Goal: Task Accomplishment & Management: Use online tool/utility

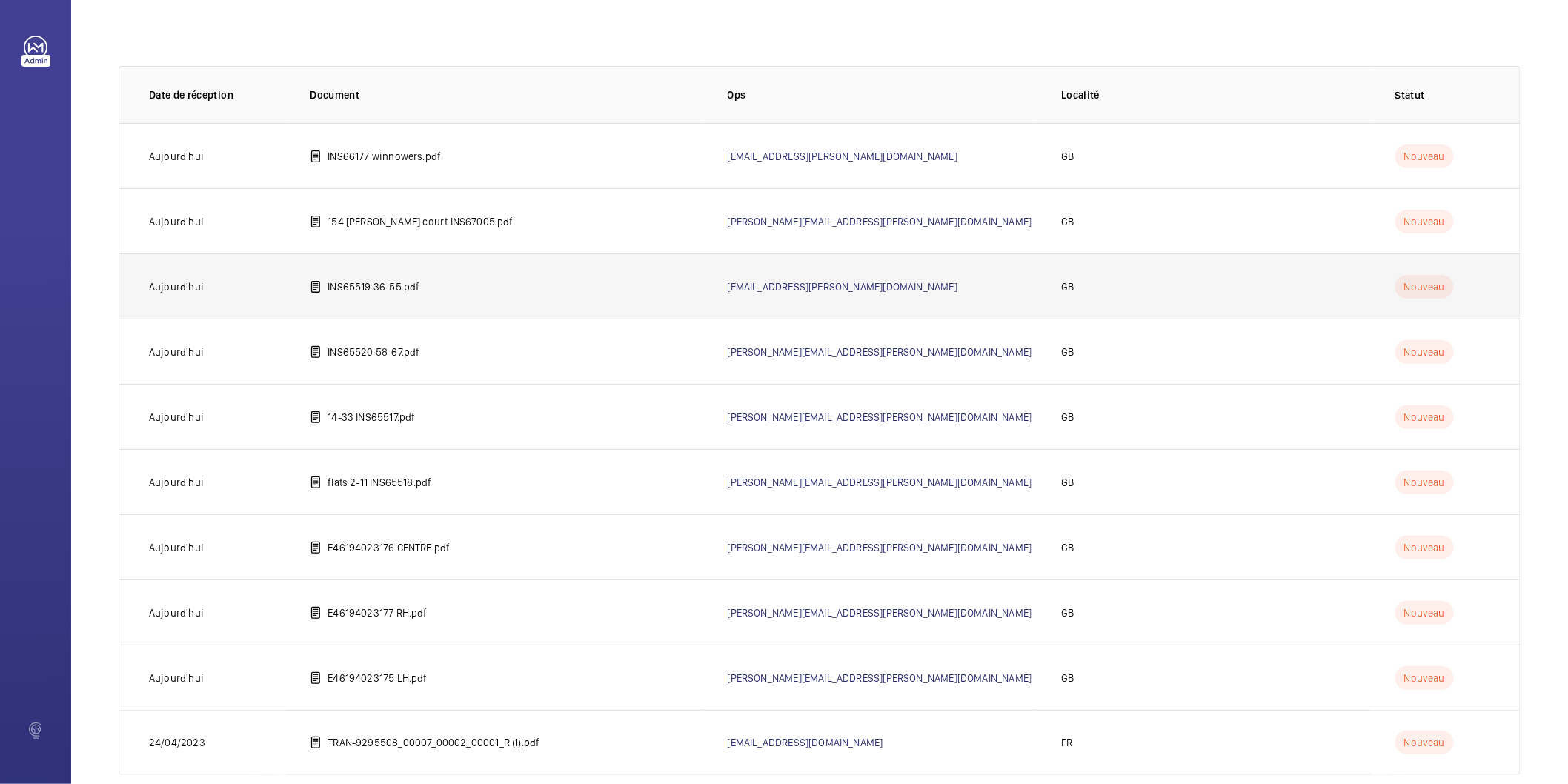
scroll to position [82, 0]
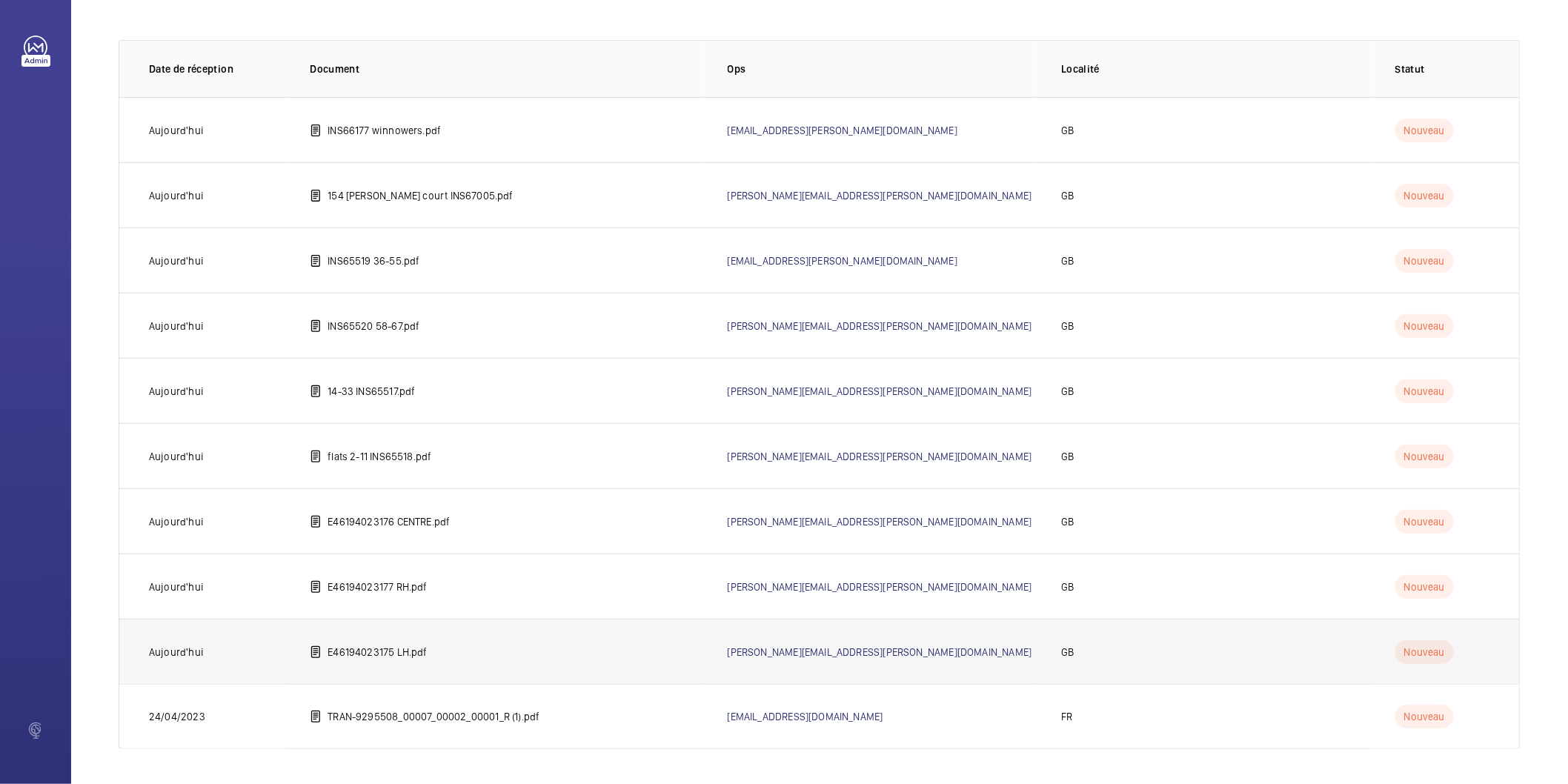
click at [415, 649] on p "E46194023175 LH.pdf" at bounding box center [377, 651] width 99 height 15
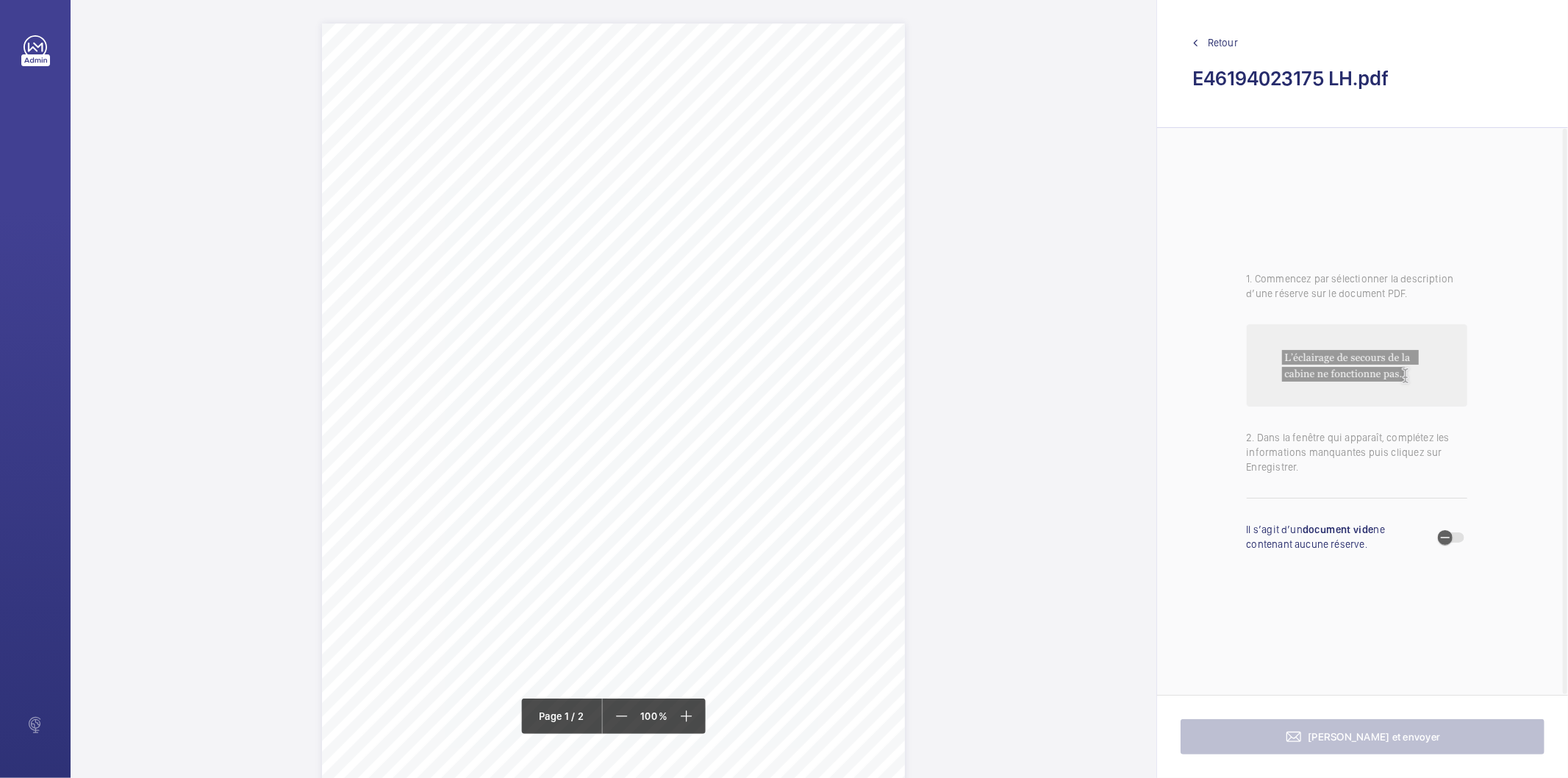
drag, startPoint x: 450, startPoint y: 137, endPoint x: 810, endPoint y: 150, distance: 360.2
click at [810, 150] on div "Lift Report Lifting Operations & Lifting Equipment Regulation 1998 Provision & …" at bounding box center [613, 436] width 583 height 825
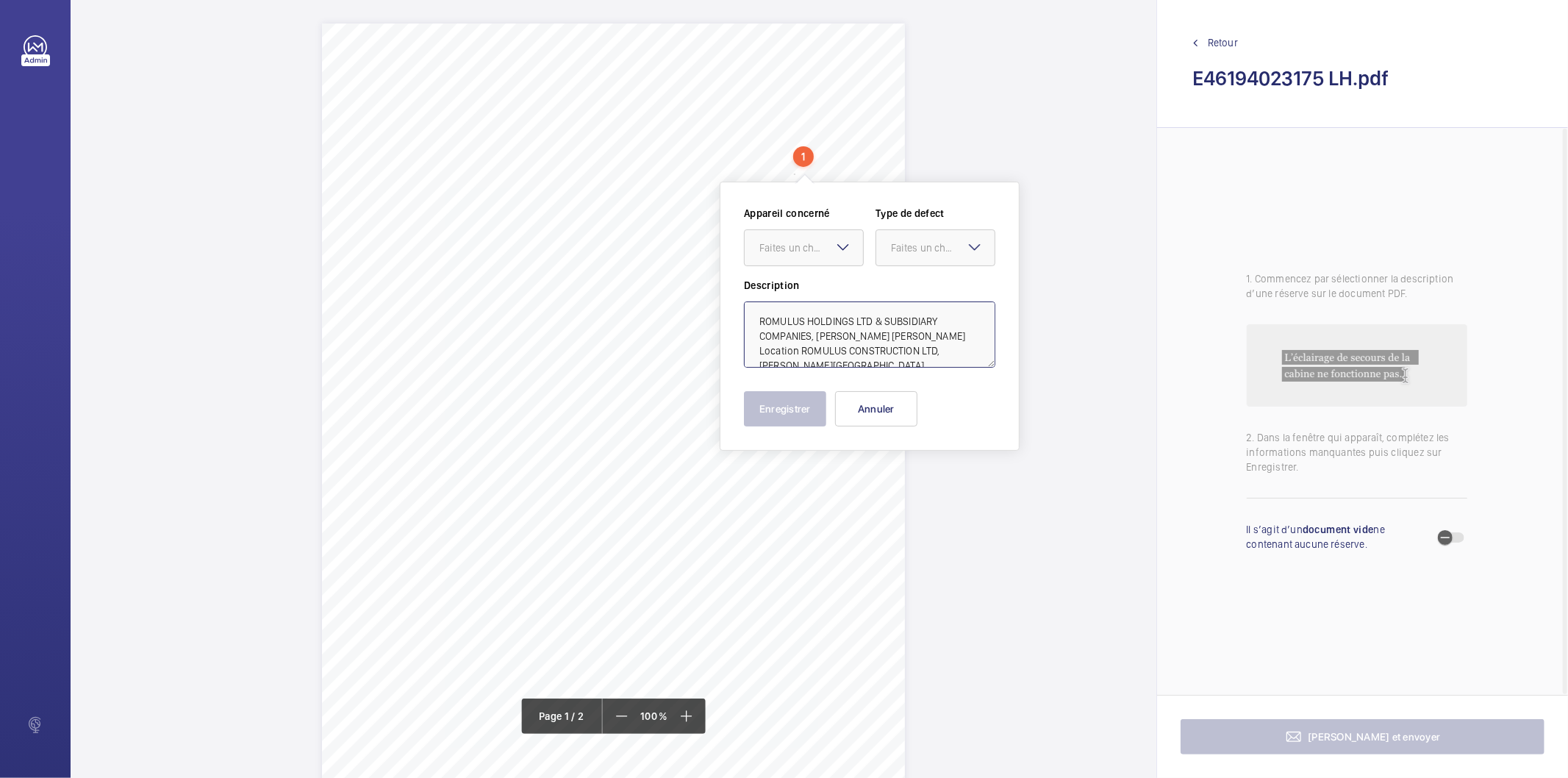
click at [894, 336] on textarea "ROMULUS HOLDINGS LTD & SUBSIDIARY COMPANIES, [PERSON_NAME] [PERSON_NAME] Locati…" at bounding box center [870, 335] width 251 height 66
click at [892, 399] on button "Annuler" at bounding box center [876, 409] width 82 height 36
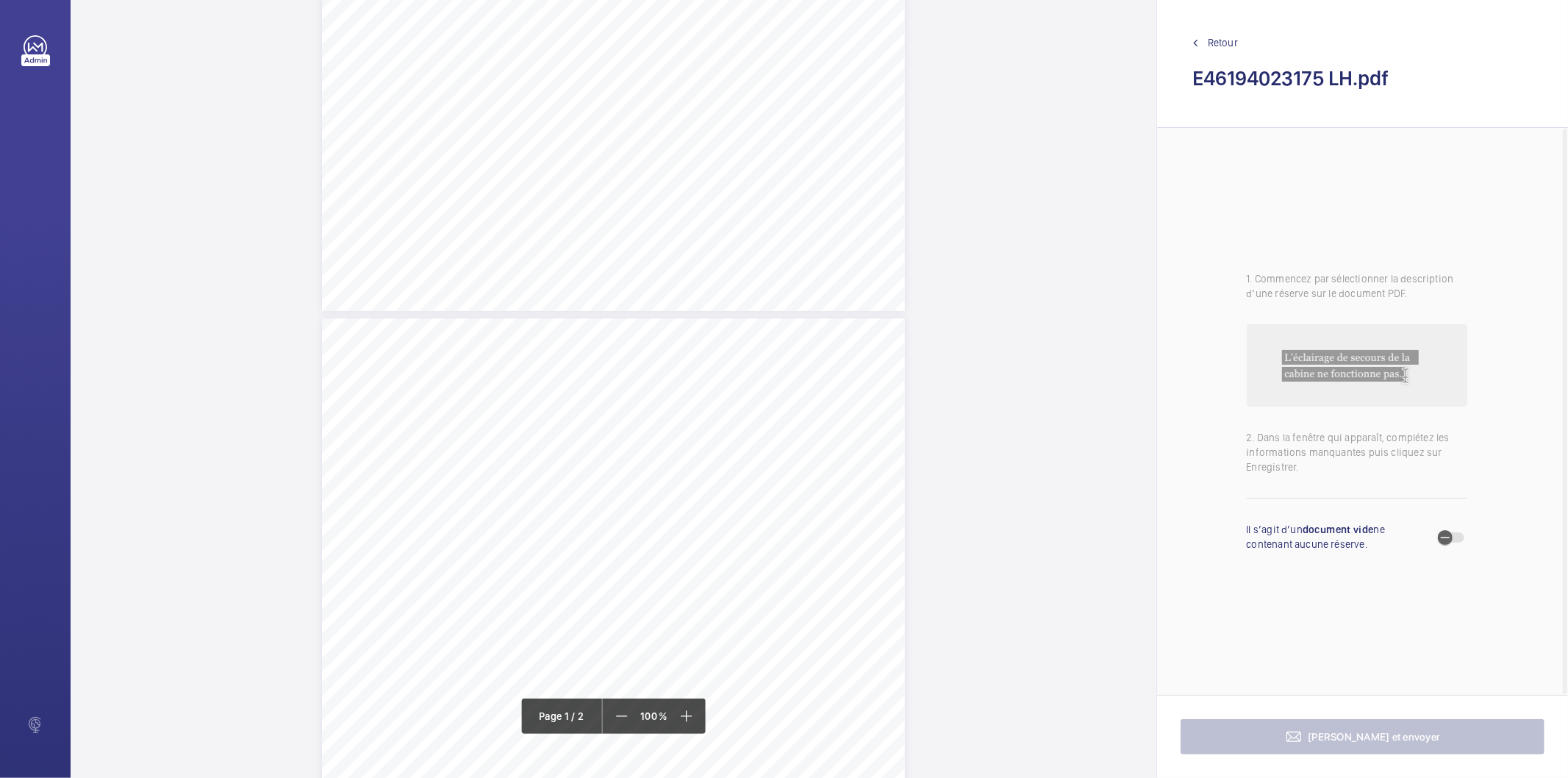
scroll to position [652, 0]
drag, startPoint x: 598, startPoint y: 363, endPoint x: 794, endPoint y: 402, distance: 199.8
click at [794, 402] on div "Lift Report Lifting Operations & Lifting Equipment Regulation 1998 Provision & …" at bounding box center [613, 615] width 583 height 825
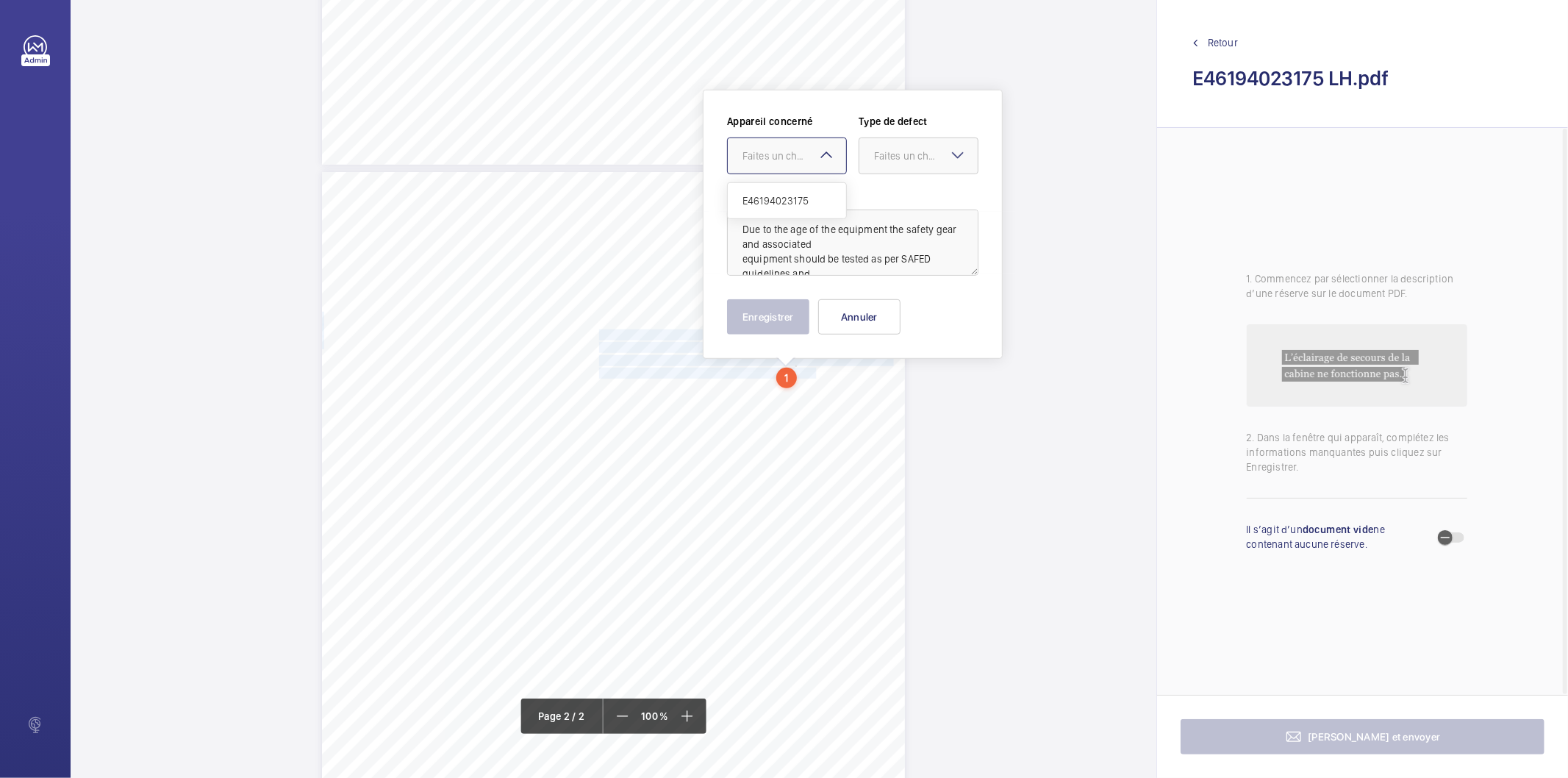
click at [805, 158] on div "Faites un choix" at bounding box center [794, 155] width 104 height 14
click at [787, 199] on span "E46194023175" at bounding box center [787, 200] width 89 height 14
click at [928, 166] on div at bounding box center [918, 156] width 118 height 36
click at [908, 303] on span "Recommandation" at bounding box center [918, 308] width 89 height 14
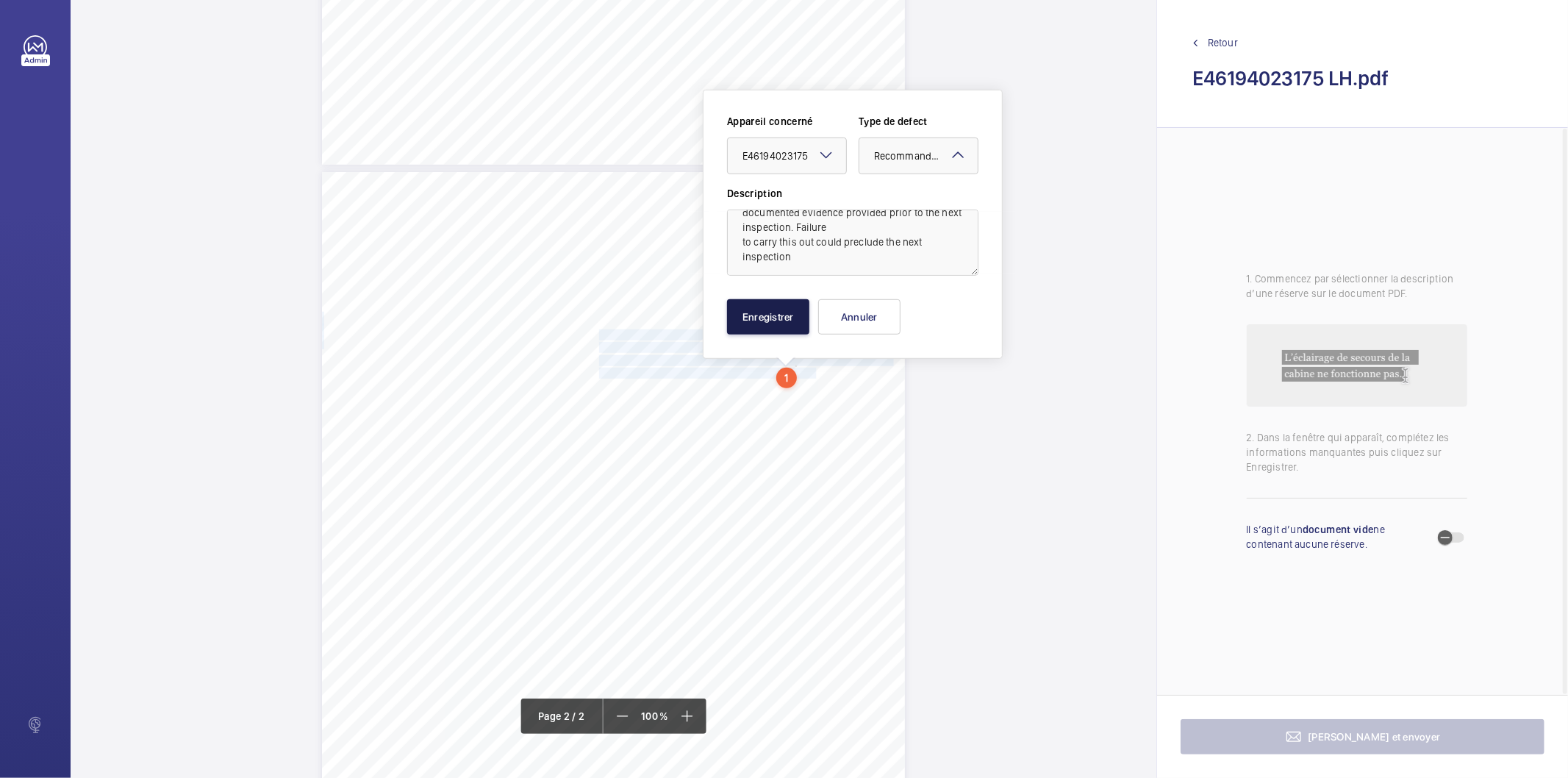
click at [790, 322] on button "Enregistrer" at bounding box center [768, 317] width 82 height 36
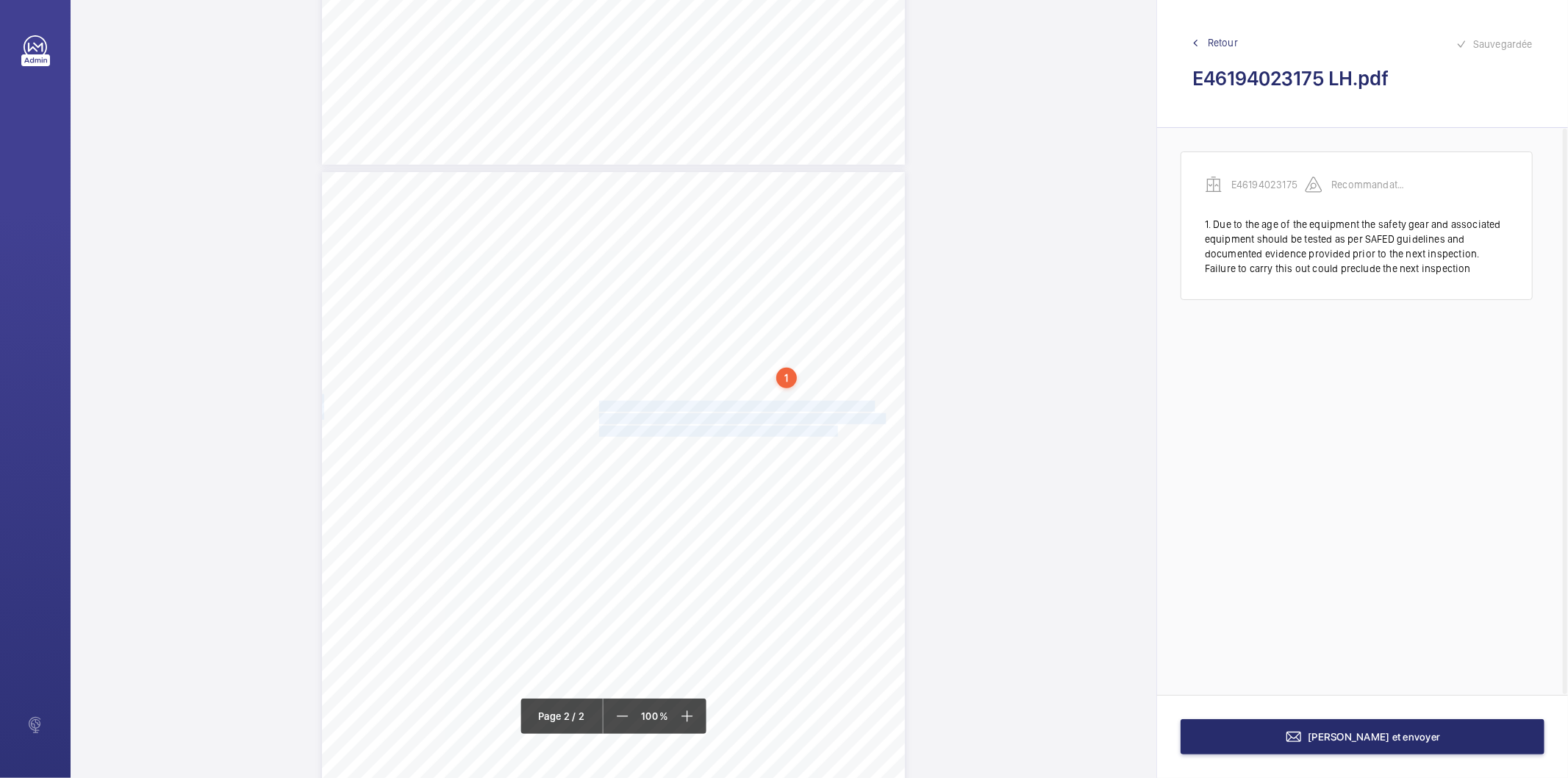
drag, startPoint x: 597, startPoint y: 407, endPoint x: 814, endPoint y: 436, distance: 218.9
click at [814, 436] on div "Lift Report Lifting Operations & Lifting Equipment Regulation 1998 Provision & …" at bounding box center [613, 584] width 583 height 825
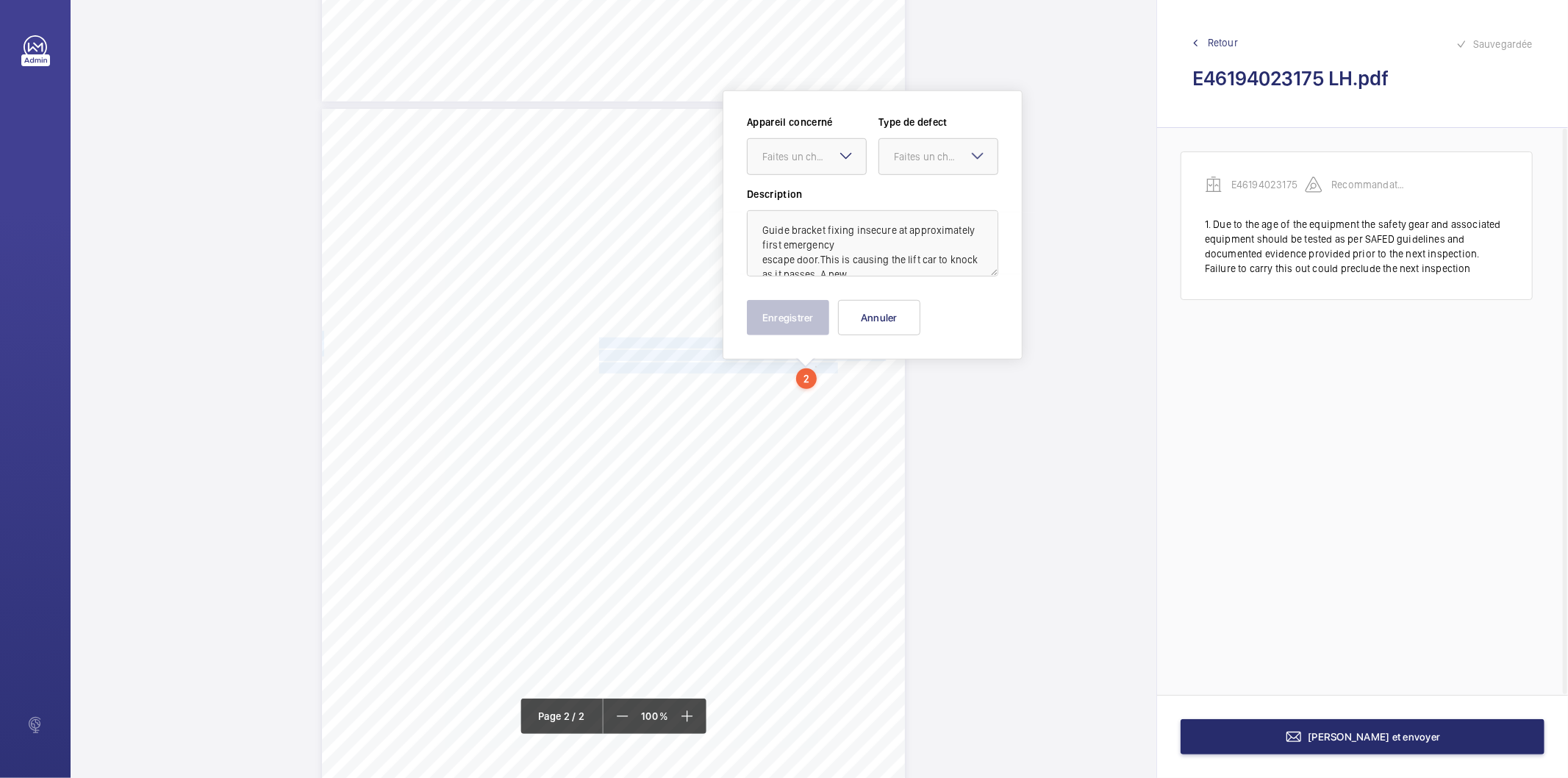
scroll to position [47, 0]
click at [794, 156] on div "Faites un choix" at bounding box center [814, 156] width 104 height 14
click at [802, 202] on span "E46194023175" at bounding box center [806, 200] width 89 height 14
click at [916, 156] on div "Faites un choix" at bounding box center [945, 156] width 104 height 14
click at [921, 200] on span "Standard" at bounding box center [938, 200] width 89 height 14
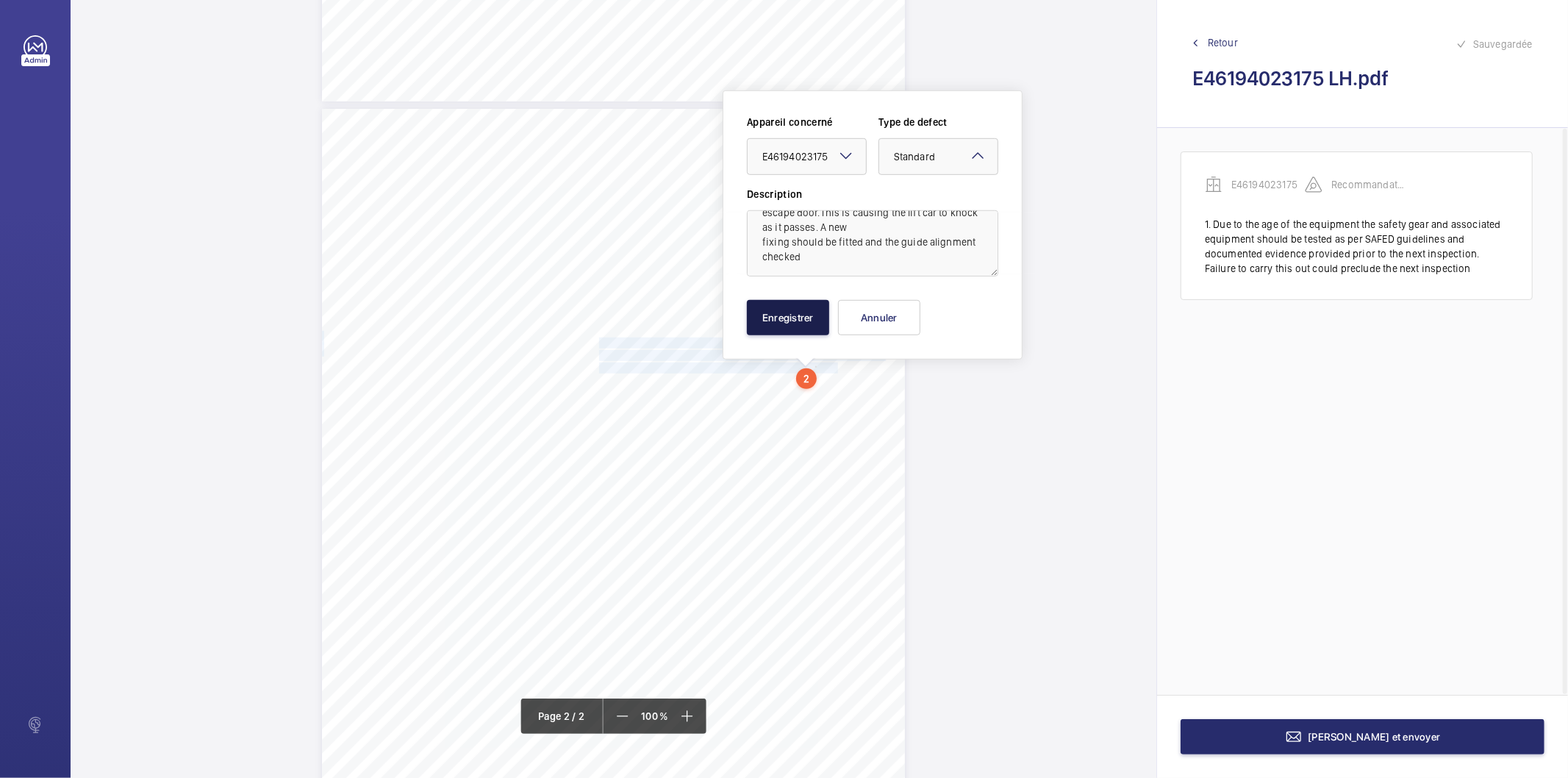
click at [818, 328] on button "Enregistrer" at bounding box center [787, 318] width 82 height 36
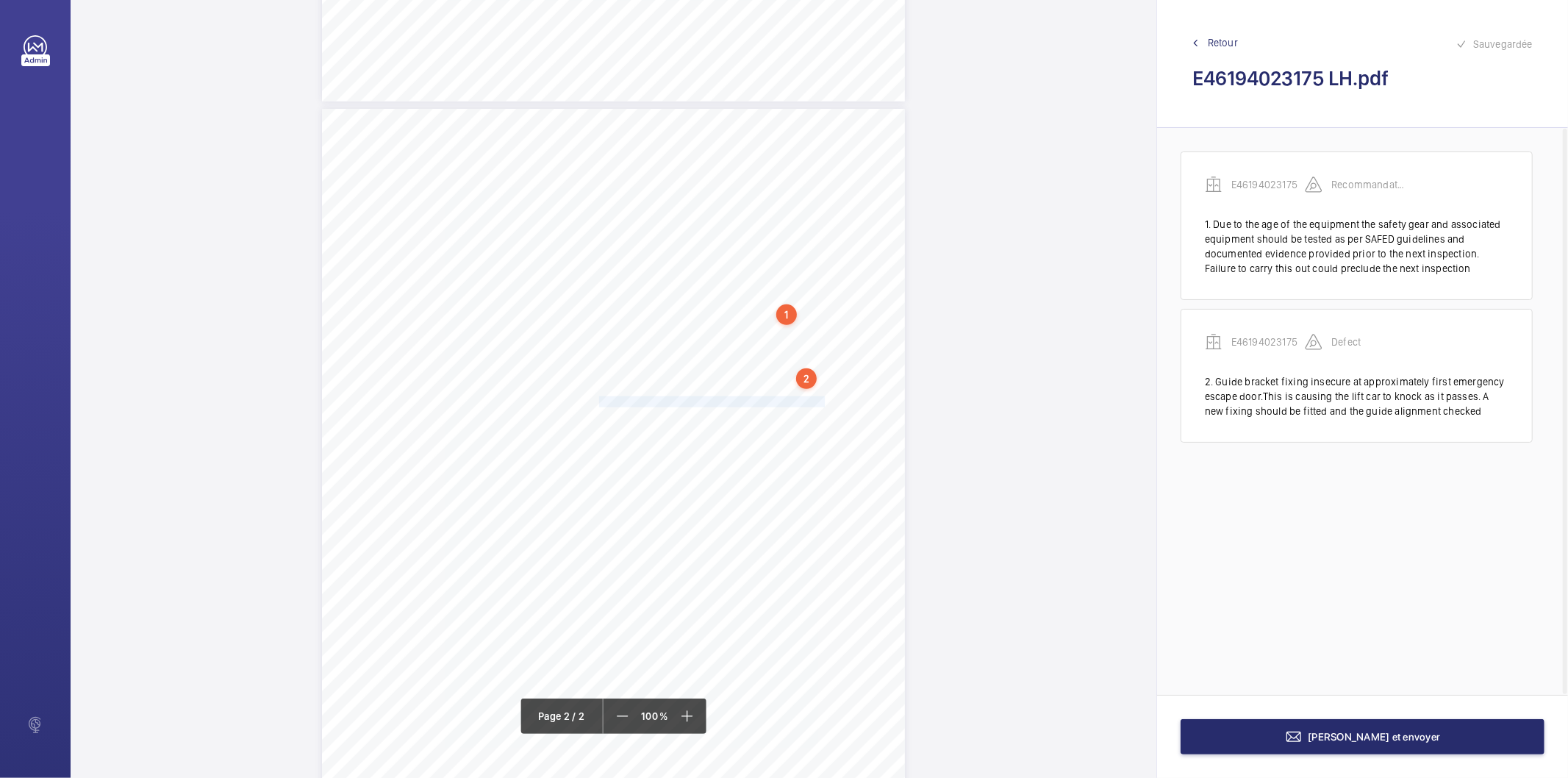
drag, startPoint x: 597, startPoint y: 401, endPoint x: 802, endPoint y: 401, distance: 205.0
click at [802, 401] on span "The oil collection pots are full and should be emptied." at bounding box center [713, 401] width 230 height 9
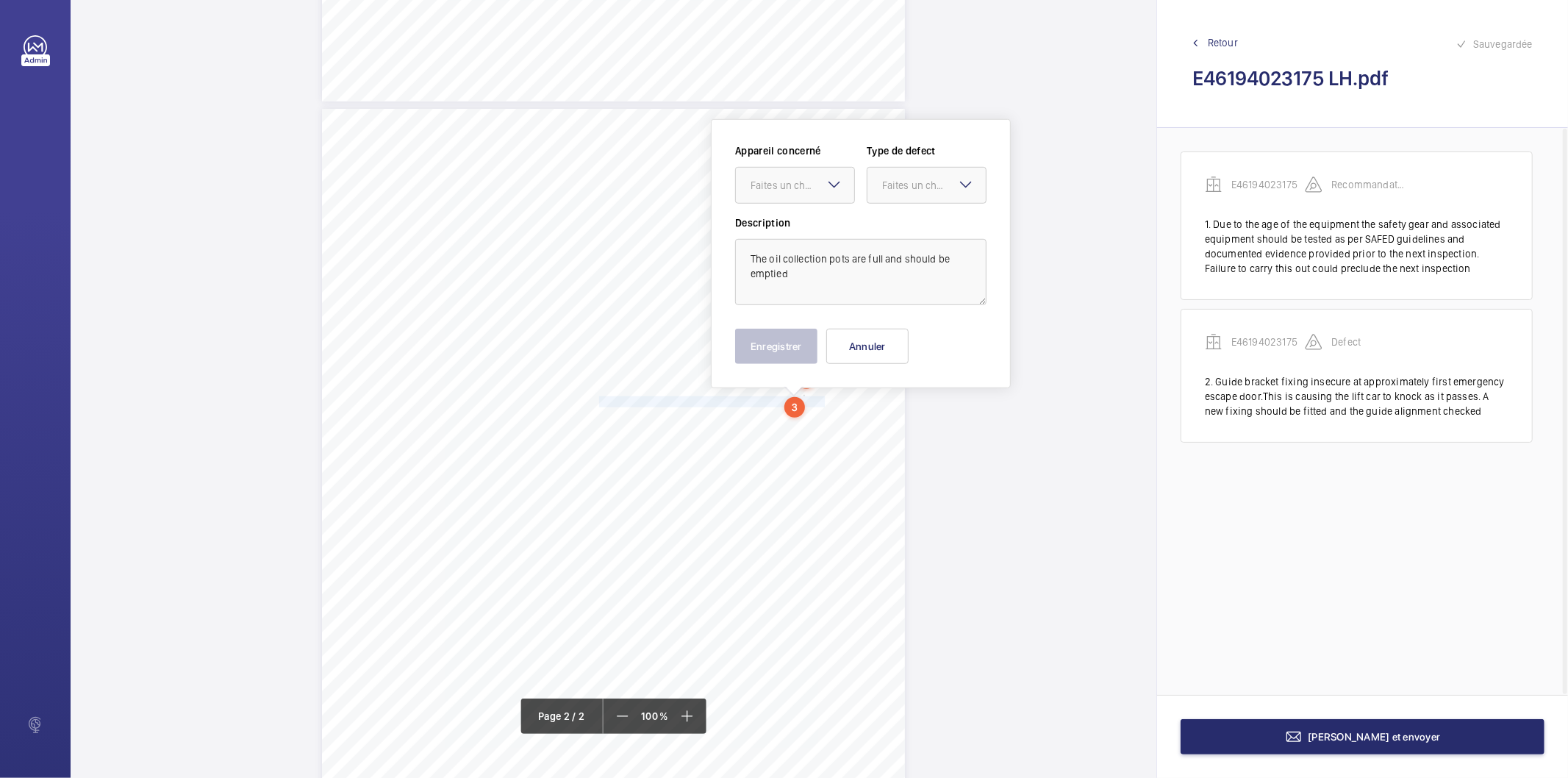
scroll to position [775, 0]
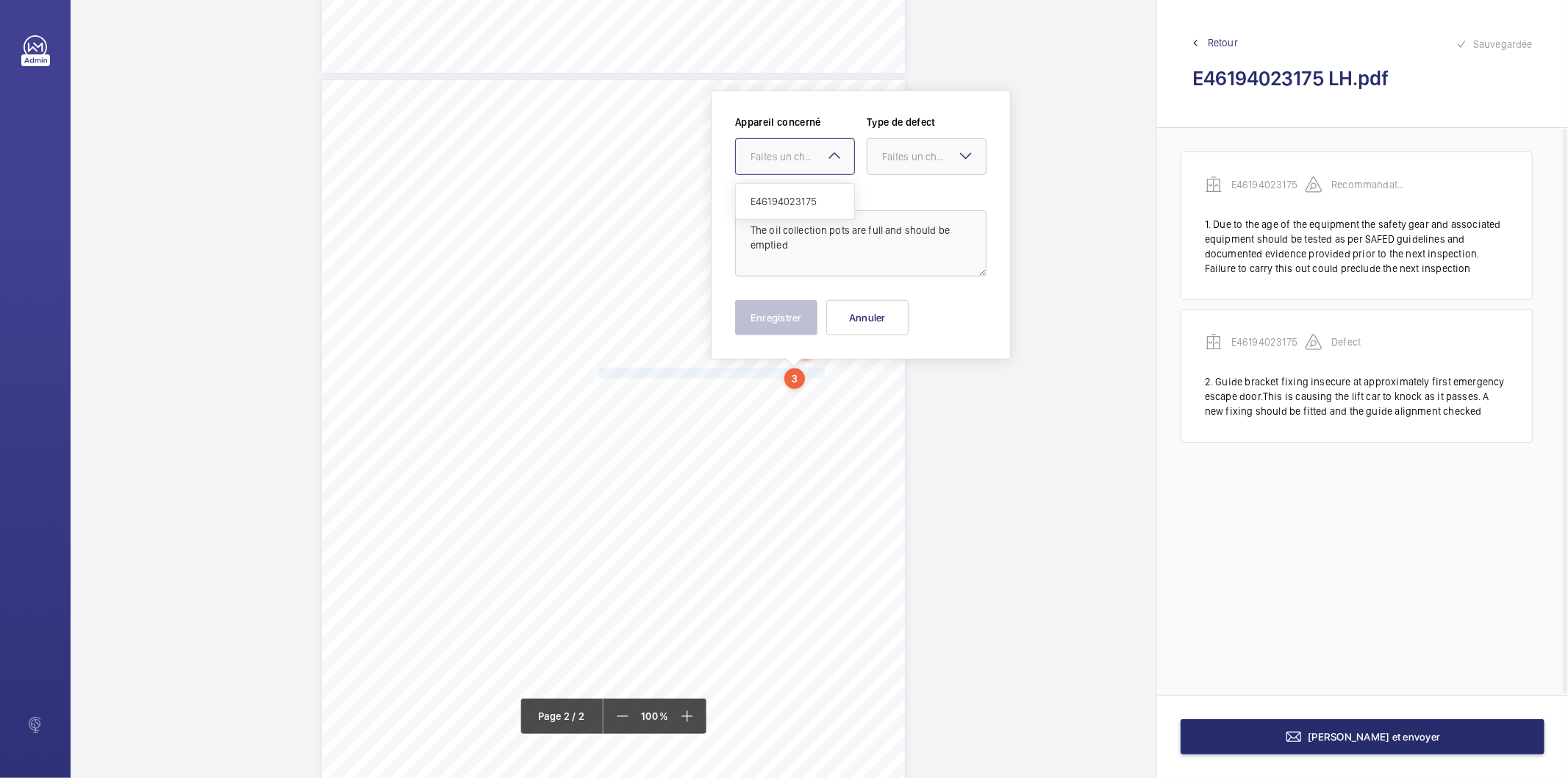
click at [783, 161] on div "Faites un choix" at bounding box center [803, 156] width 104 height 14
click at [776, 194] on span "E46194023175" at bounding box center [795, 200] width 89 height 14
click at [971, 145] on div "Faites un choix Standard Immédiat Timed Recommandation" at bounding box center [926, 156] width 120 height 37
click at [916, 302] on span "Recommandation" at bounding box center [926, 309] width 89 height 14
click at [780, 332] on button "Enregistrer" at bounding box center [776, 318] width 82 height 36
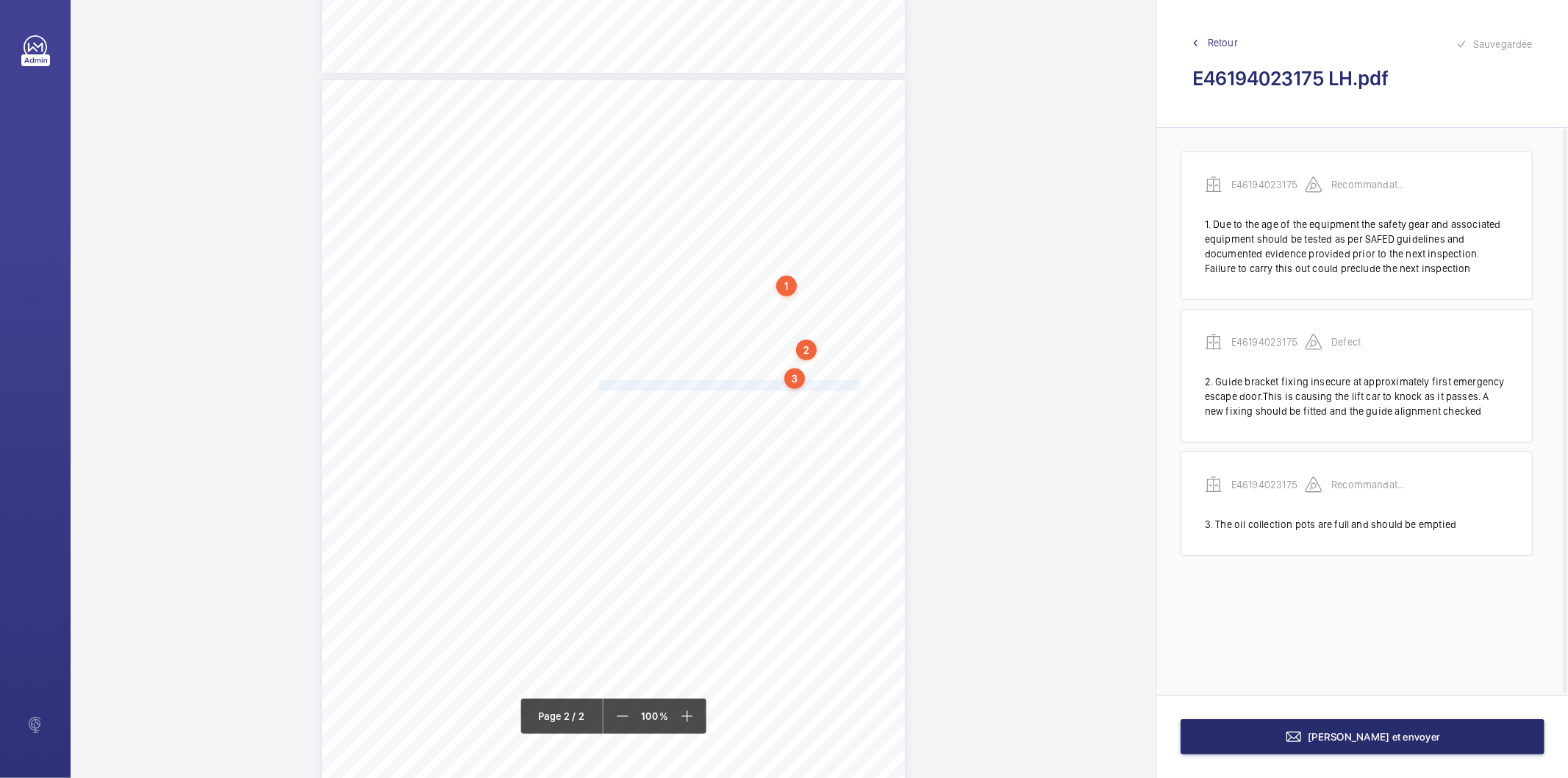
drag, startPoint x: 598, startPoint y: 385, endPoint x: 835, endPoint y: 384, distance: 237.0
click at [835, 384] on span "Guide rail oil collection pots are worn and should be renewed." at bounding box center [731, 385] width 266 height 9
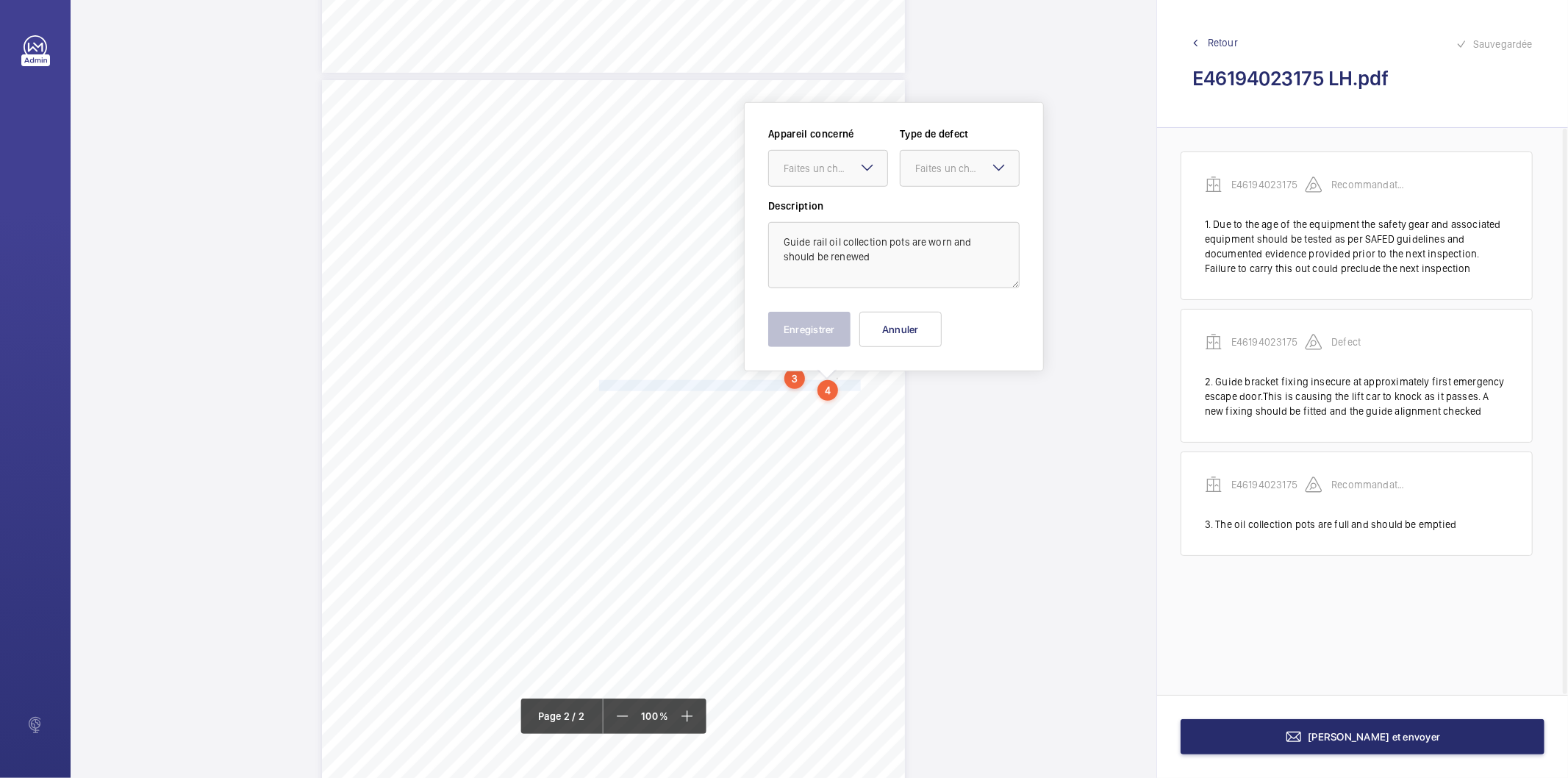
scroll to position [788, 0]
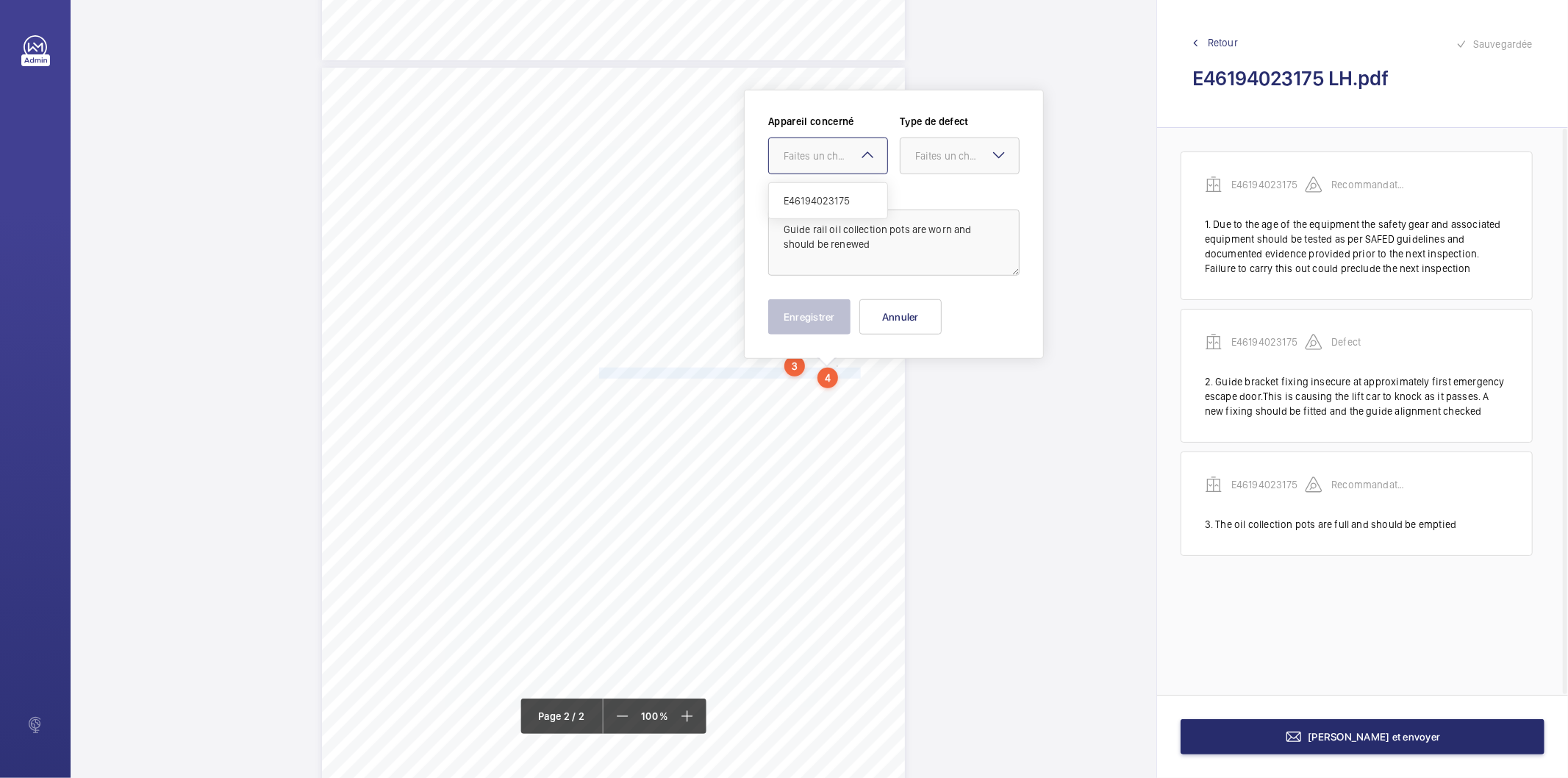
click at [842, 159] on div "Faites un choix" at bounding box center [835, 155] width 104 height 14
click at [825, 200] on span "E46194023175" at bounding box center [827, 200] width 89 height 14
click at [926, 150] on div "Faites un choix" at bounding box center [967, 155] width 104 height 14
drag, startPoint x: 931, startPoint y: 305, endPoint x: 920, endPoint y: 307, distance: 11.2
click at [931, 305] on span "Recommandation" at bounding box center [959, 308] width 89 height 14
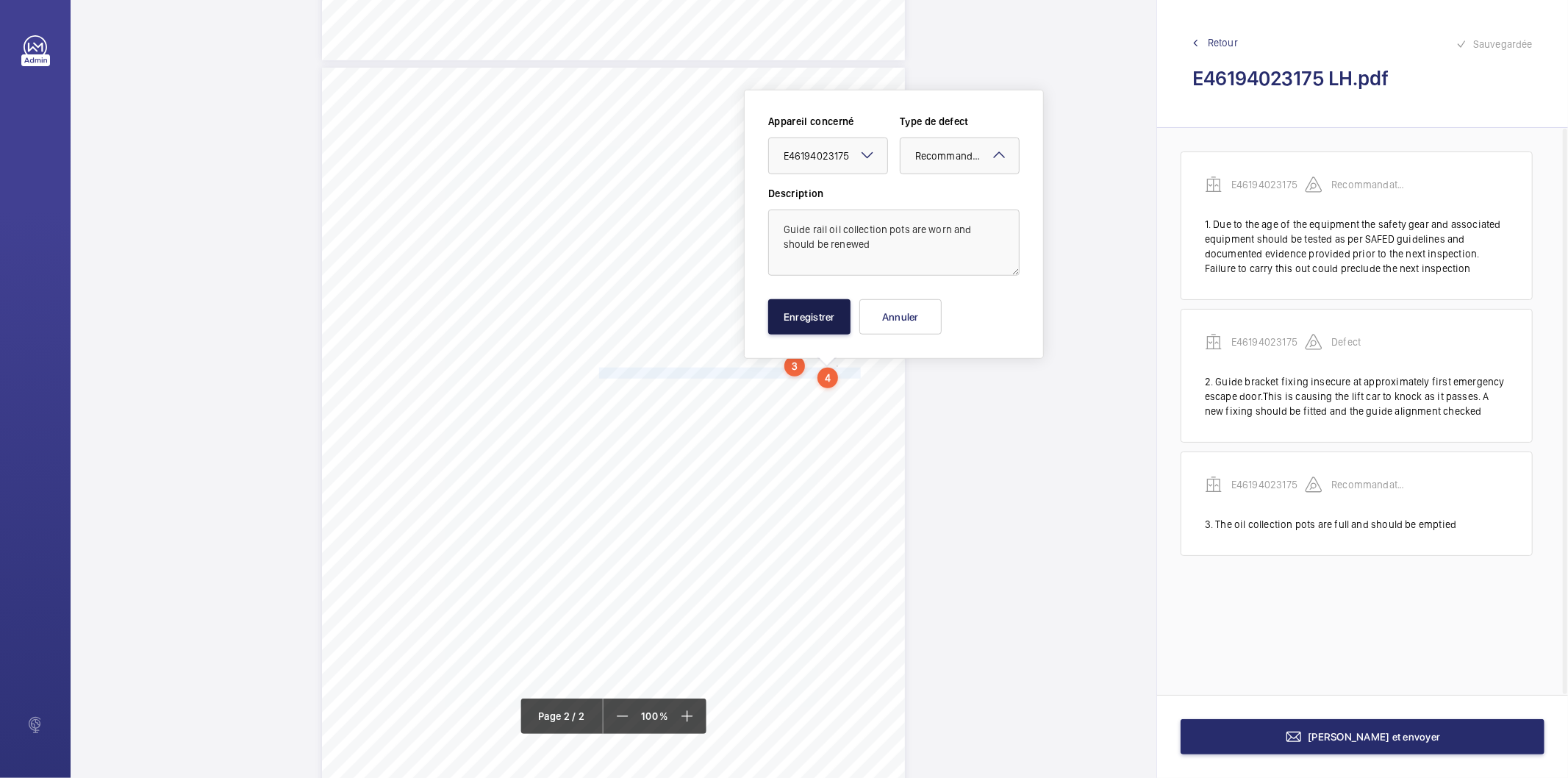
click at [819, 314] on button "Enregistrer" at bounding box center [809, 317] width 82 height 36
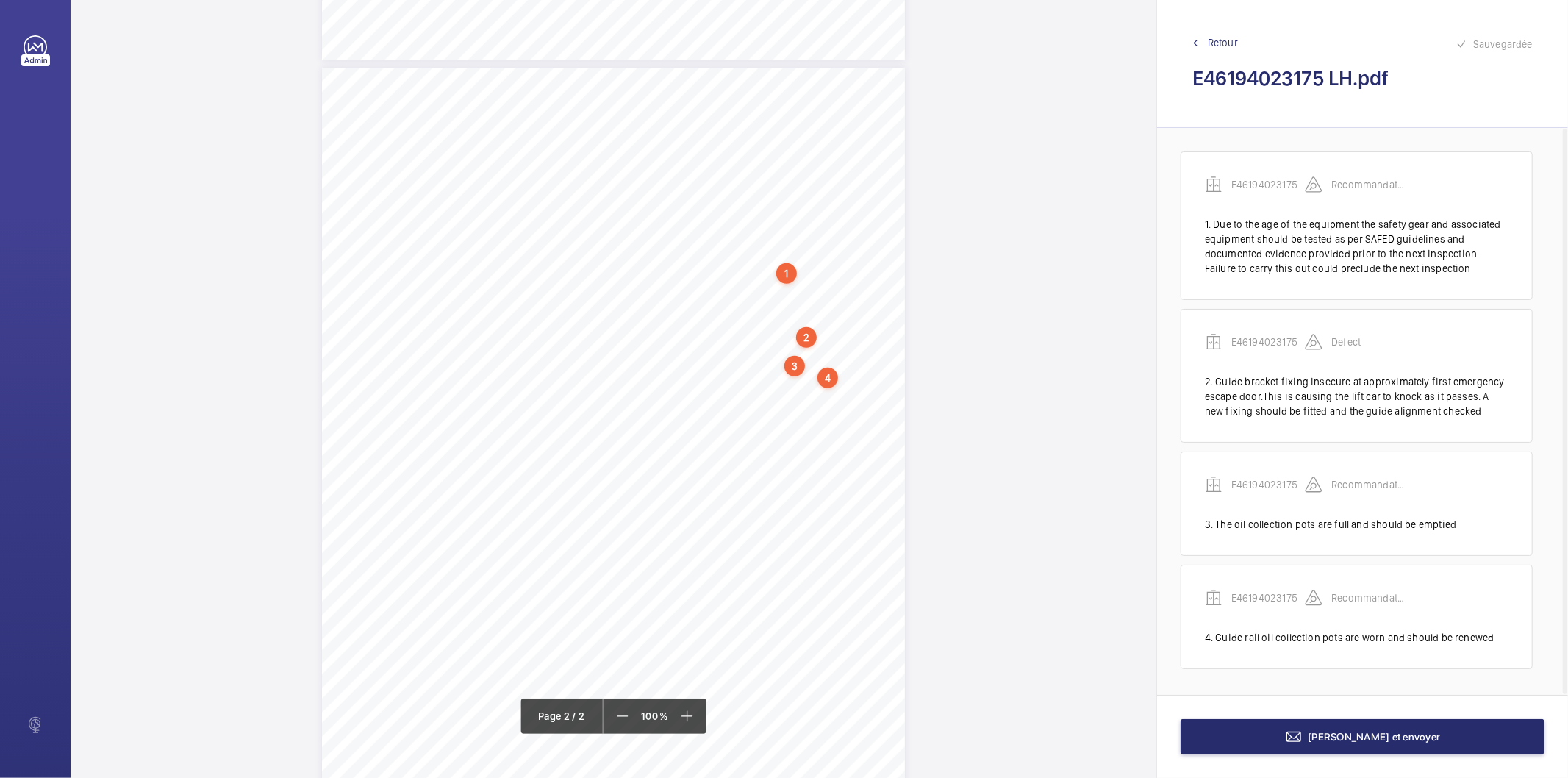
click at [828, 374] on div "4" at bounding box center [827, 378] width 20 height 20
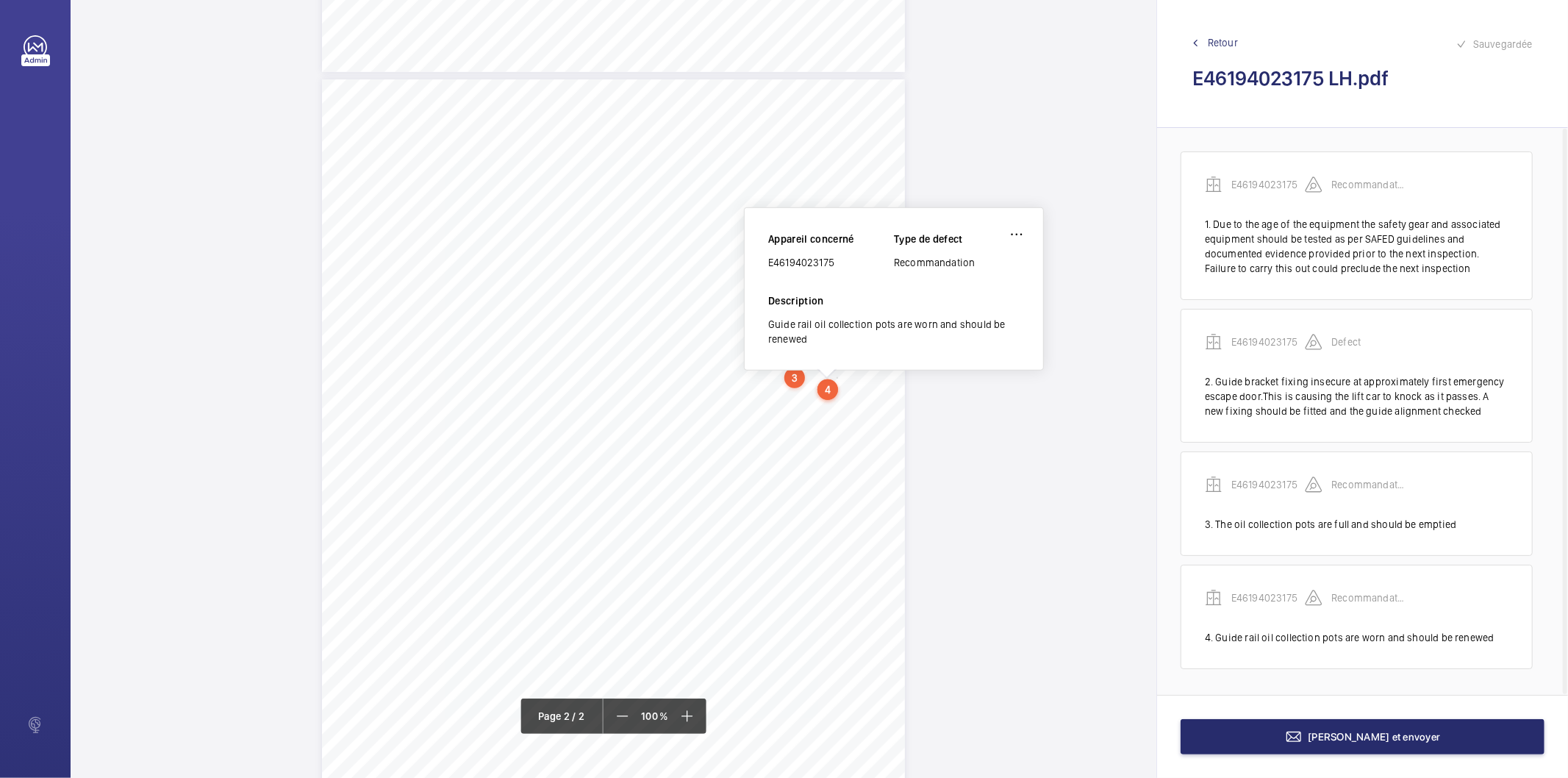
click at [819, 263] on div "E46194023175" at bounding box center [831, 262] width 126 height 14
copy div "E46194023175"
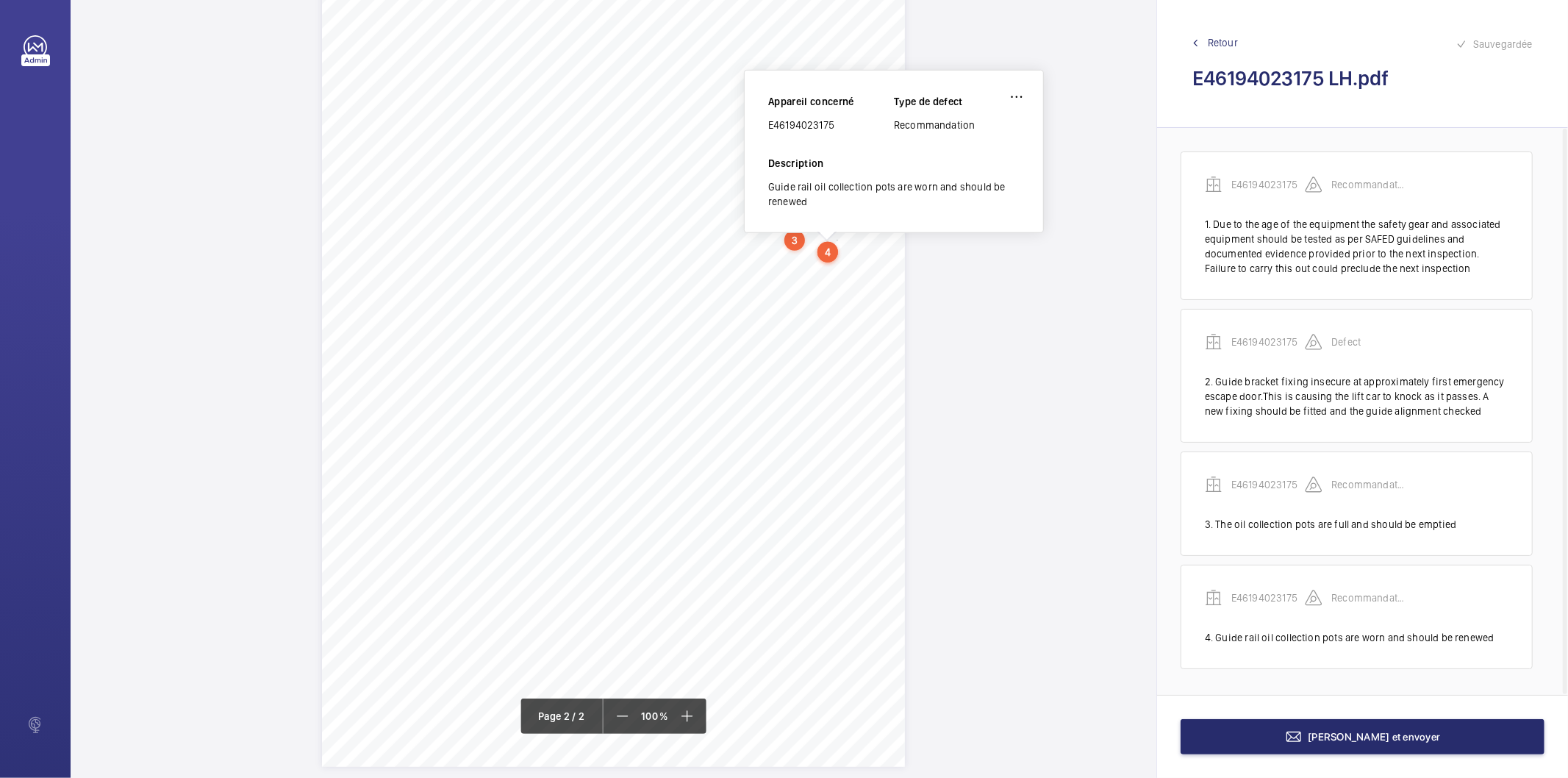
scroll to position [932, 0]
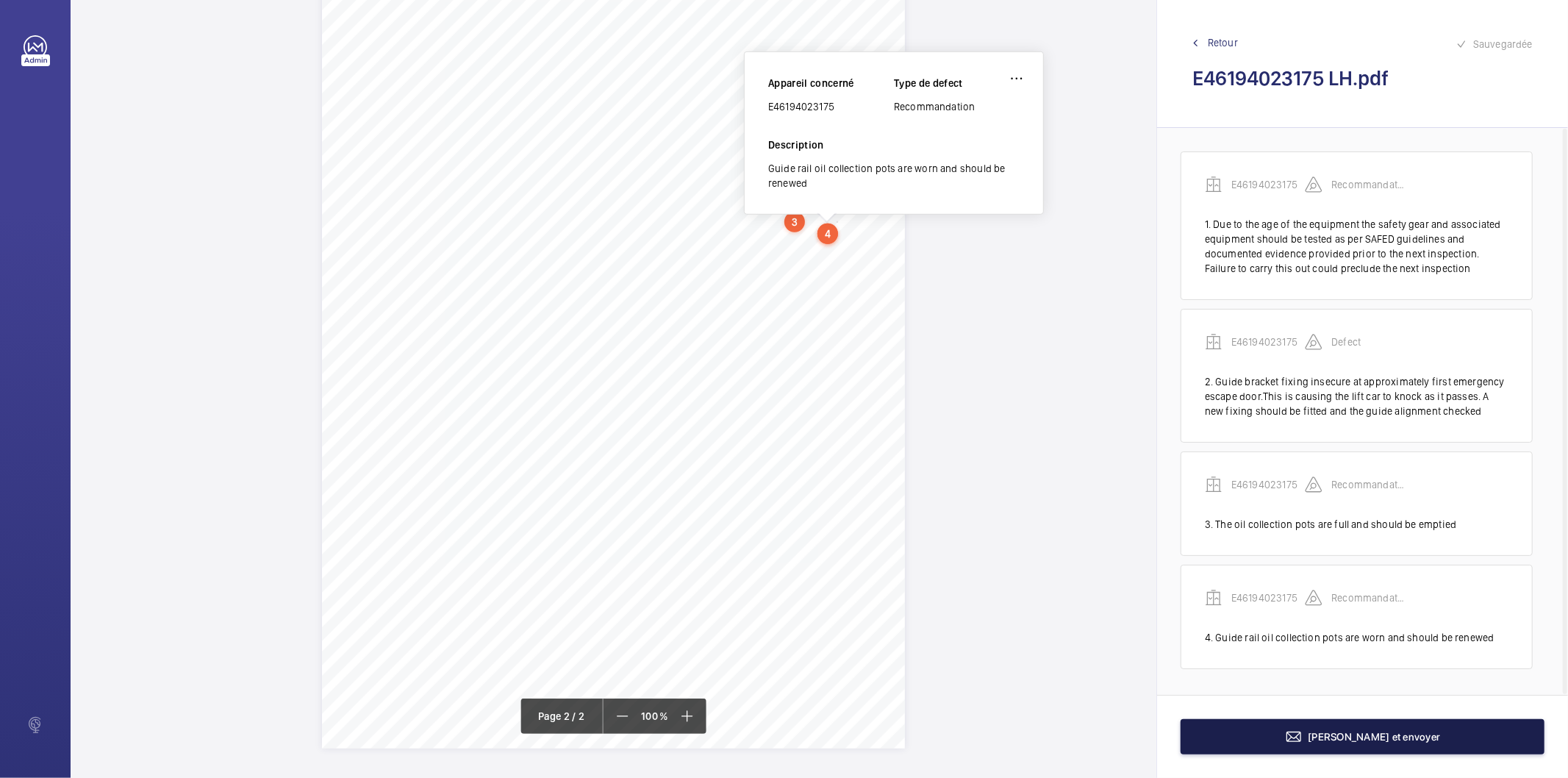
click at [1270, 744] on button "Terminer et envoyer" at bounding box center [1362, 736] width 364 height 36
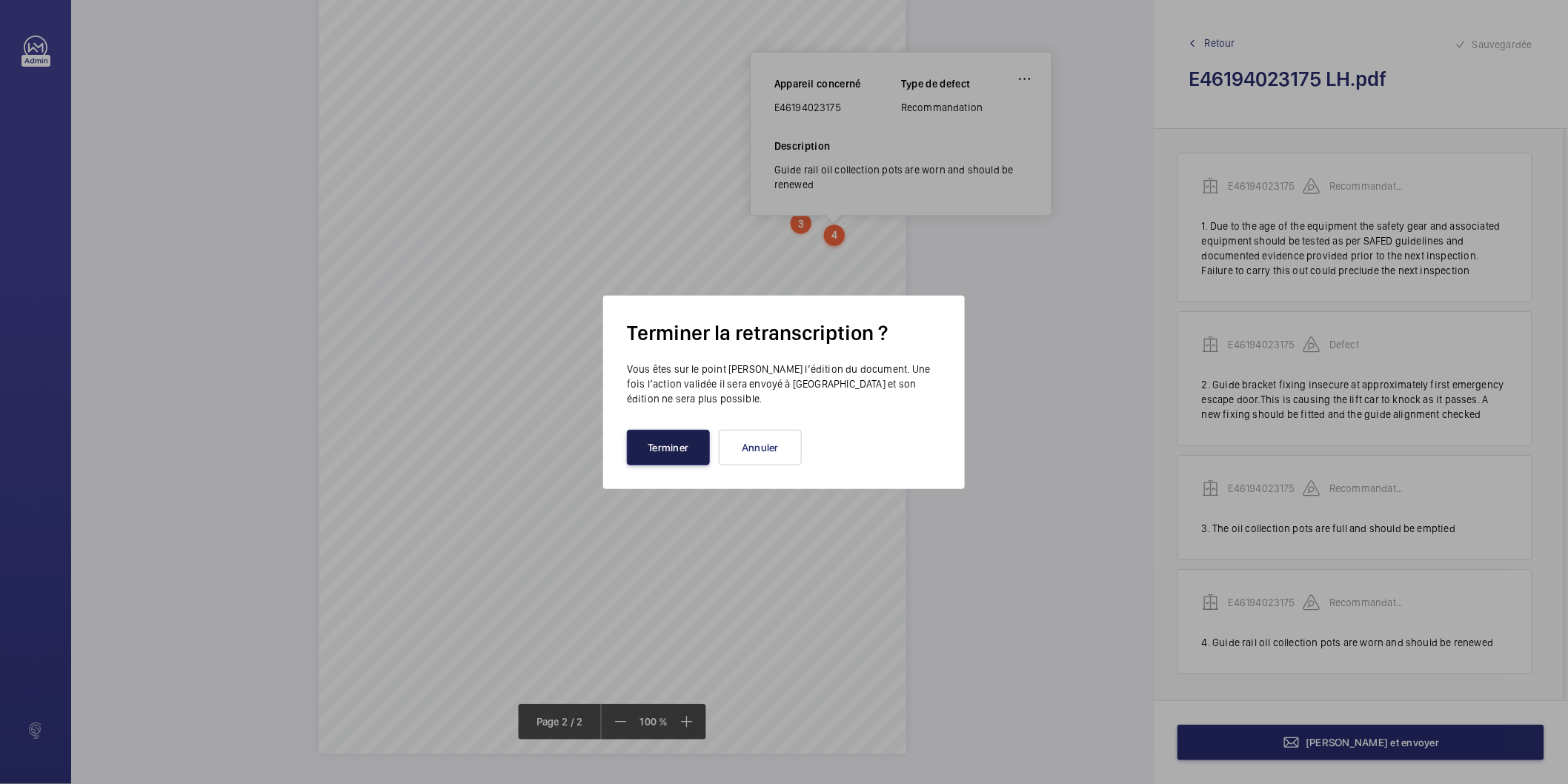
click at [668, 454] on button "Terminer" at bounding box center [668, 448] width 83 height 36
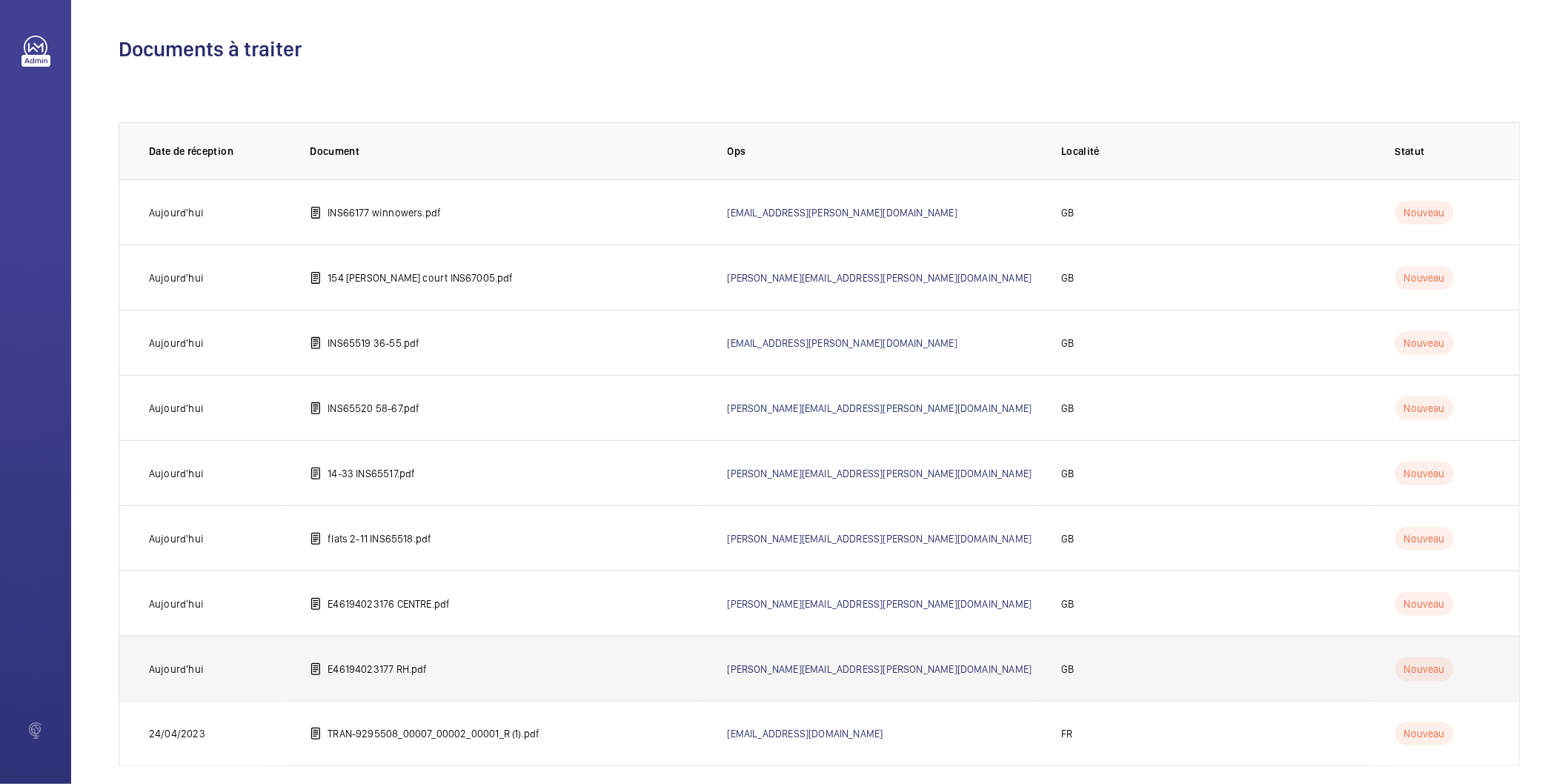
click at [380, 671] on p "E46194023177 RH.pdf" at bounding box center [377, 668] width 99 height 15
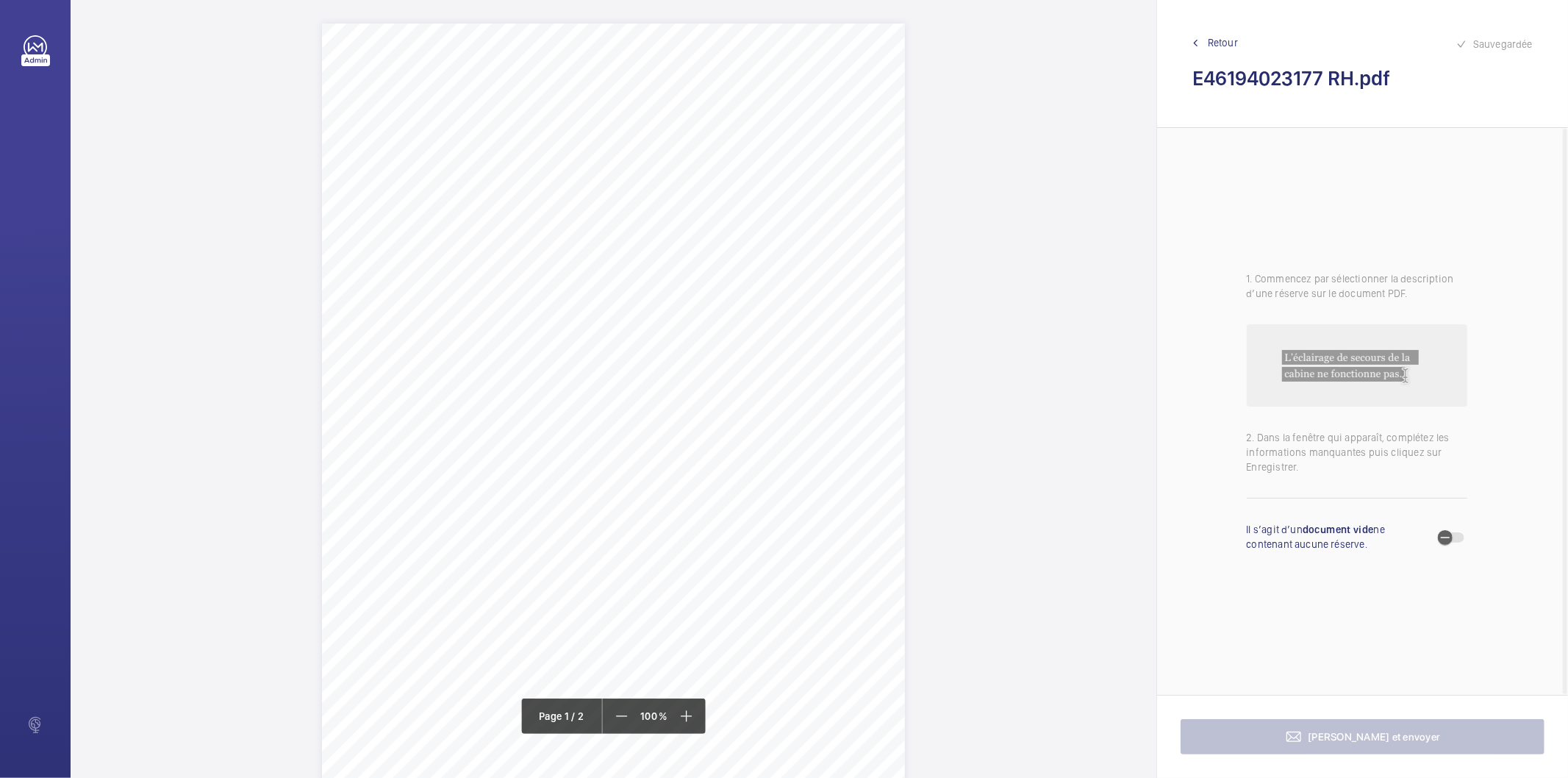
drag, startPoint x: 450, startPoint y: 138, endPoint x: 809, endPoint y: 153, distance: 359.3
click at [809, 153] on div "Lift Report Lifting Operations & Lifting Equipment Regulation 1998 Provision & …" at bounding box center [613, 436] width 583 height 825
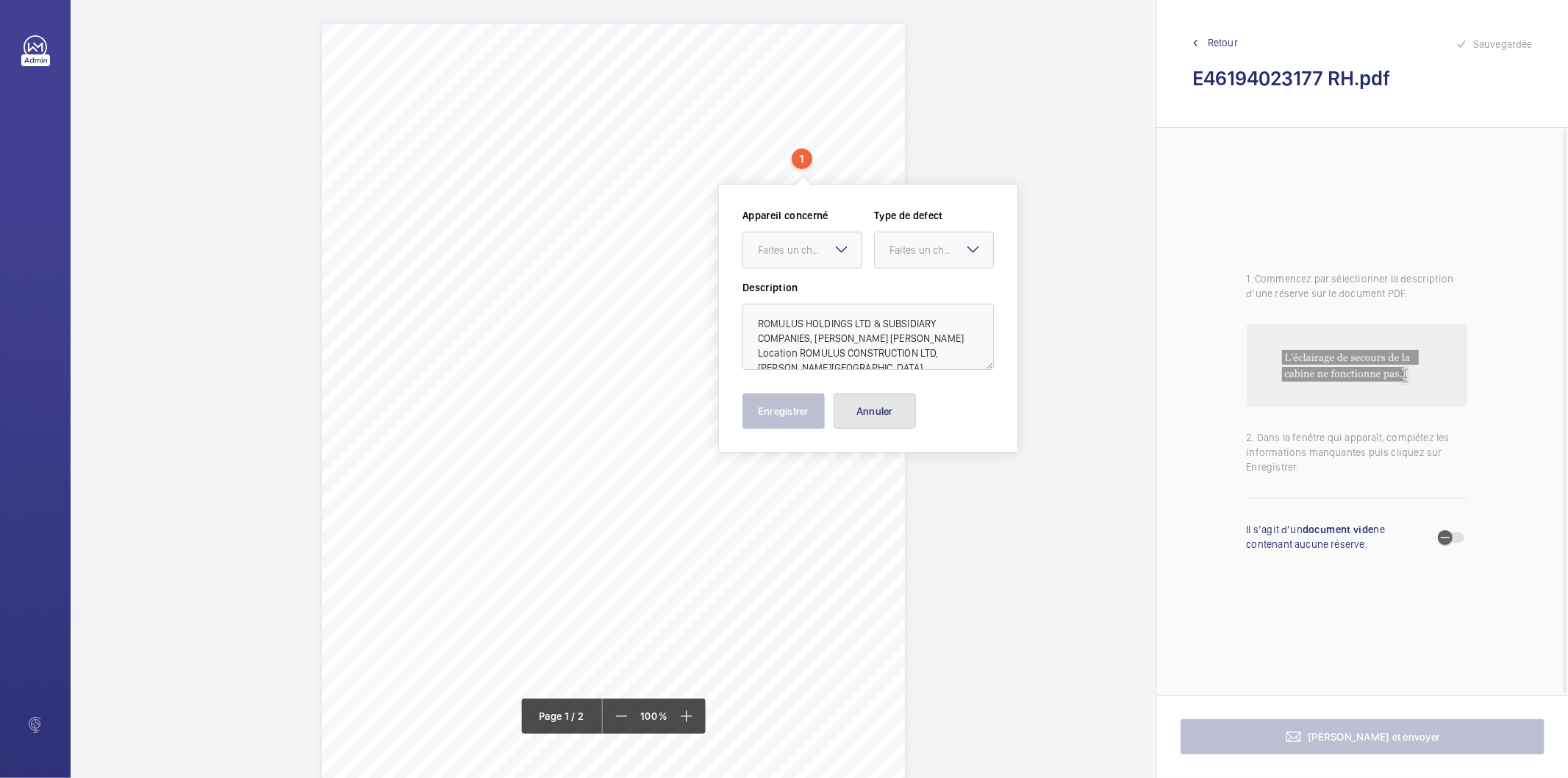
click at [866, 409] on button "Annuler" at bounding box center [874, 411] width 82 height 36
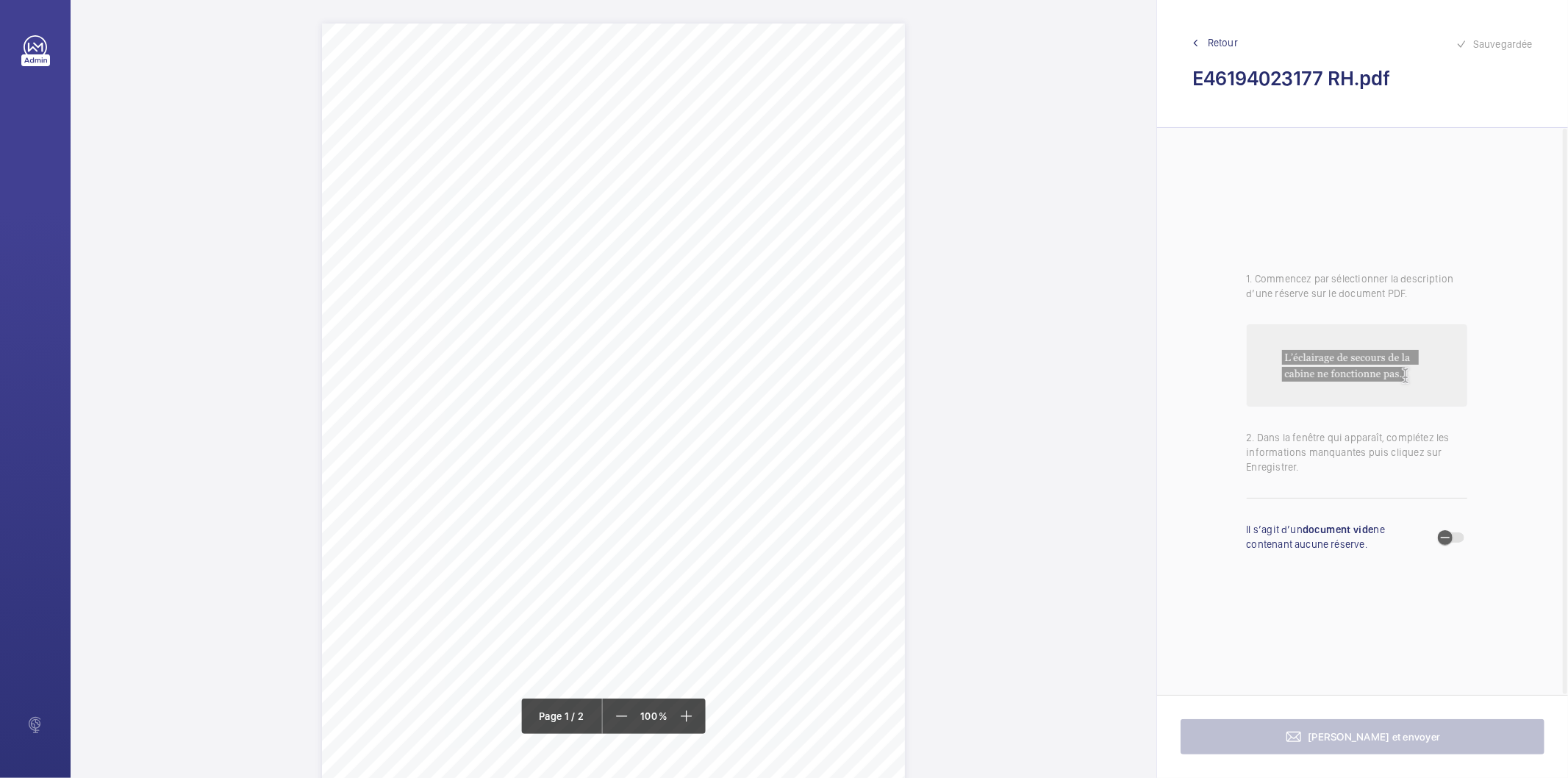
click at [787, 431] on div "Lift Report Lifting Operations & Lifting Equipment Regulation 1998 Provision & …" at bounding box center [613, 436] width 583 height 825
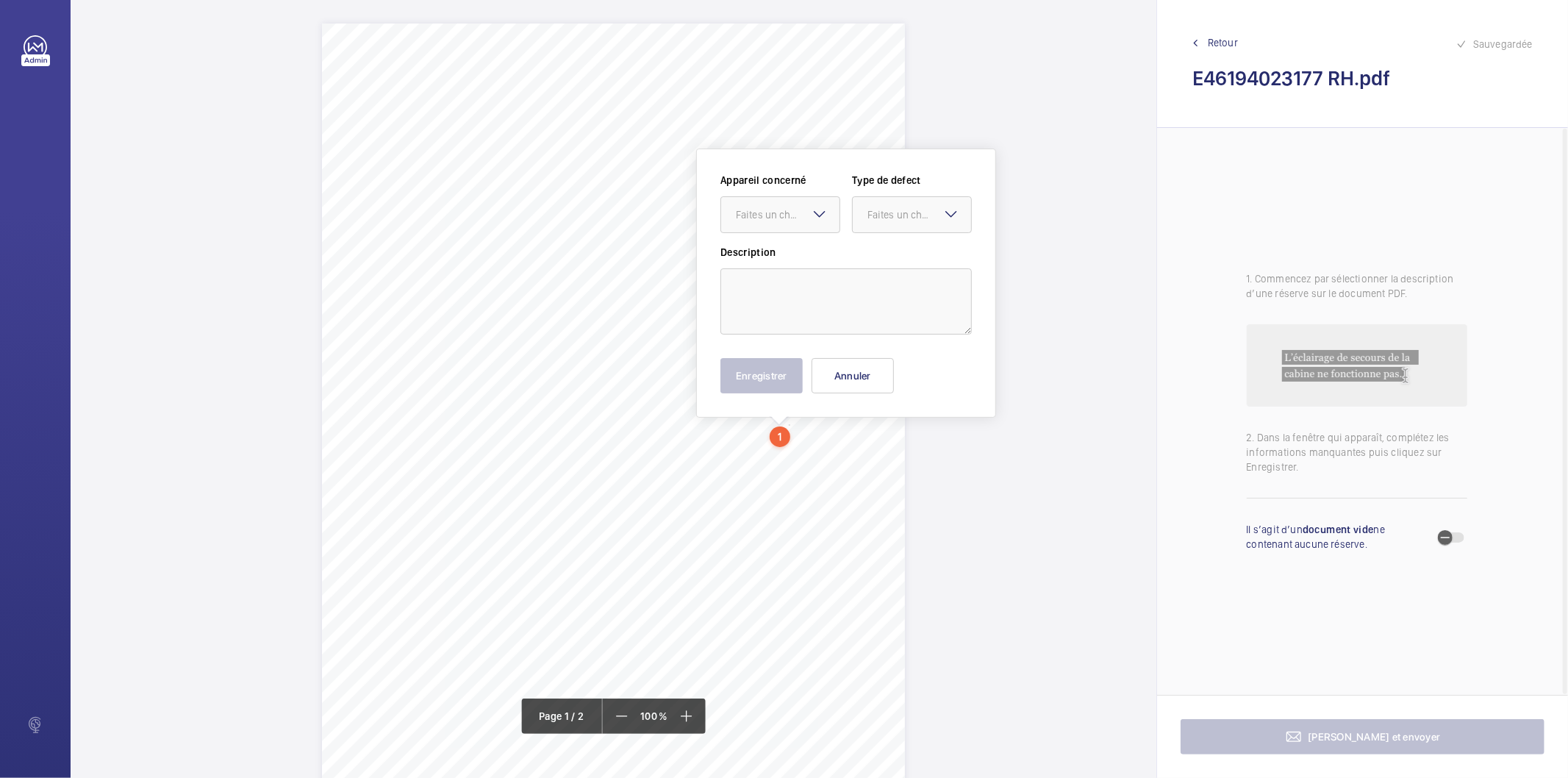
scroll to position [59, 0]
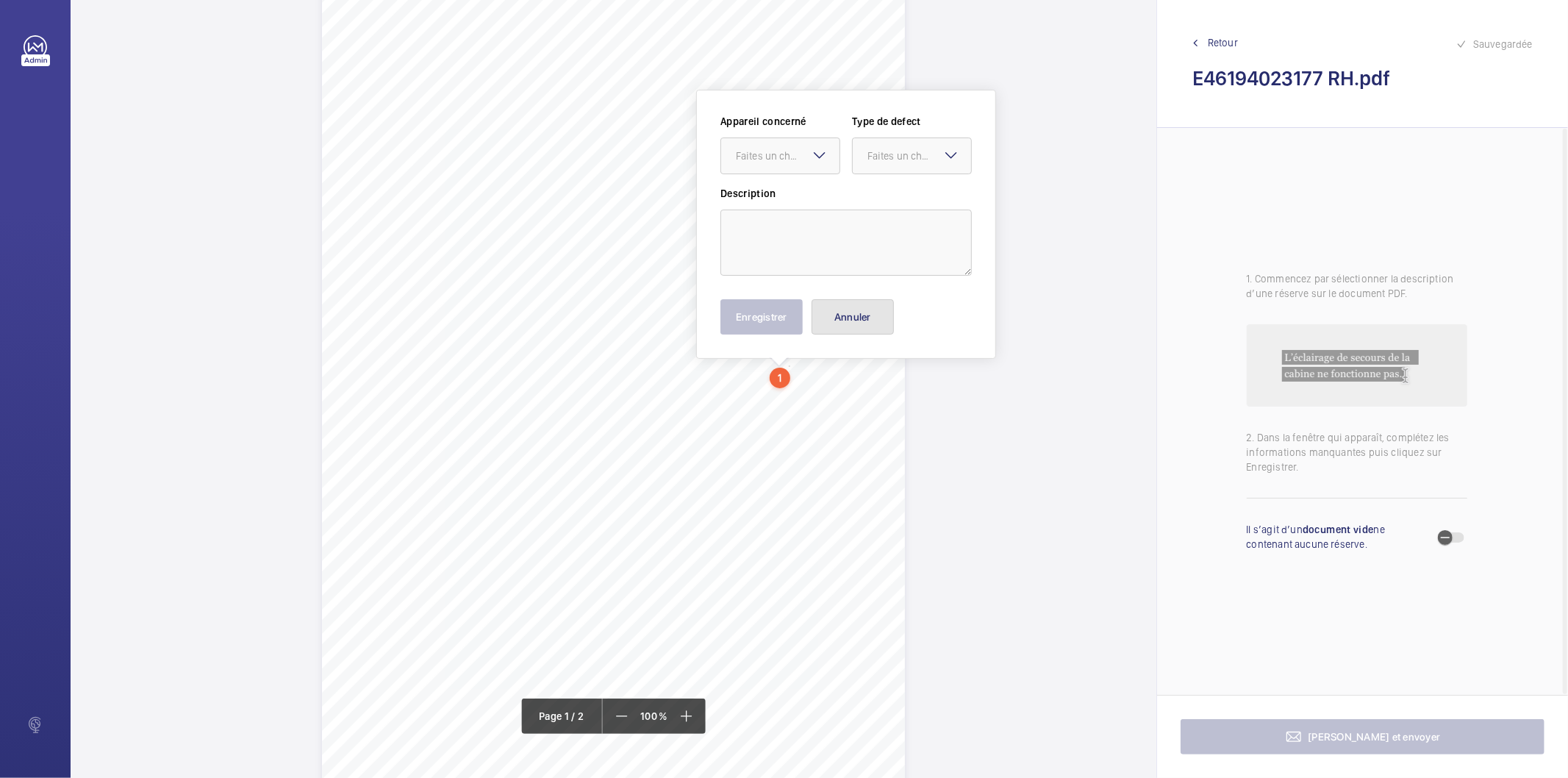
click at [843, 319] on button "Annuler" at bounding box center [852, 317] width 82 height 36
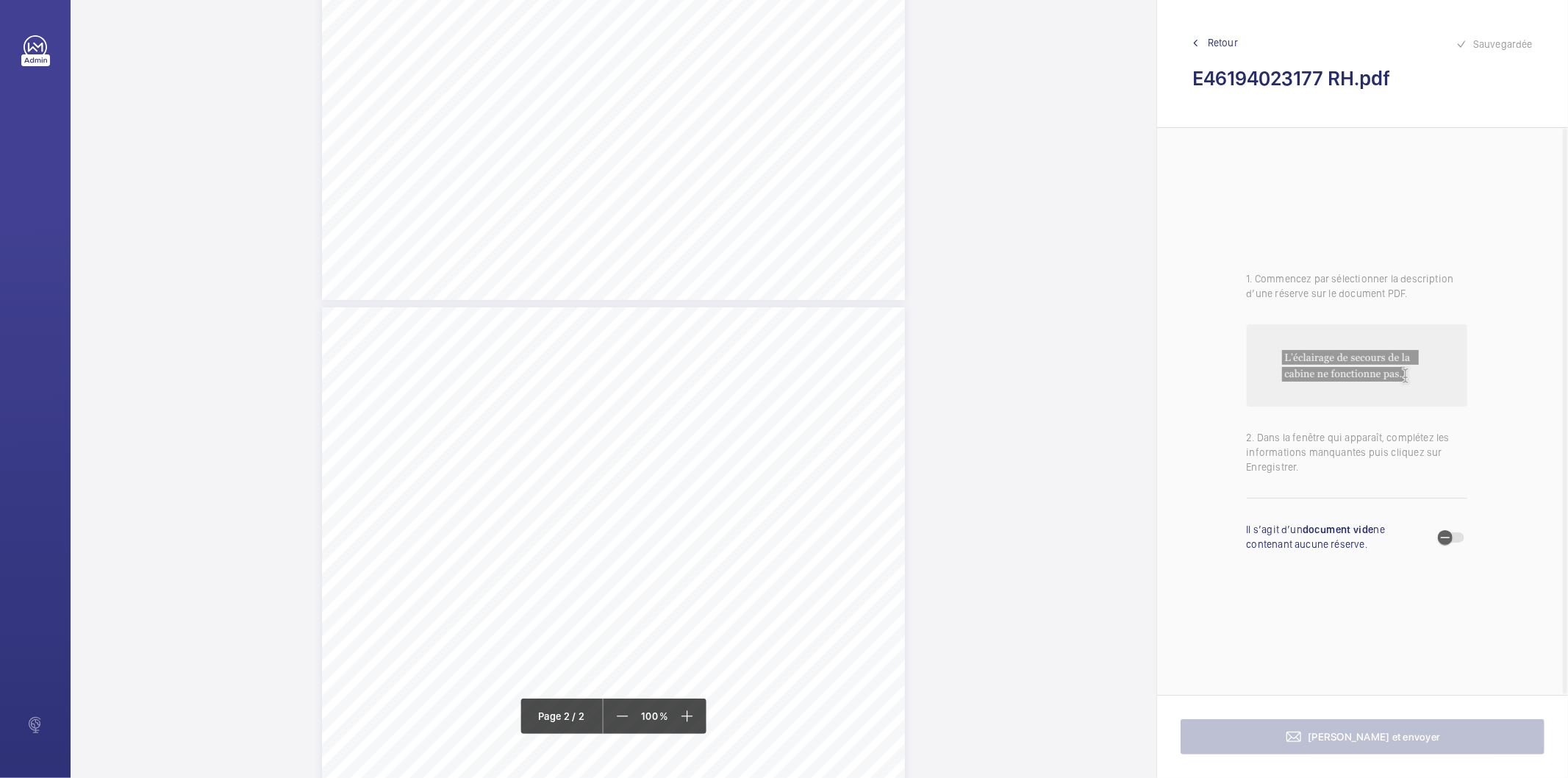
scroll to position [932, 0]
drag, startPoint x: 598, startPoint y: 202, endPoint x: 836, endPoint y: 202, distance: 238.0
click at [836, 202] on span "Guide rail oil collection pots are worn and should be renewed." at bounding box center [731, 203] width 266 height 9
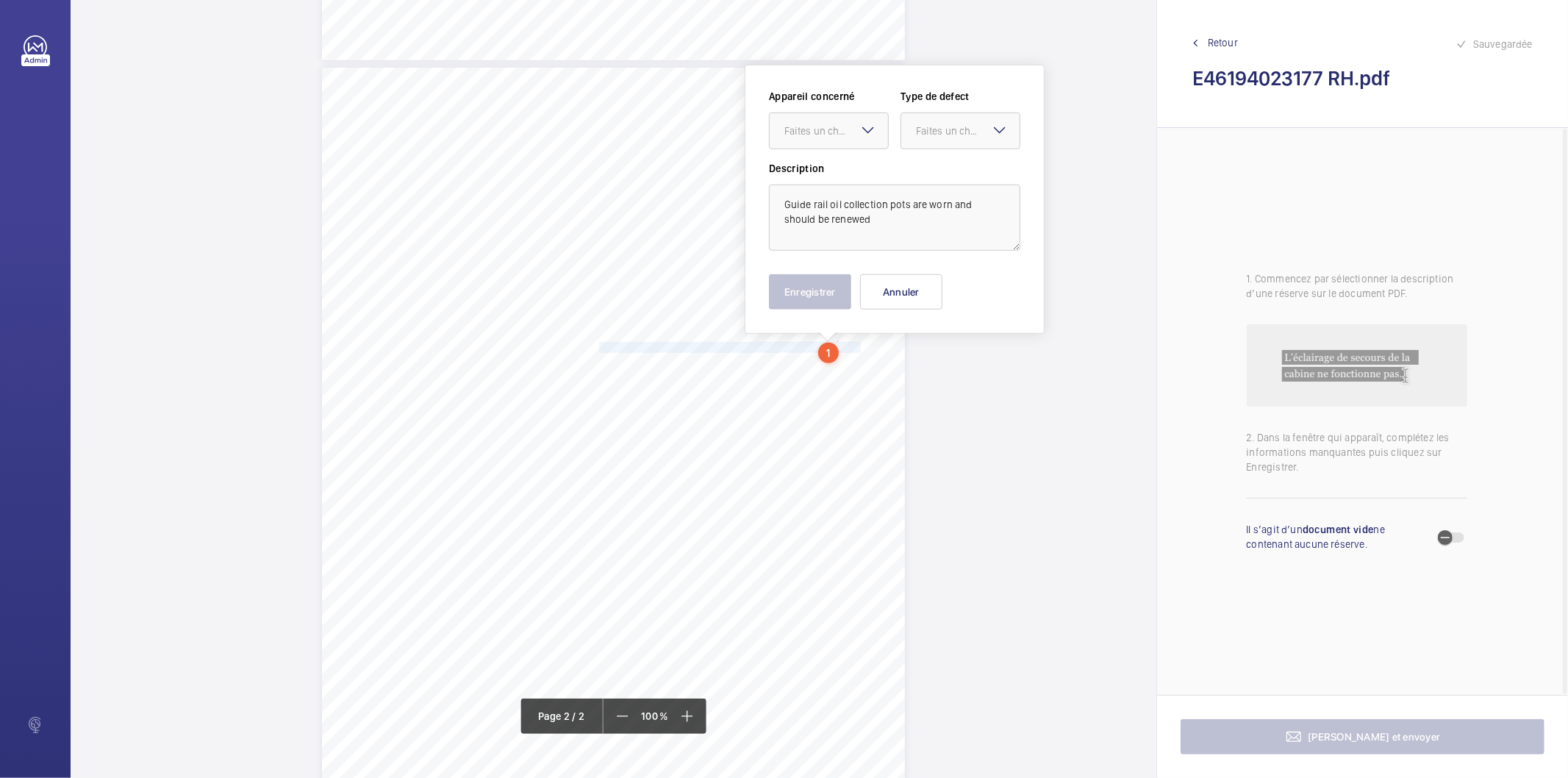
scroll to position [762, 0]
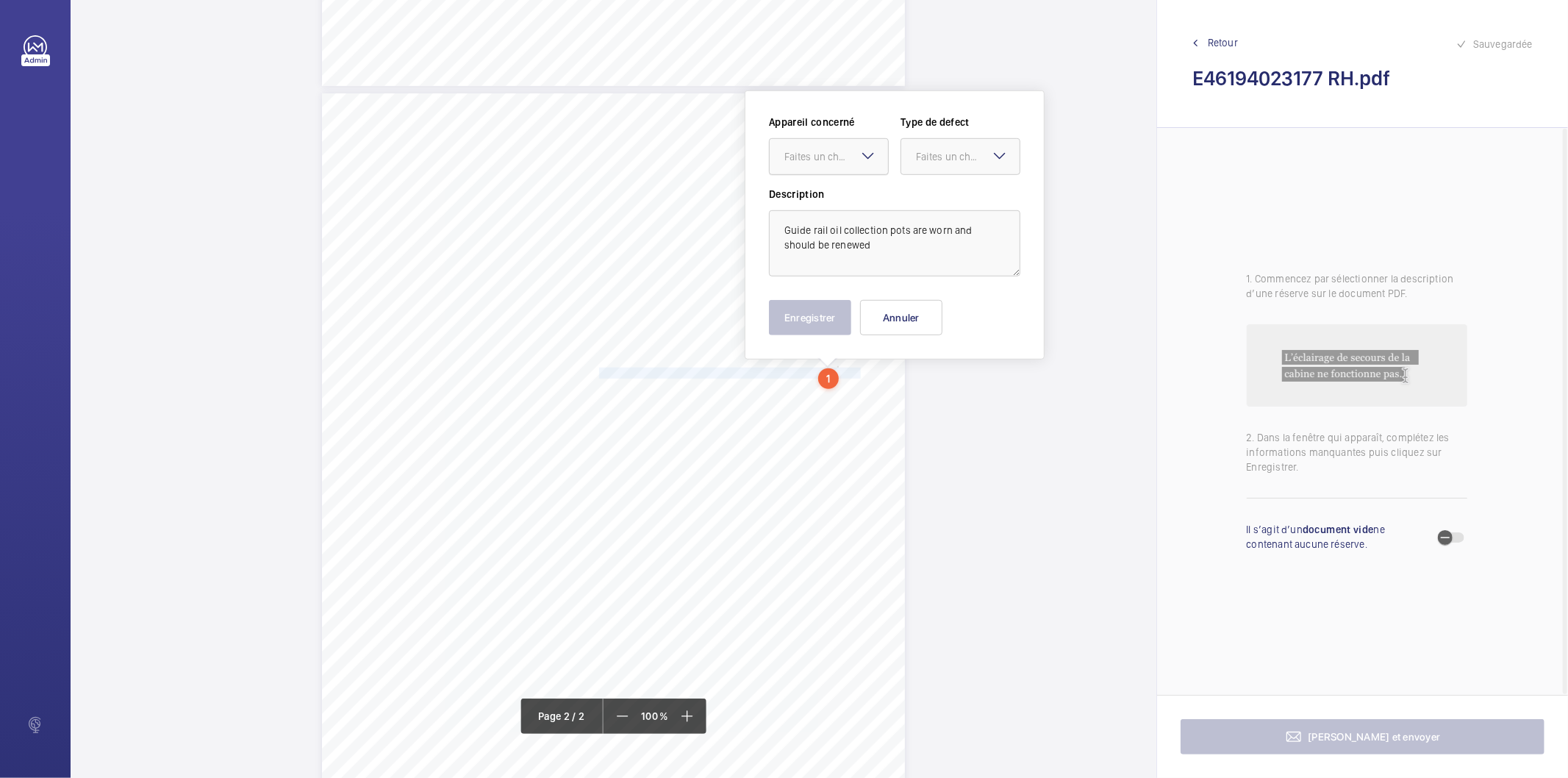
click at [836, 166] on div at bounding box center [828, 157] width 118 height 36
click at [812, 209] on div "E46194023177" at bounding box center [828, 201] width 118 height 36
click at [942, 161] on div "Faites un choix" at bounding box center [967, 156] width 104 height 14
click at [941, 319] on div "Recommandation" at bounding box center [960, 310] width 118 height 36
click at [810, 319] on button "Enregistrer" at bounding box center [809, 318] width 82 height 36
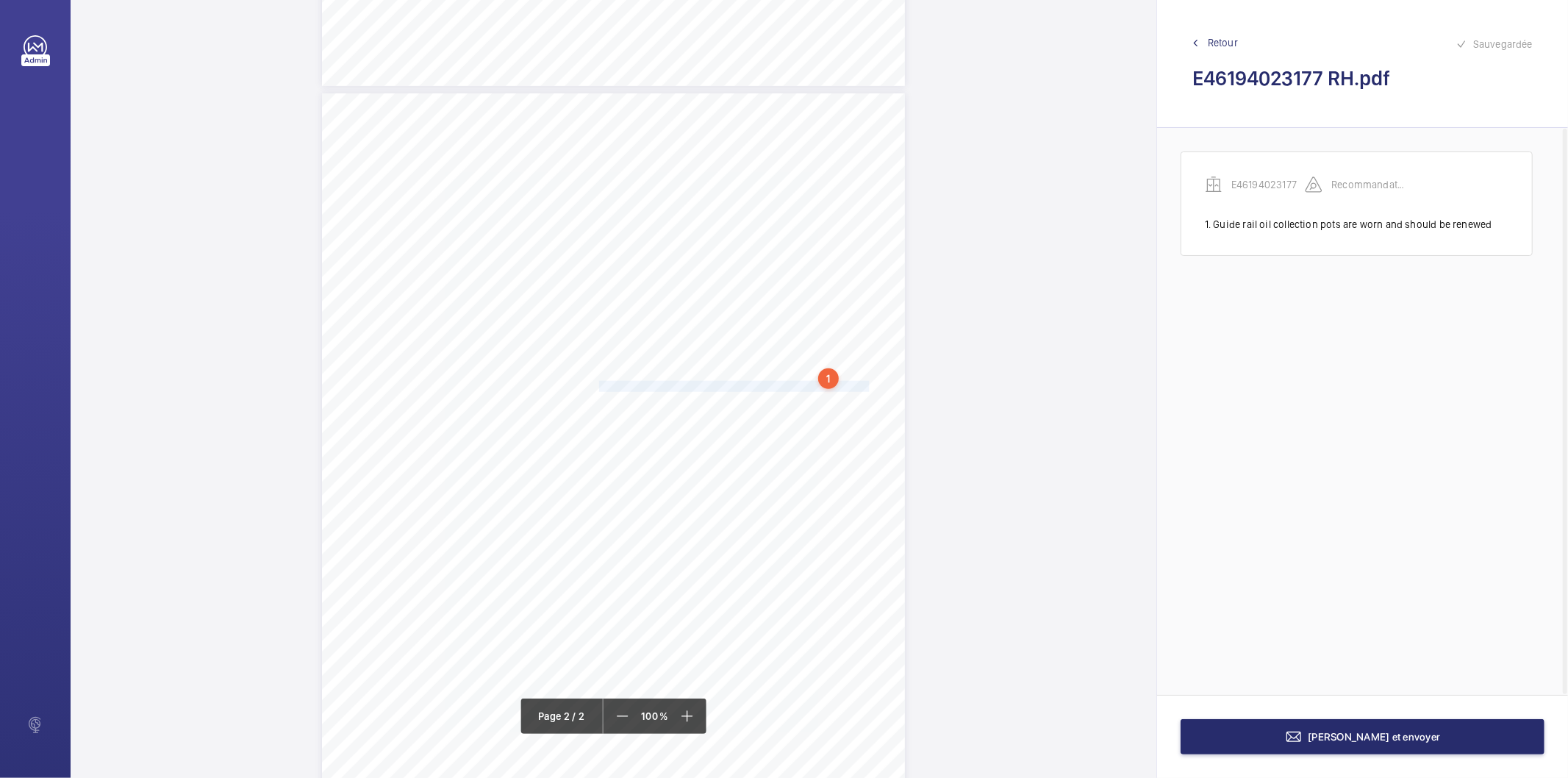
drag, startPoint x: 597, startPoint y: 386, endPoint x: 842, endPoint y: 385, distance: 245.0
click at [842, 385] on span "Liftbpit is contaminated with oil and should be suitably cleaned." at bounding box center [736, 386] width 274 height 9
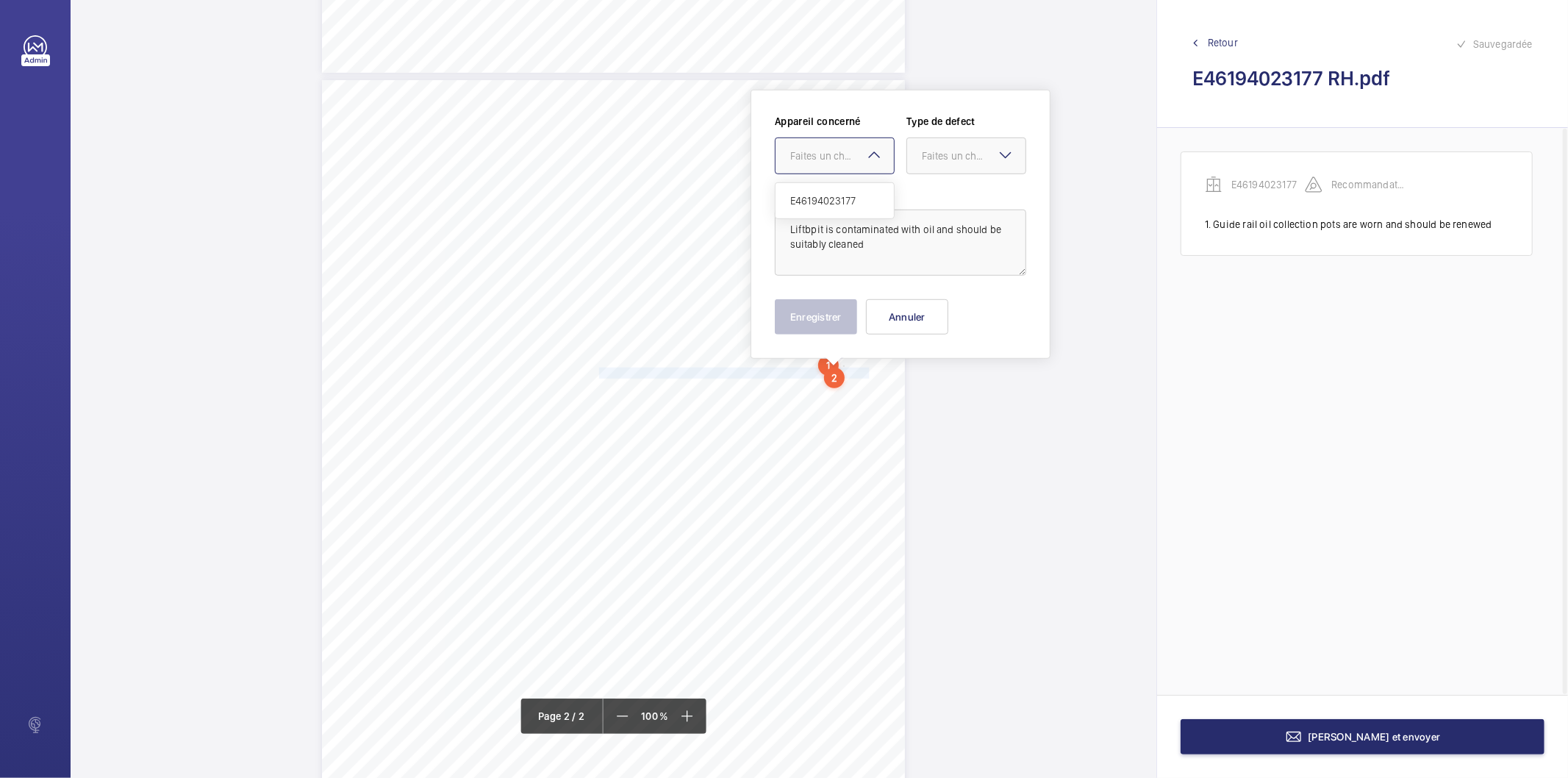
click at [854, 157] on div "Faites un choix" at bounding box center [842, 155] width 104 height 14
click at [835, 201] on span "E46194023177" at bounding box center [834, 200] width 89 height 14
click at [958, 150] on div "Faites un choix" at bounding box center [973, 155] width 104 height 14
click at [953, 304] on span "Recommandation" at bounding box center [966, 308] width 89 height 14
click at [825, 319] on button "Enregistrer" at bounding box center [815, 317] width 82 height 36
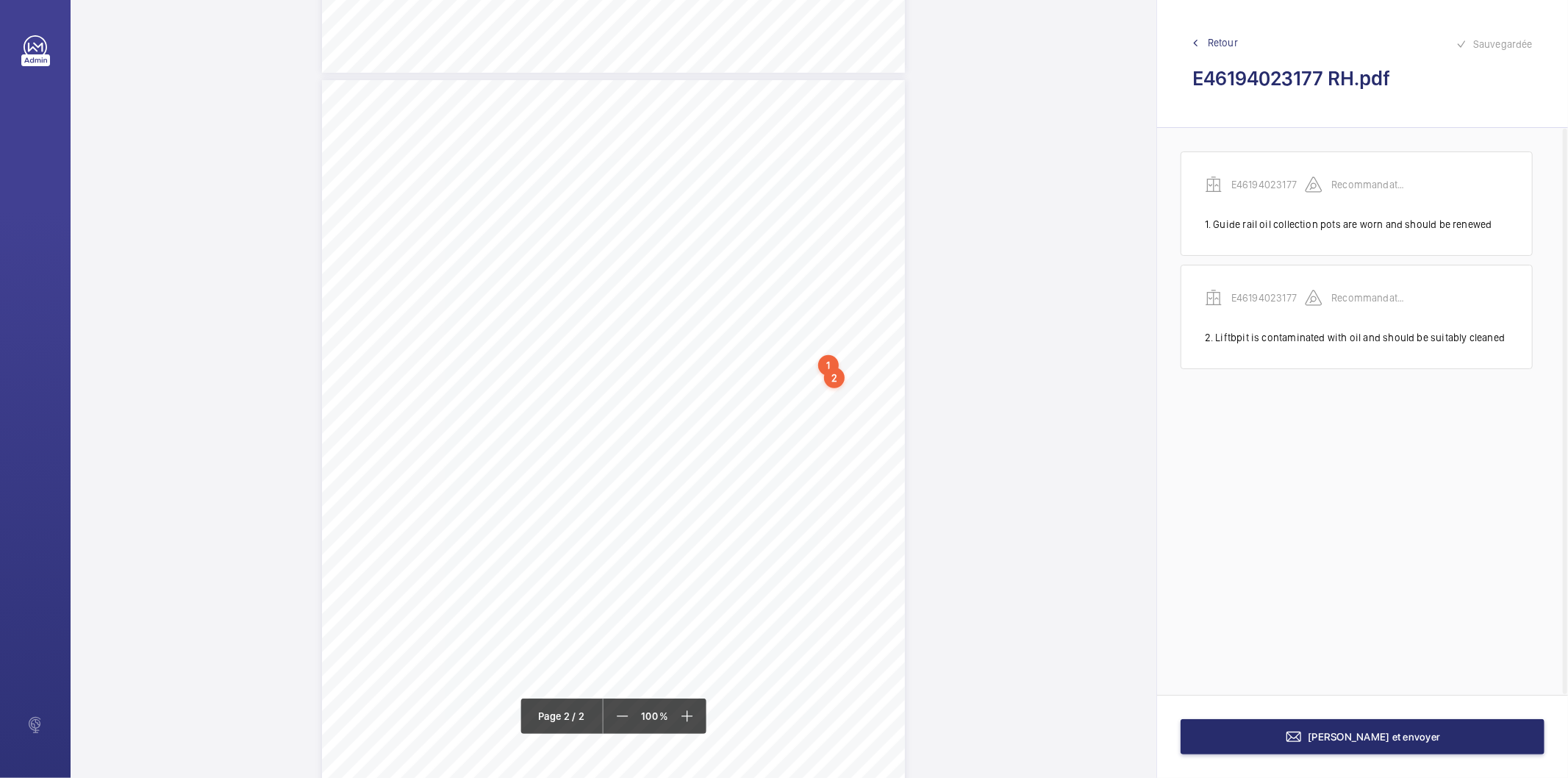
click at [831, 377] on div "2" at bounding box center [834, 378] width 20 height 20
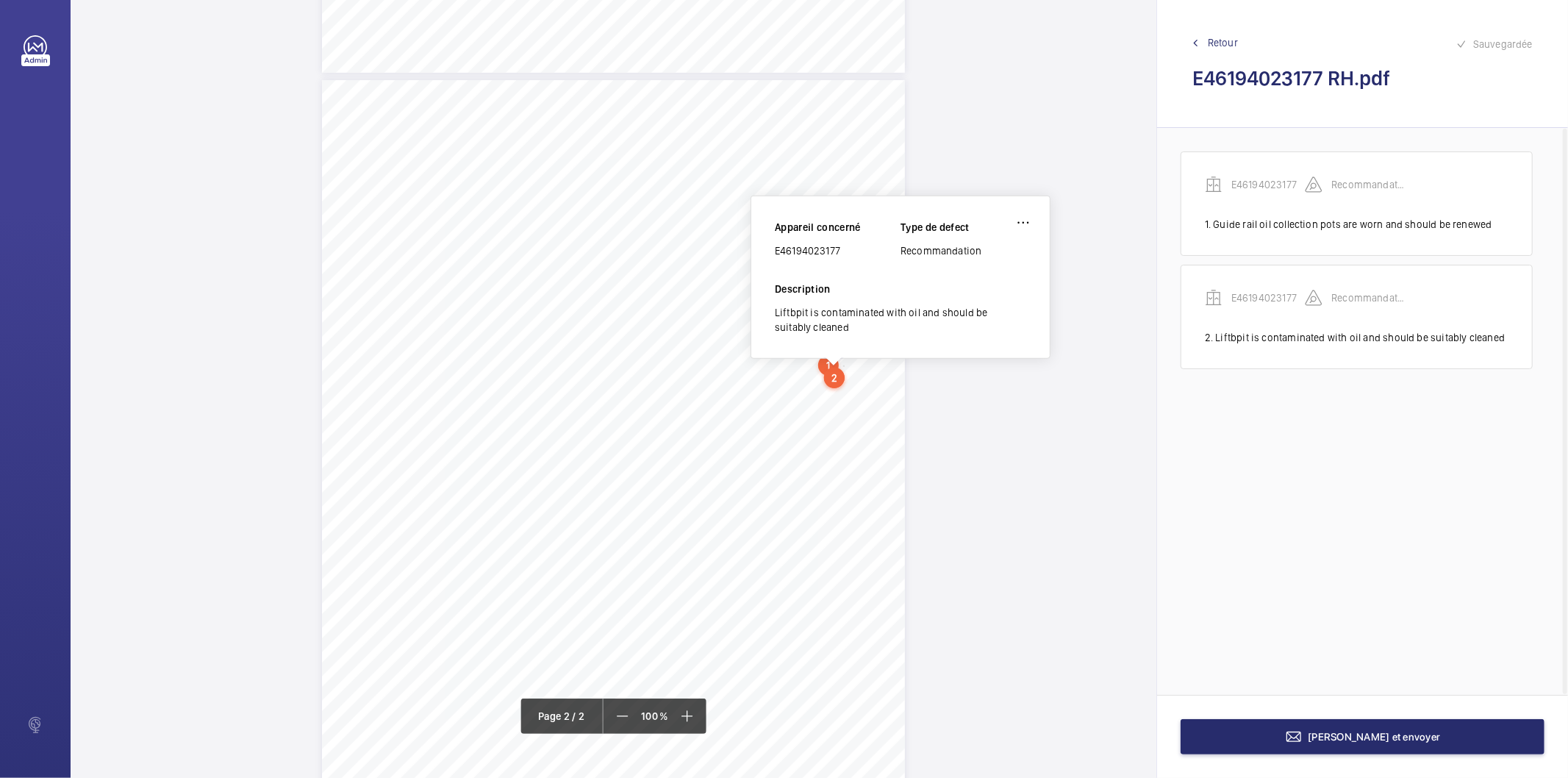
scroll to position [764, 0]
click at [1018, 237] on wm-front-icon-button at bounding box center [1024, 234] width 36 height 36
click at [986, 274] on div "Modifier" at bounding box center [982, 277] width 116 height 26
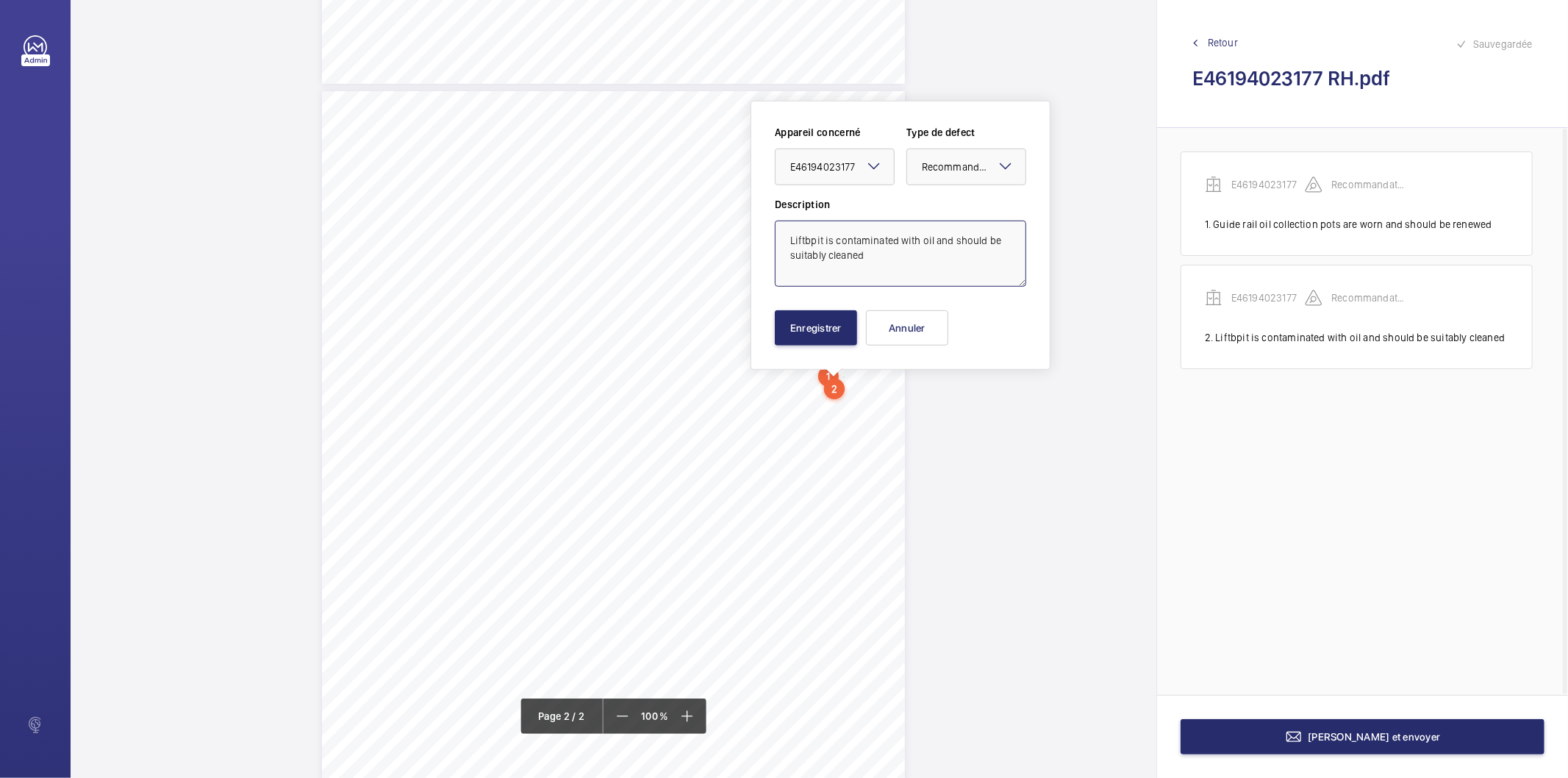
click at [804, 243] on textarea "Liftbpit is contaminated with oil and should be suitably cleaned" at bounding box center [900, 254] width 251 height 66
type textarea "Lift pit is contaminated with oil and should be suitably cleaned"
click at [832, 316] on button "Enregistrer" at bounding box center [815, 328] width 82 height 36
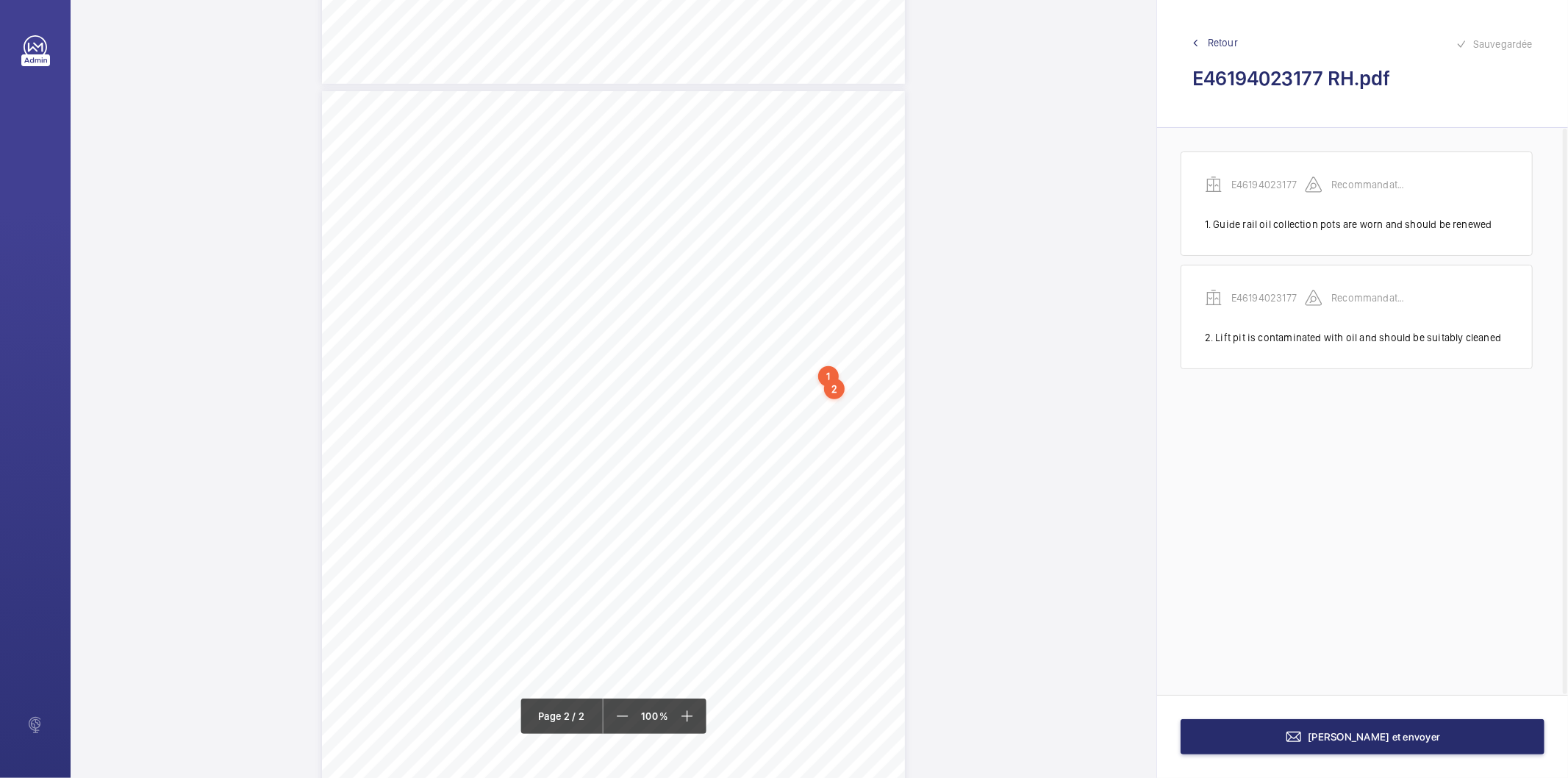
click at [595, 408] on div "Lift Report Lifting Operations & Lifting Equipment Regulation 1998 Provision & …" at bounding box center [613, 503] width 583 height 825
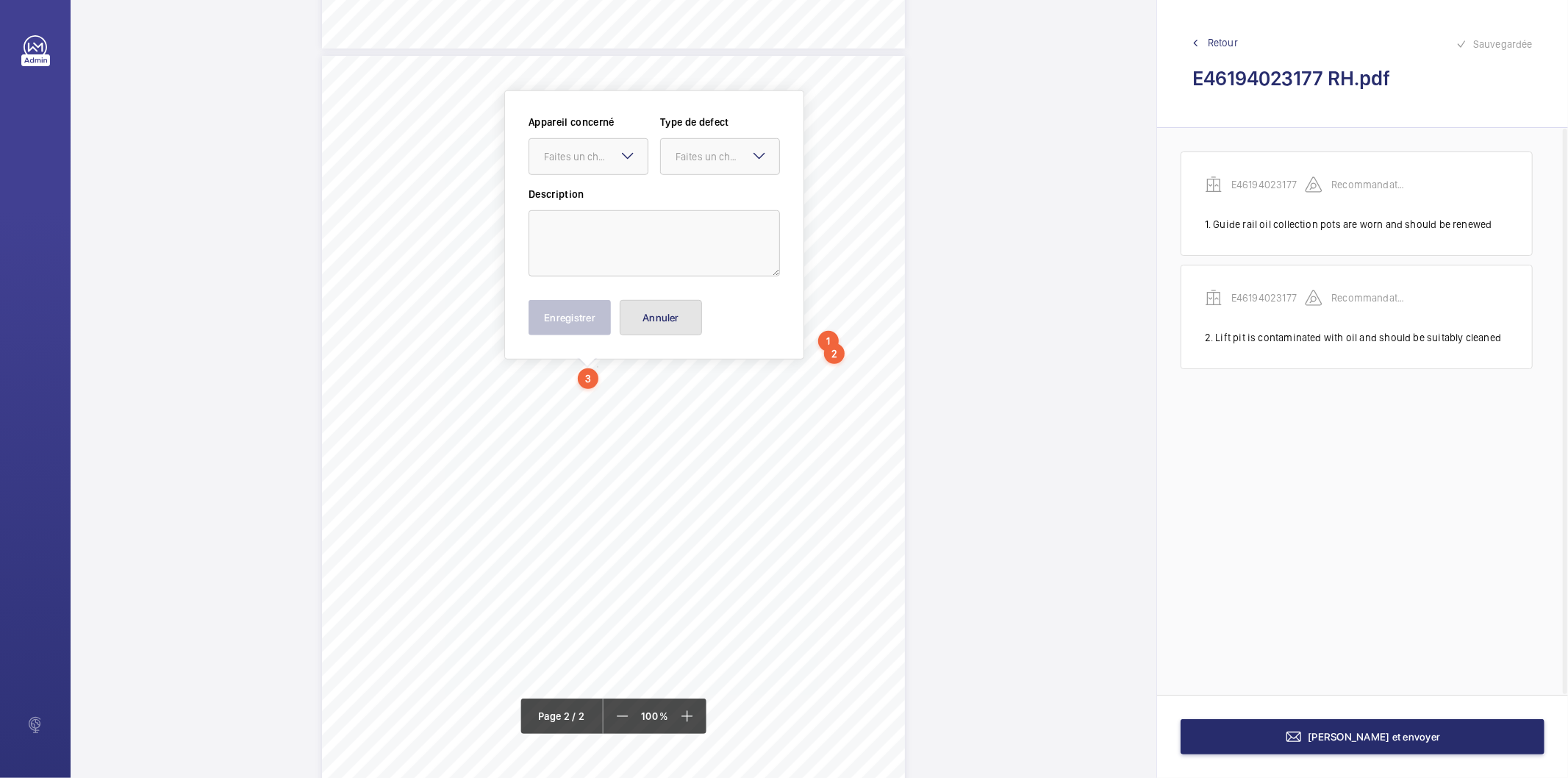
click at [674, 330] on button "Annuler" at bounding box center [661, 318] width 82 height 36
drag, startPoint x: 597, startPoint y: 376, endPoint x: 641, endPoint y: 382, distance: 44.4
click at [641, 382] on div "Lift Report Lifting Operations & Lifting Equipment Regulation 1998 Provision & …" at bounding box center [613, 468] width 583 height 825
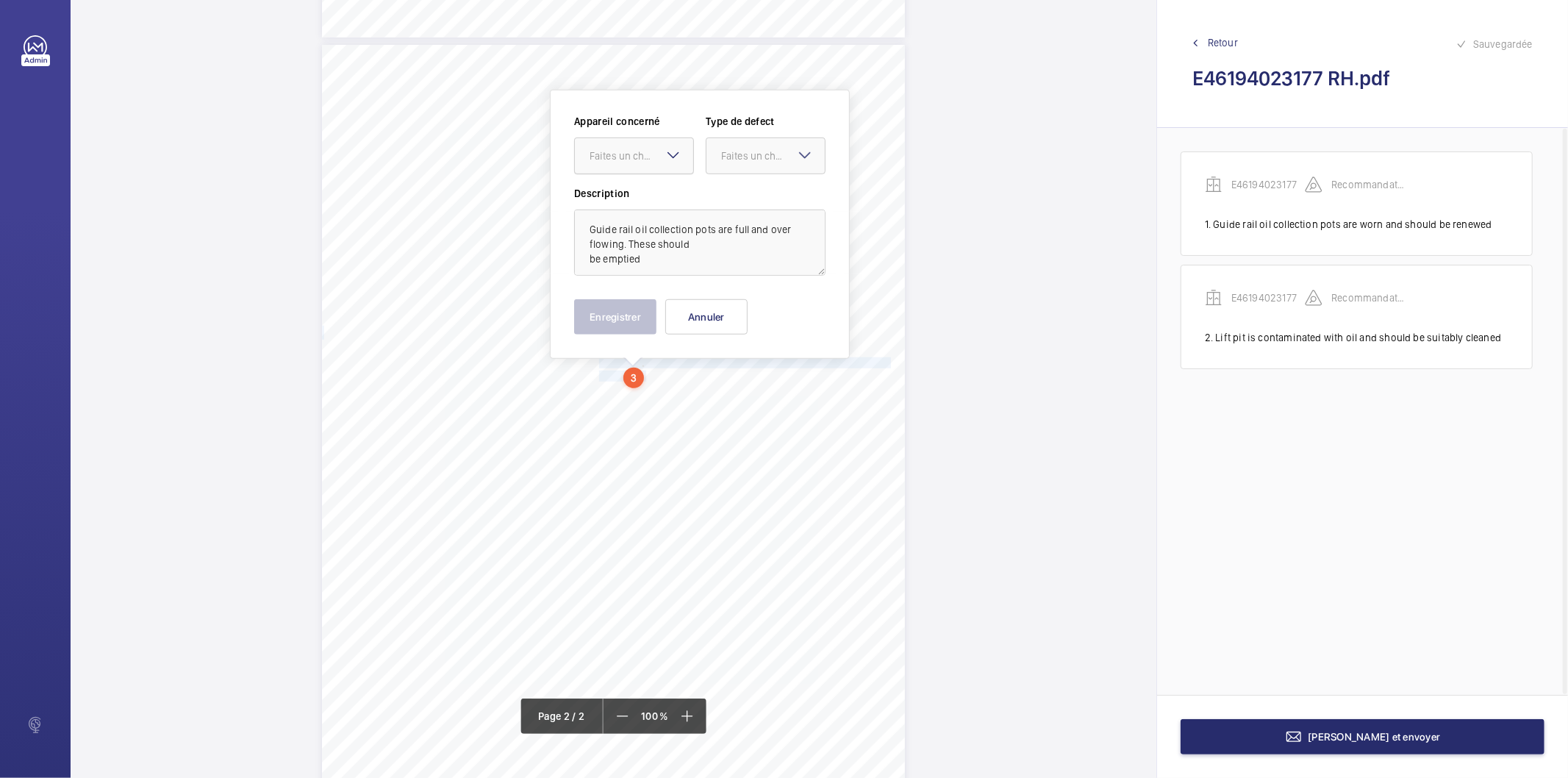
click at [598, 172] on div at bounding box center [634, 156] width 118 height 36
click at [601, 200] on span "E46194023177" at bounding box center [634, 200] width 89 height 14
click at [753, 144] on div at bounding box center [765, 156] width 118 height 36
click at [738, 307] on span "Recommandation" at bounding box center [765, 308] width 89 height 14
click at [610, 312] on button "Enregistrer" at bounding box center [615, 317] width 82 height 36
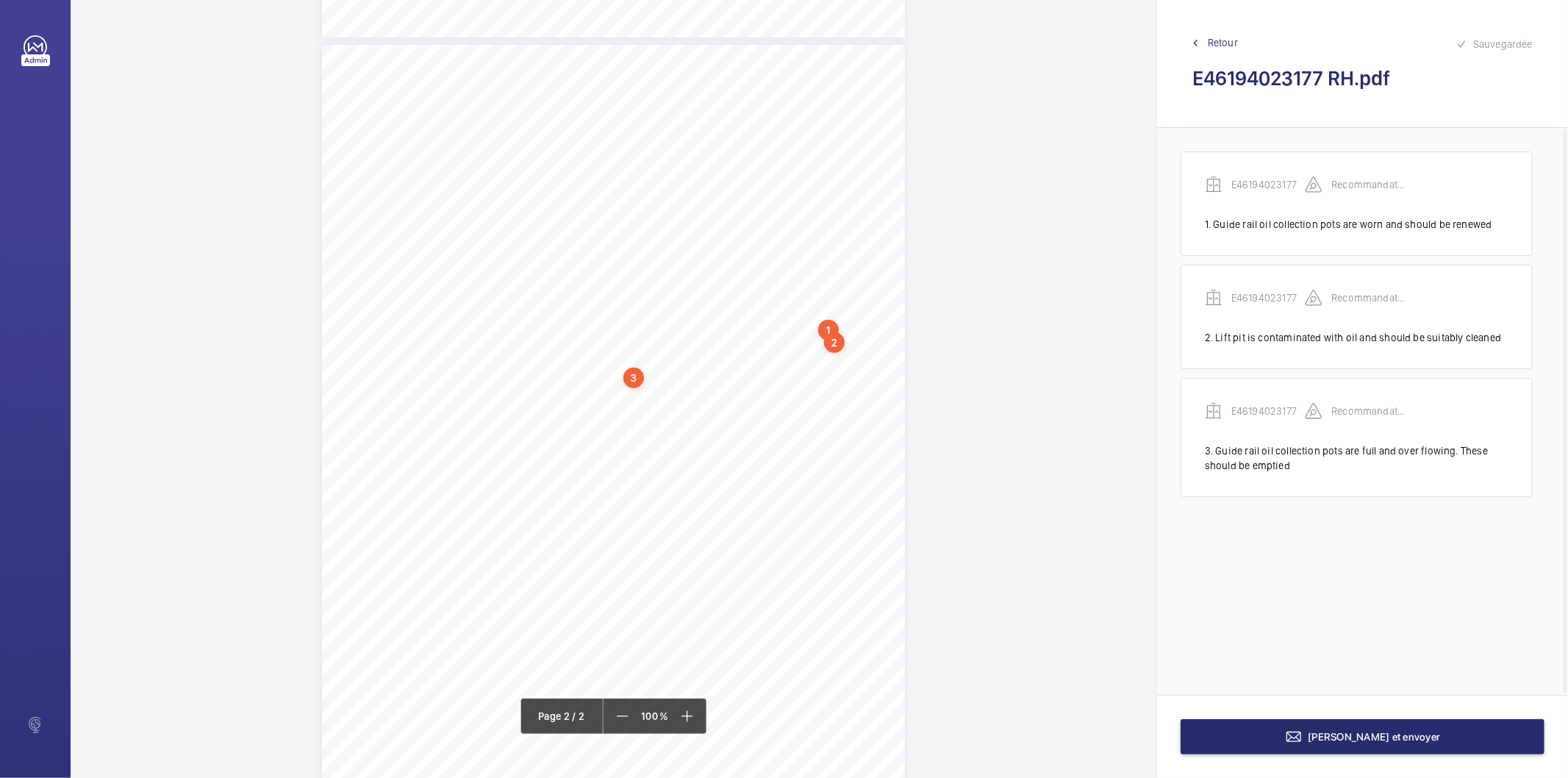
click at [636, 380] on div "3" at bounding box center [634, 378] width 20 height 20
click at [606, 260] on div "E46194023177" at bounding box center [637, 262] width 126 height 14
copy div "E46194023177"
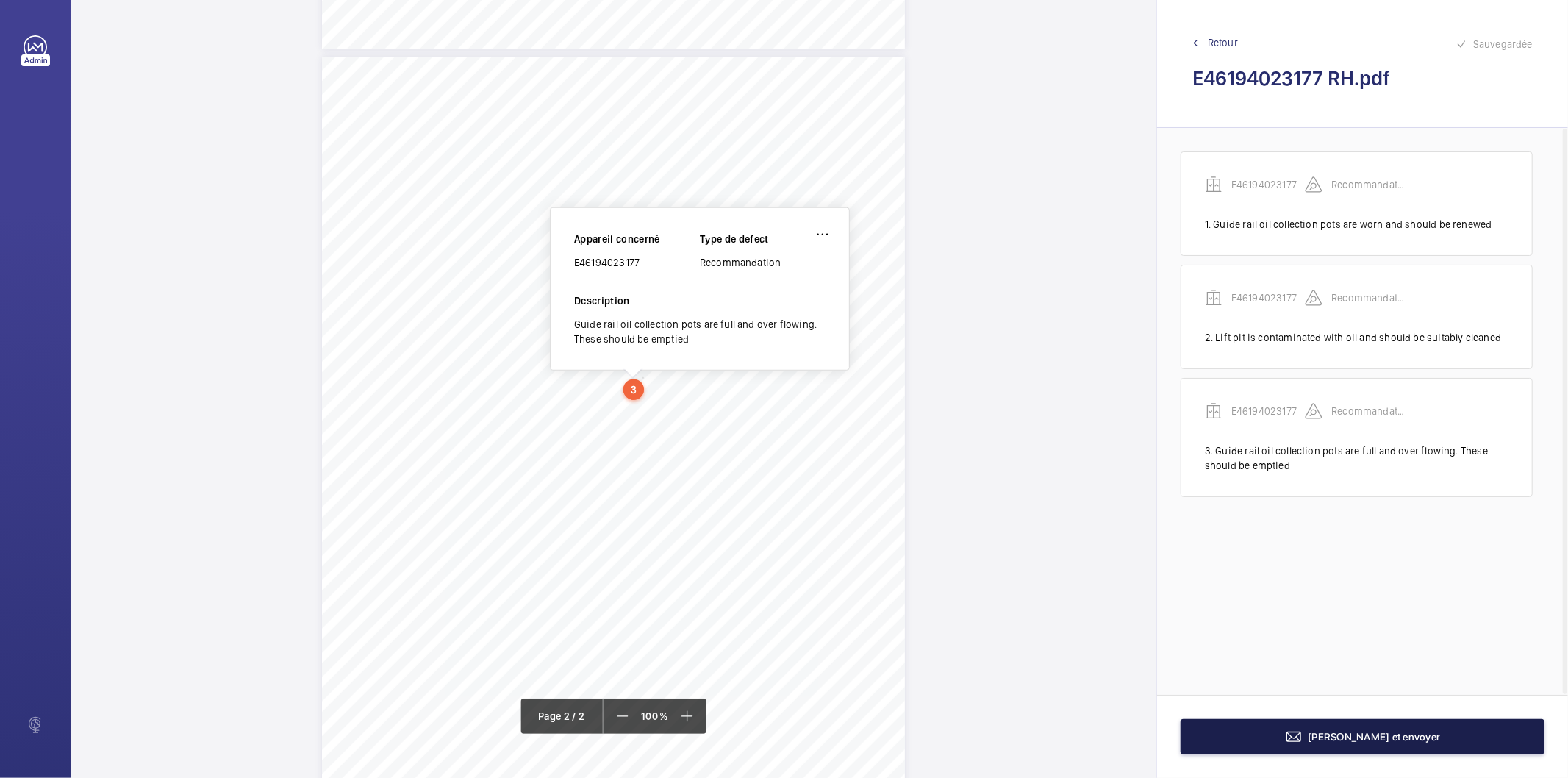
click at [1226, 735] on button "Terminer et envoyer" at bounding box center [1362, 736] width 364 height 36
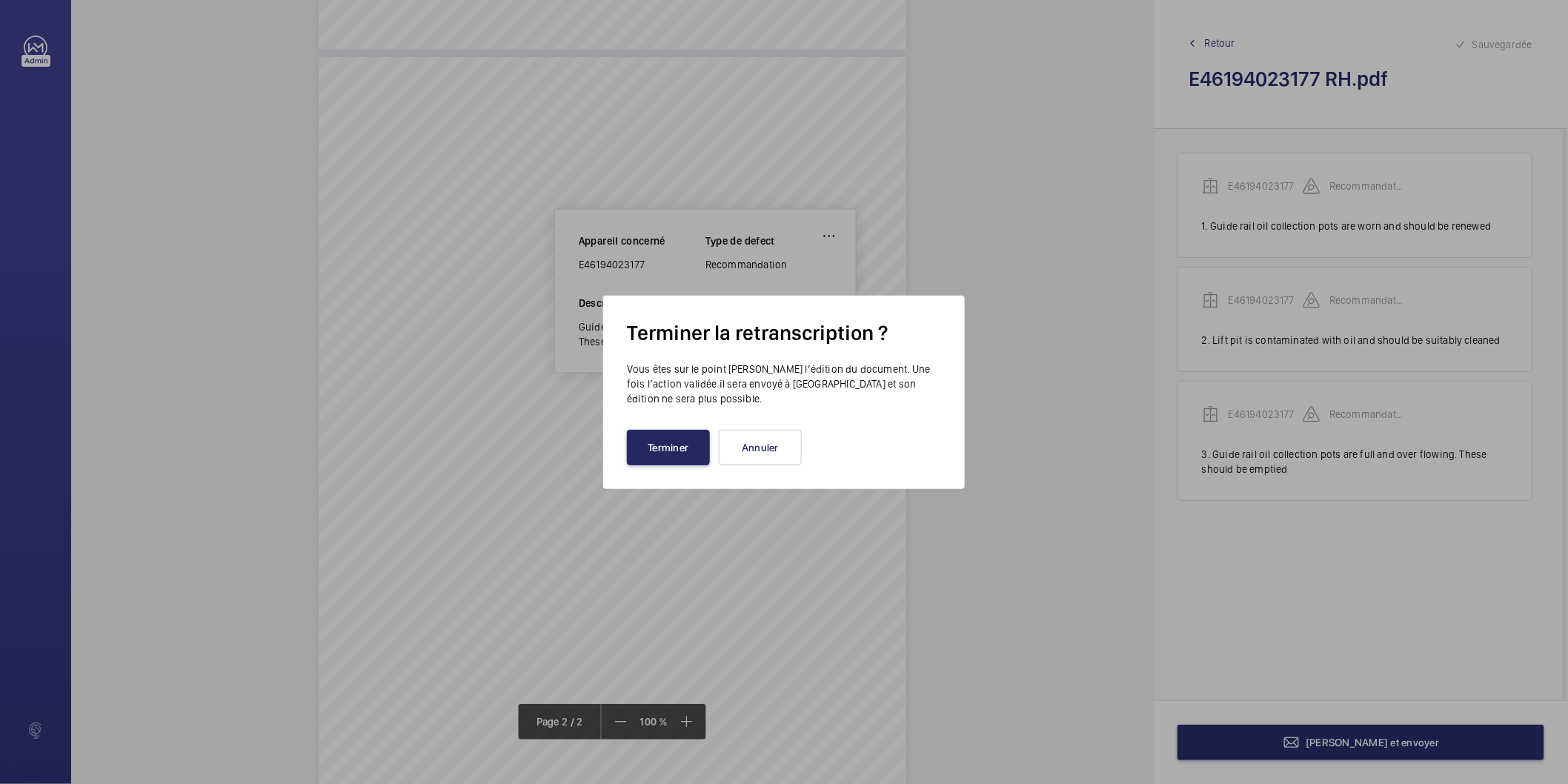
click at [677, 458] on button "Terminer" at bounding box center [668, 448] width 83 height 36
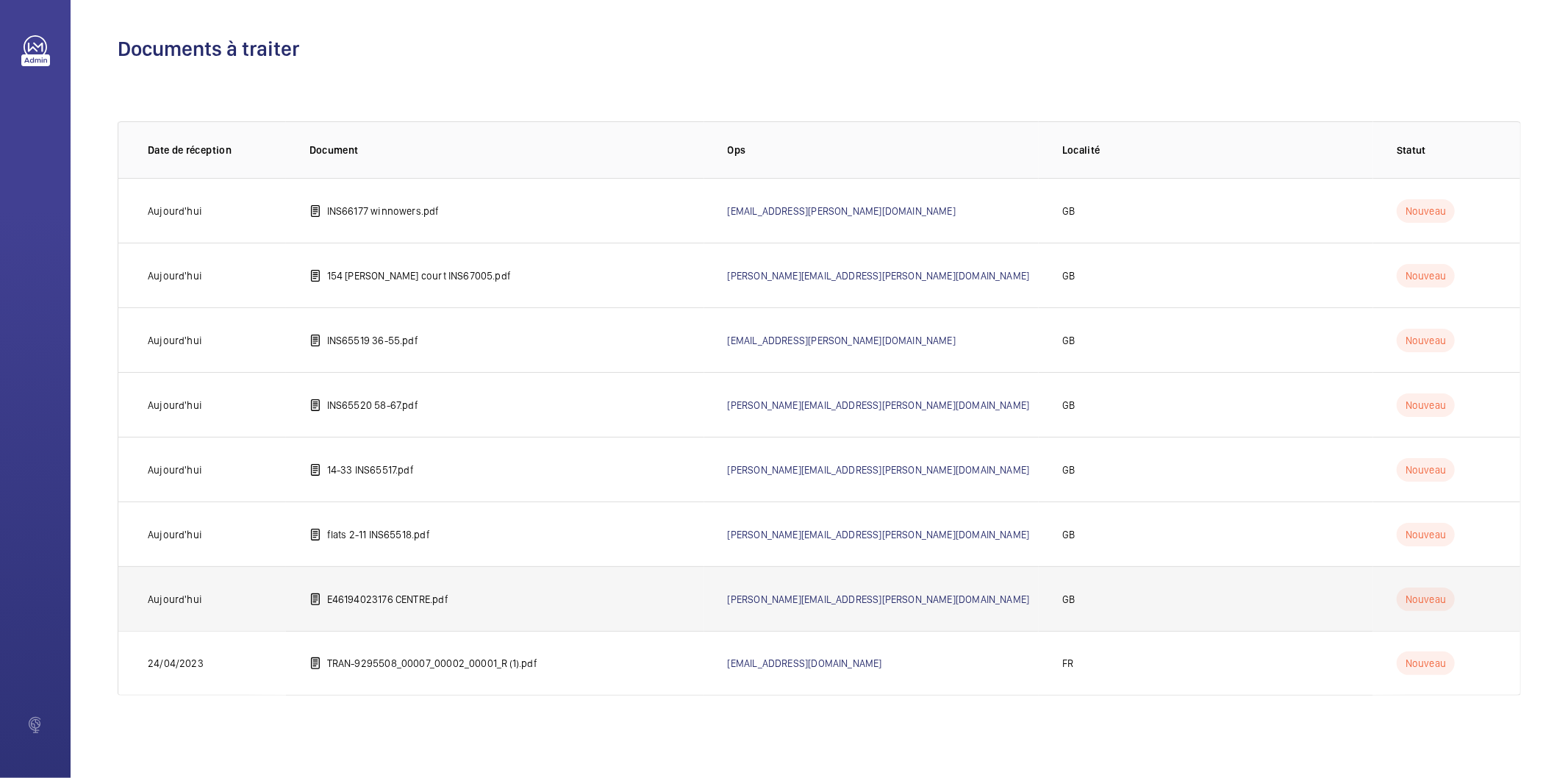
click at [409, 607] on td "E46194023176 CENTRE.pdf" at bounding box center [495, 598] width 418 height 65
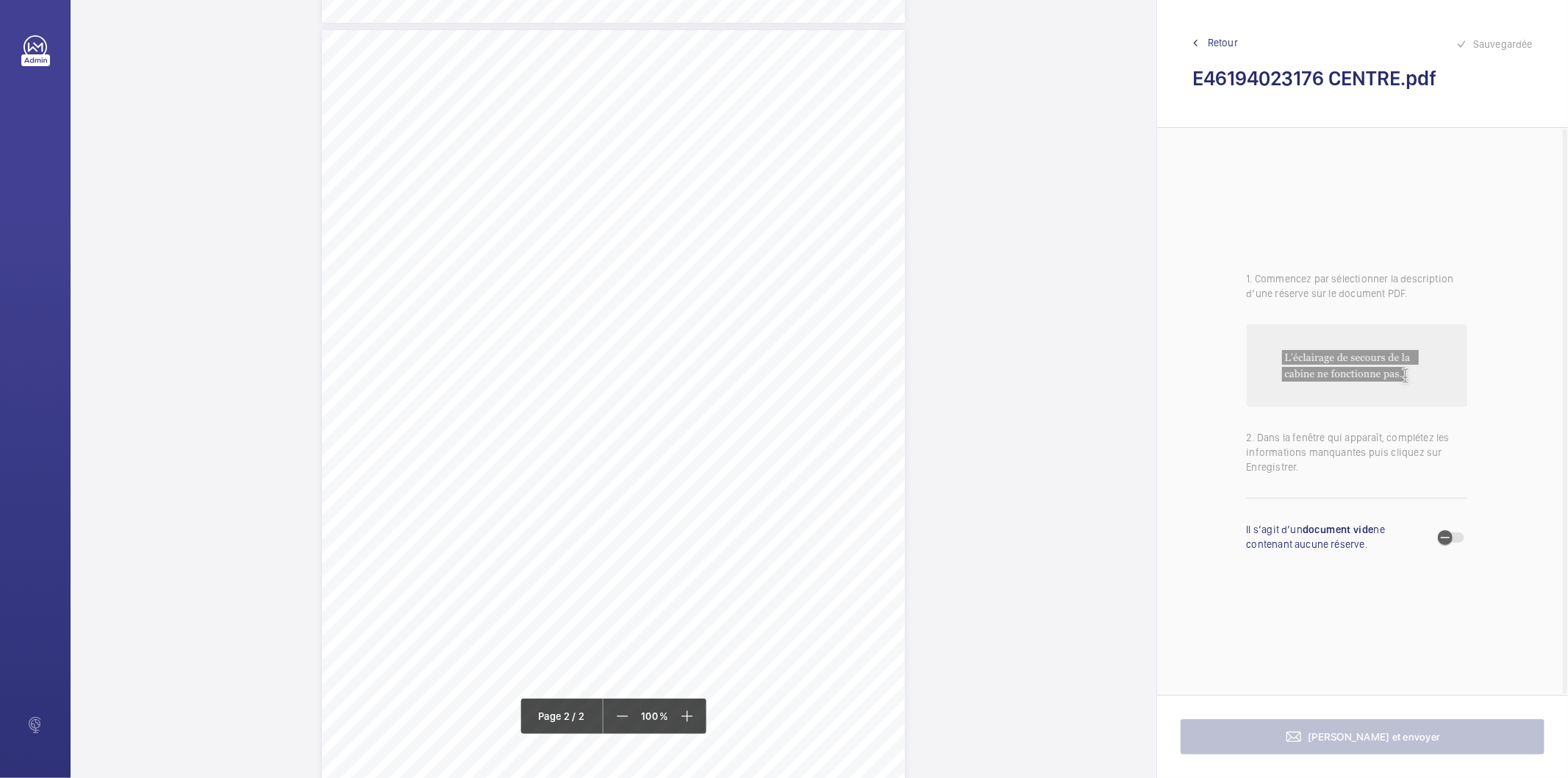
scroll to position [769, 0]
drag, startPoint x: 598, startPoint y: 231, endPoint x: 779, endPoint y: 297, distance: 192.7
click at [779, 297] on div "Lift Report Lifting Operations & Lifting Equipment Regulation 1998 Provision & …" at bounding box center [613, 499] width 583 height 825
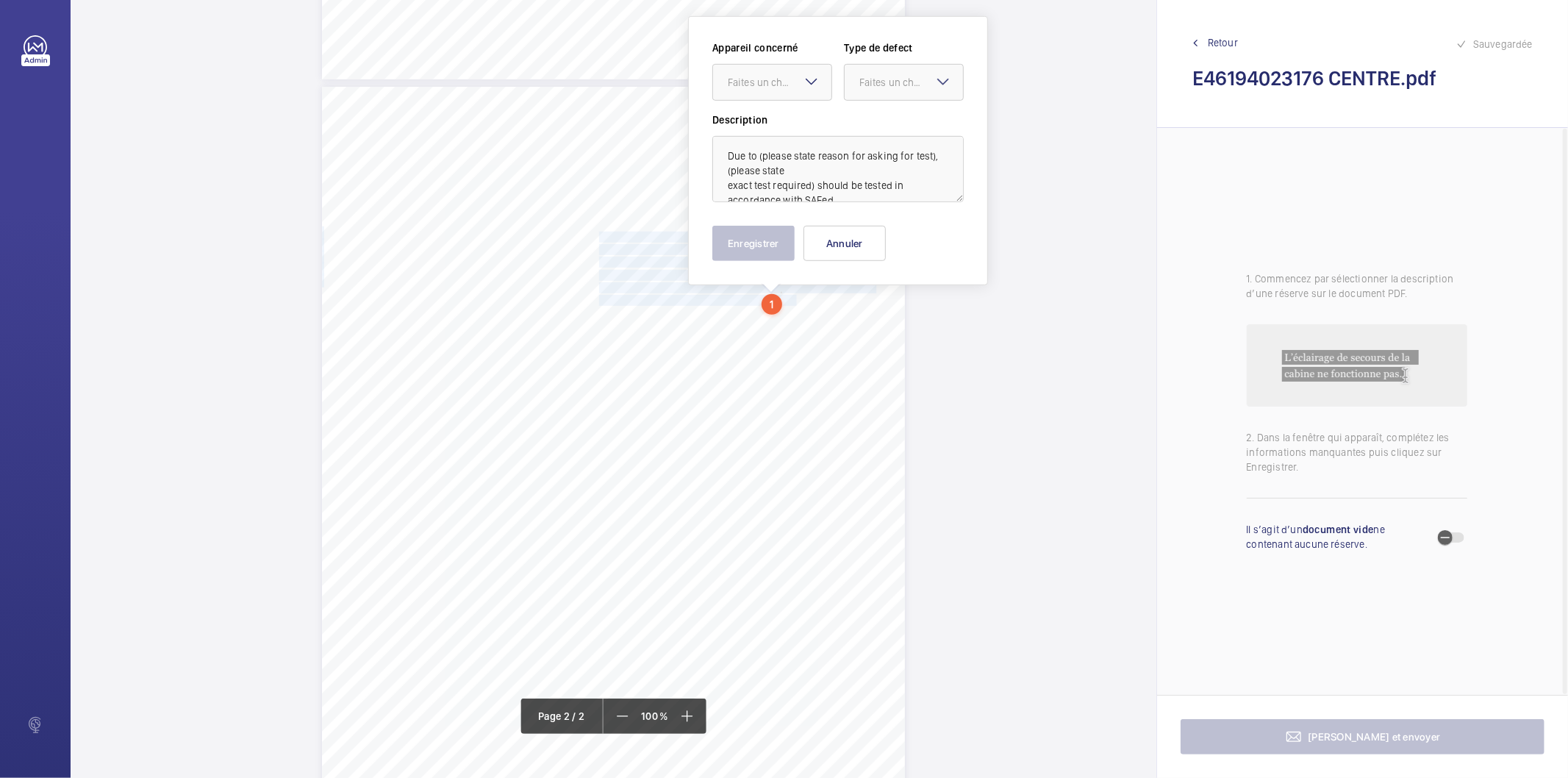
scroll to position [695, 0]
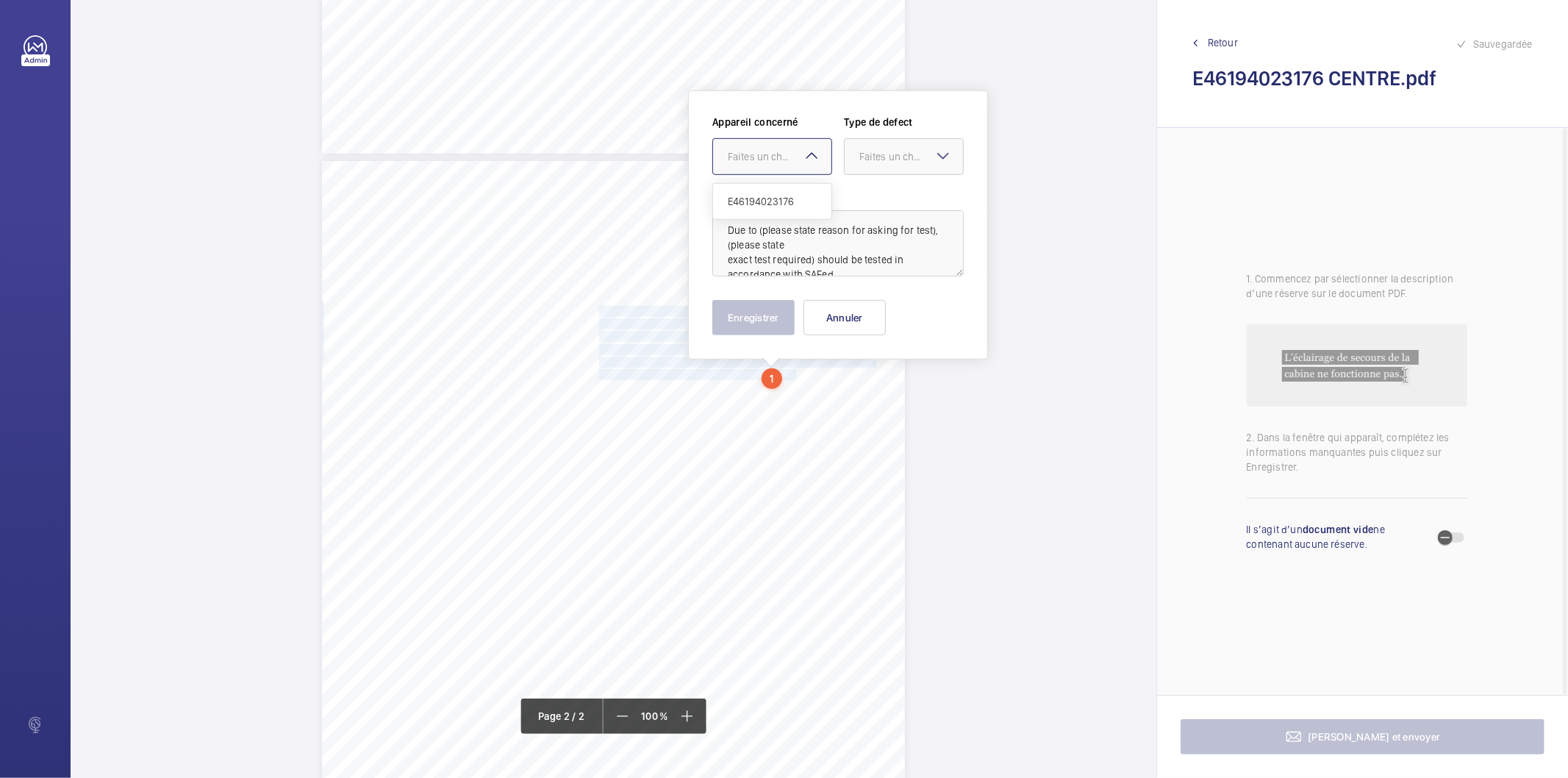
click at [752, 152] on div "Faites un choix" at bounding box center [780, 156] width 104 height 14
click at [744, 202] on span "E46194023176" at bounding box center [772, 200] width 89 height 14
drag, startPoint x: 865, startPoint y: 160, endPoint x: 872, endPoint y: 189, distance: 29.8
click at [869, 164] on div "Faites un choix" at bounding box center [903, 156] width 118 height 14
click at [871, 199] on span "Standard" at bounding box center [904, 200] width 89 height 14
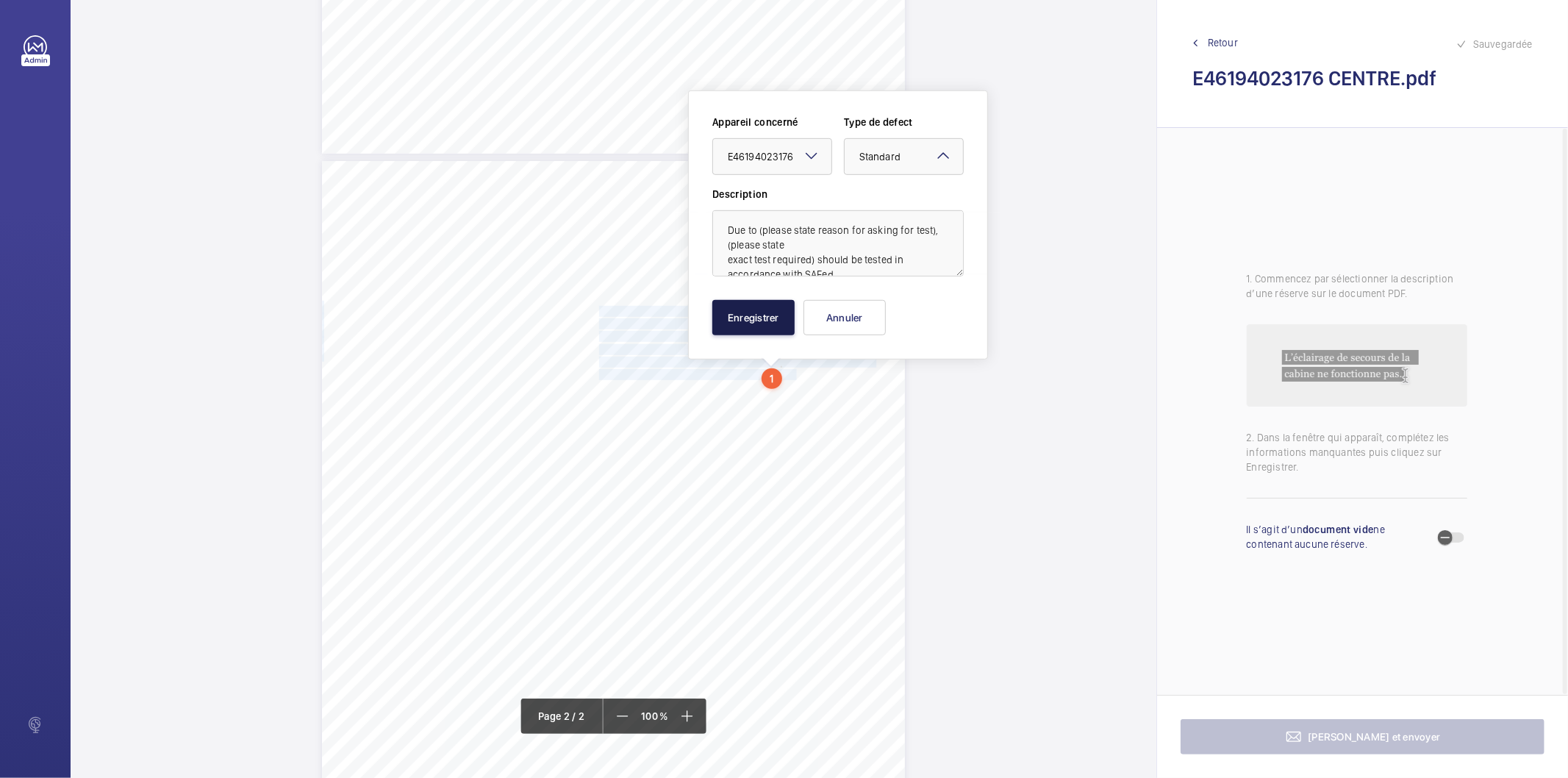
click at [736, 319] on button "Enregistrer" at bounding box center [753, 318] width 82 height 36
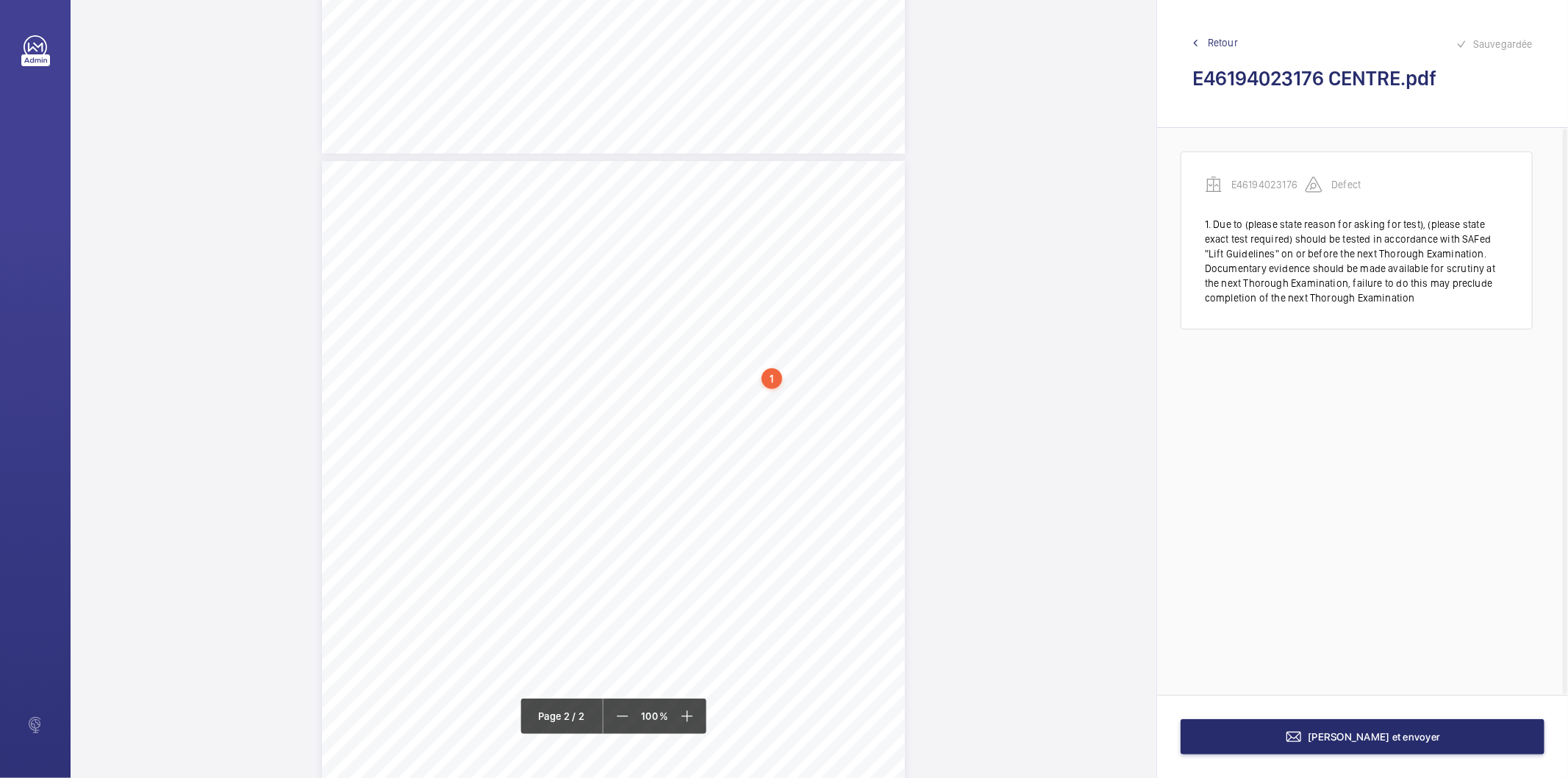
click at [775, 384] on div "1" at bounding box center [772, 379] width 20 height 20
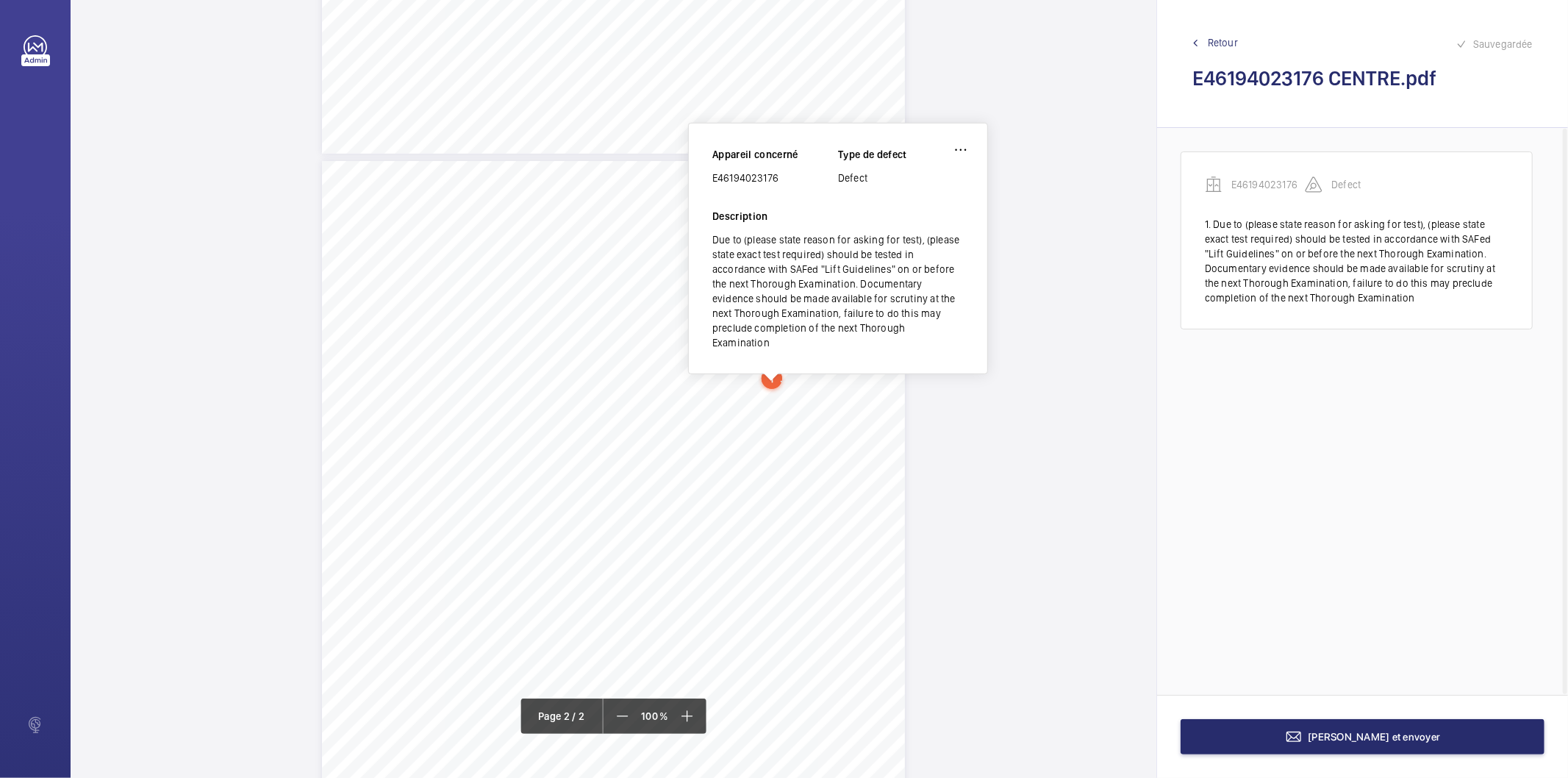
scroll to position [684, 0]
click at [762, 192] on div "E46194023176" at bounding box center [776, 189] width 126 height 14
copy div "E46194023176"
click at [643, 443] on div "Lift Report Lifting Operations & Lifting Equipment Regulation 1998 Provision & …" at bounding box center [613, 584] width 583 height 825
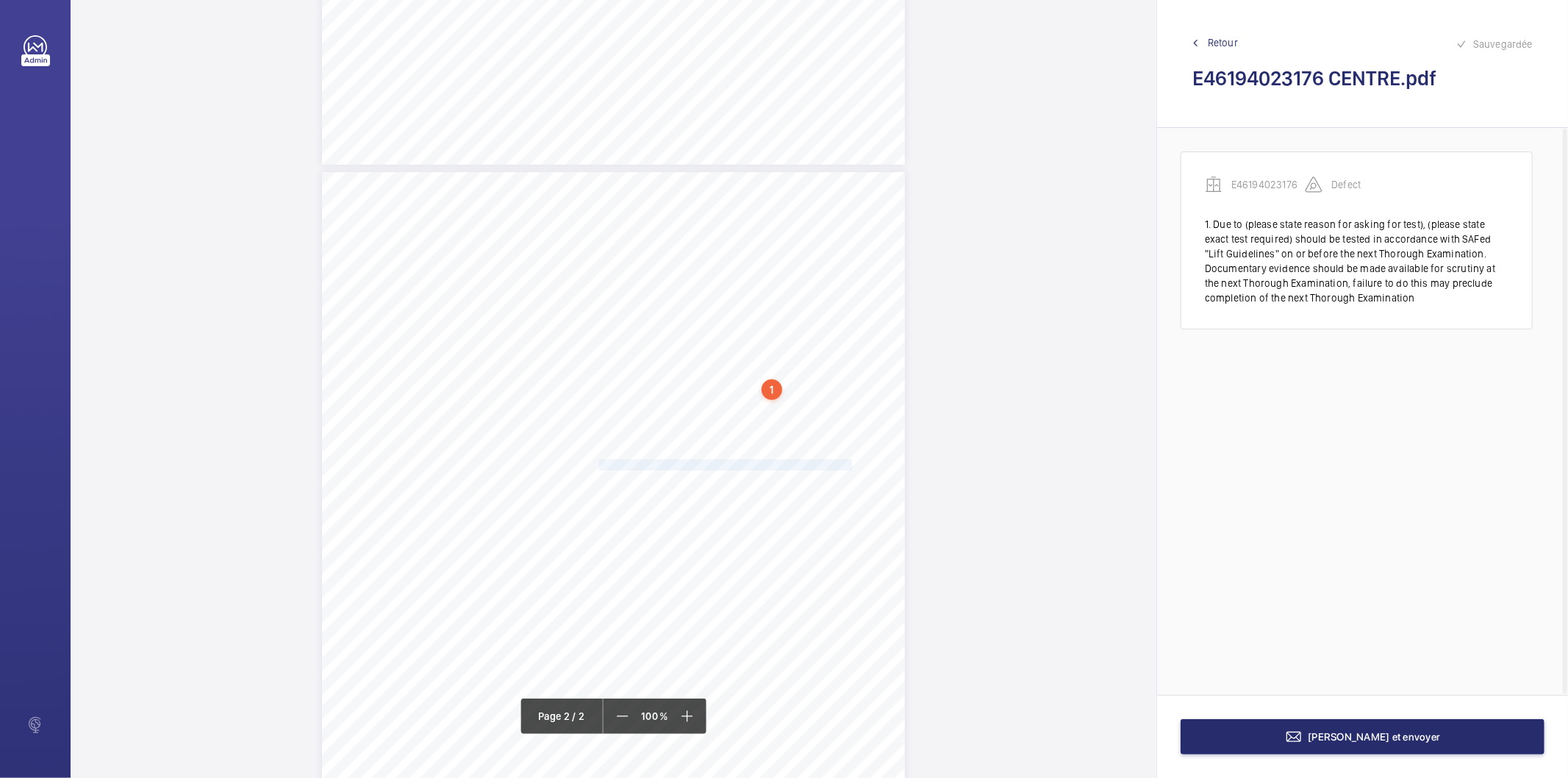
drag, startPoint x: 598, startPoint y: 465, endPoint x: 827, endPoint y: 460, distance: 229.1
click at [827, 460] on span "The car apron plate is distorted inwards along bottom edge." at bounding box center [727, 465] width 257 height 9
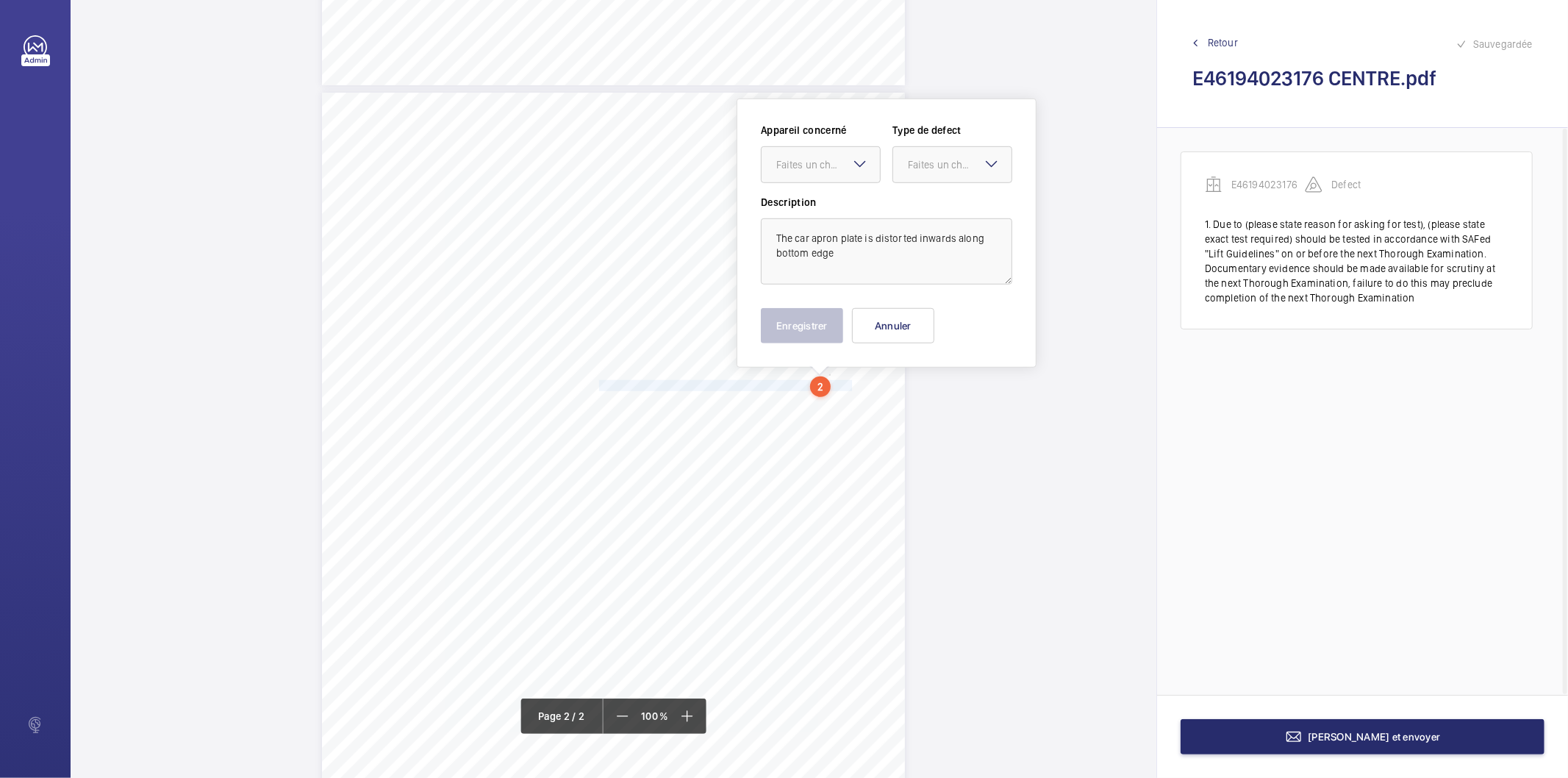
scroll to position [772, 0]
click at [810, 153] on div "Faites un choix" at bounding box center [828, 155] width 104 height 14
click at [789, 197] on span "E46194023176" at bounding box center [821, 200] width 89 height 14
click at [941, 161] on div "Faites un choix" at bounding box center [960, 155] width 104 height 14
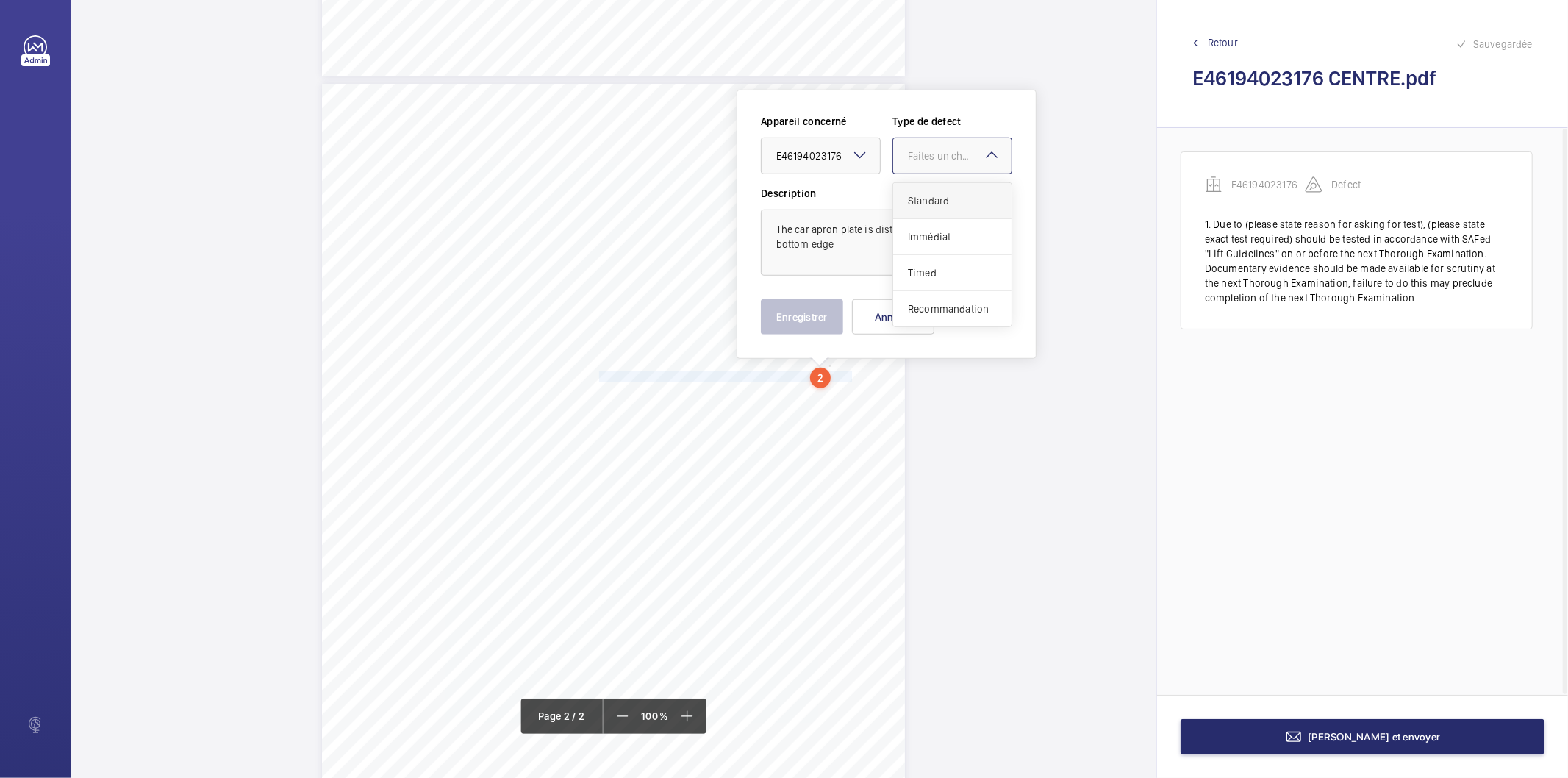
click at [931, 205] on span "Standard" at bounding box center [952, 200] width 89 height 14
click at [930, 166] on div at bounding box center [951, 156] width 118 height 36
click at [942, 308] on span "Recommandation" at bounding box center [952, 308] width 89 height 14
click at [812, 311] on button "Enregistrer" at bounding box center [802, 317] width 82 height 36
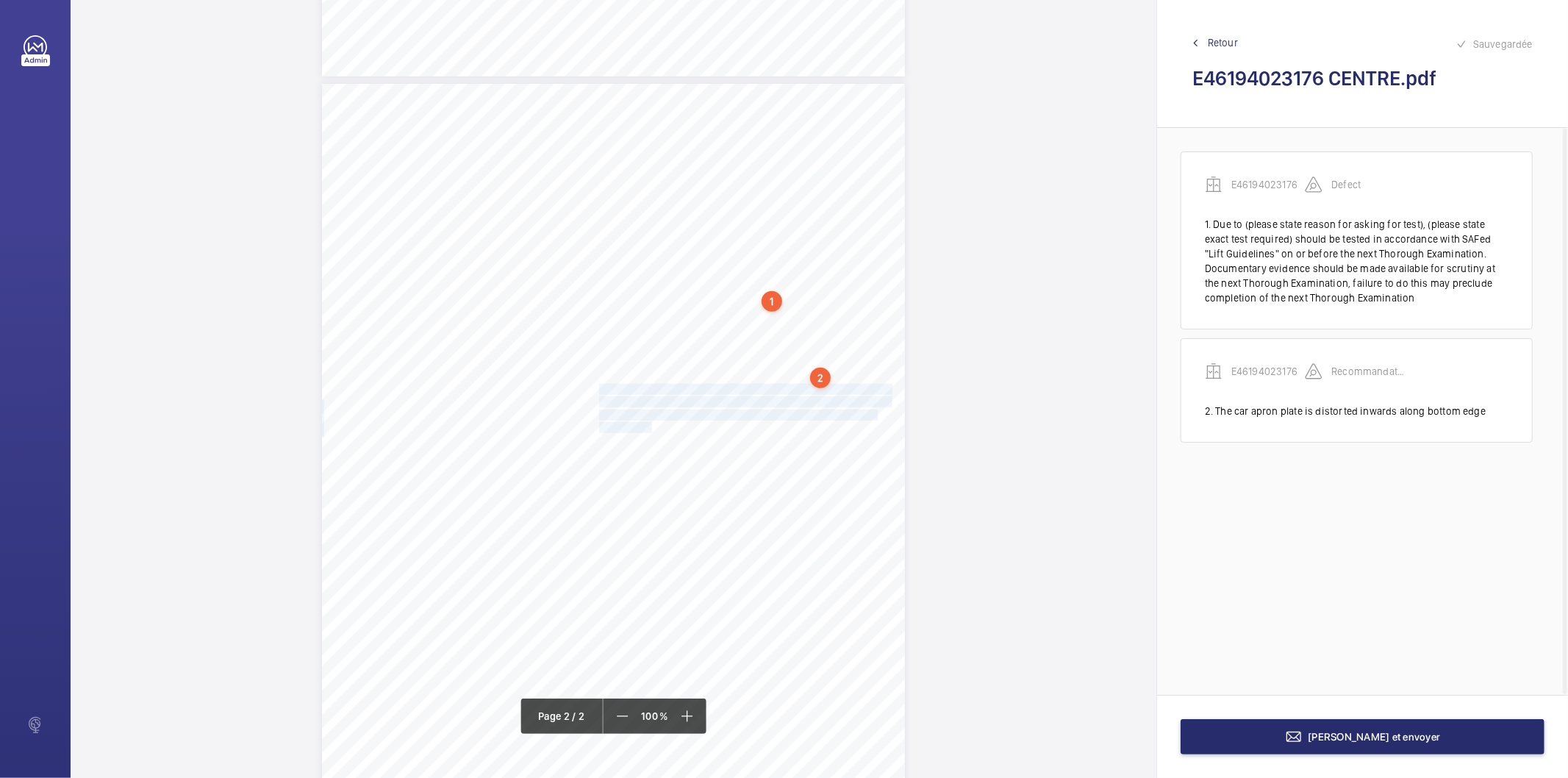
drag, startPoint x: 598, startPoint y: 391, endPoint x: 647, endPoint y: 425, distance: 59.6
click at [647, 425] on div "Lift Report Lifting Operations & Lifting Equipment Regulation 1998 Provision & …" at bounding box center [613, 496] width 583 height 825
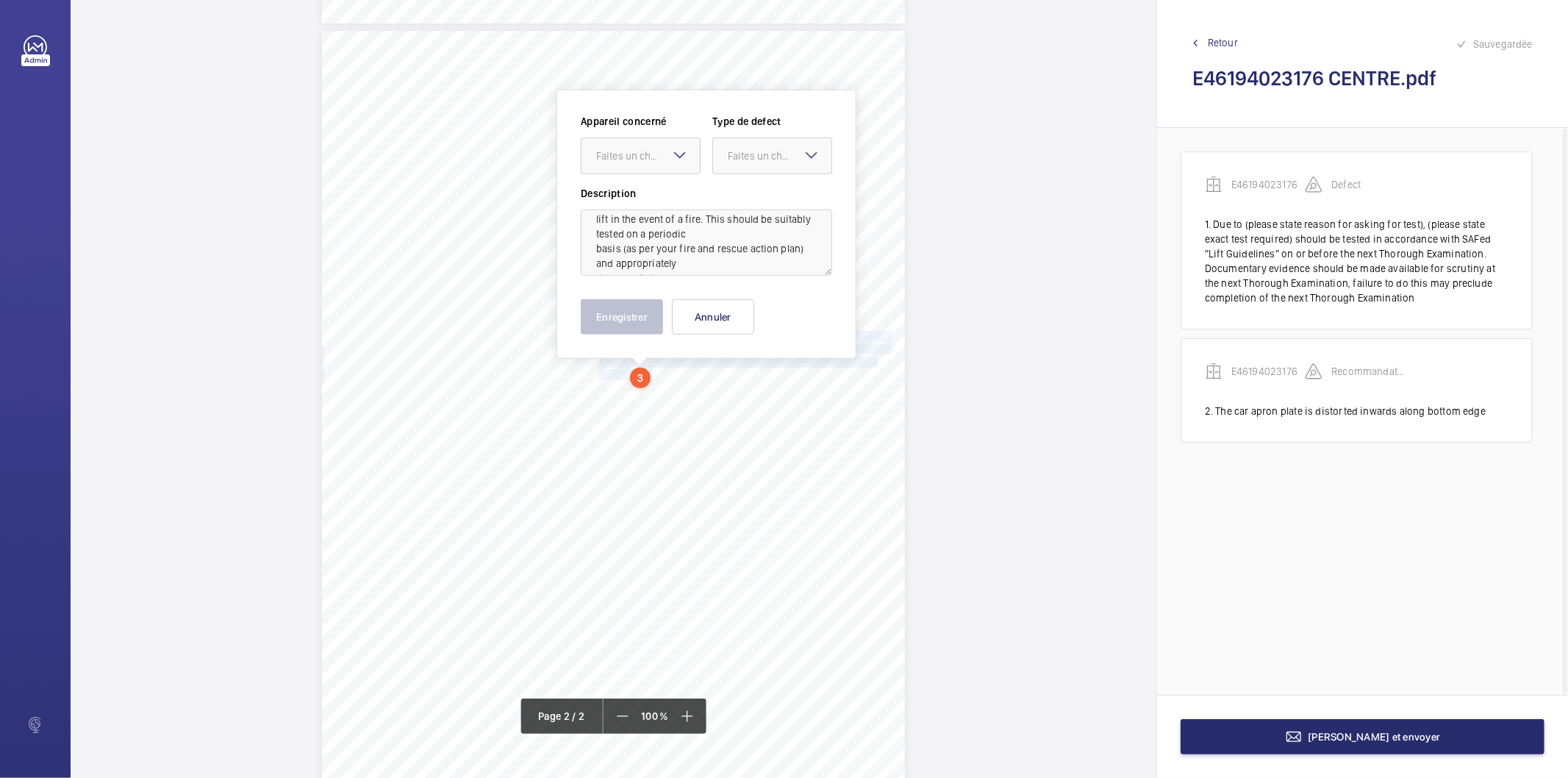
scroll to position [61, 0]
click at [654, 167] on div at bounding box center [640, 156] width 118 height 36
click at [637, 199] on span "E46194023176" at bounding box center [640, 200] width 89 height 14
click at [730, 158] on div "Faites un choix" at bounding box center [780, 155] width 104 height 14
click at [780, 309] on span "Recommandation" at bounding box center [772, 308] width 89 height 14
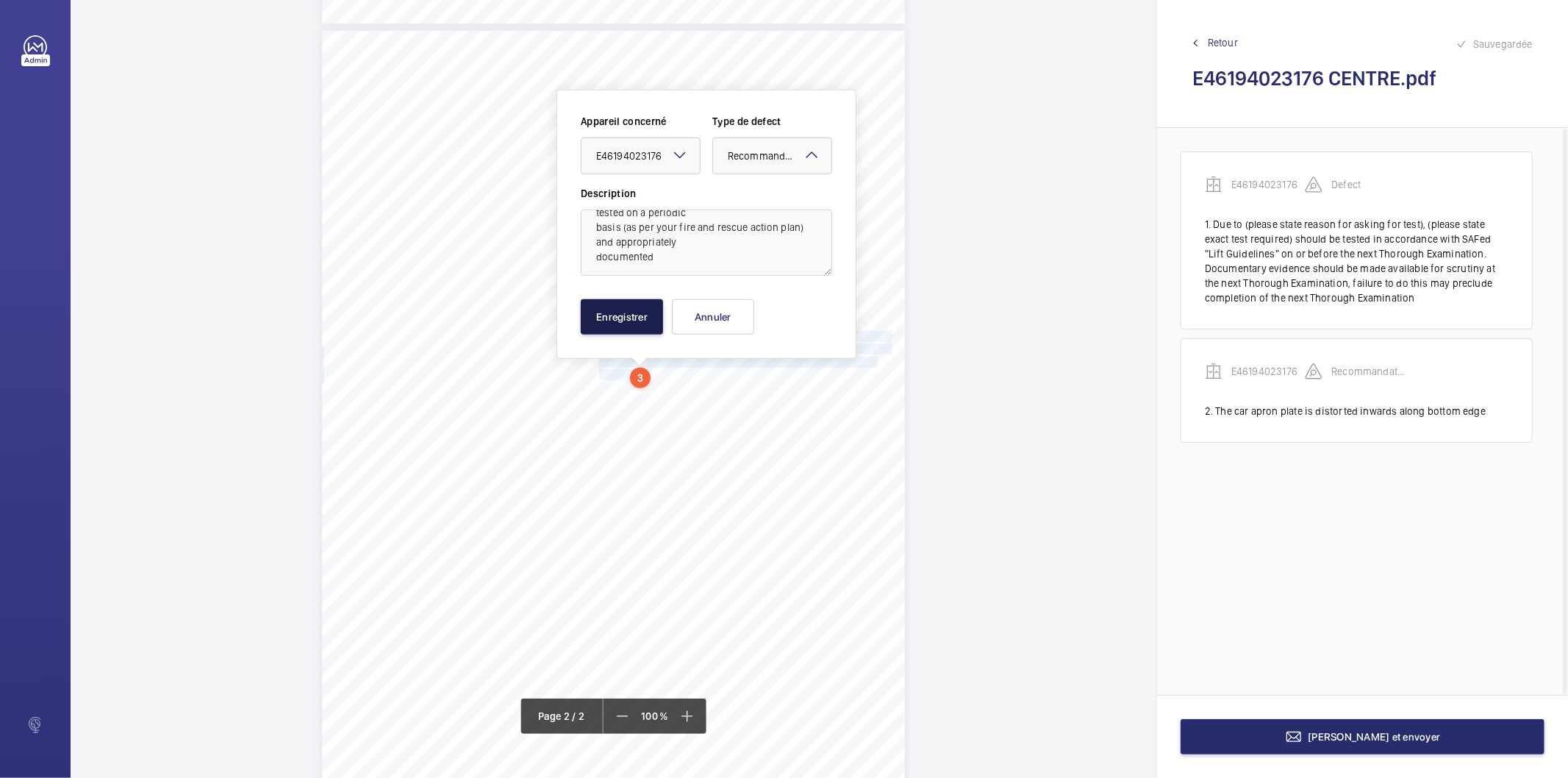
click at [647, 318] on button "Enregistrer" at bounding box center [622, 317] width 82 height 36
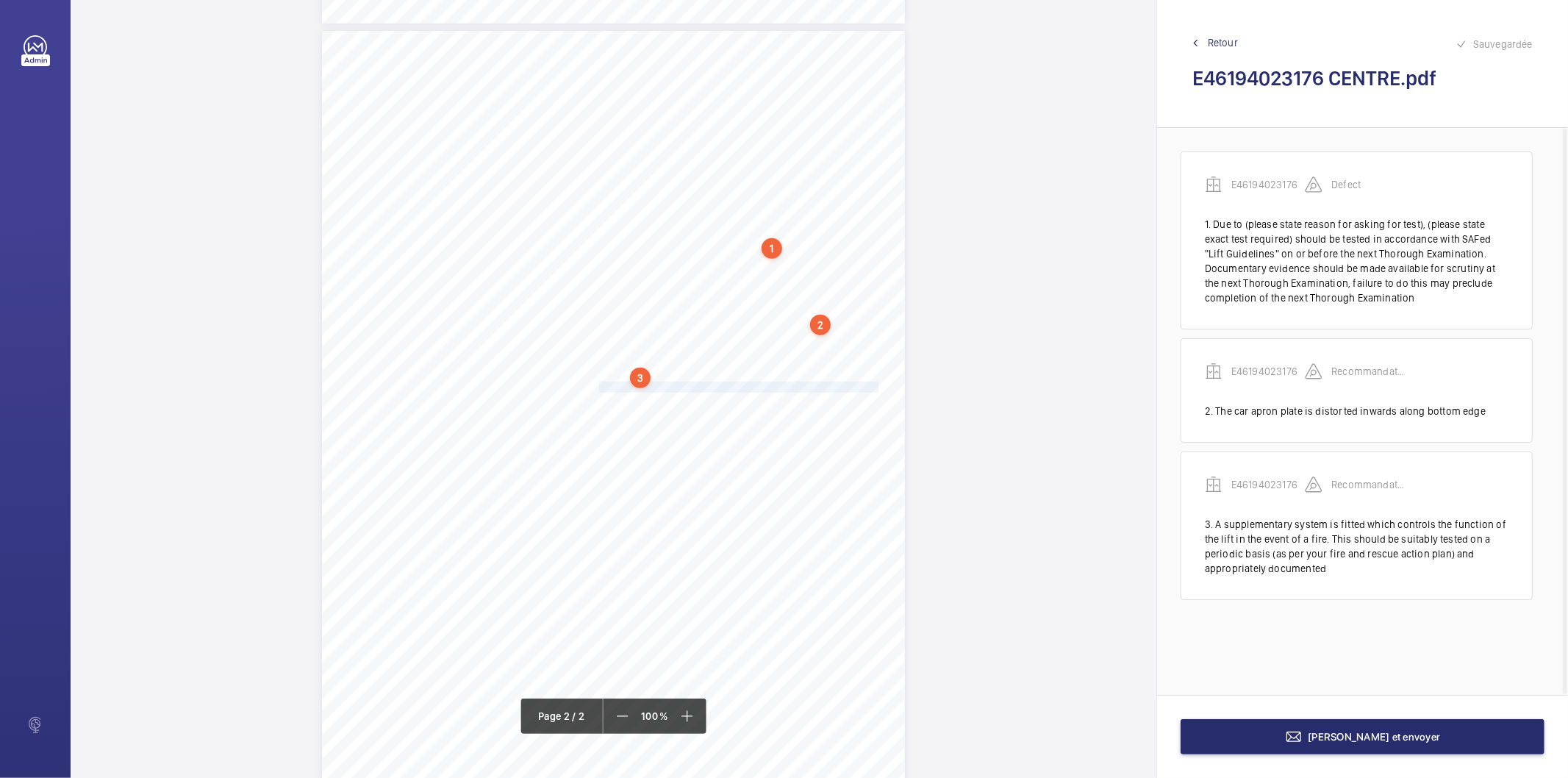
drag, startPoint x: 597, startPoint y: 390, endPoint x: 853, endPoint y: 386, distance: 256.0
click at [853, 386] on span "The guide rail oil collection pots are worn and should be renewed." at bounding box center [741, 386] width 284 height 9
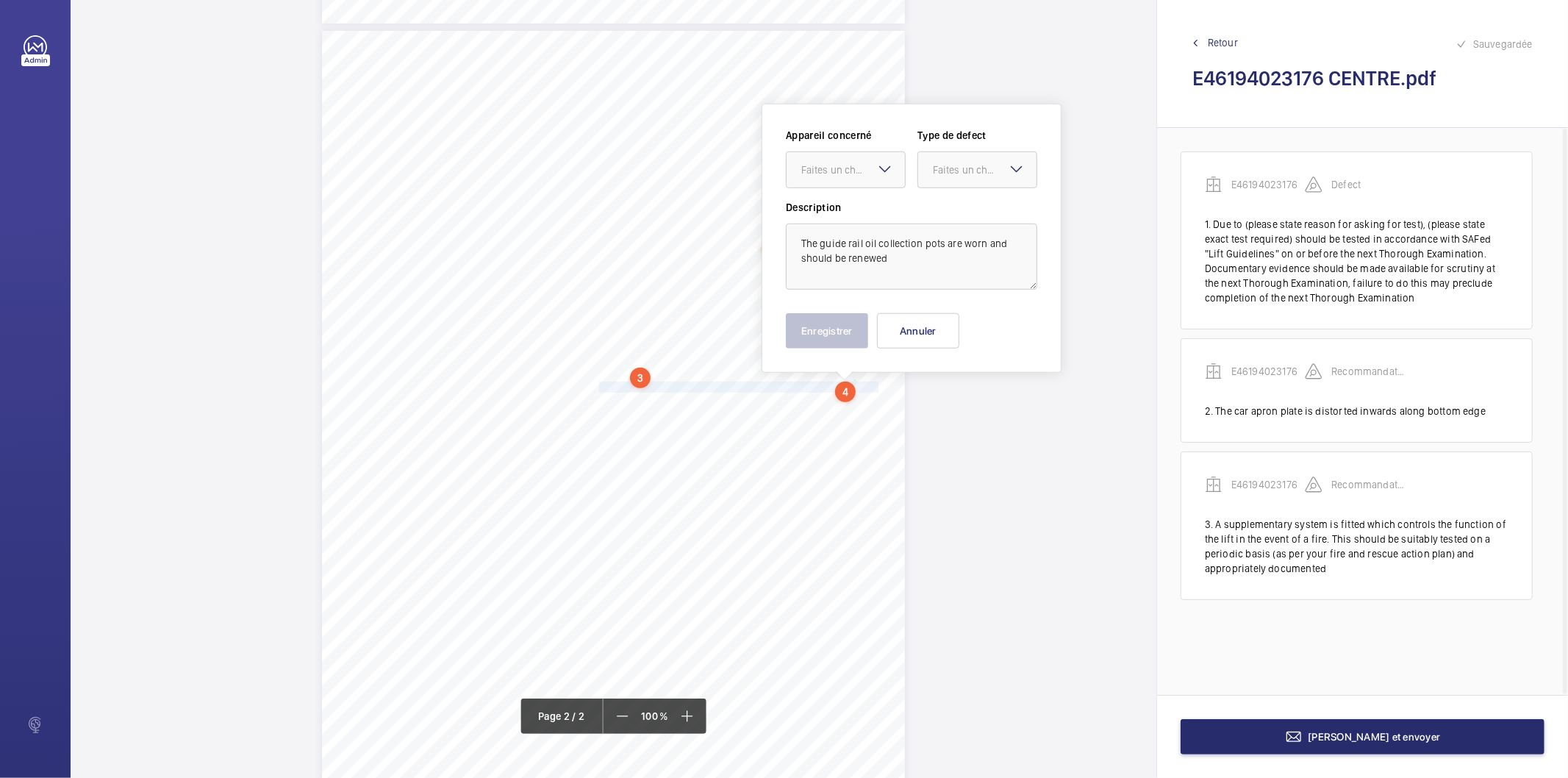
scroll to position [838, 0]
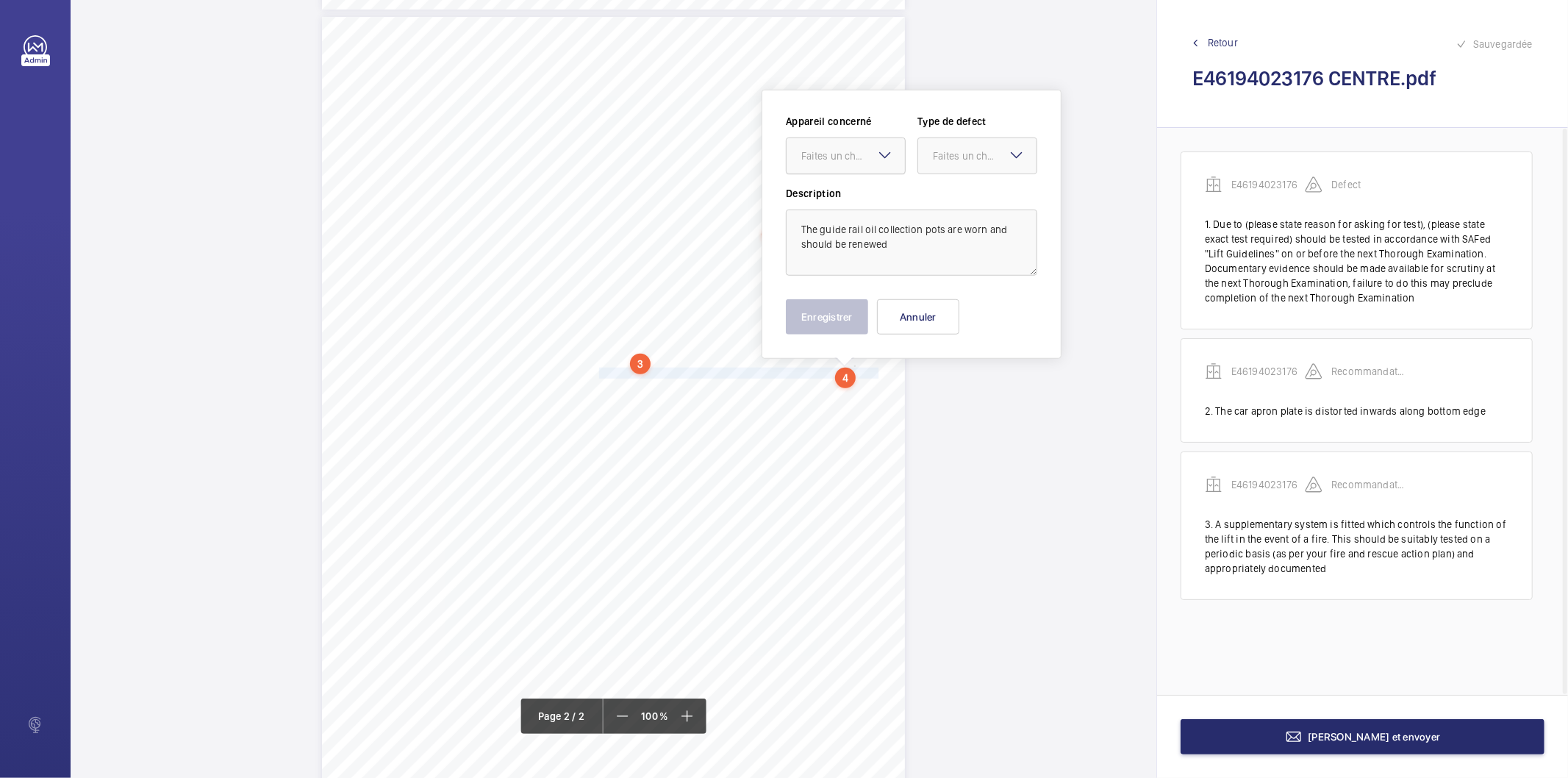
drag, startPoint x: 856, startPoint y: 147, endPoint x: 854, endPoint y: 159, distance: 12.2
click at [855, 149] on div "Faites un choix" at bounding box center [845, 155] width 118 height 14
click at [847, 201] on span "E46194023176" at bounding box center [845, 200] width 89 height 14
click at [939, 166] on div at bounding box center [977, 156] width 118 height 36
click at [959, 314] on span "Recommandation" at bounding box center [977, 308] width 89 height 14
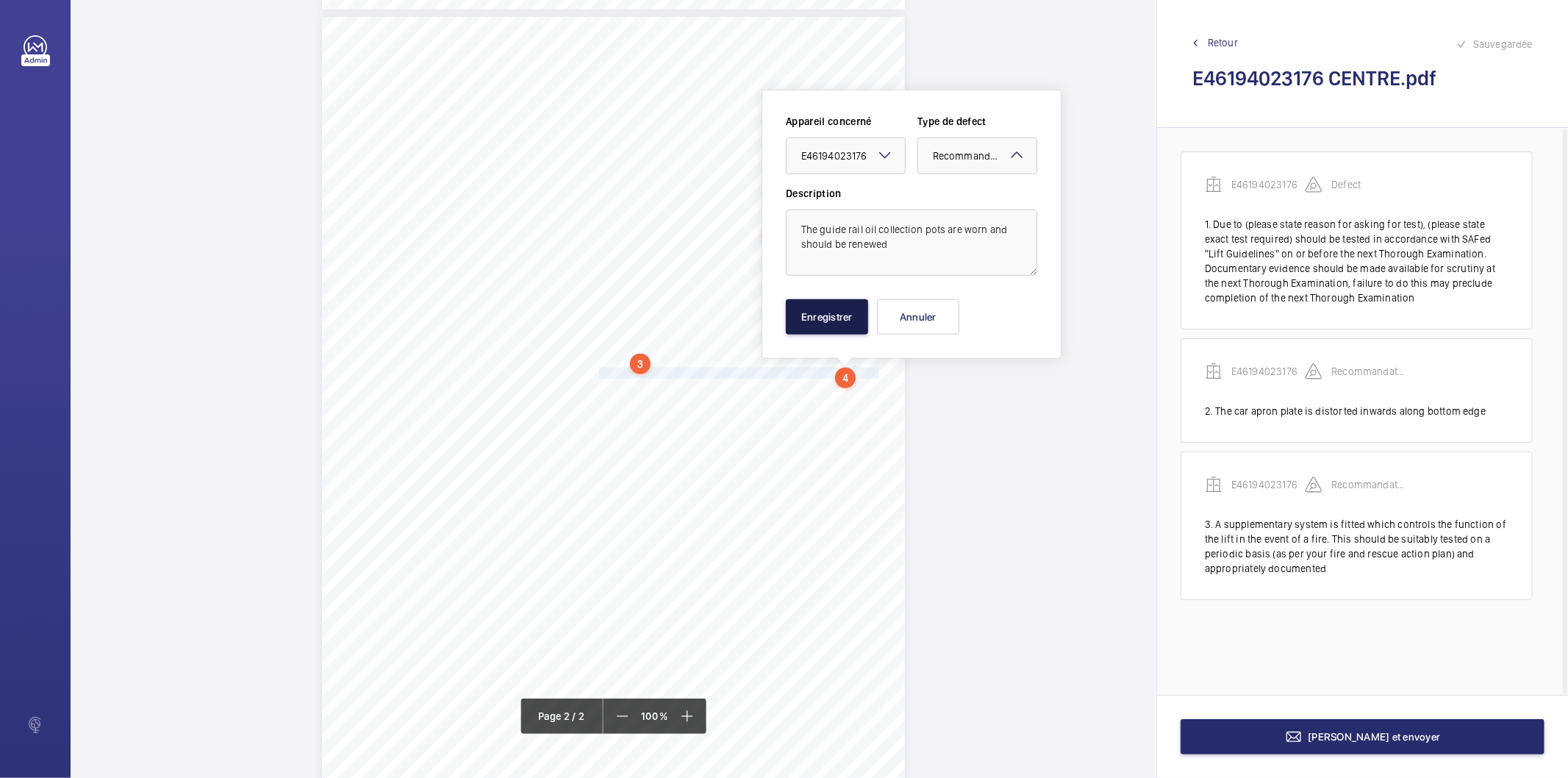
click at [832, 314] on button "Enregistrer" at bounding box center [826, 317] width 82 height 36
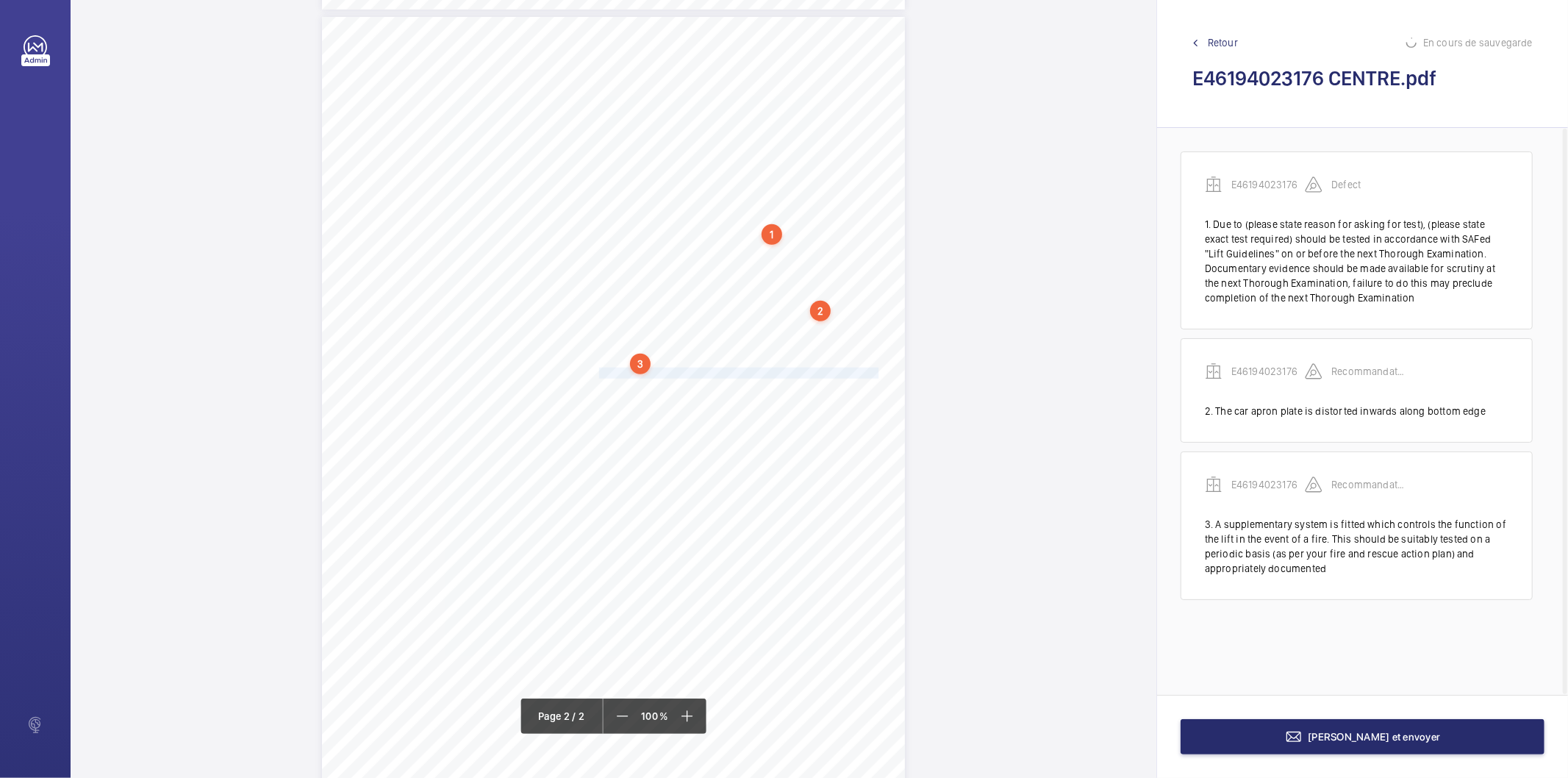
scroll to position [41, 0]
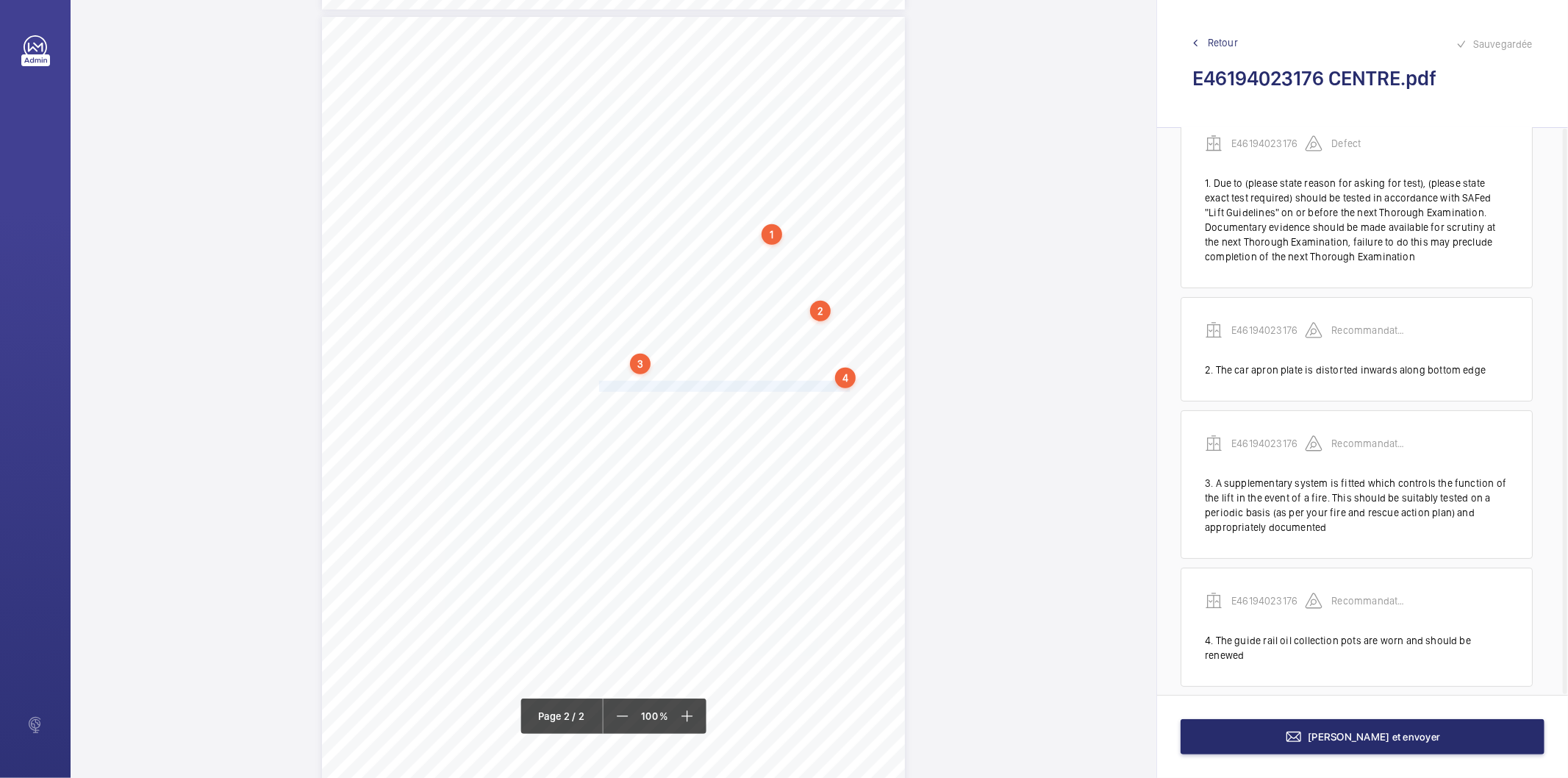
drag, startPoint x: 597, startPoint y: 386, endPoint x: 826, endPoint y: 386, distance: 229.0
click at [826, 386] on span "Guide rail oil collection pots are full and should be emptied." at bounding box center [726, 386] width 255 height 9
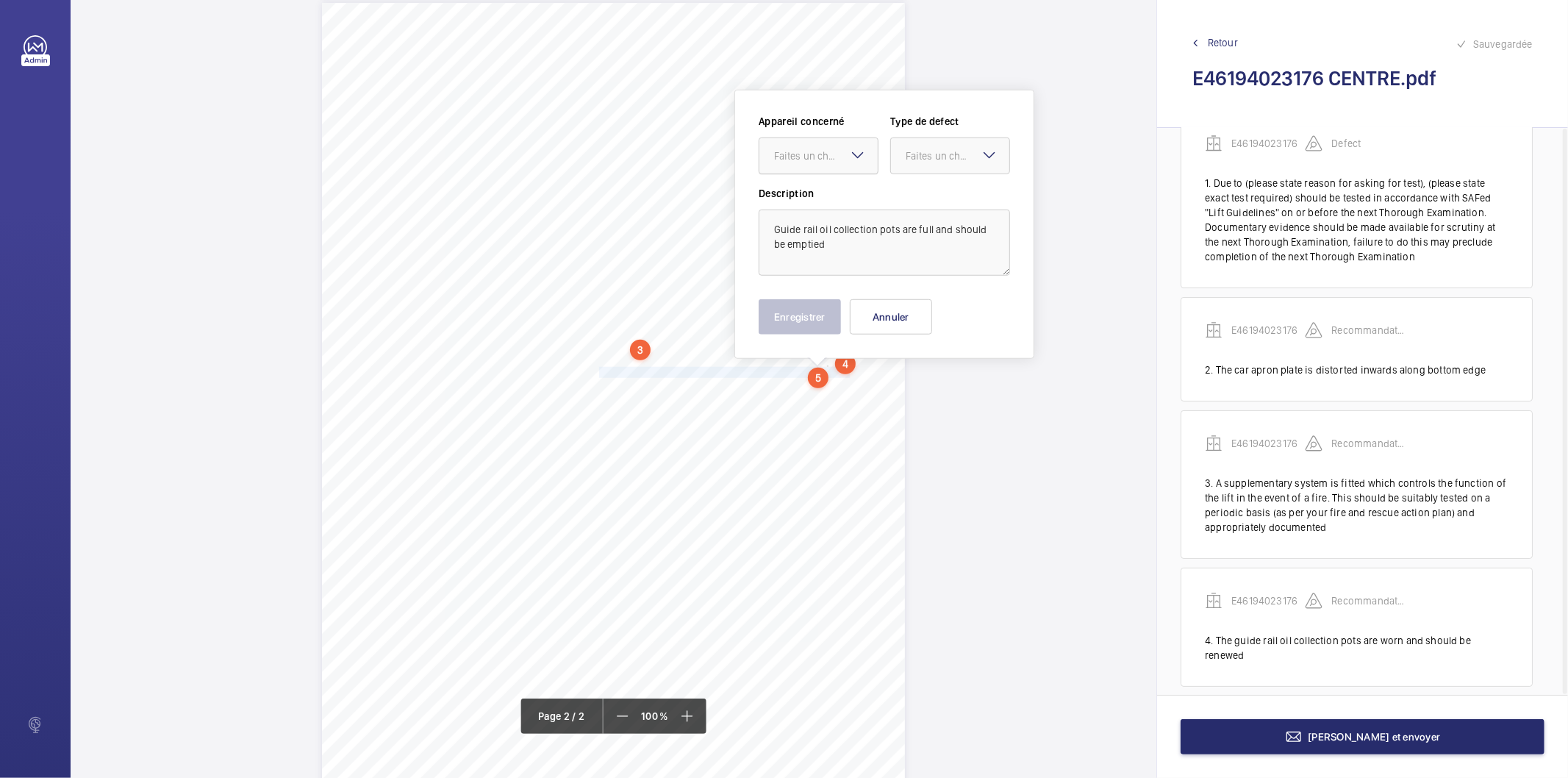
click at [799, 170] on div at bounding box center [818, 156] width 118 height 36
click at [809, 200] on span "E46194023176" at bounding box center [818, 200] width 89 height 14
click at [909, 159] on div "Faites un choix" at bounding box center [957, 155] width 104 height 14
click at [920, 314] on span "Recommandation" at bounding box center [950, 308] width 89 height 14
click at [804, 324] on button "Enregistrer" at bounding box center [799, 317] width 82 height 36
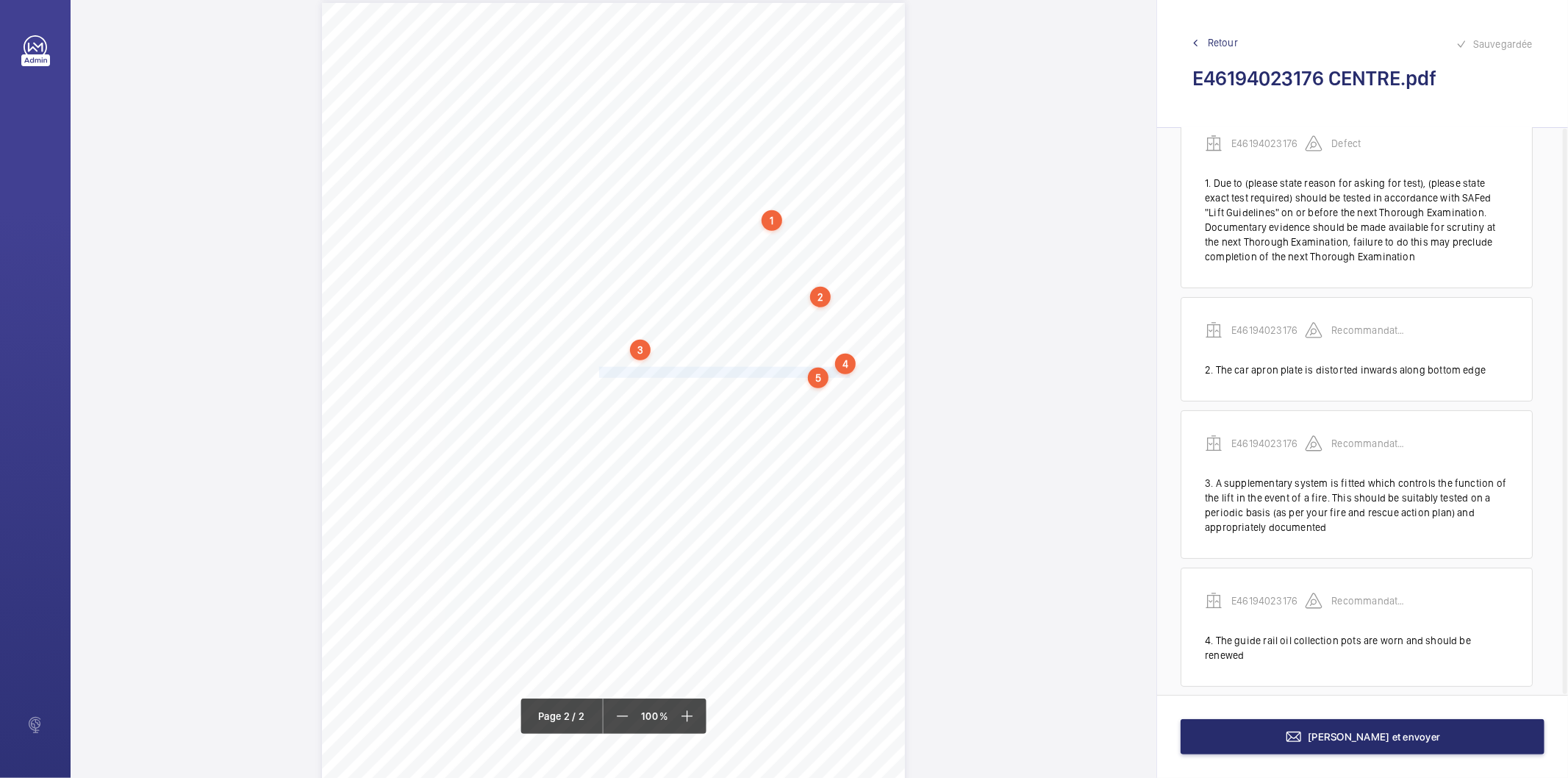
scroll to position [155, 0]
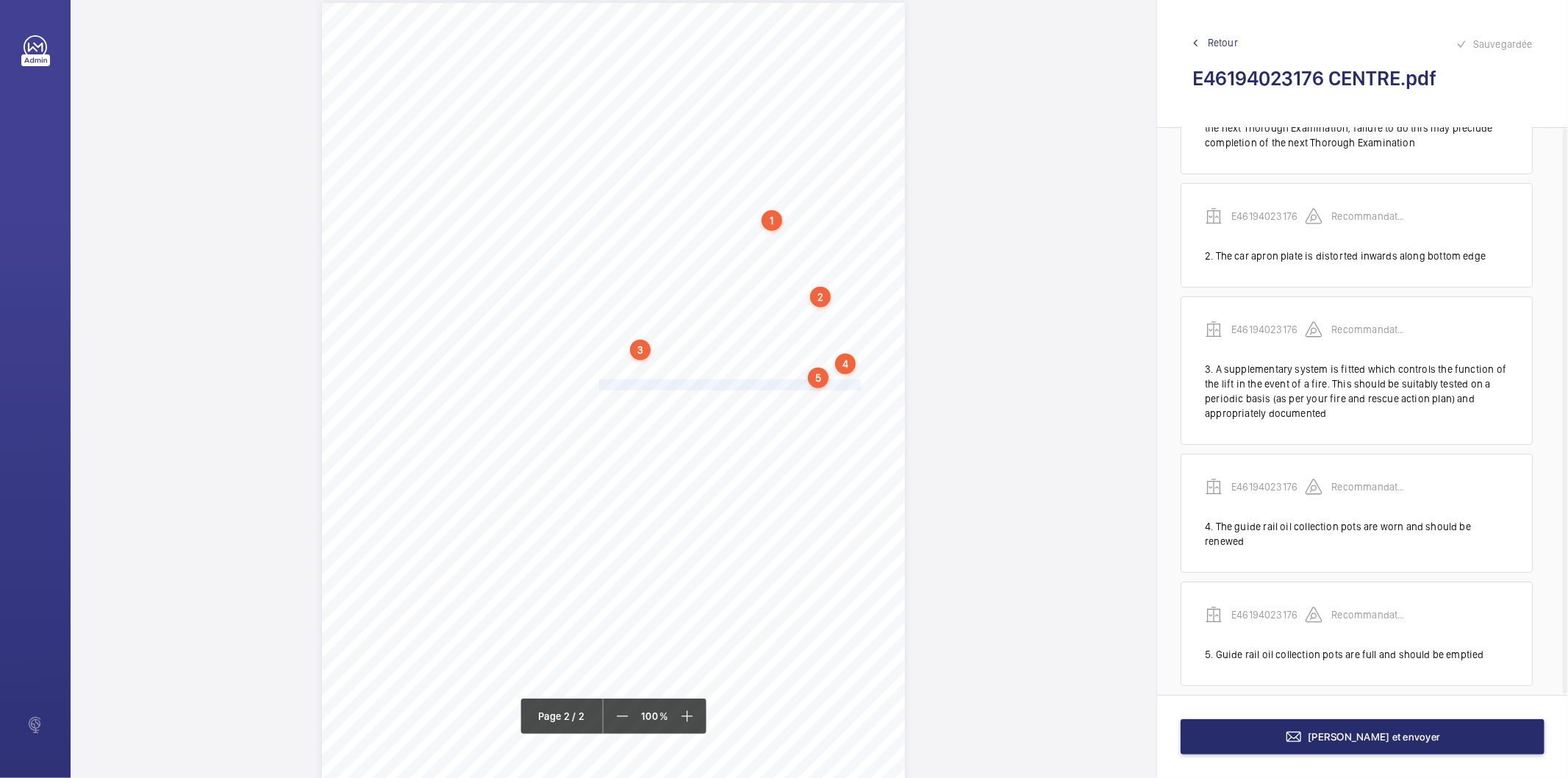
drag, startPoint x: 598, startPoint y: 385, endPoint x: 837, endPoint y: 391, distance: 239.1
click at [837, 390] on span "Guide rail oil collection pots are worn and should be renewed." at bounding box center [731, 384] width 266 height 9
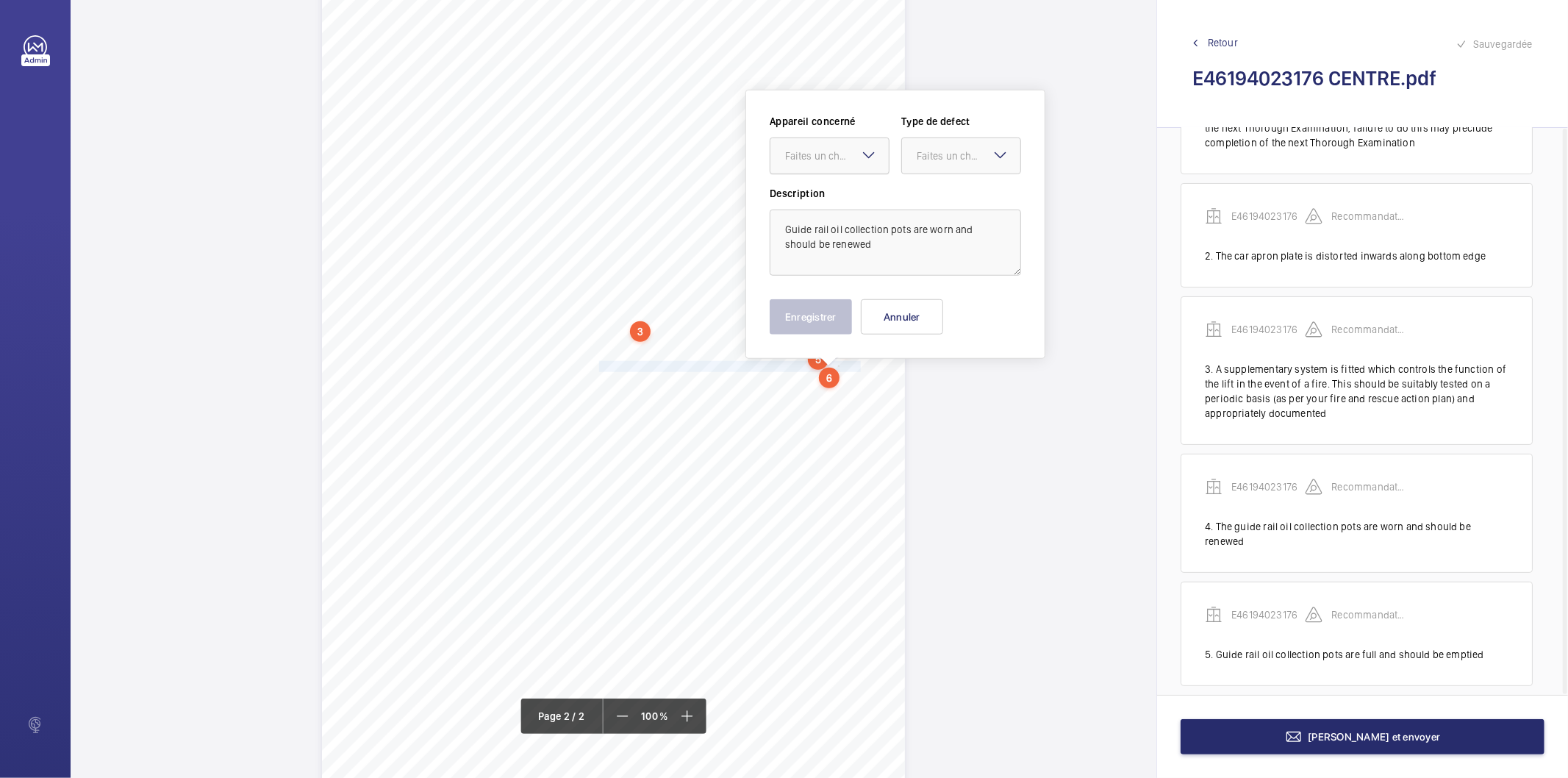
click at [851, 161] on div "Faites un choix" at bounding box center [837, 155] width 104 height 14
click at [840, 201] on span "E46194023176" at bounding box center [829, 200] width 89 height 14
click at [956, 140] on div at bounding box center [961, 156] width 118 height 36
click at [950, 319] on div "Recommandation" at bounding box center [961, 309] width 118 height 36
click at [831, 319] on button "Enregistrer" at bounding box center [810, 317] width 82 height 36
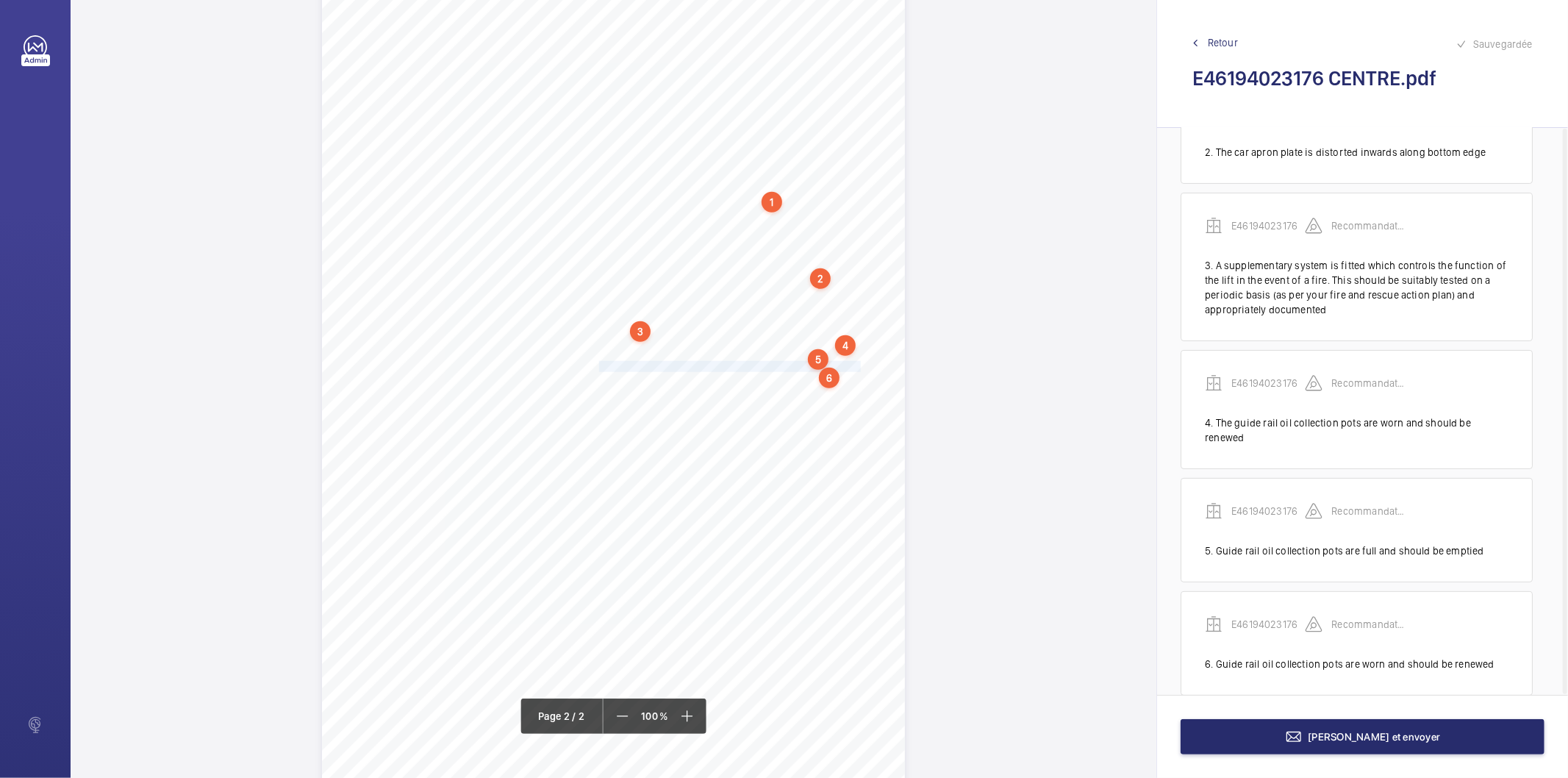
scroll to position [268, 0]
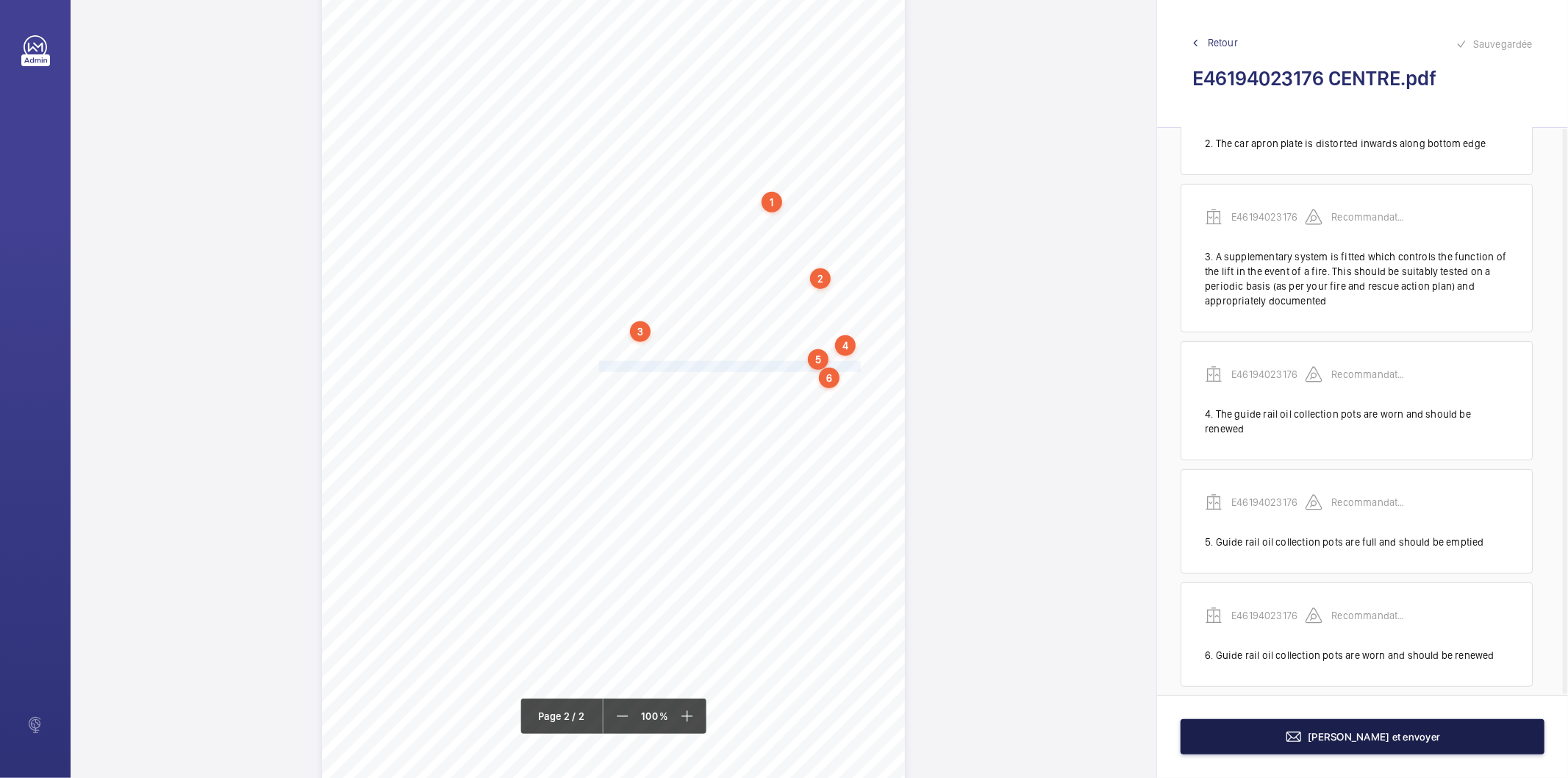
click at [1186, 741] on button "Terminer et envoyer" at bounding box center [1362, 736] width 364 height 36
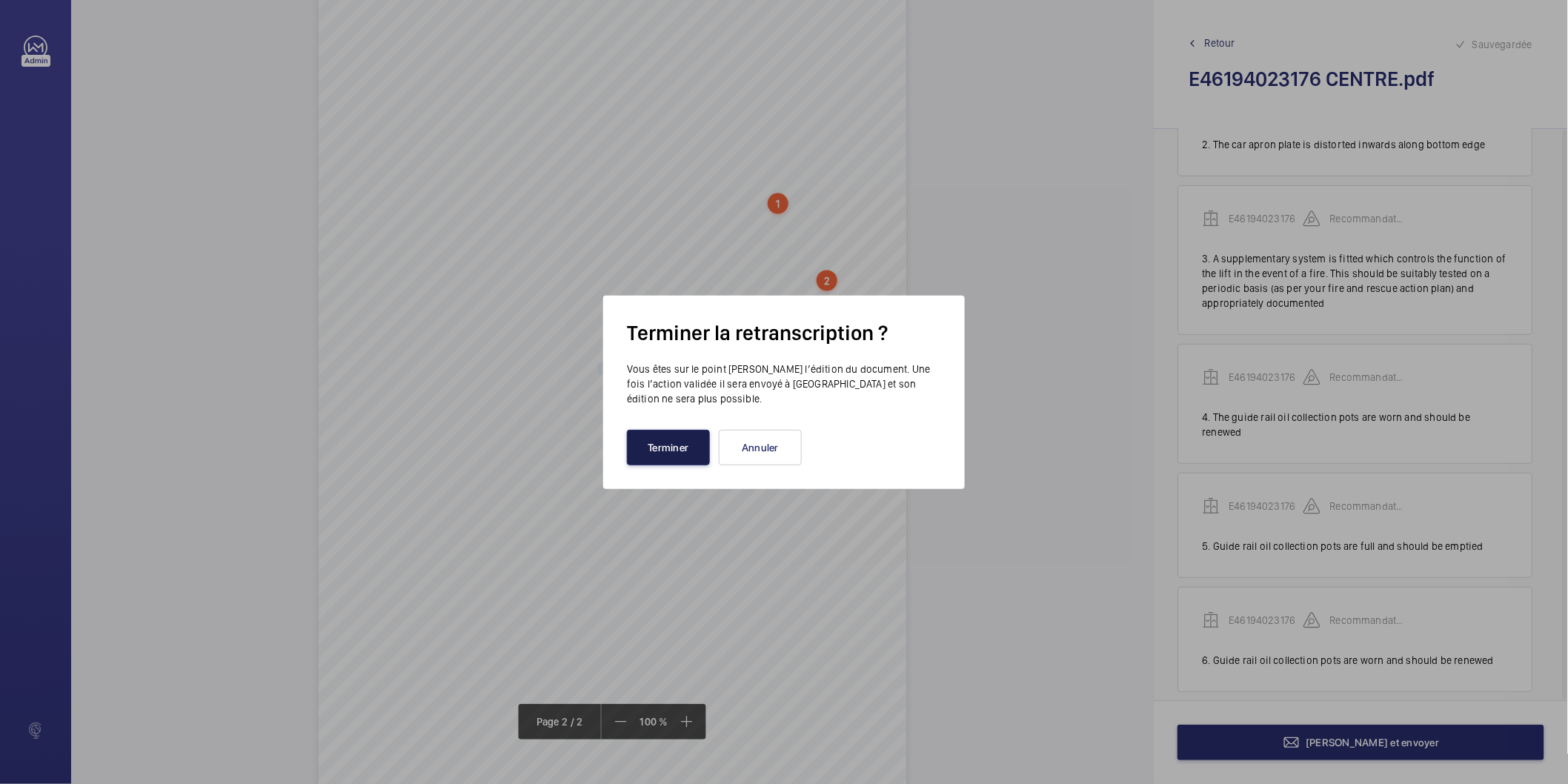
click at [698, 455] on button "Terminer" at bounding box center [668, 448] width 83 height 36
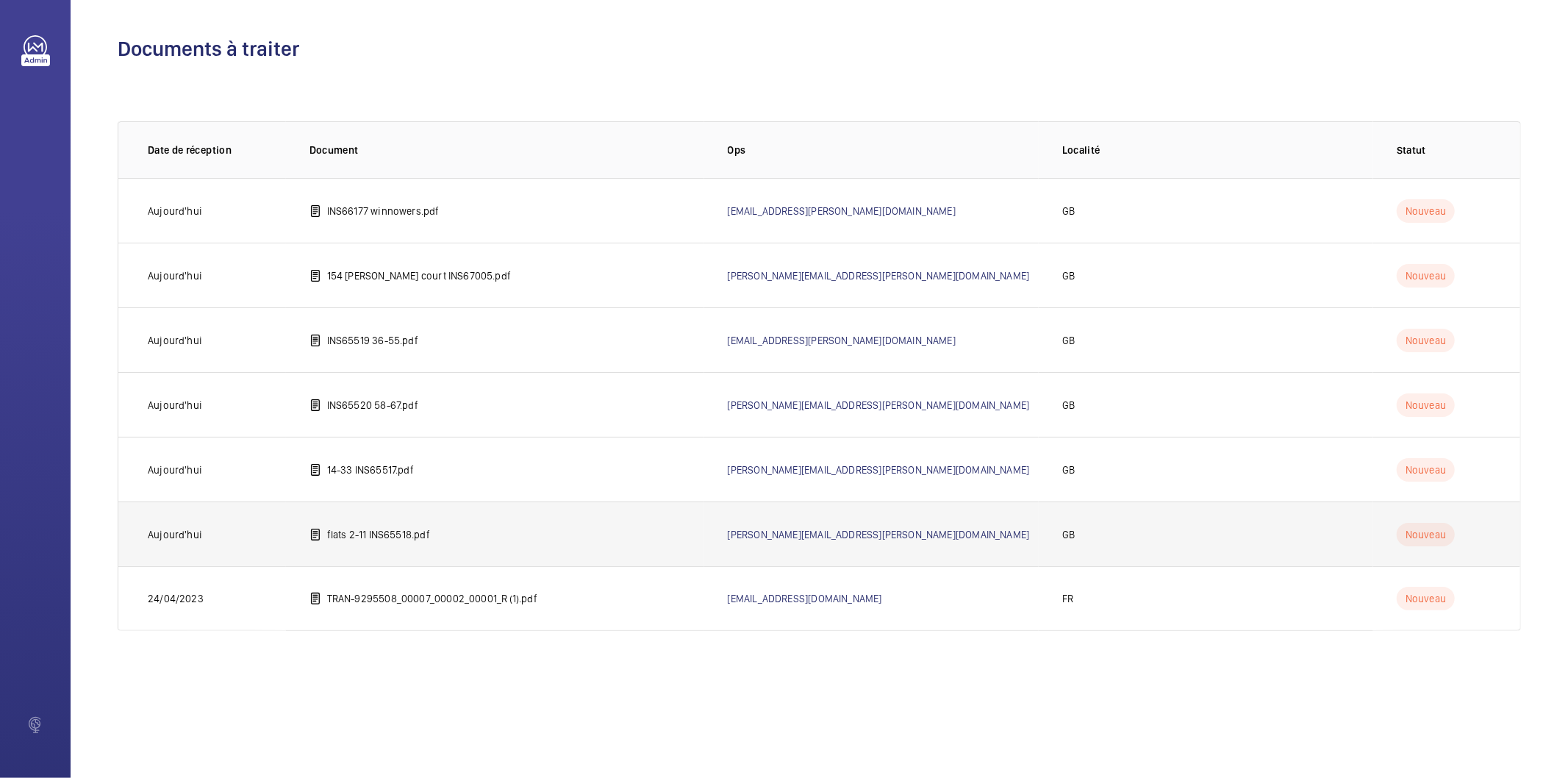
click at [436, 543] on td "flats 2-11 INS65518.pdf" at bounding box center [495, 533] width 418 height 65
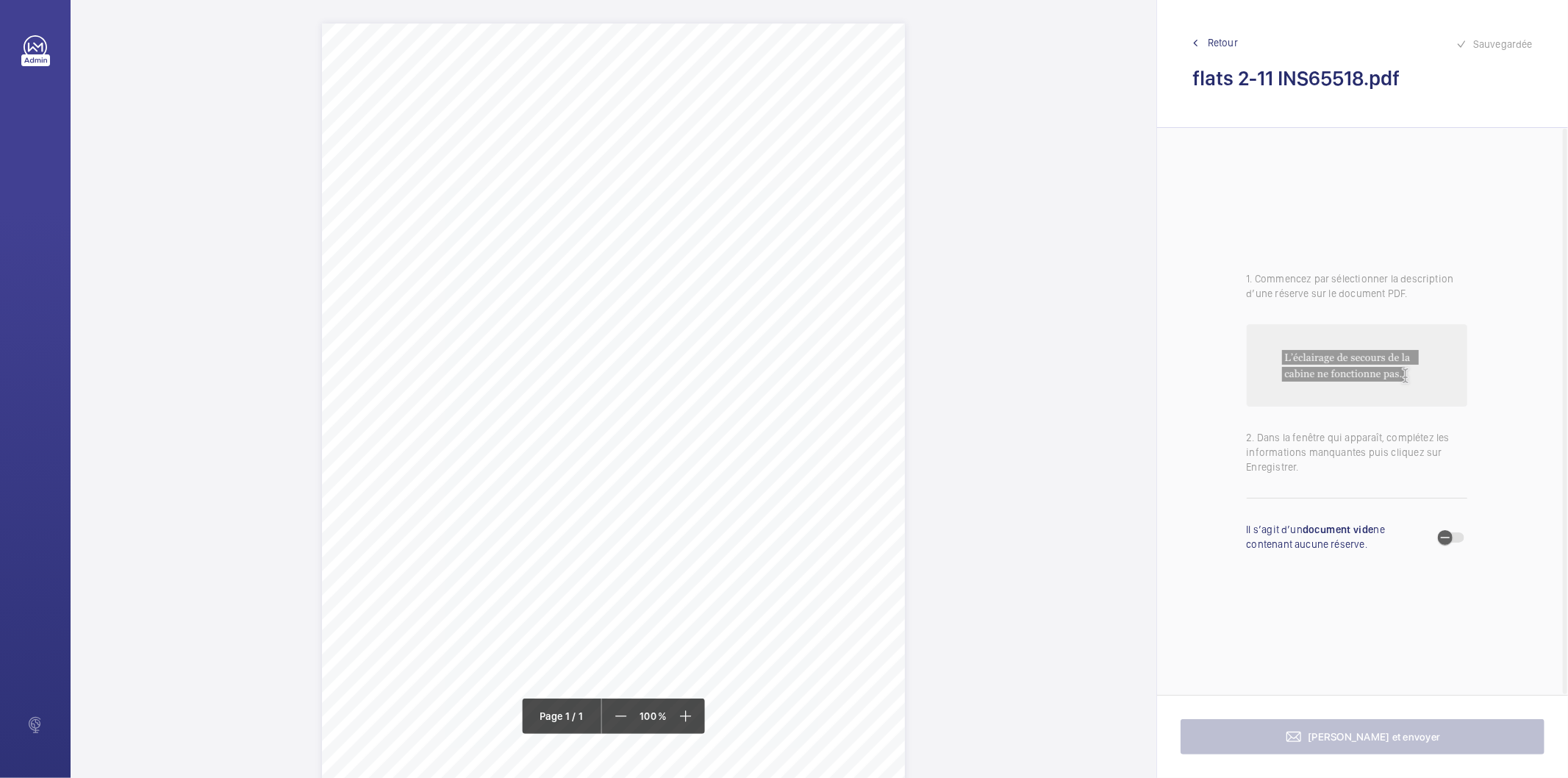
drag, startPoint x: 590, startPoint y: 166, endPoint x: 866, endPoint y: 185, distance: 276.7
click at [866, 185] on div "Signed: Lifting Operations and Lifting Equipment Regulations 1998 Report of Tho…" at bounding box center [613, 436] width 583 height 825
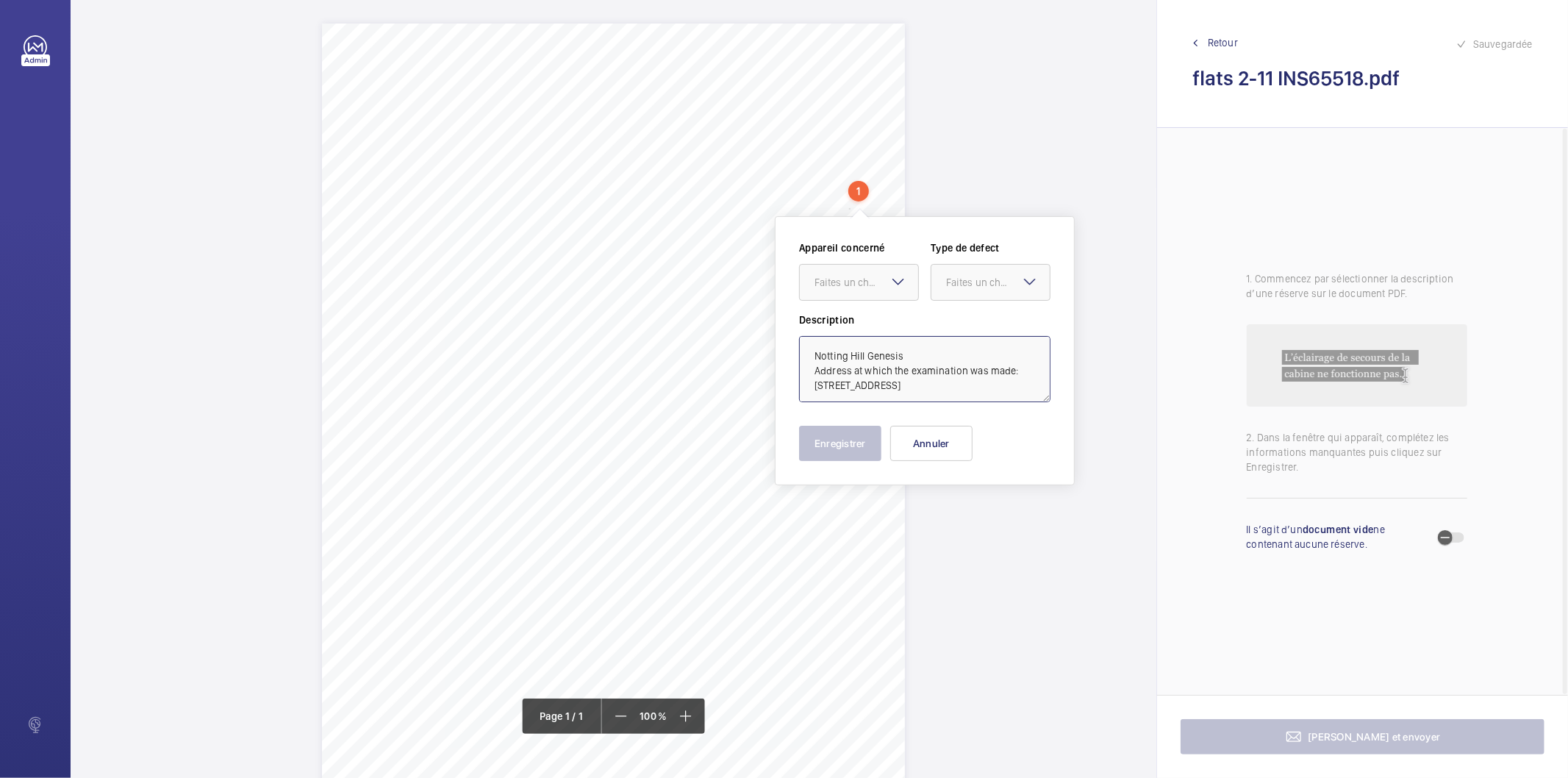
click at [950, 397] on textarea "Notting Hill Genesis Address at which the examination was made: Flats 2-11, Dra…" at bounding box center [925, 369] width 251 height 66
drag, startPoint x: 910, startPoint y: 444, endPoint x: 898, endPoint y: 445, distance: 12.0
click at [910, 444] on button "Annuler" at bounding box center [931, 443] width 82 height 36
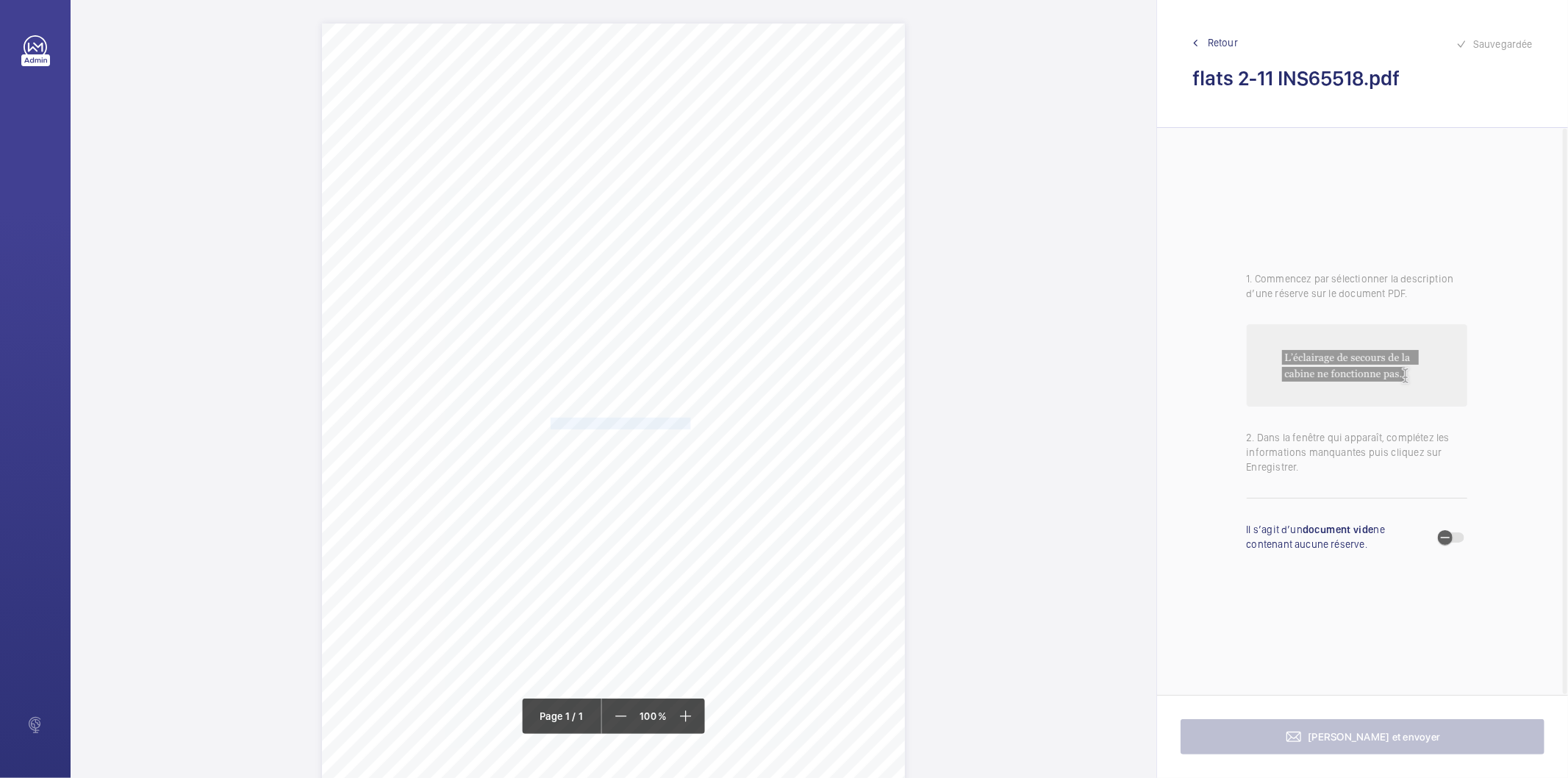
drag, startPoint x: 685, startPoint y: 424, endPoint x: 550, endPoint y: 423, distance: 135.0
click at [550, 423] on div "Signed: Lifting Operations and Lifting Equipment Regulations 1998 Report of Tho…" at bounding box center [613, 436] width 583 height 825
click at [555, 155] on div "Faites un choix" at bounding box center [550, 156] width 104 height 14
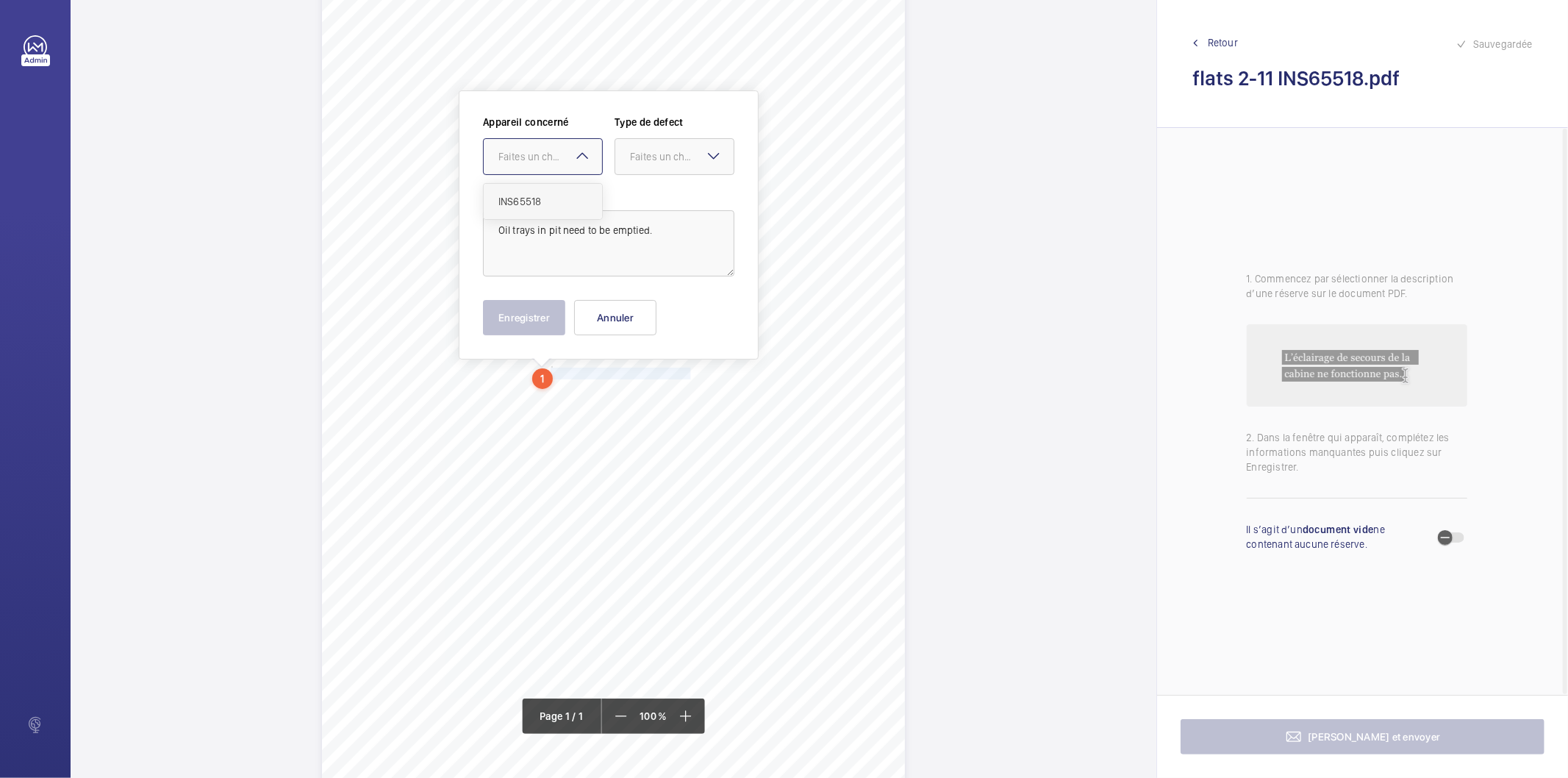
click at [540, 202] on span "INS65518" at bounding box center [543, 200] width 89 height 14
click at [702, 132] on wm-front-input-dropdown "Type de defect Faites un choix" at bounding box center [674, 144] width 120 height 60
click at [691, 155] on div "Faites un choix" at bounding box center [682, 156] width 104 height 14
click at [665, 201] on span "Standard" at bounding box center [674, 200] width 89 height 14
click at [546, 311] on button "Enregistrer" at bounding box center [524, 318] width 82 height 36
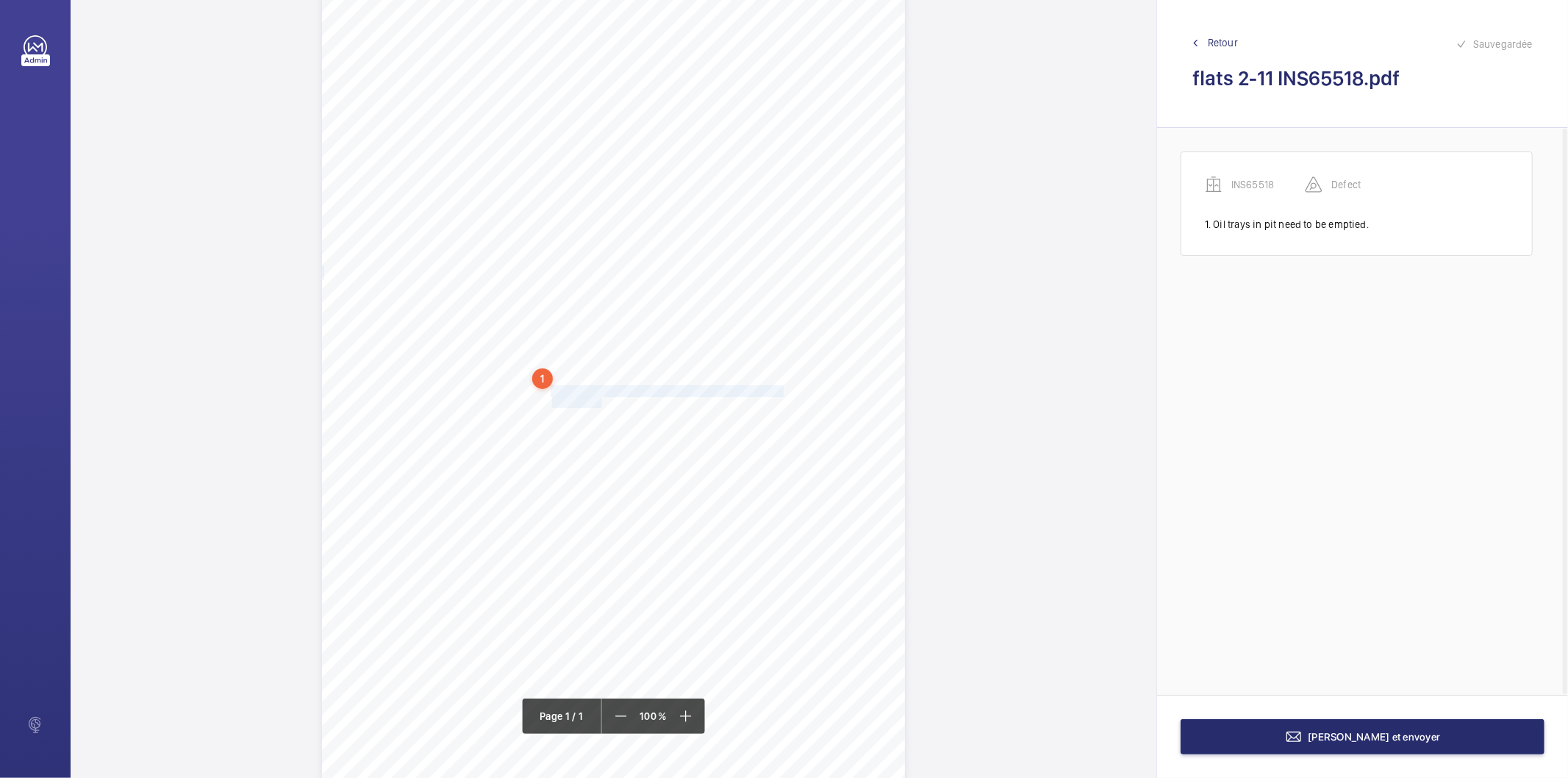
drag, startPoint x: 551, startPoint y: 390, endPoint x: 600, endPoint y: 398, distance: 49.6
click at [600, 398] on div "Signed: Lifting Operations and Lifting Equipment Regulations 1998 Report of Tho…" at bounding box center [613, 386] width 583 height 825
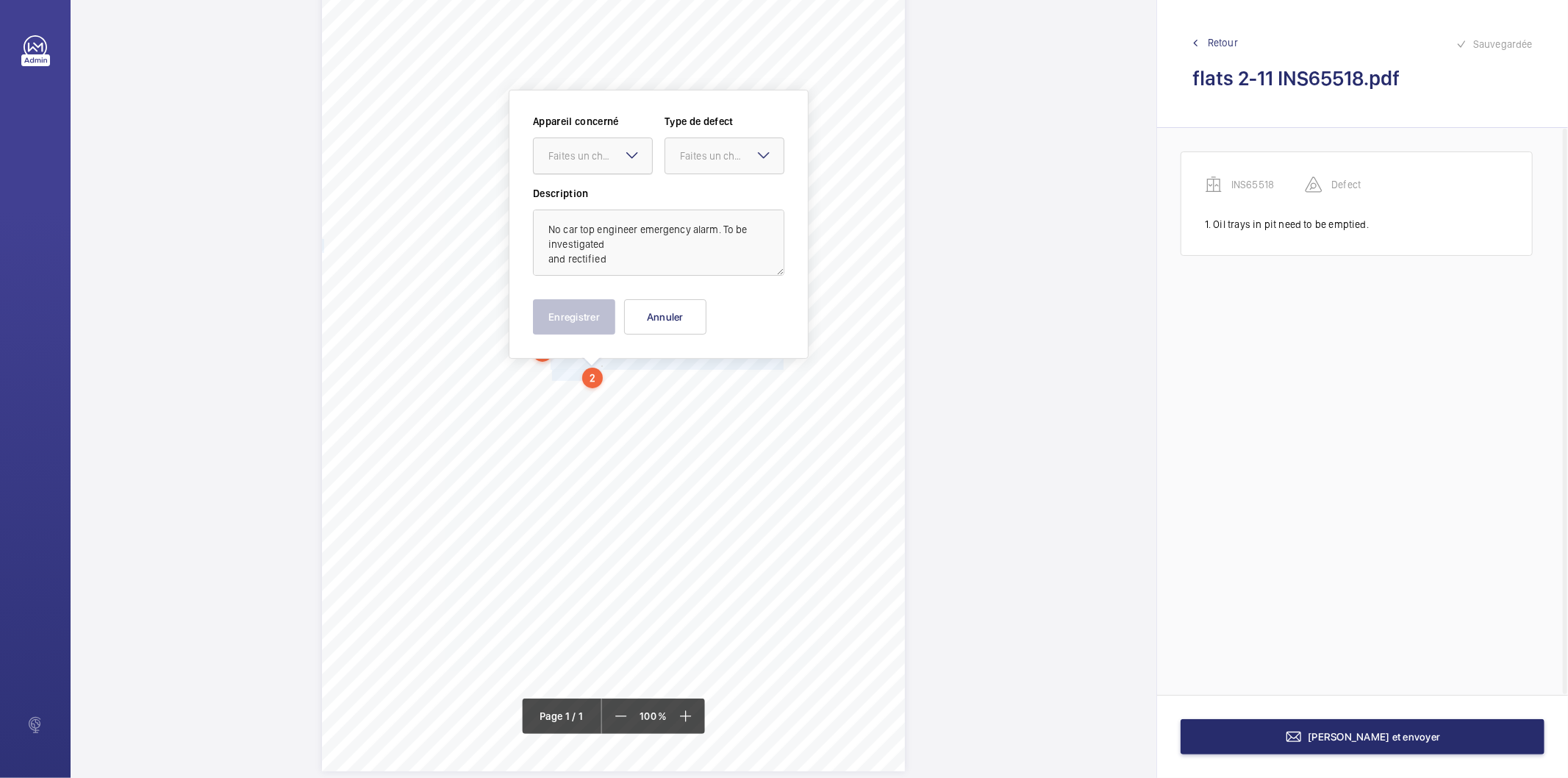
click at [595, 161] on div "Faites un choix" at bounding box center [601, 155] width 104 height 14
click at [578, 206] on span "INS65518" at bounding box center [593, 200] width 89 height 14
click at [685, 162] on div "Faites un choix" at bounding box center [731, 155] width 104 height 14
click at [685, 199] on span "Standard" at bounding box center [724, 200] width 89 height 14
click at [582, 318] on button "Enregistrer" at bounding box center [573, 317] width 82 height 36
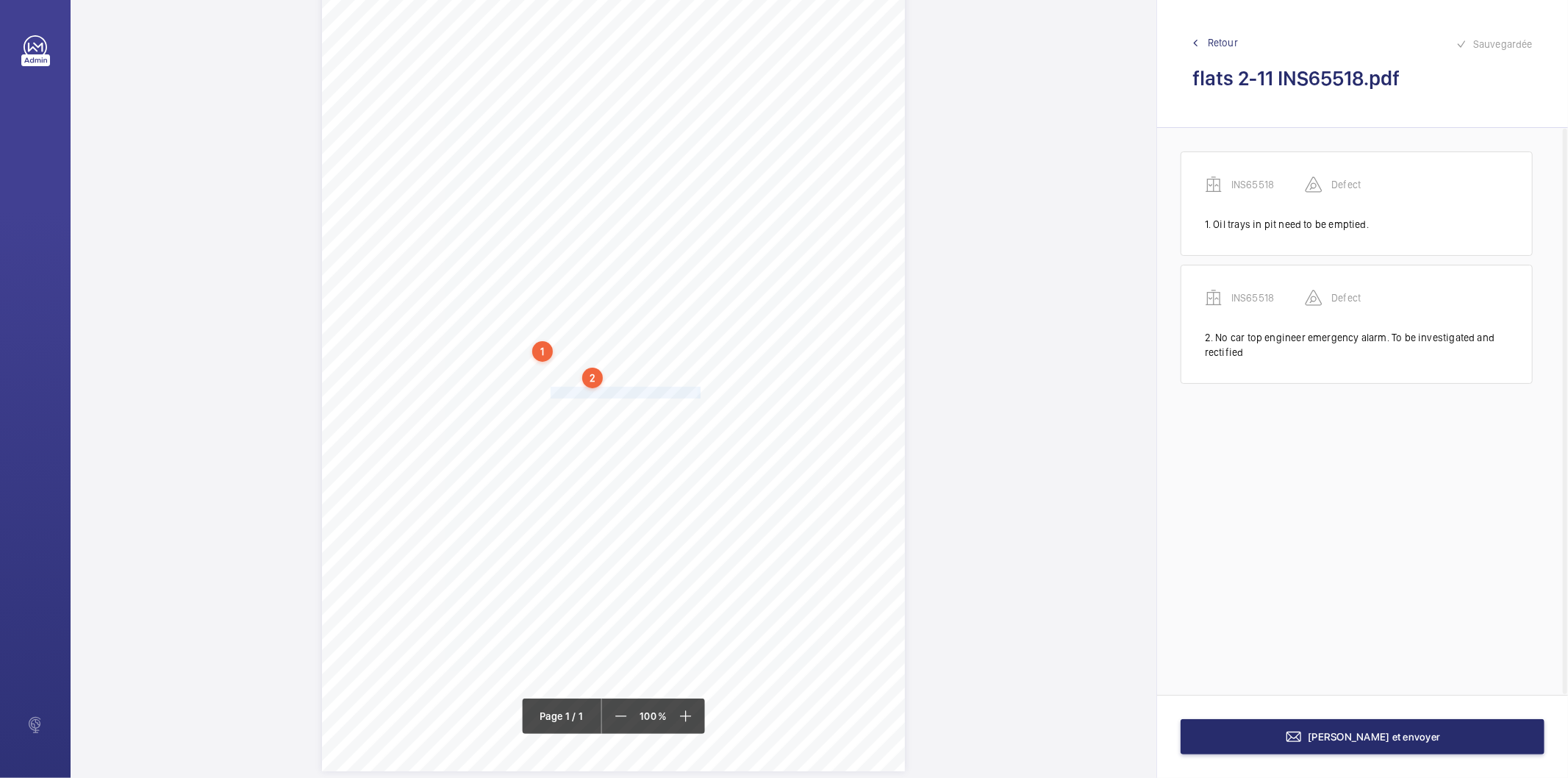
drag, startPoint x: 549, startPoint y: 394, endPoint x: 698, endPoint y: 387, distance: 149.2
click at [698, 387] on div "Signed: Lifting Operations and Lifting Equipment Regulations 1998 Report of Tho…" at bounding box center [613, 358] width 583 height 825
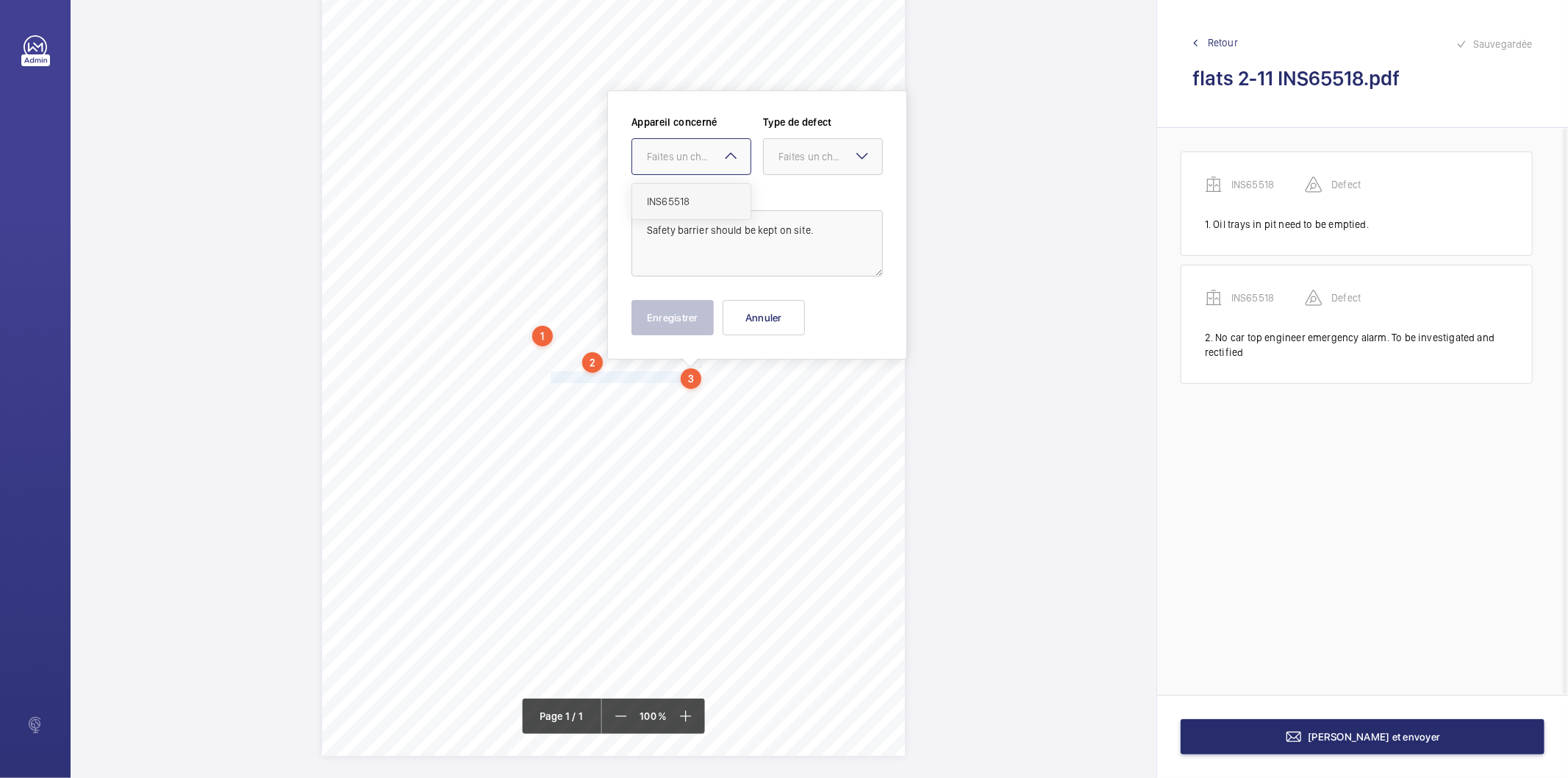
drag, startPoint x: 707, startPoint y: 157, endPoint x: 682, endPoint y: 216, distance: 64.1
click at [706, 156] on div "Faites un choix" at bounding box center [699, 156] width 104 height 14
click at [682, 193] on div "INS65518" at bounding box center [691, 201] width 118 height 36
click at [810, 161] on div "Faites un choix" at bounding box center [830, 156] width 104 height 14
click at [805, 307] on span "Recommandation" at bounding box center [822, 309] width 89 height 14
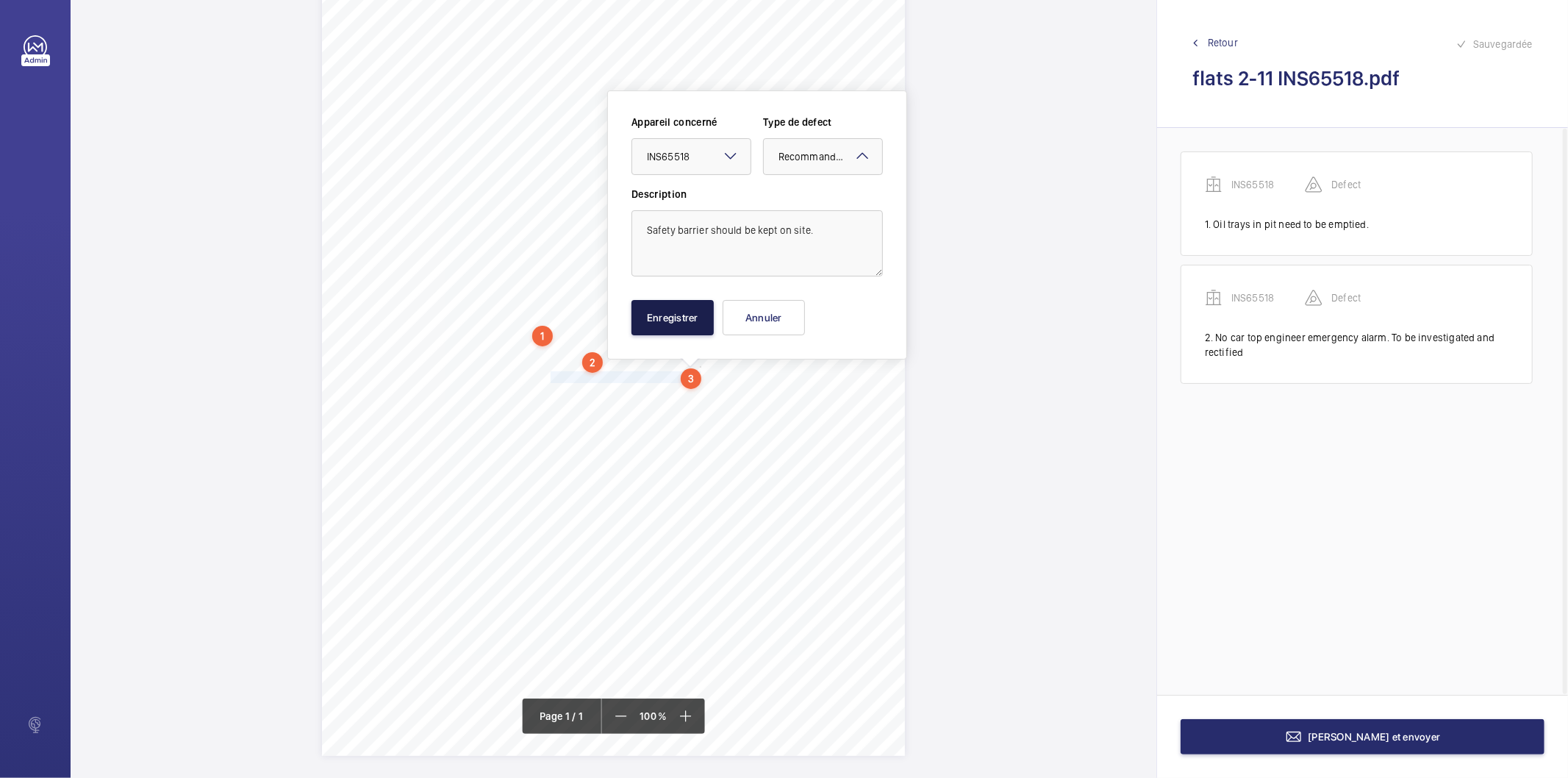
click at [656, 319] on button "Enregistrer" at bounding box center [672, 318] width 82 height 36
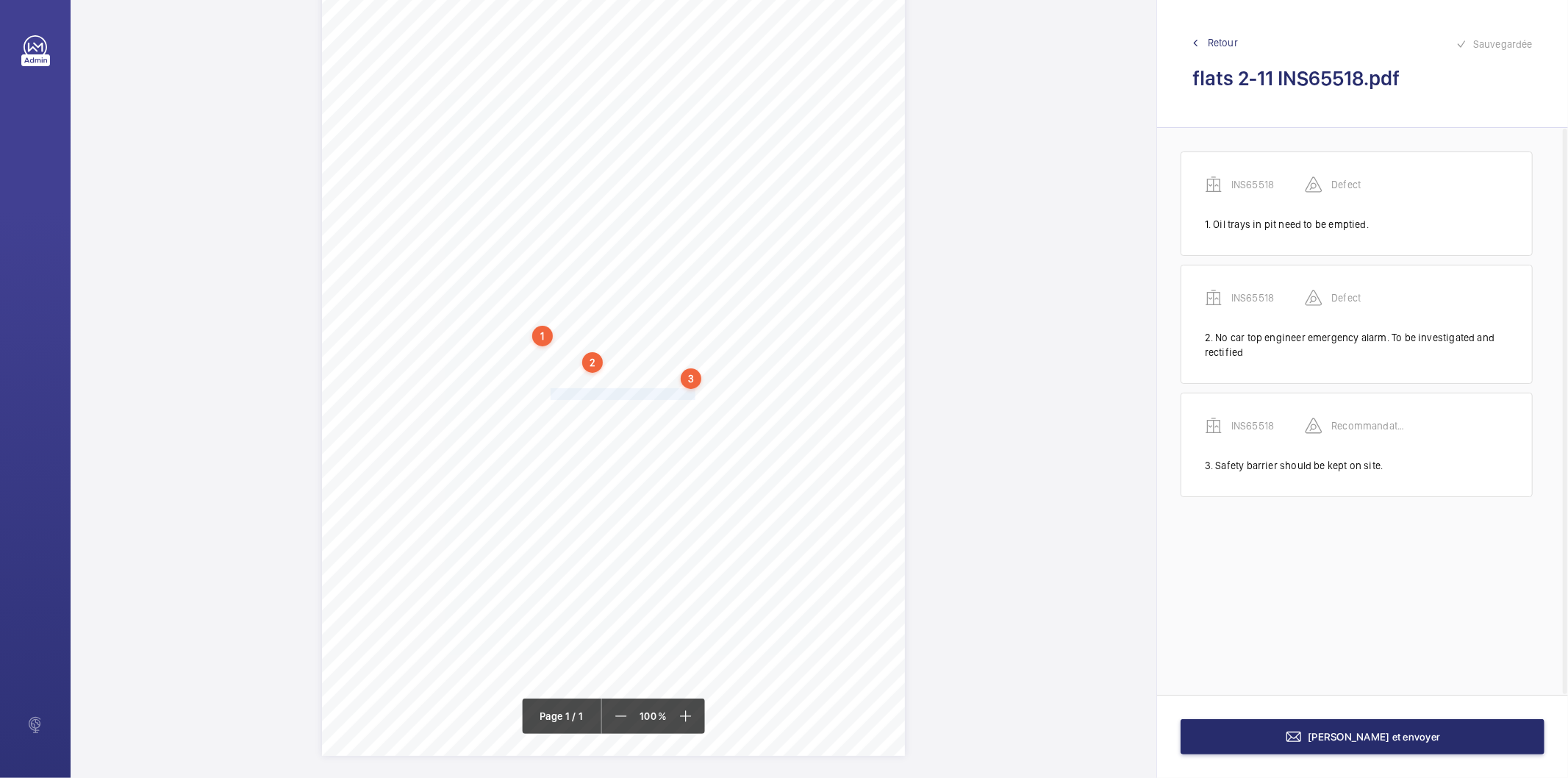
drag, startPoint x: 550, startPoint y: 393, endPoint x: 690, endPoint y: 390, distance: 140.0
click at [690, 390] on div "Signed: Lifting Operations and Lifting Equipment Regulations 1998 Report of Tho…" at bounding box center [613, 343] width 583 height 825
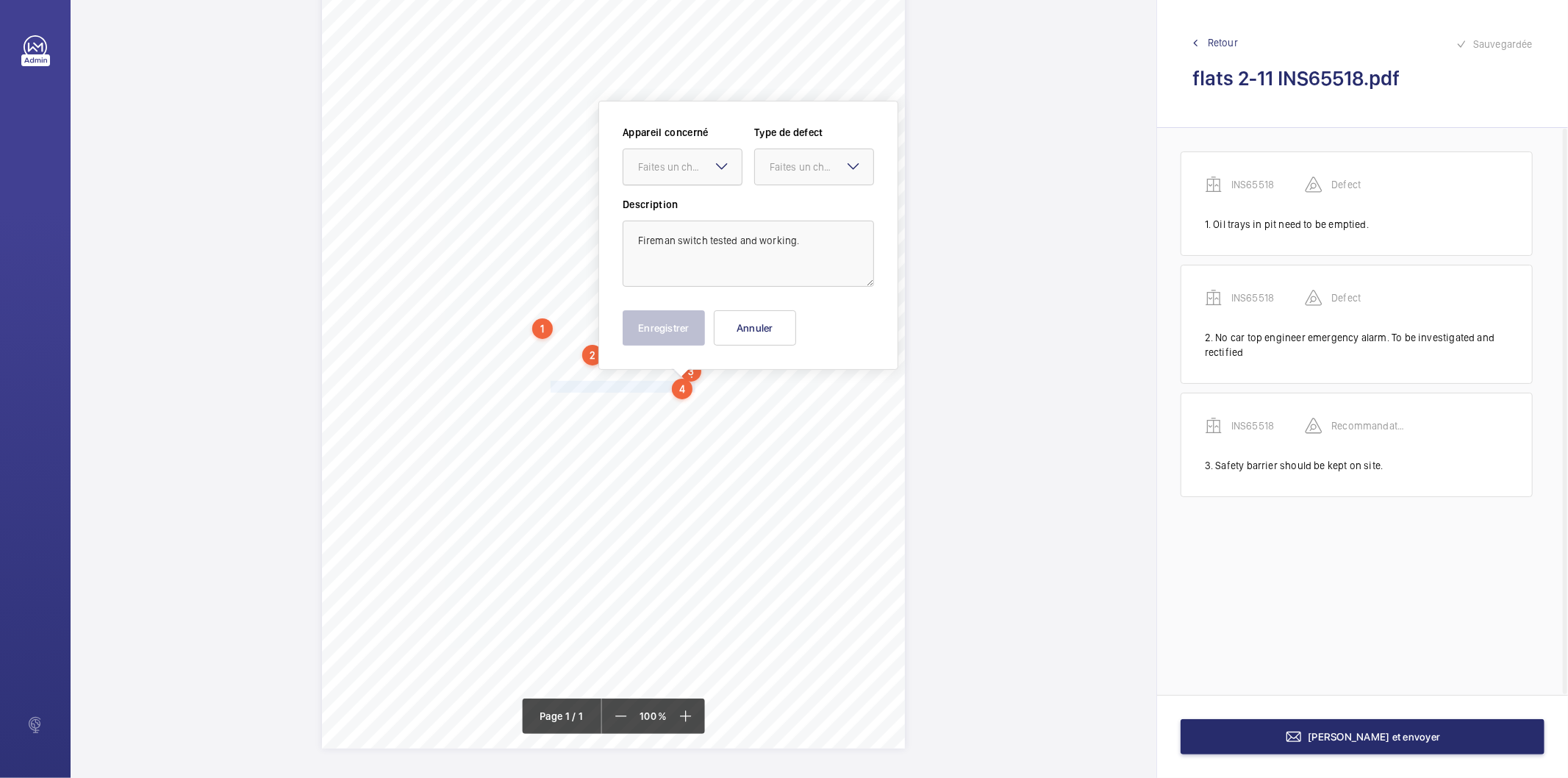
click at [693, 161] on div "Faites un choix" at bounding box center [690, 166] width 104 height 14
click at [669, 214] on span "INS65518" at bounding box center [682, 211] width 89 height 14
click at [783, 174] on div at bounding box center [814, 167] width 118 height 36
drag, startPoint x: 816, startPoint y: 312, endPoint x: 733, endPoint y: 326, distance: 84.2
click at [814, 311] on div "Recommandation" at bounding box center [814, 320] width 118 height 36
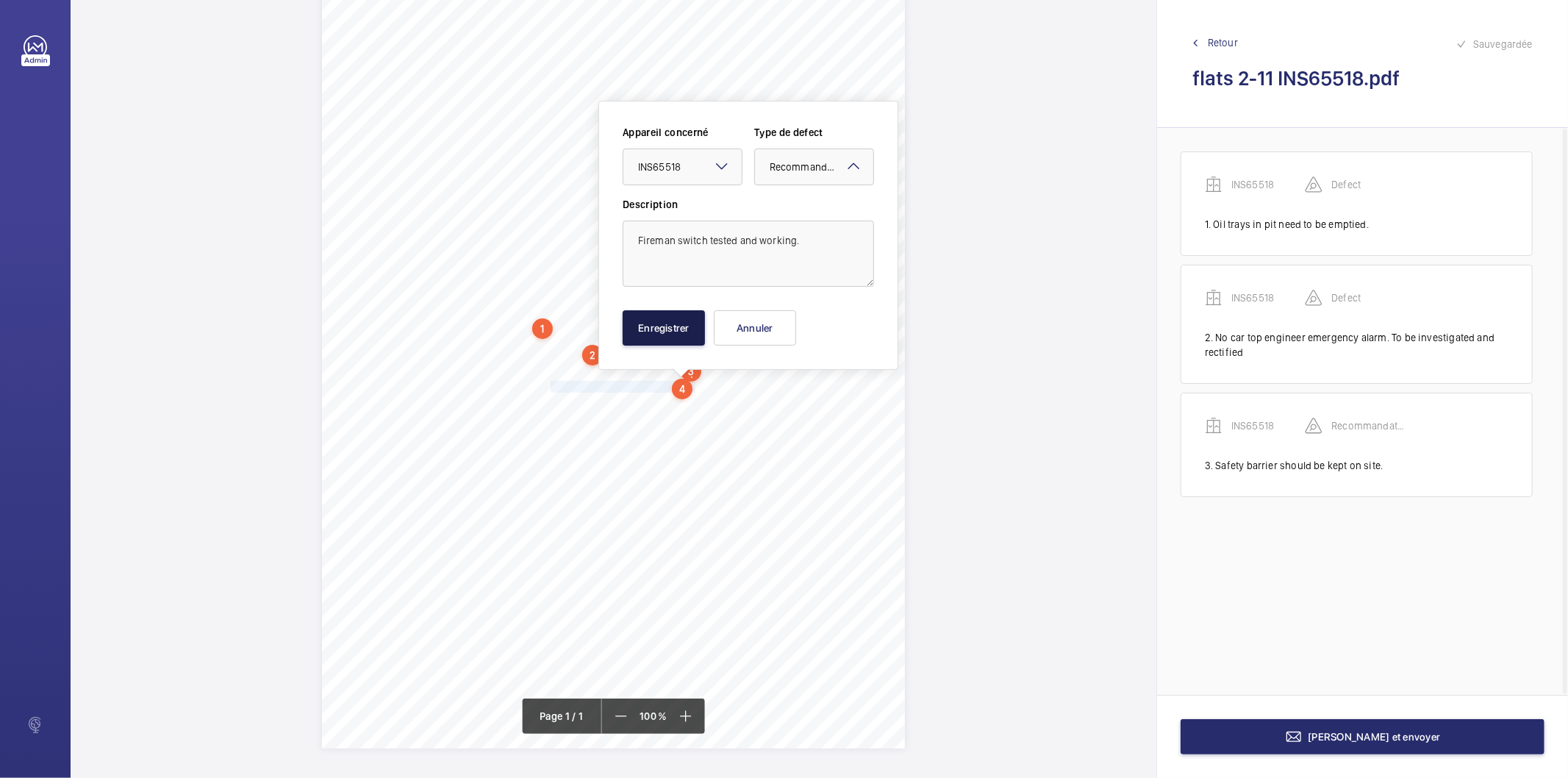
click at [678, 335] on button "Enregistrer" at bounding box center [663, 328] width 82 height 36
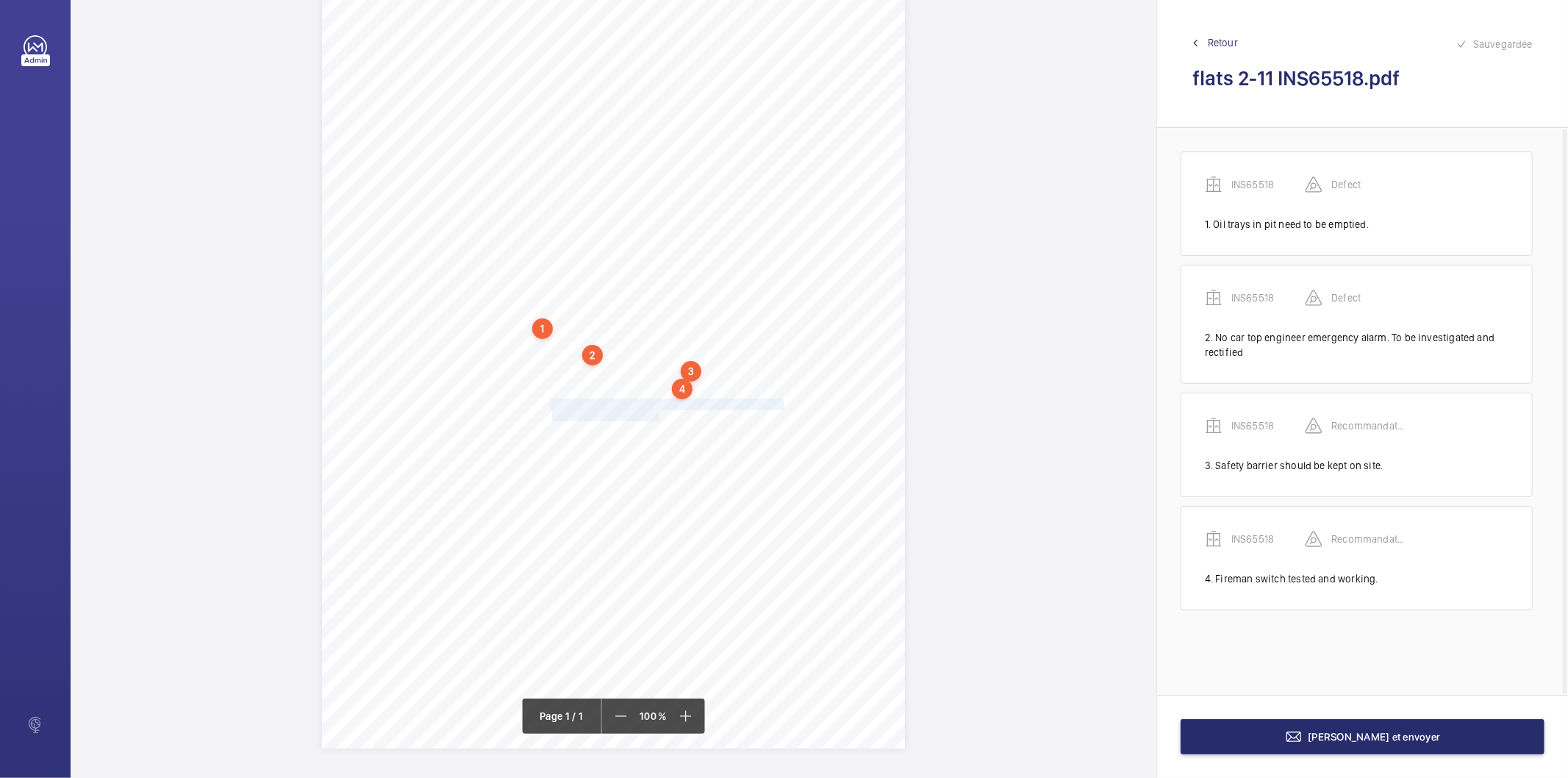
drag, startPoint x: 551, startPoint y: 405, endPoint x: 657, endPoint y: 414, distance: 106.4
click at [657, 414] on div "Signed: Lifting Operations and Lifting Equipment Regulations 1998 Report of Tho…" at bounding box center [613, 335] width 583 height 825
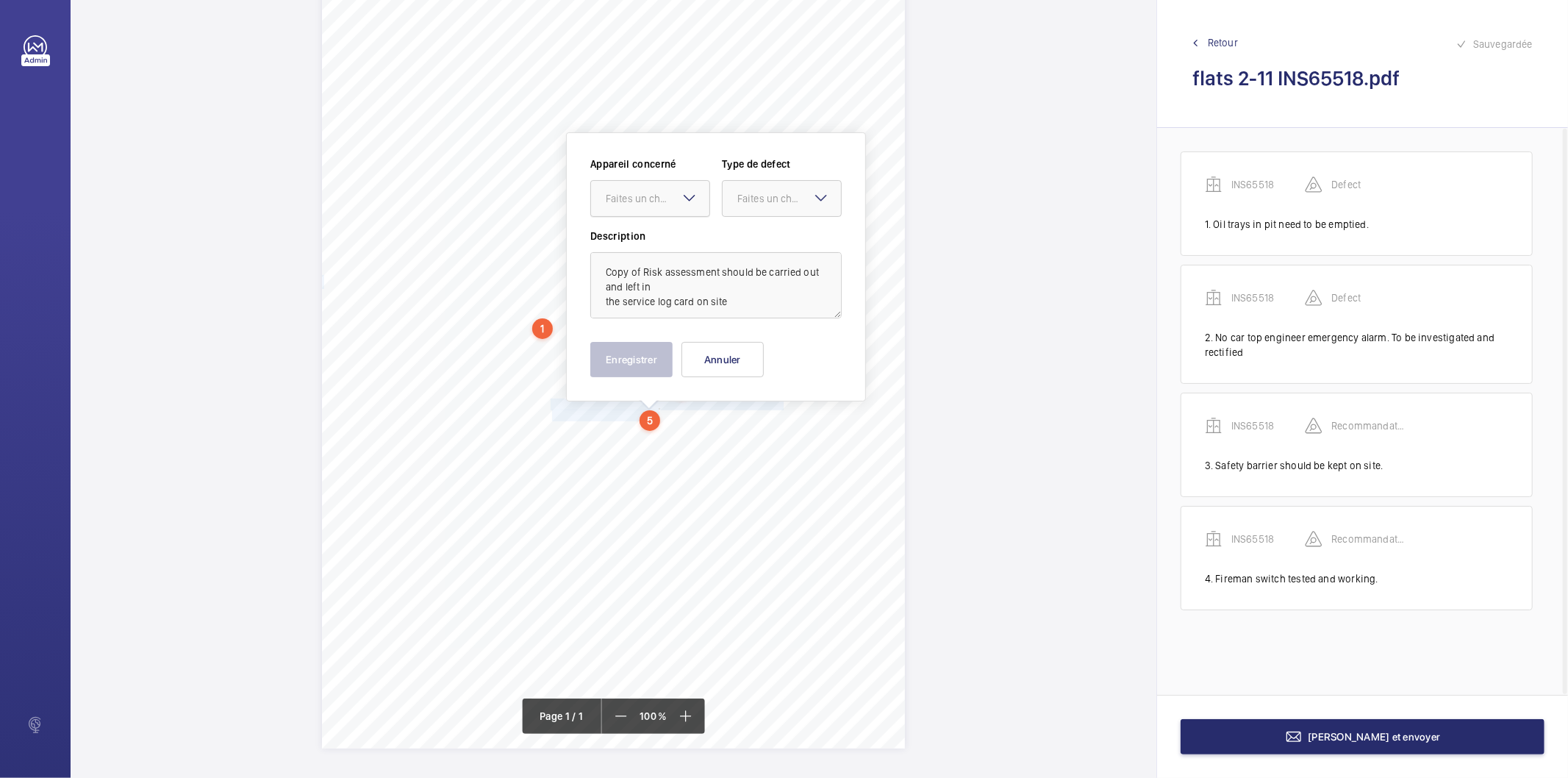
click at [664, 200] on div "Faites un choix" at bounding box center [657, 198] width 104 height 14
click at [647, 246] on span "INS65518" at bounding box center [650, 243] width 89 height 14
drag, startPoint x: 747, startPoint y: 200, endPoint x: 763, endPoint y: 324, distance: 125.0
click at [747, 203] on div "Faites un choix" at bounding box center [789, 198] width 104 height 14
click at [751, 346] on span "Recommandation" at bounding box center [781, 351] width 89 height 14
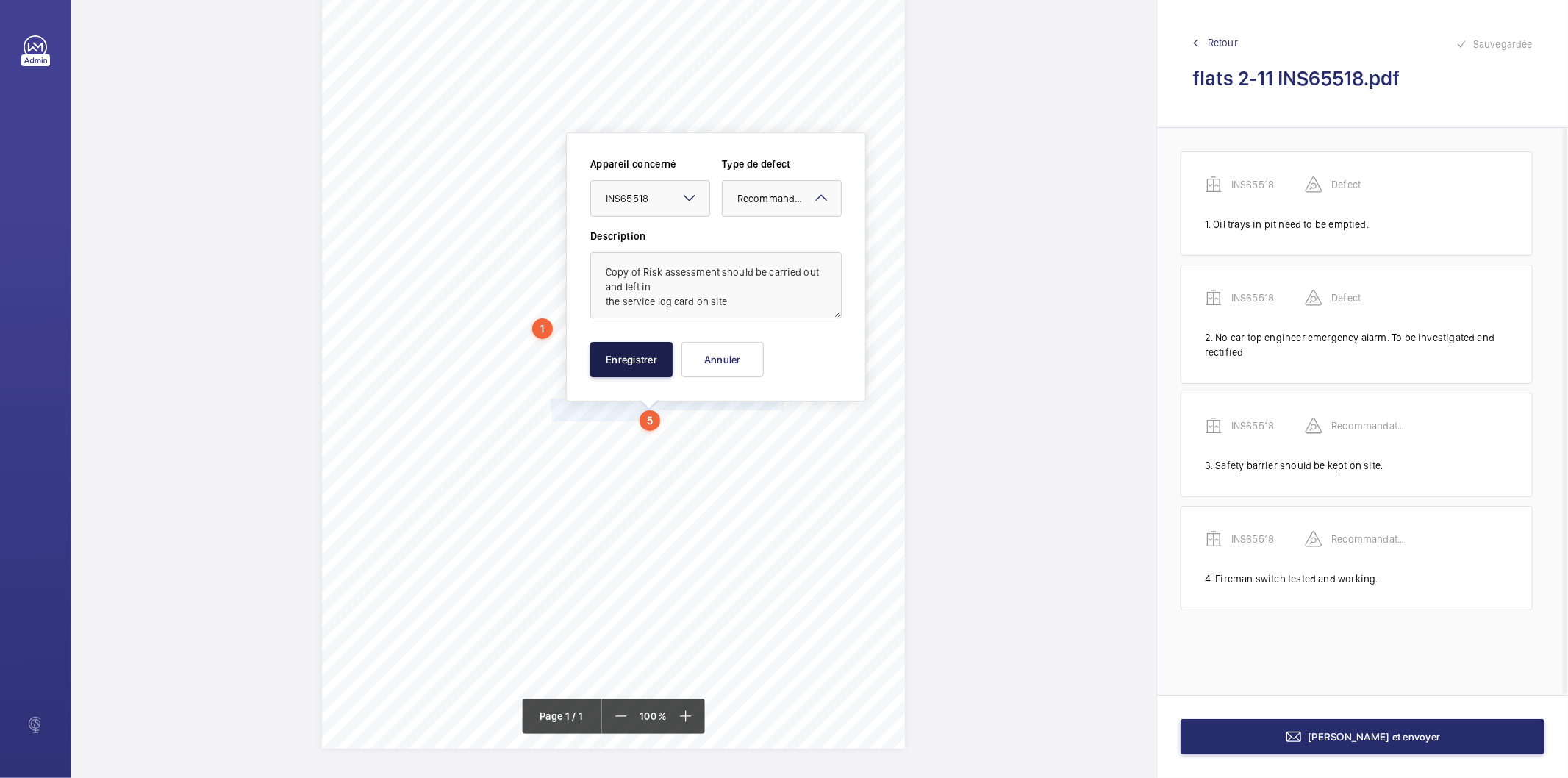
click at [650, 364] on button "Enregistrer" at bounding box center [631, 359] width 82 height 36
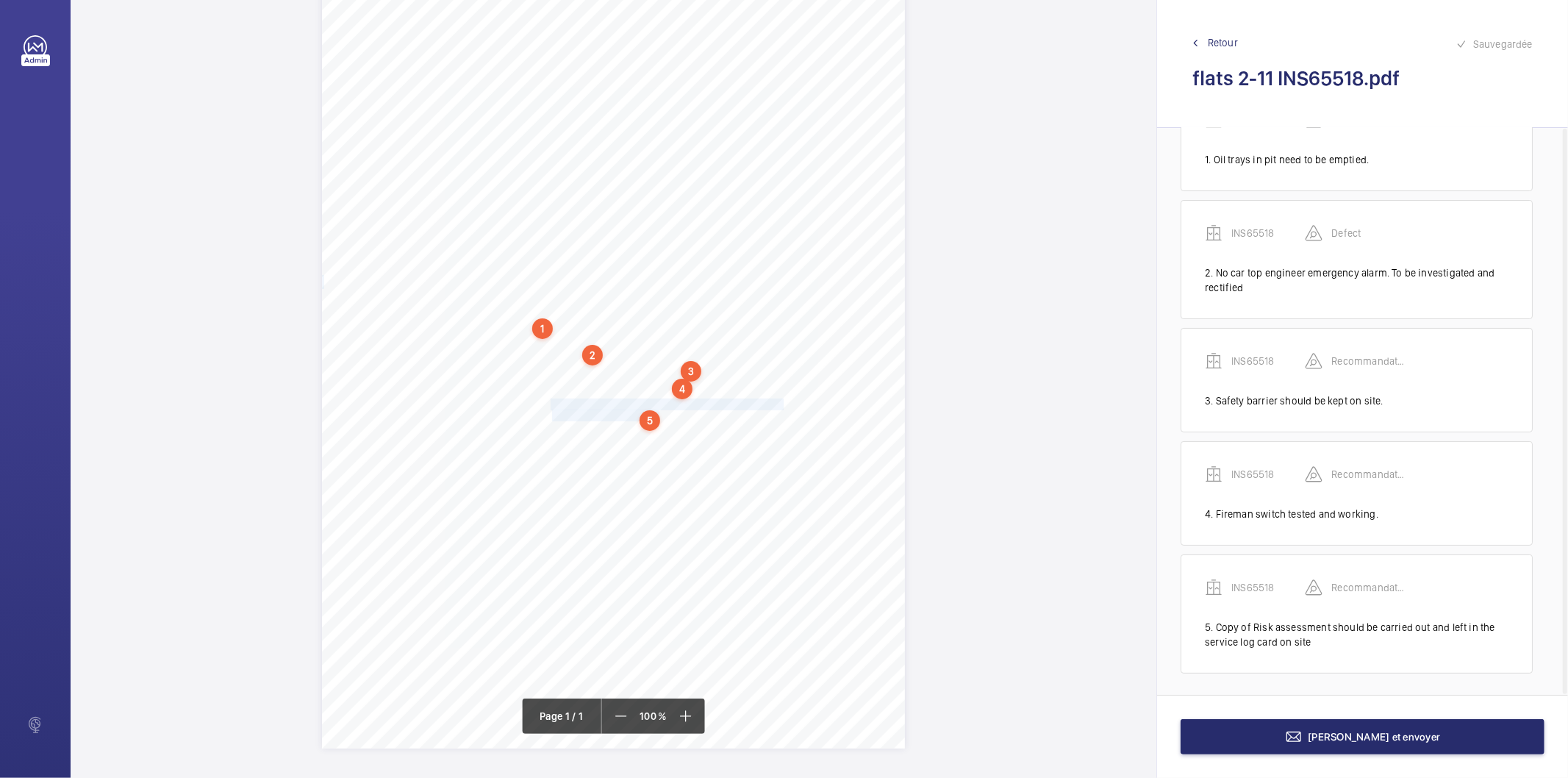
scroll to position [67, 0]
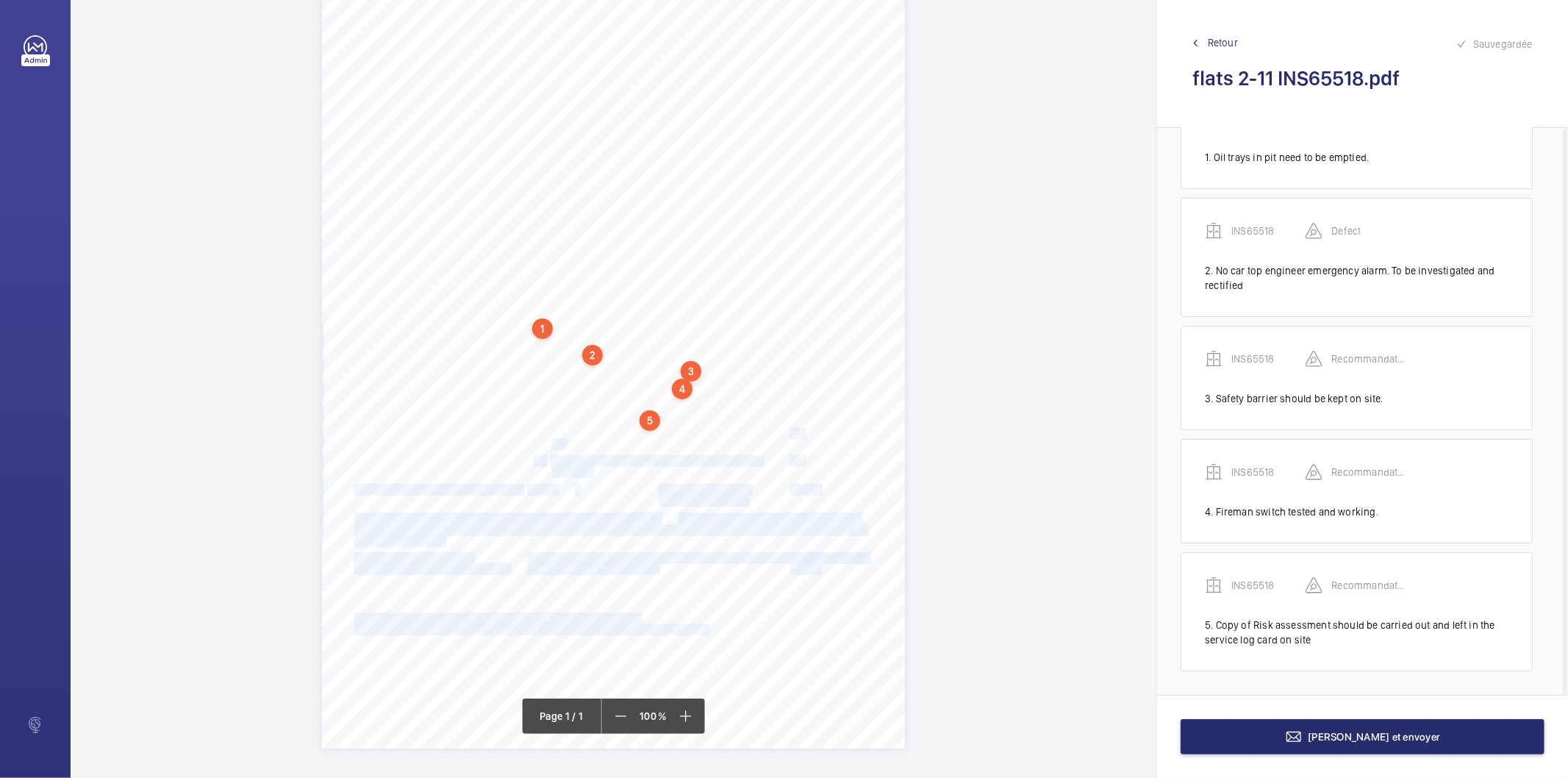
drag, startPoint x: 550, startPoint y: 436, endPoint x: 563, endPoint y: 439, distance: 13.3
click at [563, 439] on div "Signed: Lifting Operations and Lifting Equipment Regulations 1998 Report of Tho…" at bounding box center [613, 335] width 583 height 825
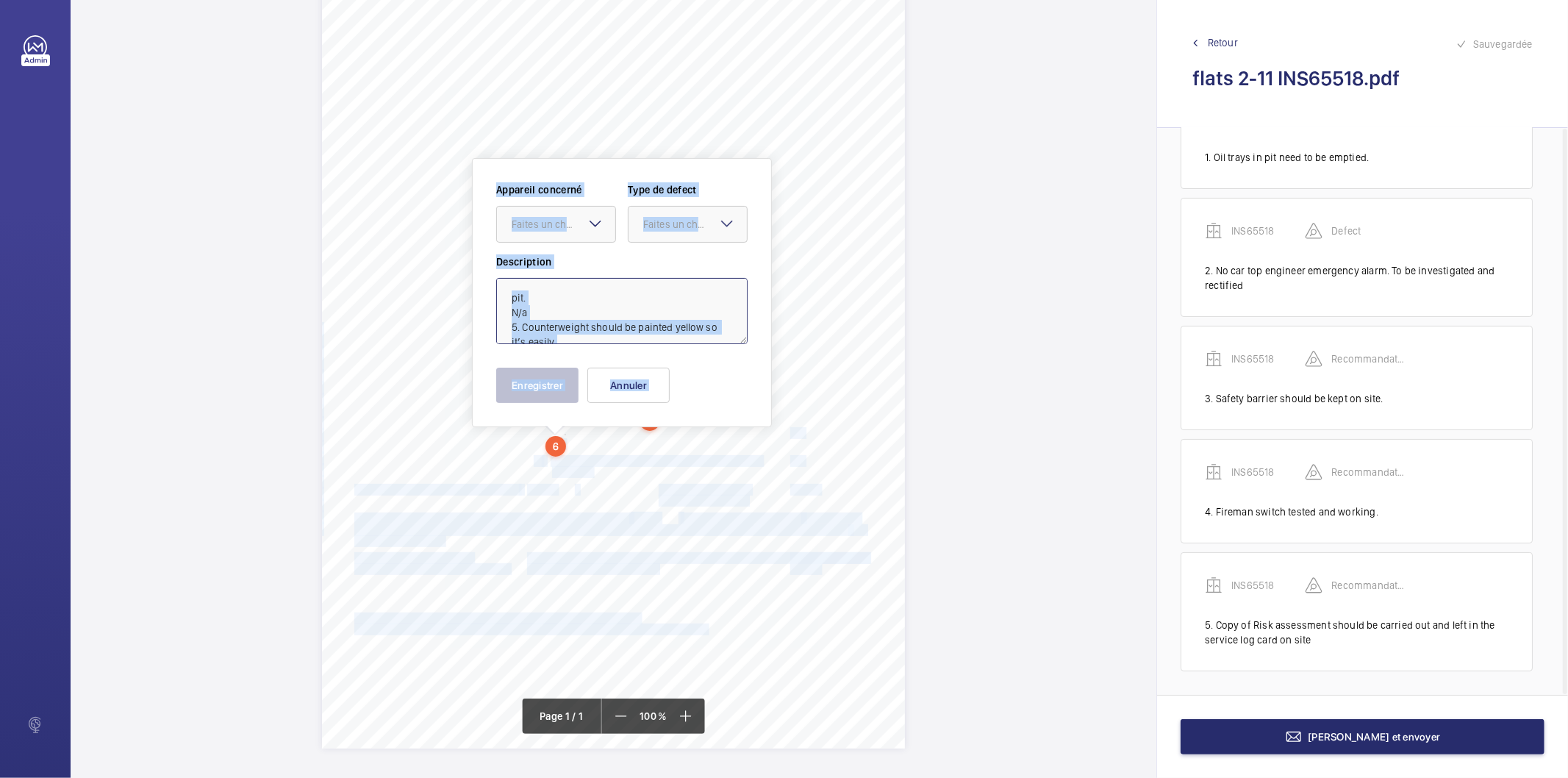
click at [667, 290] on textarea "pit. N/a 5. Counterweight should be painted yellow so it’s easily identified. N…" at bounding box center [622, 311] width 251 height 66
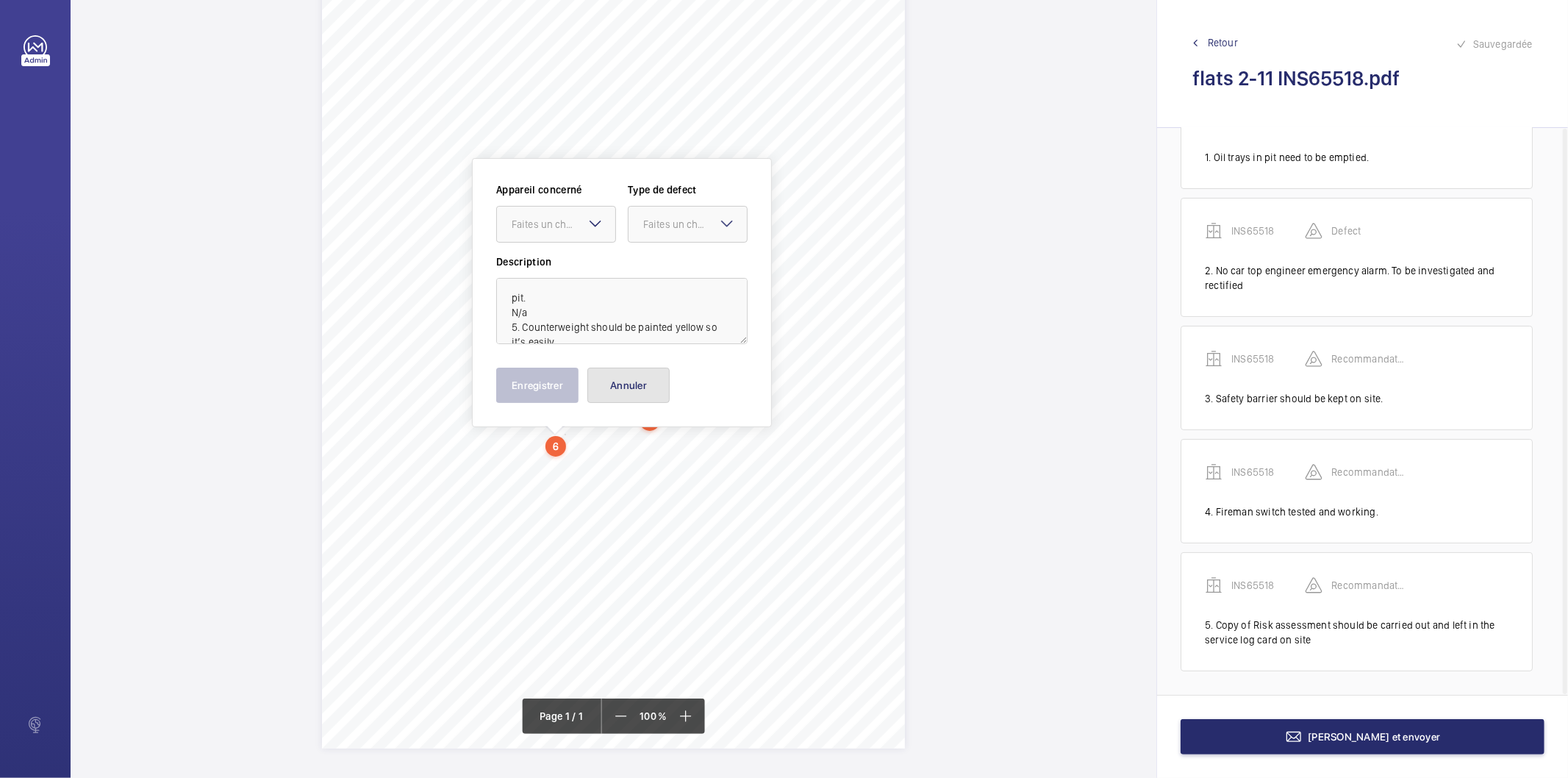
click at [642, 380] on button "Annuler" at bounding box center [628, 386] width 82 height 36
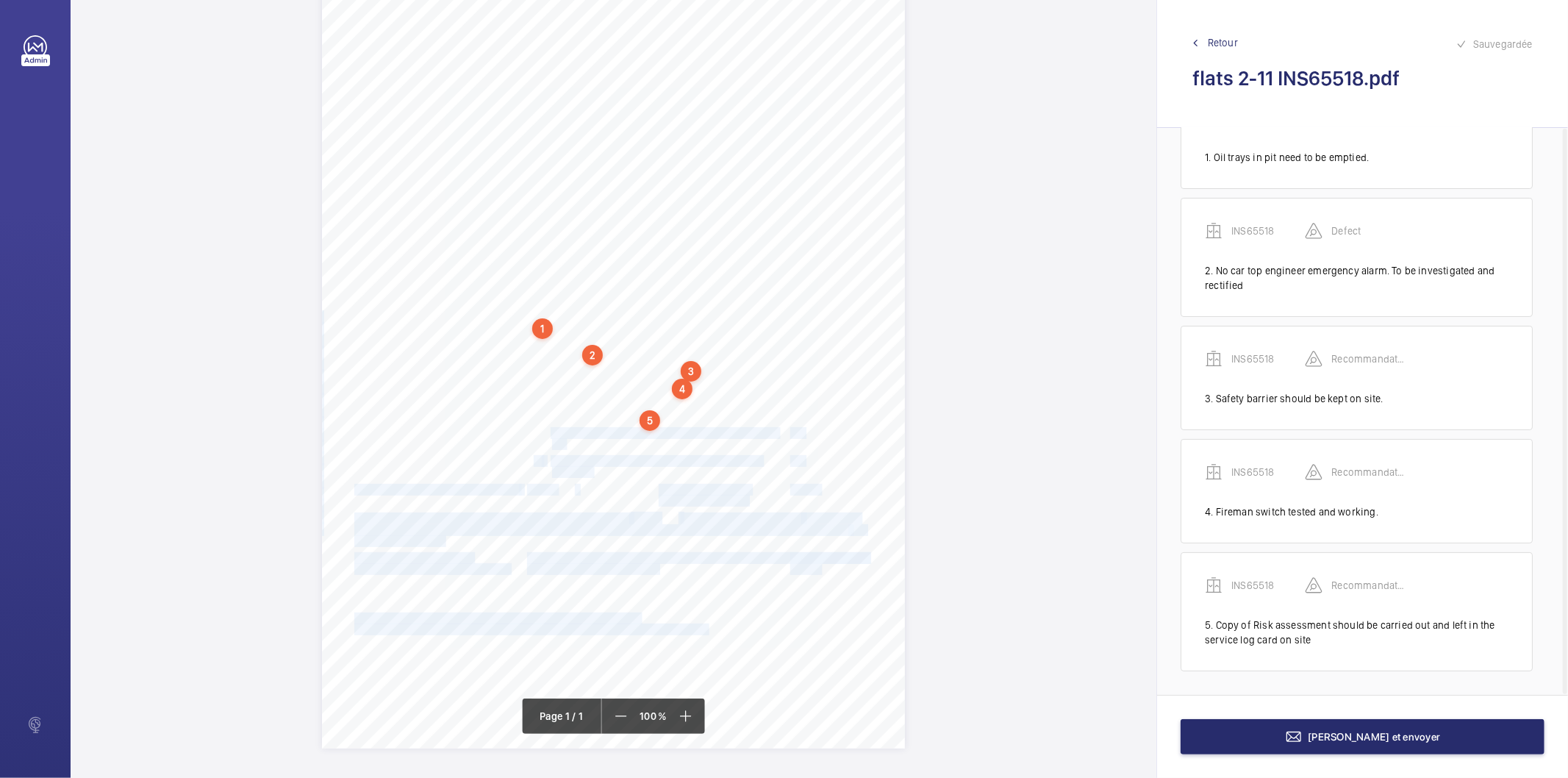
drag, startPoint x: 551, startPoint y: 432, endPoint x: 563, endPoint y: 442, distance: 15.6
click at [563, 442] on div "Signed: Lifting Operations and Lifting Equipment Regulations 1998 Report of Tho…" at bounding box center [613, 335] width 583 height 825
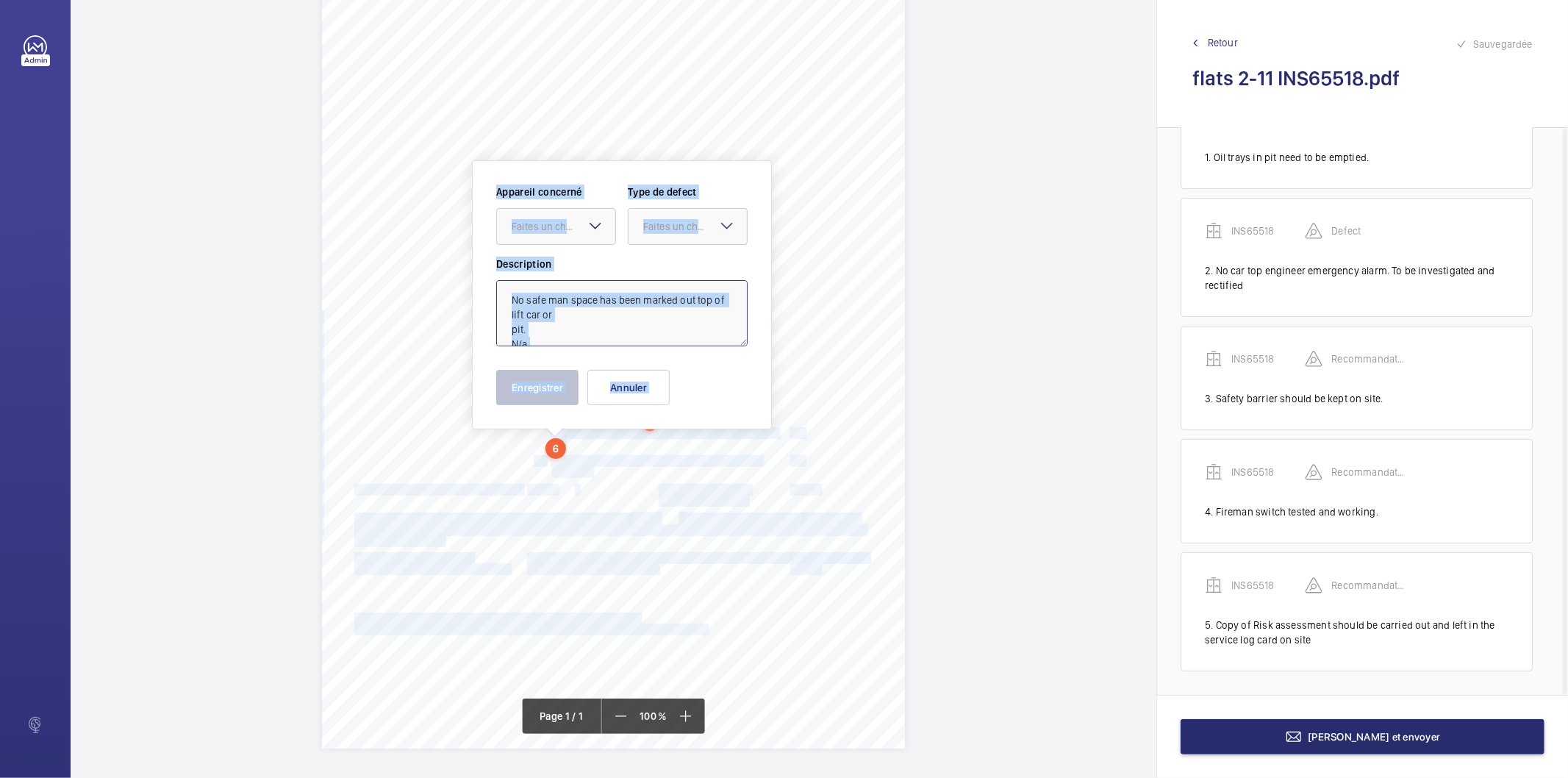
click at [583, 330] on textarea "No safe man space has been marked out top of lift car or pit. N/a 5. Counterwei…" at bounding box center [622, 313] width 251 height 66
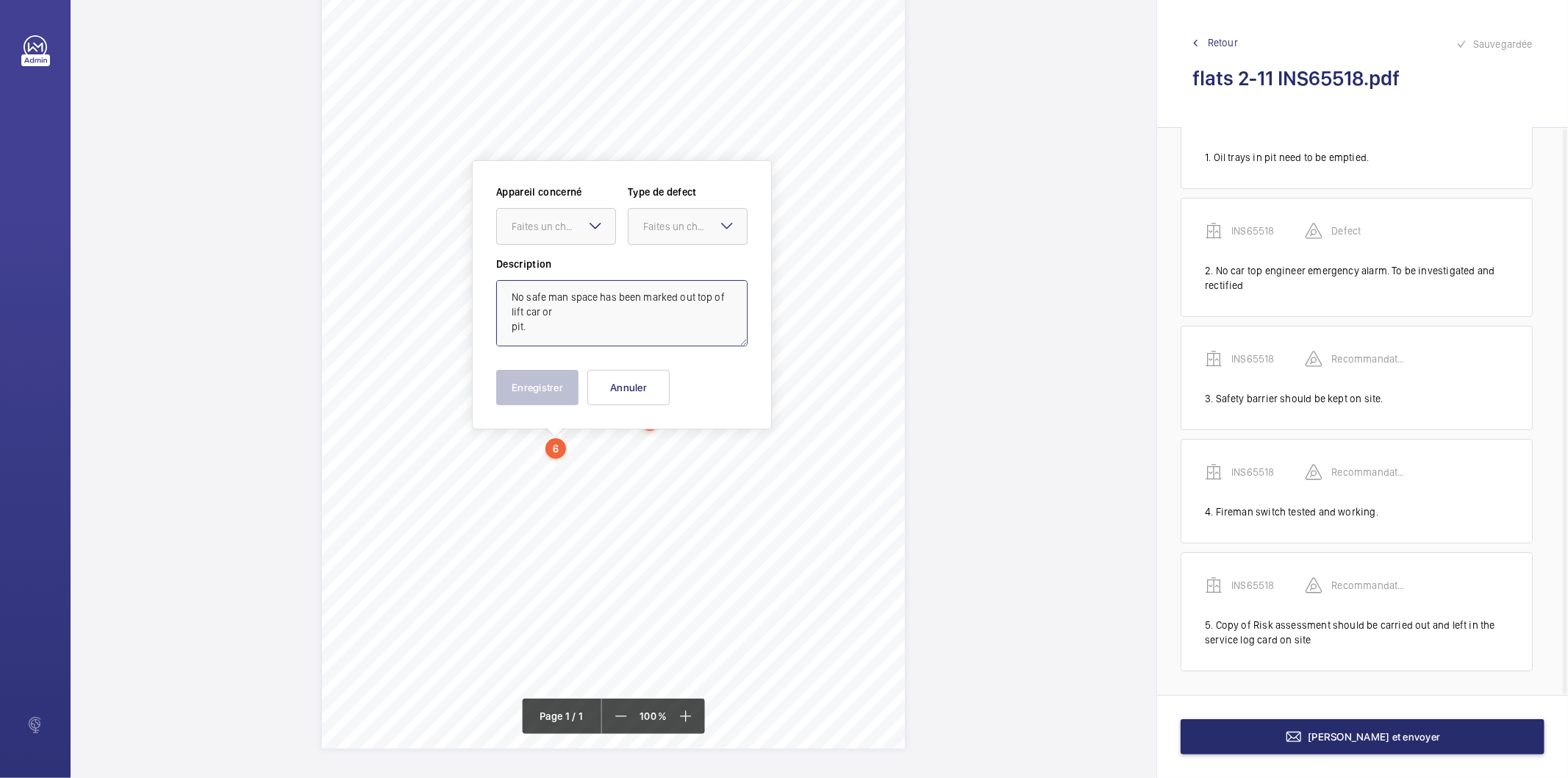
scroll to position [3, 0]
click at [571, 238] on div at bounding box center [556, 227] width 118 height 36
click at [549, 273] on span "INS65518" at bounding box center [556, 271] width 89 height 14
click at [654, 210] on div at bounding box center [687, 227] width 118 height 36
click at [663, 382] on span "Recommandation" at bounding box center [687, 379] width 89 height 14
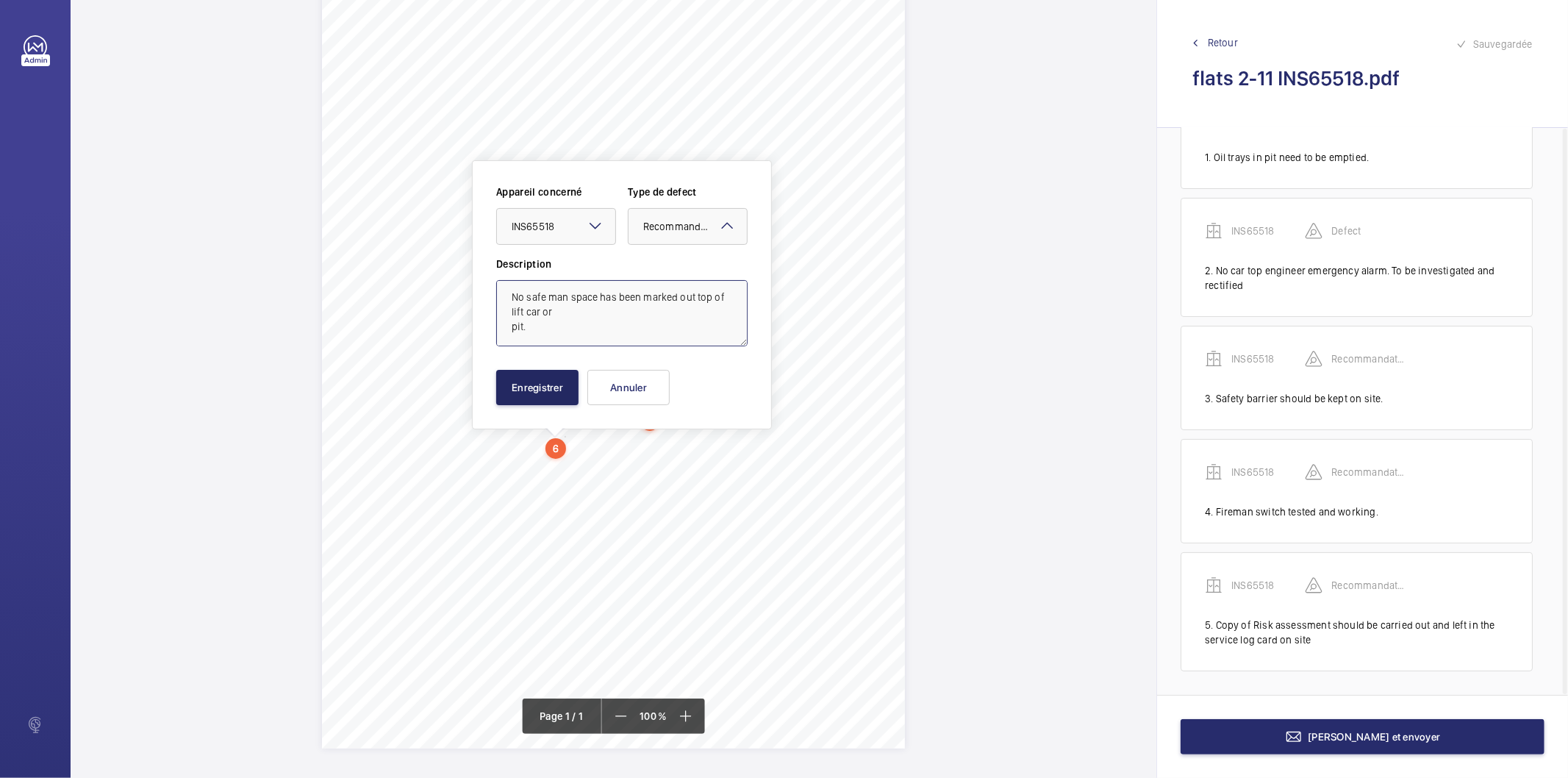
type textarea "No safe man space has been marked out top of lift car or pit."
click at [545, 392] on button "Enregistrer" at bounding box center [537, 387] width 82 height 36
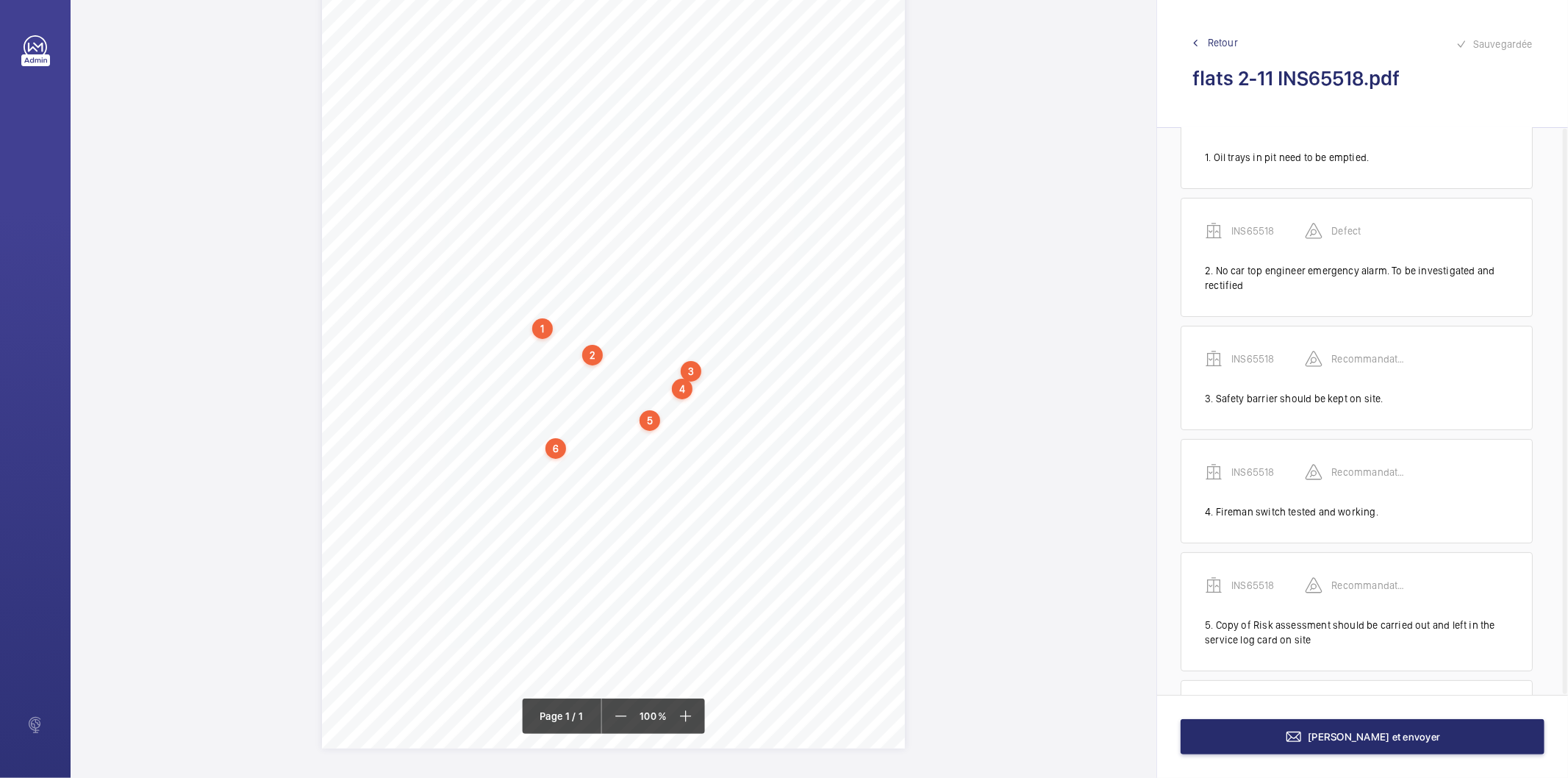
scroll to position [179, 0]
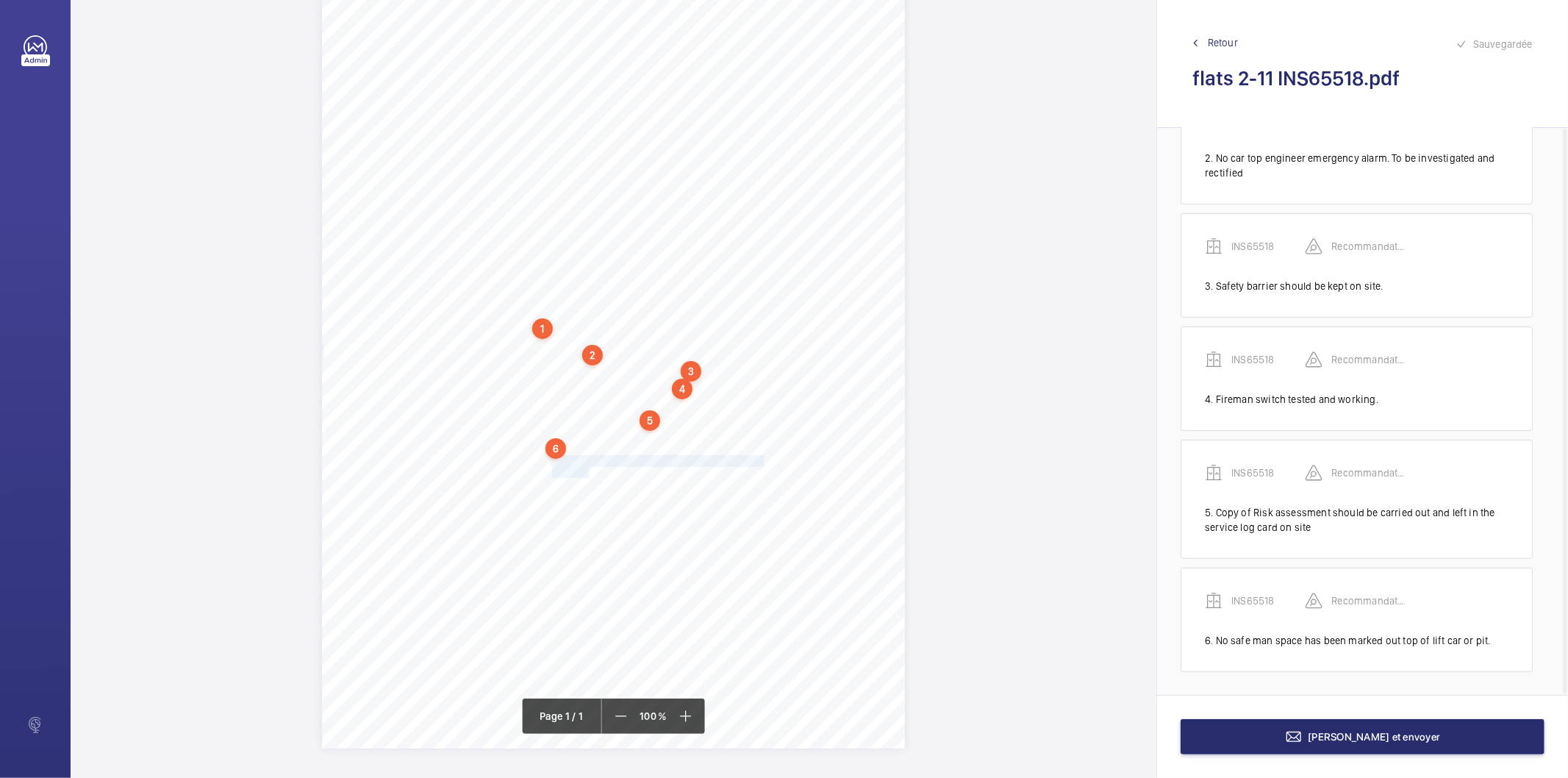
drag, startPoint x: 550, startPoint y: 463, endPoint x: 589, endPoint y: 471, distance: 39.8
click at [589, 471] on div "Signed: Lifting Operations and Lifting Equipment Regulations 1998 Report of Tho…" at bounding box center [613, 335] width 583 height 825
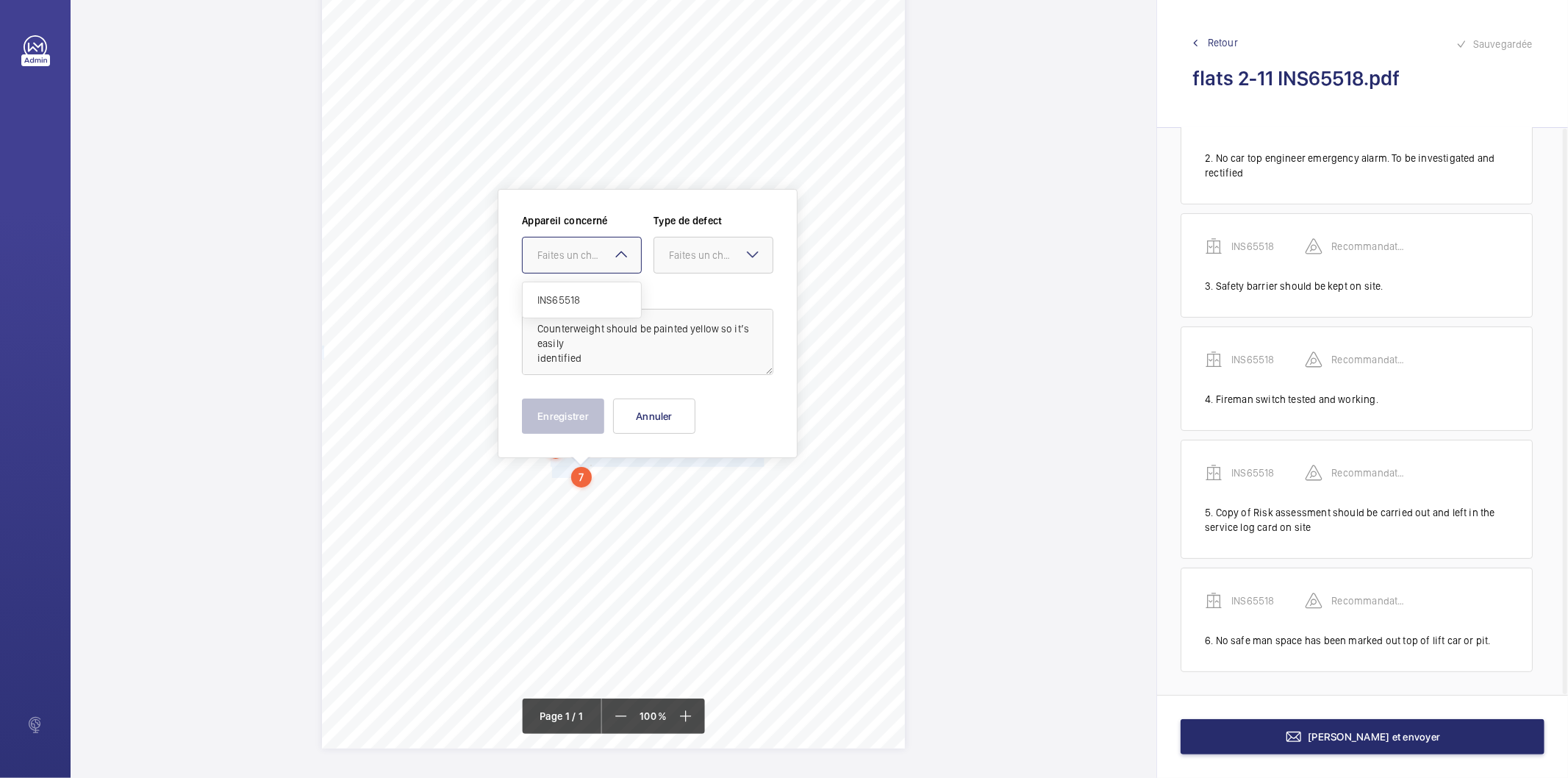
click at [578, 255] on div "Faites un choix" at bounding box center [589, 255] width 104 height 14
click at [576, 292] on span "INS65518" at bounding box center [582, 299] width 89 height 14
click at [674, 256] on div "Faites un choix" at bounding box center [720, 255] width 104 height 14
click at [680, 415] on div "Recommandation" at bounding box center [713, 409] width 118 height 36
click at [582, 421] on button "Enregistrer" at bounding box center [562, 416] width 82 height 36
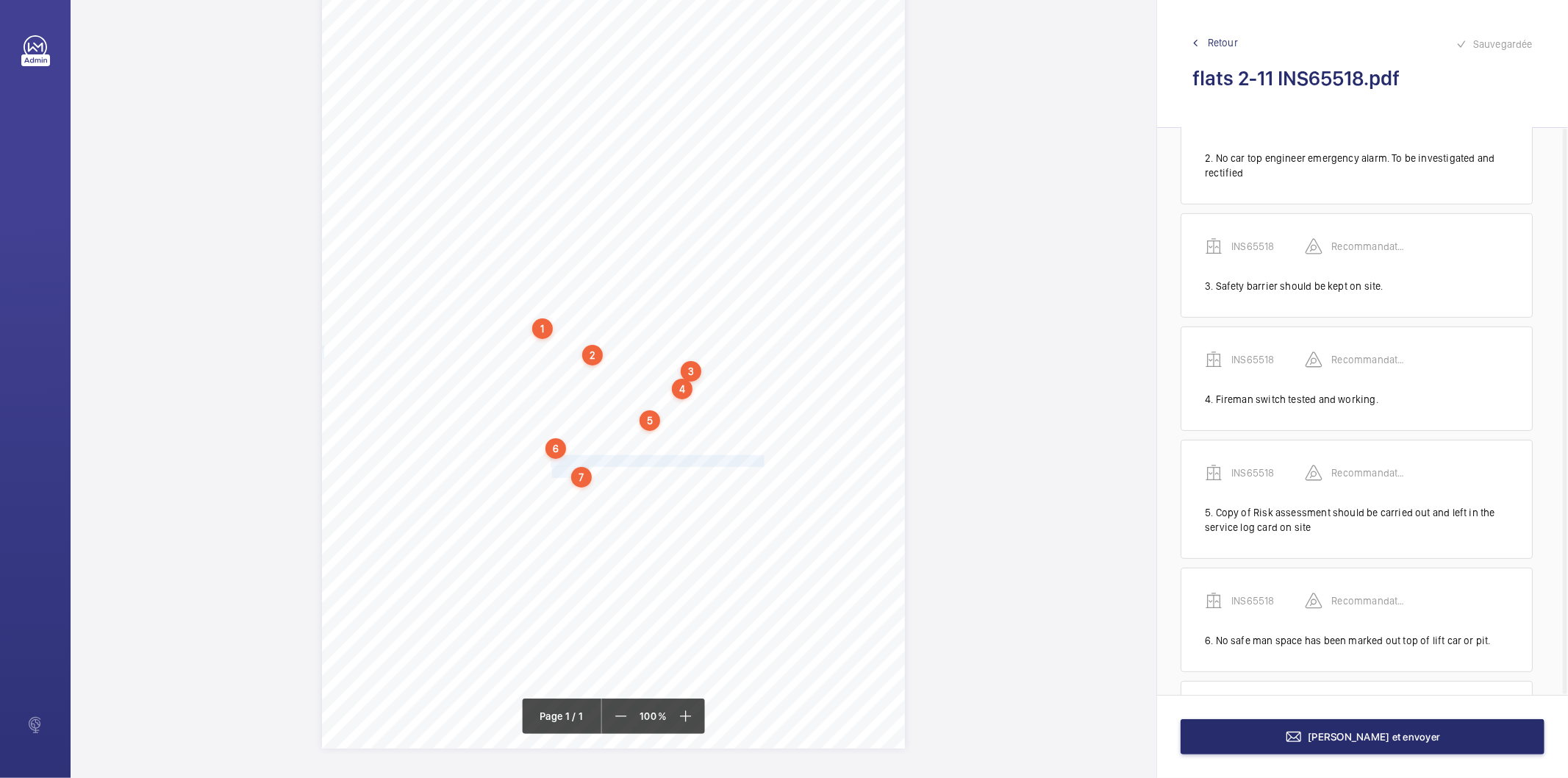
scroll to position [292, 0]
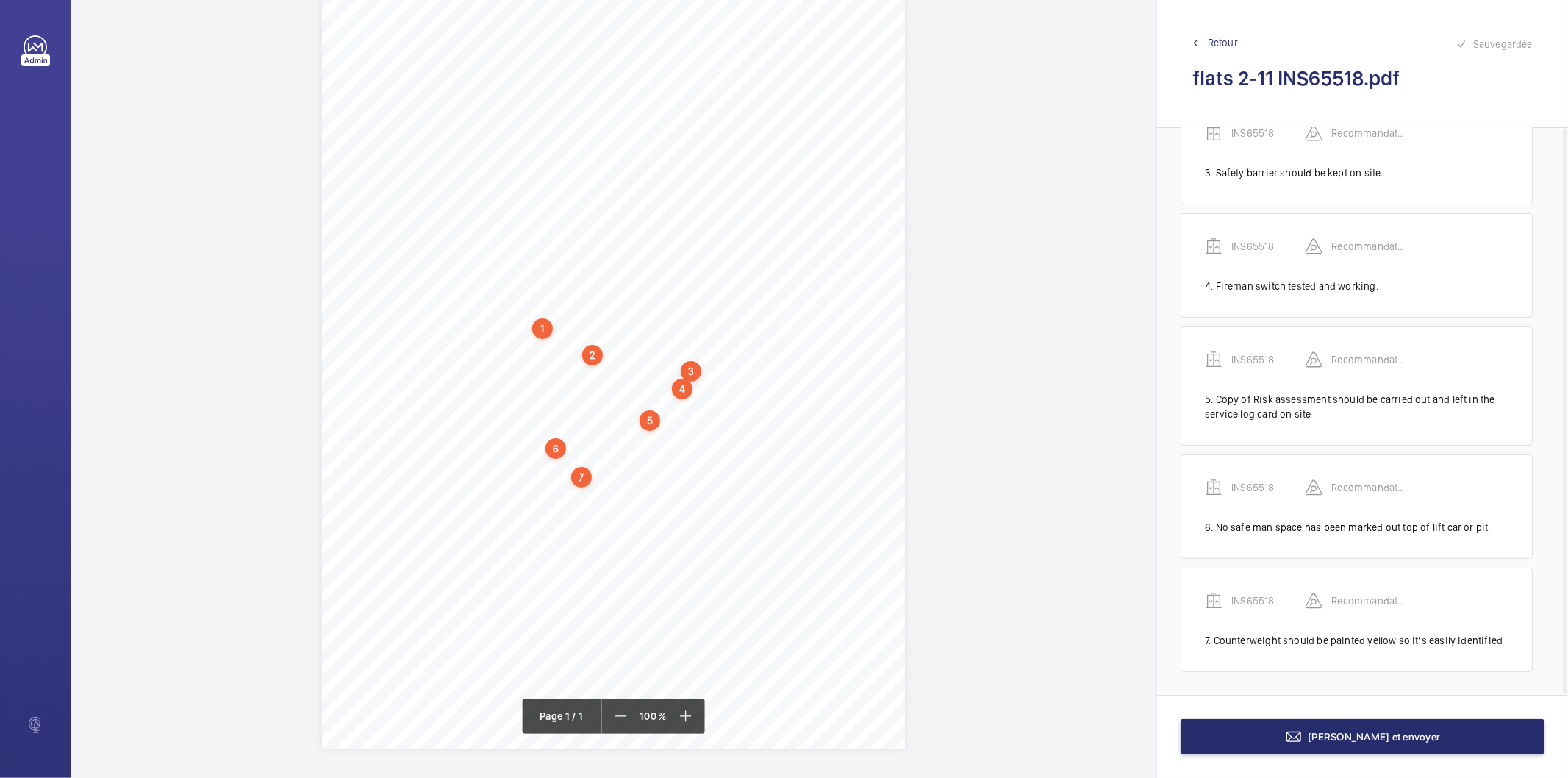
click at [578, 476] on div "7" at bounding box center [581, 477] width 20 height 20
click at [554, 351] on div "INS65518" at bounding box center [584, 349] width 126 height 14
copy div "INS65518"
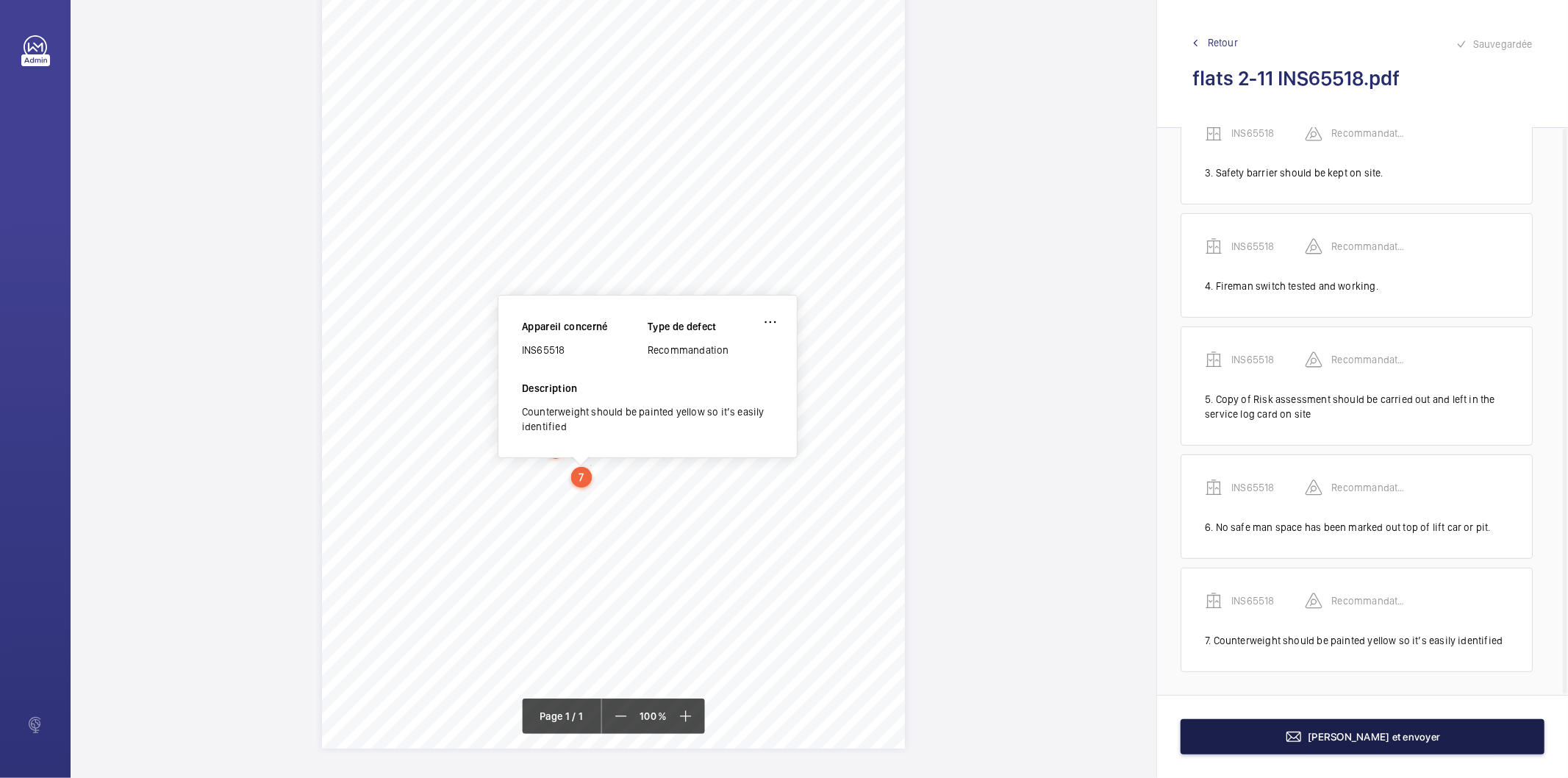
click at [1249, 730] on button "Terminer et envoyer" at bounding box center [1362, 736] width 364 height 36
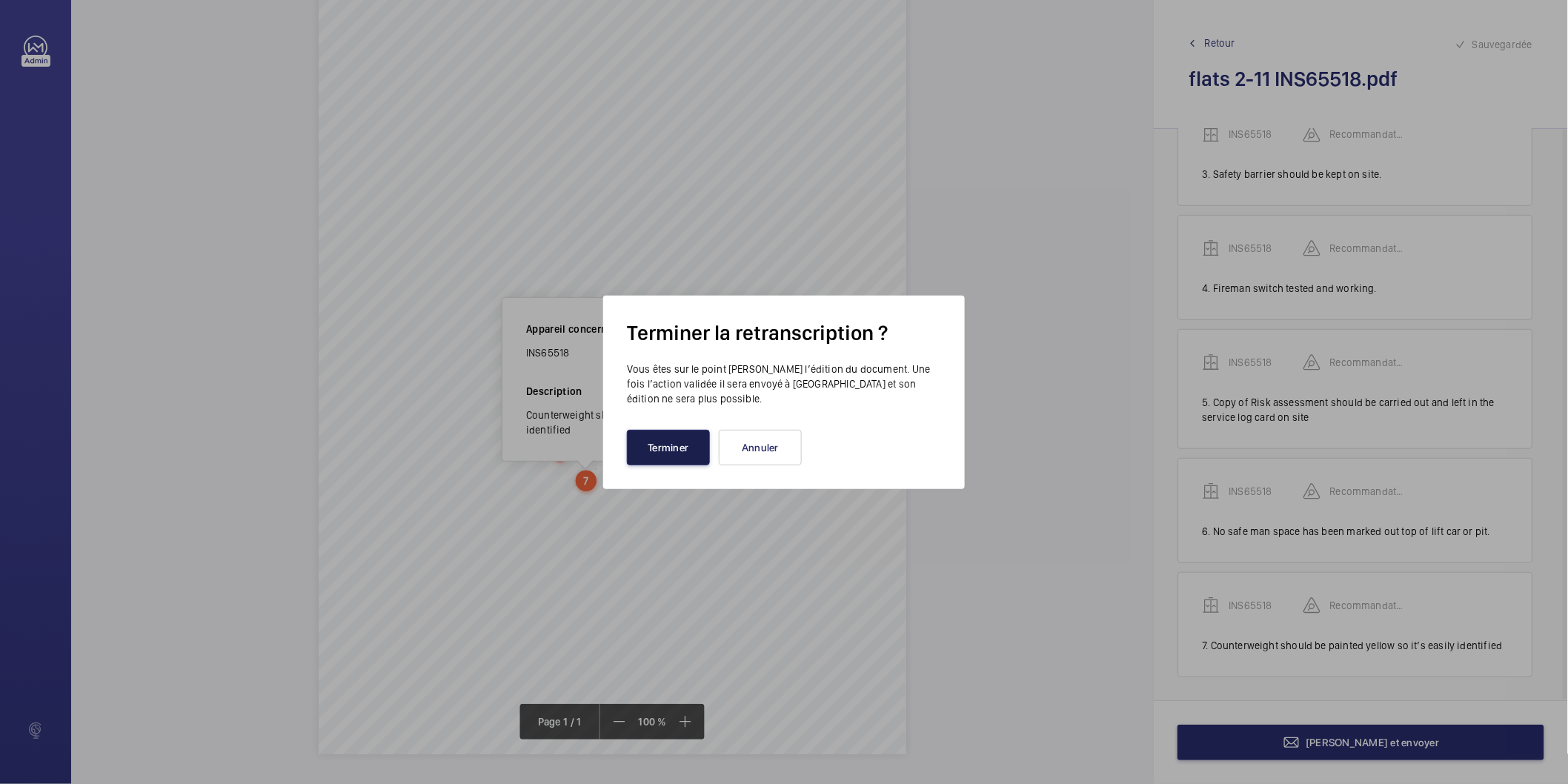
click at [689, 447] on button "Terminer" at bounding box center [668, 448] width 83 height 36
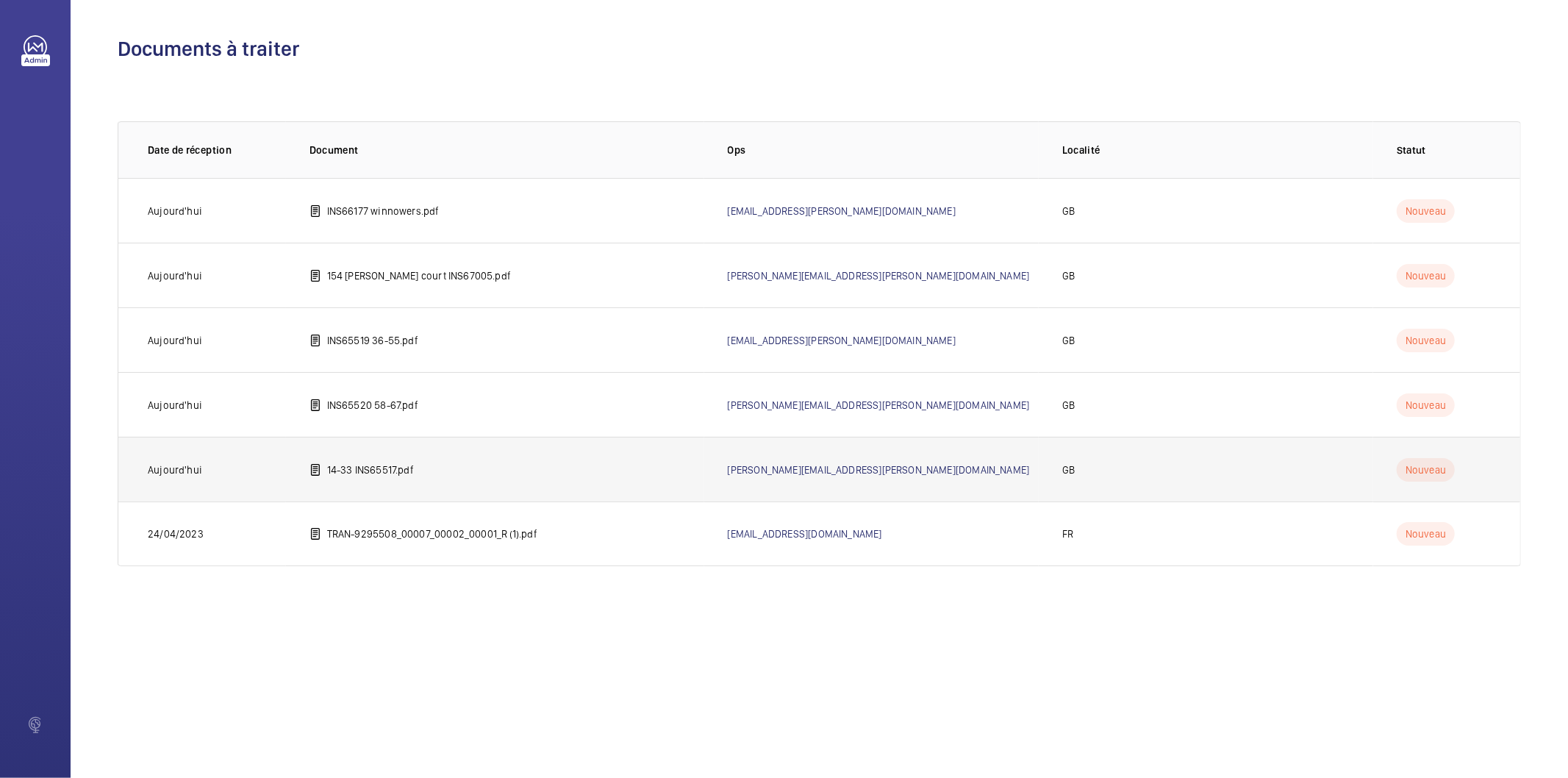
click at [377, 466] on p "14-33 INS65517.pdf" at bounding box center [370, 469] width 87 height 14
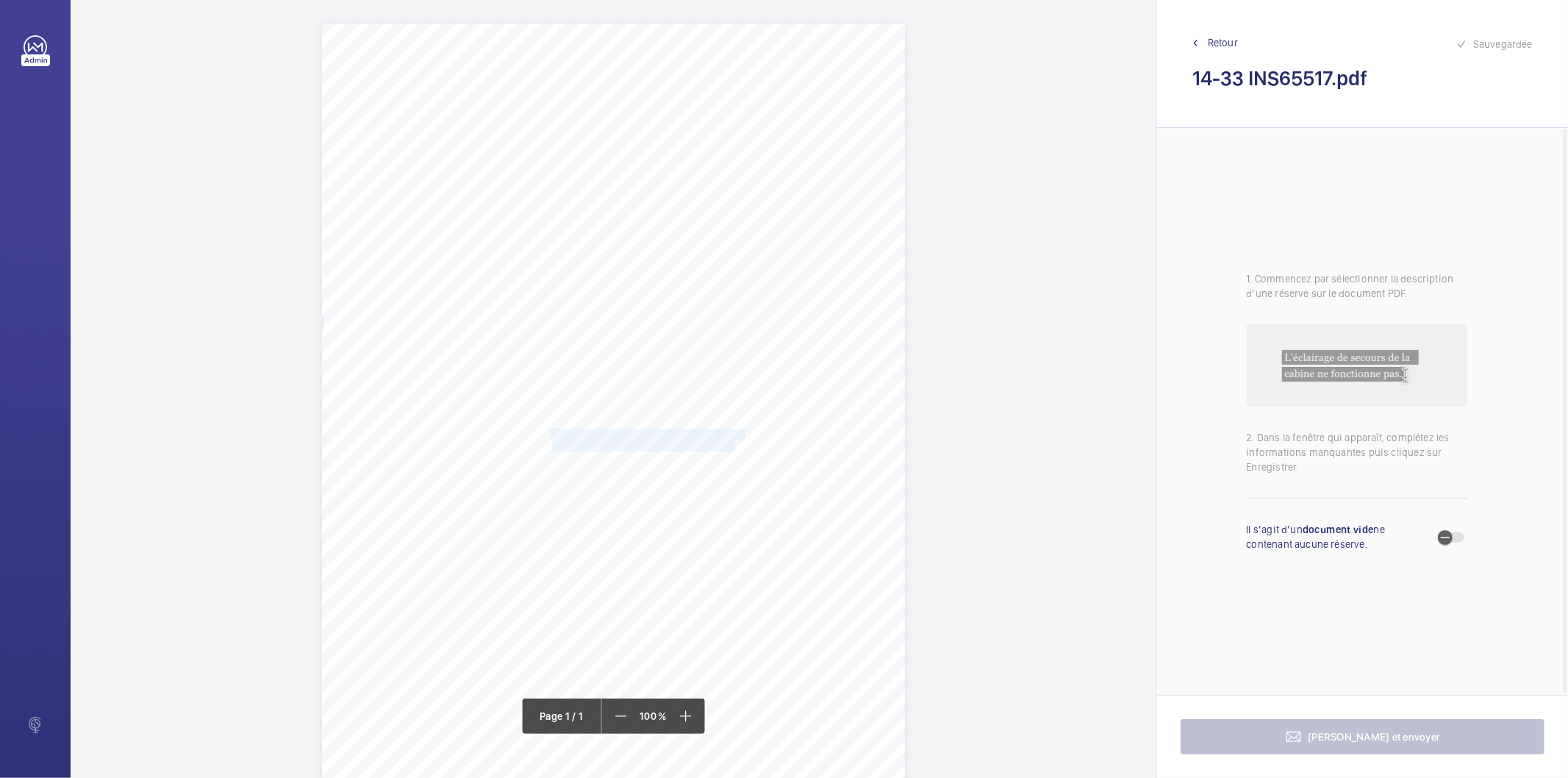
drag, startPoint x: 551, startPoint y: 437, endPoint x: 733, endPoint y: 443, distance: 182.1
click at [733, 443] on div "Signed: Lifting Operations and Lifting Equipment Regulations 1998 Report of Tho…" at bounding box center [613, 436] width 583 height 825
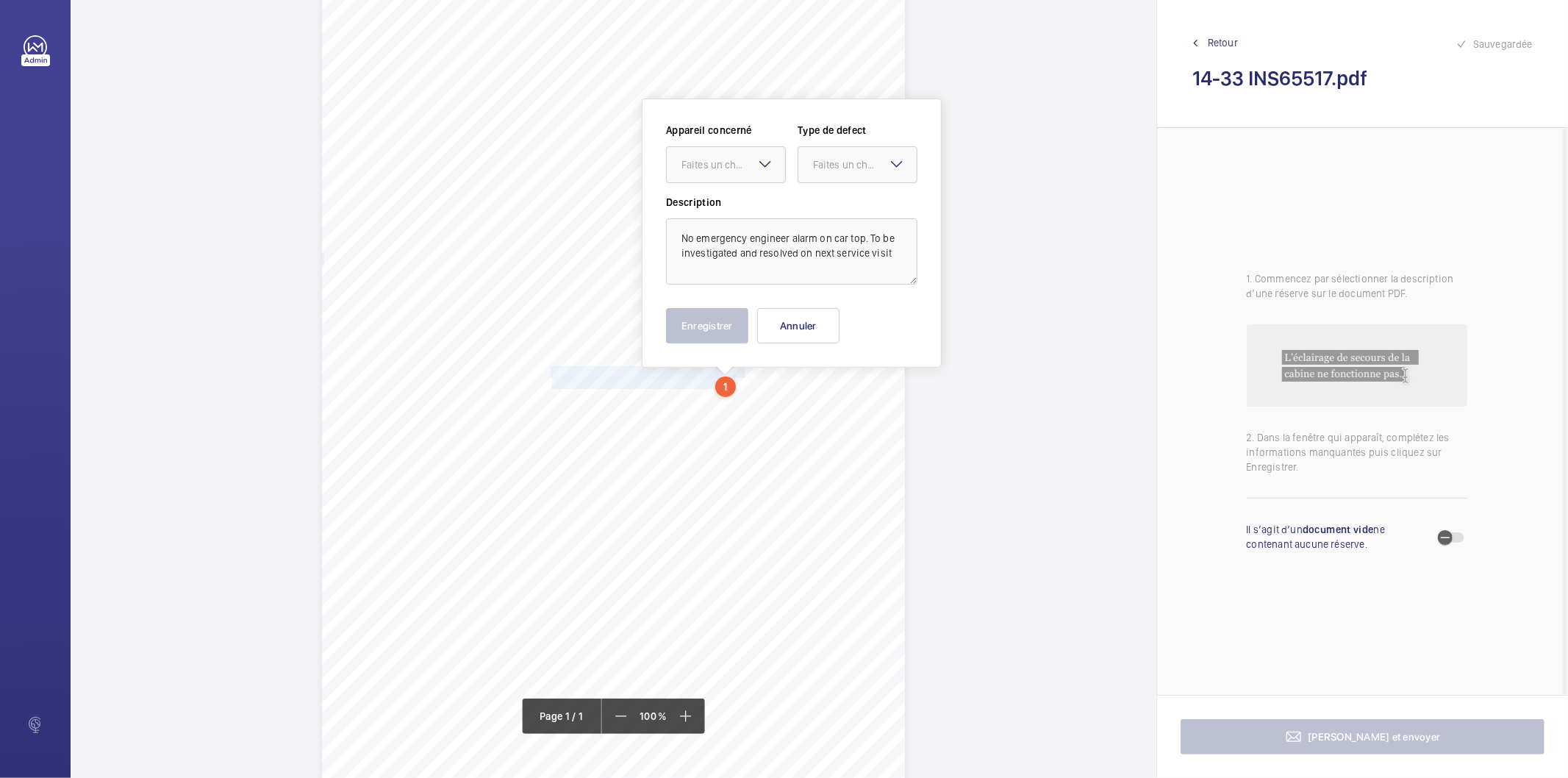
scroll to position [70, 0]
click at [715, 158] on div "Faites un choix" at bounding box center [733, 156] width 104 height 14
click at [702, 201] on span "INS65517" at bounding box center [725, 200] width 89 height 14
click at [846, 155] on div "Faites un choix" at bounding box center [865, 156] width 104 height 14
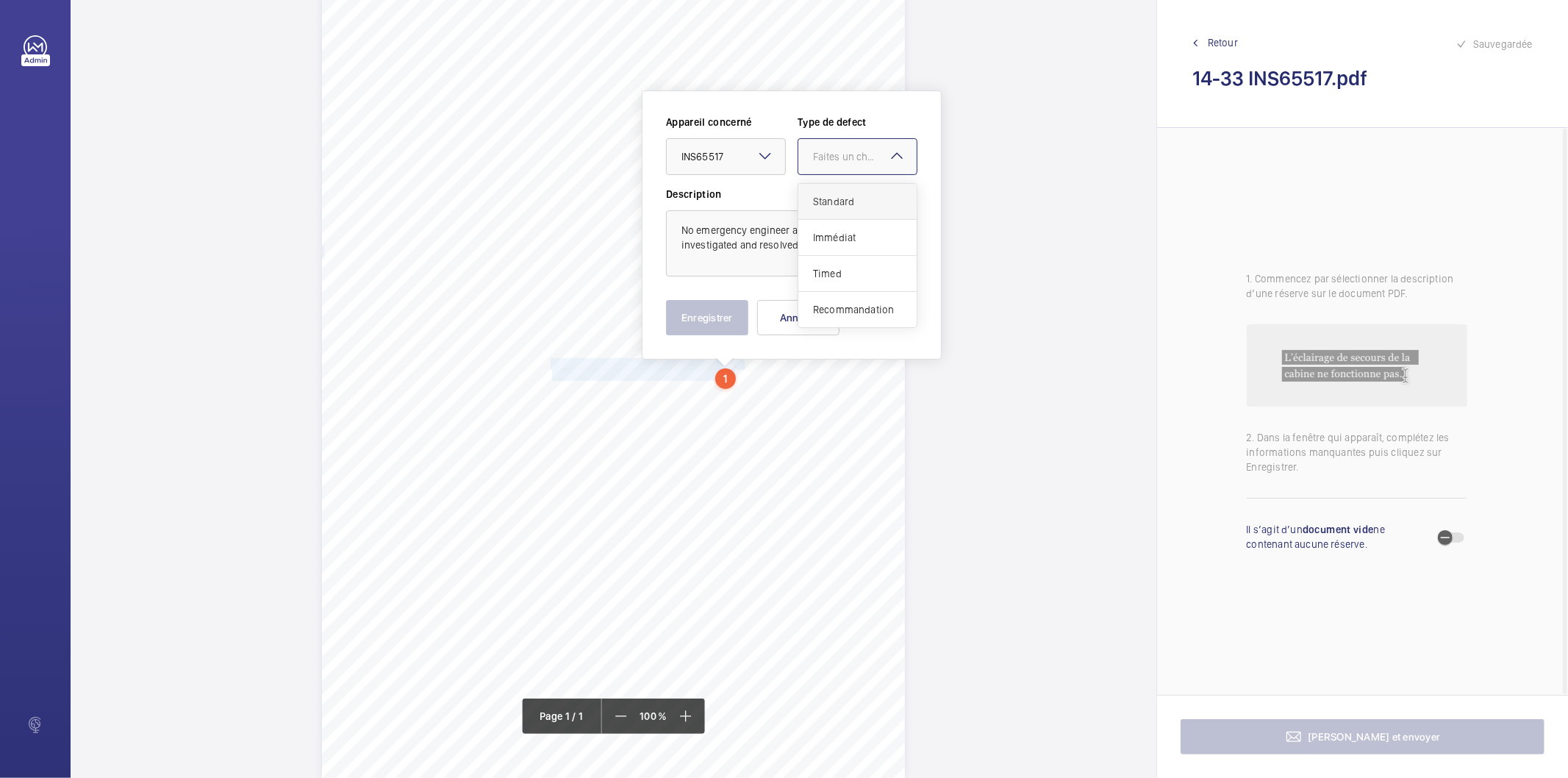
click at [826, 201] on span "Standard" at bounding box center [857, 200] width 89 height 14
click at [718, 329] on button "Enregistrer" at bounding box center [707, 318] width 82 height 36
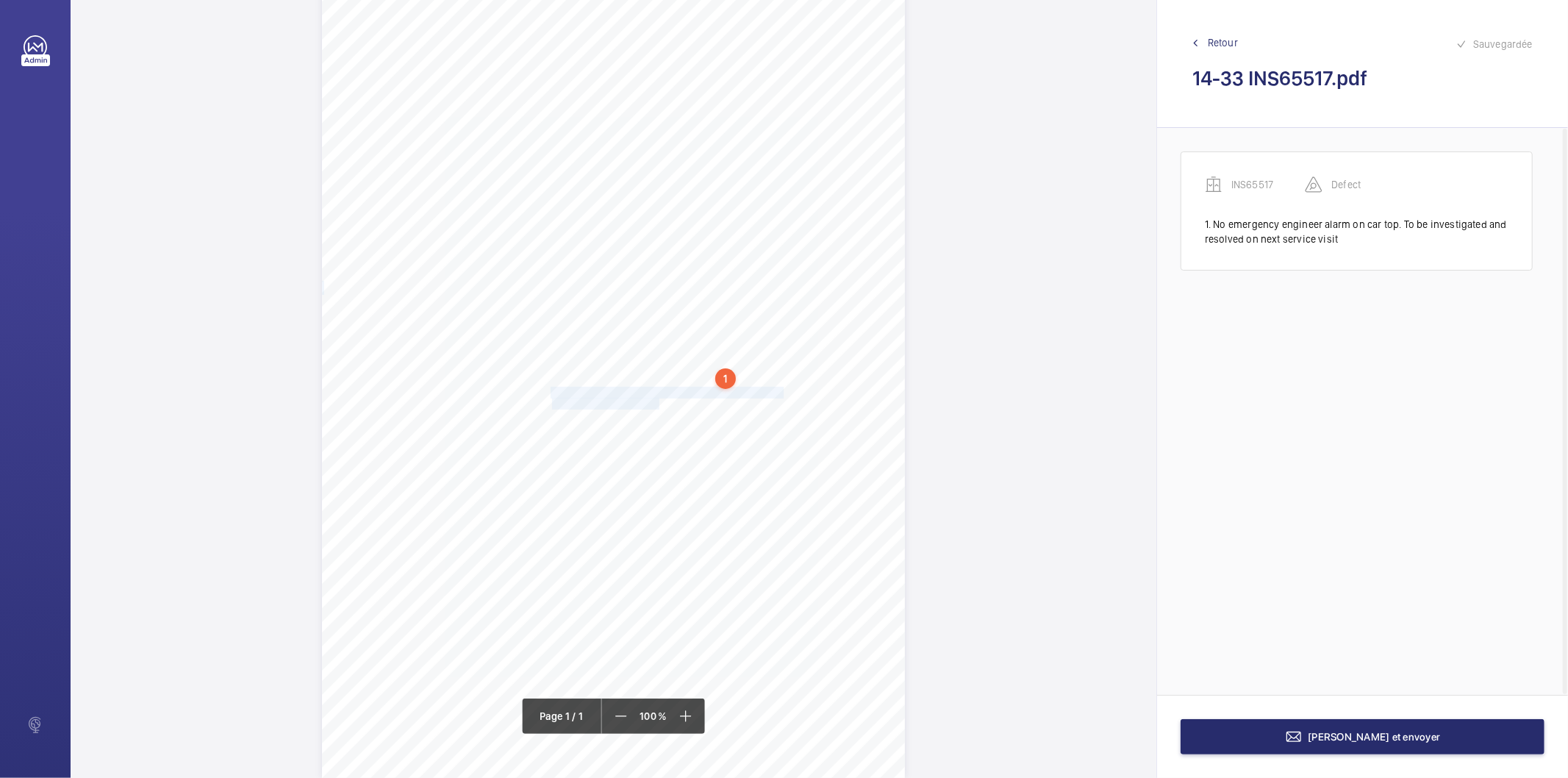
drag, startPoint x: 551, startPoint y: 391, endPoint x: 656, endPoint y: 403, distance: 105.7
click at [656, 403] on div "Signed: Lifting Operations and Lifting Equipment Regulations 1998 Report of Tho…" at bounding box center [613, 365] width 583 height 825
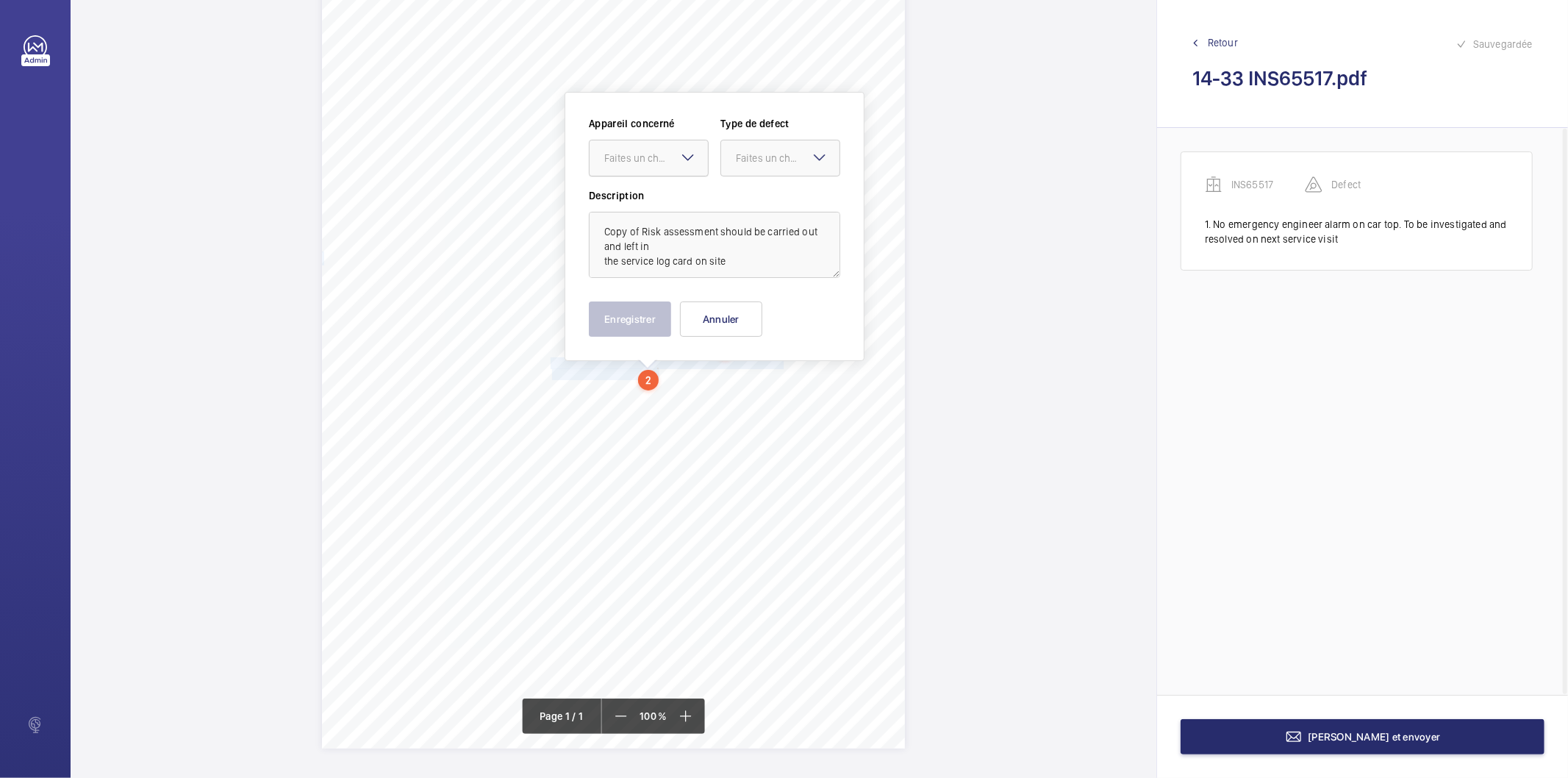
click at [659, 153] on div "Faites un choix" at bounding box center [656, 157] width 104 height 14
click at [646, 205] on span "INS65517" at bounding box center [648, 202] width 89 height 14
click at [764, 161] on div "Faites un choix" at bounding box center [787, 157] width 104 height 14
click at [753, 306] on span "Recommandation" at bounding box center [780, 310] width 89 height 14
click at [651, 321] on button "Enregistrer" at bounding box center [629, 319] width 82 height 36
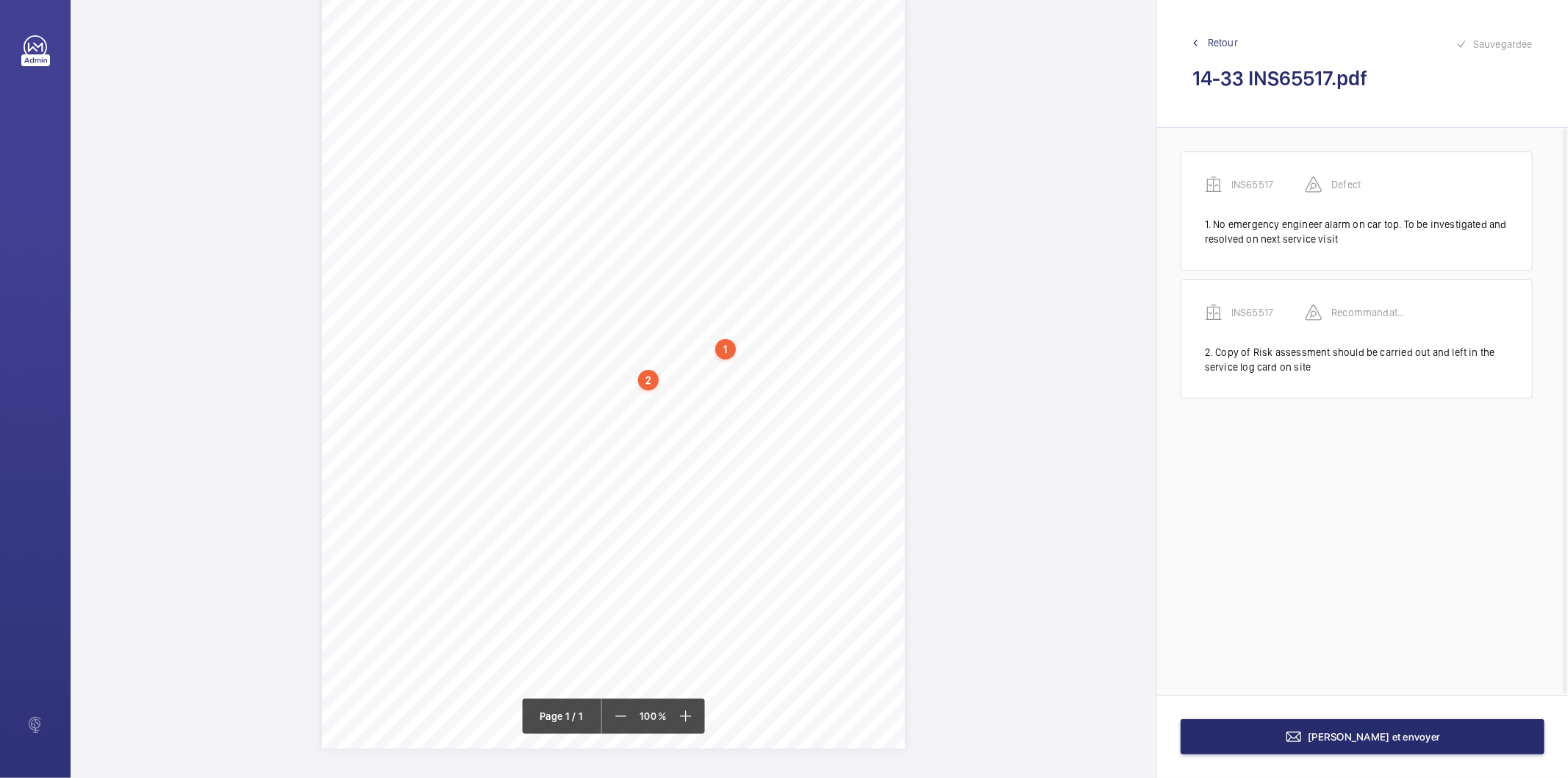
click at [642, 384] on div "2" at bounding box center [648, 380] width 20 height 20
click at [626, 259] on div "INS65517" at bounding box center [651, 262] width 126 height 14
copy div "INS65517"
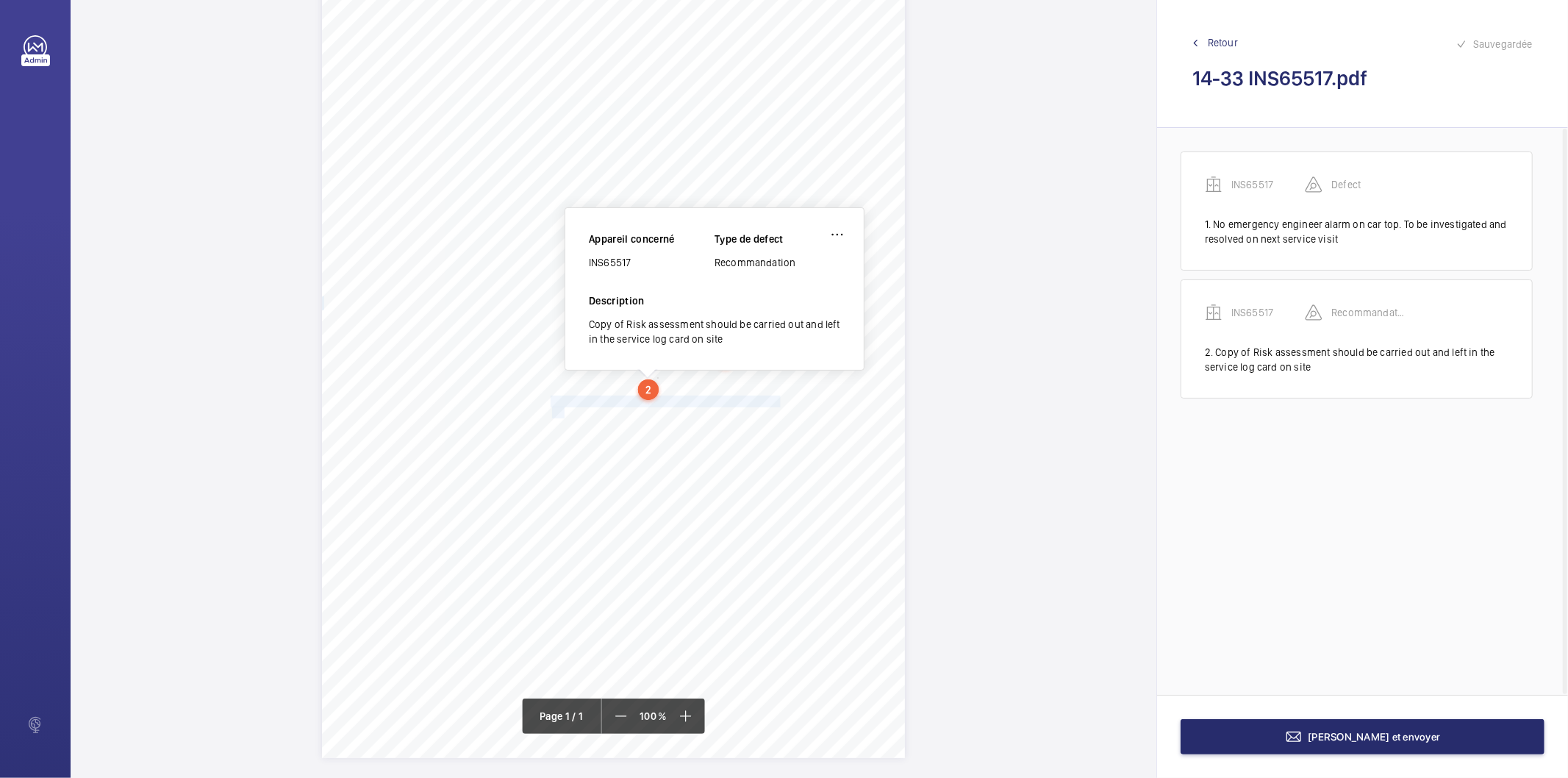
drag, startPoint x: 550, startPoint y: 402, endPoint x: 561, endPoint y: 407, distance: 12.1
click at [561, 407] on div "Signed: Lifting Operations and Lifting Equipment Regulations 1998 Report of Tho…" at bounding box center [613, 345] width 583 height 825
click at [554, 407] on span "pit." at bounding box center [558, 412] width 13 height 10
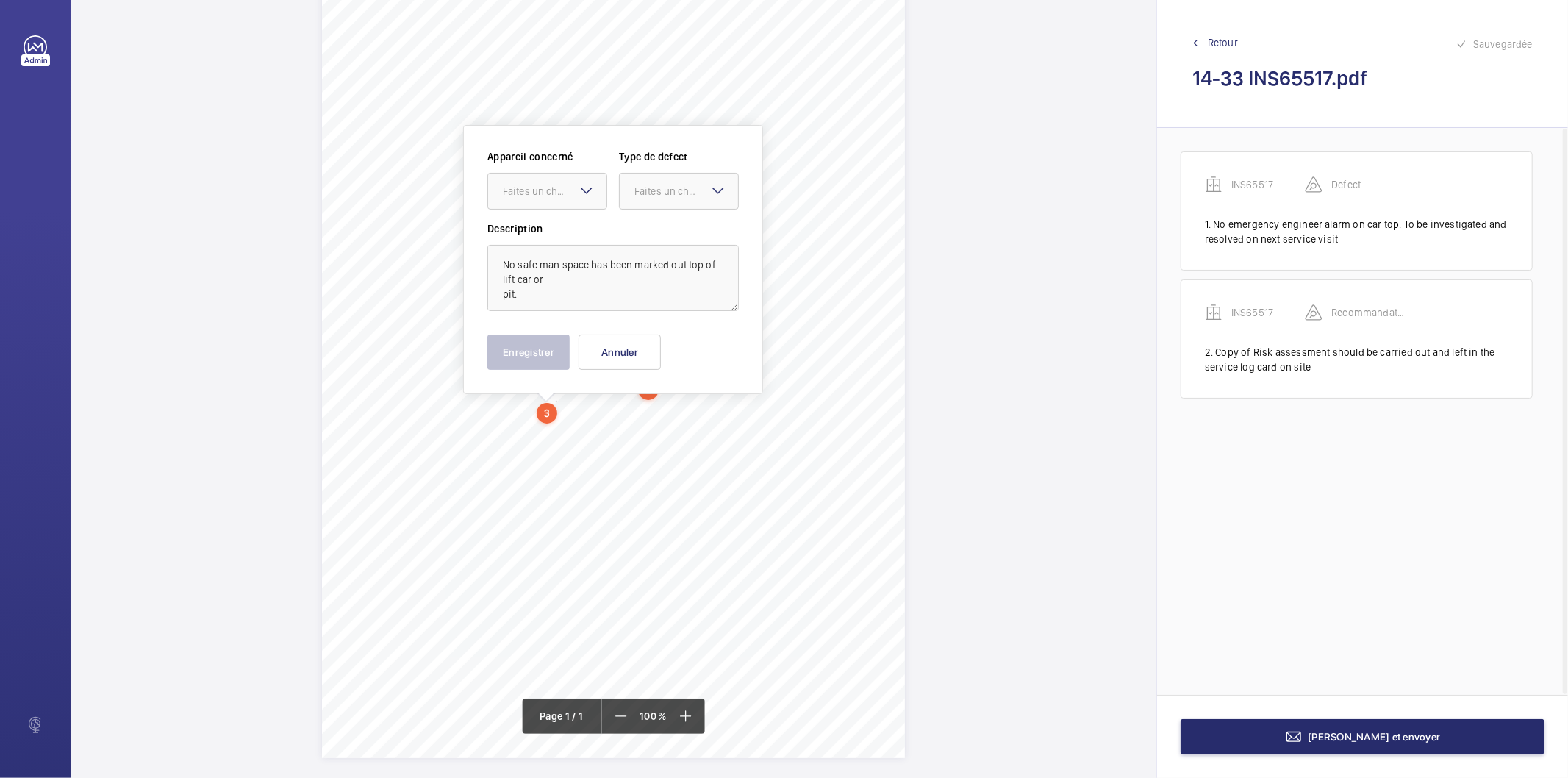
scroll to position [100, 0]
click at [553, 182] on div "Faites un choix" at bounding box center [555, 181] width 104 height 14
click at [539, 221] on span "INS65517" at bounding box center [547, 226] width 89 height 14
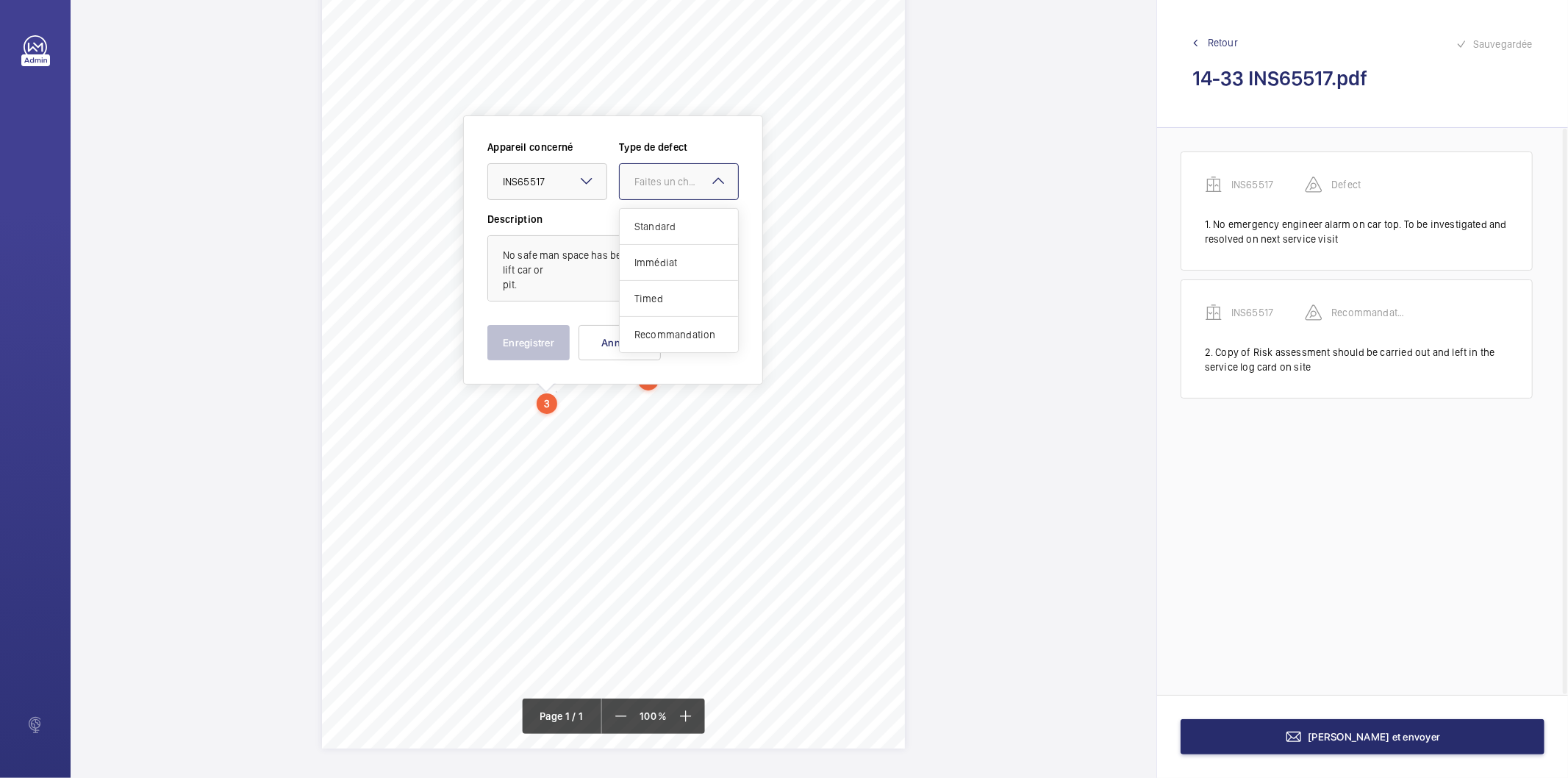
click at [646, 188] on div "Faites un choix" at bounding box center [686, 181] width 104 height 14
click at [651, 325] on div "Recommandation" at bounding box center [679, 335] width 118 height 36
click at [548, 351] on button "Enregistrer" at bounding box center [528, 342] width 82 height 36
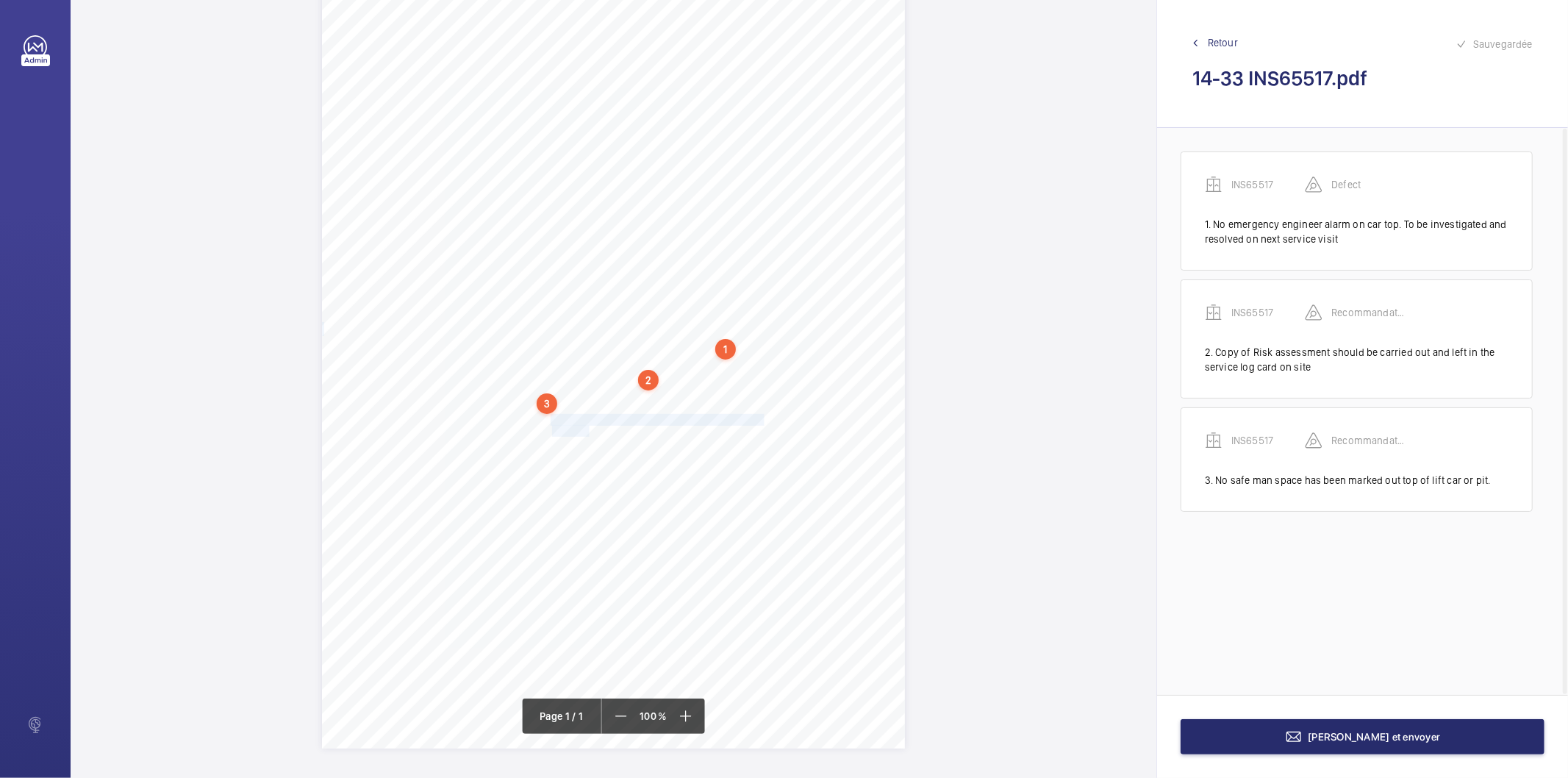
drag, startPoint x: 550, startPoint y: 420, endPoint x: 588, endPoint y: 427, distance: 38.6
click at [588, 427] on div "Signed: Lifting Operations and Lifting Equipment Regulations 1998 Report of Tho…" at bounding box center [613, 335] width 583 height 825
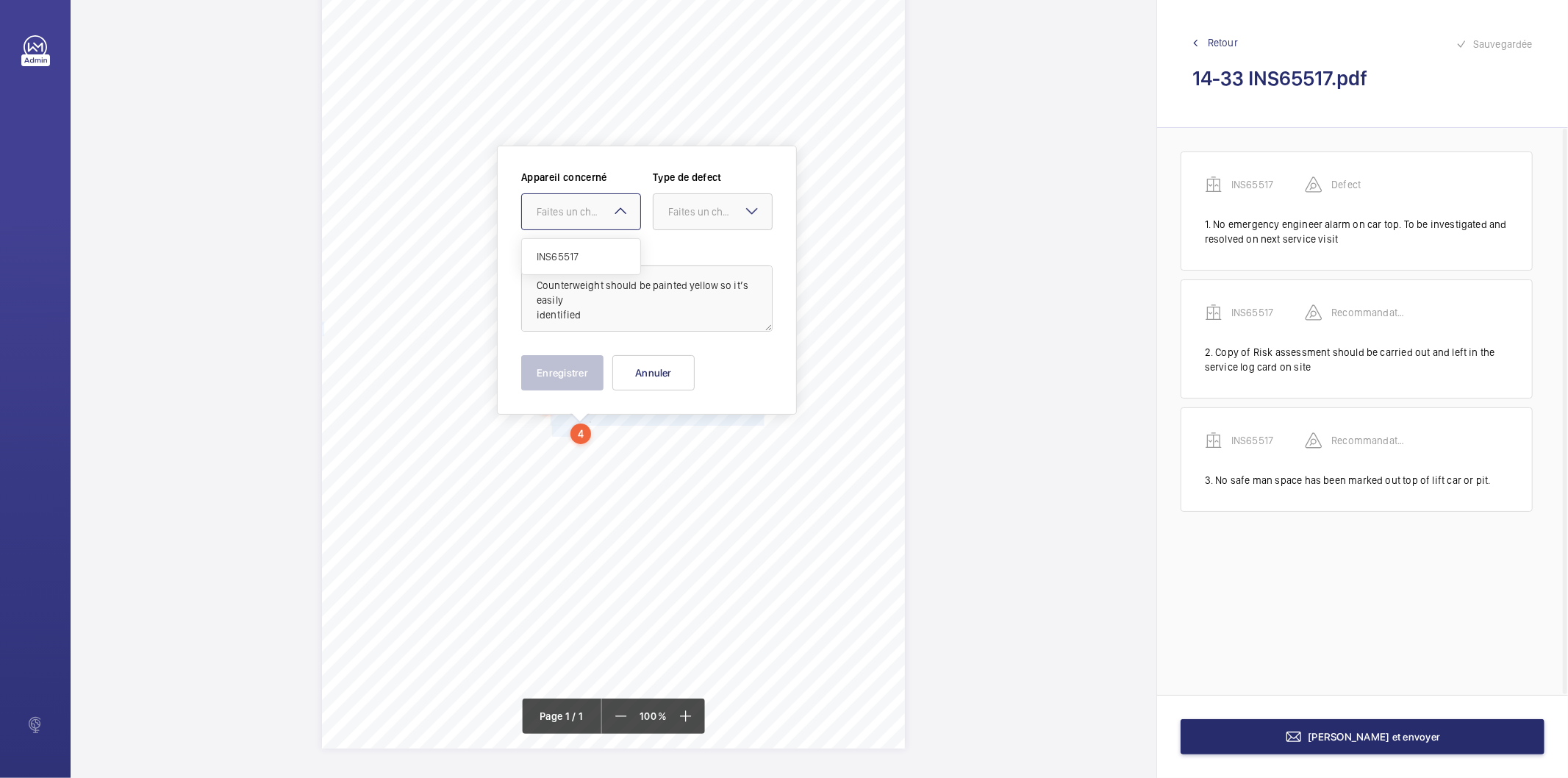
click at [554, 208] on div "Faites un choix" at bounding box center [589, 211] width 104 height 14
click at [551, 250] on span "INS65517" at bounding box center [581, 256] width 89 height 14
click at [668, 214] on div "Faites un choix" at bounding box center [712, 211] width 118 height 14
click at [702, 362] on span "Recommandation" at bounding box center [713, 364] width 89 height 14
click at [576, 372] on button "Enregistrer" at bounding box center [562, 373] width 82 height 36
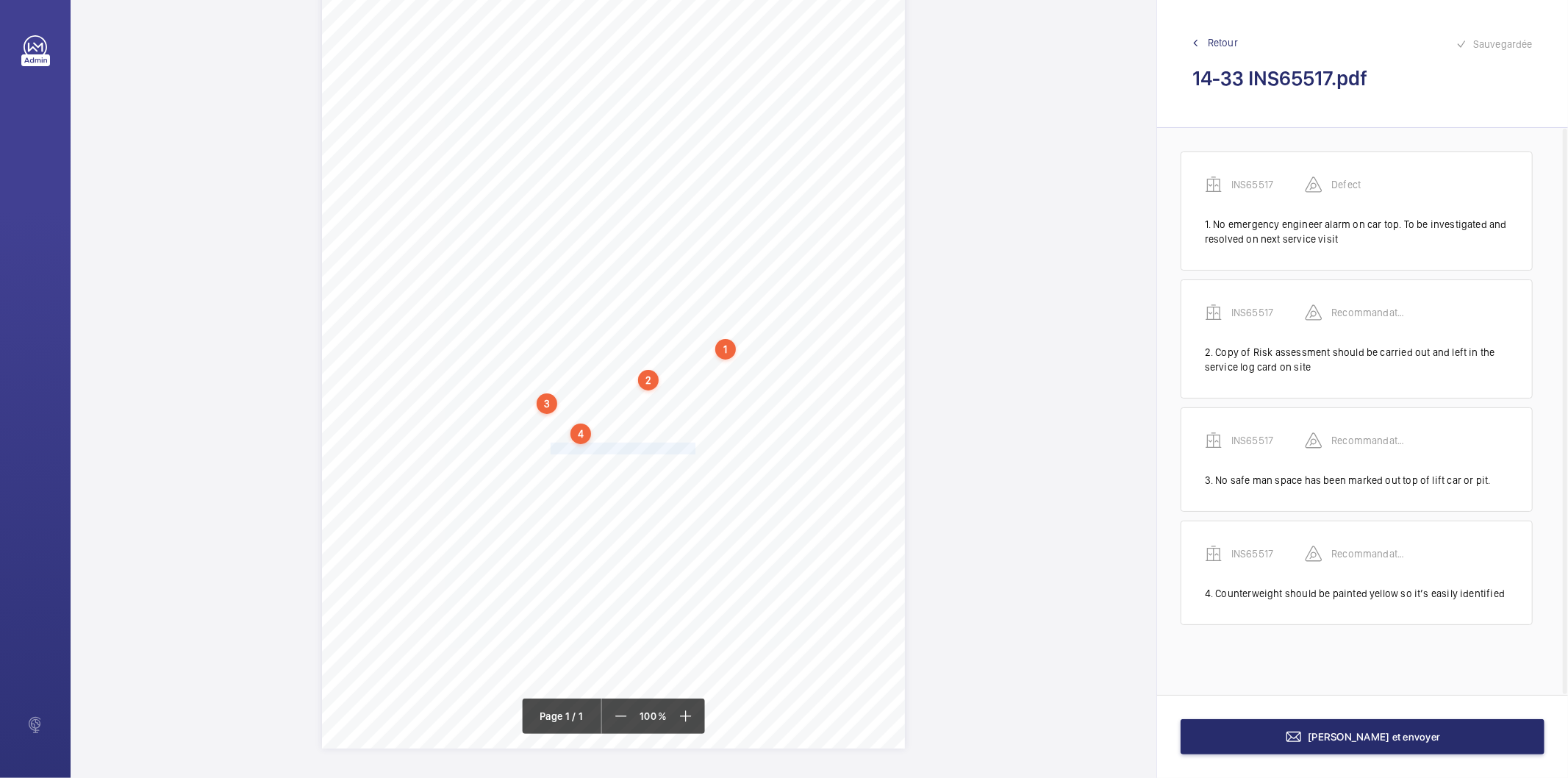
drag, startPoint x: 549, startPoint y: 446, endPoint x: 694, endPoint y: 448, distance: 145.0
click at [694, 448] on span "Safety barrier should be kept on site." at bounding box center [623, 448] width 147 height 10
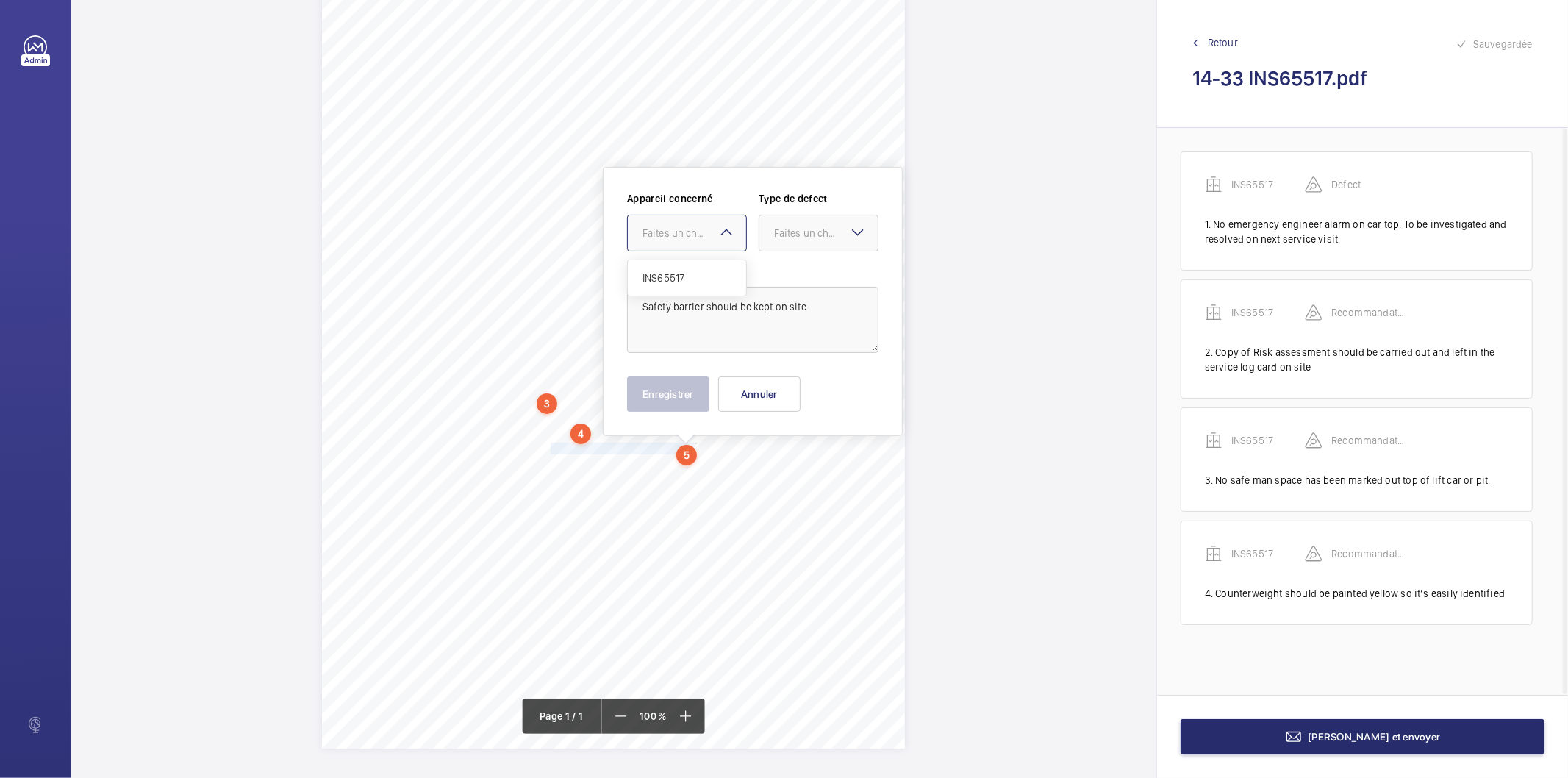
drag, startPoint x: 695, startPoint y: 234, endPoint x: 678, endPoint y: 273, distance: 42.5
click at [693, 236] on div "Faites un choix" at bounding box center [694, 233] width 104 height 14
click at [678, 273] on span "INS65517" at bounding box center [686, 277] width 89 height 14
click at [782, 228] on div "Faites un choix" at bounding box center [826, 233] width 104 height 14
drag, startPoint x: 818, startPoint y: 379, endPoint x: 737, endPoint y: 394, distance: 82.4
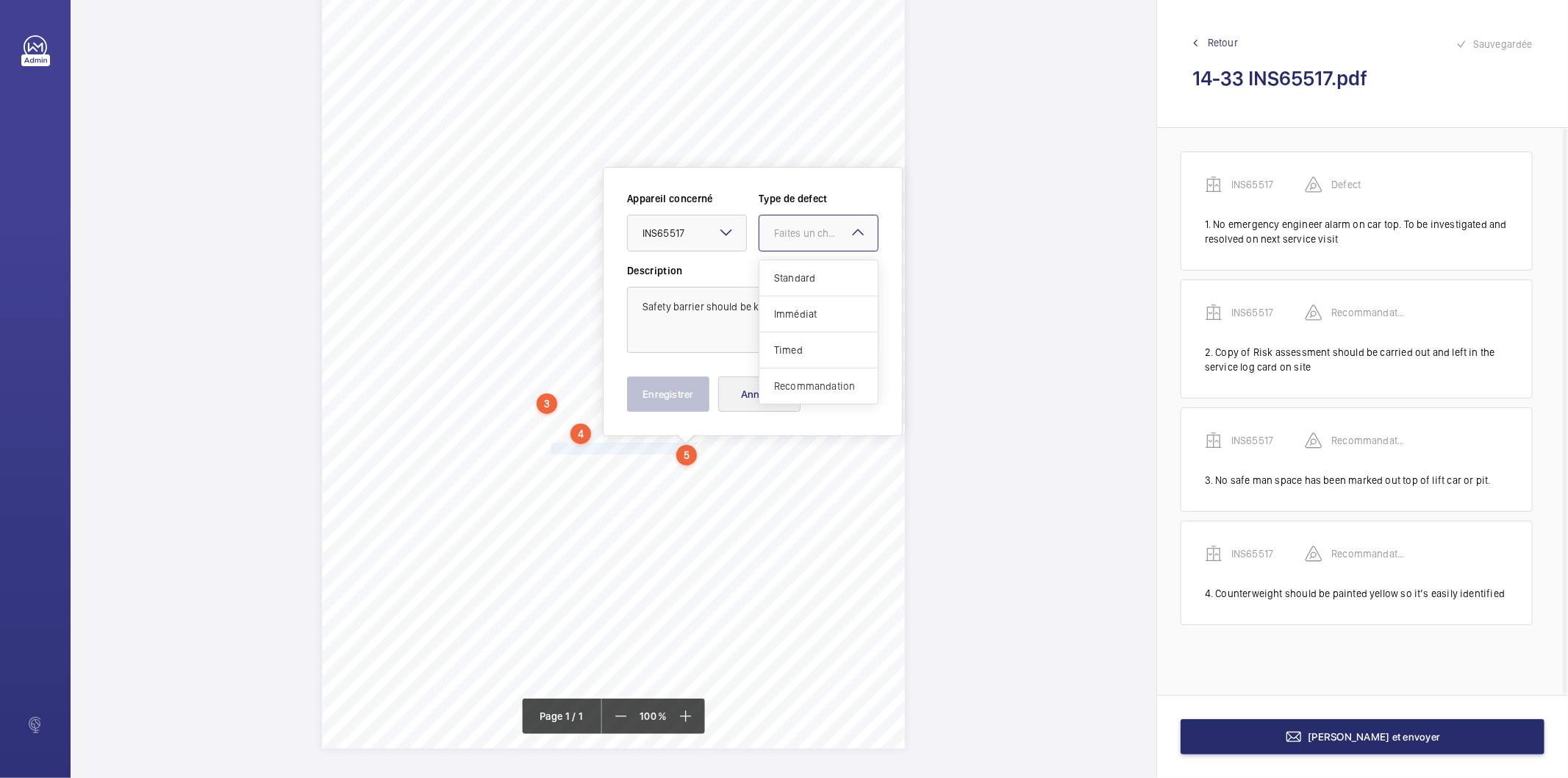
click at [817, 381] on span "Recommandation" at bounding box center [818, 386] width 89 height 14
click at [696, 403] on button "Enregistrer" at bounding box center [668, 394] width 82 height 36
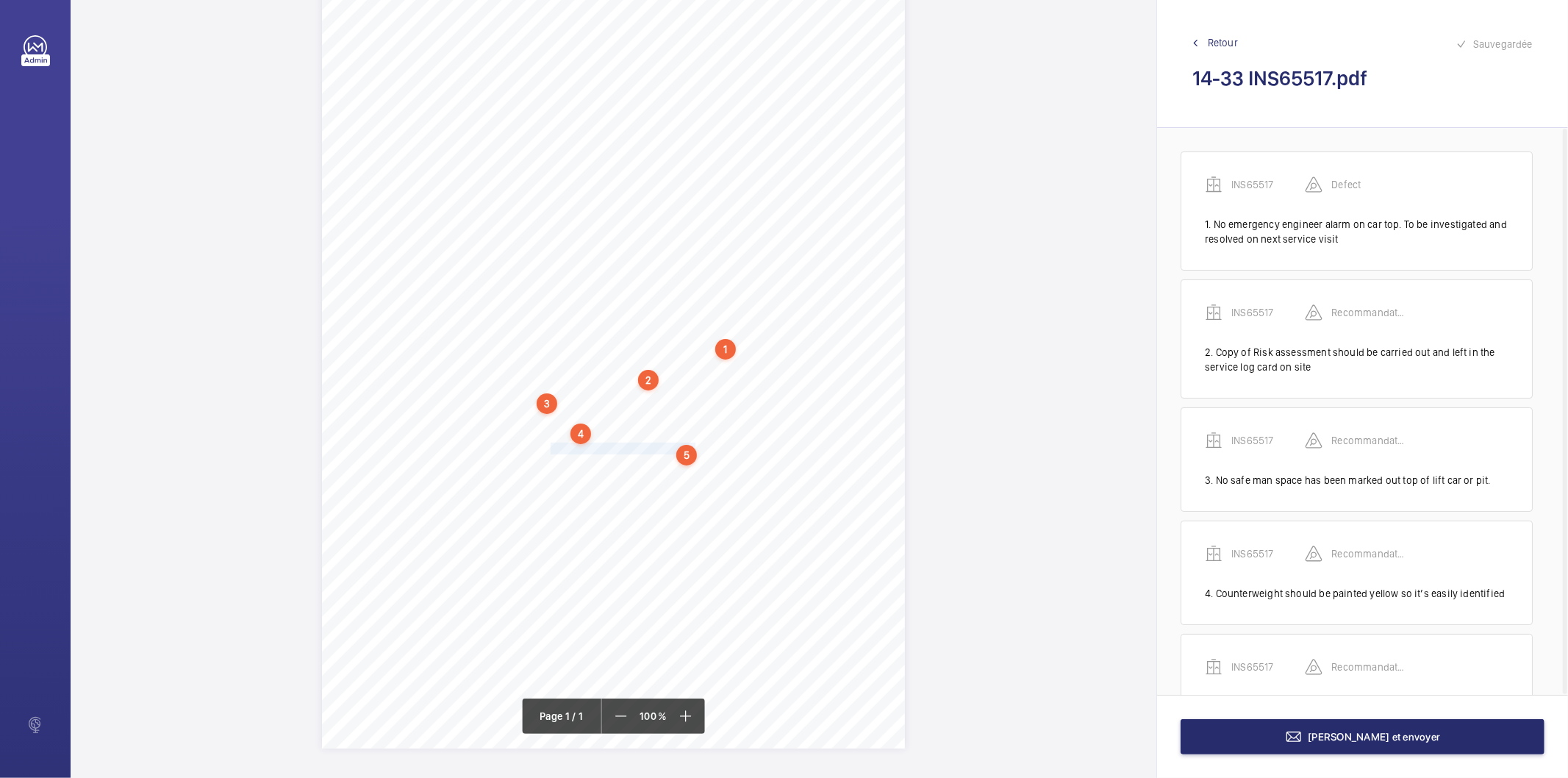
scroll to position [67, 0]
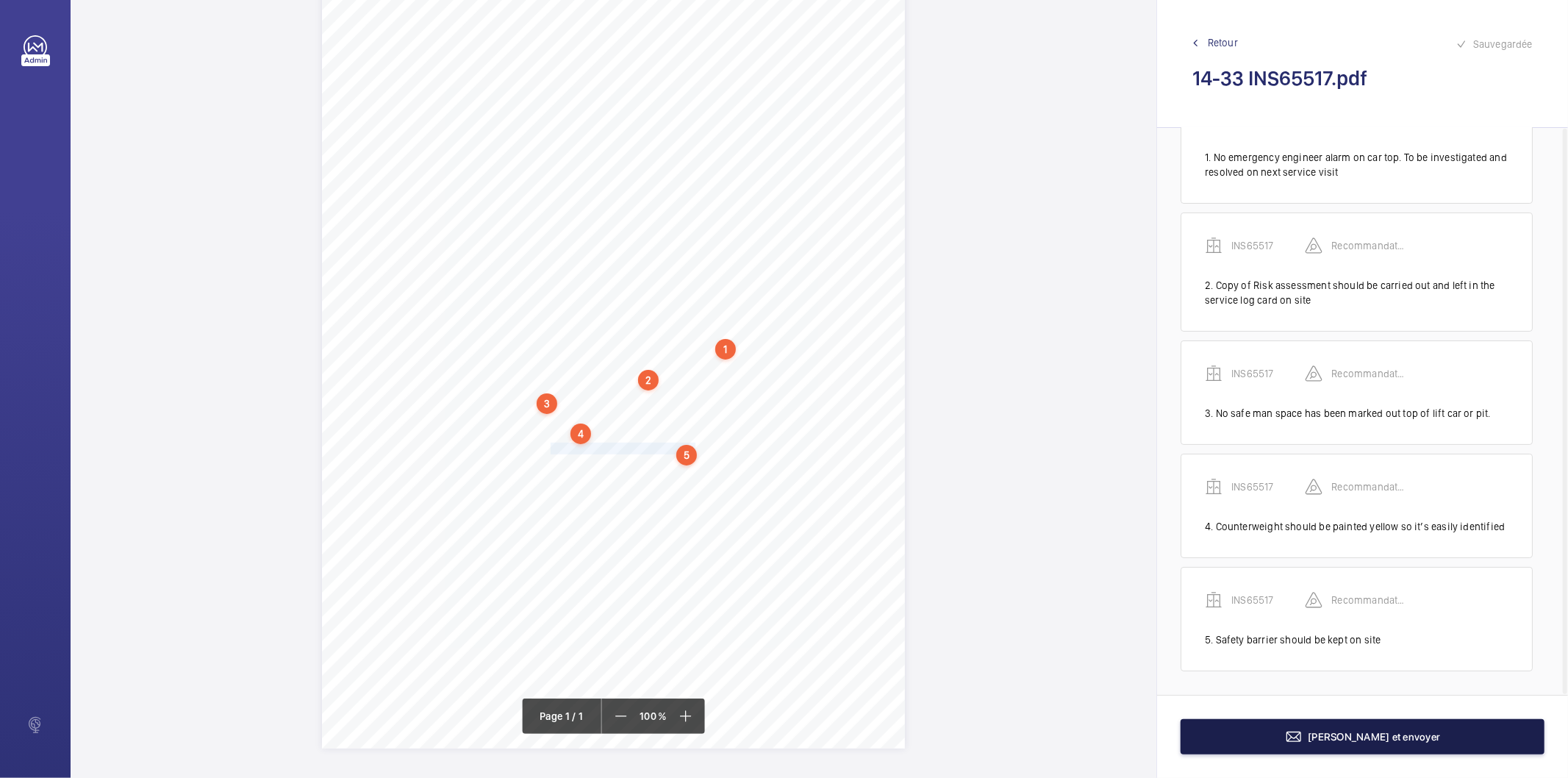
click at [1297, 736] on button "Terminer et envoyer" at bounding box center [1362, 736] width 364 height 36
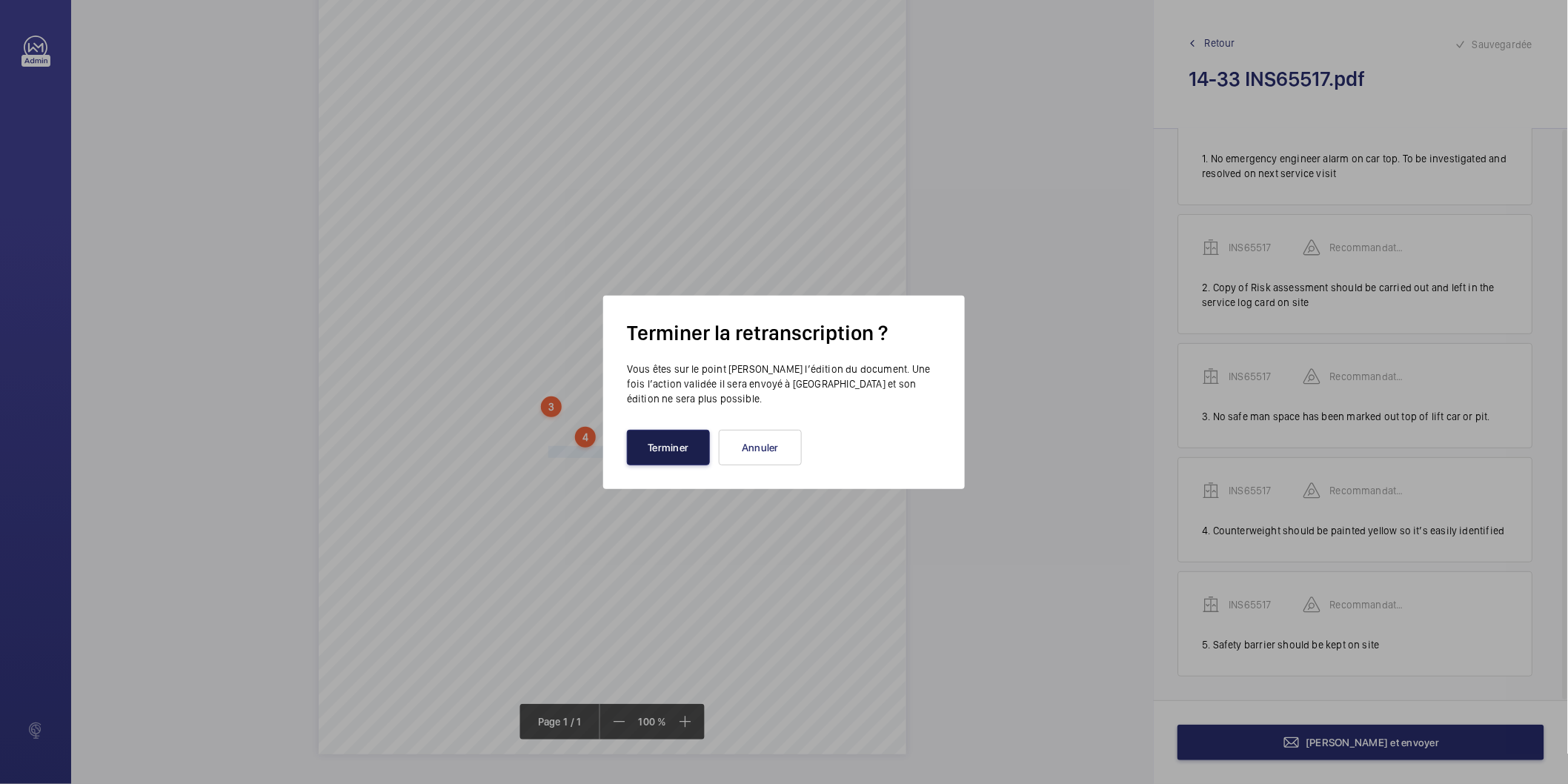
click at [685, 442] on button "Terminer" at bounding box center [668, 448] width 83 height 36
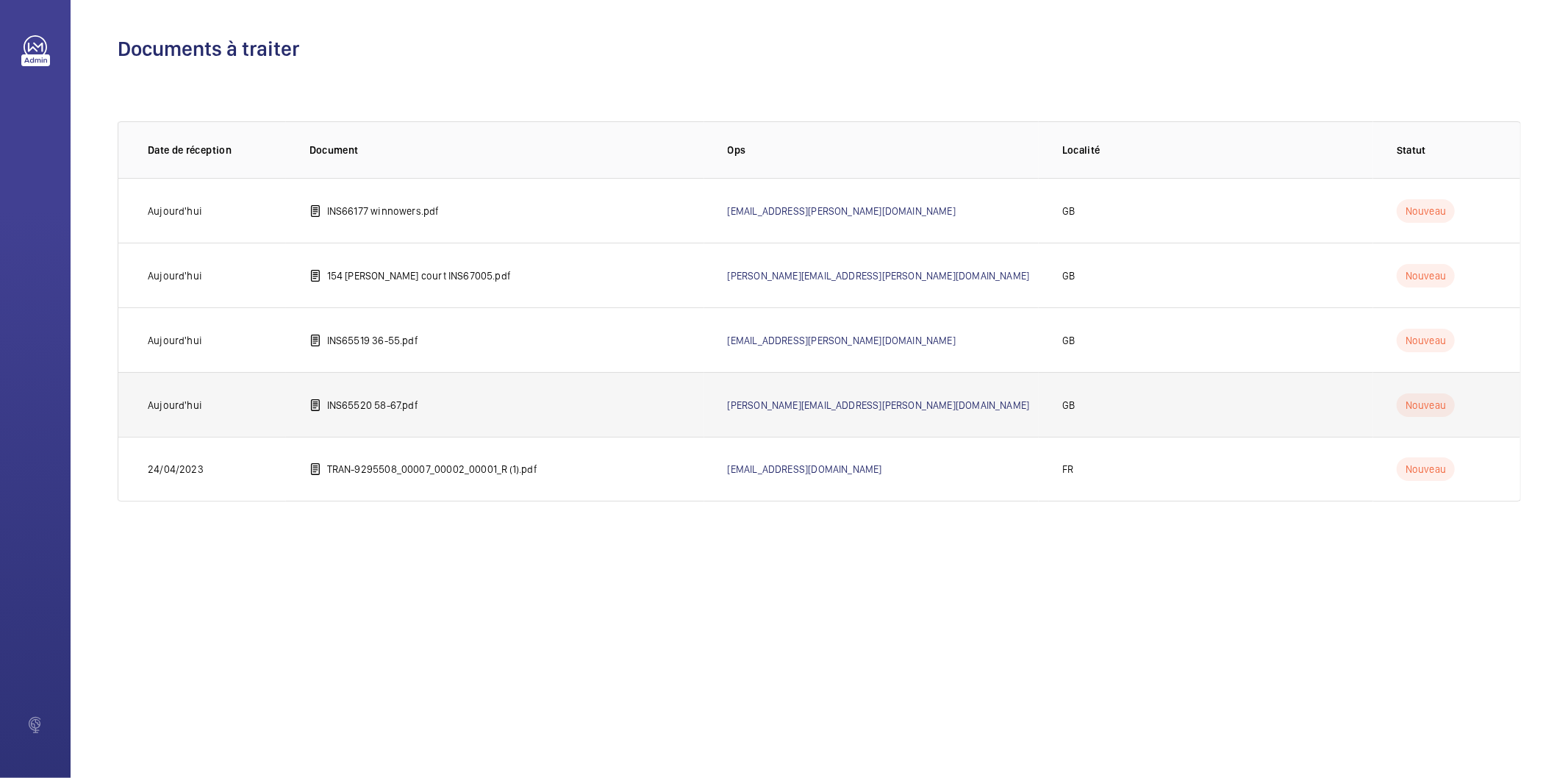
click at [401, 404] on p "INS65520 58-67.pdf" at bounding box center [372, 404] width 91 height 14
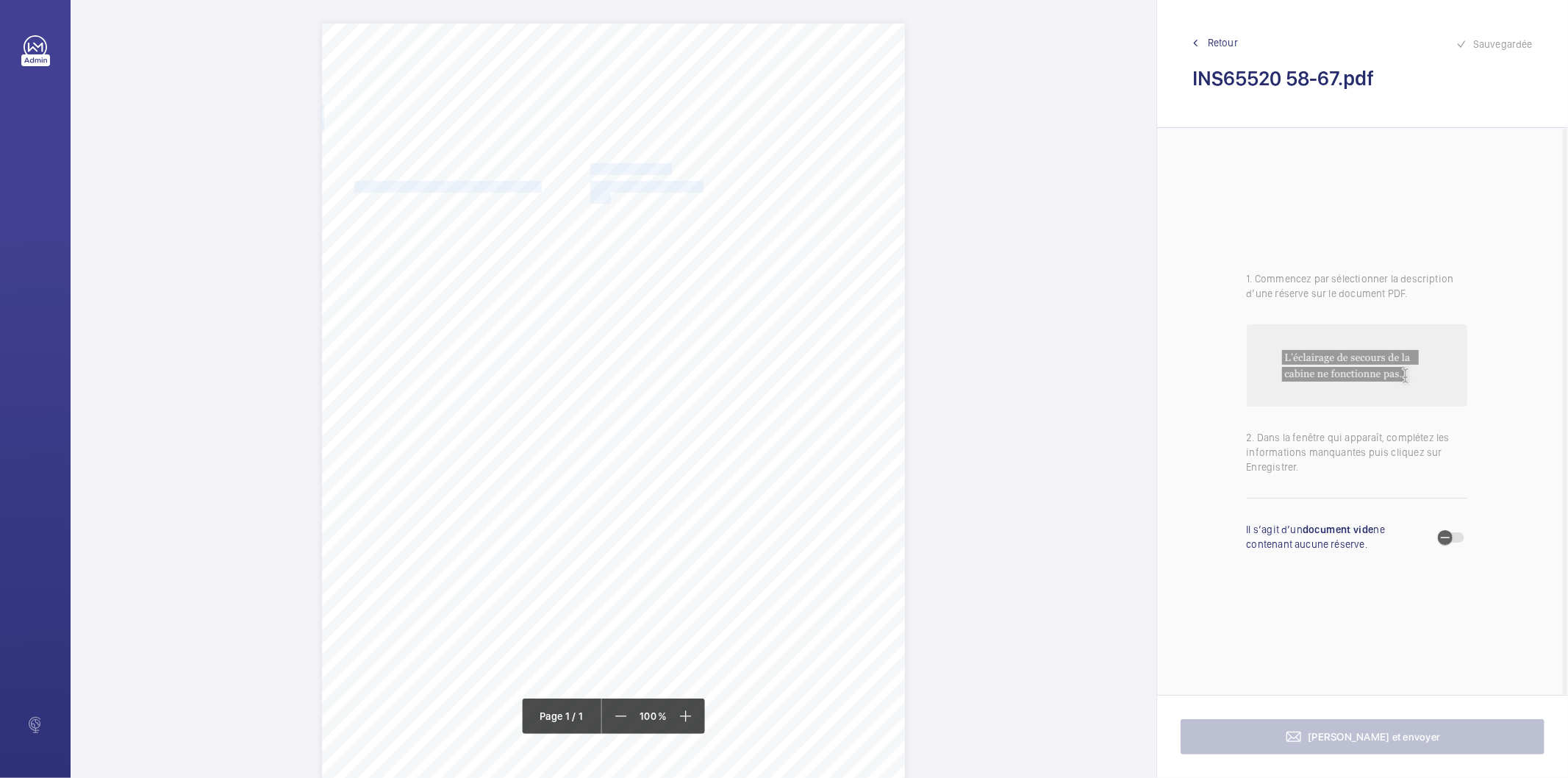
drag, startPoint x: 590, startPoint y: 167, endPoint x: 607, endPoint y: 194, distance: 31.9
click at [607, 194] on div "Signed: Lifting Operations and Lifting Equipment Regulations 1998 Report of Tho…" at bounding box center [613, 436] width 583 height 825
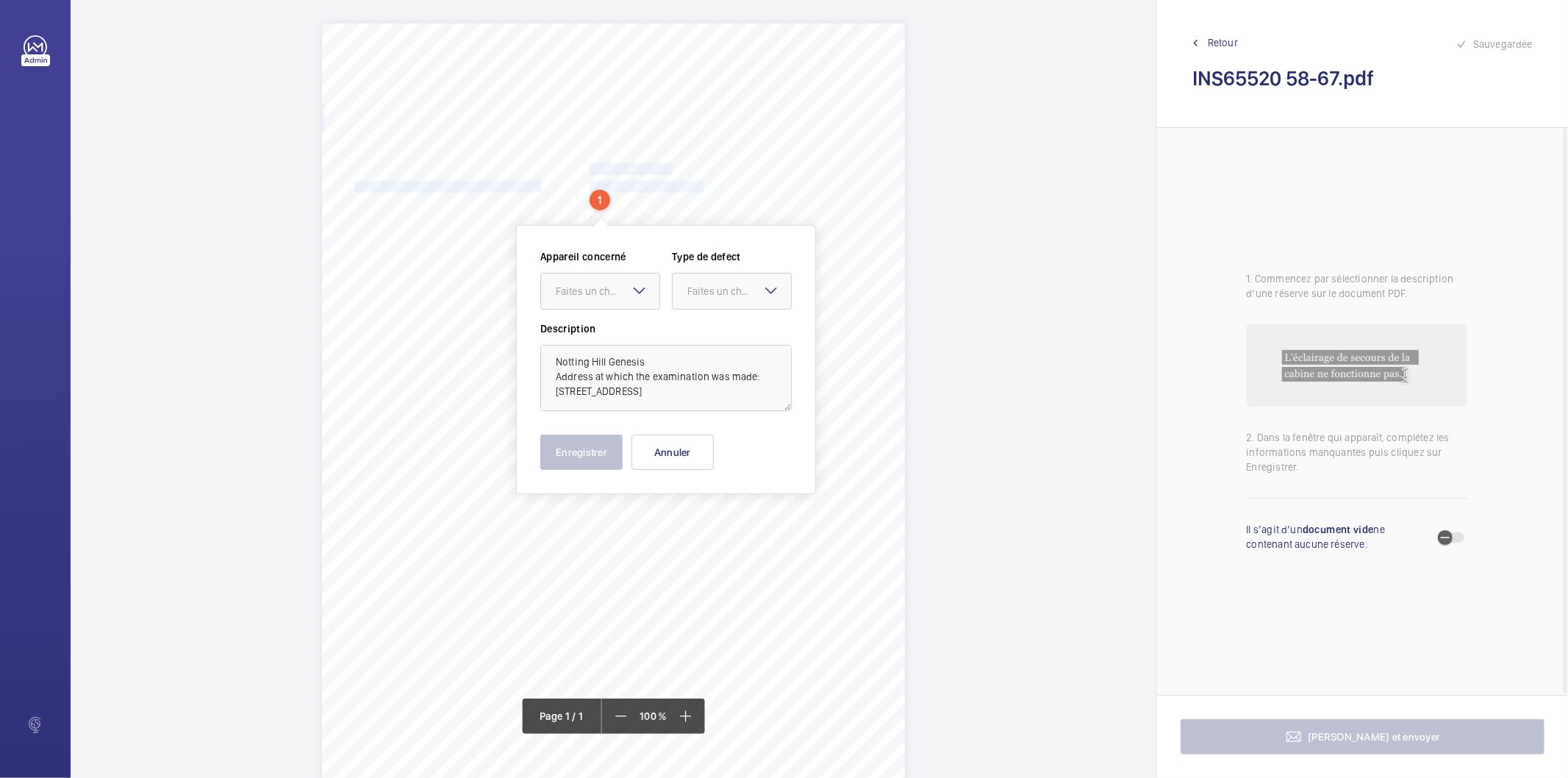
scroll to position [32, 0]
click at [583, 393] on textarea "Notting Hill Genesis Address at which the examination was made: Flats 58-67, Dr…" at bounding box center [666, 378] width 251 height 66
click at [693, 458] on button "Annuler" at bounding box center [672, 452] width 82 height 36
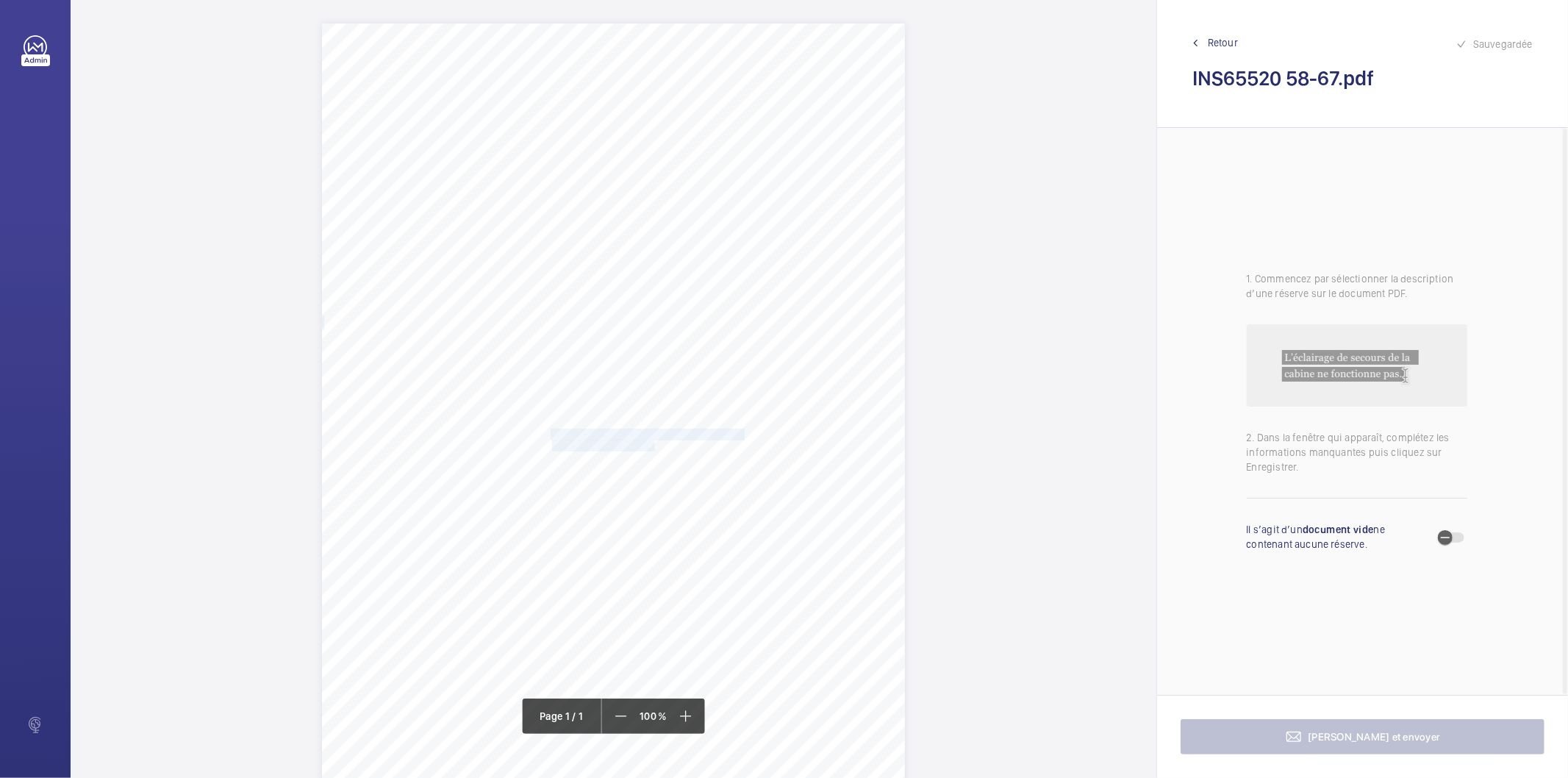
drag, startPoint x: 552, startPoint y: 432, endPoint x: 651, endPoint y: 447, distance: 100.1
click at [651, 447] on div "Signed: Lifting Operations and Lifting Equipment Regulations 1998 Report of Tho…" at bounding box center [613, 436] width 583 height 825
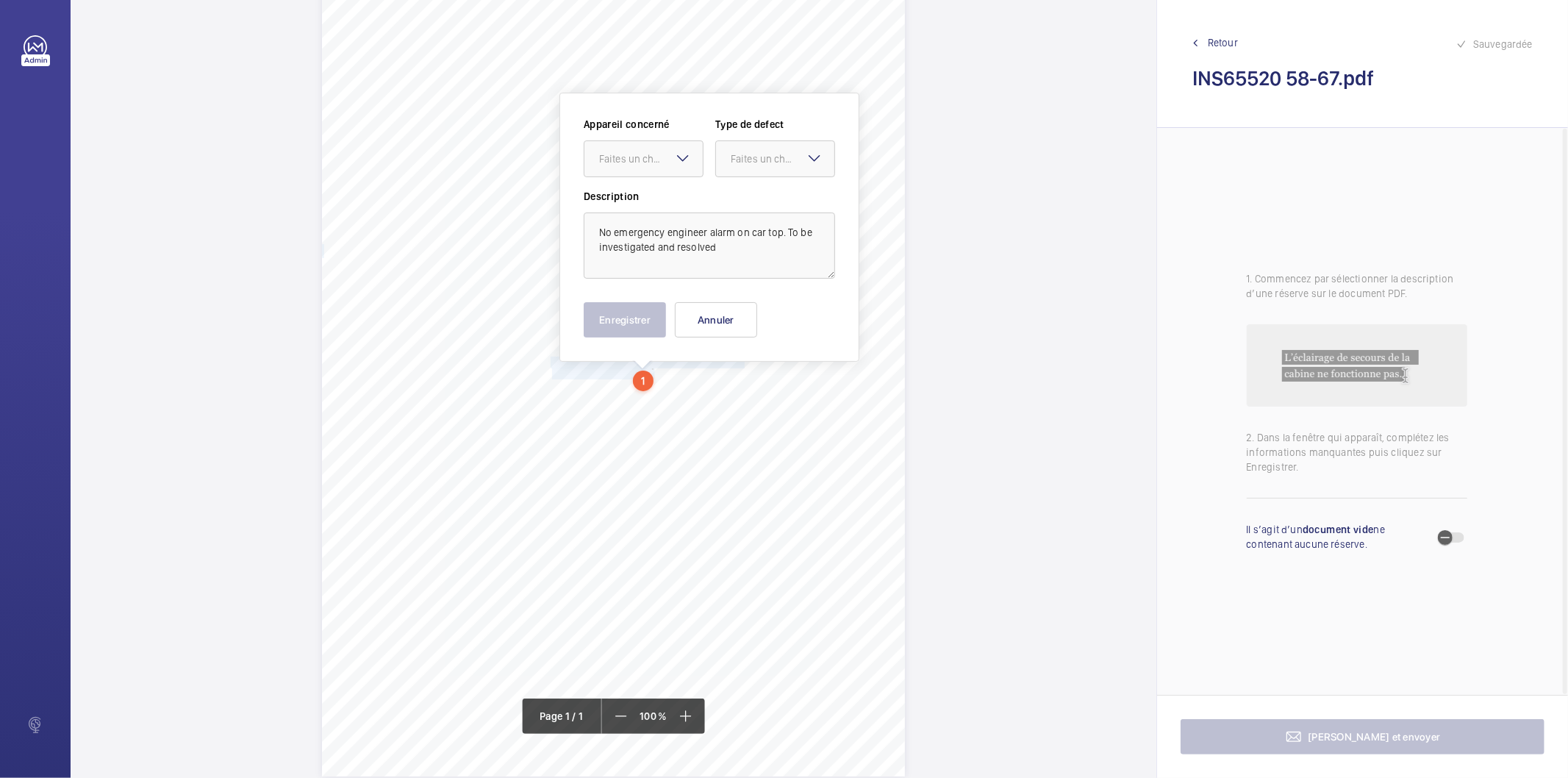
scroll to position [75, 0]
click at [674, 162] on mat-icon at bounding box center [683, 155] width 18 height 18
click at [659, 206] on span "INS65520" at bounding box center [643, 200] width 89 height 14
click at [741, 152] on div "Faites un choix" at bounding box center [782, 155] width 104 height 14
click at [757, 206] on span "Standard" at bounding box center [775, 200] width 89 height 14
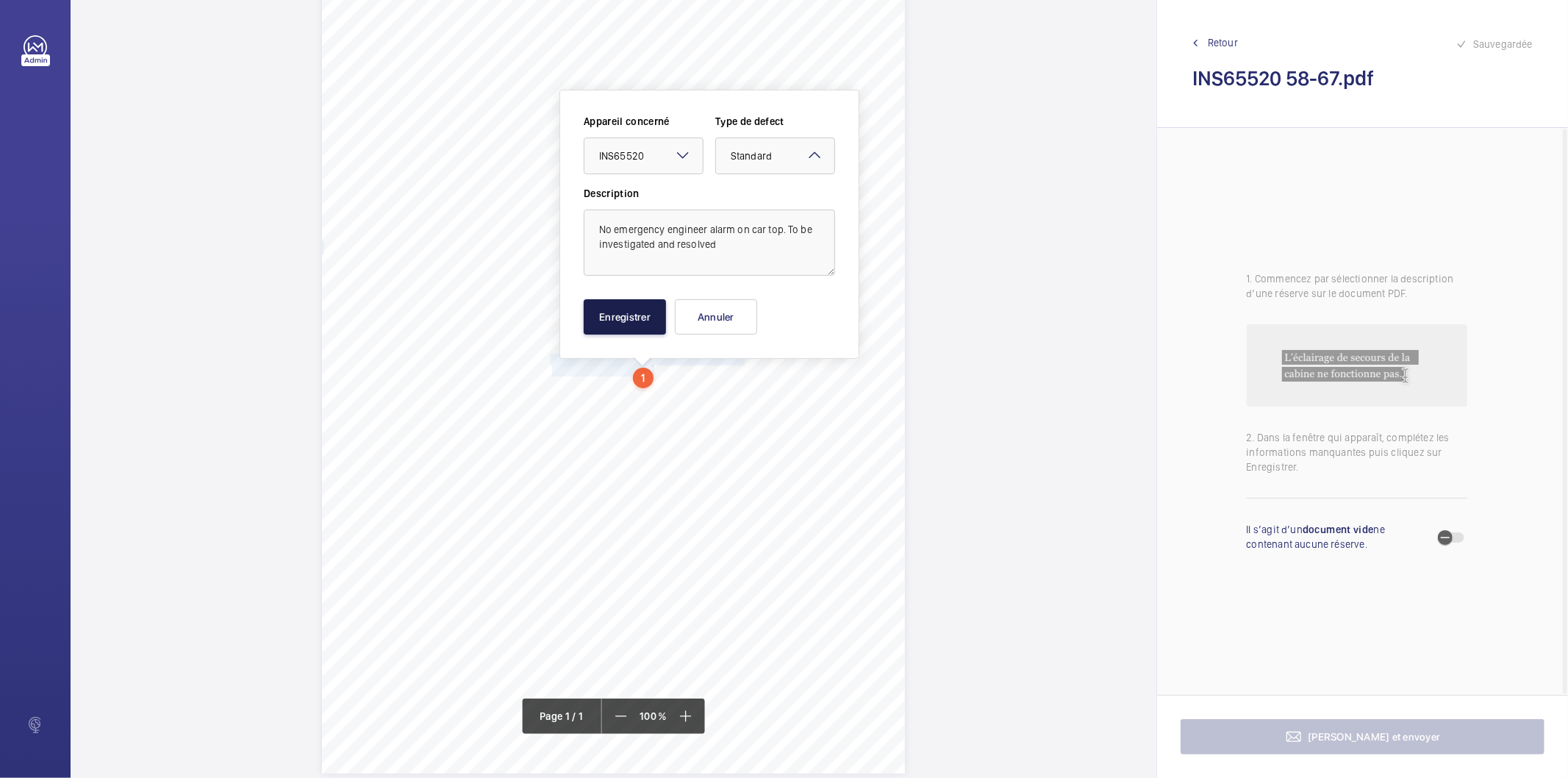
click at [635, 309] on button "Enregistrer" at bounding box center [624, 317] width 82 height 36
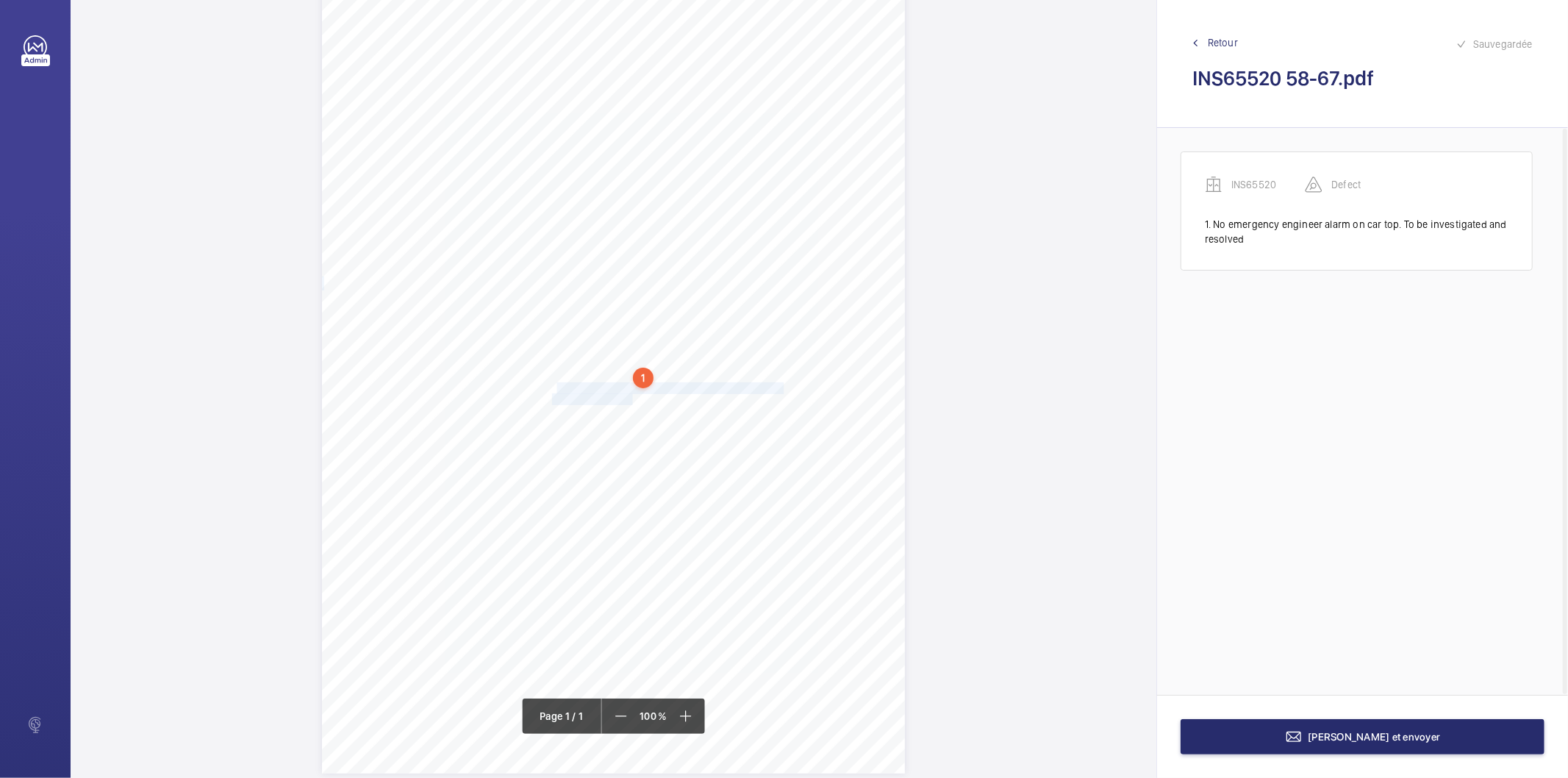
drag, startPoint x: 552, startPoint y: 386, endPoint x: 630, endPoint y: 400, distance: 79.2
click at [630, 400] on div "Signed: Lifting Operations and Lifting Equipment Regulations 1998 Report of Tho…" at bounding box center [613, 360] width 583 height 825
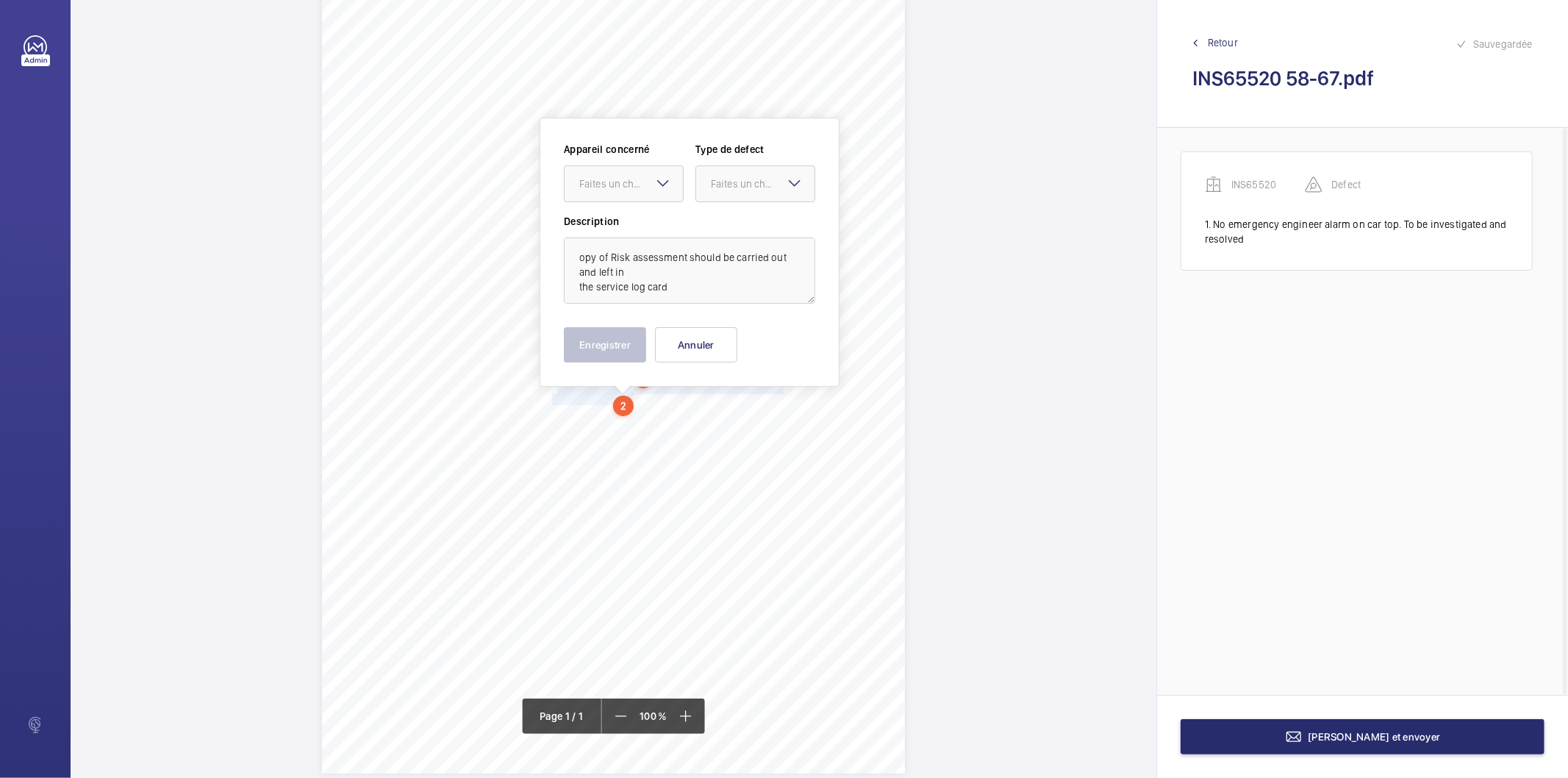
scroll to position [100, 0]
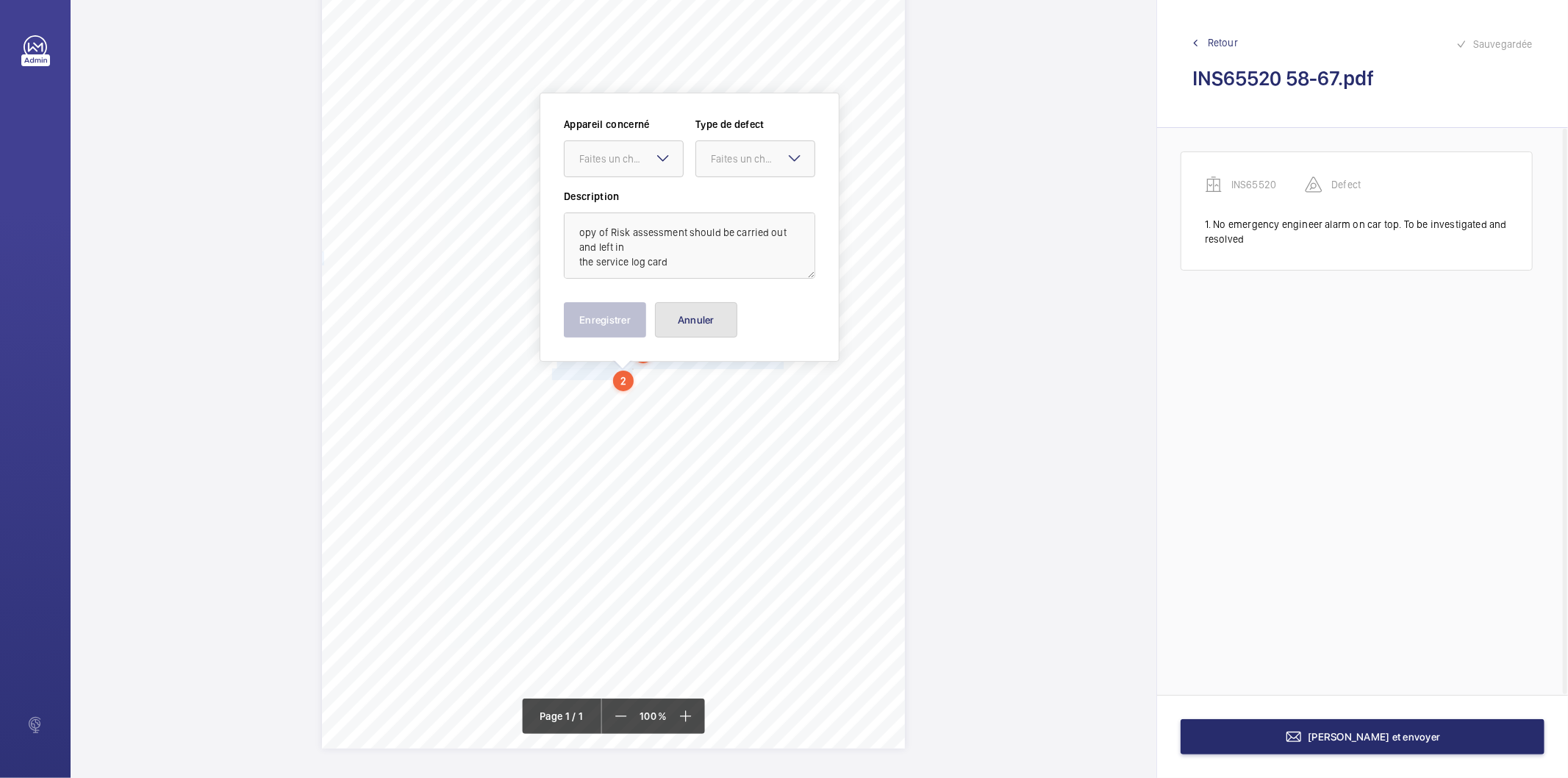
click at [701, 319] on button "Annuler" at bounding box center [696, 320] width 82 height 36
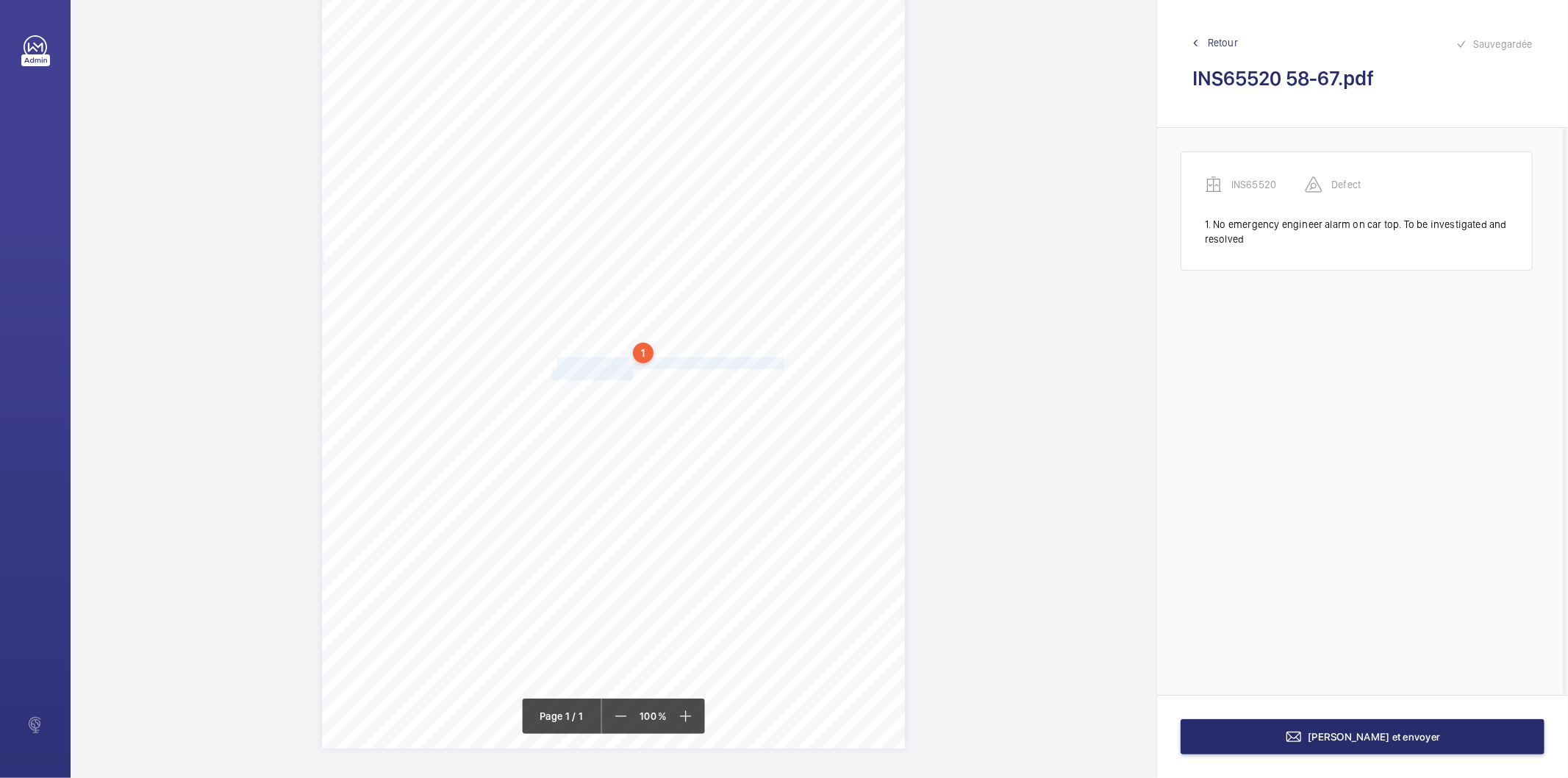
click at [554, 360] on span "Copy of Risk assessment should be carried out and left in" at bounding box center [666, 363] width 231 height 10
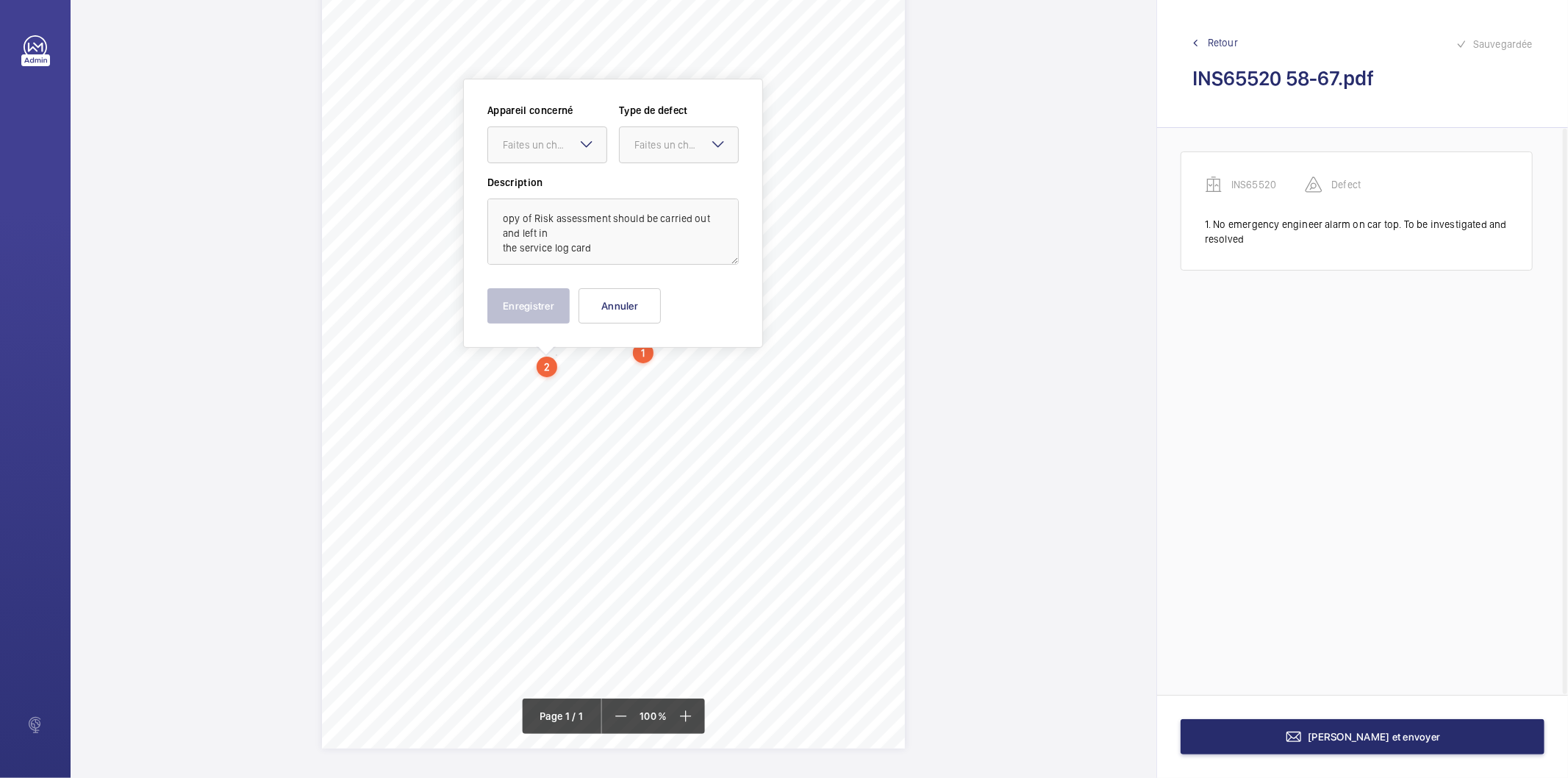
scroll to position [89, 0]
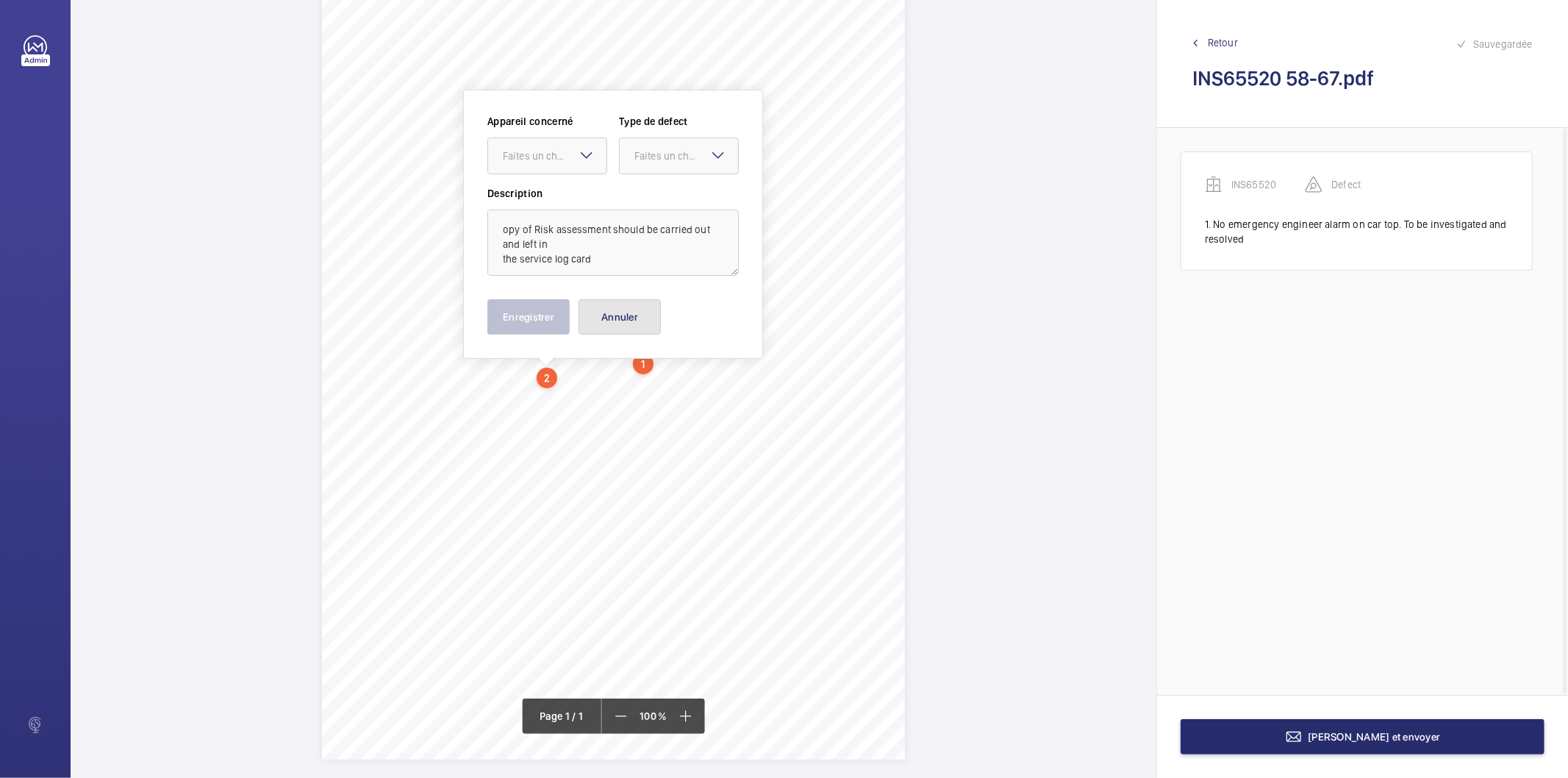
click at [618, 305] on button "Annuler" at bounding box center [619, 317] width 82 height 36
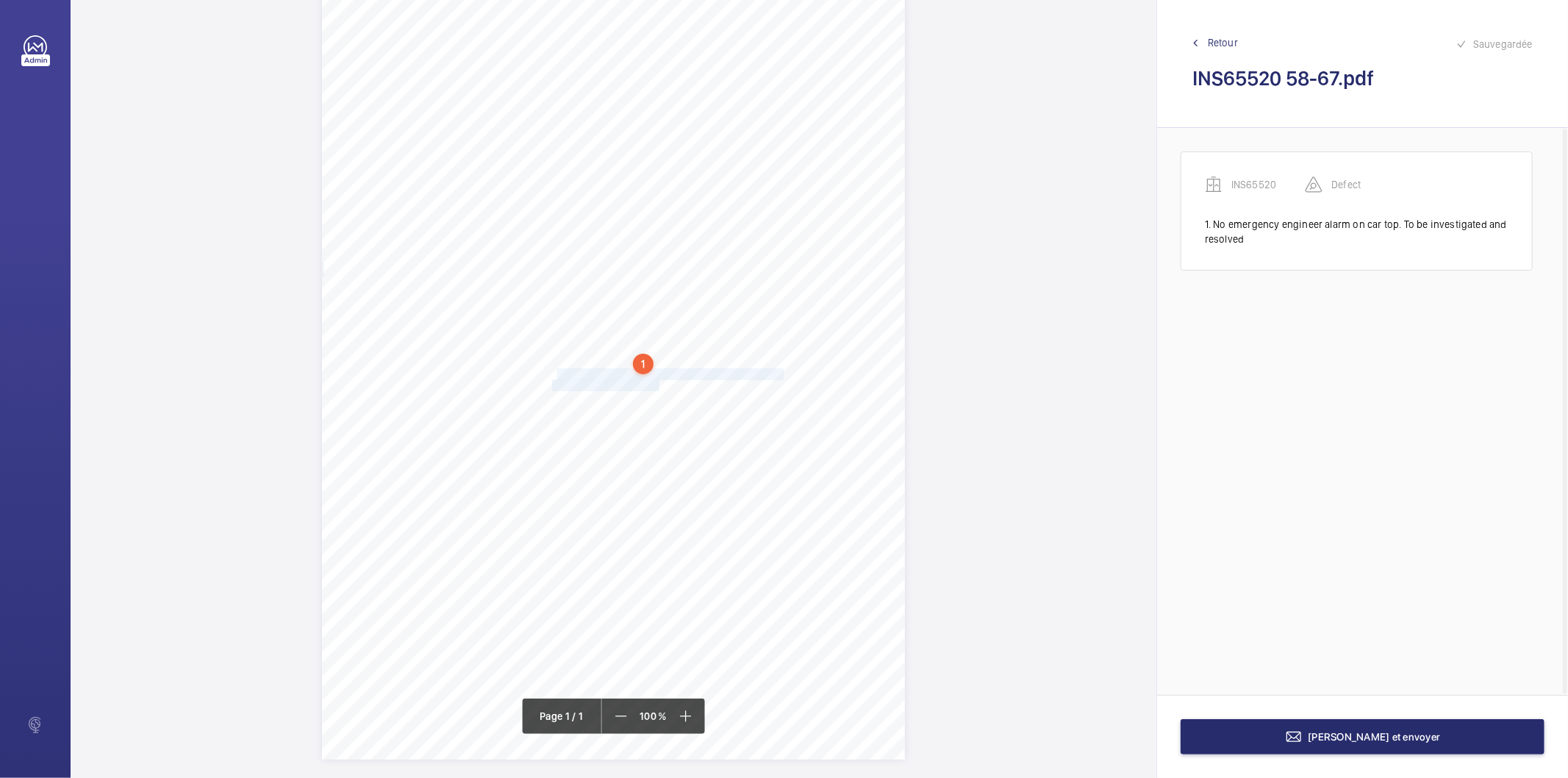
drag, startPoint x: 553, startPoint y: 373, endPoint x: 657, endPoint y: 384, distance: 104.6
click at [657, 384] on div "Signed: Lifting Operations and Lifting Equipment Regulations 1998 Report of Tho…" at bounding box center [613, 347] width 583 height 825
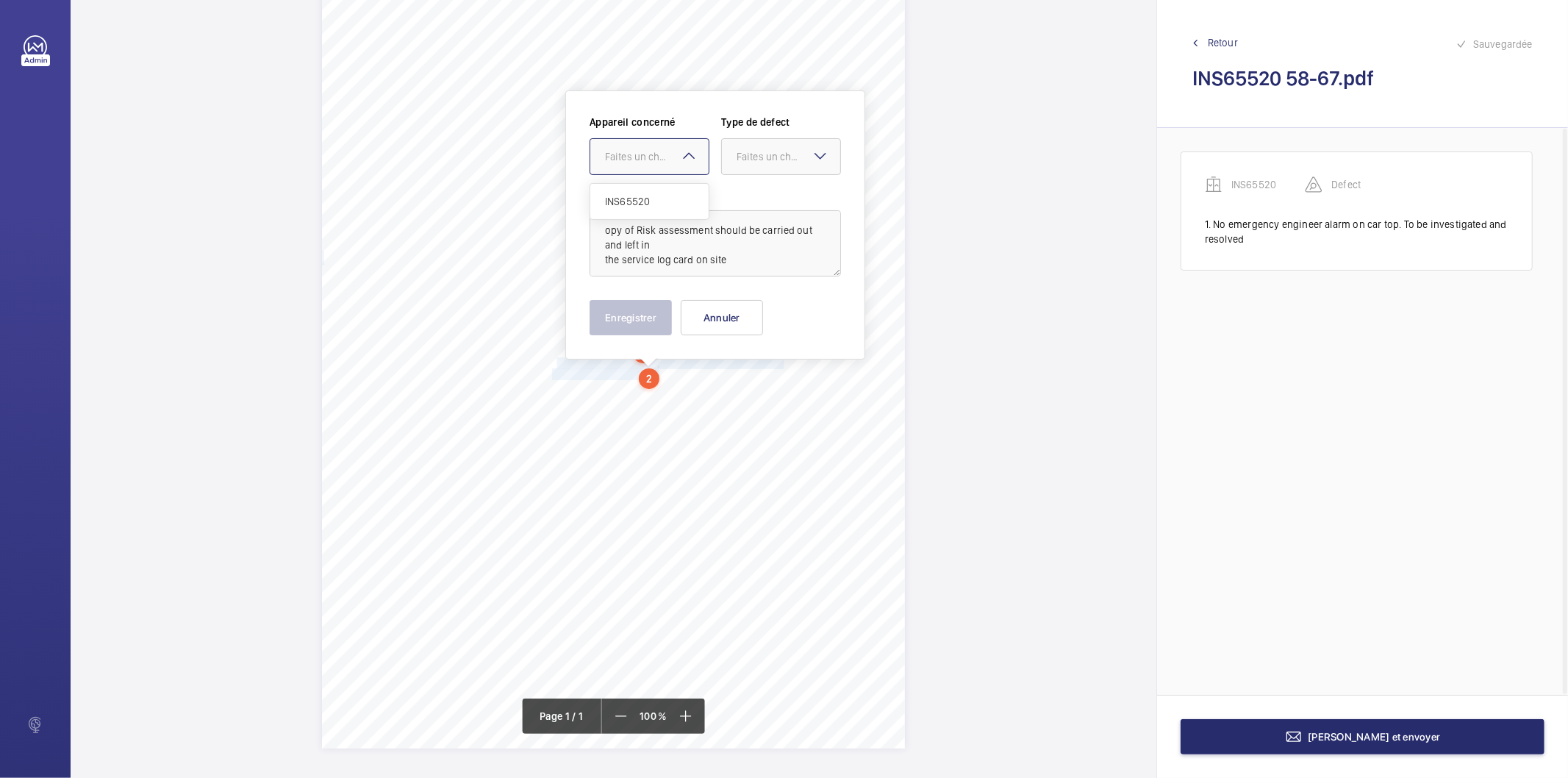
drag, startPoint x: 651, startPoint y: 158, endPoint x: 649, endPoint y: 210, distance: 52.0
click at [651, 159] on div "Faites un choix" at bounding box center [657, 156] width 104 height 14
click at [651, 206] on span "INS65520" at bounding box center [649, 200] width 89 height 14
click at [776, 159] on div "Faites un choix" at bounding box center [788, 156] width 104 height 14
click at [746, 306] on span "Recommandation" at bounding box center [781, 309] width 89 height 14
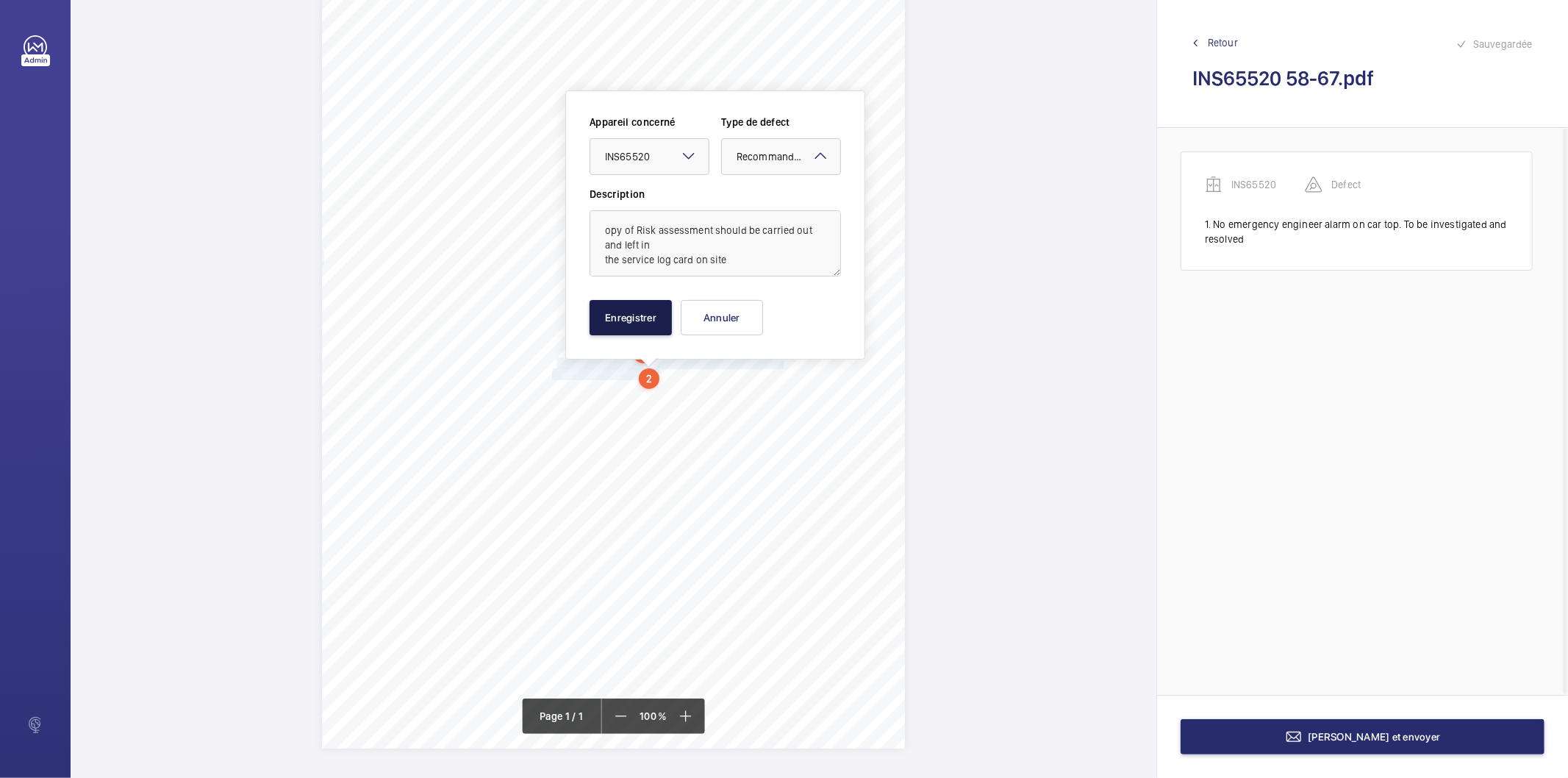
click at [647, 318] on button "Enregistrer" at bounding box center [630, 318] width 82 height 36
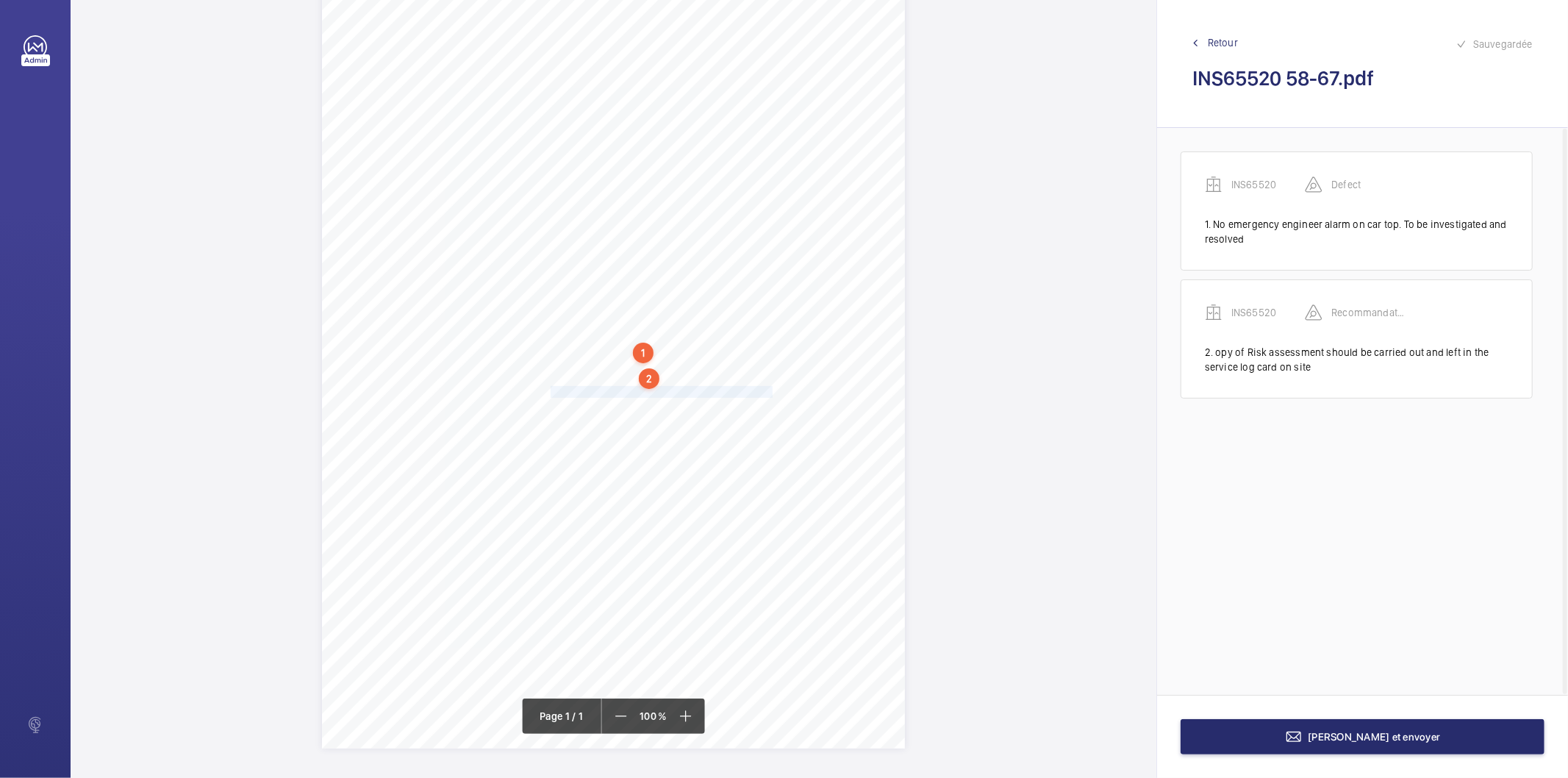
drag, startPoint x: 549, startPoint y: 391, endPoint x: 767, endPoint y: 387, distance: 218.0
click at [767, 387] on div "Signed: Lifting Operations and Lifting Equipment Regulations 1998 Report of Tho…" at bounding box center [613, 335] width 583 height 825
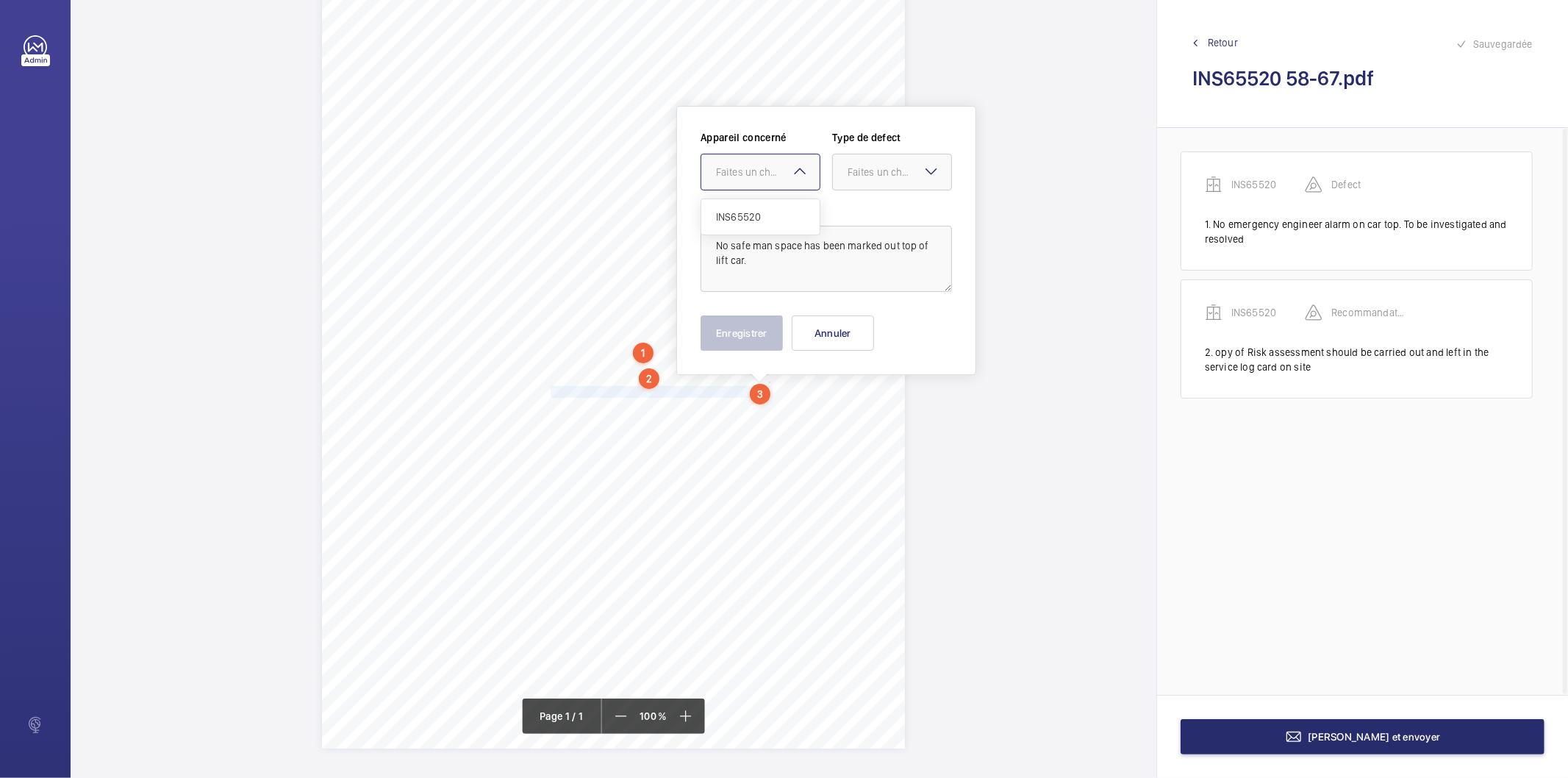
click at [737, 181] on div at bounding box center [760, 172] width 118 height 36
click at [751, 214] on span "INS65520" at bounding box center [760, 217] width 89 height 14
click at [857, 167] on div "Faites un choix" at bounding box center [900, 172] width 104 height 14
click at [877, 319] on span "Recommandation" at bounding box center [892, 324] width 89 height 14
click at [744, 335] on button "Enregistrer" at bounding box center [742, 333] width 82 height 36
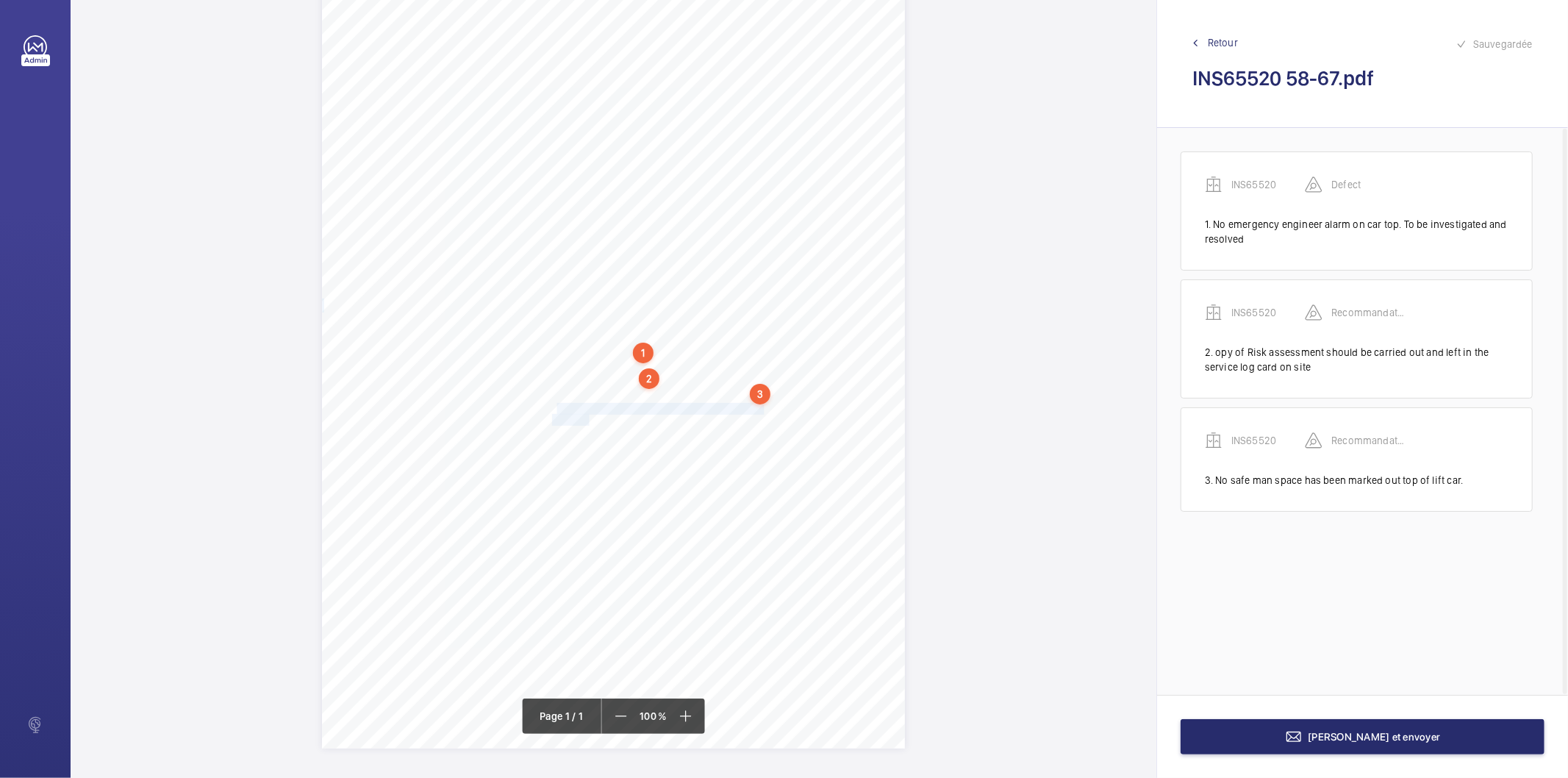
drag, startPoint x: 552, startPoint y: 407, endPoint x: 588, endPoint y: 422, distance: 39.0
click at [588, 422] on div "Signed: Lifting Operations and Lifting Equipment Regulations 1998 Report of Tho…" at bounding box center [613, 335] width 583 height 825
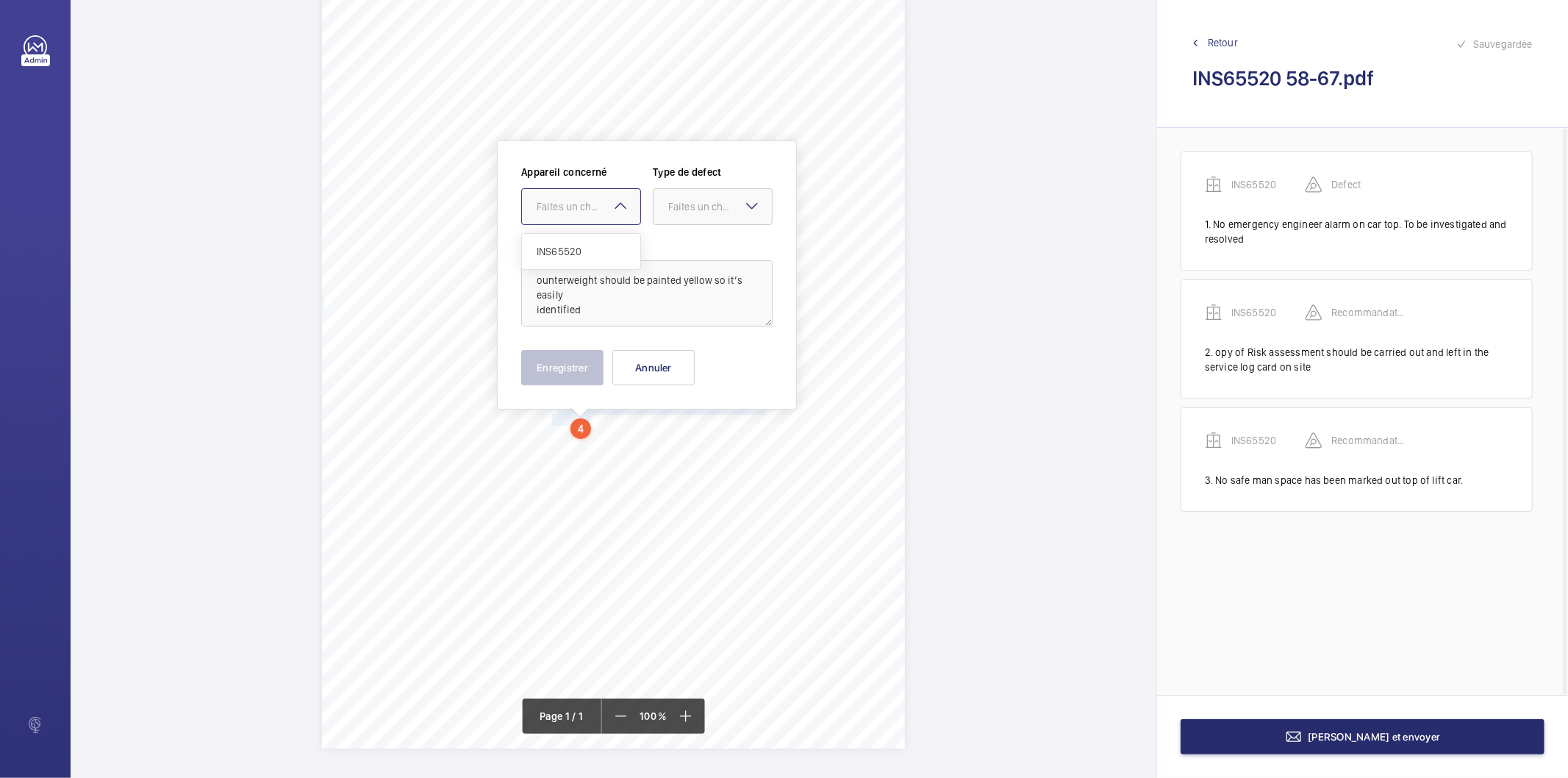
click at [584, 203] on div "Faites un choix" at bounding box center [589, 206] width 104 height 14
click at [566, 252] on span "INS65520" at bounding box center [581, 251] width 89 height 14
click at [694, 200] on div "Faites un choix" at bounding box center [720, 206] width 104 height 14
click at [713, 363] on span "Recommandation" at bounding box center [713, 359] width 89 height 14
click at [567, 360] on button "Enregistrer" at bounding box center [562, 368] width 82 height 36
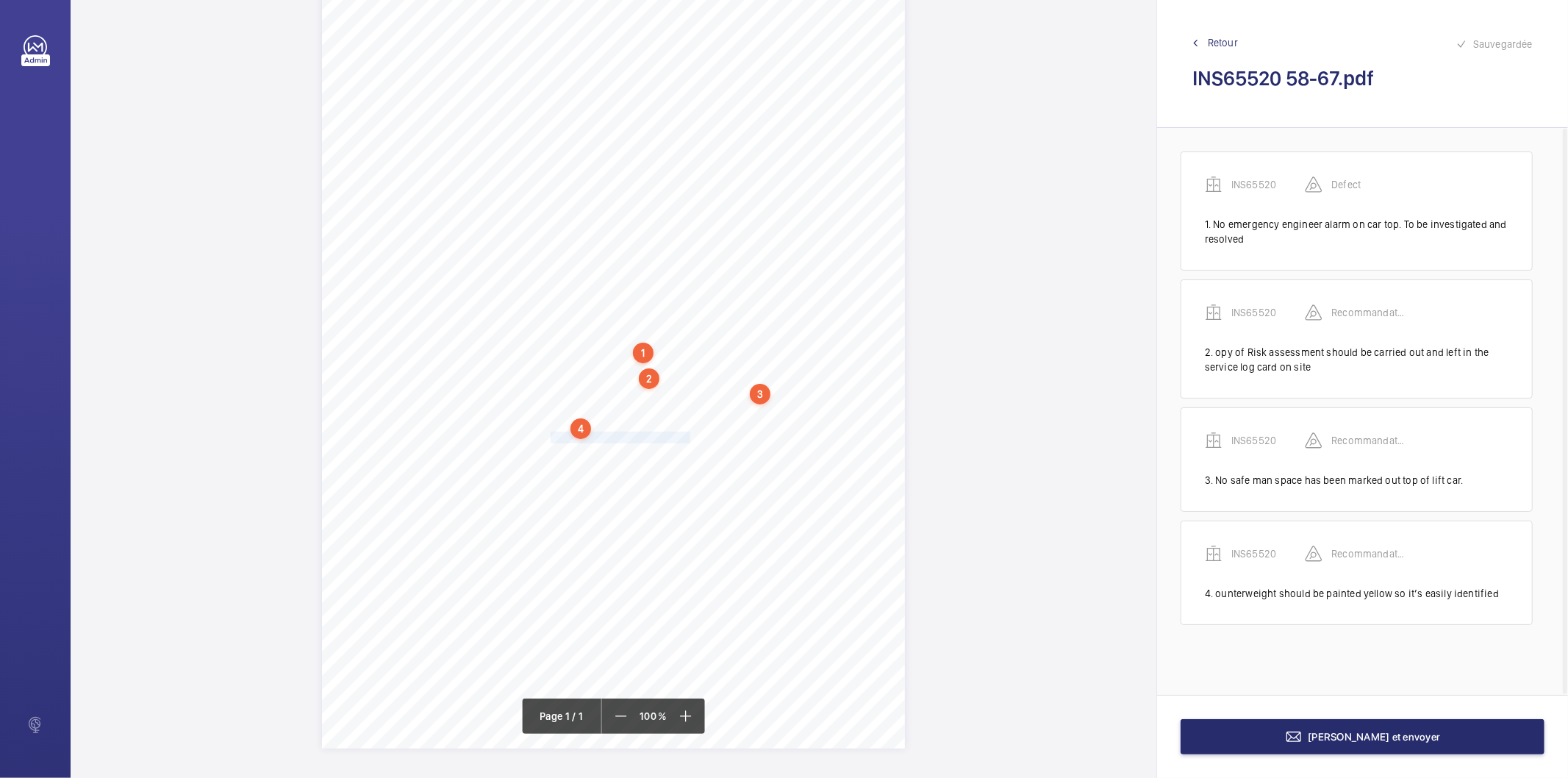
drag, startPoint x: 551, startPoint y: 434, endPoint x: 689, endPoint y: 434, distance: 138.0
click at [689, 434] on span "Fireman switch tested and working." at bounding box center [621, 437] width 142 height 10
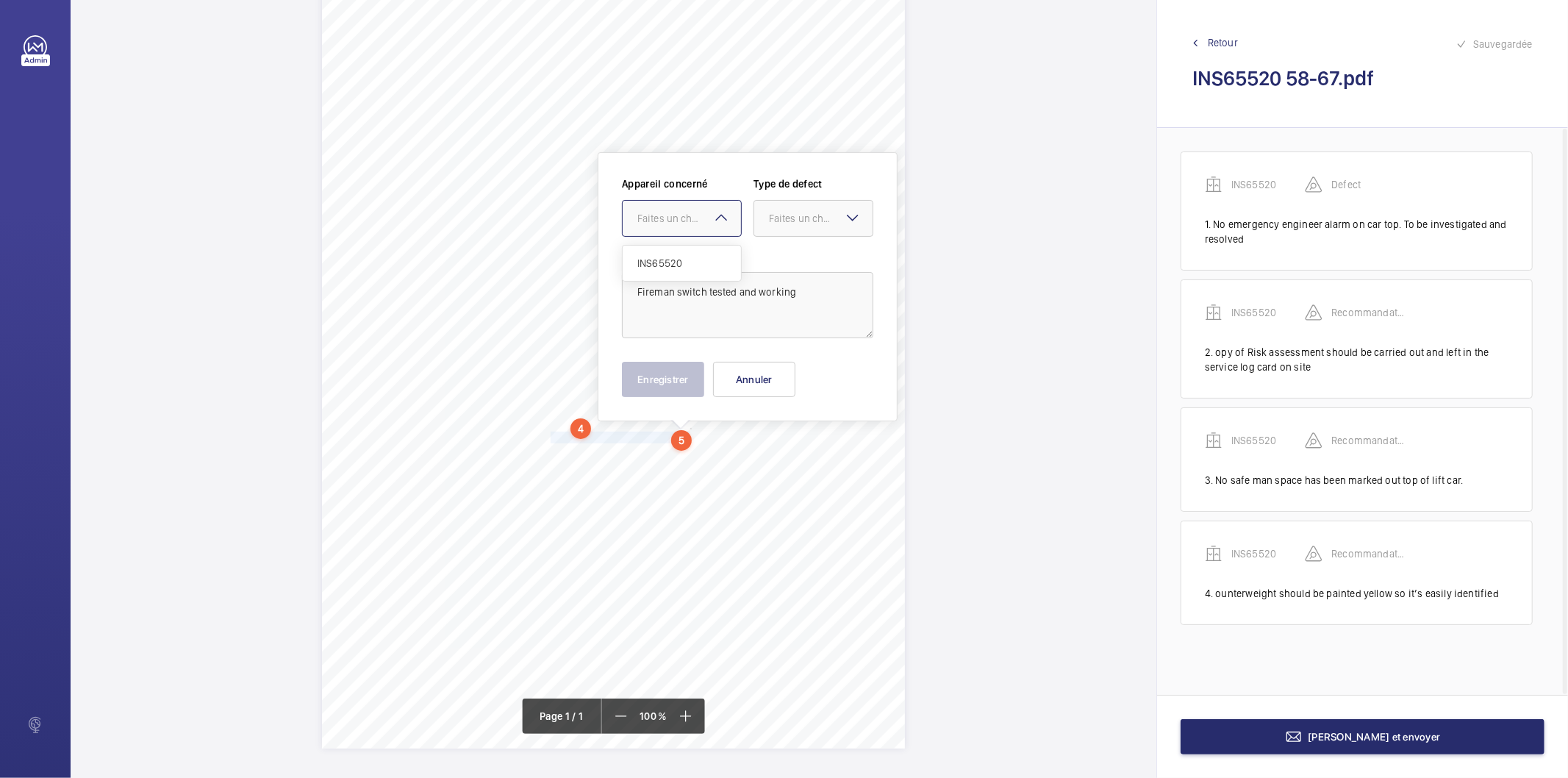
click at [680, 211] on div "Faites un choix" at bounding box center [689, 217] width 104 height 14
click at [655, 259] on span "INS65520" at bounding box center [681, 262] width 89 height 14
click at [806, 213] on div "Faites un choix" at bounding box center [821, 217] width 104 height 14
click at [784, 373] on span "Recommandation" at bounding box center [813, 370] width 89 height 14
click at [689, 376] on button "Enregistrer" at bounding box center [663, 380] width 82 height 36
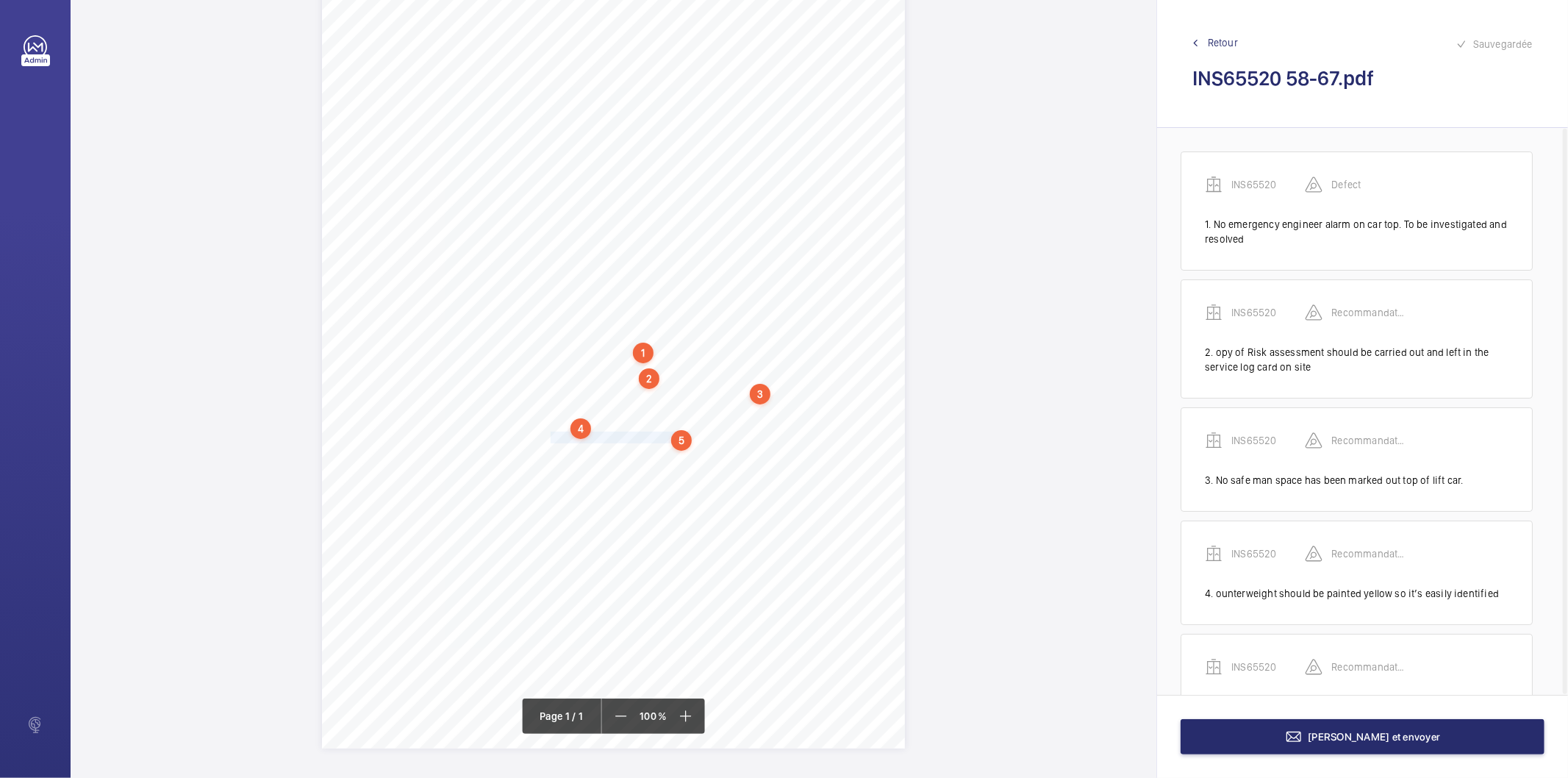
scroll to position [67, 0]
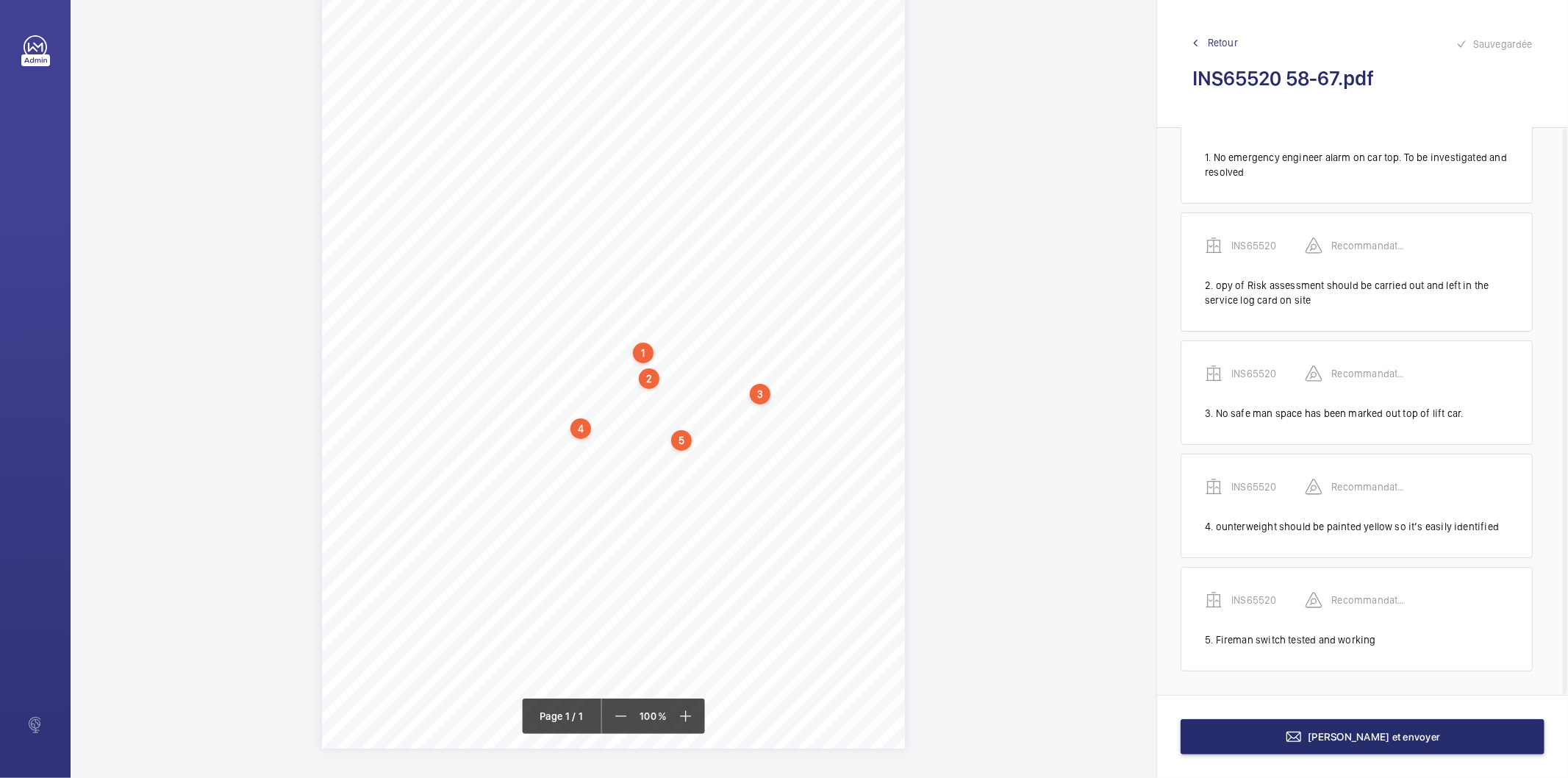
click at [680, 437] on div "5" at bounding box center [681, 440] width 20 height 20
click at [650, 327] on div "INS65520" at bounding box center [685, 327] width 126 height 14
copy div "INS65520"
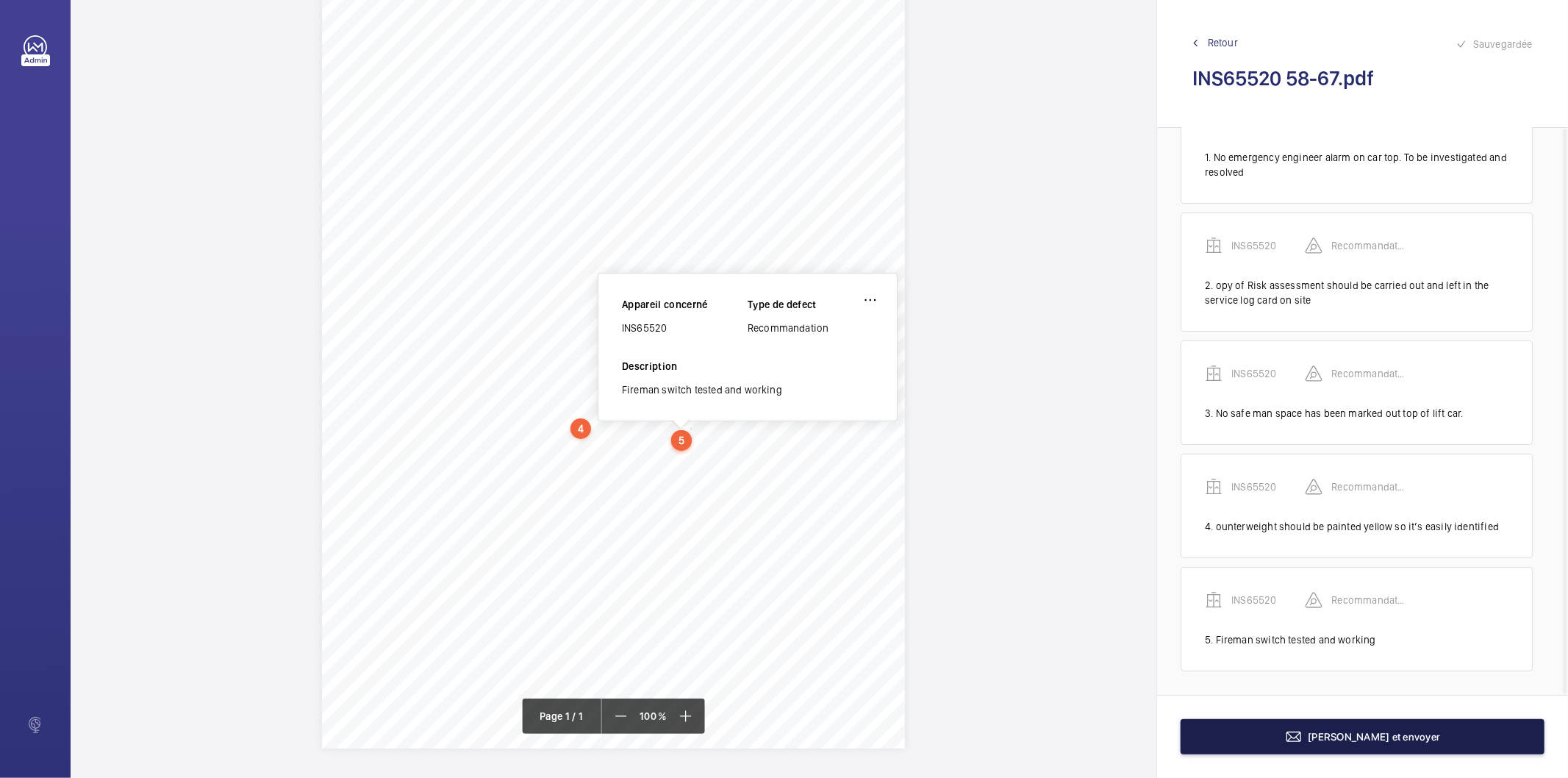
click at [1210, 733] on button "Terminer et envoyer" at bounding box center [1362, 736] width 364 height 36
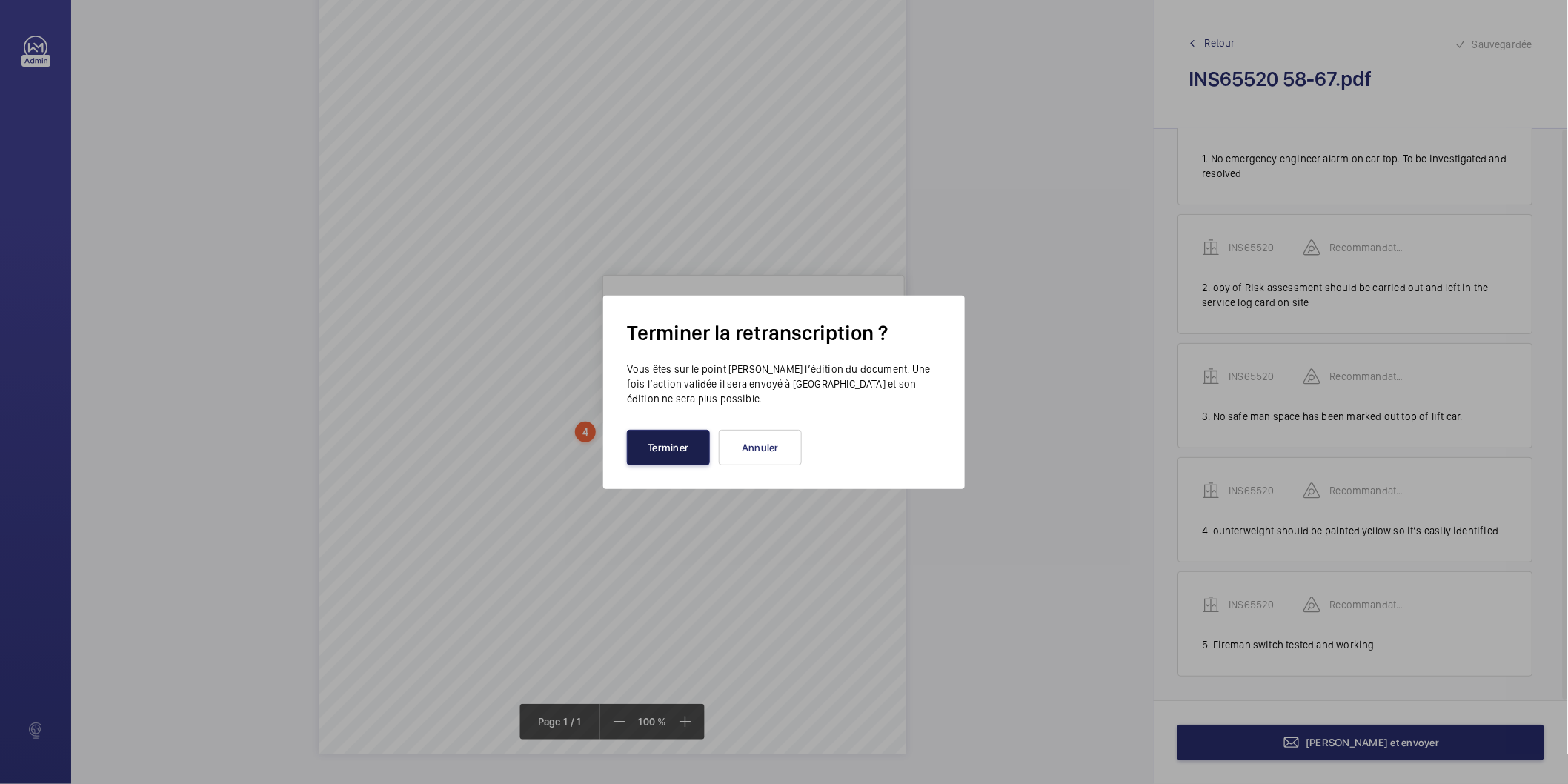
click at [683, 439] on button "Terminer" at bounding box center [668, 448] width 83 height 36
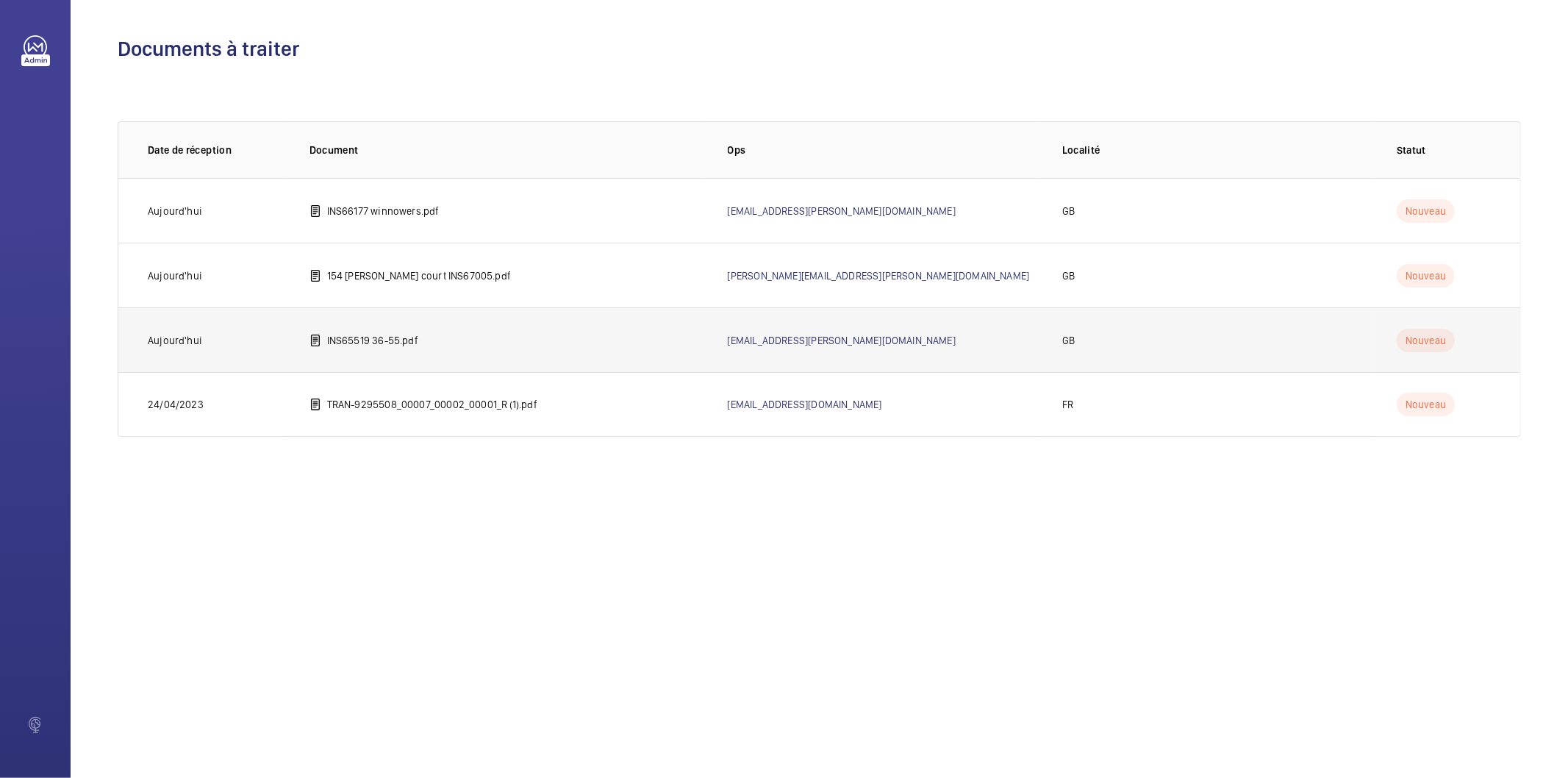
click at [415, 330] on td "INS65519 36-55.pdf" at bounding box center [495, 340] width 418 height 65
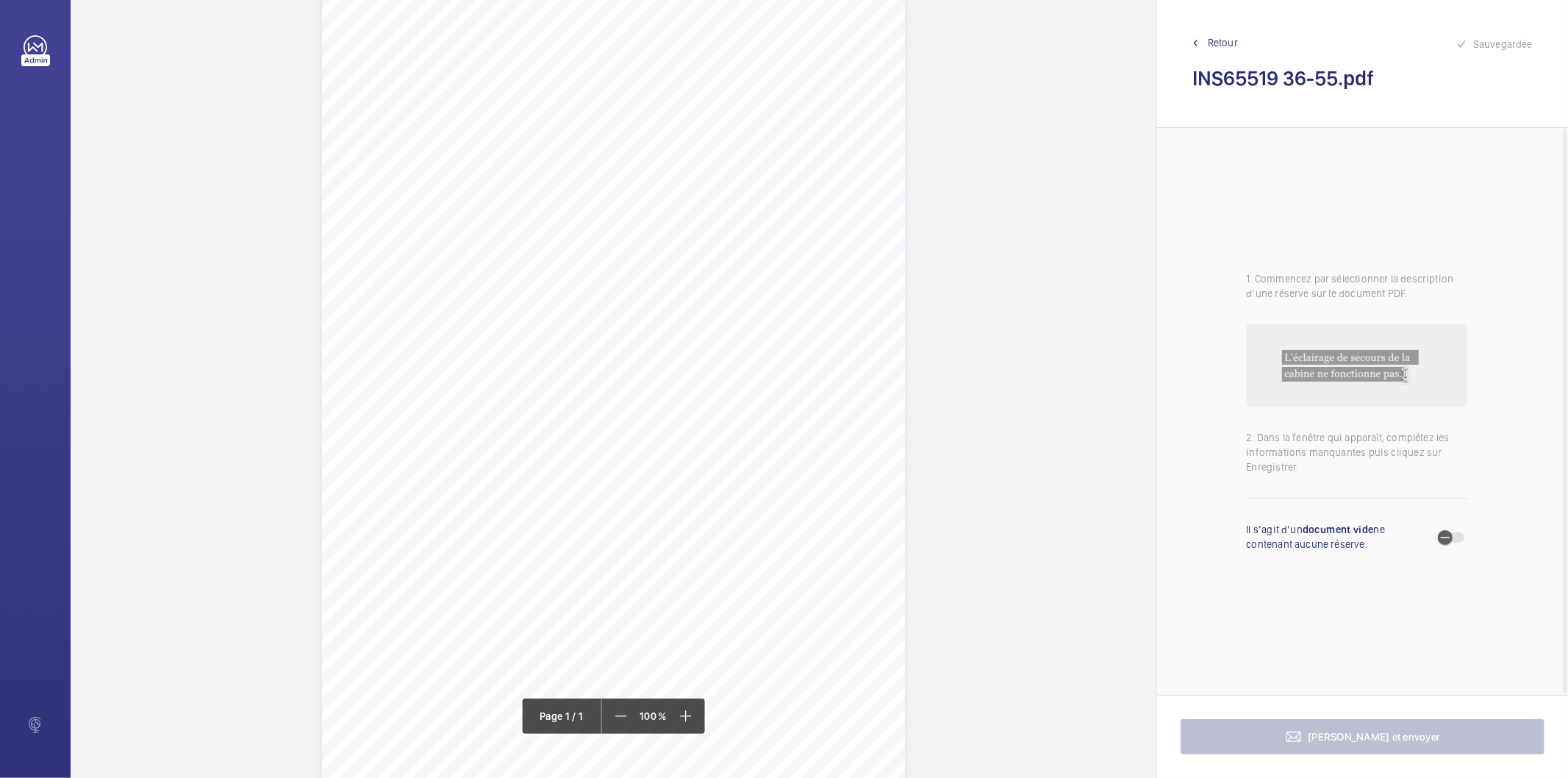
scroll to position [82, 0]
drag, startPoint x: 549, startPoint y: 351, endPoint x: 601, endPoint y: 361, distance: 53.0
click at [601, 361] on div "Signed: Lifting Operations and Lifting Equipment Regulations 1998 Report of Tho…" at bounding box center [613, 354] width 583 height 825
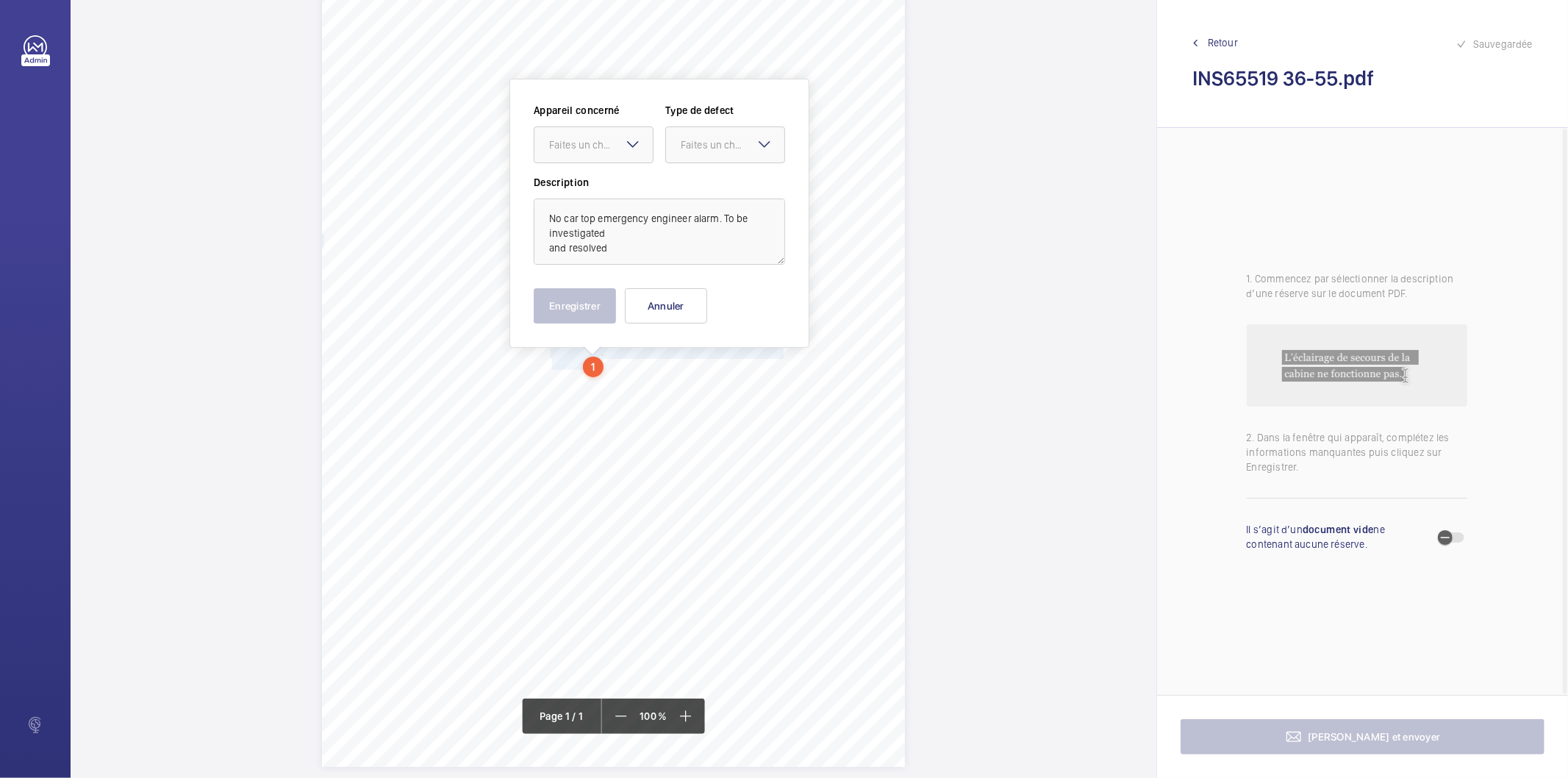
scroll to position [70, 0]
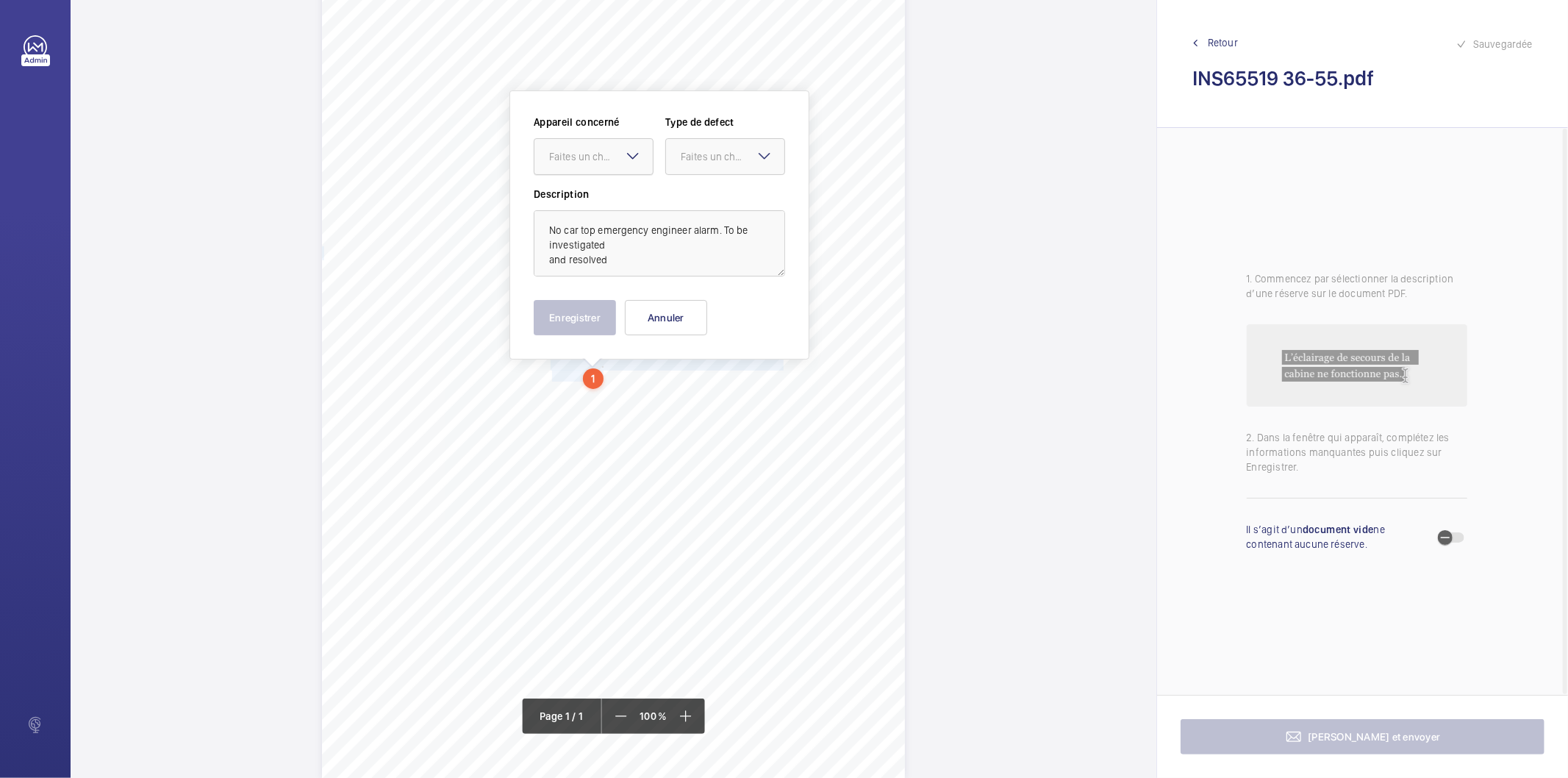
click at [590, 169] on div at bounding box center [593, 157] width 118 height 36
click at [588, 194] on span "INS65519" at bounding box center [593, 200] width 89 height 14
click at [754, 158] on div "Faites un choix" at bounding box center [732, 156] width 104 height 14
click at [701, 203] on span "Standard" at bounding box center [725, 200] width 89 height 14
click at [588, 313] on button "Enregistrer" at bounding box center [574, 318] width 82 height 36
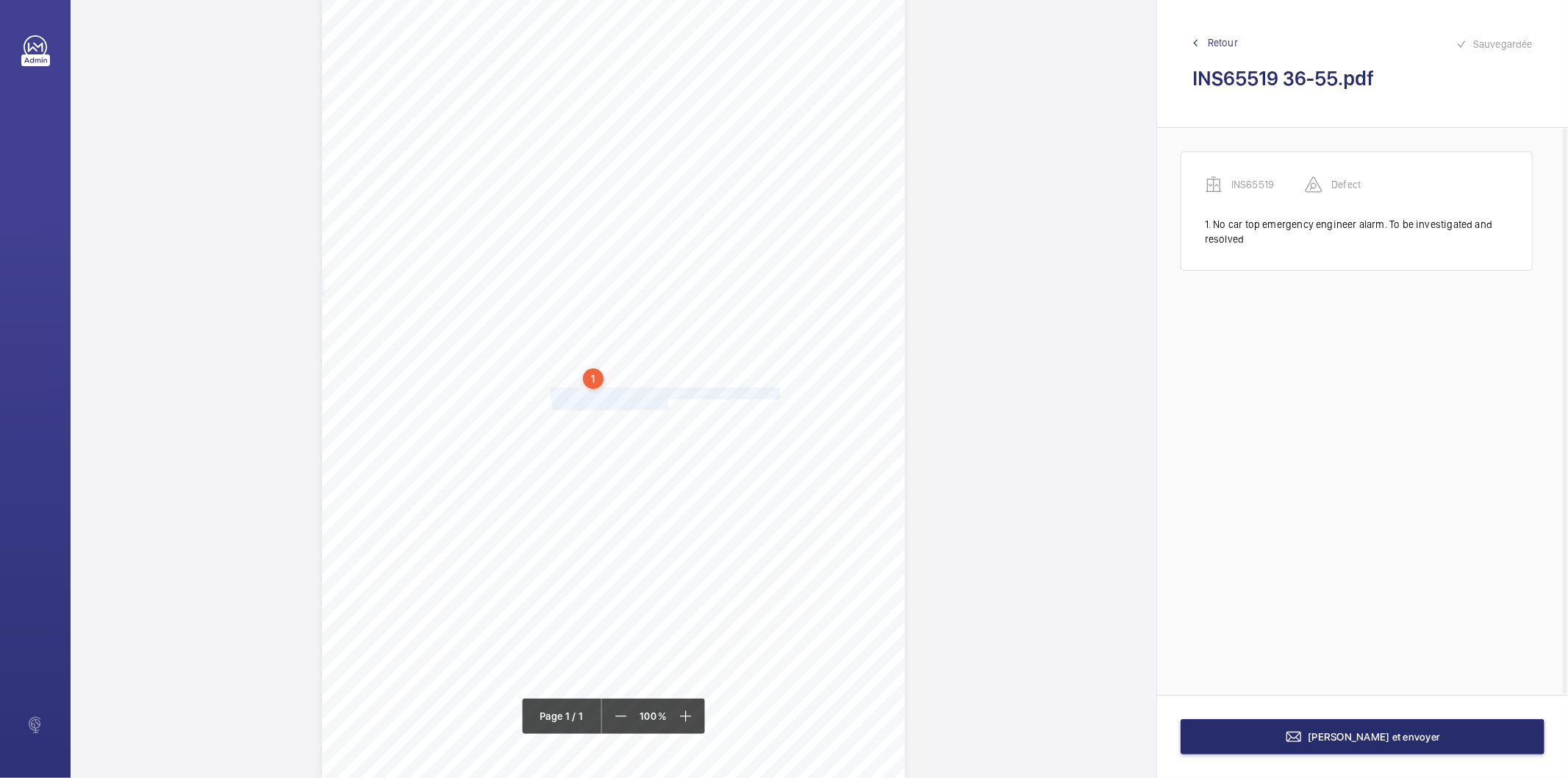
drag, startPoint x: 551, startPoint y: 395, endPoint x: 666, endPoint y: 402, distance: 115.2
click at [666, 402] on div "Signed: Lifting Operations and Lifting Equipment Regulations 1998 Report of Tho…" at bounding box center [613, 365] width 583 height 825
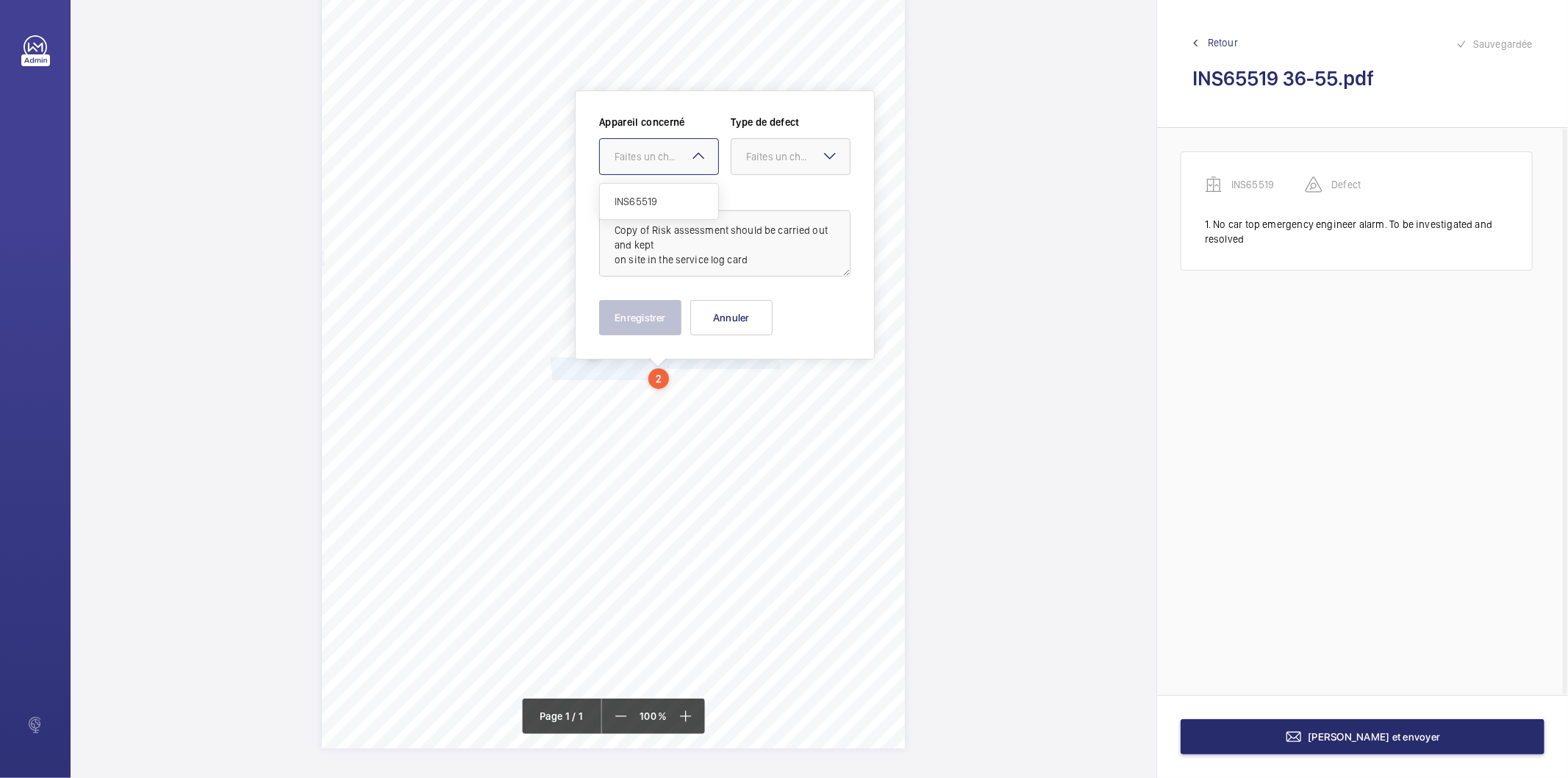
click at [663, 141] on div at bounding box center [658, 157] width 118 height 36
click at [646, 199] on span "INS65519" at bounding box center [658, 200] width 89 height 14
drag, startPoint x: 751, startPoint y: 156, endPoint x: 751, endPoint y: 174, distance: 18.0
click at [751, 164] on div "Faites un choix" at bounding box center [790, 156] width 118 height 14
click at [767, 314] on span "Recommandation" at bounding box center [790, 309] width 89 height 14
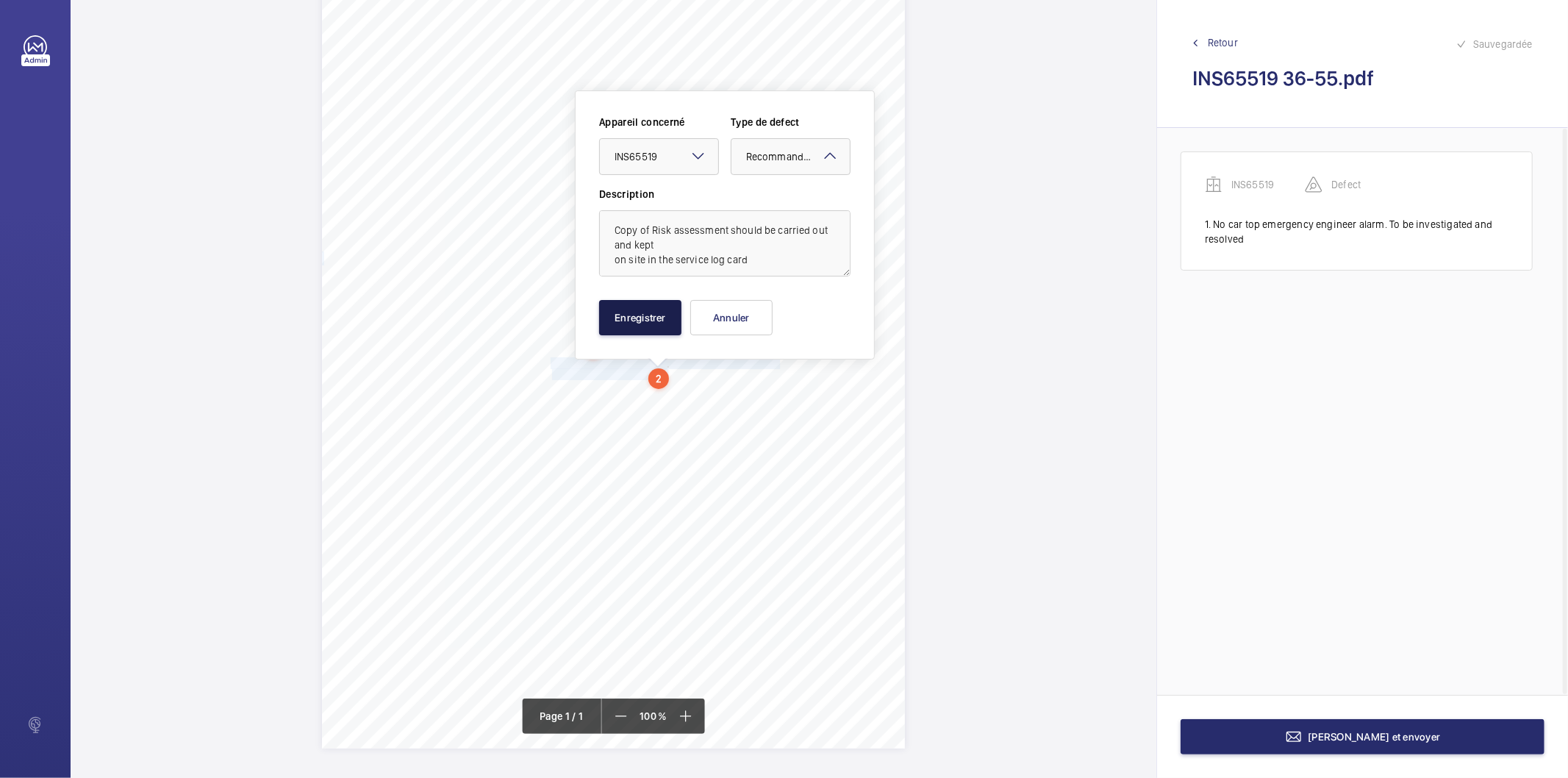
click at [646, 319] on button "Enregistrer" at bounding box center [640, 318] width 82 height 36
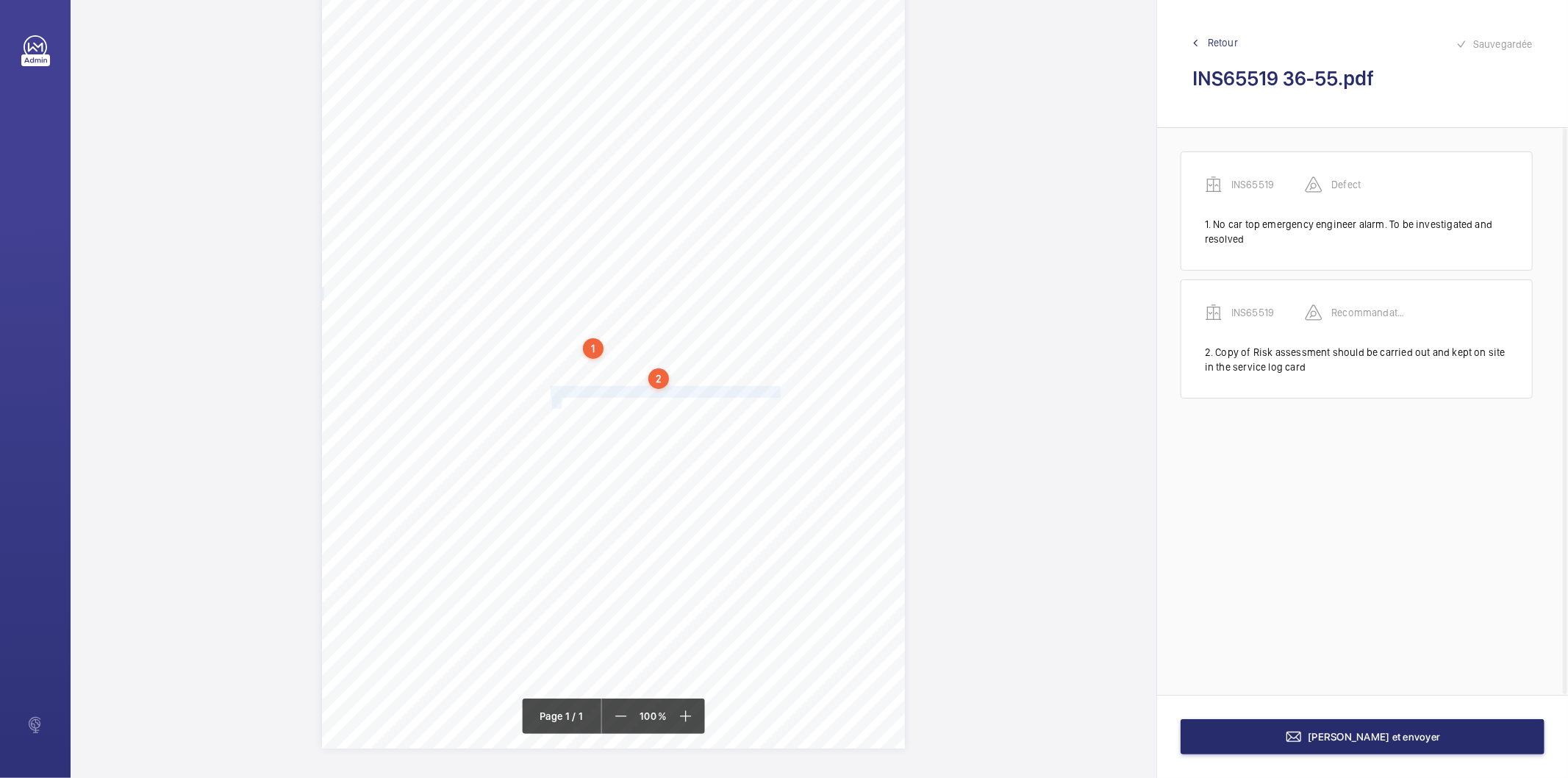
drag, startPoint x: 551, startPoint y: 391, endPoint x: 560, endPoint y: 399, distance: 12.0
click at [560, 399] on div "Signed: Lifting Operations and Lifting Equipment Regulations 1998 Report of Tho…" at bounding box center [613, 335] width 583 height 825
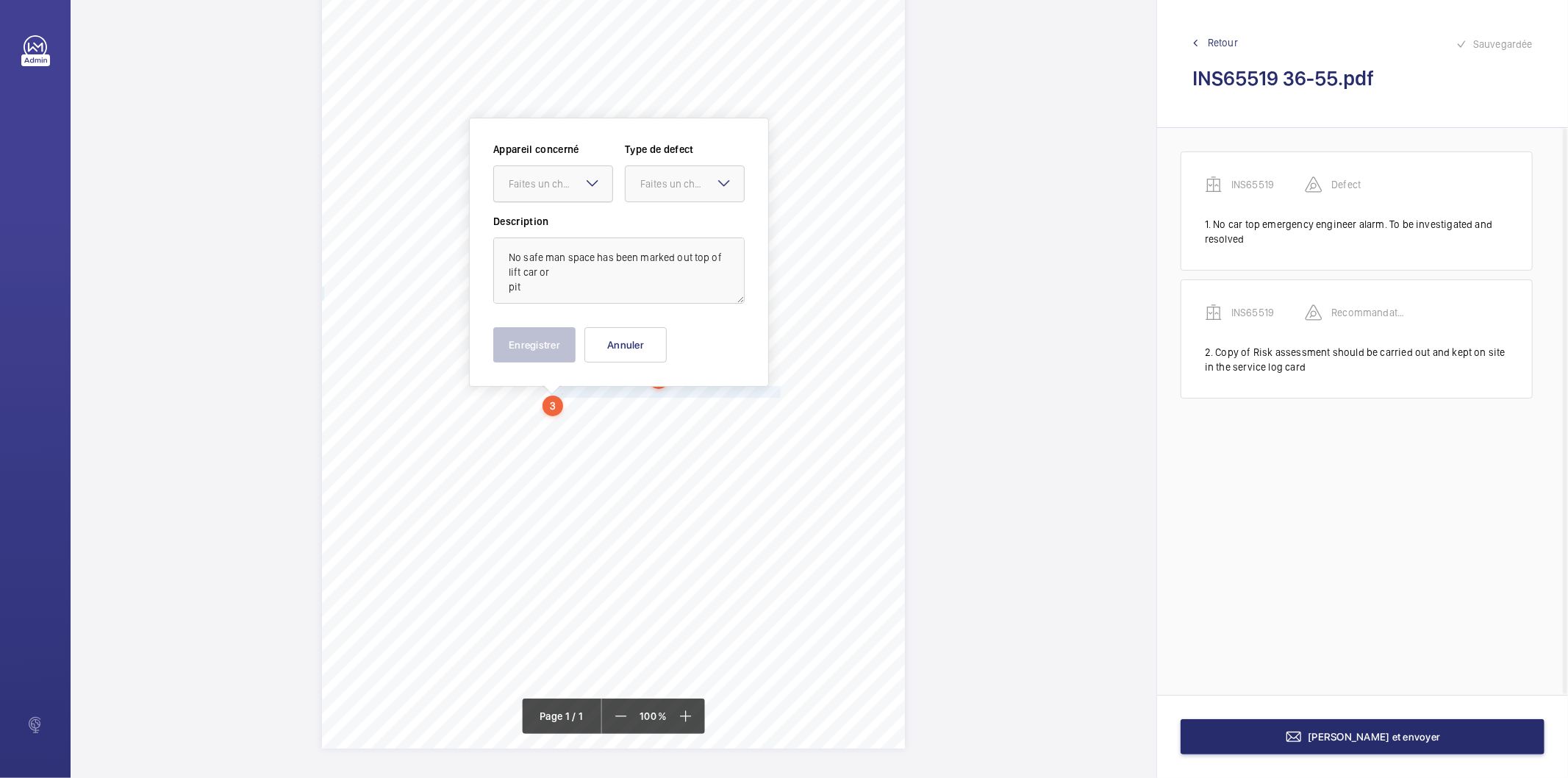
click at [538, 186] on div "Faites un choix" at bounding box center [561, 183] width 104 height 14
click at [537, 223] on span "INS65519" at bounding box center [553, 228] width 89 height 14
click at [652, 188] on div "Faites un choix" at bounding box center [692, 183] width 104 height 14
click at [655, 334] on span "Recommandation" at bounding box center [685, 336] width 89 height 14
click at [553, 338] on button "Enregistrer" at bounding box center [534, 345] width 82 height 36
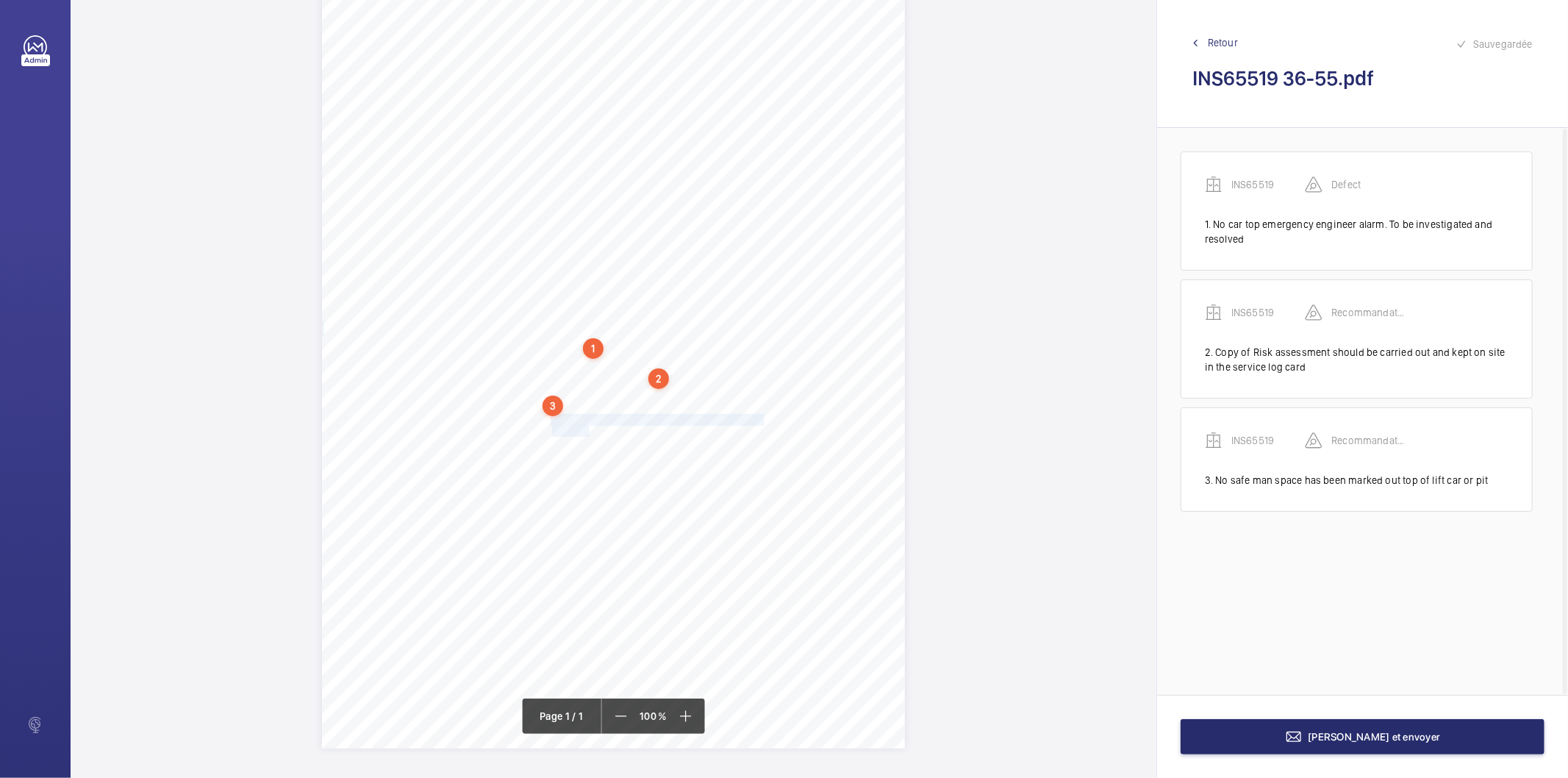
drag, startPoint x: 550, startPoint y: 420, endPoint x: 589, endPoint y: 429, distance: 40.0
click at [589, 429] on div "Signed: Lifting Operations and Lifting Equipment Regulations 1998 Report of Tho…" at bounding box center [613, 335] width 583 height 825
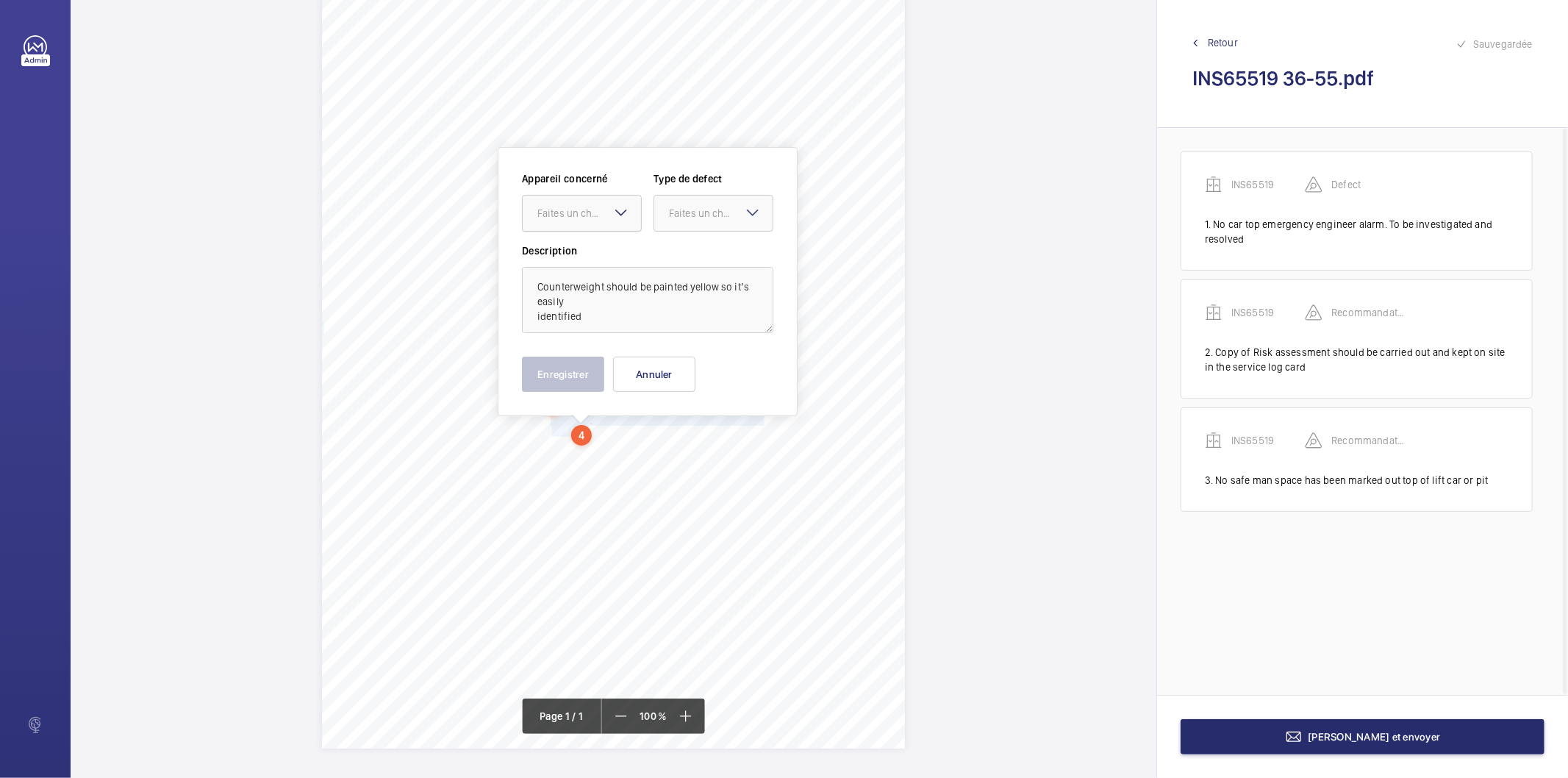
click at [581, 209] on div "Faites un choix" at bounding box center [589, 212] width 104 height 14
click at [563, 257] on span "INS65519" at bounding box center [582, 257] width 89 height 14
drag, startPoint x: 701, startPoint y: 208, endPoint x: 699, endPoint y: 216, distance: 8.2
click at [699, 216] on div "Faites un choix" at bounding box center [720, 212] width 104 height 14
click at [698, 368] on span "Recommandation" at bounding box center [713, 365] width 89 height 14
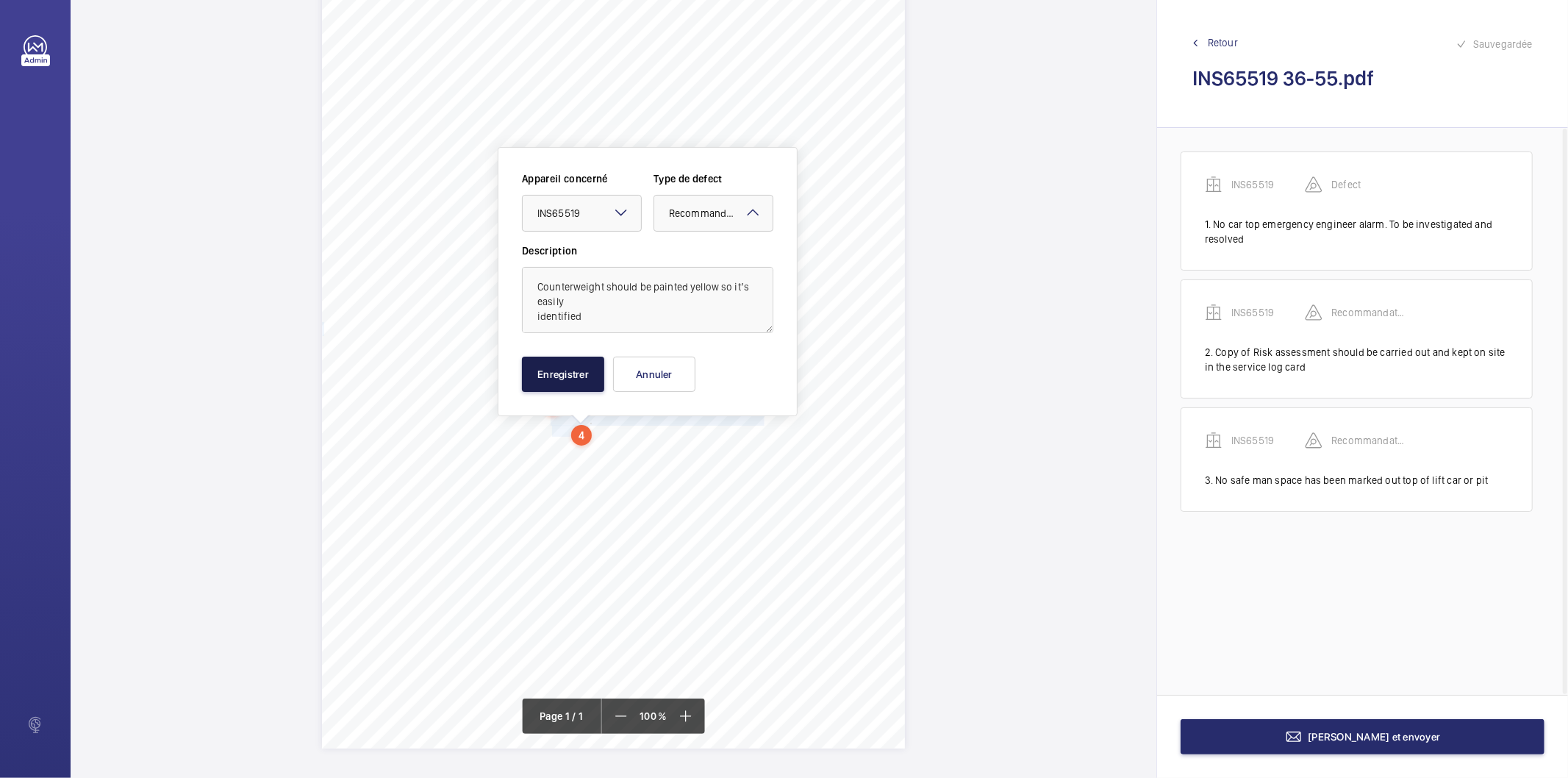
click at [578, 384] on button "Enregistrer" at bounding box center [562, 375] width 82 height 36
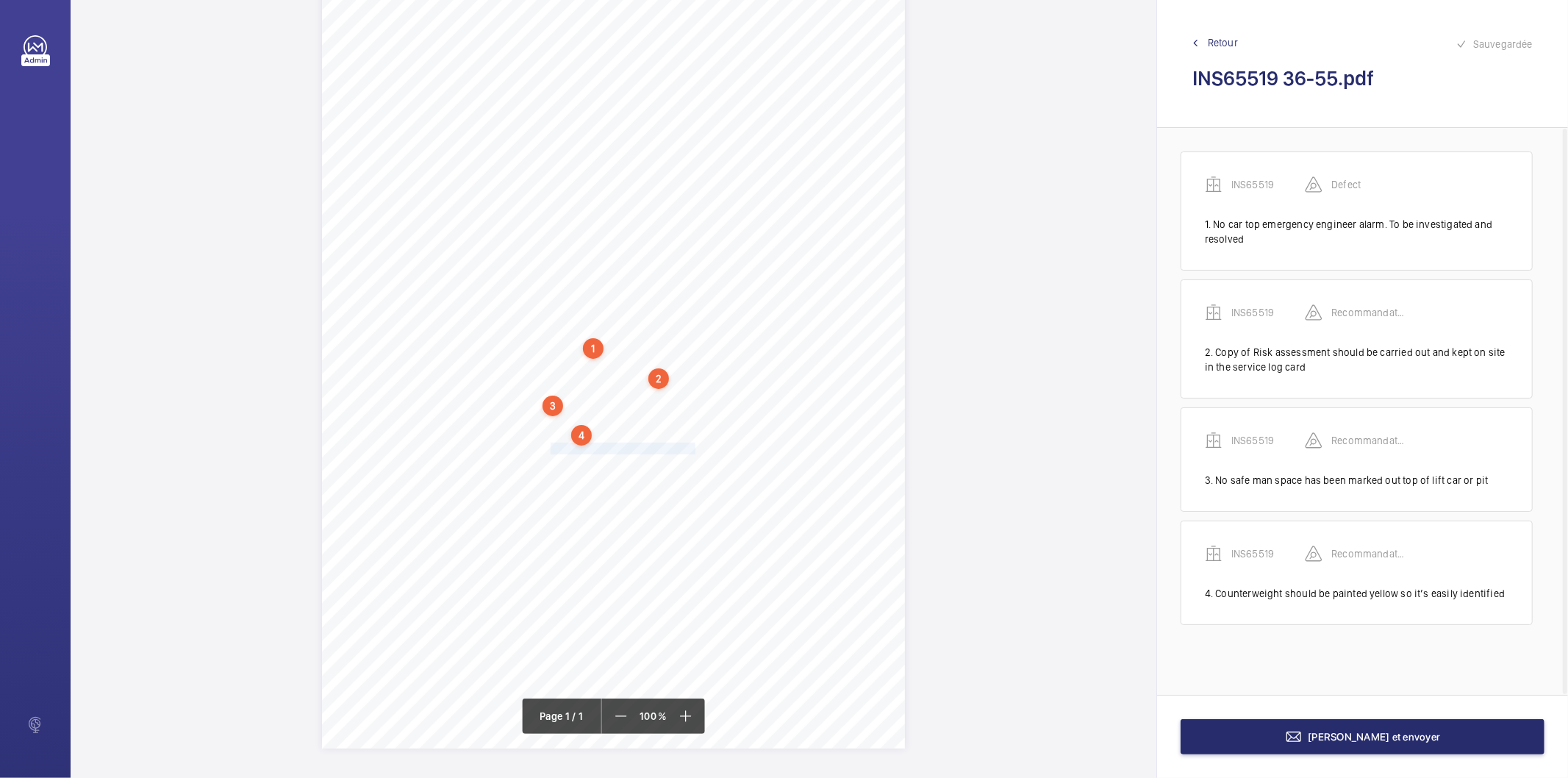
drag, startPoint x: 549, startPoint y: 450, endPoint x: 691, endPoint y: 445, distance: 142.1
click at [691, 445] on div "Signed: Lifting Operations and Lifting Equipment Regulations 1998 Report of Tho…" at bounding box center [613, 335] width 583 height 825
click at [656, 230] on div "Faites un choix" at bounding box center [691, 228] width 104 height 14
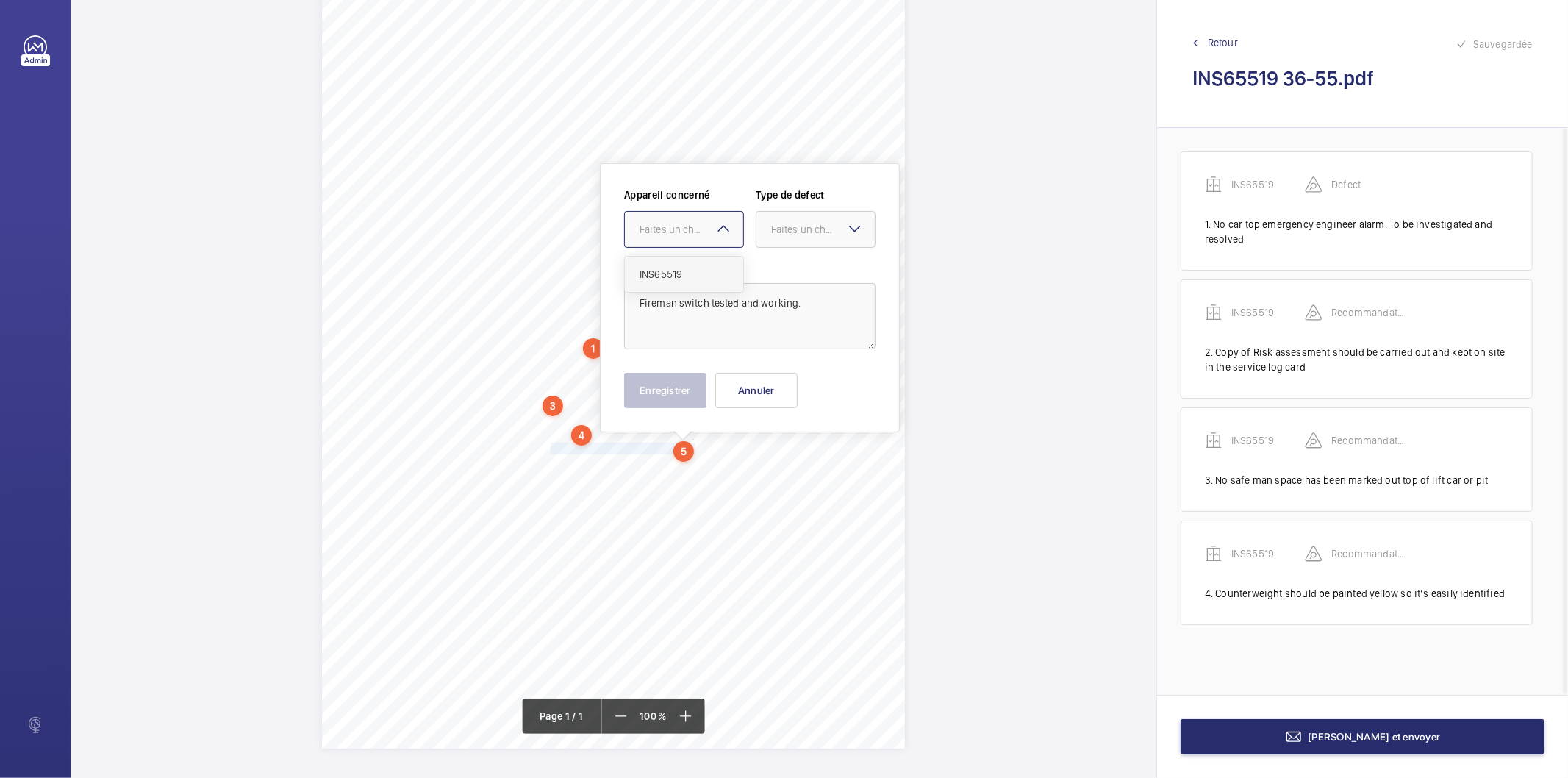
click at [655, 268] on span "INS65519" at bounding box center [684, 273] width 89 height 14
drag, startPoint x: 781, startPoint y: 228, endPoint x: 778, endPoint y: 241, distance: 13.3
click at [780, 233] on div "Faites un choix" at bounding box center [823, 228] width 104 height 14
click at [795, 380] on span "Recommandation" at bounding box center [815, 381] width 89 height 14
click at [687, 397] on button "Enregistrer" at bounding box center [665, 391] width 82 height 36
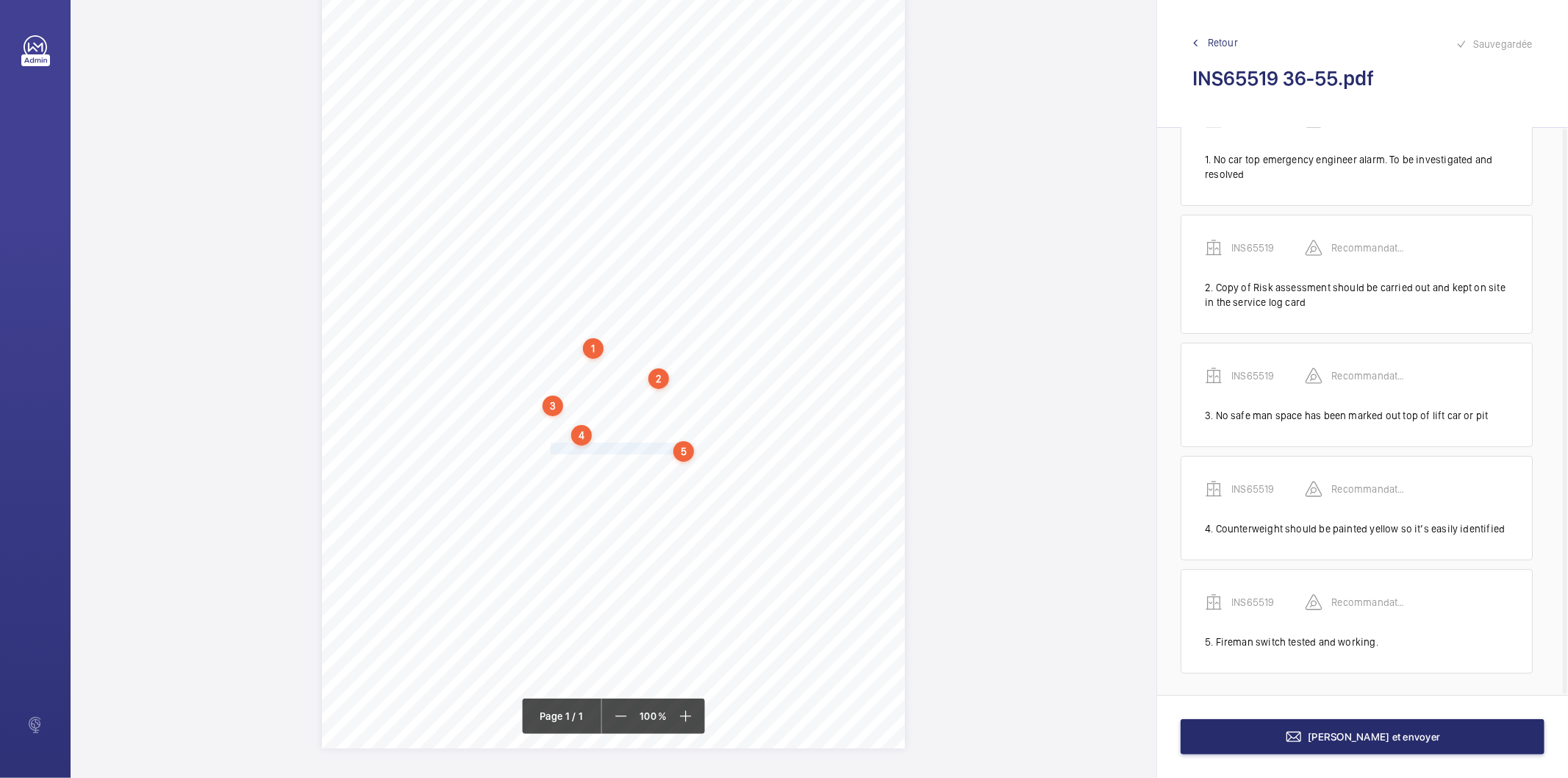
scroll to position [67, 0]
drag, startPoint x: 550, startPoint y: 466, endPoint x: 694, endPoint y: 466, distance: 144.0
click at [694, 466] on span "Safety barrier should be kept on site." at bounding box center [623, 466] width 147 height 10
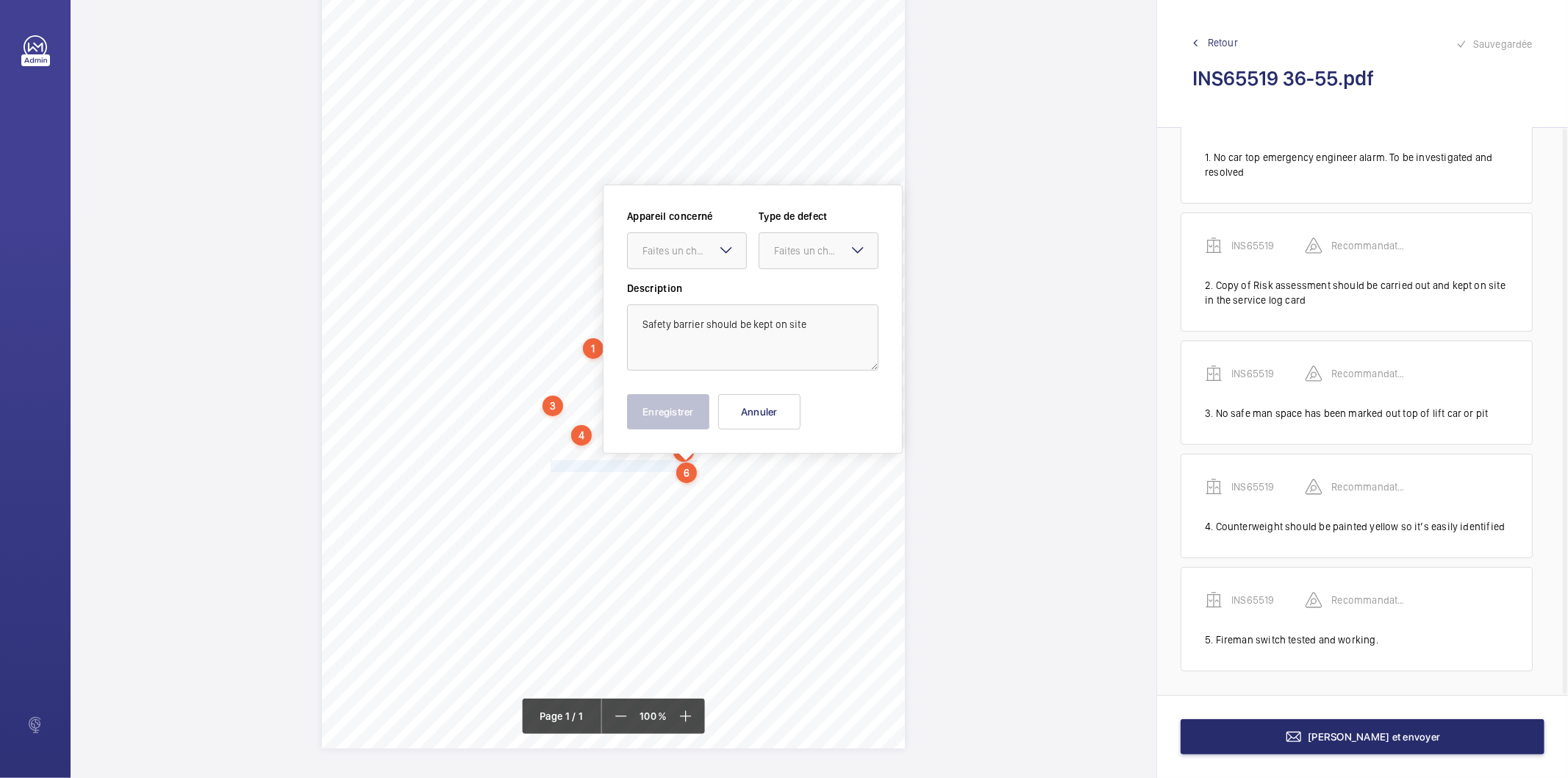
drag, startPoint x: 691, startPoint y: 253, endPoint x: 681, endPoint y: 273, distance: 22.4
click at [692, 254] on div "Faites un choix" at bounding box center [694, 250] width 104 height 14
click at [674, 300] on span "INS65519" at bounding box center [686, 295] width 89 height 14
click at [790, 258] on div at bounding box center [818, 251] width 118 height 36
click at [779, 395] on div "Recommandation" at bounding box center [818, 403] width 118 height 36
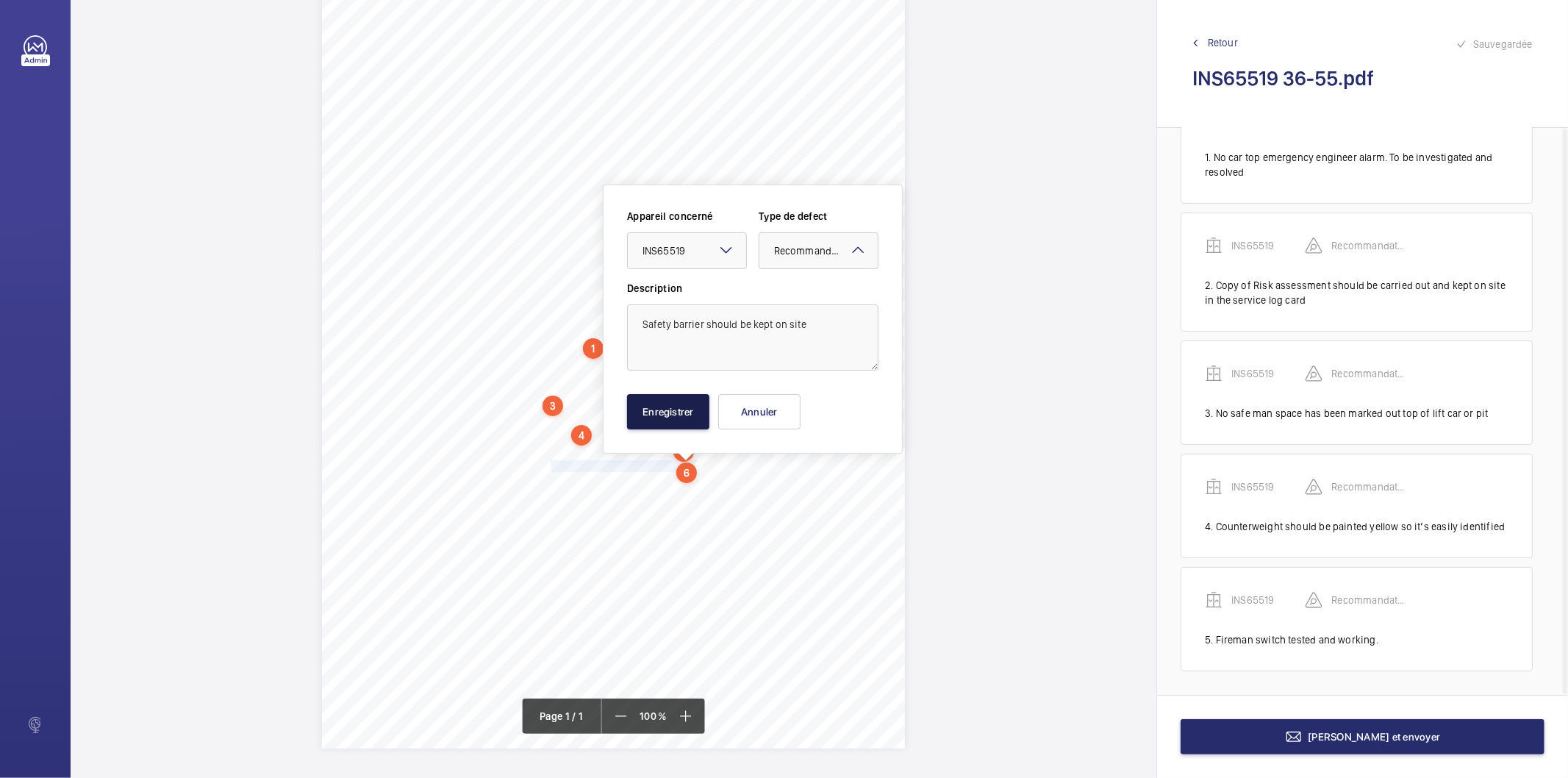
click at [693, 413] on button "Enregistrer" at bounding box center [668, 412] width 82 height 36
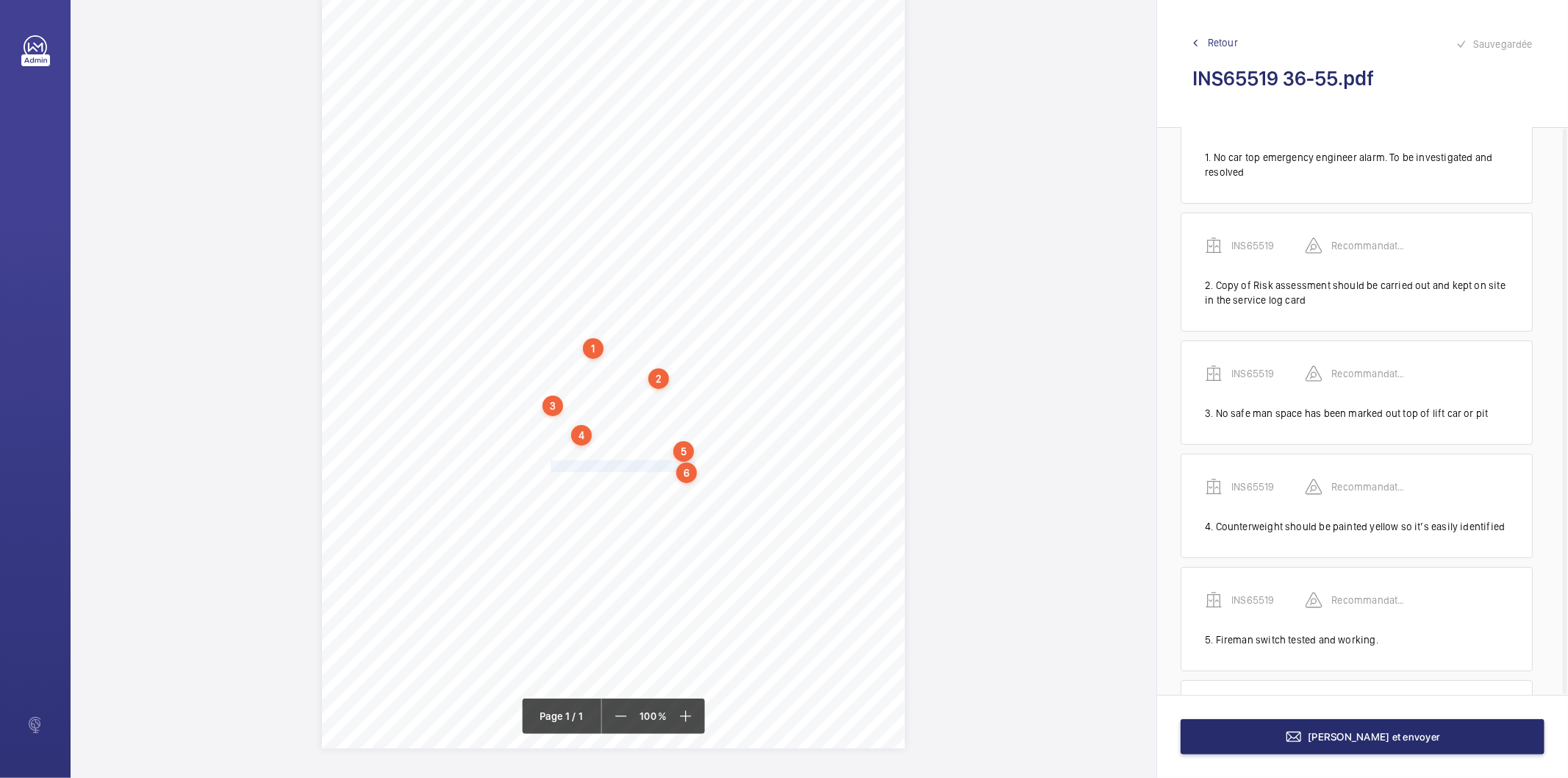
scroll to position [179, 0]
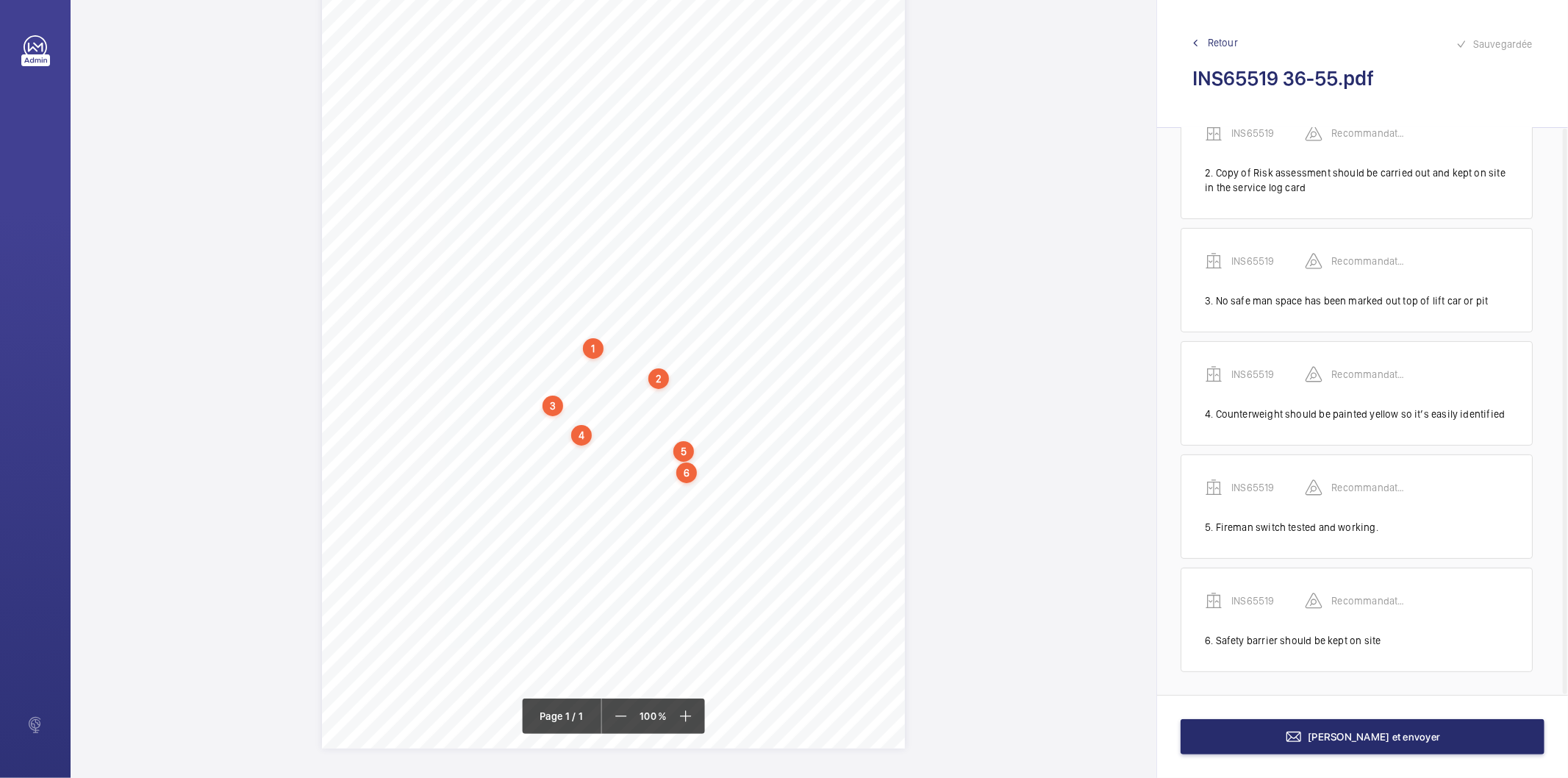
click at [687, 473] on div "6" at bounding box center [686, 472] width 20 height 20
click at [657, 358] on div "INS65519" at bounding box center [690, 359] width 126 height 14
copy div "INS65519"
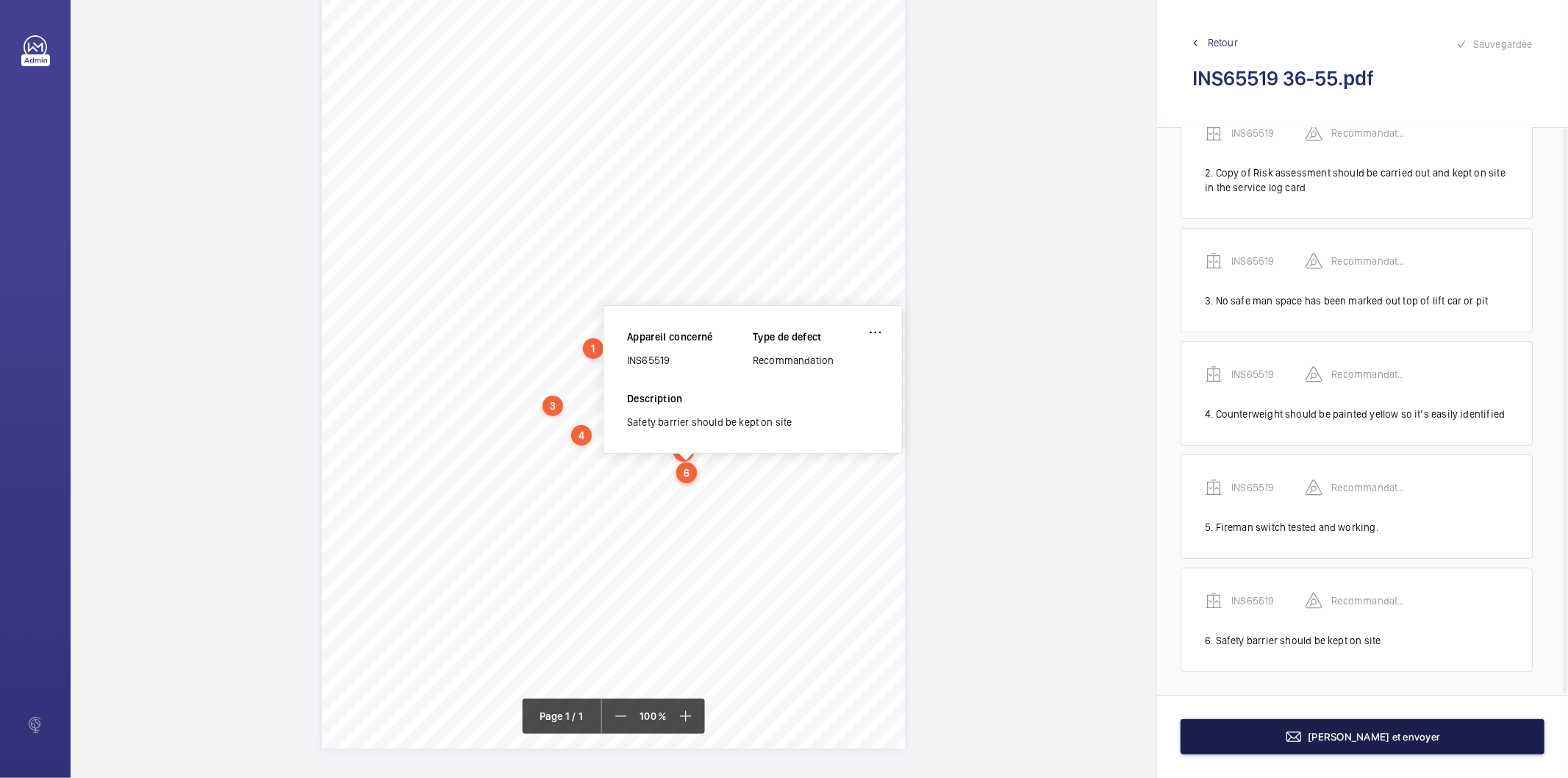
click at [1250, 730] on button "Terminer et envoyer" at bounding box center [1362, 736] width 364 height 36
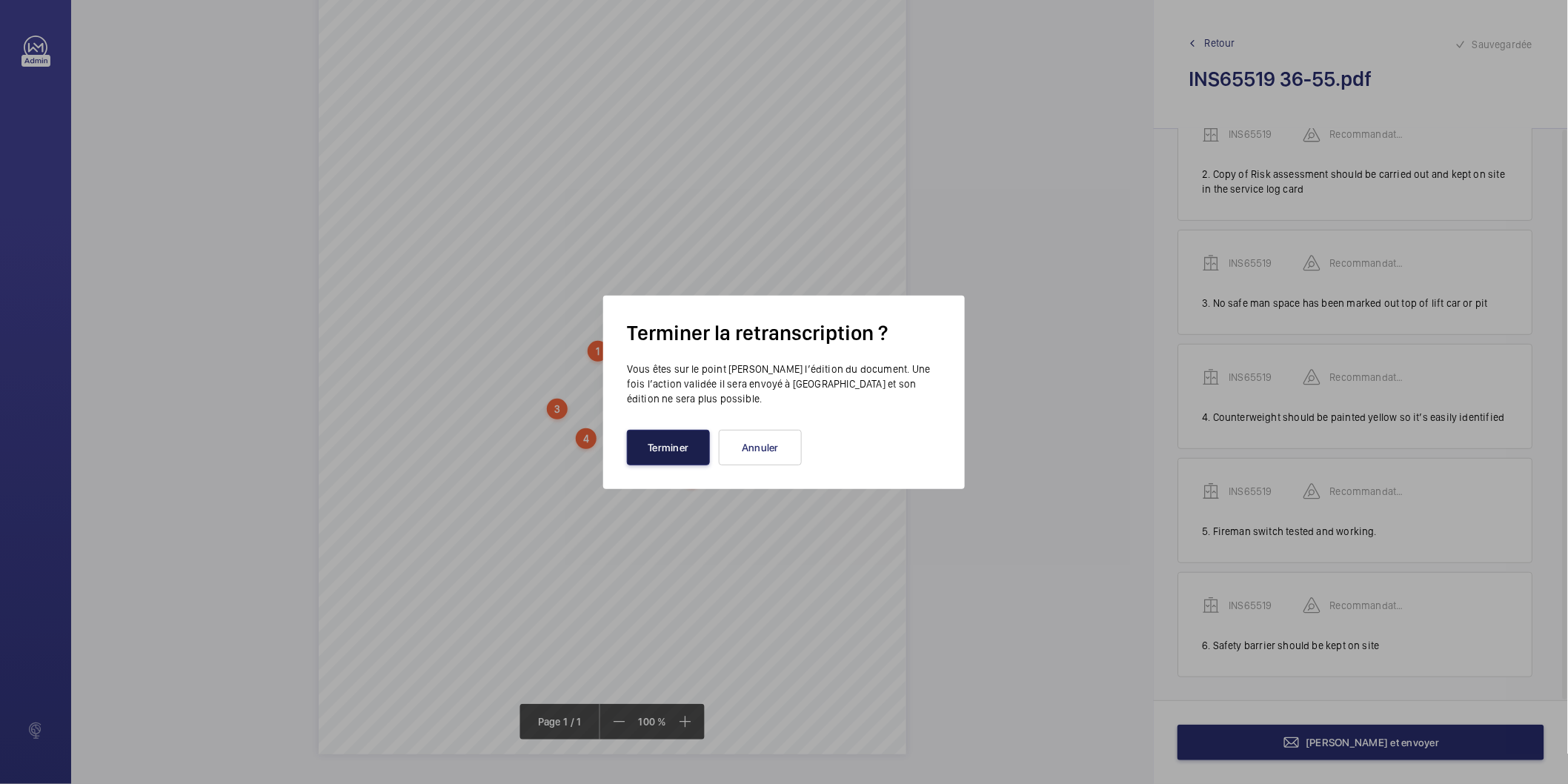
click at [651, 449] on button "Terminer" at bounding box center [668, 448] width 83 height 36
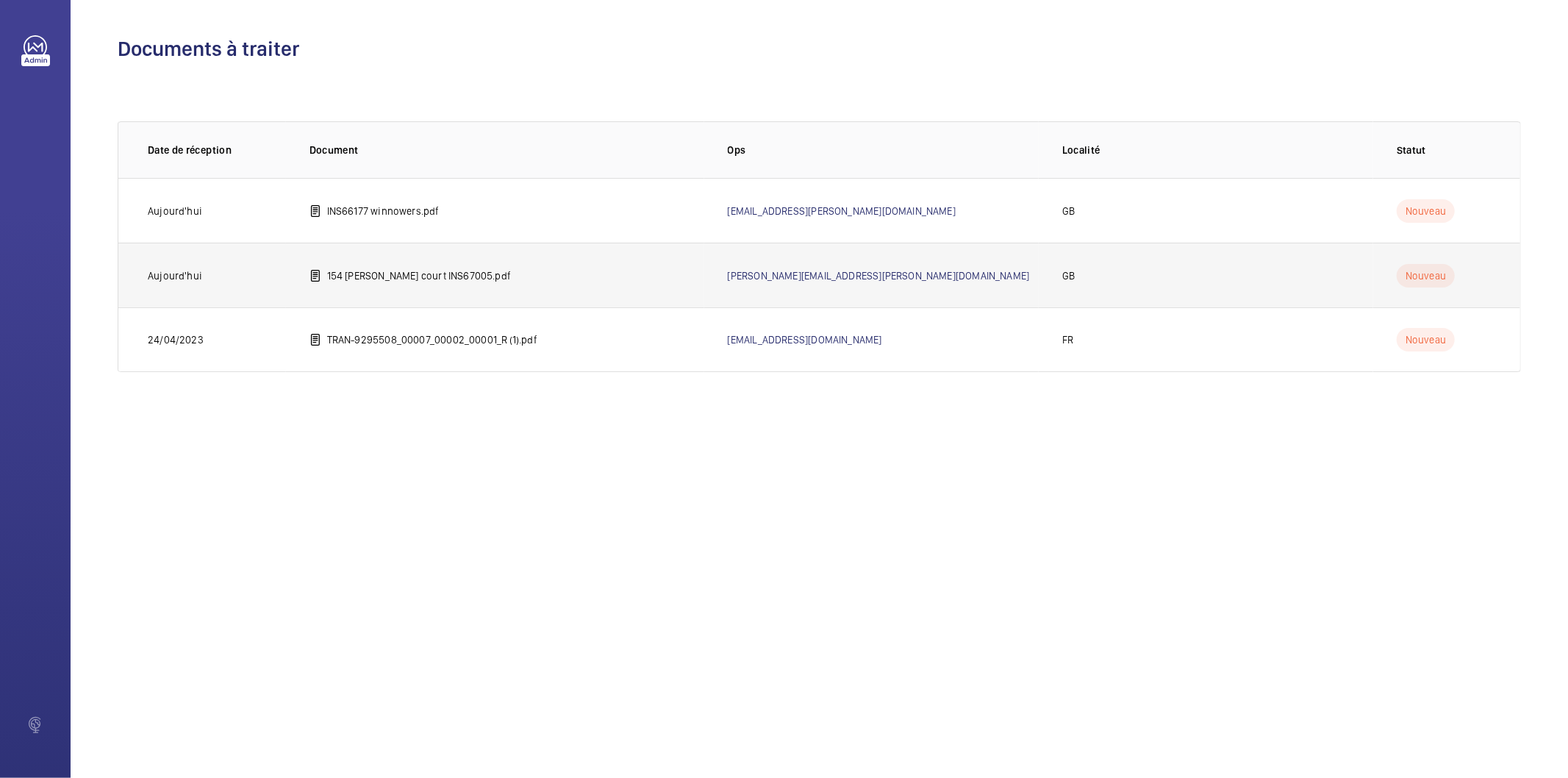
click at [518, 272] on td "154 earls court INS67005.pdf" at bounding box center [495, 275] width 418 height 65
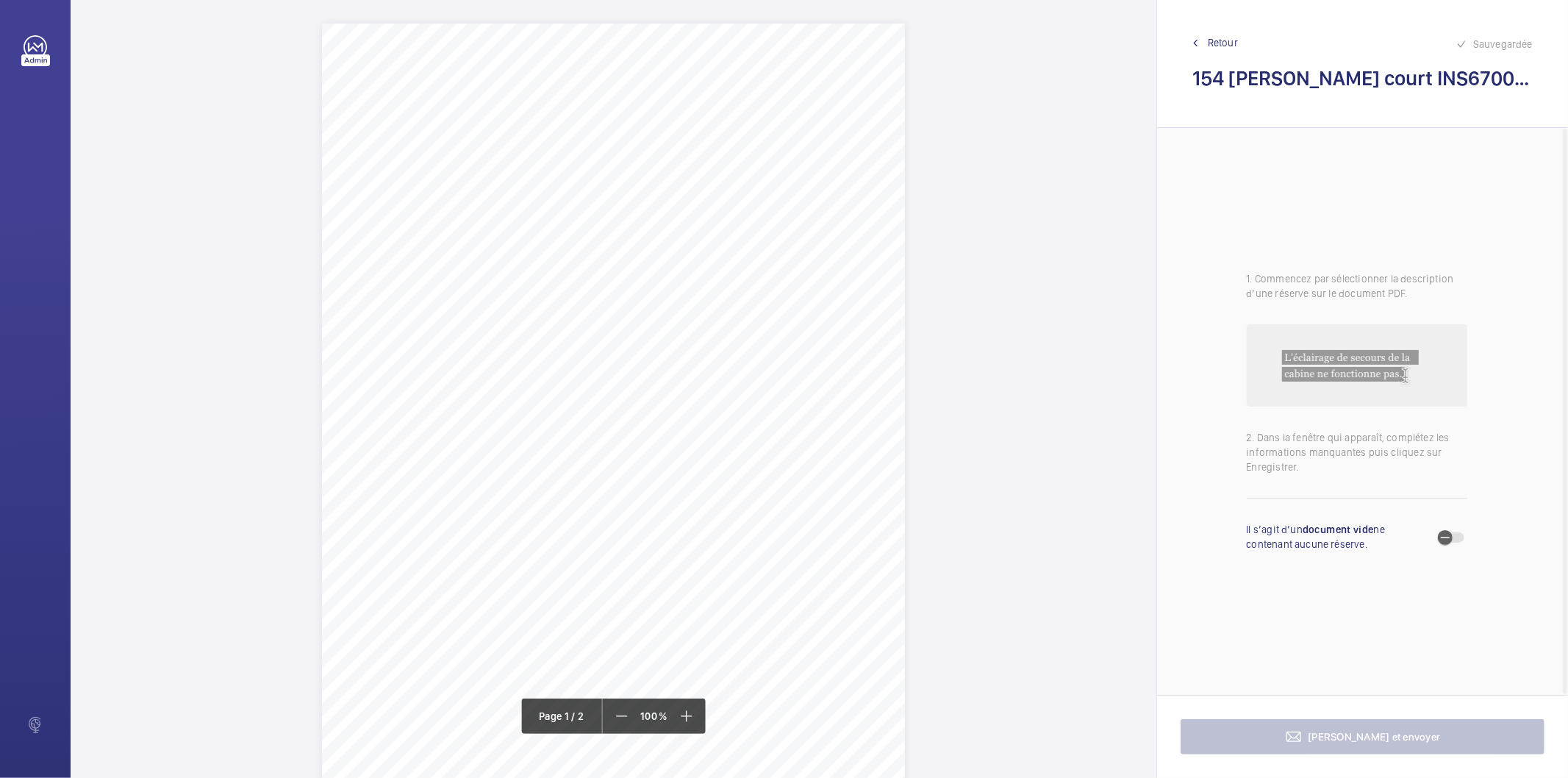
drag, startPoint x: 589, startPoint y: 187, endPoint x: 751, endPoint y: 186, distance: 162.0
click at [751, 186] on span "154 Earls Court Road London SW5 9QH" at bounding box center [673, 187] width 166 height 10
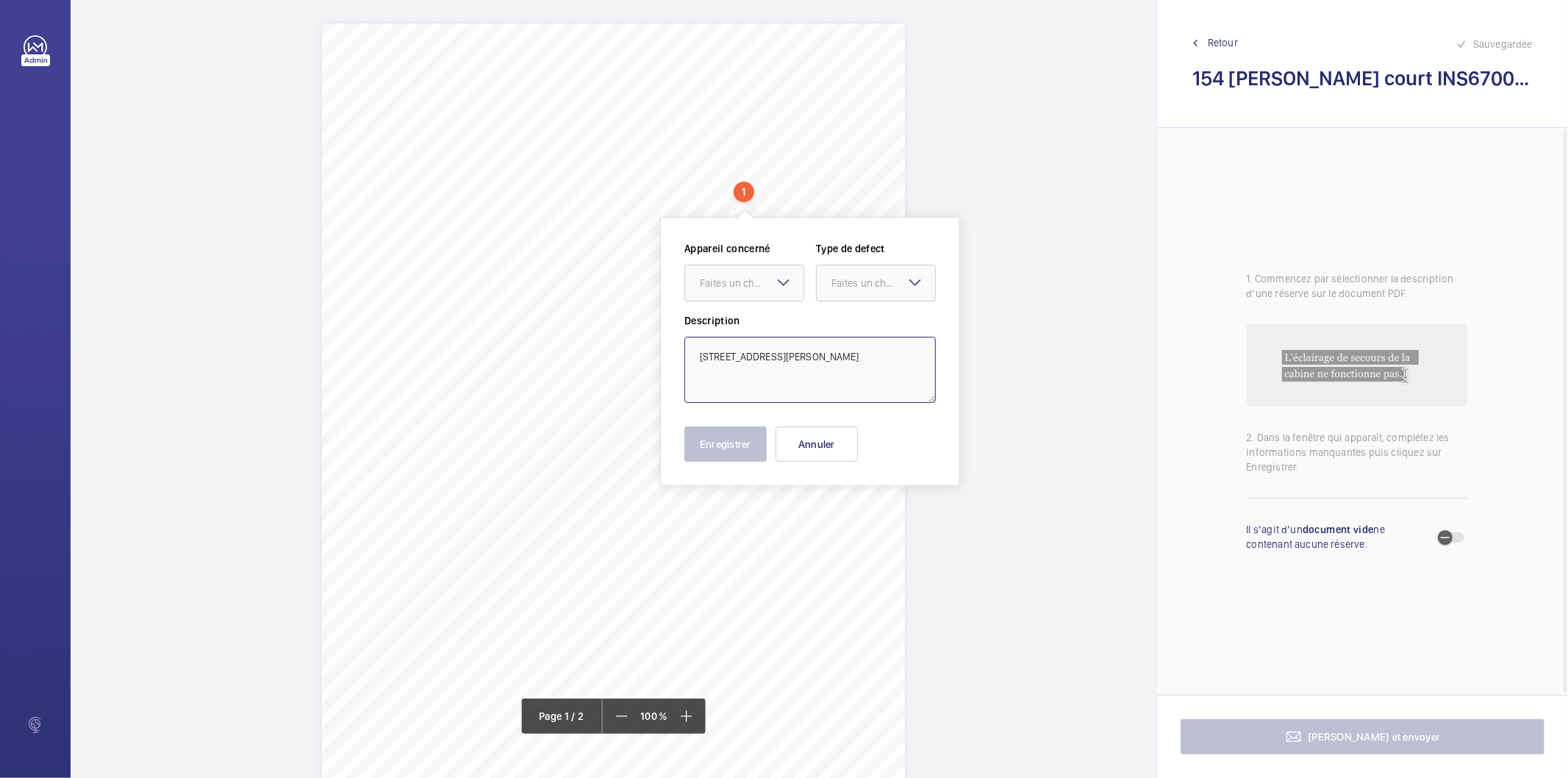
click at [862, 360] on textarea "154 Earls Court Road London SW5 9QH" at bounding box center [810, 369] width 251 height 66
click at [824, 439] on button "Annuler" at bounding box center [816, 444] width 82 height 36
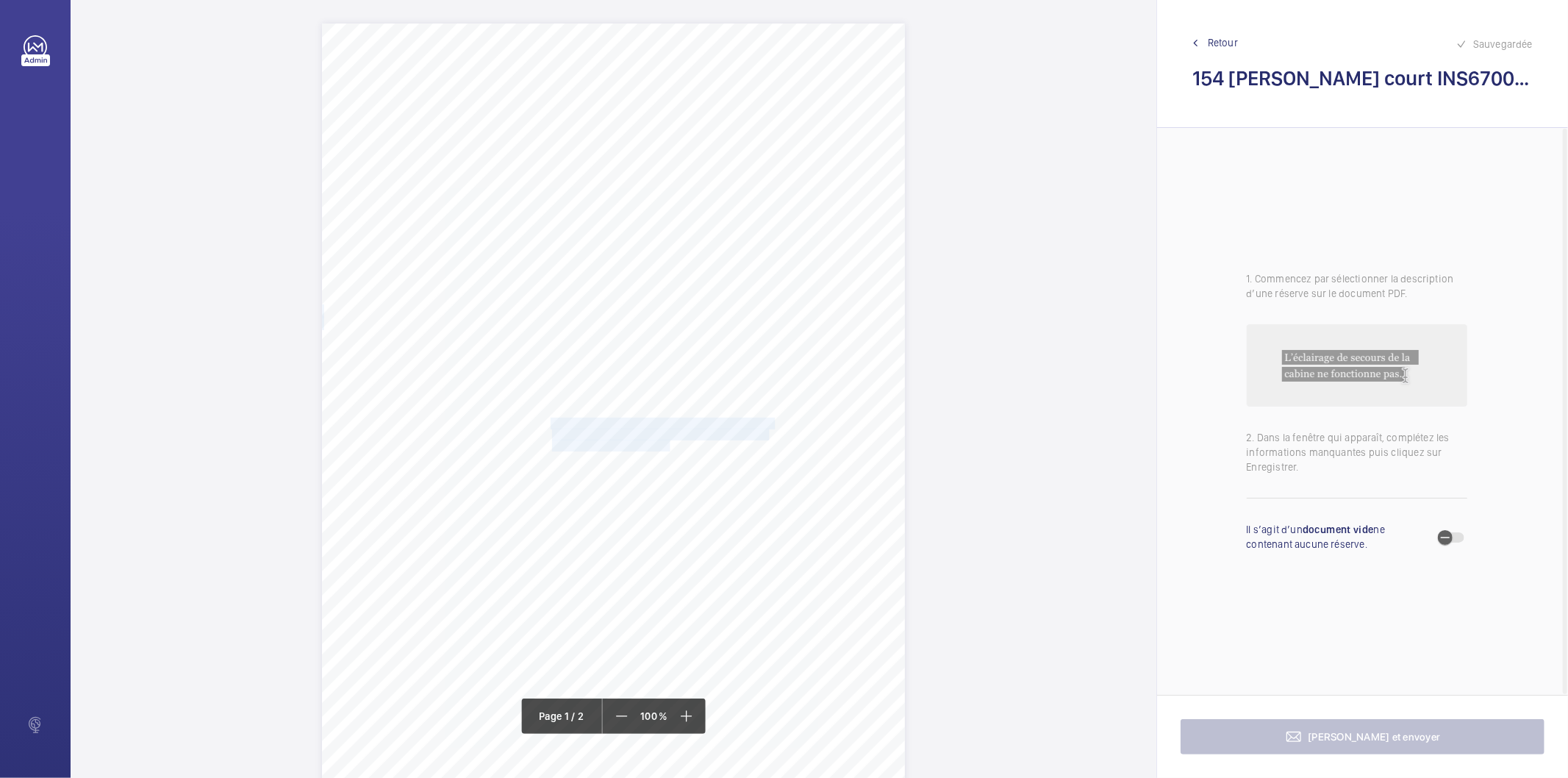
drag, startPoint x: 549, startPoint y: 422, endPoint x: 668, endPoint y: 439, distance: 120.2
click at [668, 439] on div "Signed: Lifting Operations and Lifting Equipment Regulations 1998 Report of Tho…" at bounding box center [613, 436] width 583 height 825
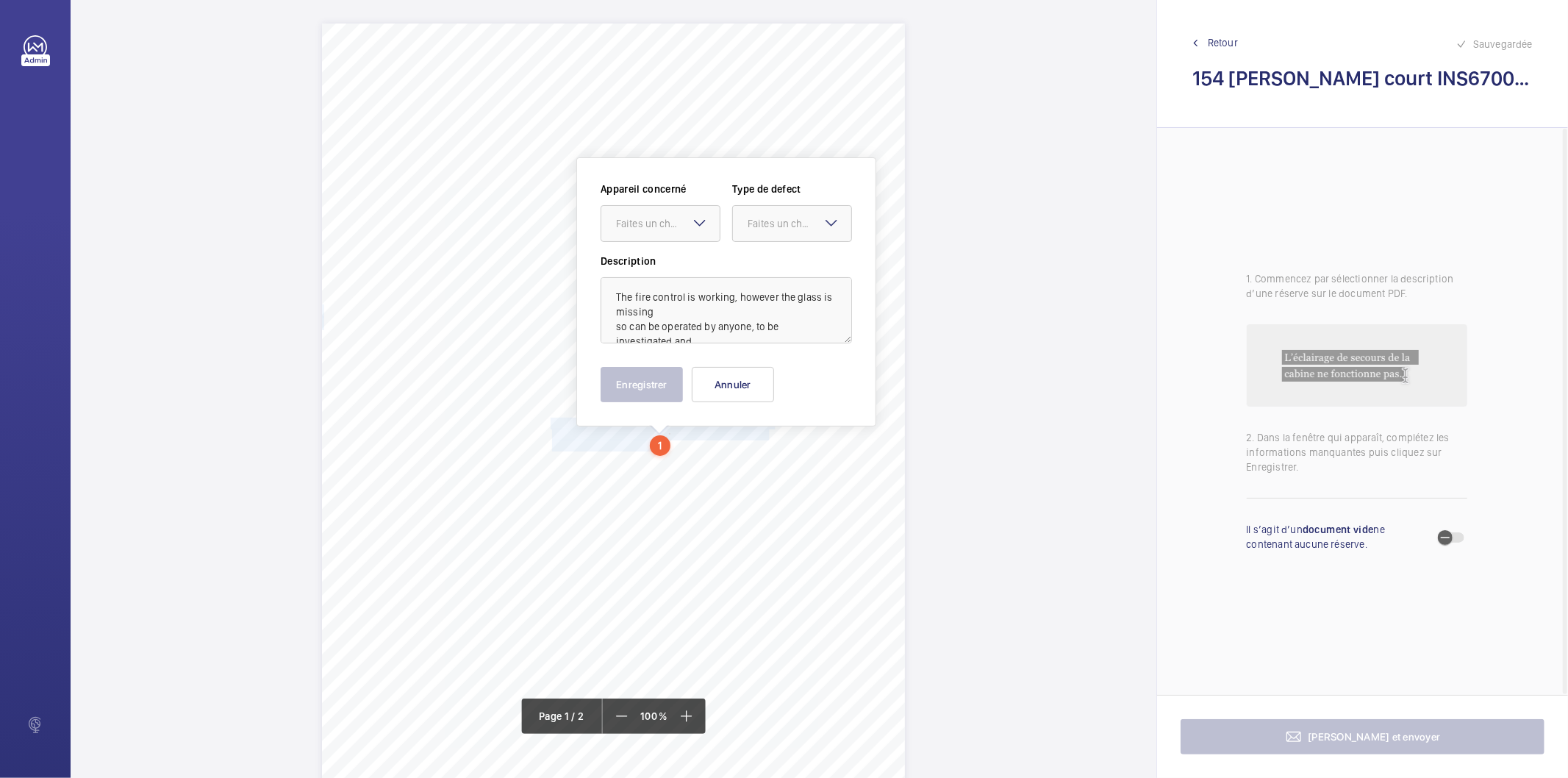
scroll to position [68, 0]
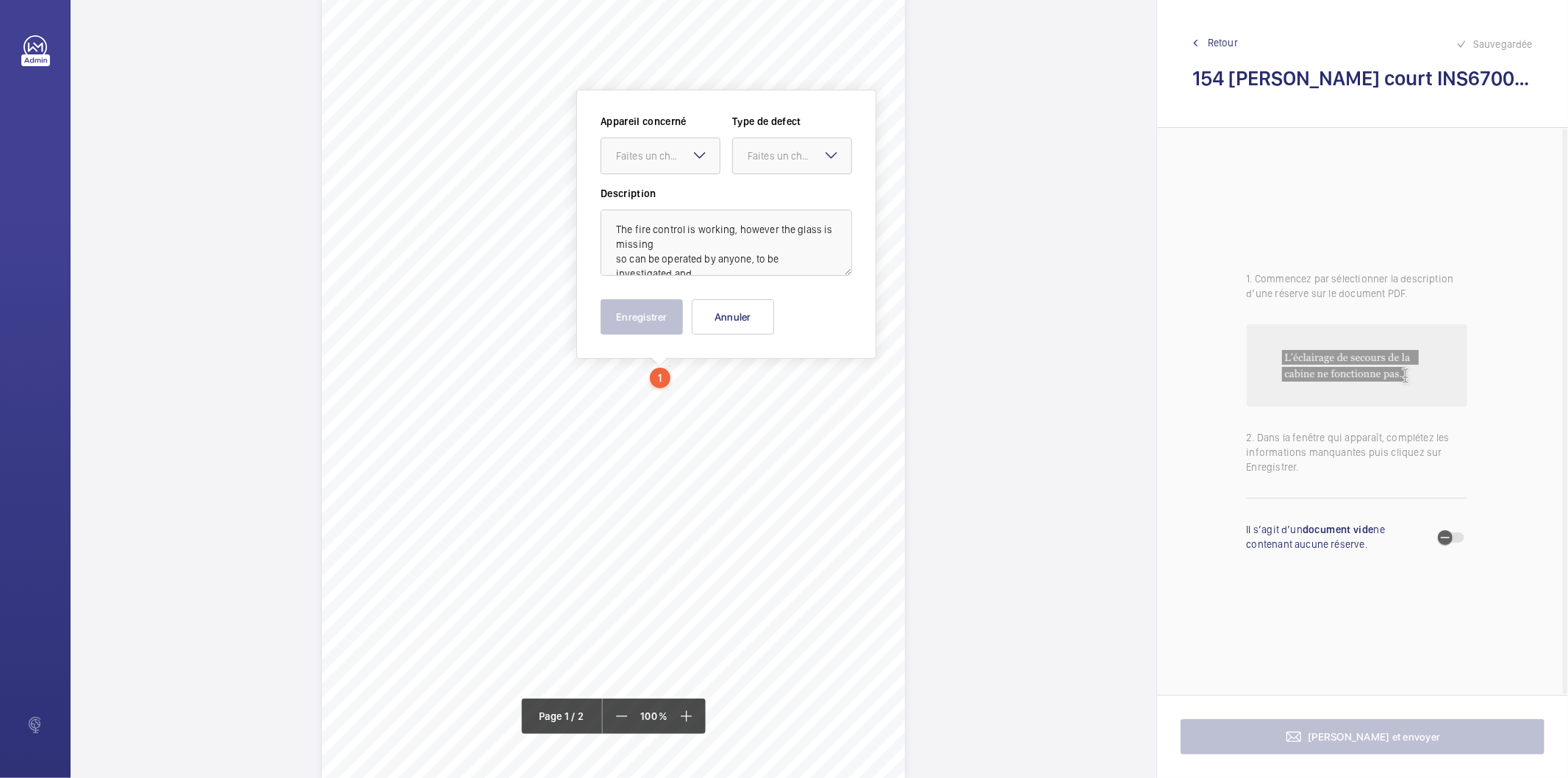
click at [630, 134] on wm-front-input-dropdown "Appareil concerné Faites un choix" at bounding box center [660, 144] width 120 height 60
click at [634, 149] on div "Faites un choix" at bounding box center [668, 155] width 104 height 14
click at [634, 203] on span "INS67005" at bounding box center [660, 200] width 89 height 14
click at [803, 160] on div "Faites un choix" at bounding box center [799, 155] width 104 height 14
click at [789, 200] on span "Standard" at bounding box center [792, 200] width 89 height 14
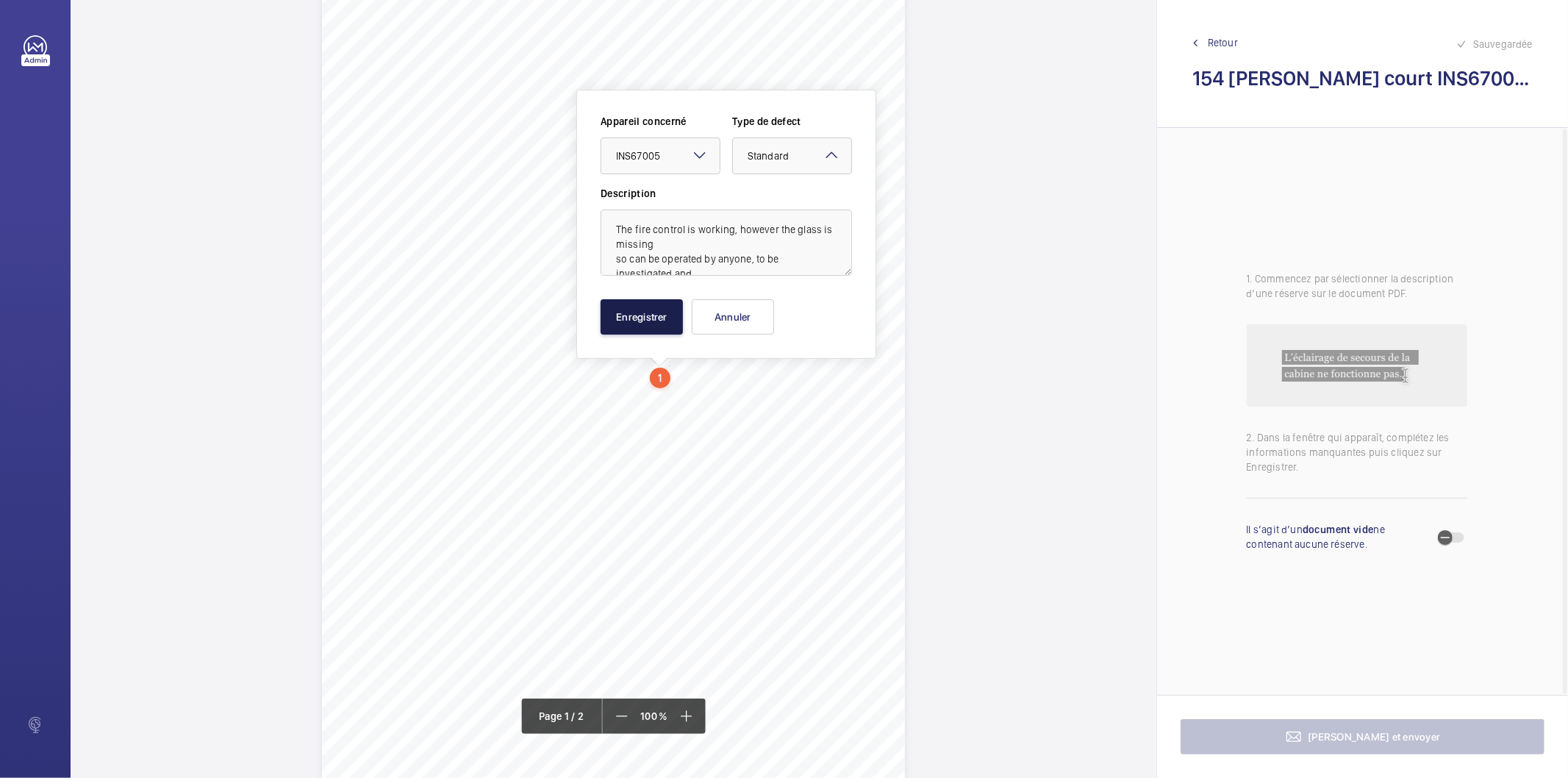
click at [659, 316] on button "Enregistrer" at bounding box center [641, 317] width 82 height 36
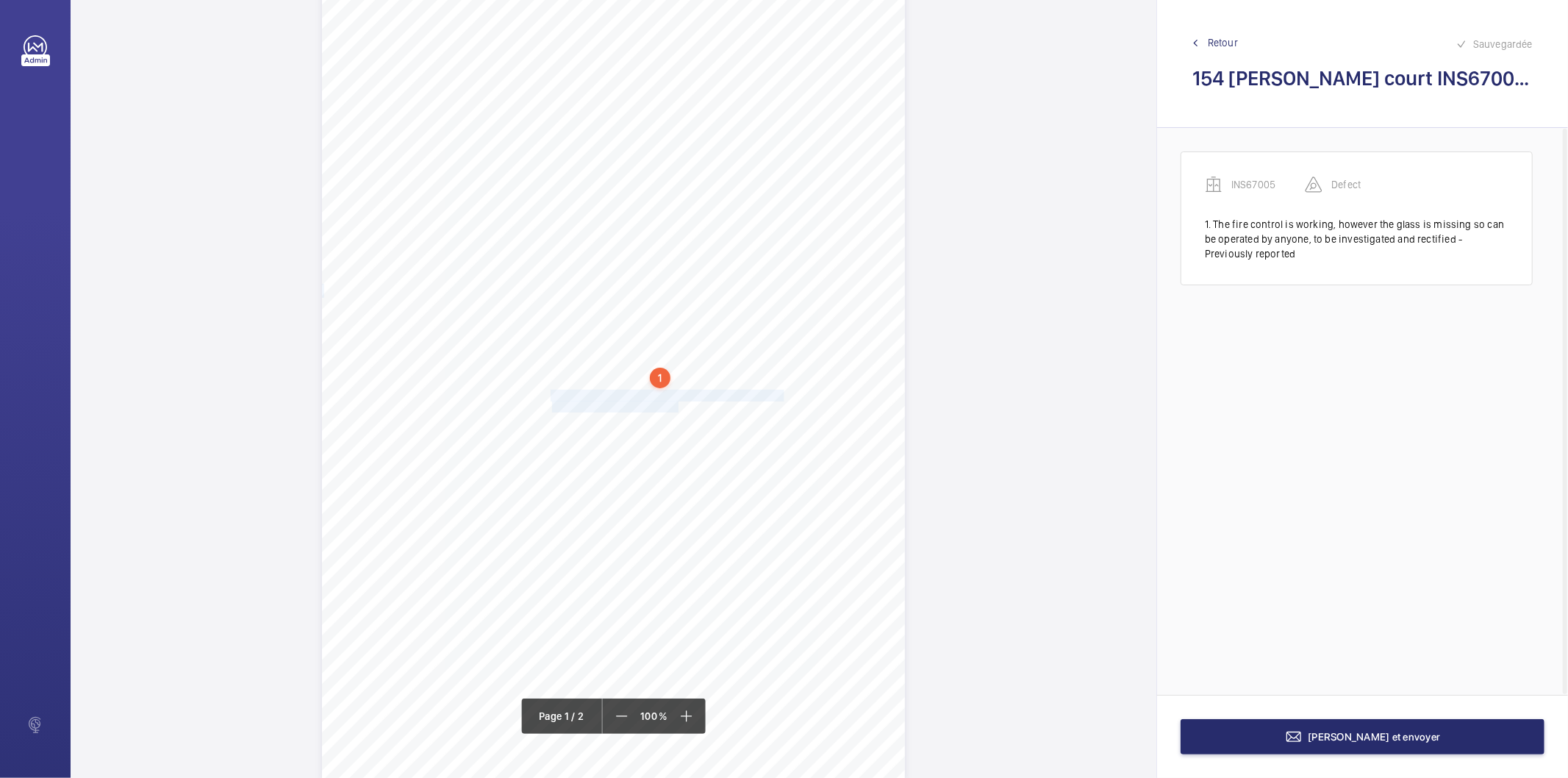
drag, startPoint x: 549, startPoint y: 398, endPoint x: 676, endPoint y: 408, distance: 127.4
click at [676, 408] on div "Signed: Lifting Operations and Lifting Equipment Regulations 1998 Report of Tho…" at bounding box center [613, 368] width 583 height 825
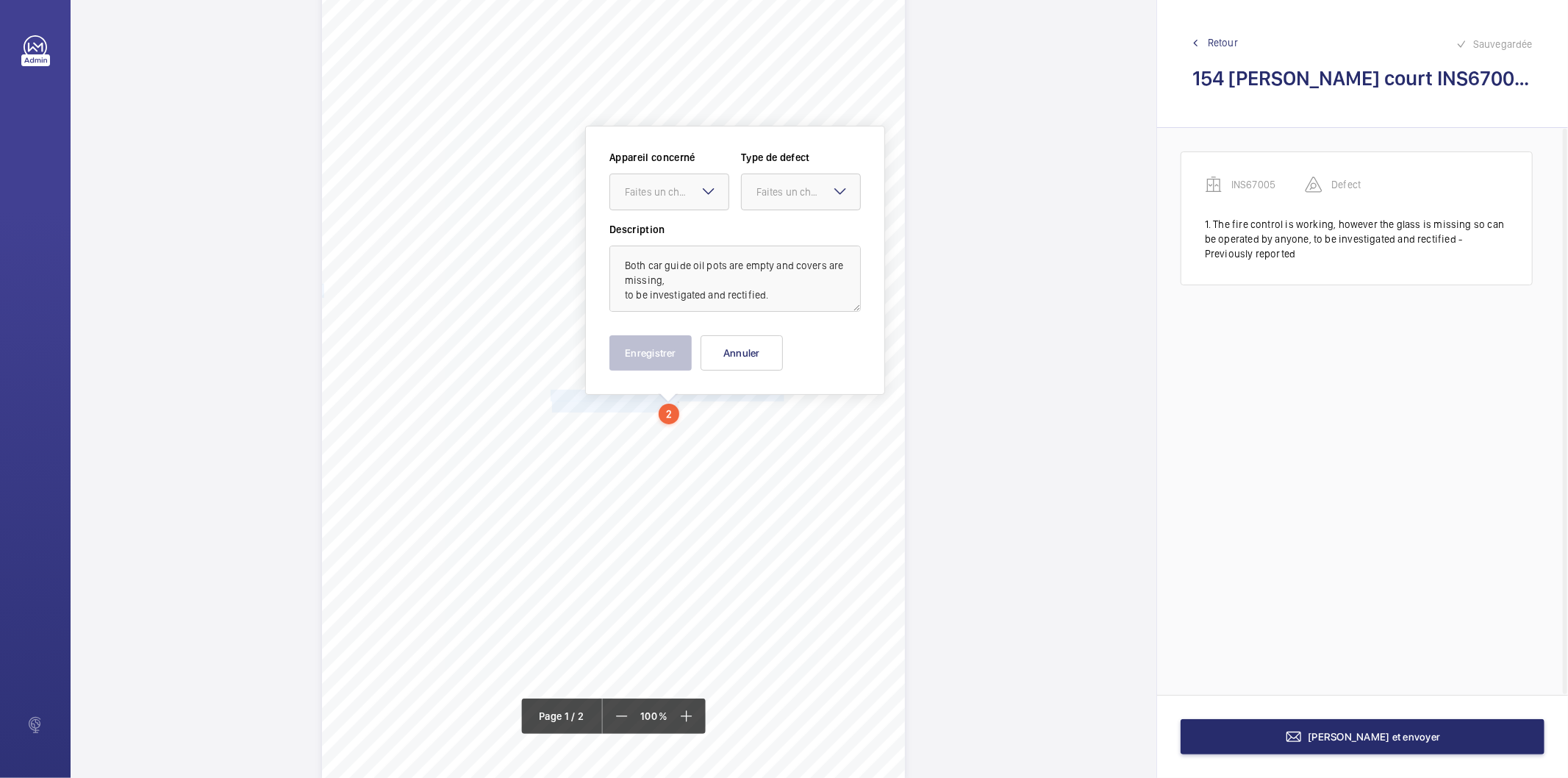
scroll to position [104, 0]
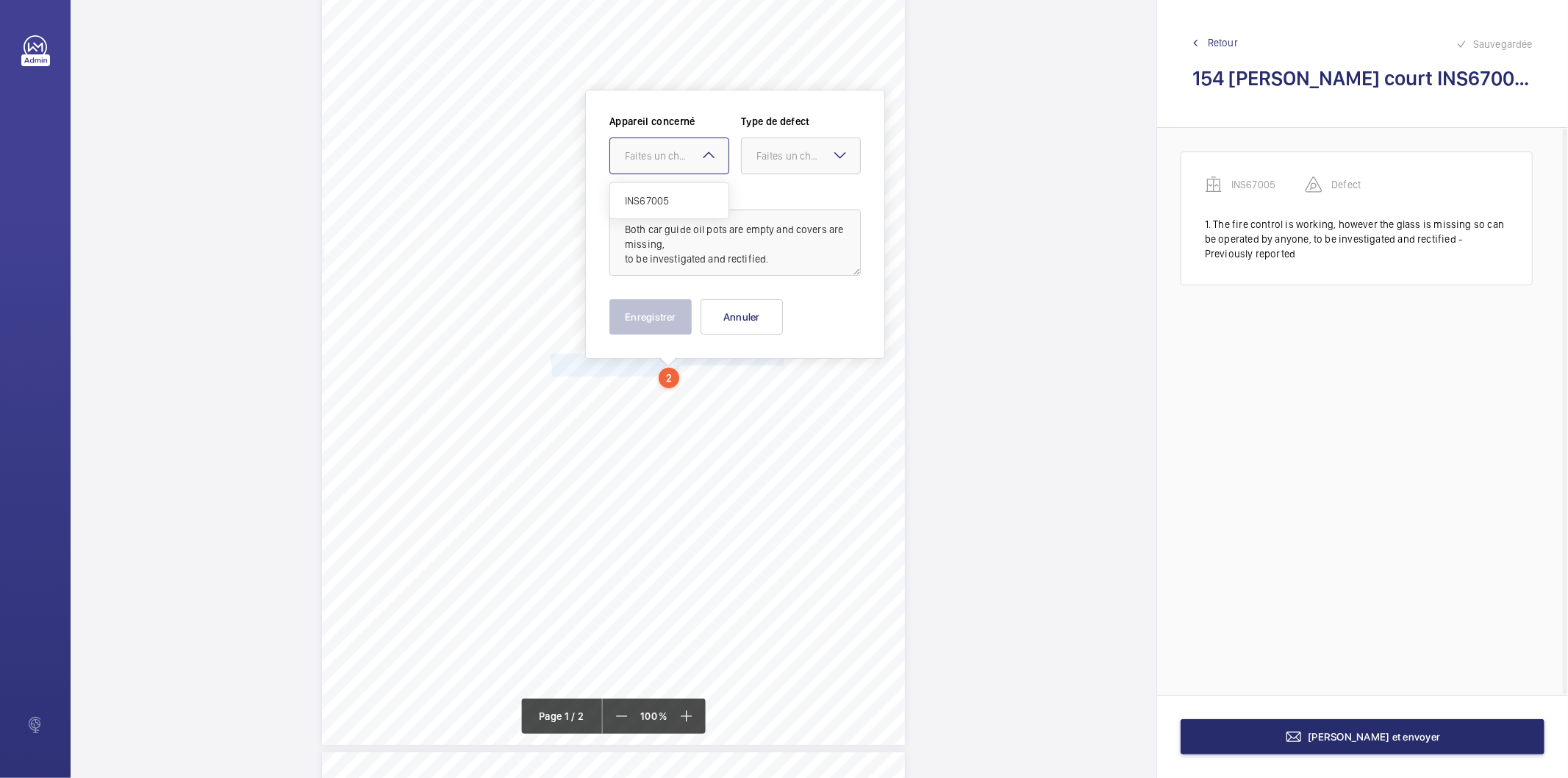
click at [680, 143] on div at bounding box center [668, 156] width 118 height 36
click at [659, 200] on span "INS67005" at bounding box center [669, 200] width 89 height 14
click at [797, 153] on div "Faites un choix" at bounding box center [808, 155] width 104 height 14
click at [783, 203] on span "Standard" at bounding box center [800, 200] width 89 height 14
click at [674, 322] on button "Enregistrer" at bounding box center [650, 317] width 82 height 36
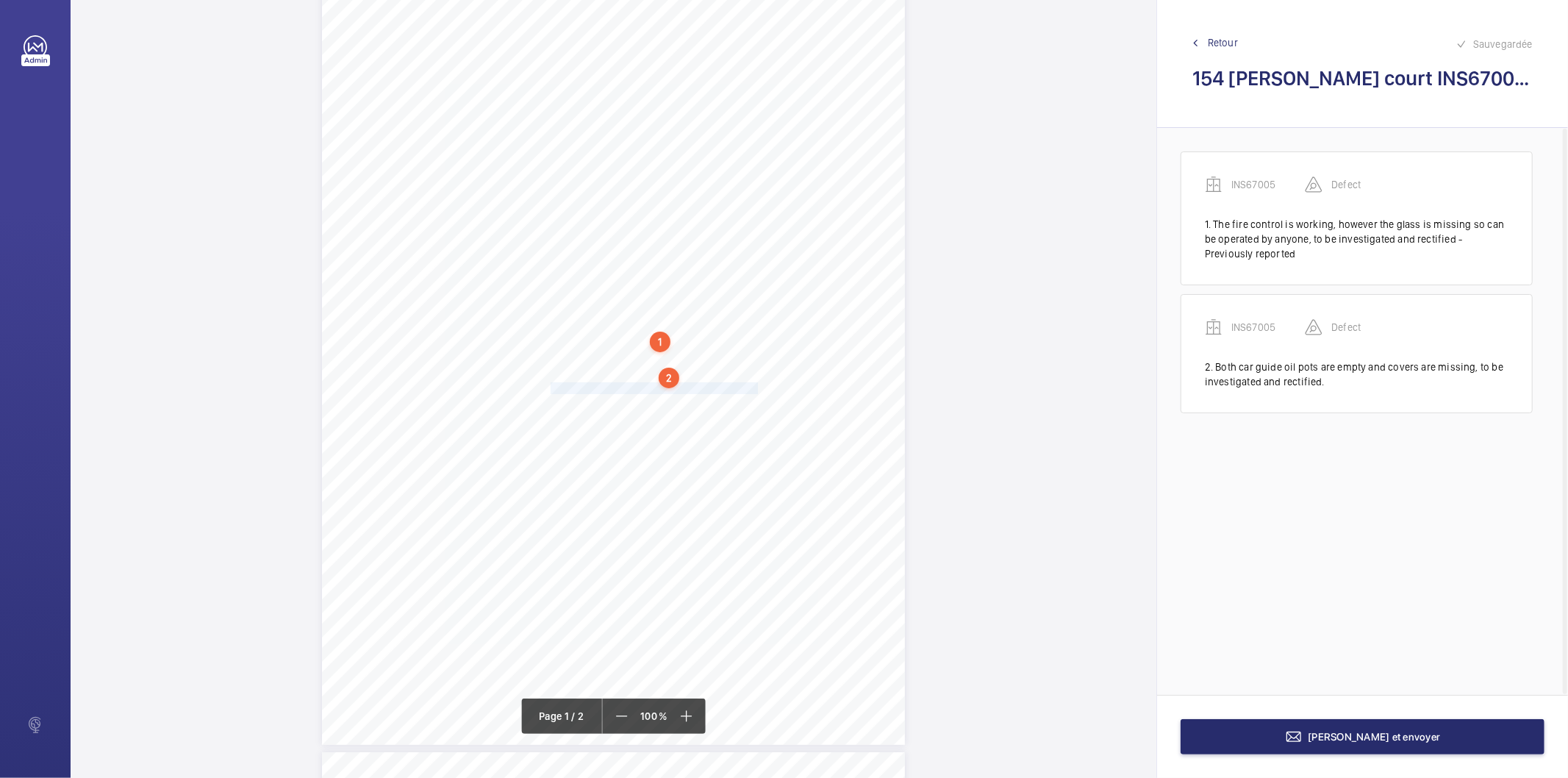
drag, startPoint x: 549, startPoint y: 390, endPoint x: 754, endPoint y: 390, distance: 205.0
click at [754, 390] on div "Signed: Lifting Operations and Lifting Equipment Regulations 1998 Report of Tho…" at bounding box center [613, 332] width 583 height 825
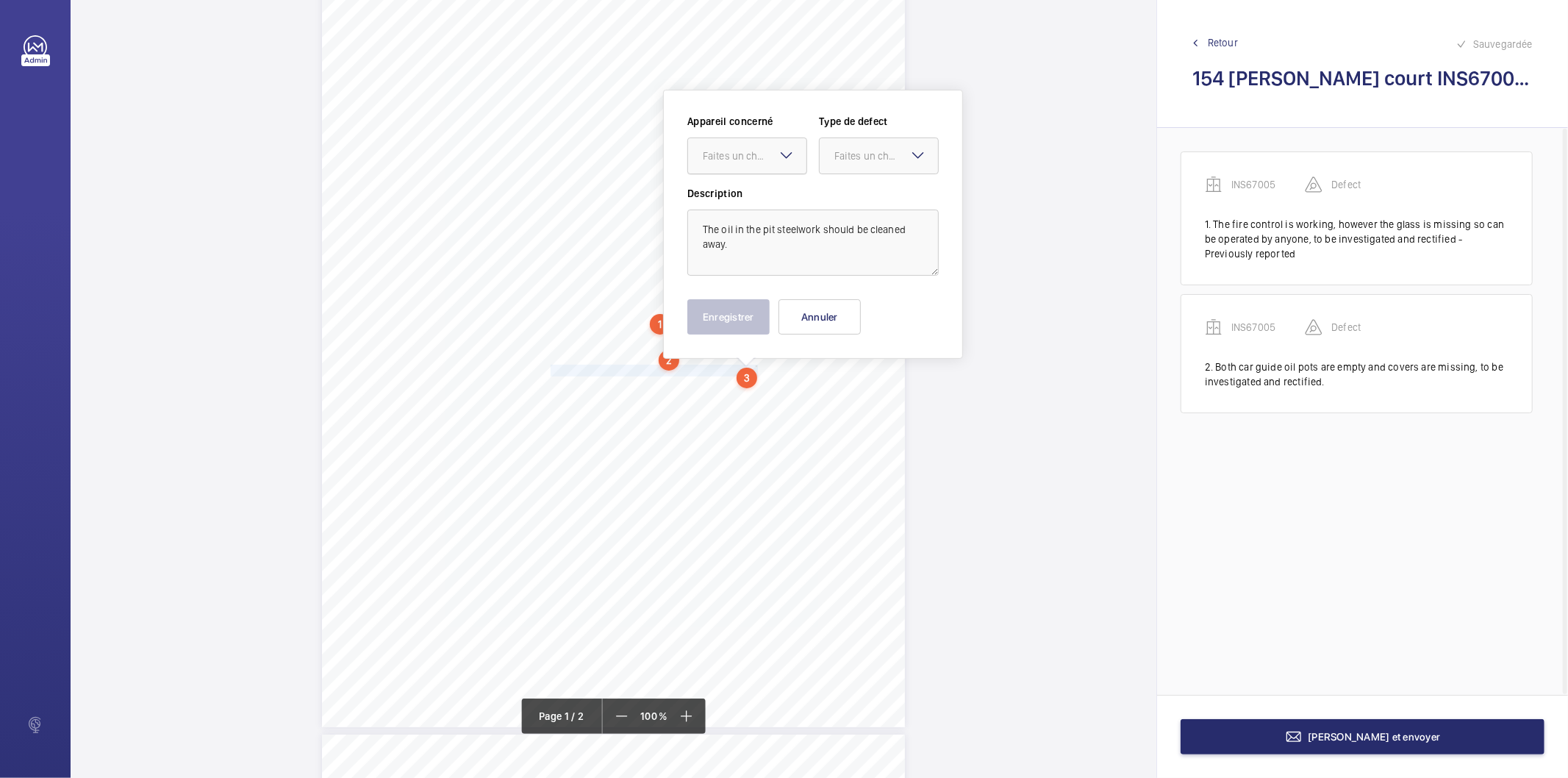
click at [743, 155] on div "Faites un choix" at bounding box center [754, 155] width 104 height 14
click at [735, 196] on span "INS67005" at bounding box center [747, 200] width 89 height 14
click at [860, 161] on div "Faites un choix" at bounding box center [886, 155] width 104 height 14
click at [860, 195] on span "Standard" at bounding box center [878, 200] width 89 height 14
click at [760, 303] on button "Enregistrer" at bounding box center [728, 317] width 82 height 36
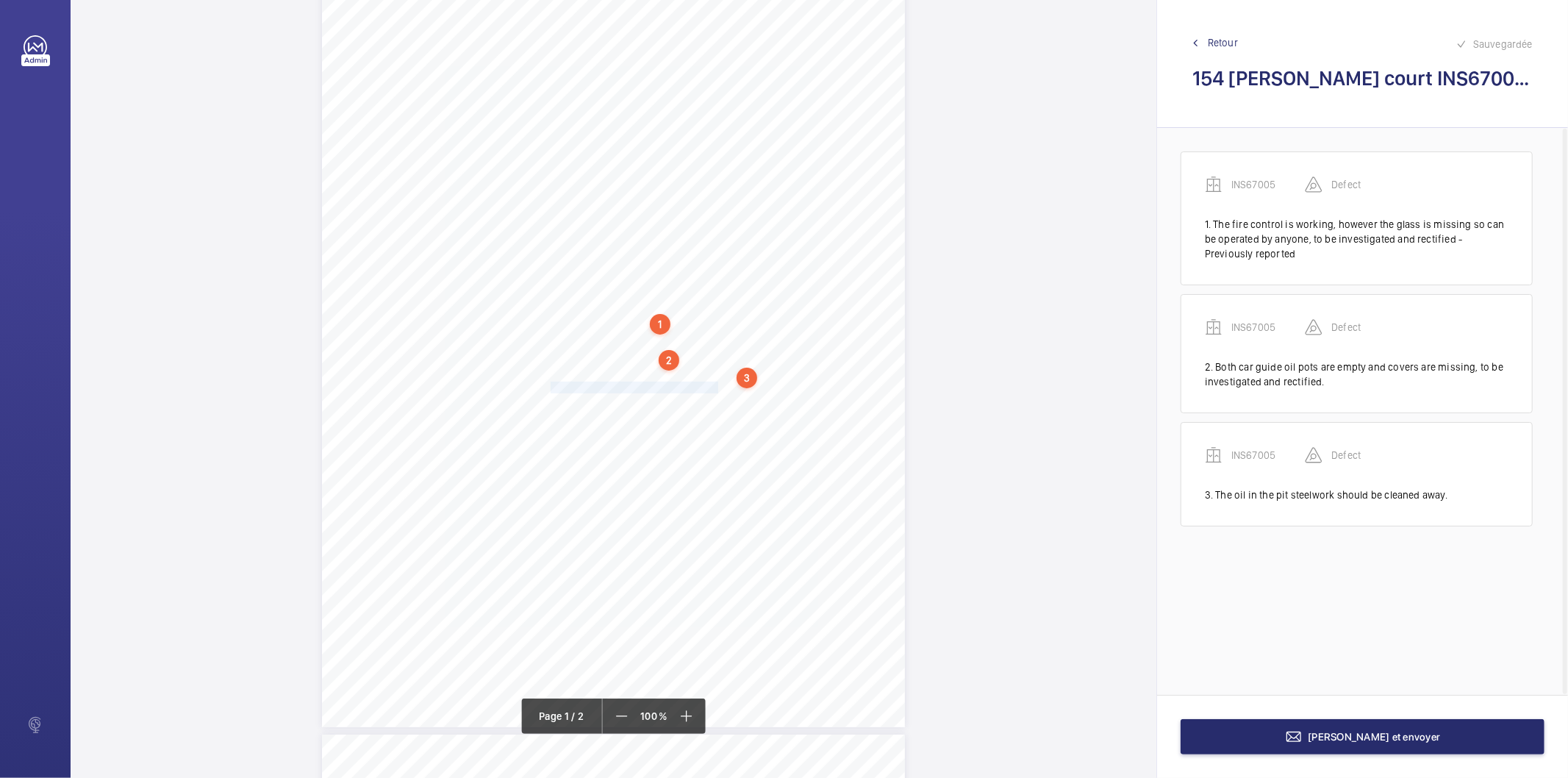
drag, startPoint x: 550, startPoint y: 388, endPoint x: 713, endPoint y: 386, distance: 163.0
click at [713, 386] on div "Signed: Lifting Operations and Lifting Equipment Regulations 1998 Report of Tho…" at bounding box center [613, 314] width 583 height 825
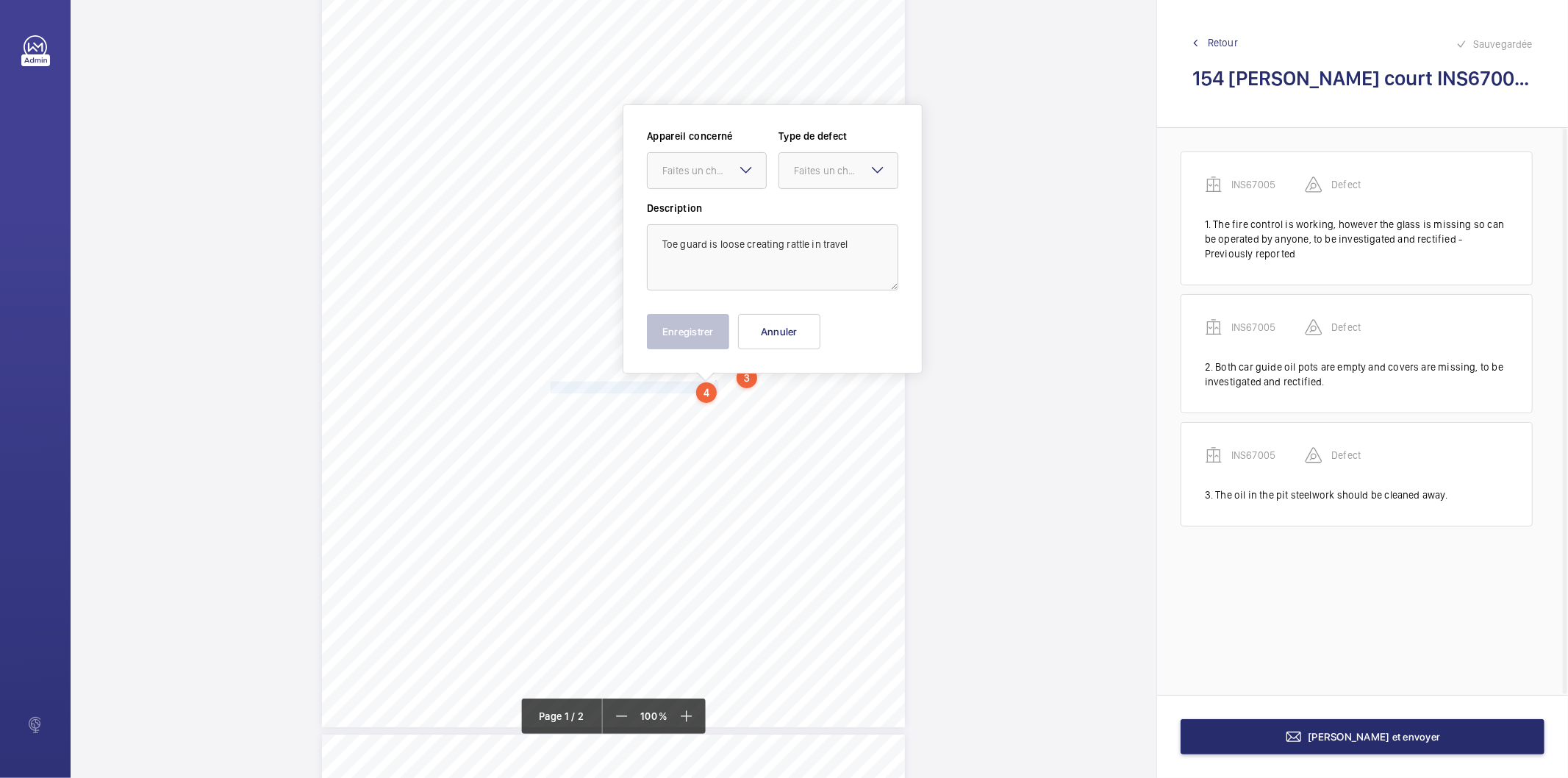
scroll to position [136, 0]
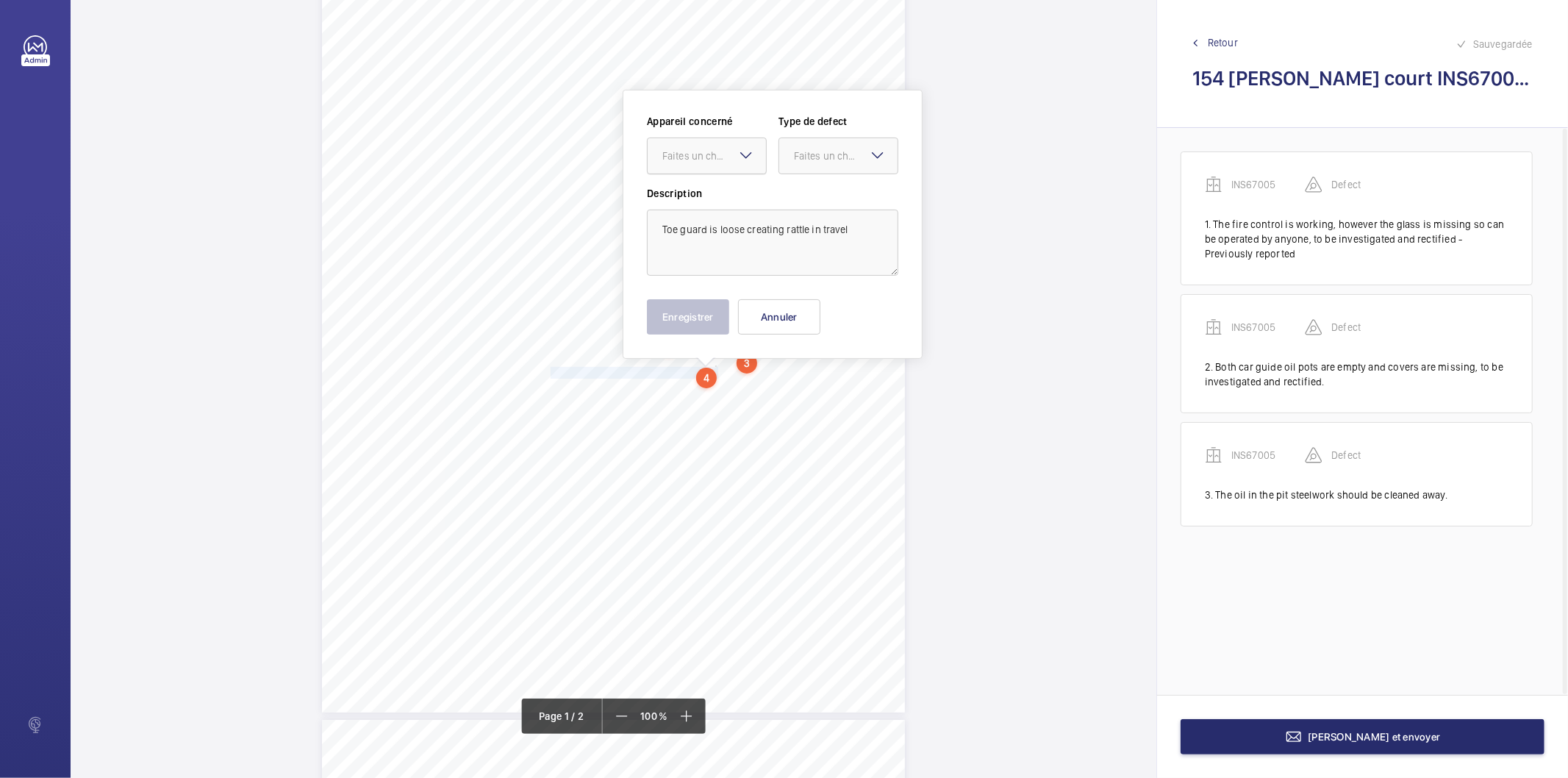
click at [729, 155] on div "Faites un choix" at bounding box center [714, 155] width 104 height 14
click at [686, 194] on span "INS67005" at bounding box center [707, 200] width 89 height 14
click at [792, 159] on div at bounding box center [838, 156] width 118 height 36
drag, startPoint x: 796, startPoint y: 194, endPoint x: 645, endPoint y: 386, distance: 244.3
click at [795, 199] on span "Standard" at bounding box center [838, 200] width 89 height 14
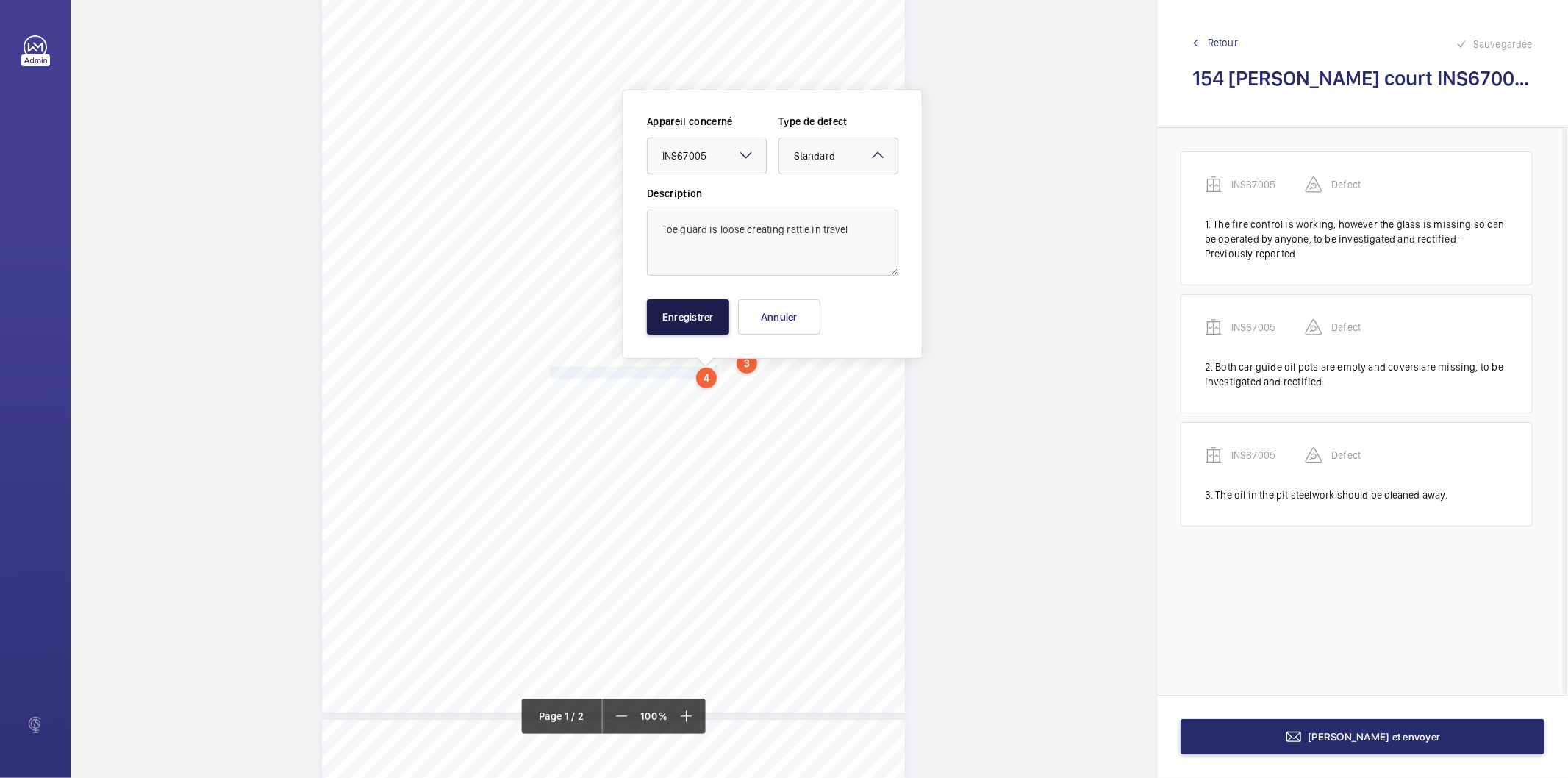
click at [663, 327] on button "Enregistrer" at bounding box center [688, 317] width 82 height 36
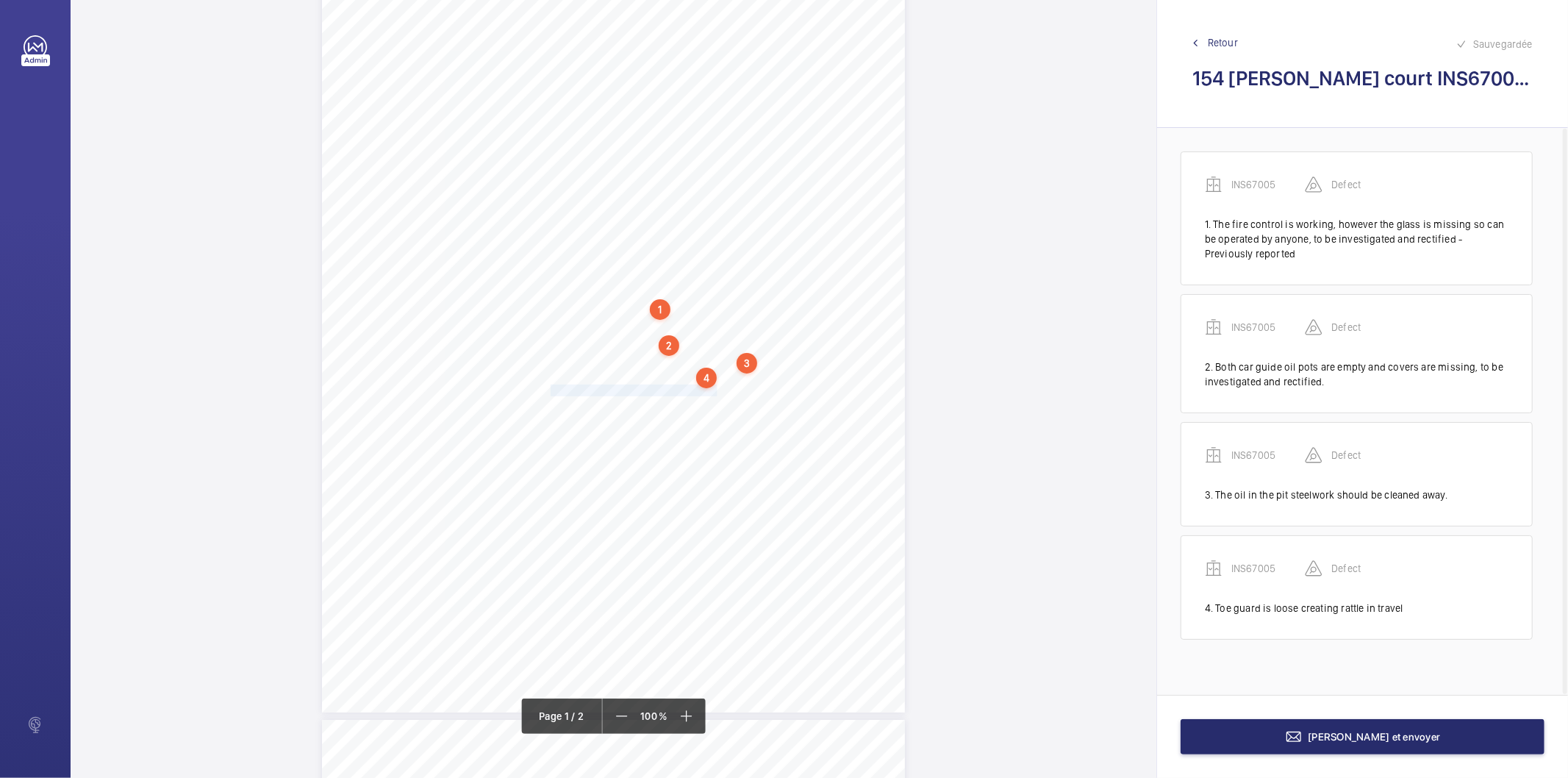
drag, startPoint x: 549, startPoint y: 392, endPoint x: 713, endPoint y: 391, distance: 164.0
click at [713, 391] on div "Signed: Lifting Operations and Lifting Equipment Regulations 1998 Report of Tho…" at bounding box center [613, 300] width 583 height 825
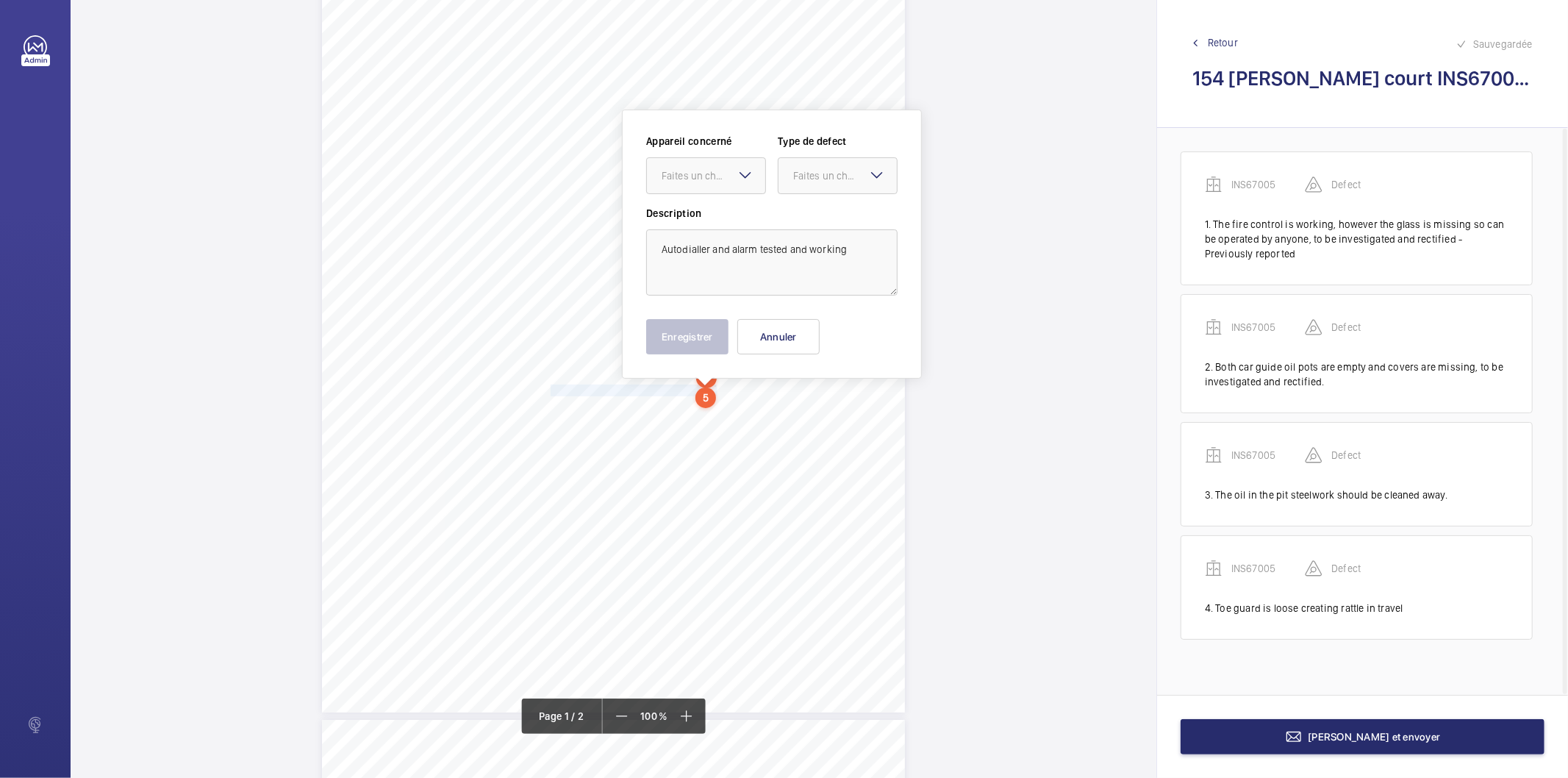
scroll to position [155, 0]
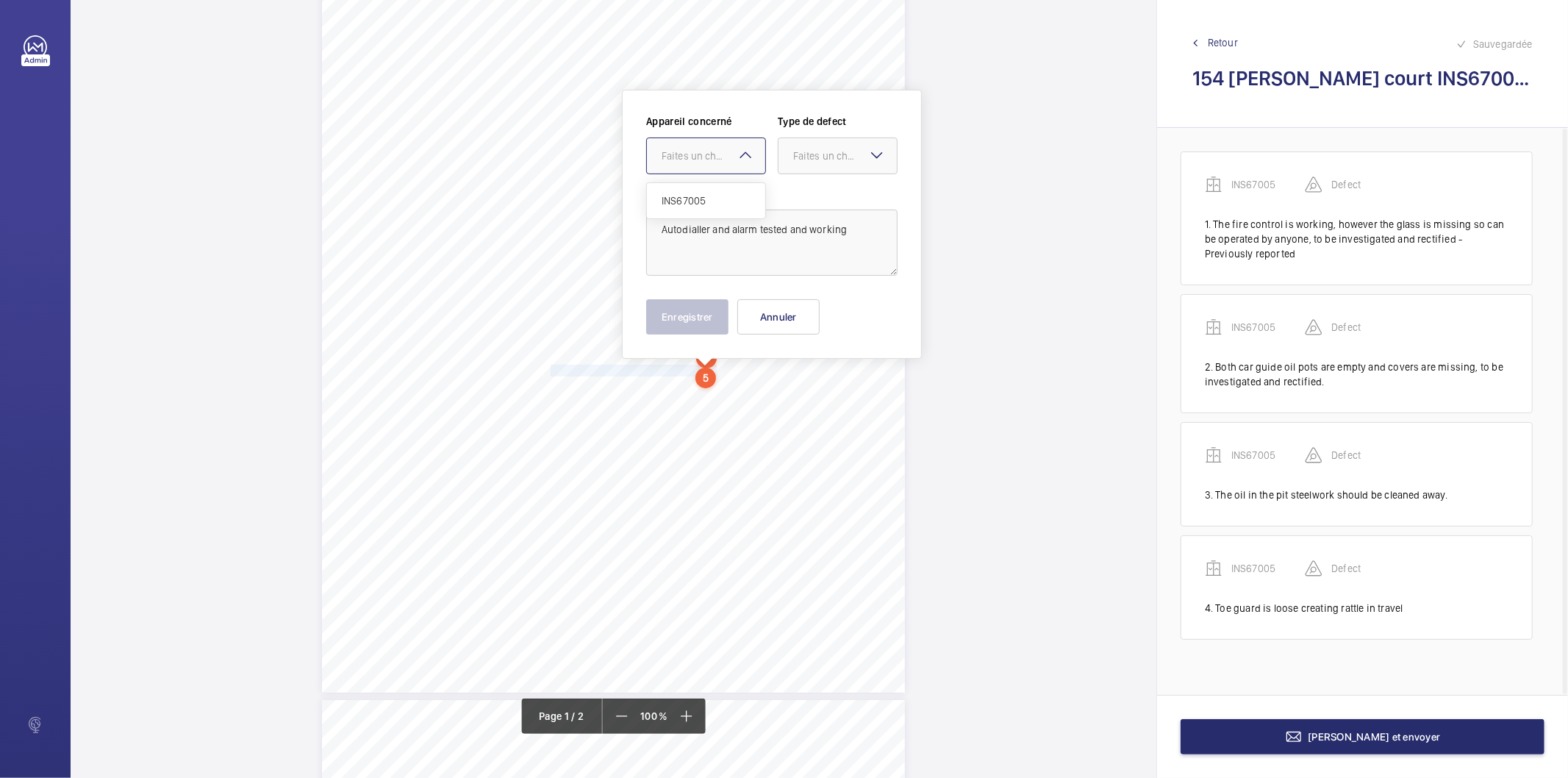
click at [696, 161] on div "Faites un choix" at bounding box center [713, 155] width 104 height 14
click at [691, 200] on span "INS67005" at bounding box center [706, 200] width 89 height 14
click at [826, 150] on div "Faites un choix" at bounding box center [845, 155] width 104 height 14
drag, startPoint x: 816, startPoint y: 302, endPoint x: 804, endPoint y: 309, distance: 13.9
click at [816, 303] on span "Recommandation" at bounding box center [838, 308] width 89 height 14
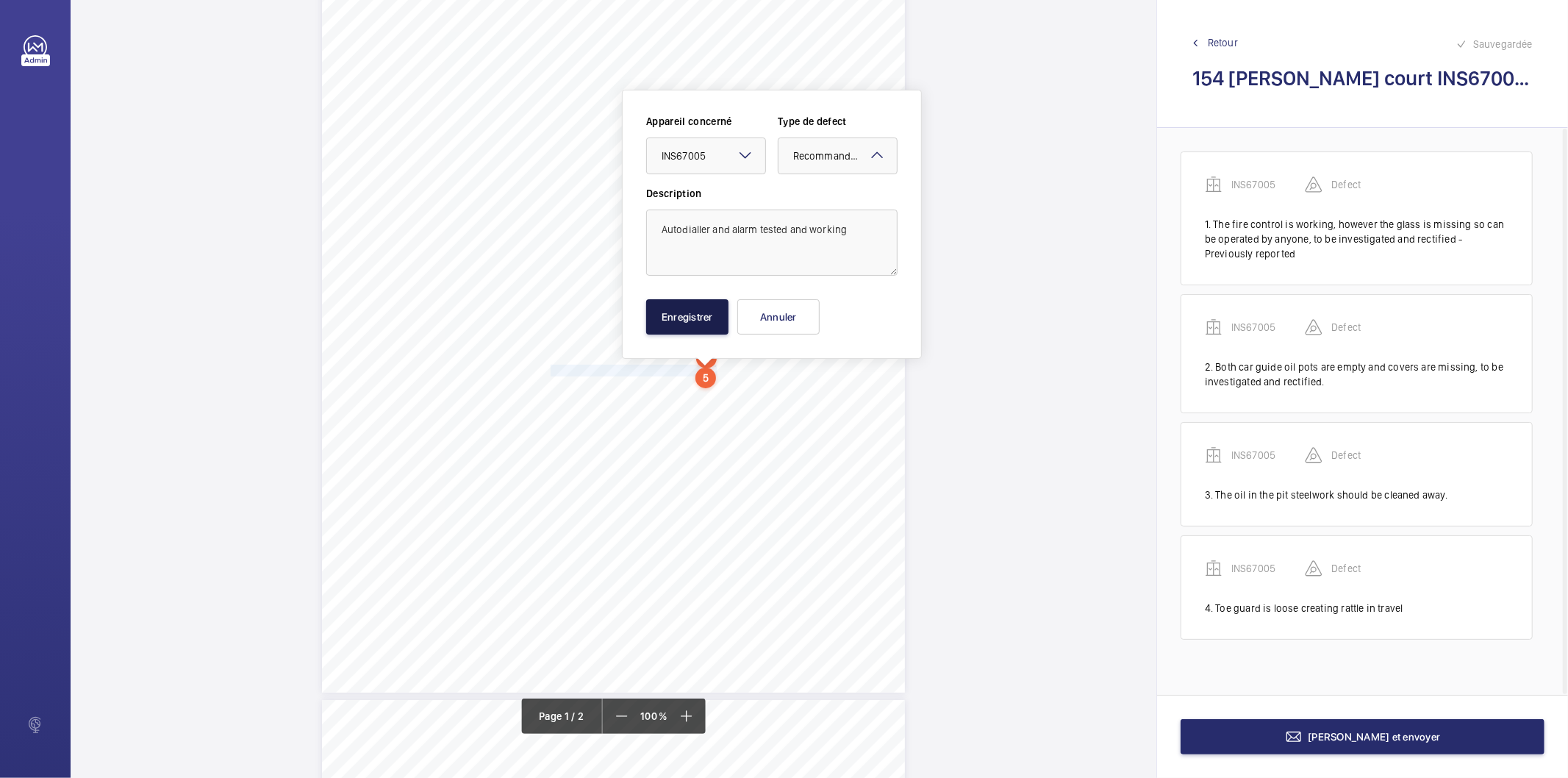
click at [701, 324] on button "Enregistrer" at bounding box center [687, 317] width 82 height 36
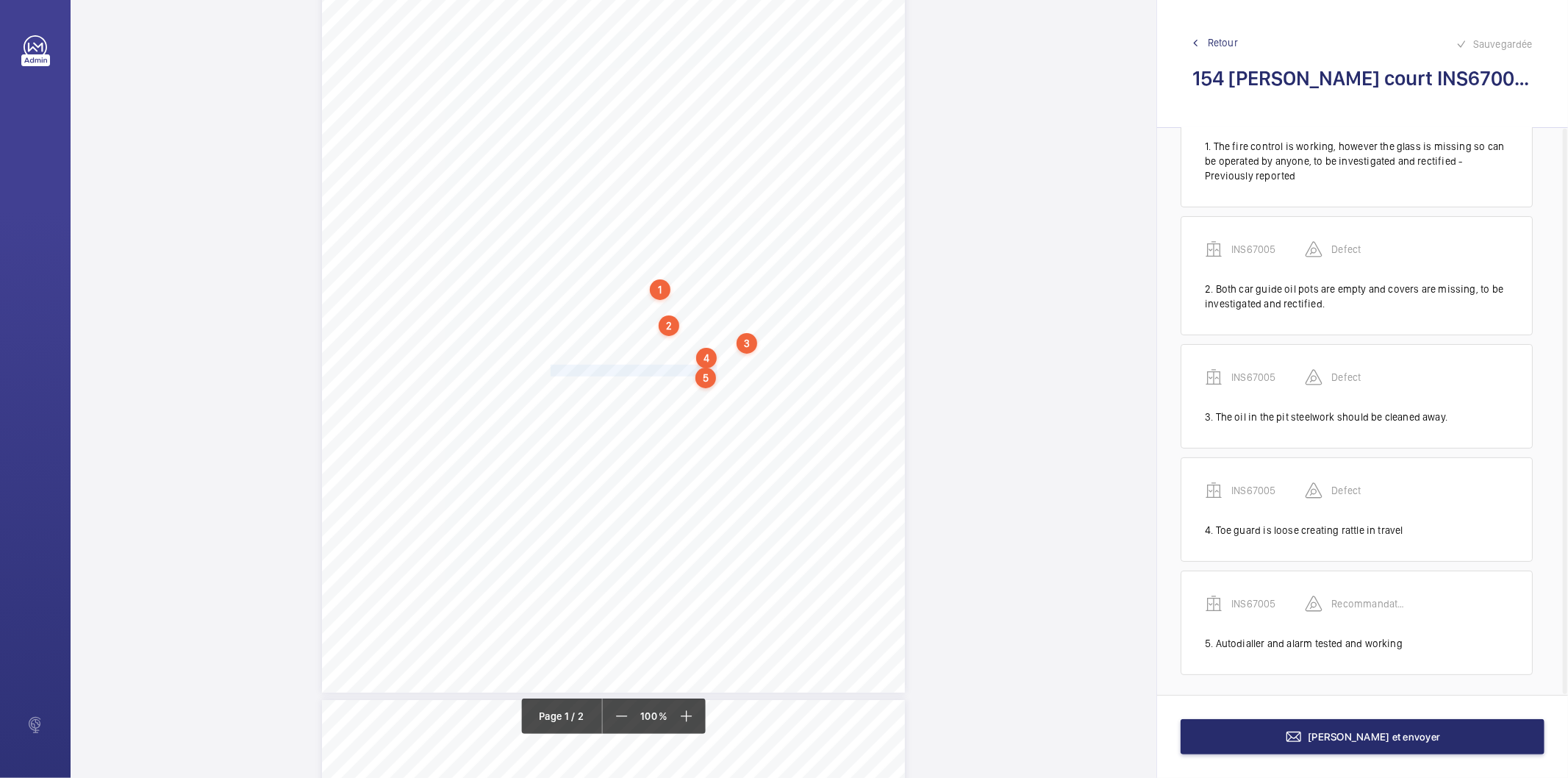
scroll to position [82, 0]
drag, startPoint x: 549, startPoint y: 391, endPoint x: 584, endPoint y: 396, distance: 35.4
click at [584, 396] on div "Signed: Lifting Operations and Lifting Equipment Regulations 1998 Report of Tho…" at bounding box center [613, 279] width 583 height 825
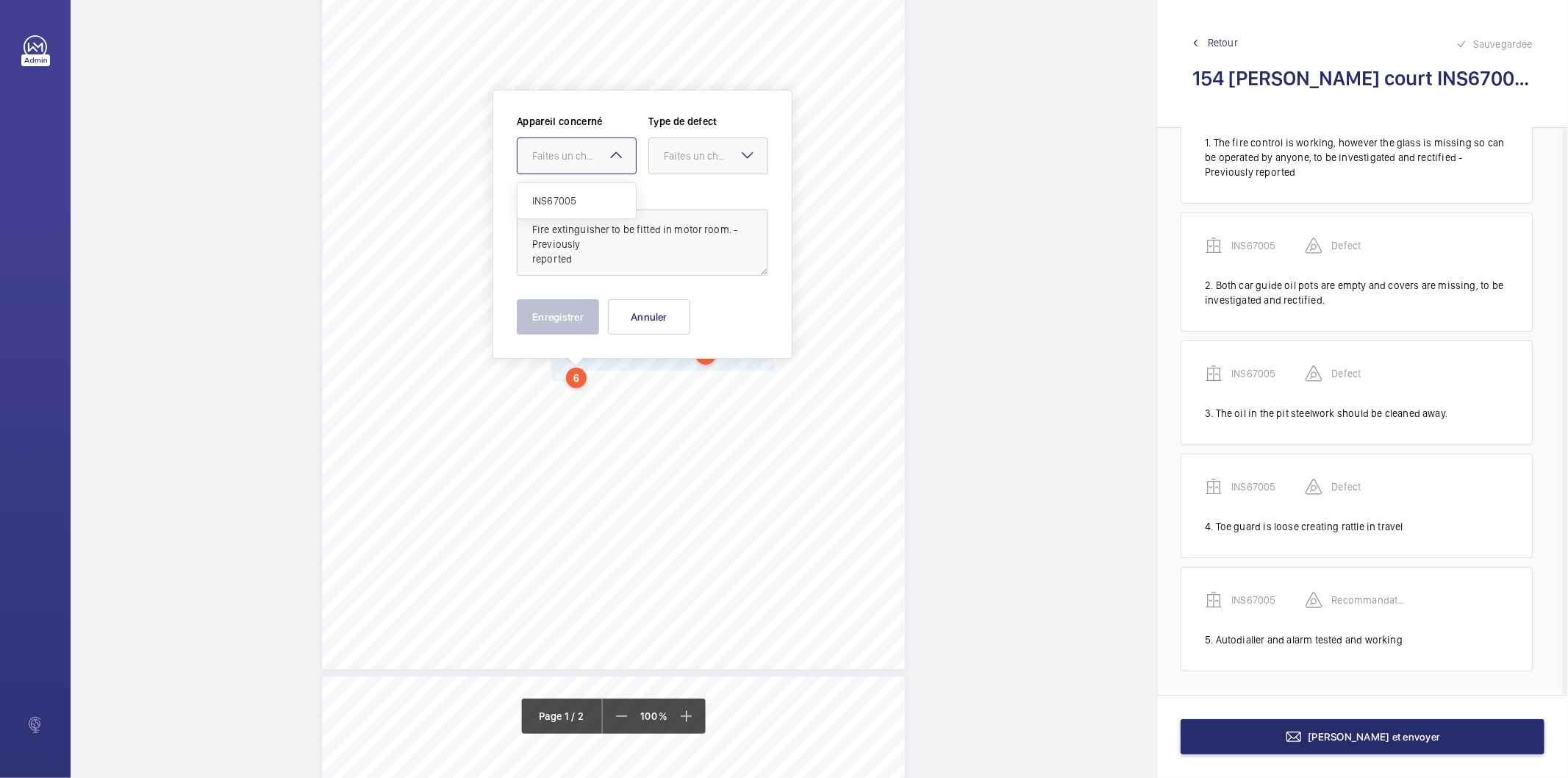
drag, startPoint x: 578, startPoint y: 145, endPoint x: 579, endPoint y: 189, distance: 44.0
click at [578, 147] on div at bounding box center [576, 156] width 118 height 36
click at [567, 199] on span "INS67005" at bounding box center [577, 200] width 89 height 14
click at [695, 171] on div at bounding box center [708, 156] width 118 height 36
click at [686, 302] on div "Recommandation" at bounding box center [708, 309] width 118 height 36
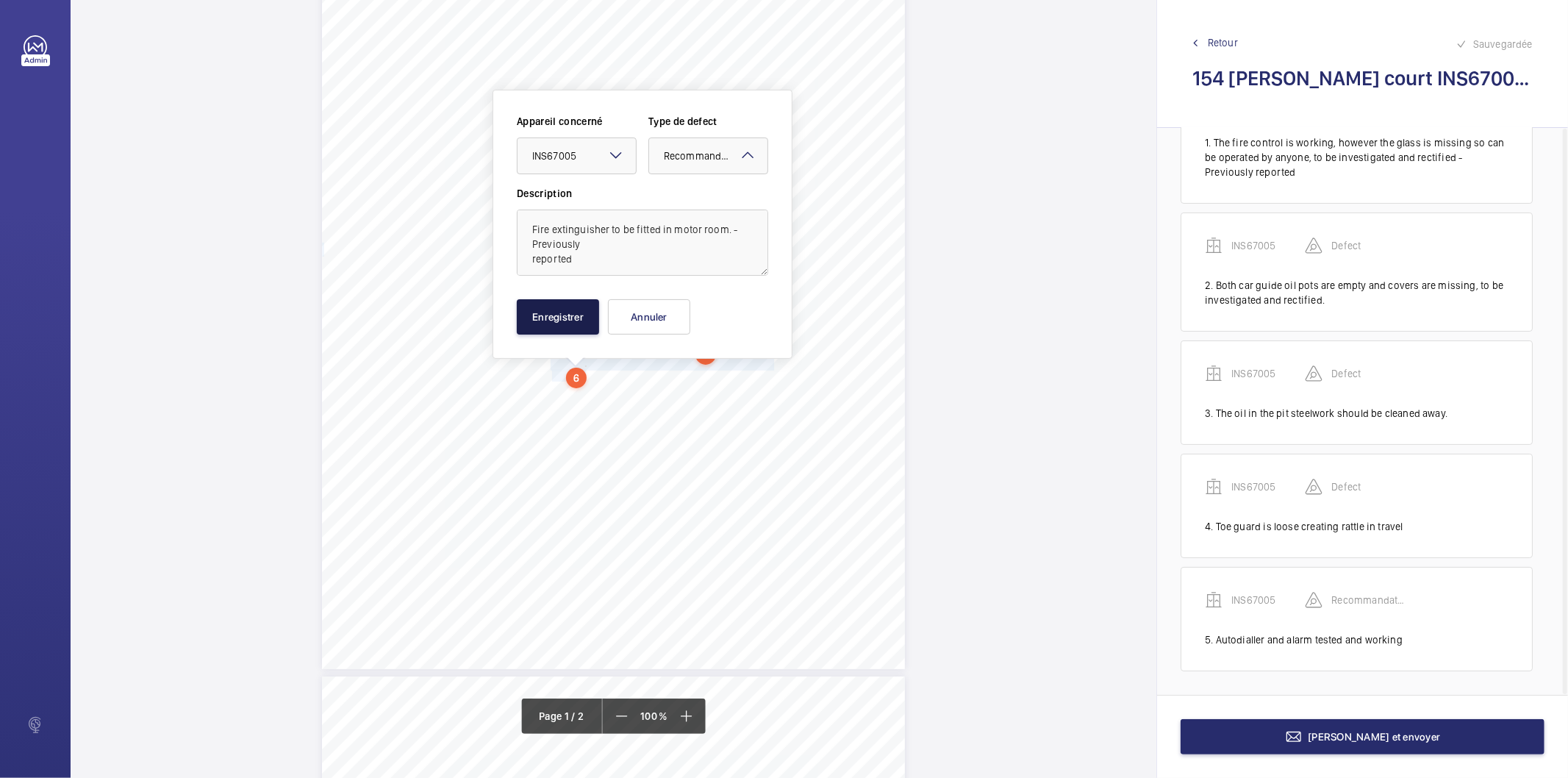
click at [579, 324] on button "Enregistrer" at bounding box center [557, 317] width 82 height 36
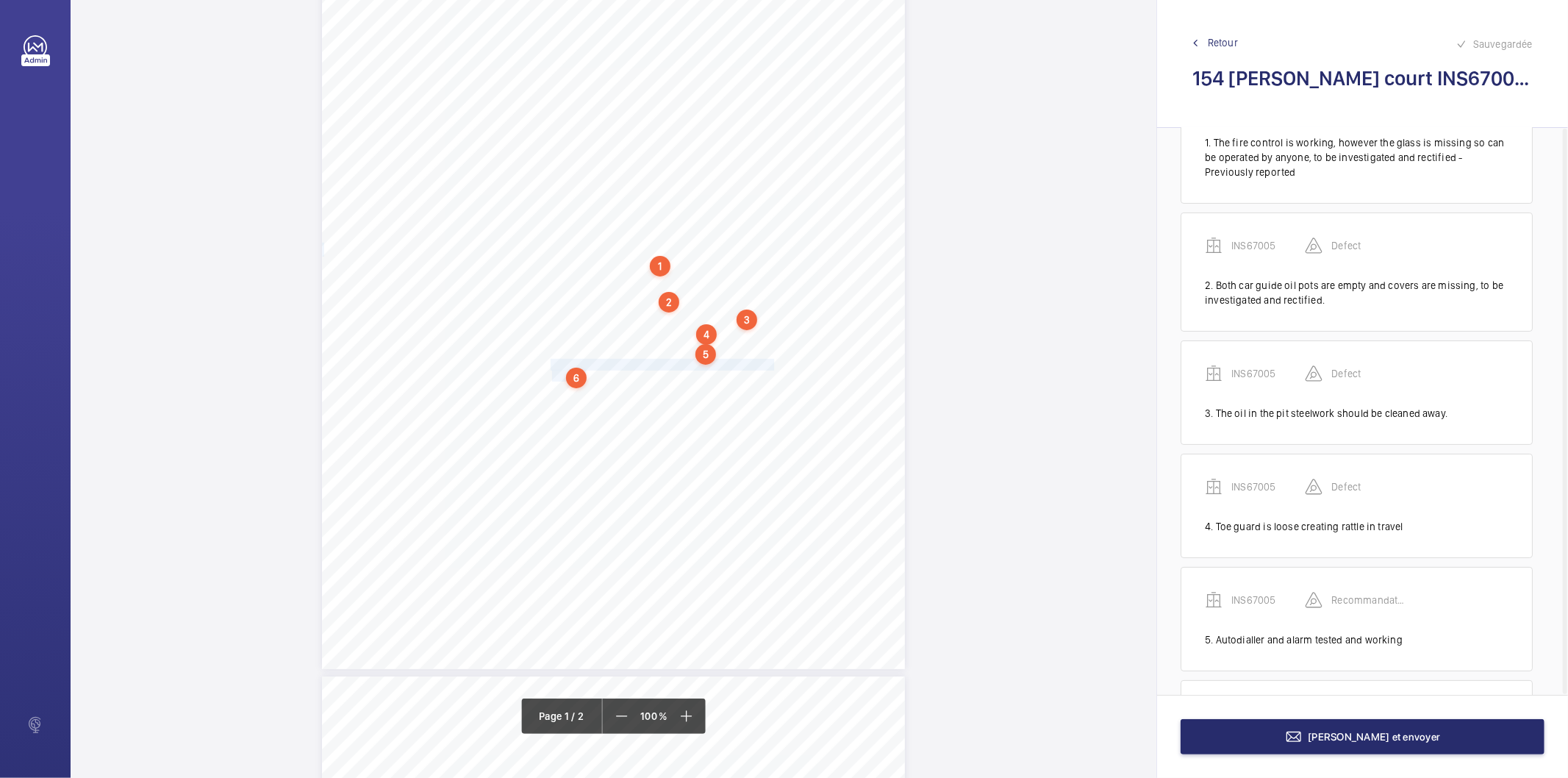
scroll to position [194, 0]
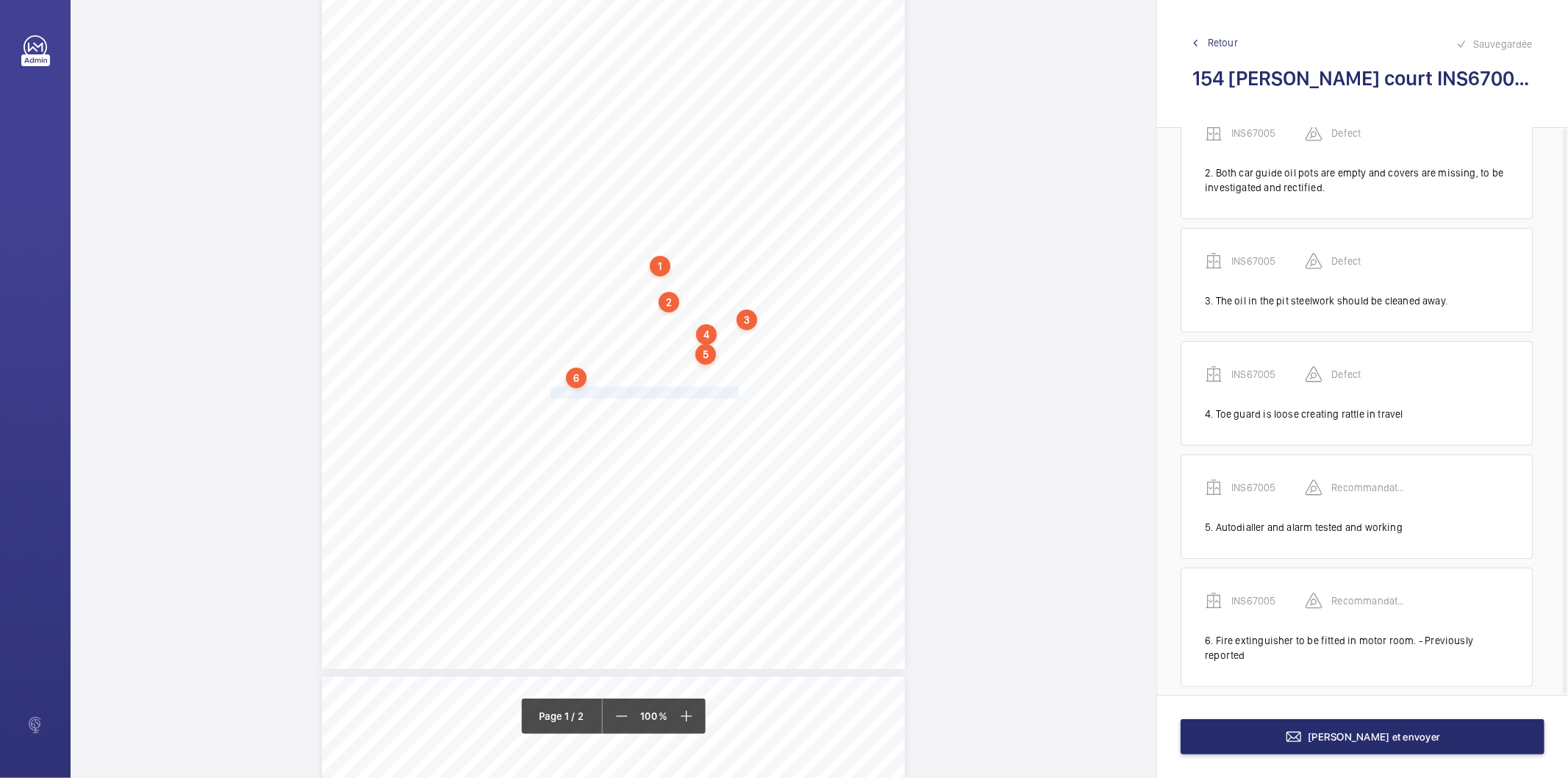
drag, startPoint x: 550, startPoint y: 393, endPoint x: 733, endPoint y: 394, distance: 183.0
click at [733, 394] on span "Top of shaft should be covered in fire retardant" at bounding box center [643, 392] width 186 height 10
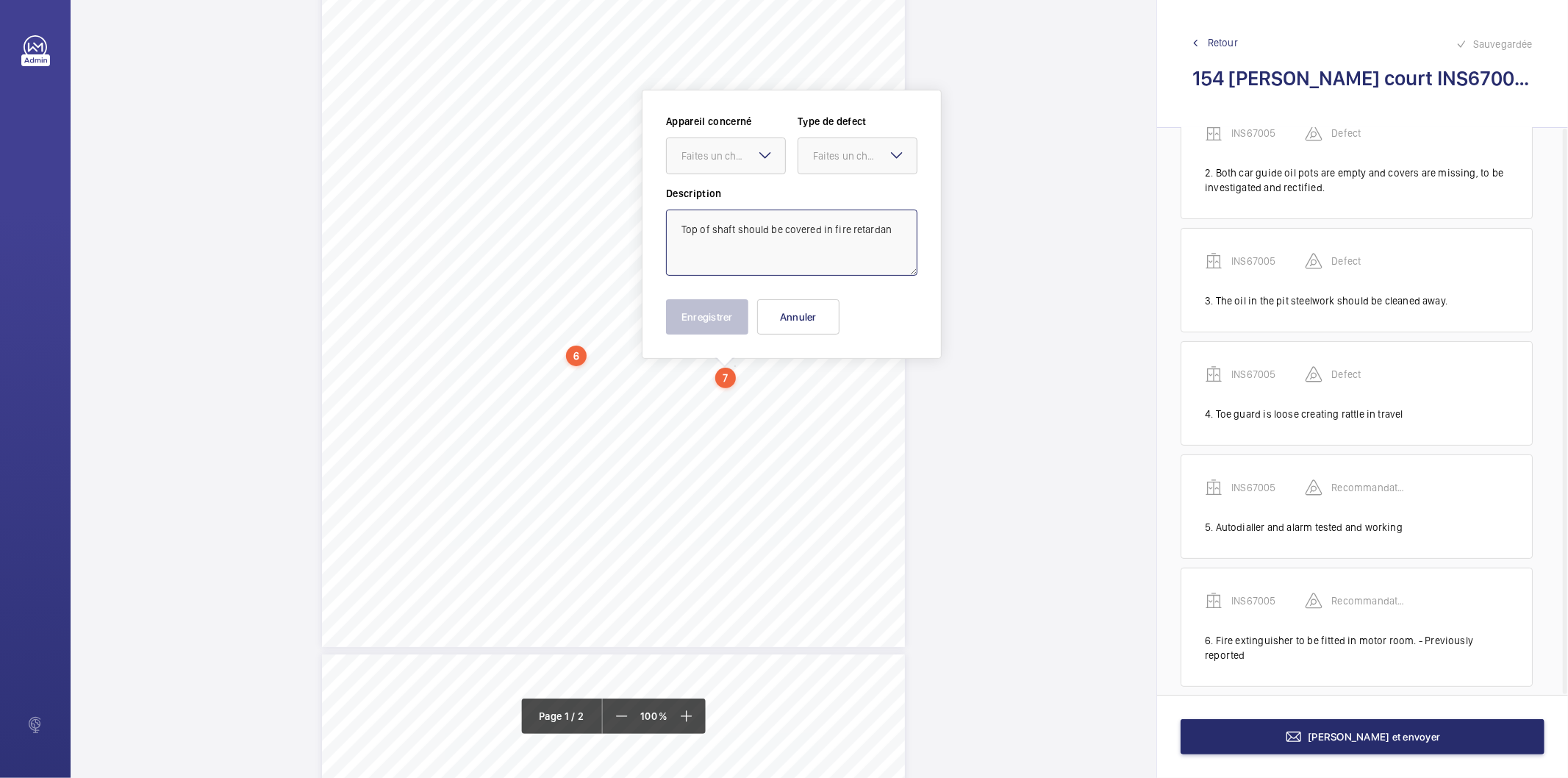
click at [887, 226] on textarea "Top of shaft should be covered in fire retardan" at bounding box center [792, 243] width 251 height 66
click at [729, 159] on div "Faites un choix" at bounding box center [733, 155] width 104 height 14
click at [725, 206] on span "INS67005" at bounding box center [725, 200] width 89 height 14
click at [833, 140] on div at bounding box center [857, 156] width 118 height 36
click at [832, 297] on div "Recommandation" at bounding box center [857, 309] width 118 height 36
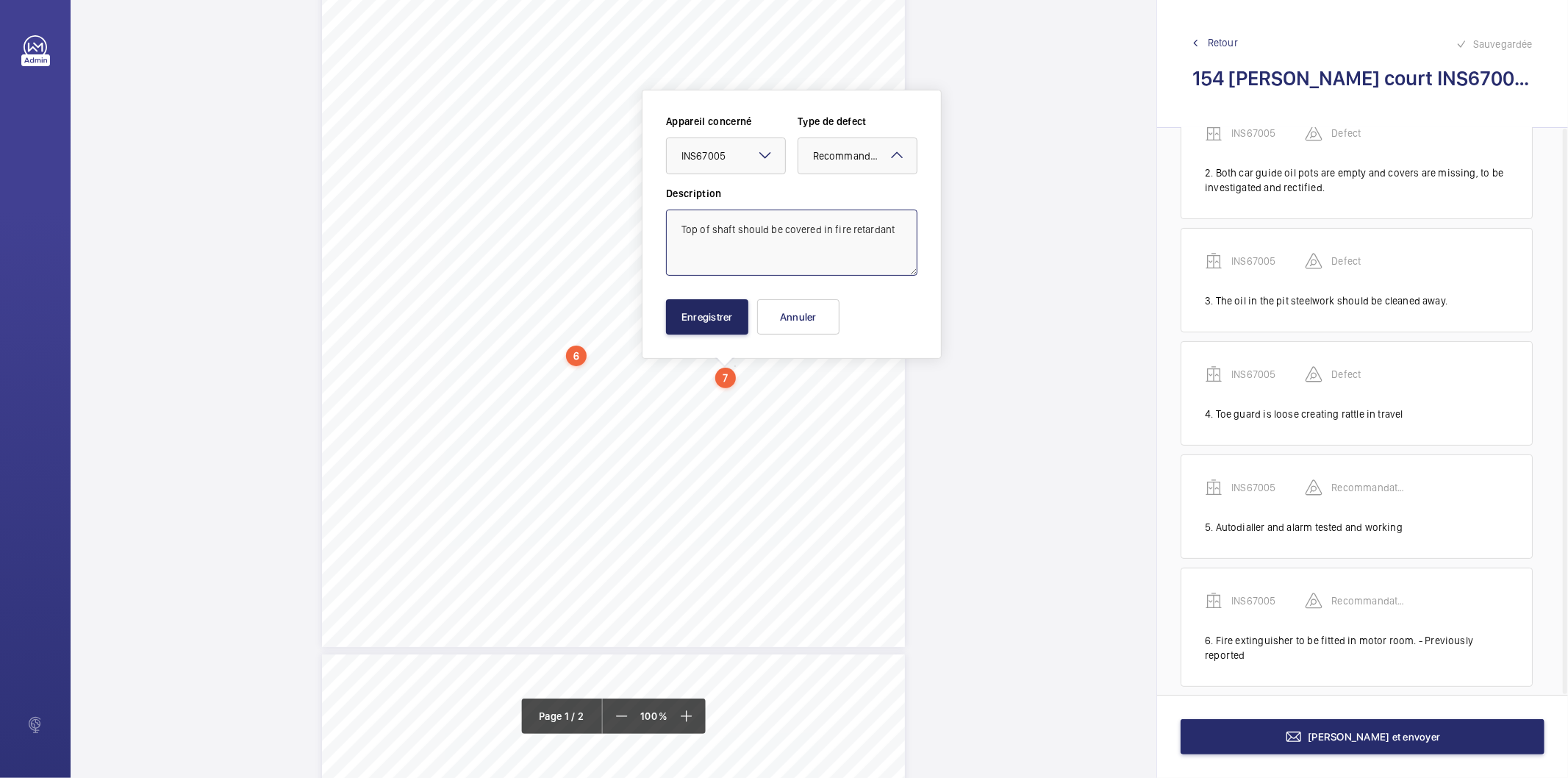
type textarea "Top of shaft should be covered in fire retardant"
click at [716, 319] on button "Enregistrer" at bounding box center [707, 317] width 82 height 36
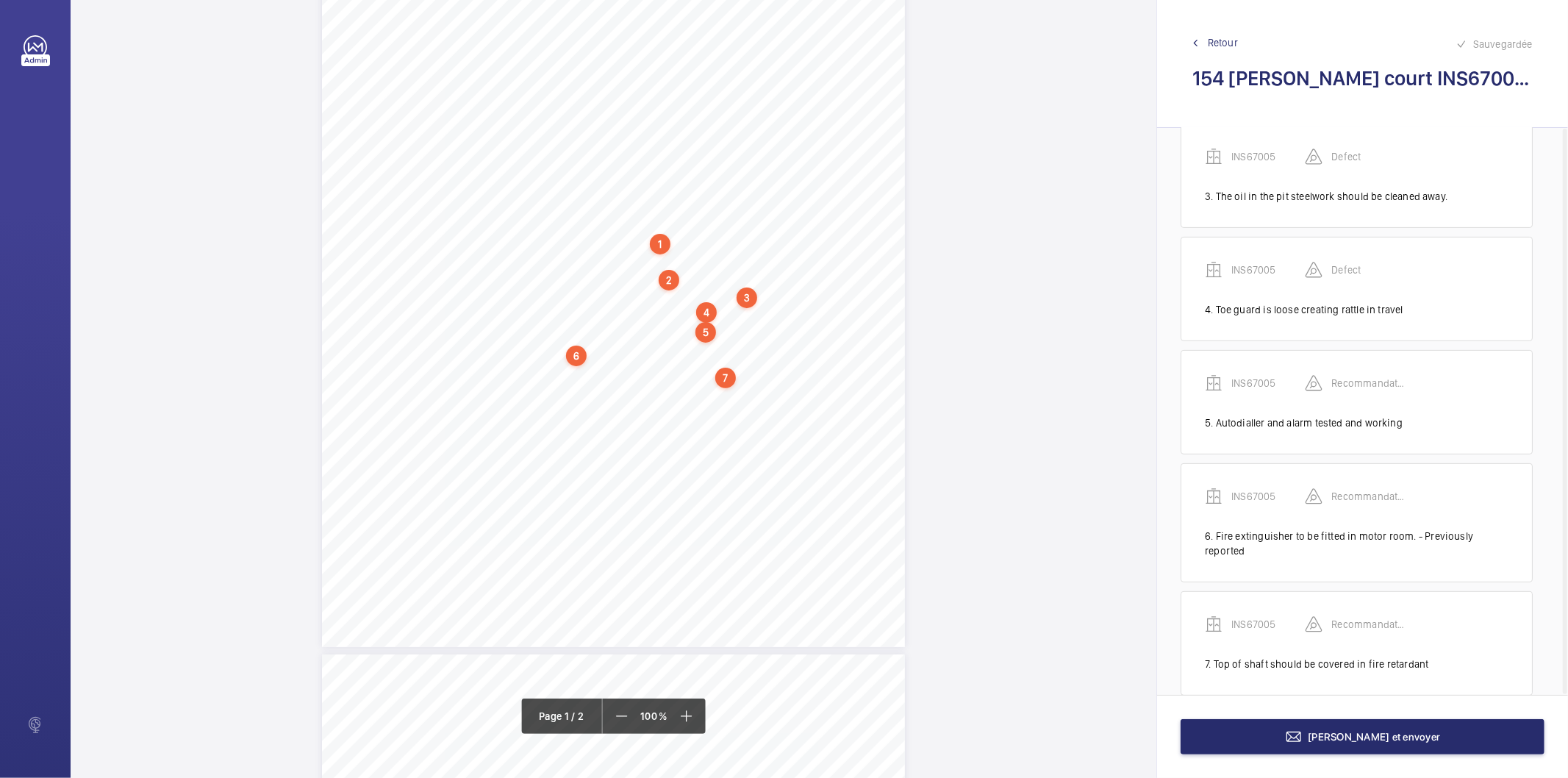
scroll to position [307, 0]
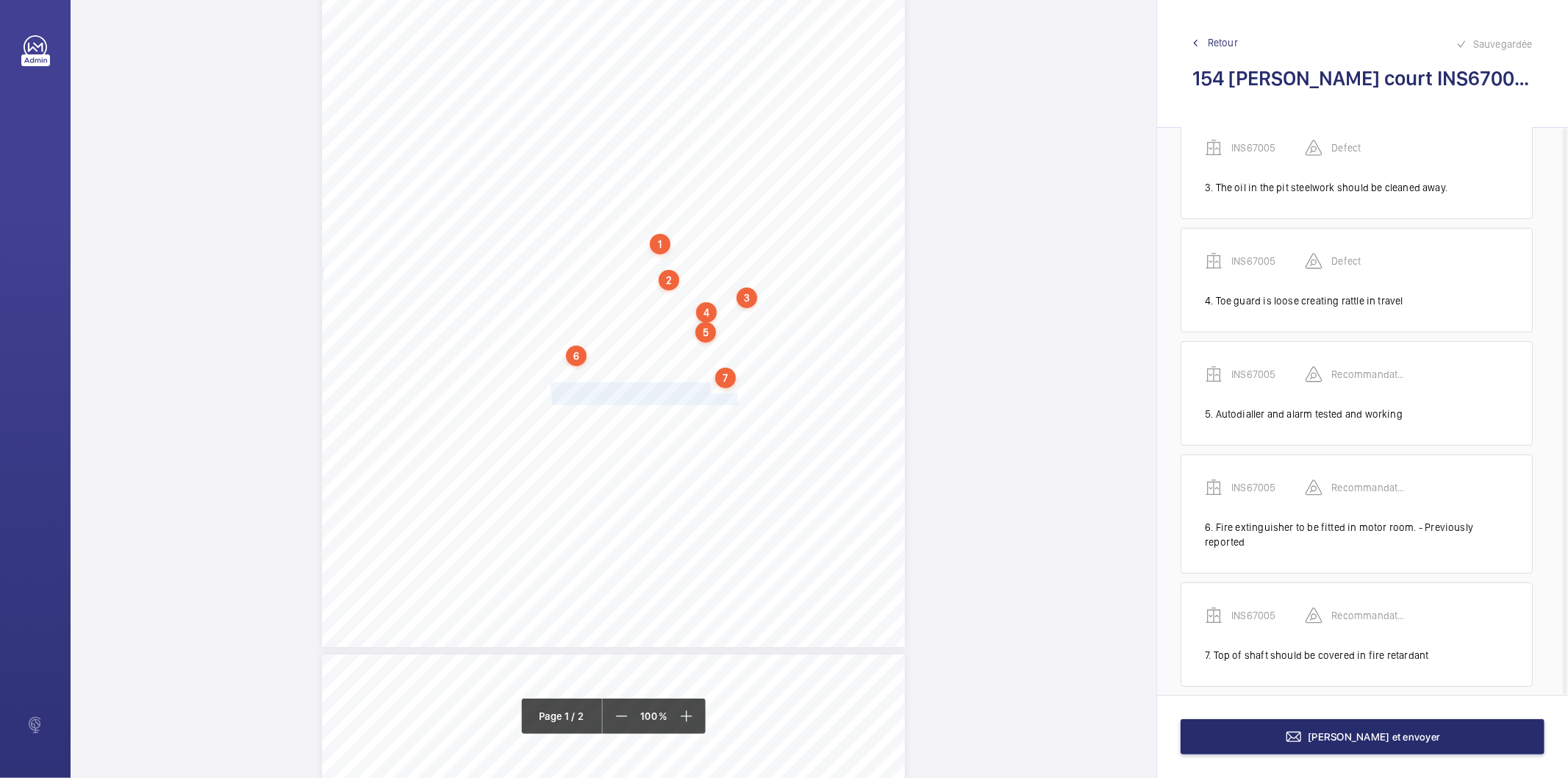
drag, startPoint x: 549, startPoint y: 387, endPoint x: 736, endPoint y: 398, distance: 187.3
click at [736, 398] on div "Signed: Lifting Operations and Lifting Equipment Regulations 1998 Report of Tho…" at bounding box center [613, 234] width 583 height 825
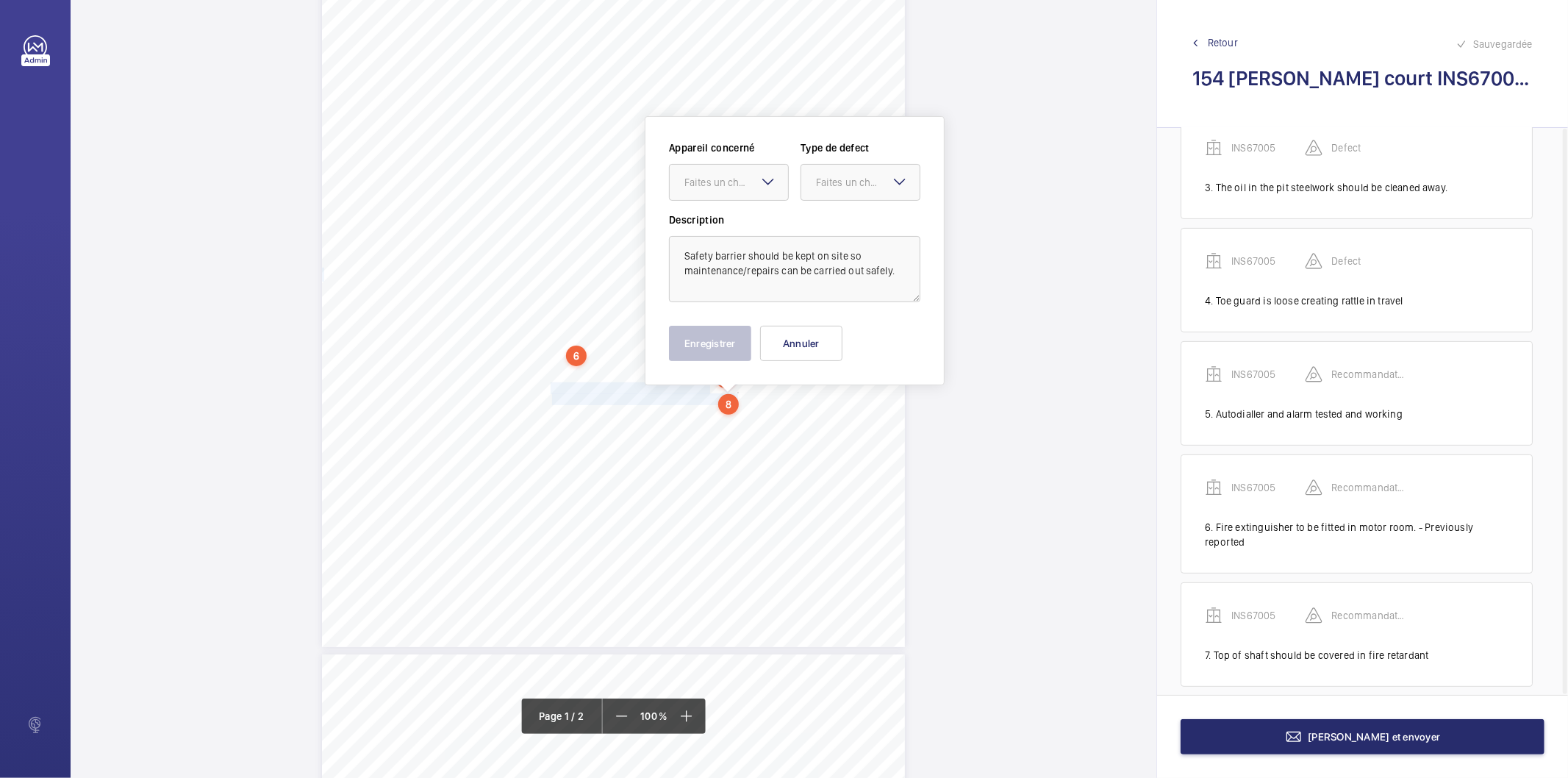
scroll to position [228, 0]
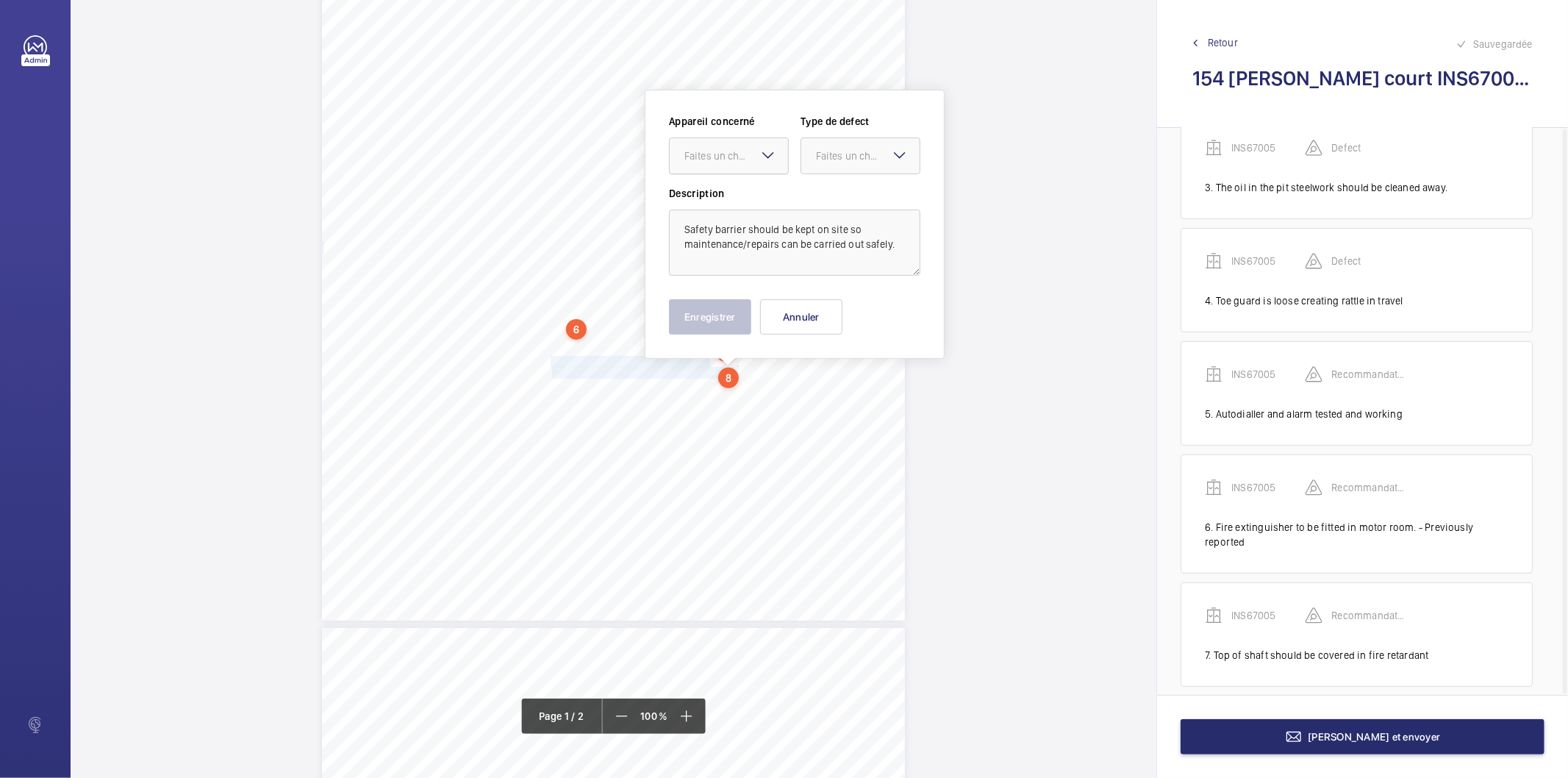
drag, startPoint x: 742, startPoint y: 150, endPoint x: 733, endPoint y: 172, distance: 23.8
click at [736, 155] on div "Faites un choix" at bounding box center [736, 155] width 104 height 14
click at [726, 201] on span "INS67005" at bounding box center [729, 200] width 89 height 14
click at [834, 149] on div "Faites un choix" at bounding box center [868, 155] width 104 height 14
click at [839, 309] on span "Recommandation" at bounding box center [860, 308] width 89 height 14
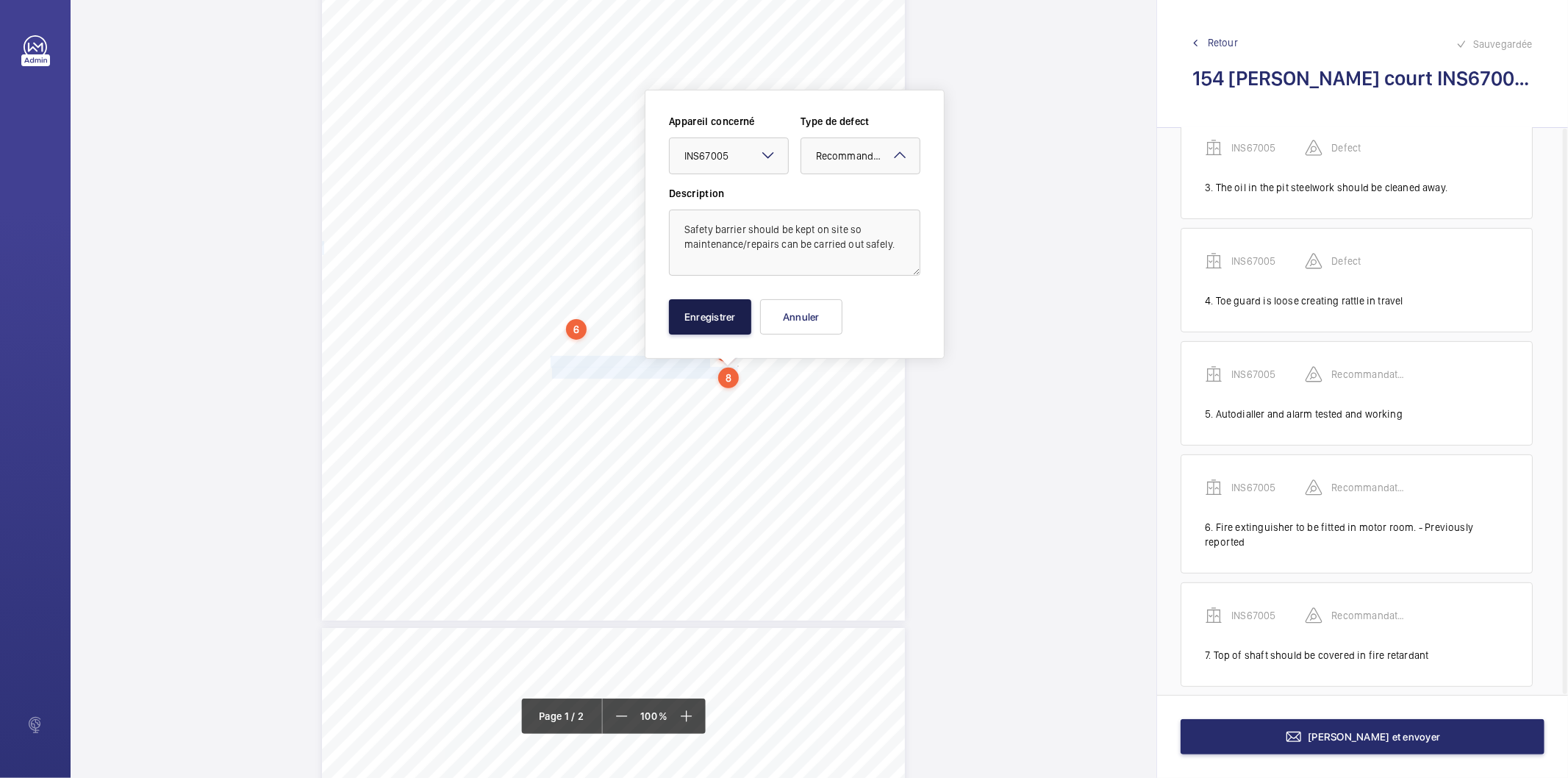
click at [745, 319] on button "Enregistrer" at bounding box center [709, 317] width 82 height 36
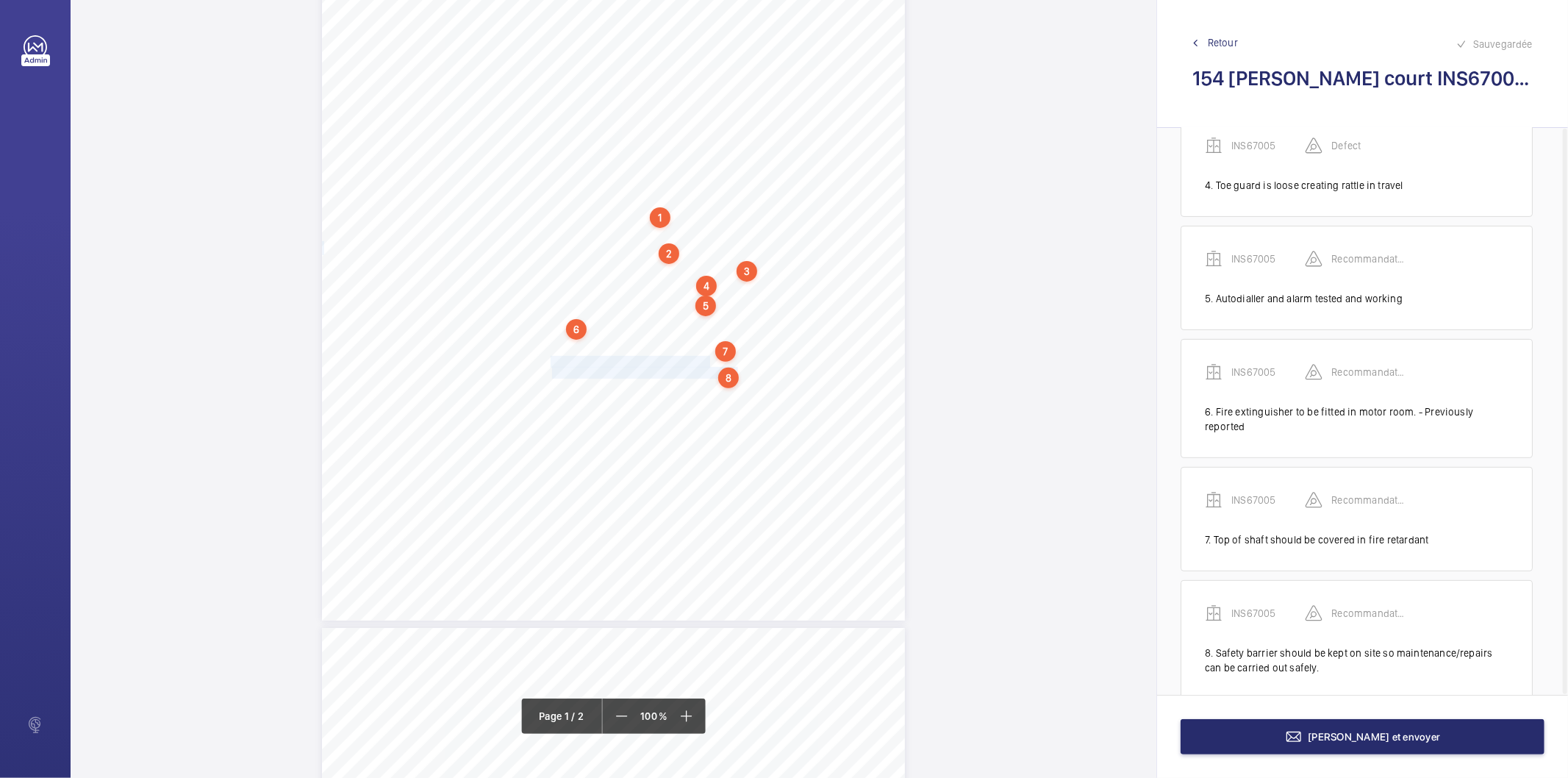
scroll to position [436, 0]
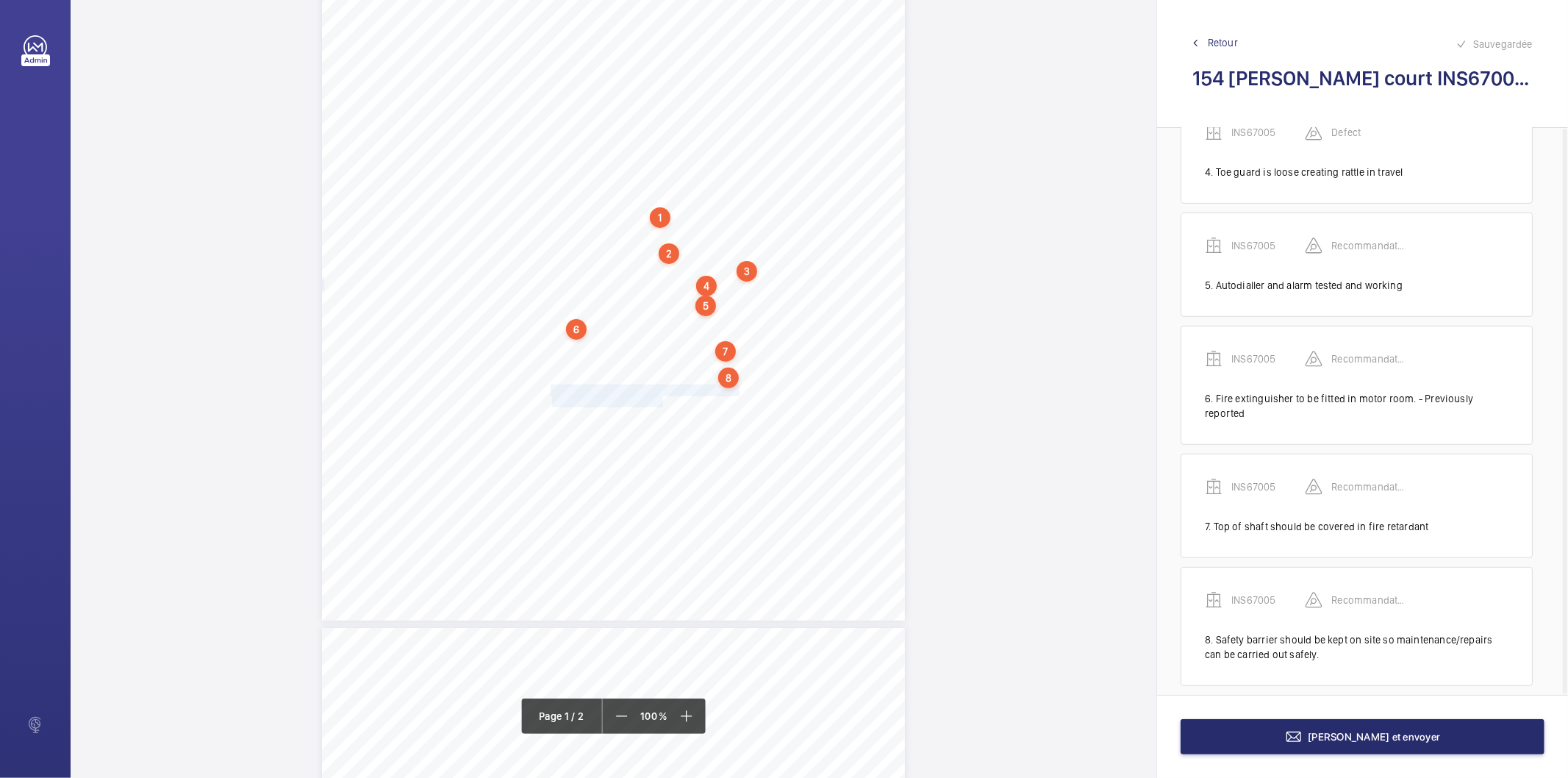
drag, startPoint x: 549, startPoint y: 390, endPoint x: 660, endPoint y: 397, distance: 111.2
click at [660, 397] on div "Signed: Lifting Operations and Lifting Equipment Regulations 1998 Report of Tho…" at bounding box center [613, 207] width 583 height 825
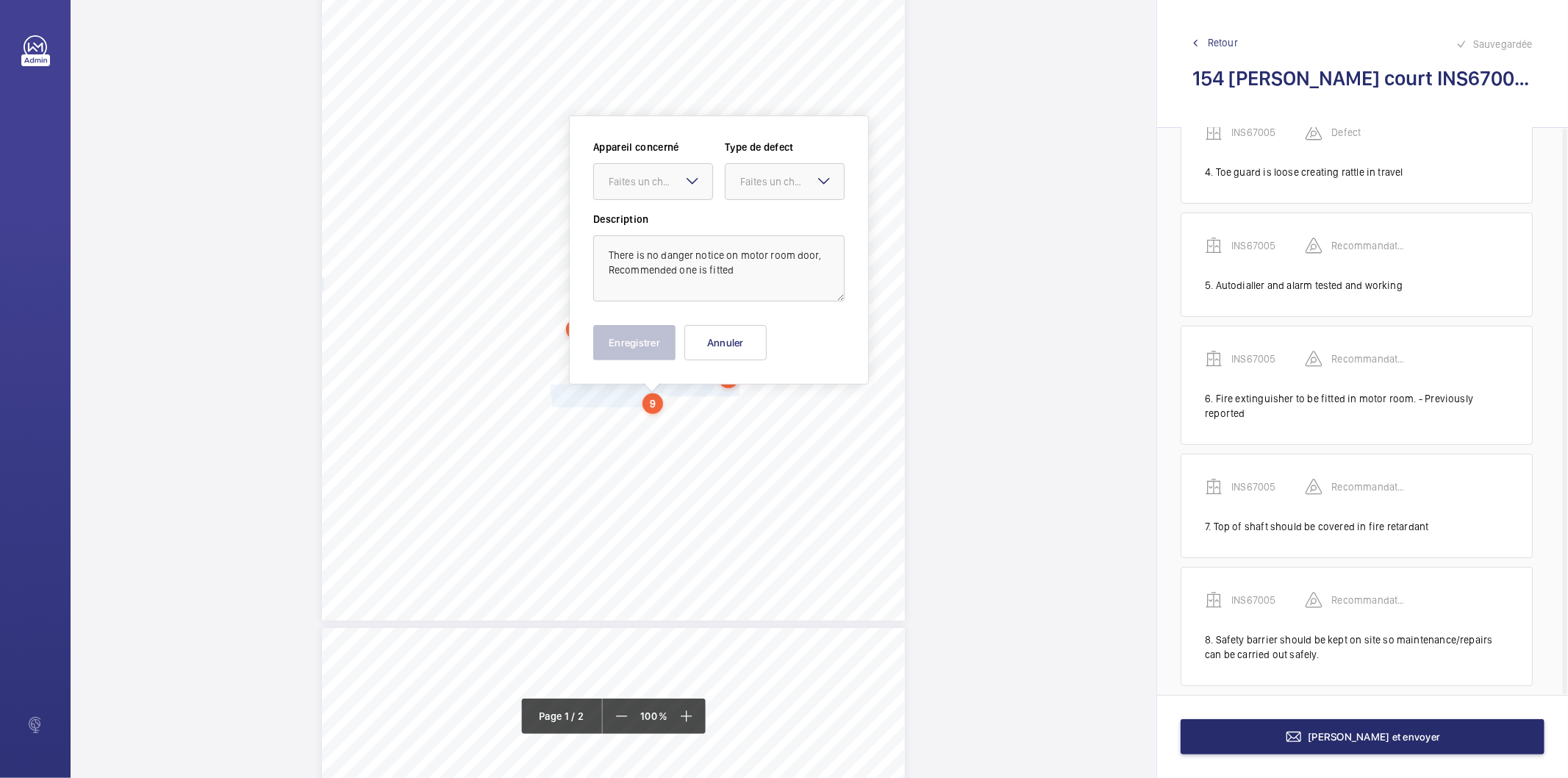
scroll to position [254, 0]
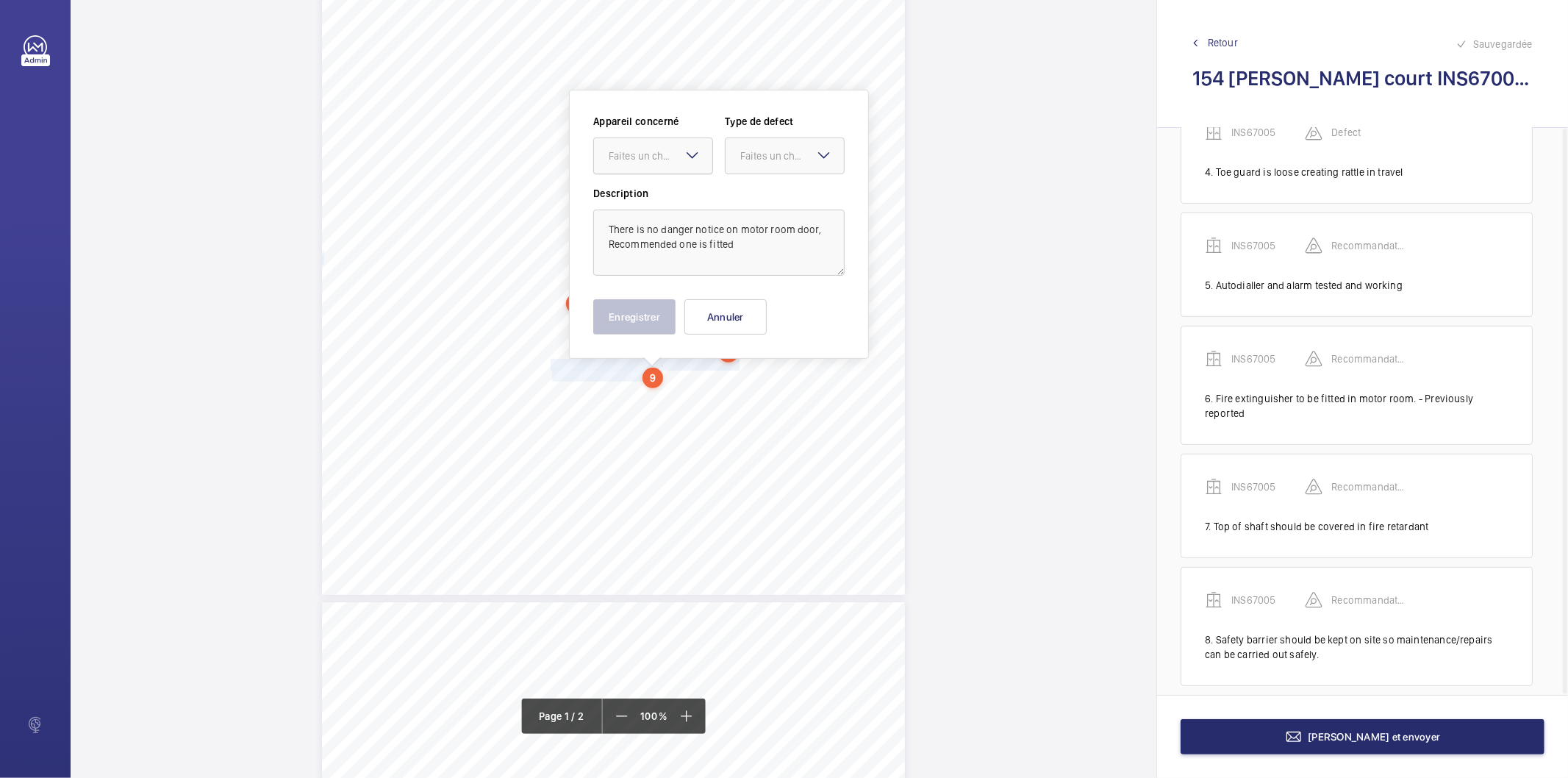
drag, startPoint x: 629, startPoint y: 161, endPoint x: 627, endPoint y: 178, distance: 17.1
click at [629, 161] on div "Faites un choix" at bounding box center [661, 155] width 104 height 14
click at [627, 192] on div "INS67005" at bounding box center [652, 200] width 118 height 36
drag, startPoint x: 772, startPoint y: 153, endPoint x: 767, endPoint y: 175, distance: 22.6
click at [768, 163] on div "Faites un choix" at bounding box center [784, 155] width 118 height 14
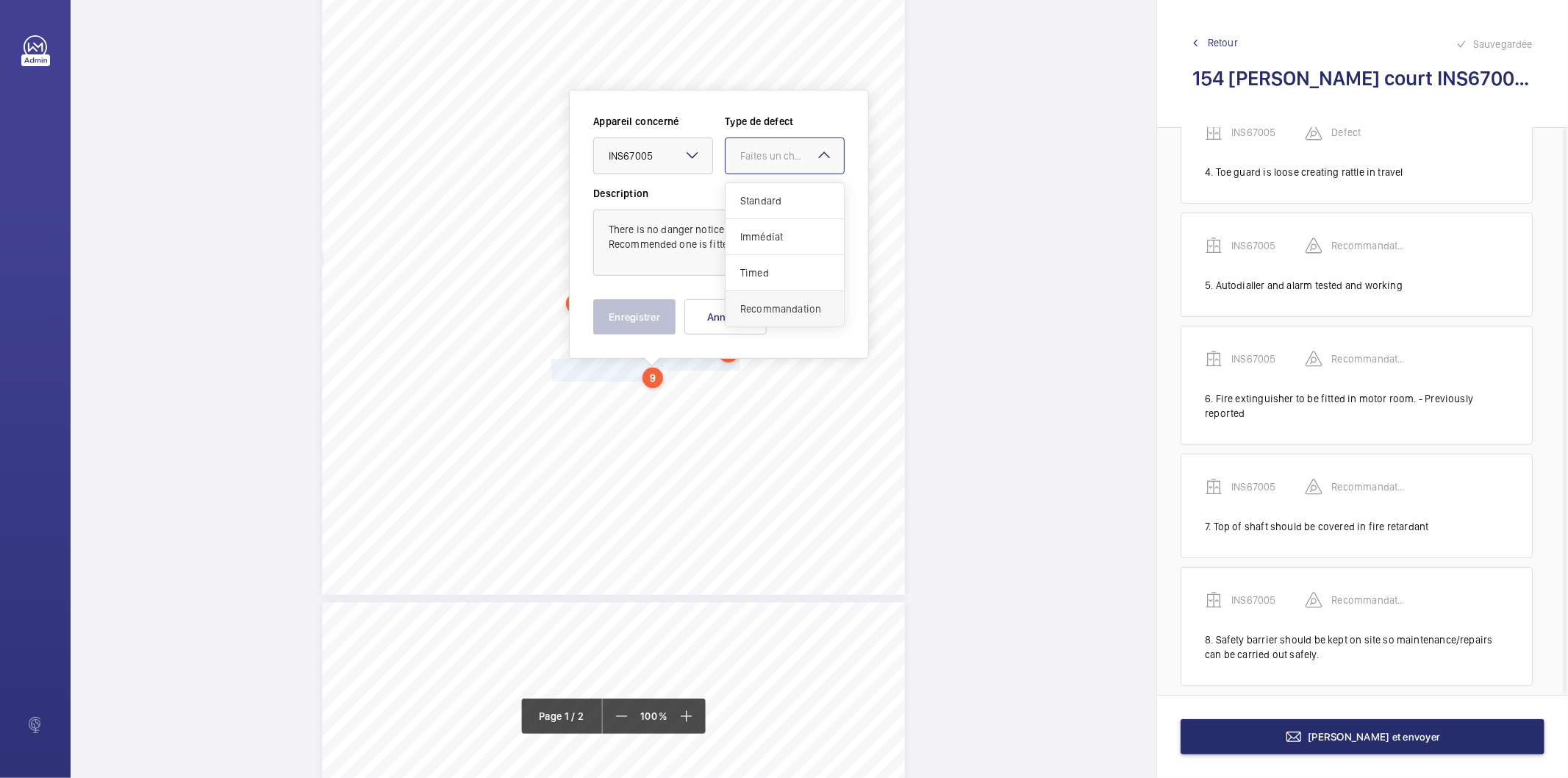
drag, startPoint x: 770, startPoint y: 310, endPoint x: 665, endPoint y: 326, distance: 106.2
click at [770, 310] on span "Recommandation" at bounding box center [784, 308] width 89 height 14
click at [651, 326] on button "Enregistrer" at bounding box center [634, 317] width 82 height 36
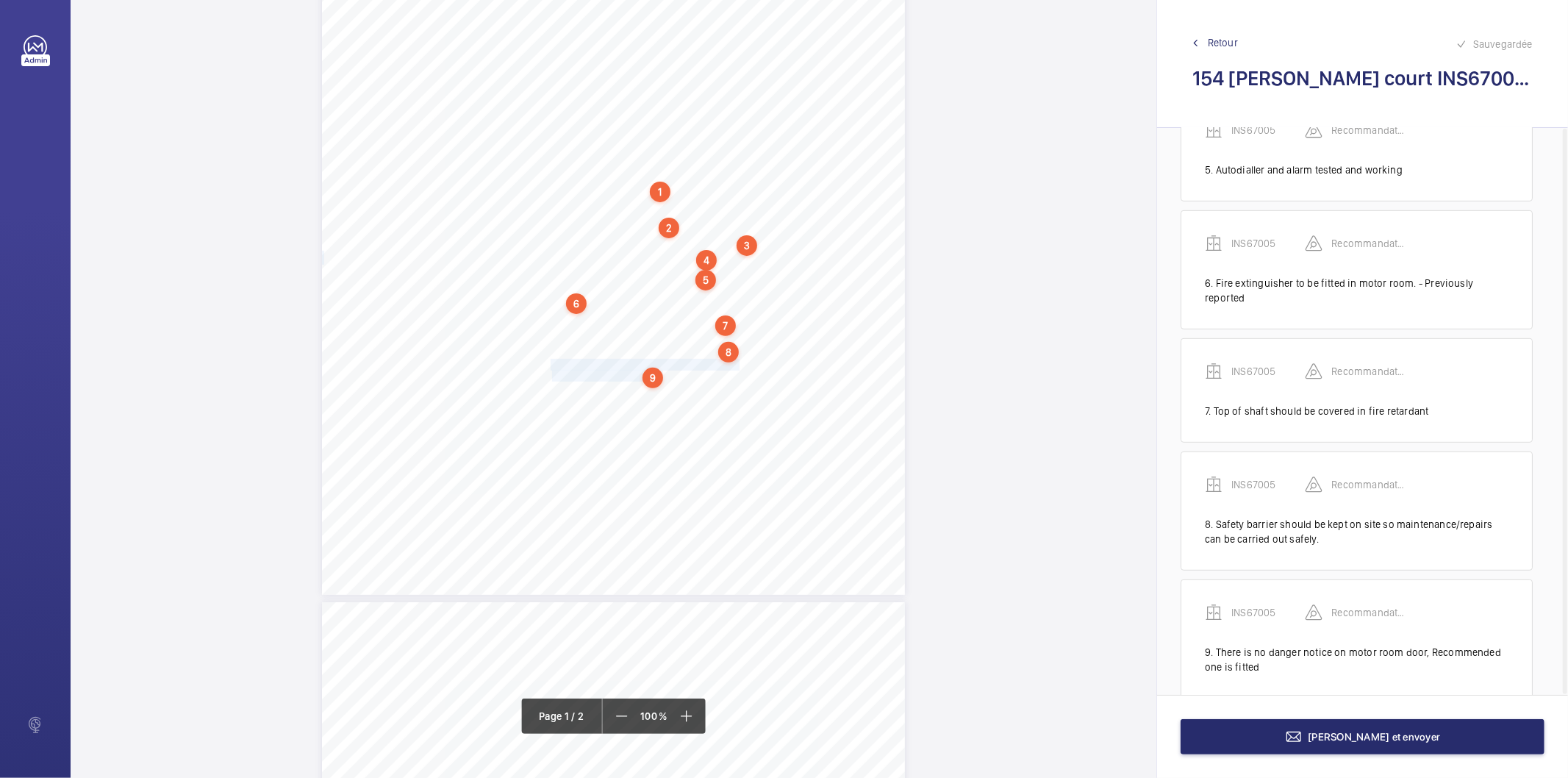
scroll to position [564, 0]
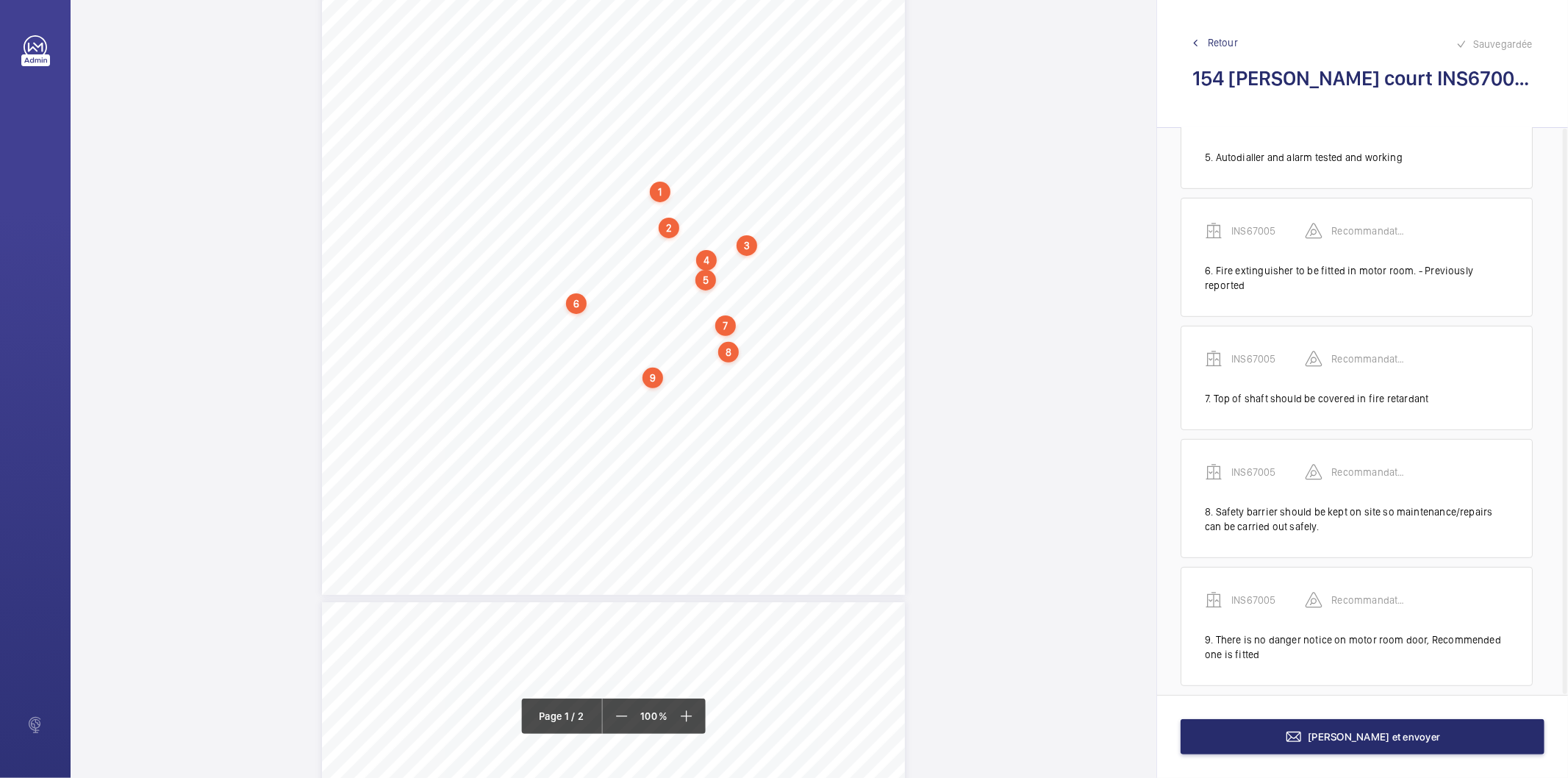
click at [652, 380] on div "9" at bounding box center [652, 378] width 20 height 20
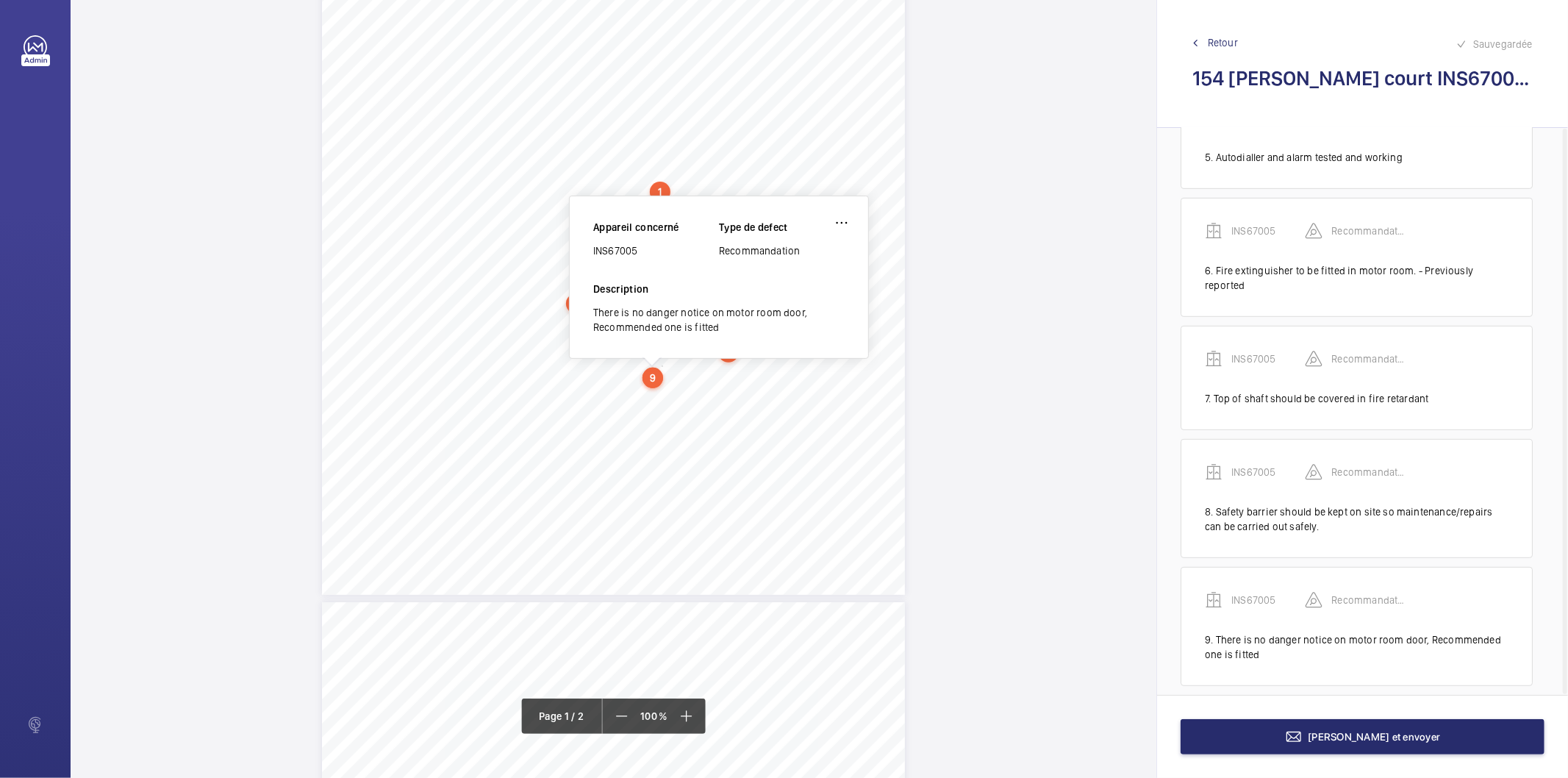
scroll to position [243, 0]
click at [621, 259] on div "INS67005" at bounding box center [656, 261] width 126 height 14
copy div "INS67005"
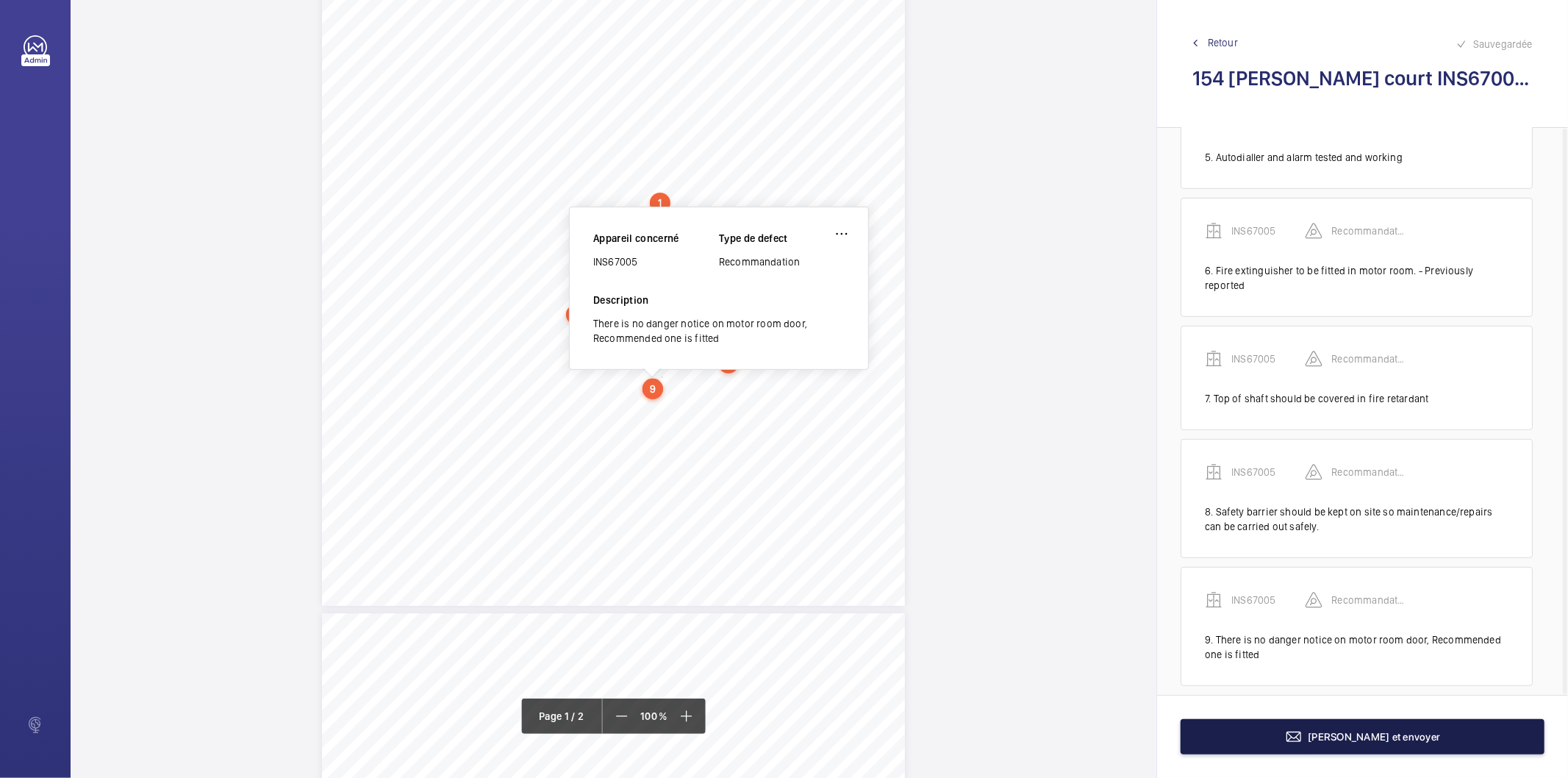
click at [1263, 742] on button "Terminer et envoyer" at bounding box center [1362, 736] width 364 height 36
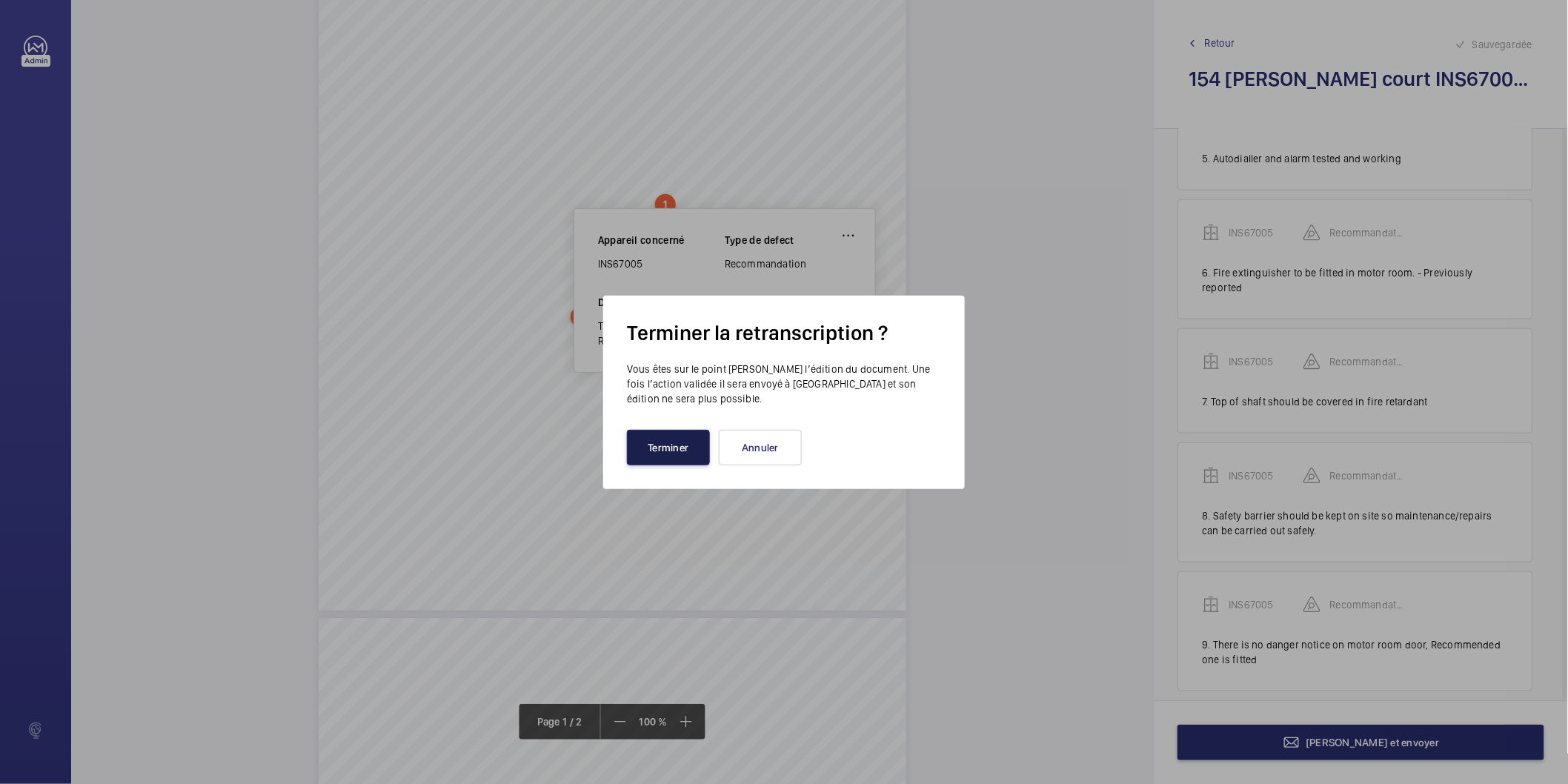
click at [642, 442] on button "Terminer" at bounding box center [668, 448] width 83 height 36
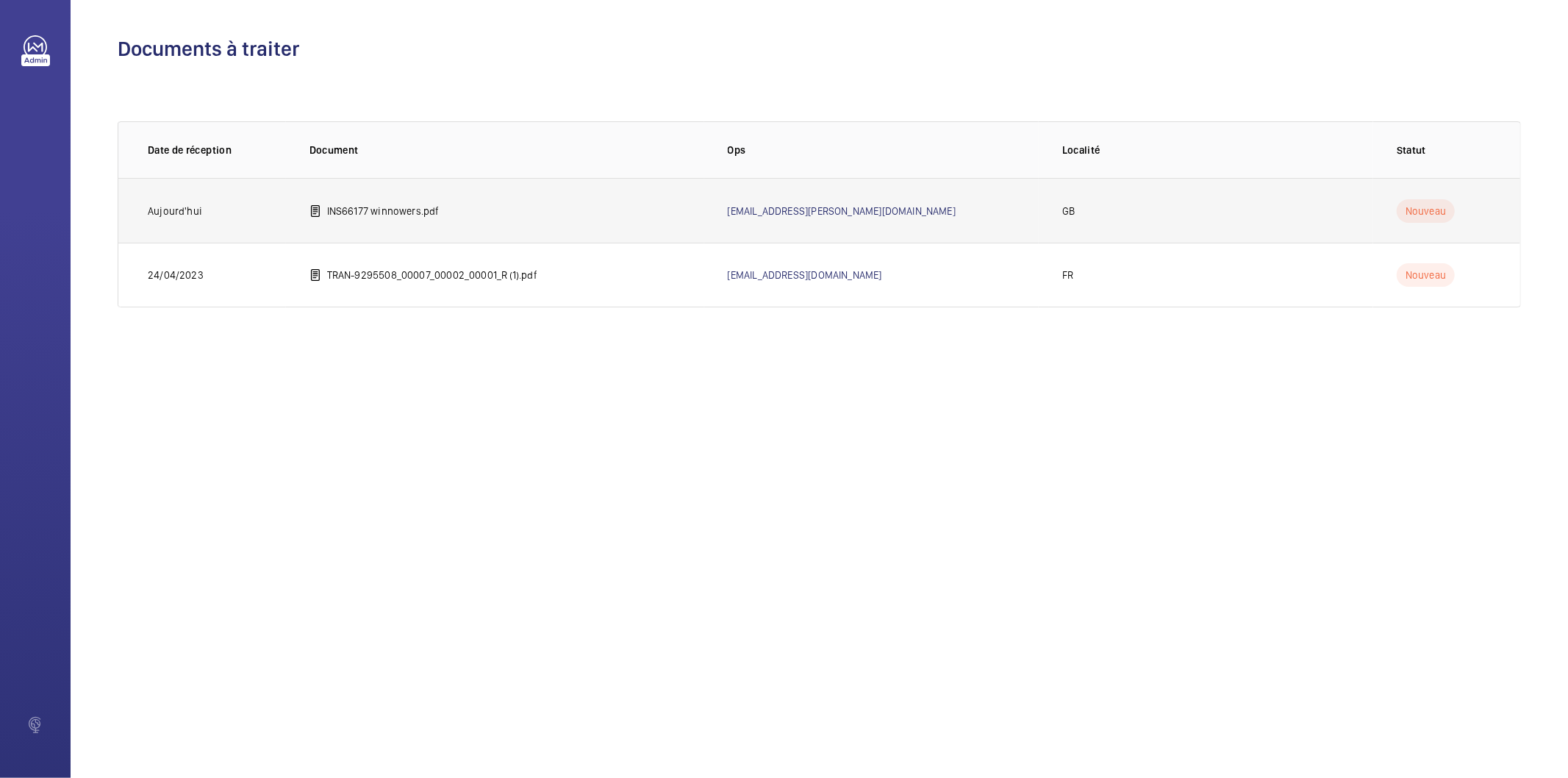
click at [379, 217] on td "INS66177 winnowers.pdf" at bounding box center [495, 210] width 418 height 65
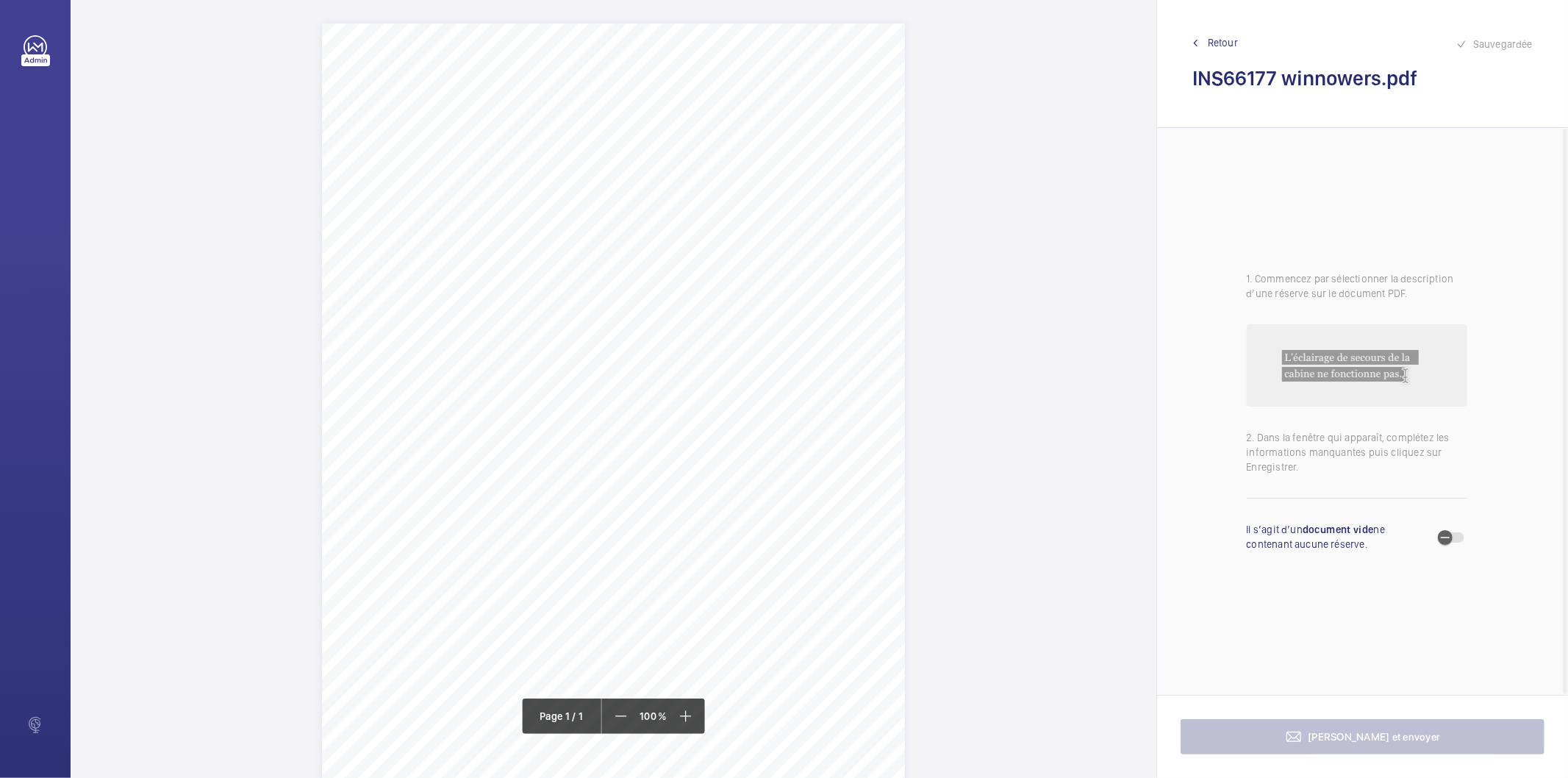
drag, startPoint x: 590, startPoint y: 188, endPoint x: 782, endPoint y: 188, distance: 192.0
click at [782, 188] on span "Winnowers Court Lever Lane Rochford SS4 1EL" at bounding box center [696, 187] width 212 height 10
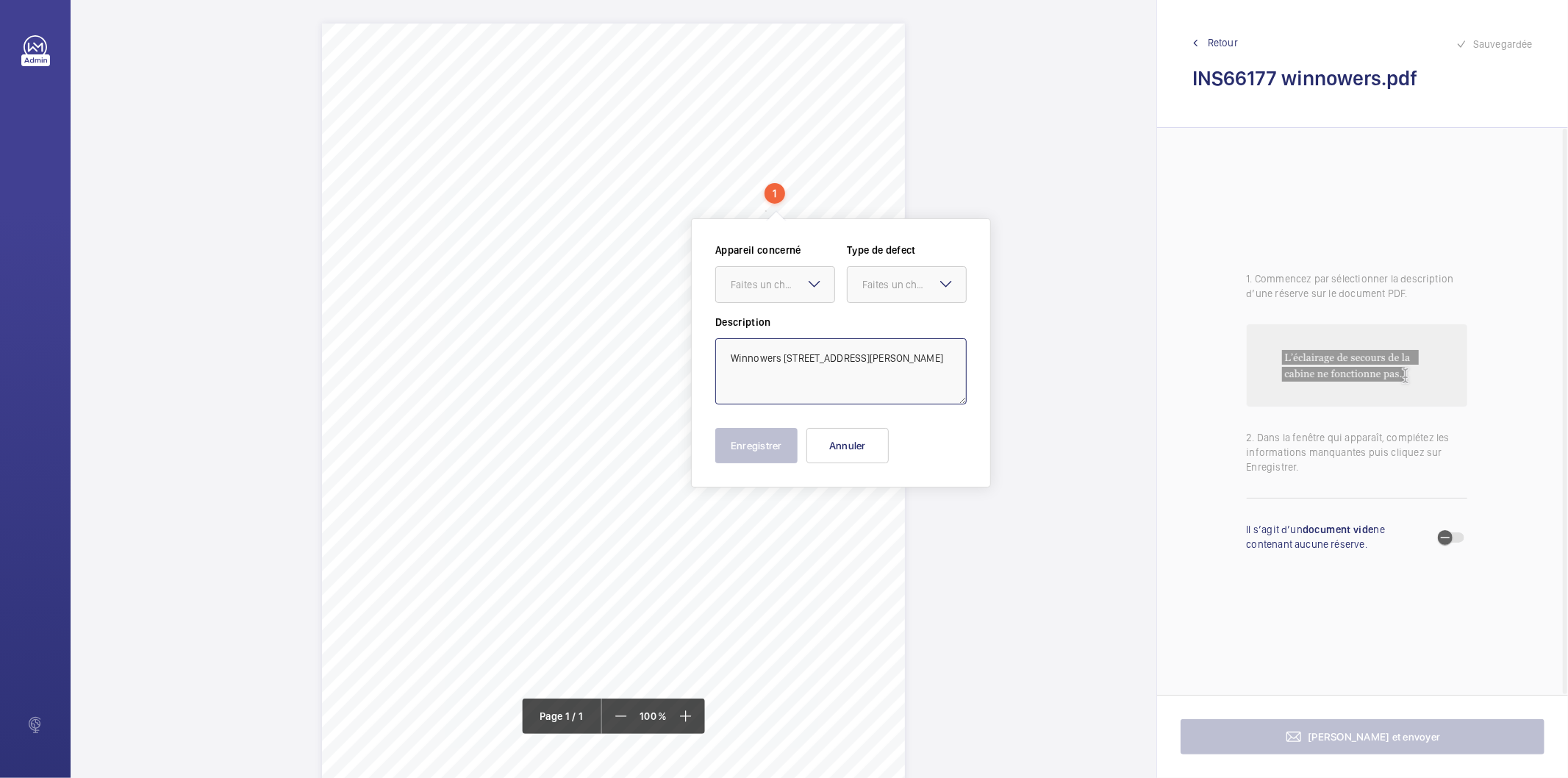
click at [906, 355] on textarea "Winnowers Court Lever Lane Rochford SS4 1EL" at bounding box center [841, 371] width 251 height 66
click at [834, 443] on button "Annuler" at bounding box center [847, 446] width 82 height 36
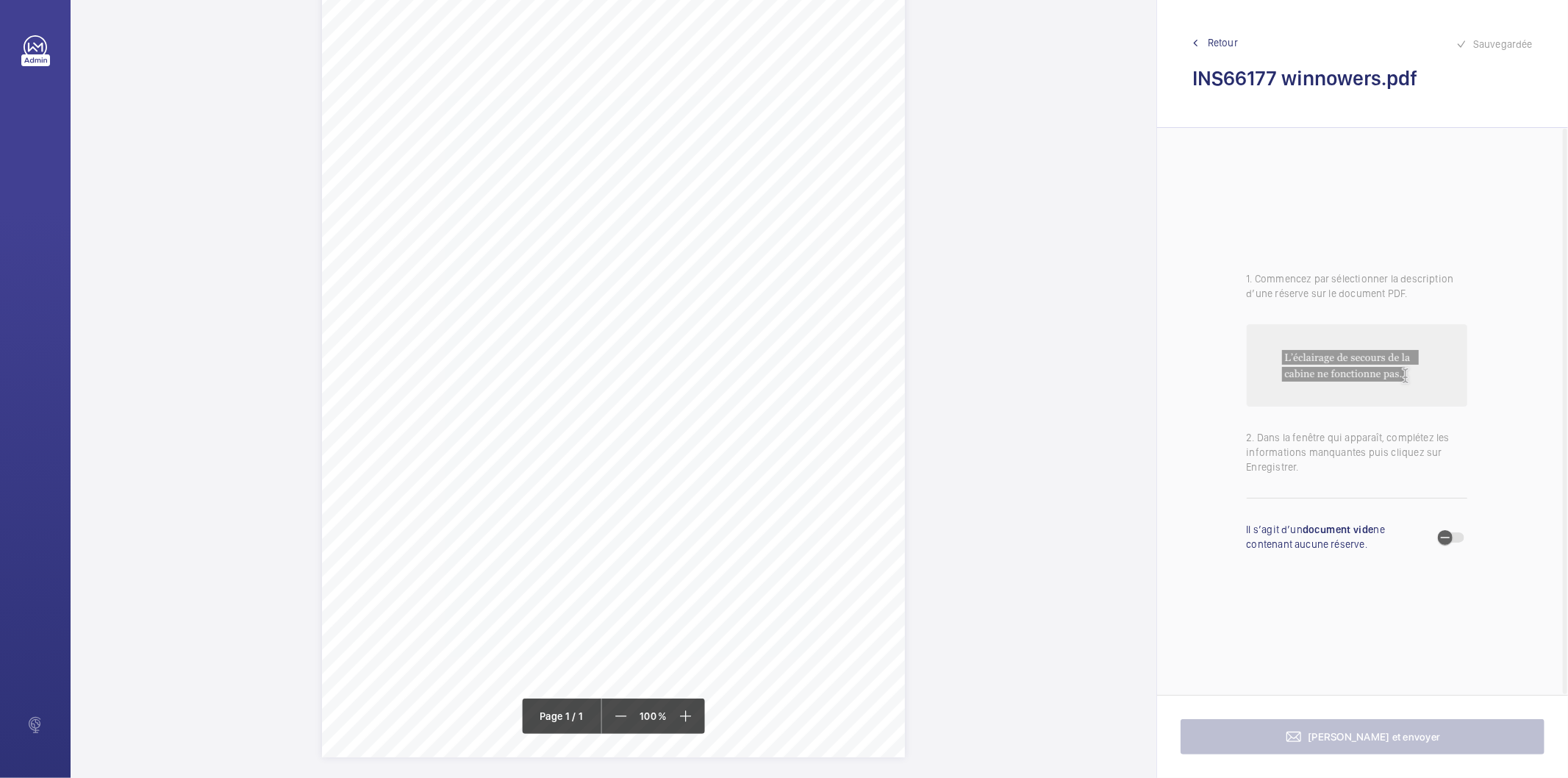
scroll to position [100, 0]
drag, startPoint x: 551, startPoint y: 352, endPoint x: 707, endPoint y: 347, distance: 156.1
click at [707, 347] on div "Signed: Lifting Operations and Lifting Equipment Regulations 1998 Report of Tho…" at bounding box center [613, 335] width 583 height 825
click at [719, 155] on div "Faites un choix" at bounding box center [707, 155] width 104 height 14
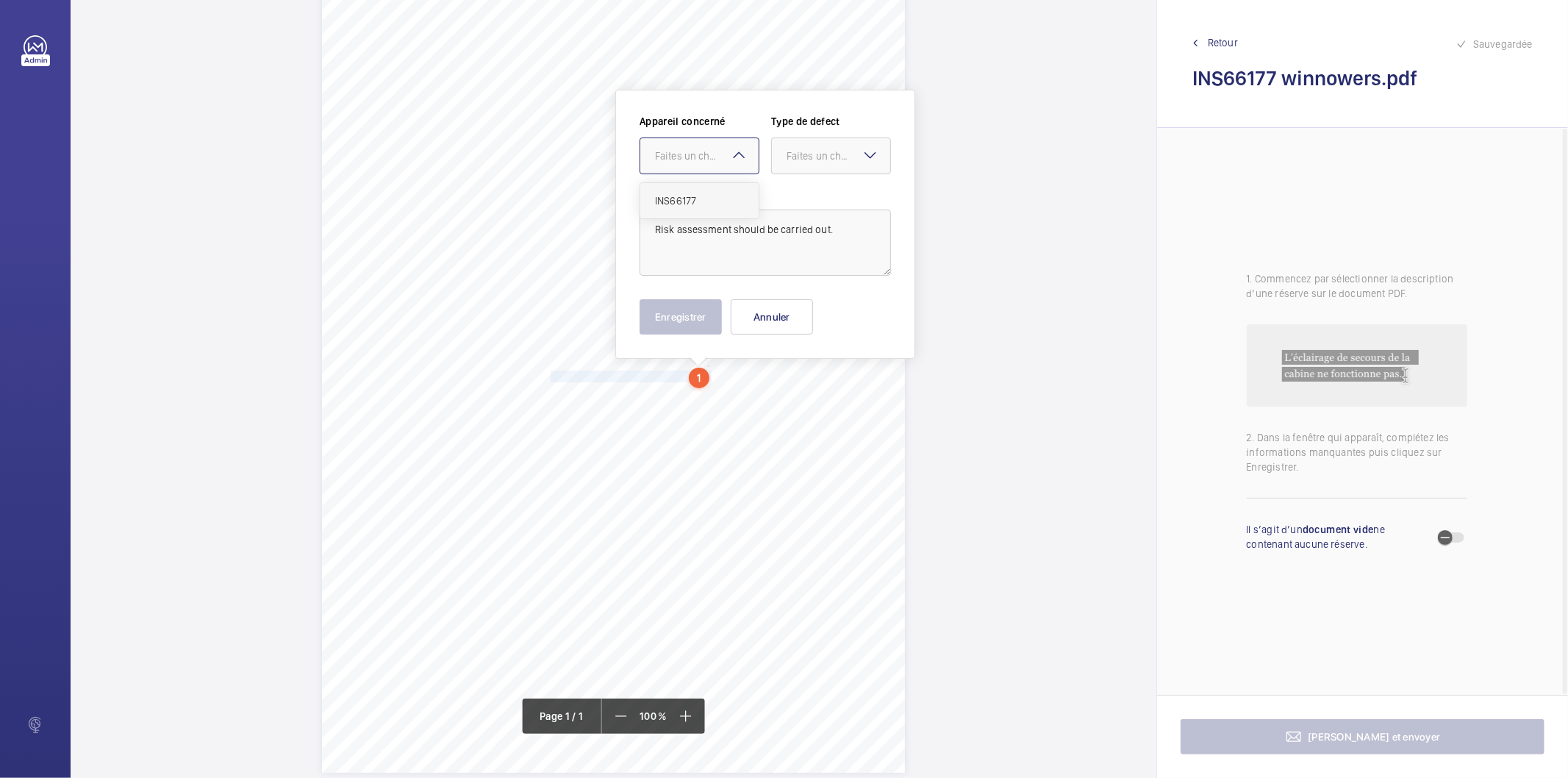
click at [684, 201] on span "INS66177" at bounding box center [699, 200] width 89 height 14
click at [785, 150] on div at bounding box center [831, 156] width 118 height 36
click at [809, 306] on span "Recommandation" at bounding box center [831, 308] width 89 height 14
click at [687, 322] on button "Enregistrer" at bounding box center [680, 317] width 82 height 36
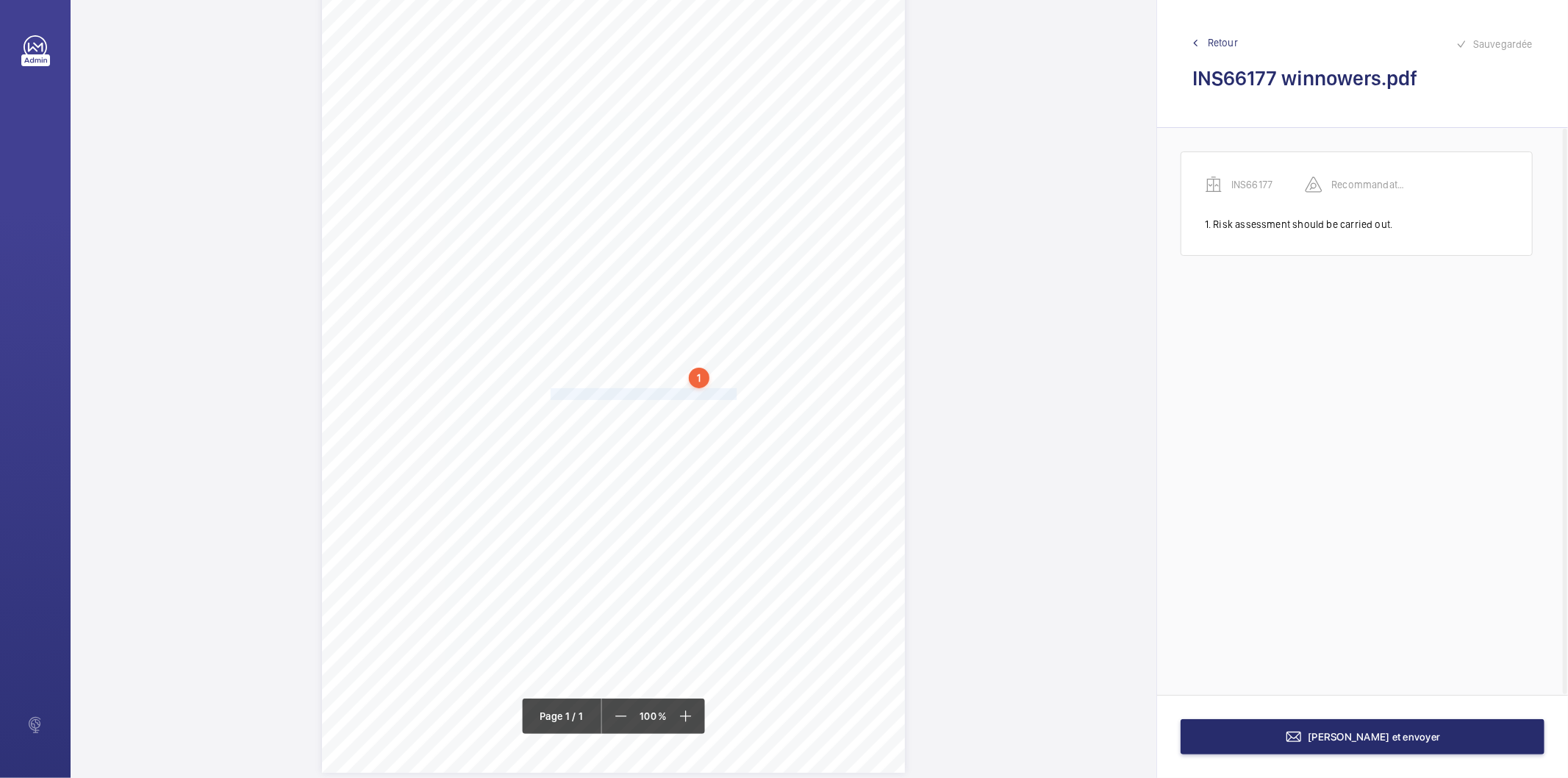
drag, startPoint x: 549, startPoint y: 394, endPoint x: 735, endPoint y: 391, distance: 186.0
click at [735, 391] on span "Smoke detector should be fitted in motor room." at bounding box center [645, 394] width 189 height 10
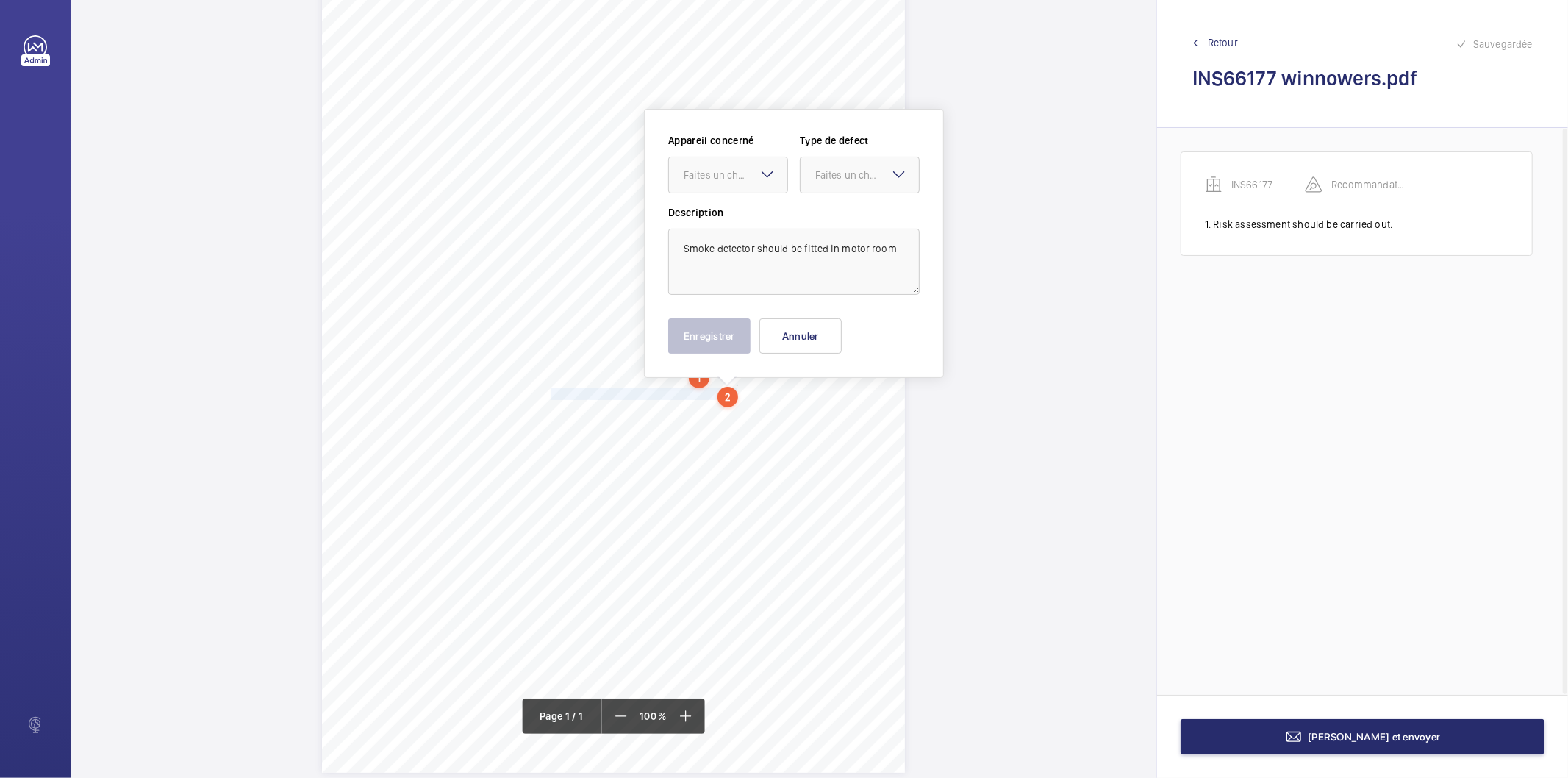
scroll to position [94, 0]
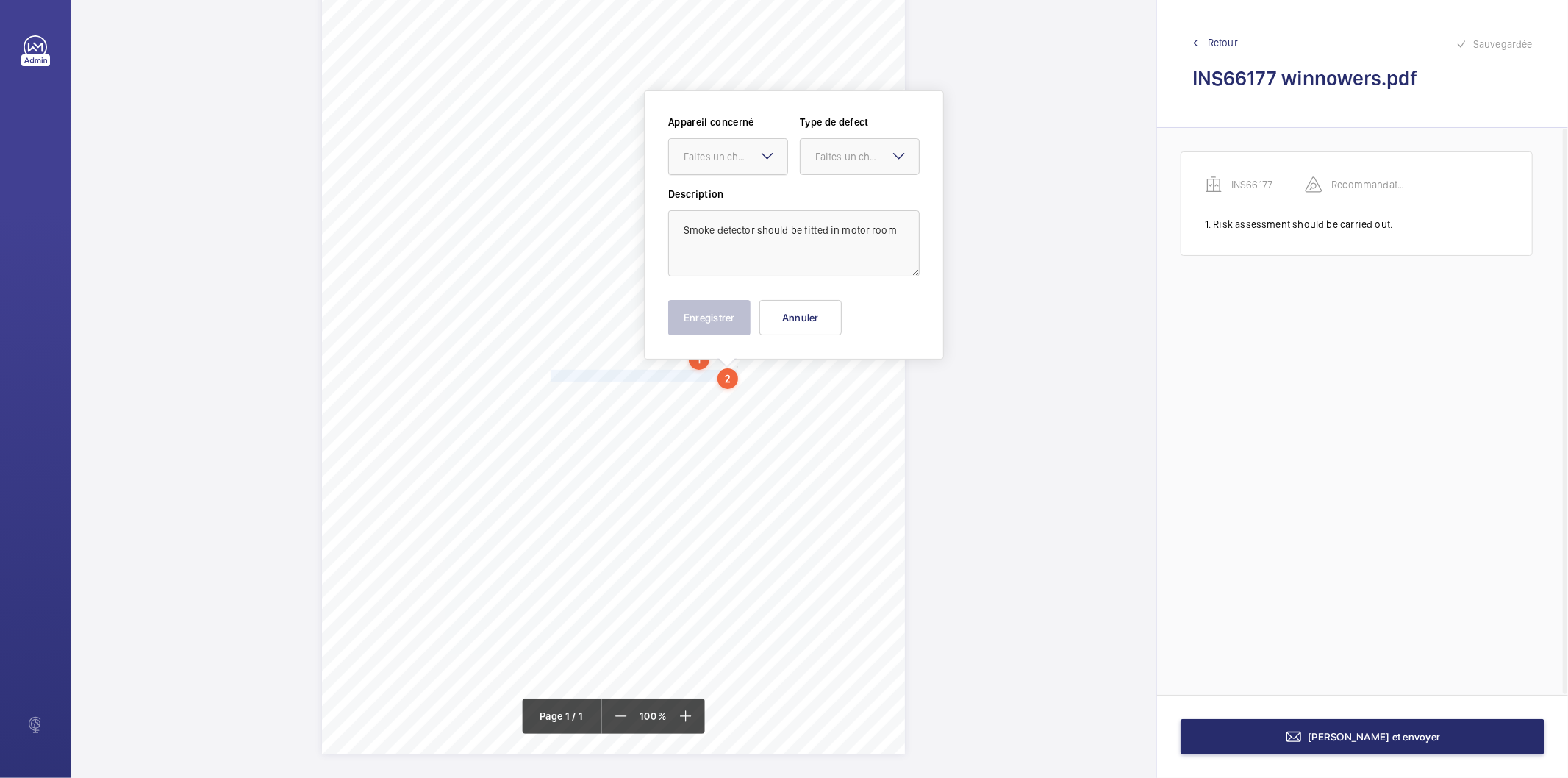
click at [752, 164] on div at bounding box center [727, 157] width 118 height 36
click at [729, 209] on div "INS66177" at bounding box center [727, 201] width 118 height 36
click at [818, 164] on div at bounding box center [859, 157] width 118 height 36
click at [849, 305] on span "Recommandation" at bounding box center [860, 309] width 89 height 14
drag, startPoint x: 739, startPoint y: 314, endPoint x: 691, endPoint y: 347, distance: 58.2
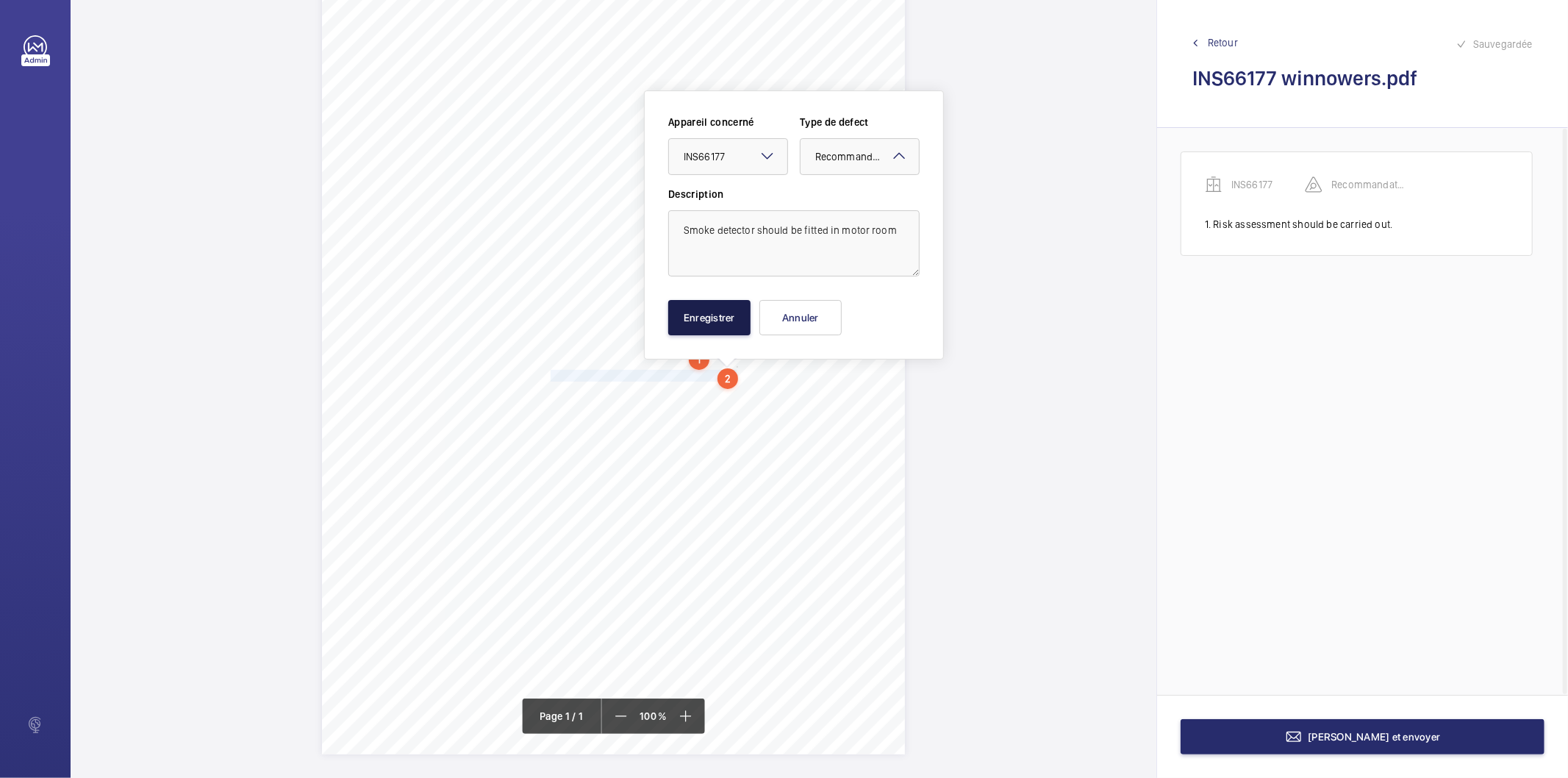
click at [738, 314] on button "Enregistrer" at bounding box center [709, 318] width 82 height 36
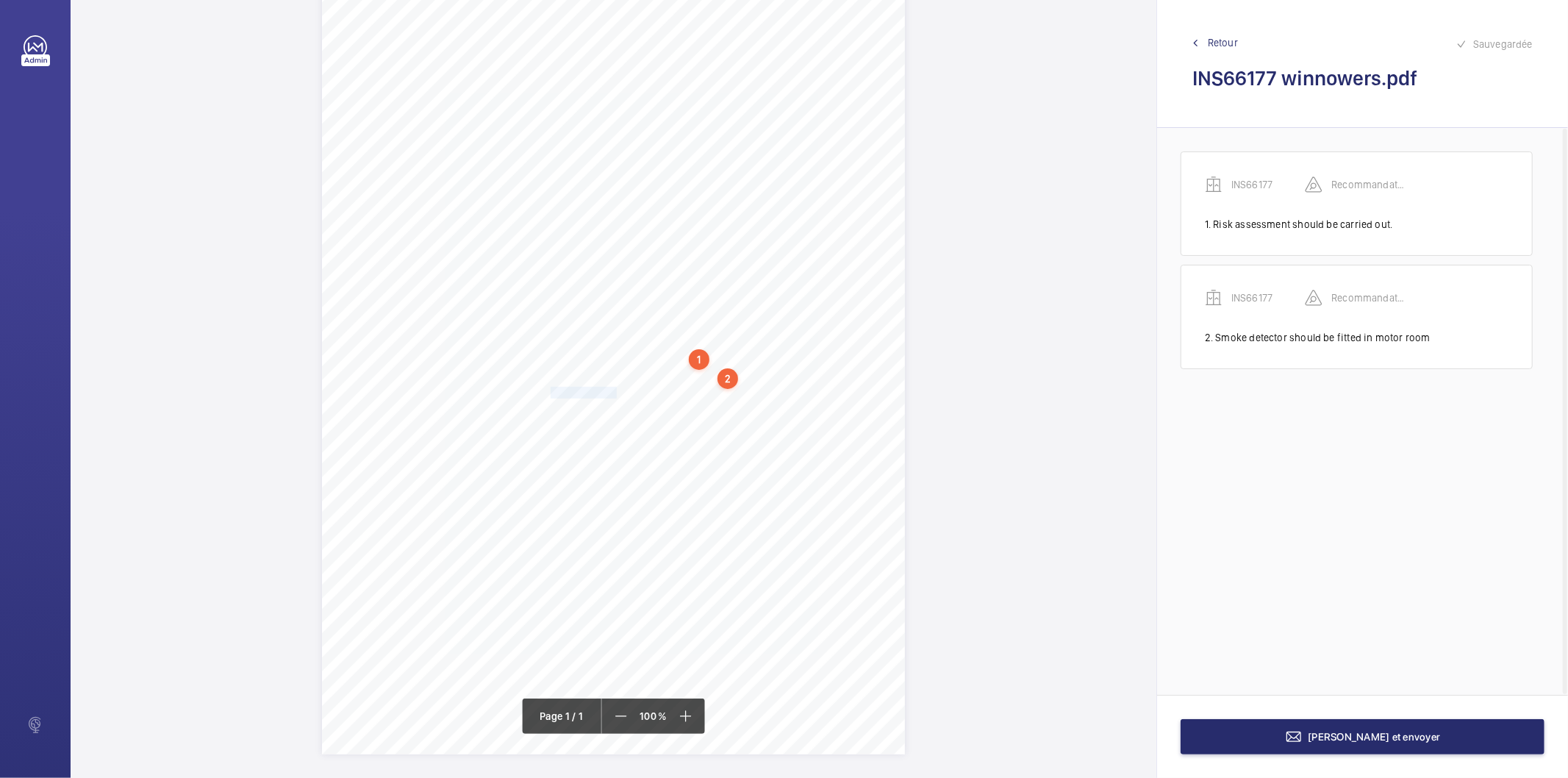
drag, startPoint x: 550, startPoint y: 390, endPoint x: 614, endPoint y: 390, distance: 64.0
click at [614, 390] on span "Alarm bell works." at bounding box center [584, 392] width 69 height 10
click at [616, 177] on div at bounding box center [607, 168] width 118 height 36
click at [606, 215] on span "INS66177" at bounding box center [607, 212] width 89 height 14
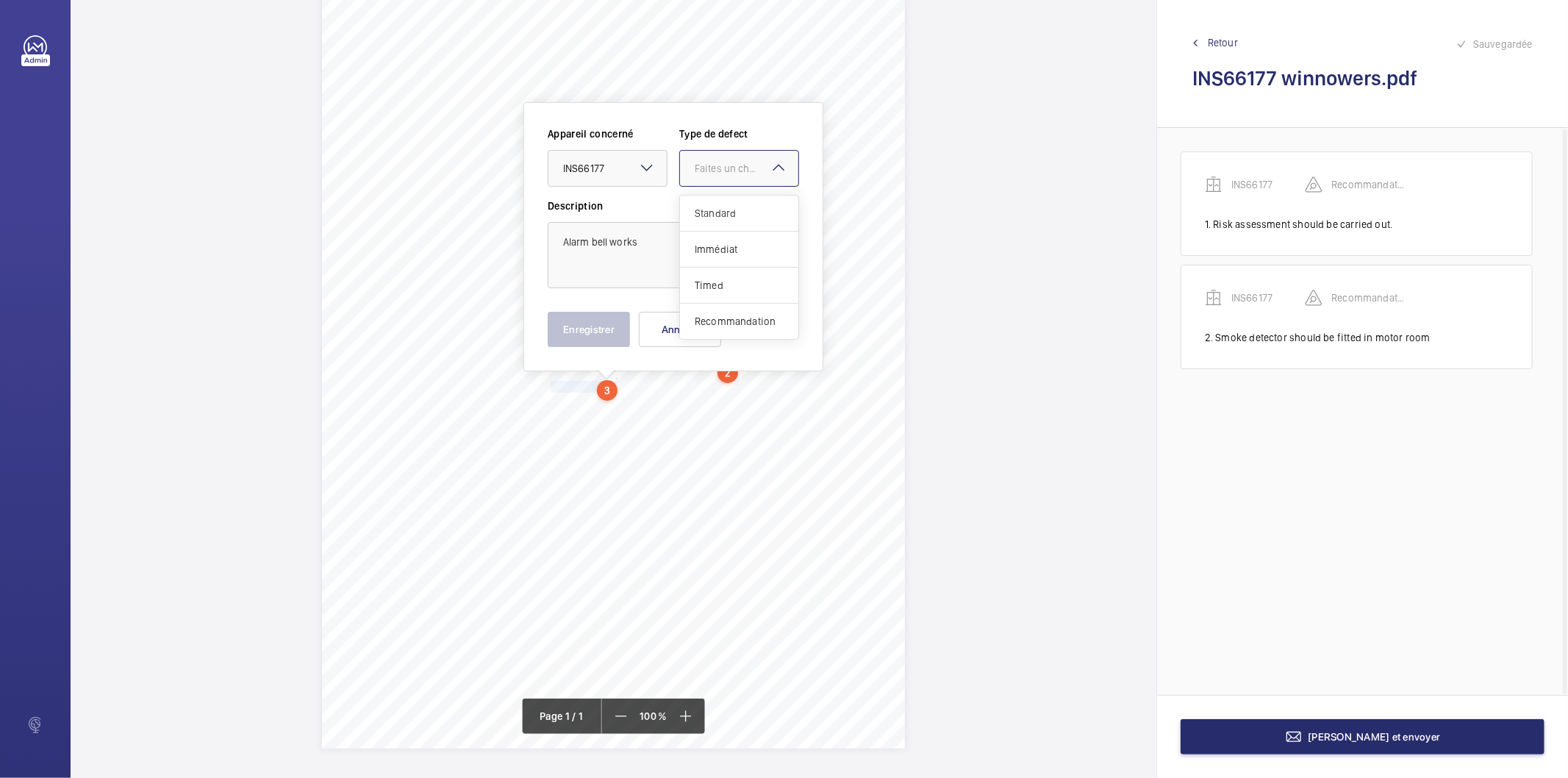
drag, startPoint x: 707, startPoint y: 161, endPoint x: 729, endPoint y: 276, distance: 117.1
click at [708, 164] on div "Faites un choix" at bounding box center [747, 168] width 104 height 14
click at [728, 325] on span "Recommandation" at bounding box center [739, 321] width 89 height 14
click at [608, 324] on button "Enregistrer" at bounding box center [589, 330] width 82 height 36
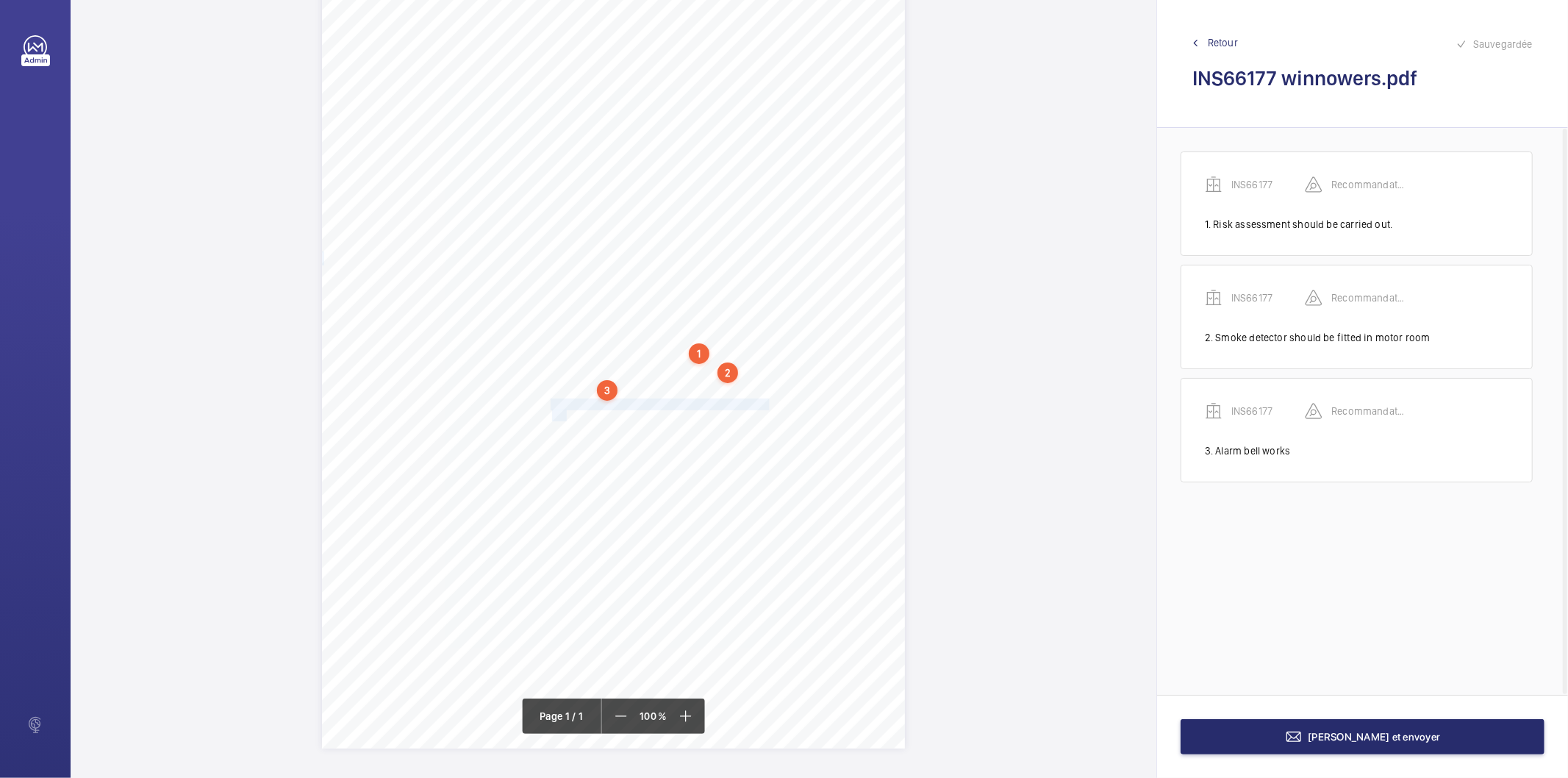
drag, startPoint x: 549, startPoint y: 405, endPoint x: 565, endPoint y: 412, distance: 17.5
click at [565, 412] on div "Signed: Lifting Operations and Lifting Equipment Regulations 1998 Report of Tho…" at bounding box center [613, 335] width 583 height 825
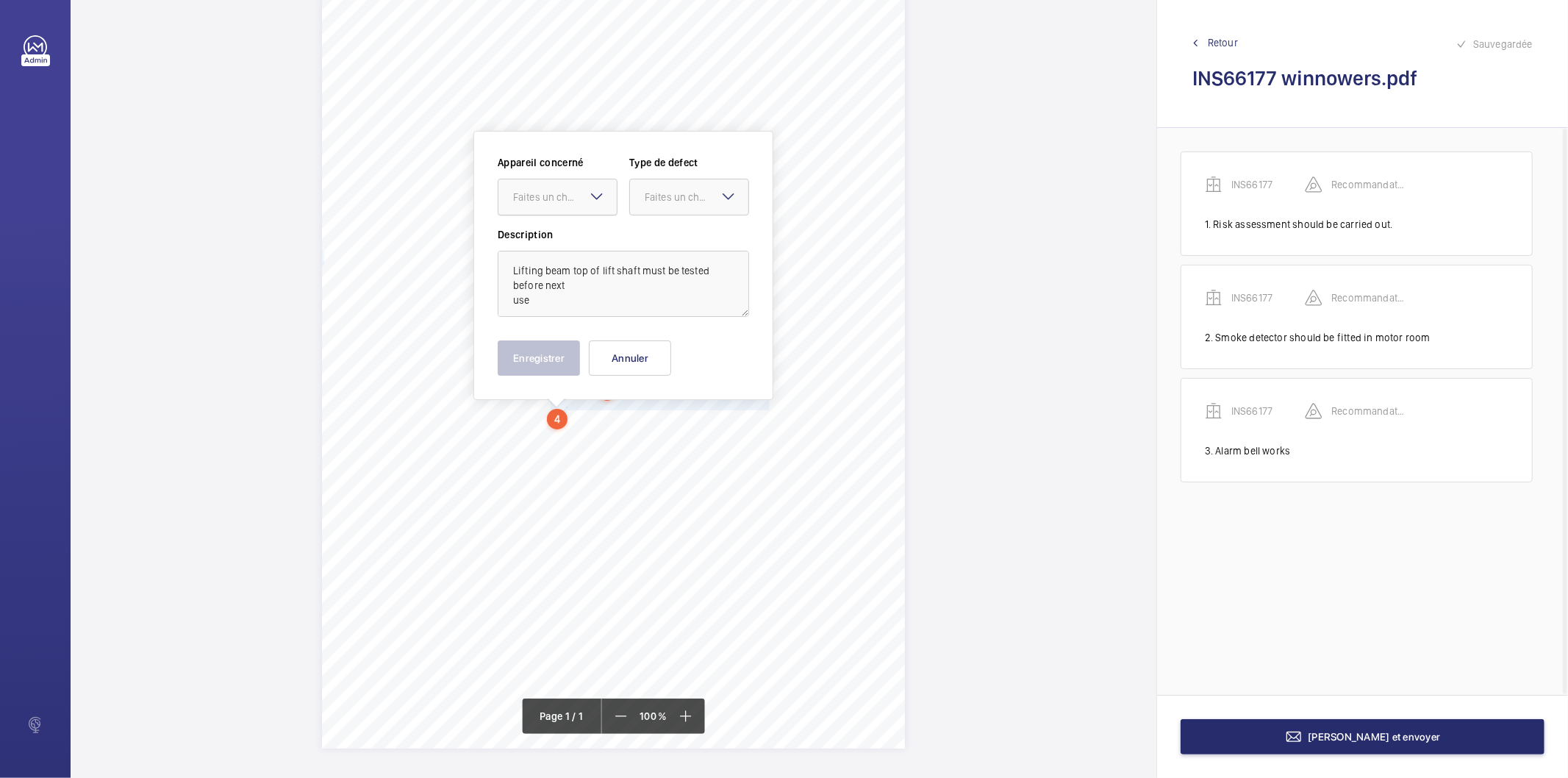
click at [553, 194] on div "Faites un choix" at bounding box center [565, 196] width 104 height 14
click at [533, 237] on span "INS66177" at bounding box center [557, 241] width 89 height 14
drag, startPoint x: 669, startPoint y: 194, endPoint x: 660, endPoint y: 216, distance: 23.8
click at [663, 204] on div "Faites un choix" at bounding box center [689, 196] width 118 height 14
drag, startPoint x: 668, startPoint y: 351, endPoint x: 592, endPoint y: 360, distance: 76.5
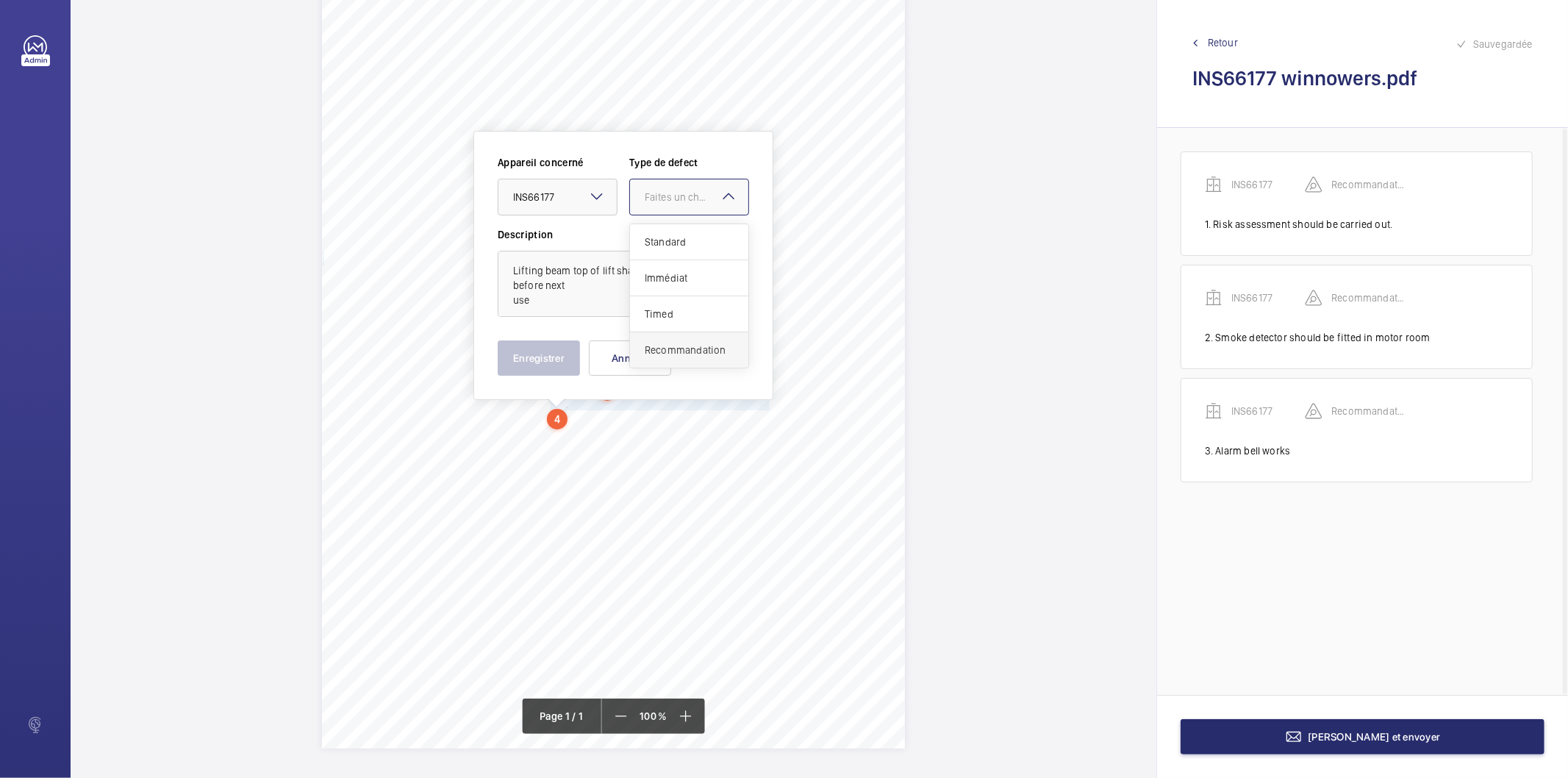
click at [667, 352] on span "Recommandation" at bounding box center [689, 349] width 89 height 14
click at [551, 369] on button "Enregistrer" at bounding box center [539, 358] width 82 height 36
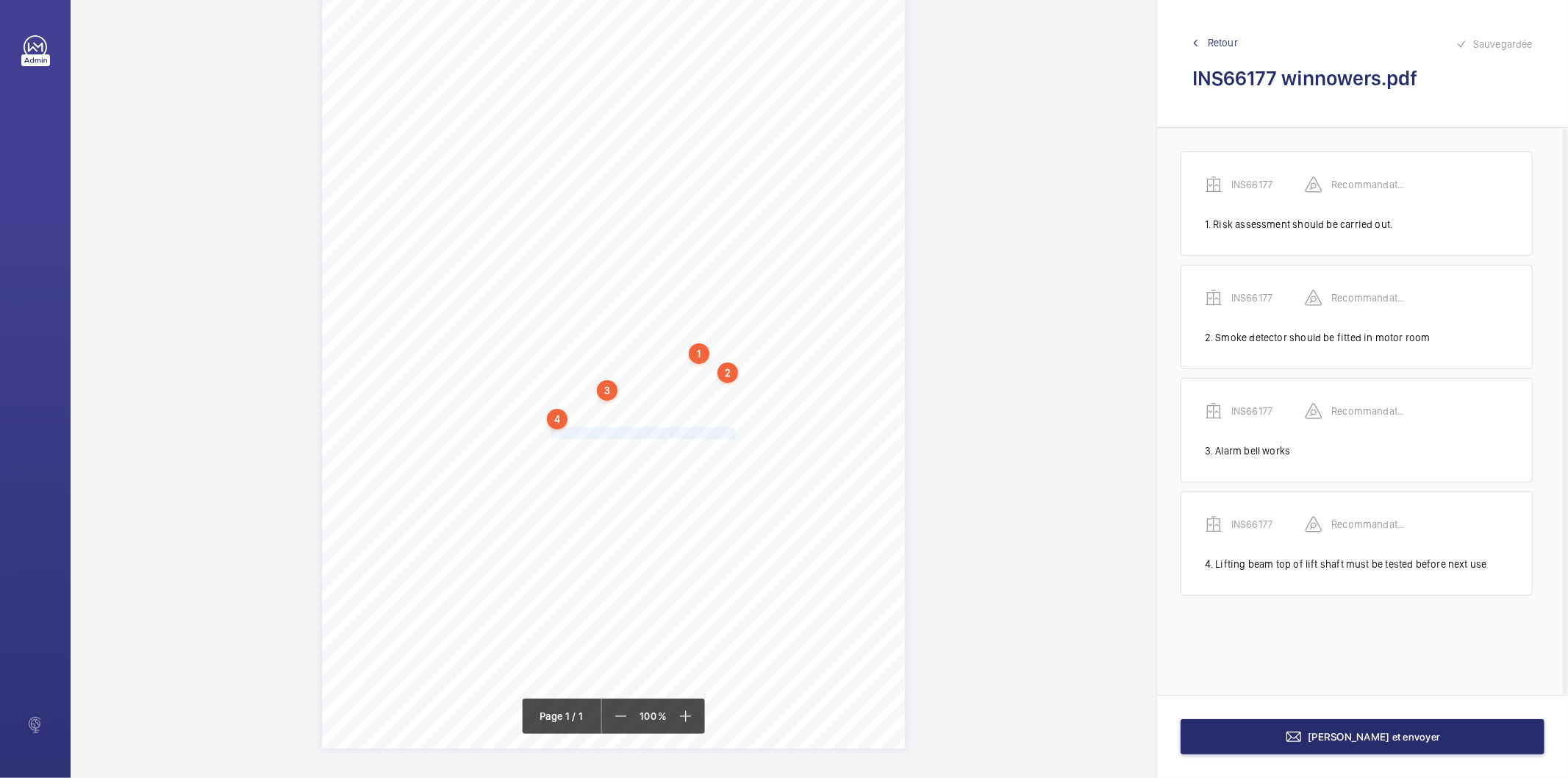
drag, startPoint x: 549, startPoint y: 435, endPoint x: 730, endPoint y: 431, distance: 181.0
click at [730, 431] on div "Signed: Lifting Operations and Lifting Equipment Regulations 1998 Report of Tho…" at bounding box center [613, 335] width 583 height 825
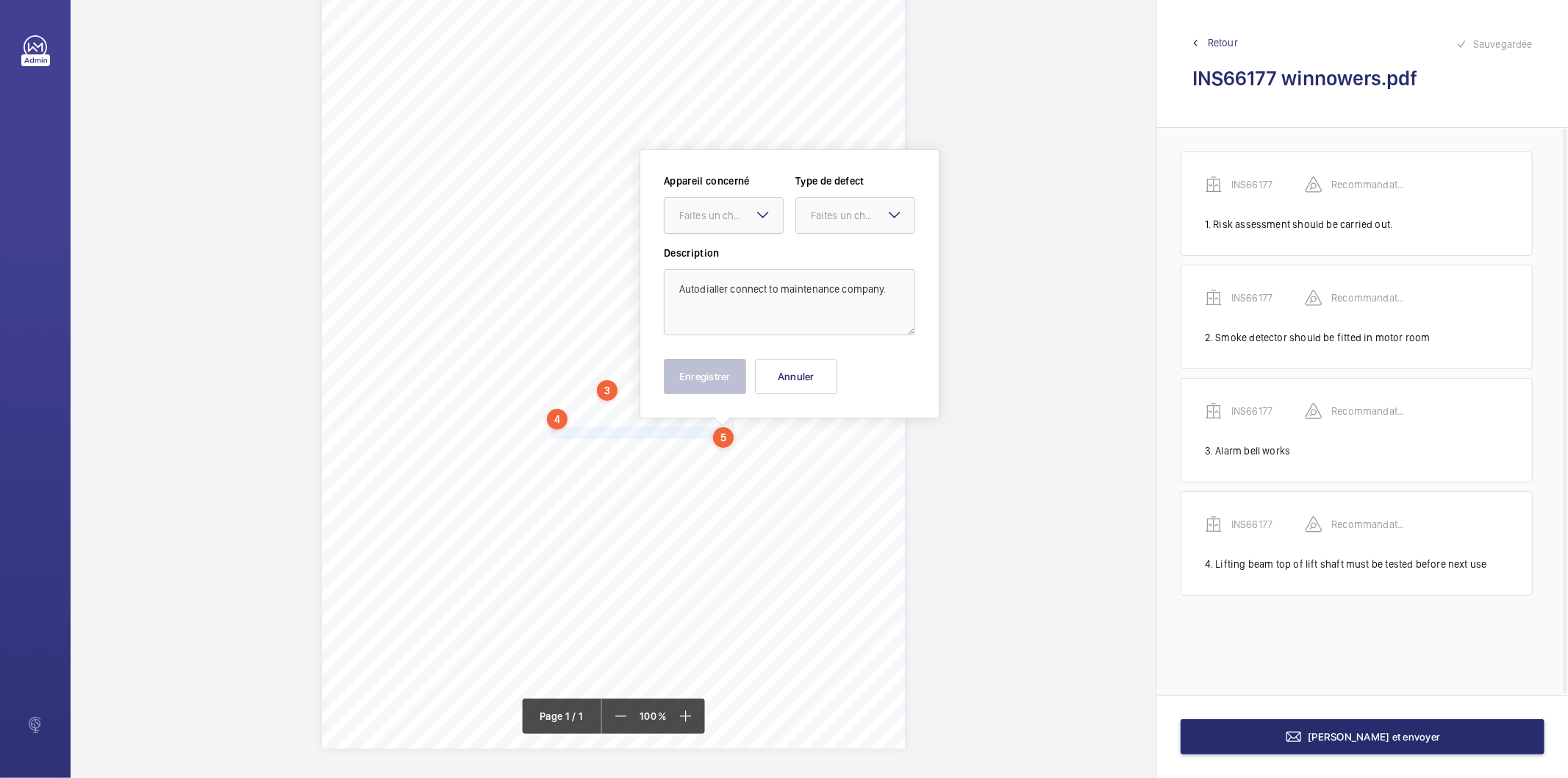
click at [720, 217] on div "Faites un choix" at bounding box center [731, 215] width 104 height 14
click at [711, 265] on span "INS66177" at bounding box center [724, 260] width 89 height 14
click at [821, 223] on div "Faites un choix" at bounding box center [855, 215] width 118 height 14
click at [814, 369] on span "Recommandation" at bounding box center [855, 368] width 89 height 14
click at [702, 377] on button "Enregistrer" at bounding box center [704, 376] width 82 height 36
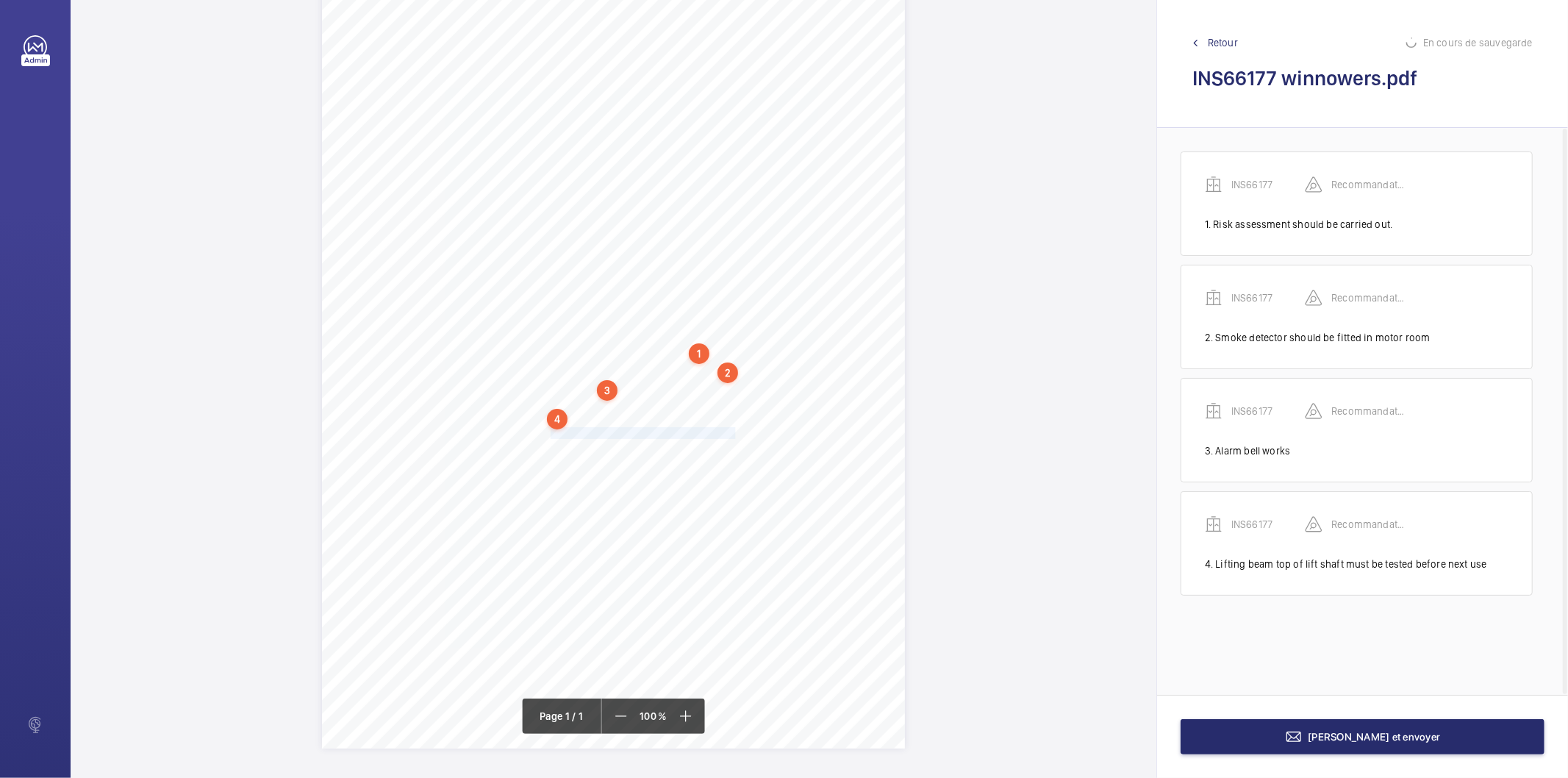
scroll to position [37, 0]
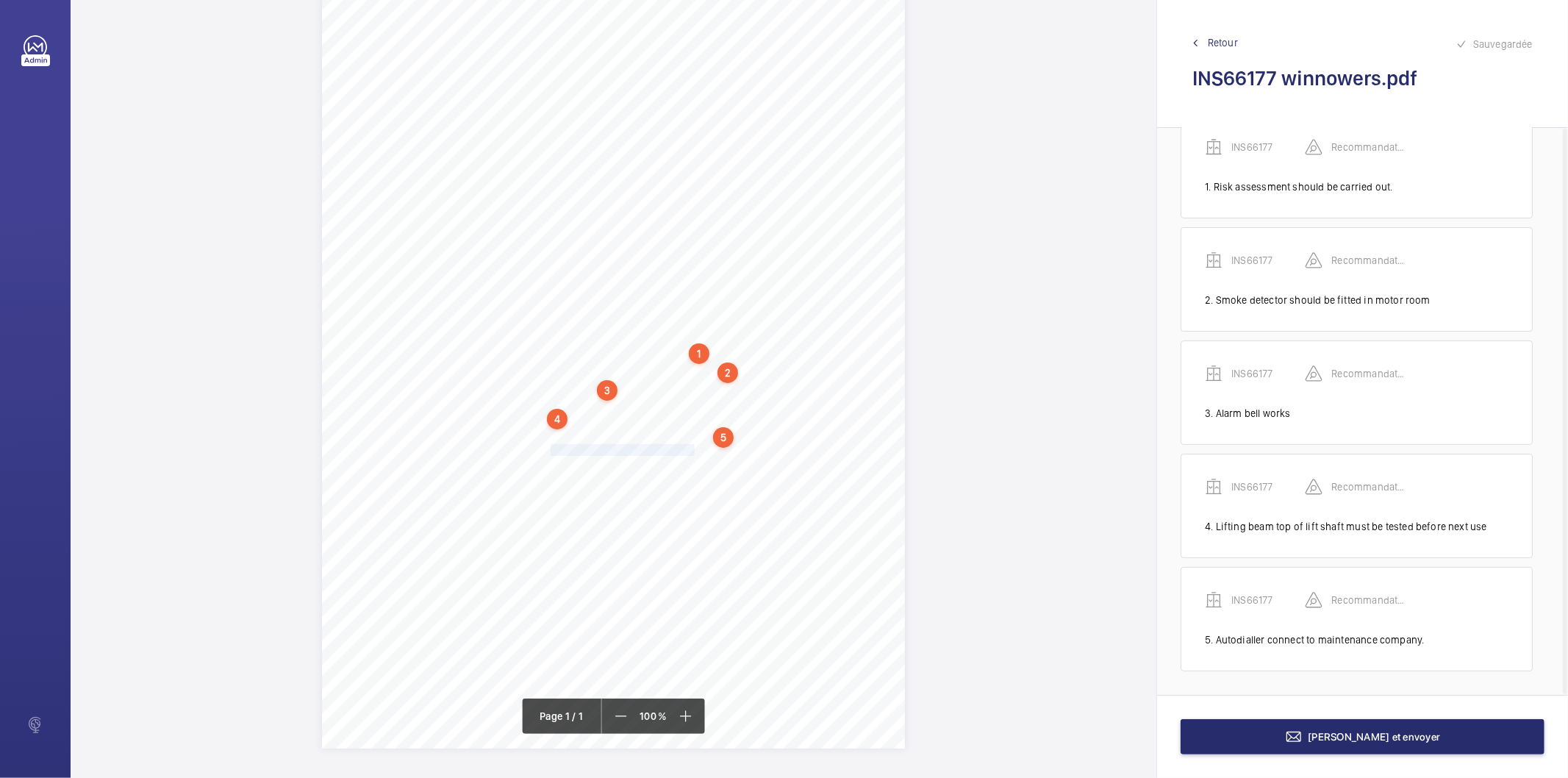
drag, startPoint x: 550, startPoint y: 452, endPoint x: 693, endPoint y: 448, distance: 143.1
click at [693, 448] on span "Fire signage missing on all landings." at bounding box center [623, 450] width 146 height 10
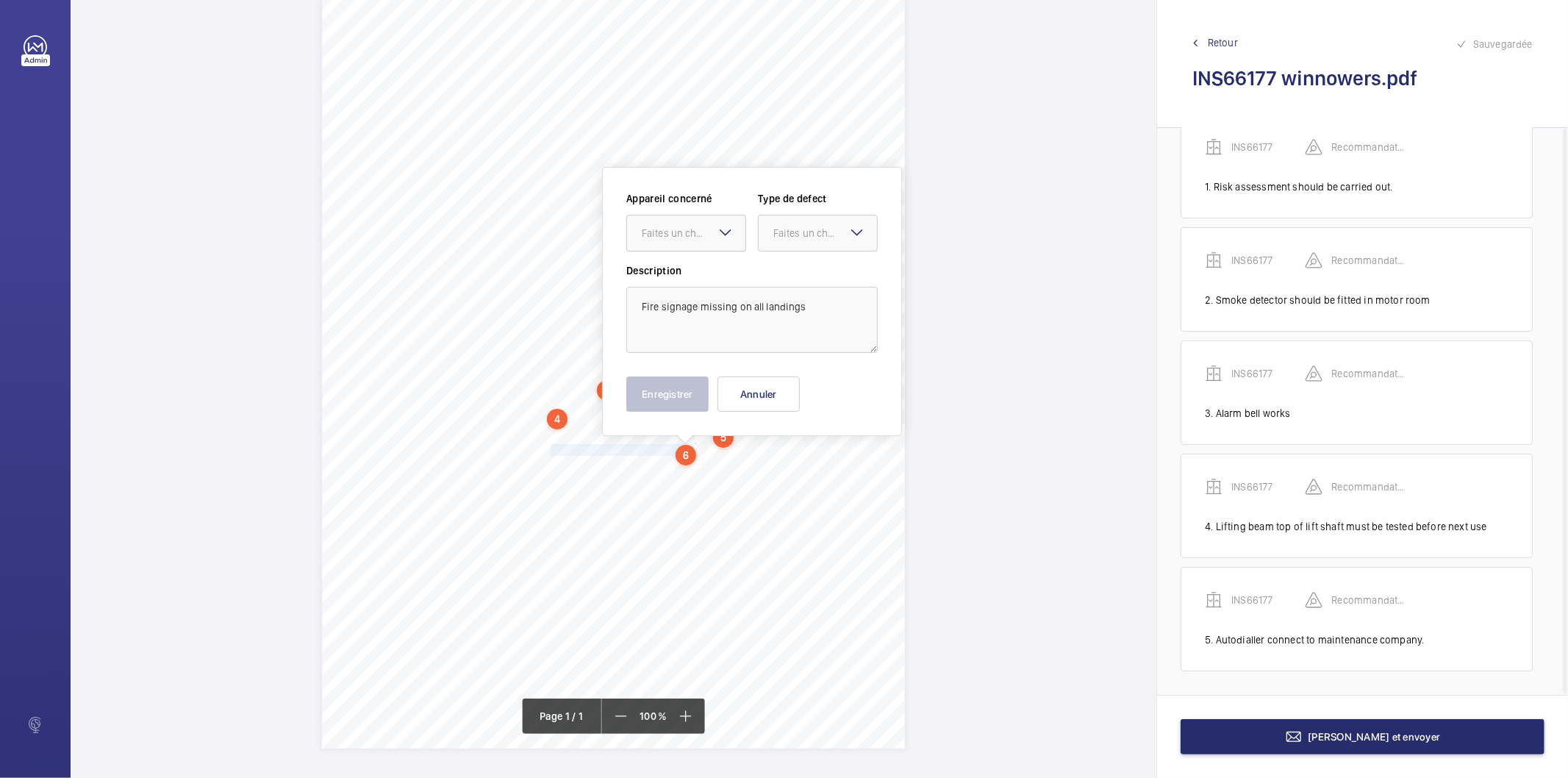
click at [695, 232] on div "Faites un choix" at bounding box center [693, 233] width 104 height 14
click at [685, 273] on span "INS66177" at bounding box center [685, 277] width 89 height 14
click at [767, 228] on div at bounding box center [817, 234] width 118 height 36
drag, startPoint x: 781, startPoint y: 380, endPoint x: 696, endPoint y: 393, distance: 86.0
click at [779, 383] on span "Recommandation" at bounding box center [817, 386] width 89 height 14
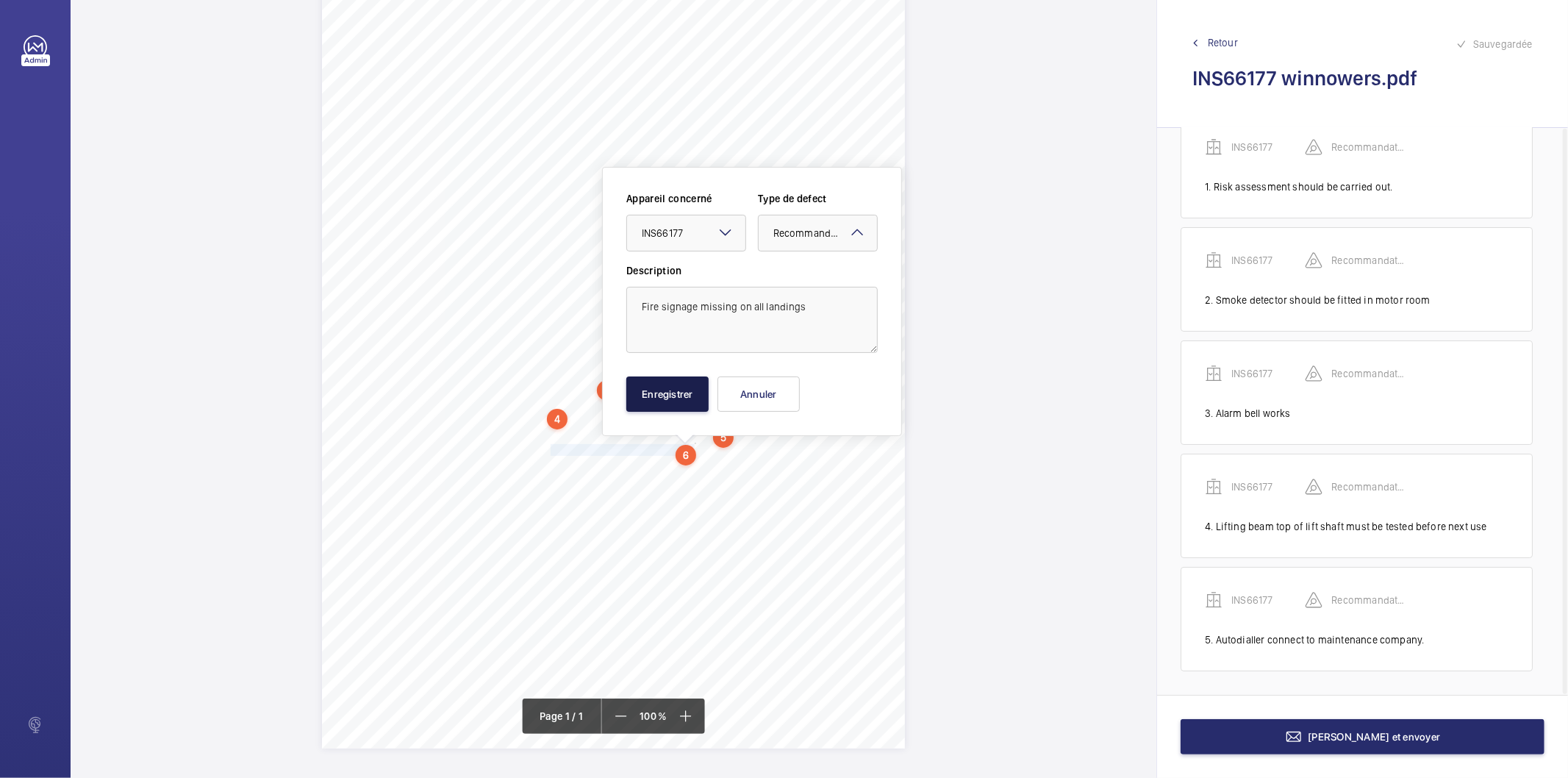
click at [677, 393] on button "Enregistrer" at bounding box center [667, 394] width 82 height 36
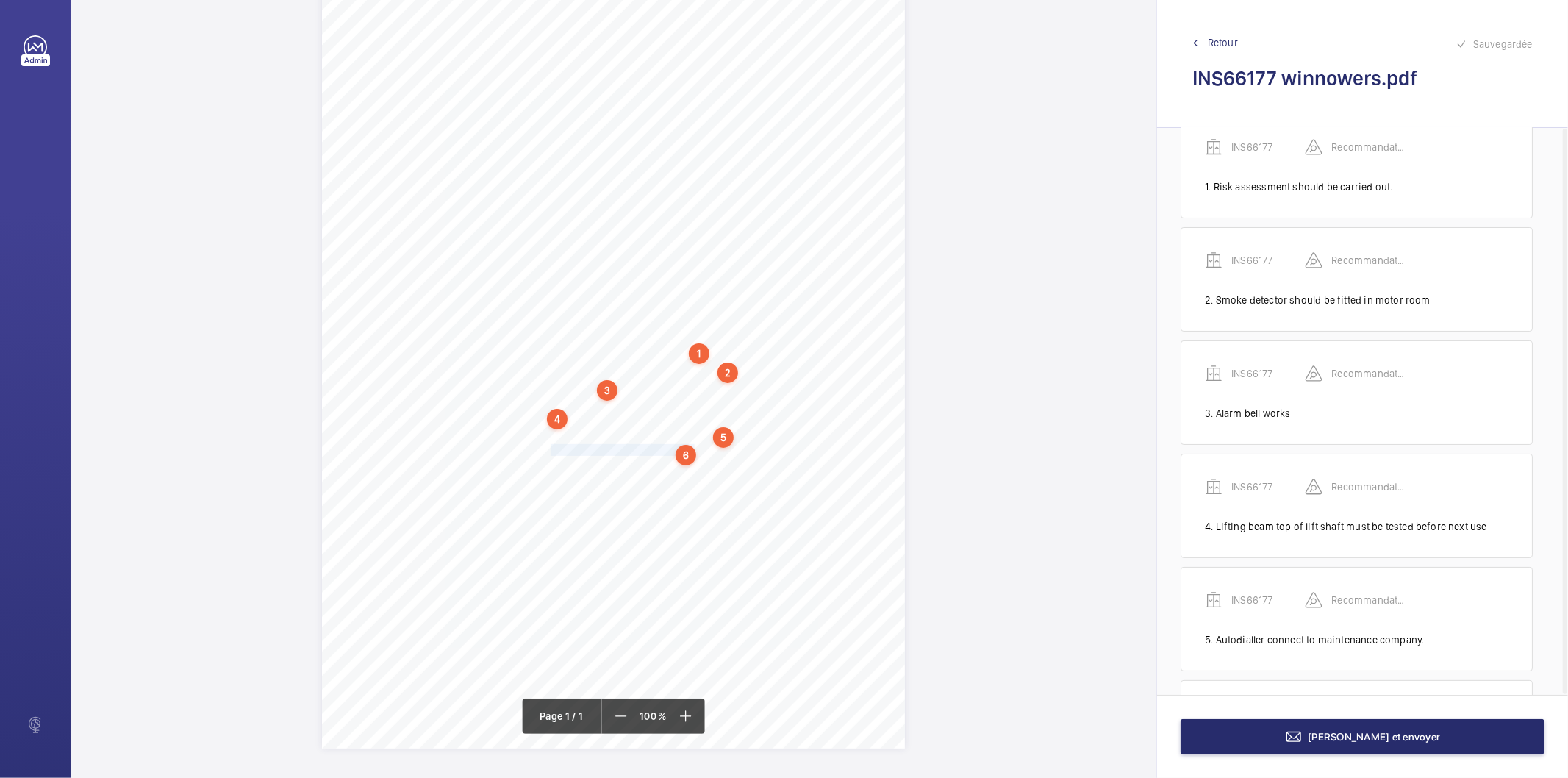
scroll to position [150, 0]
drag, startPoint x: 549, startPoint y: 465, endPoint x: 688, endPoint y: 466, distance: 139.0
click at [688, 466] on span "Fireman switch tested and working." at bounding box center [621, 467] width 142 height 10
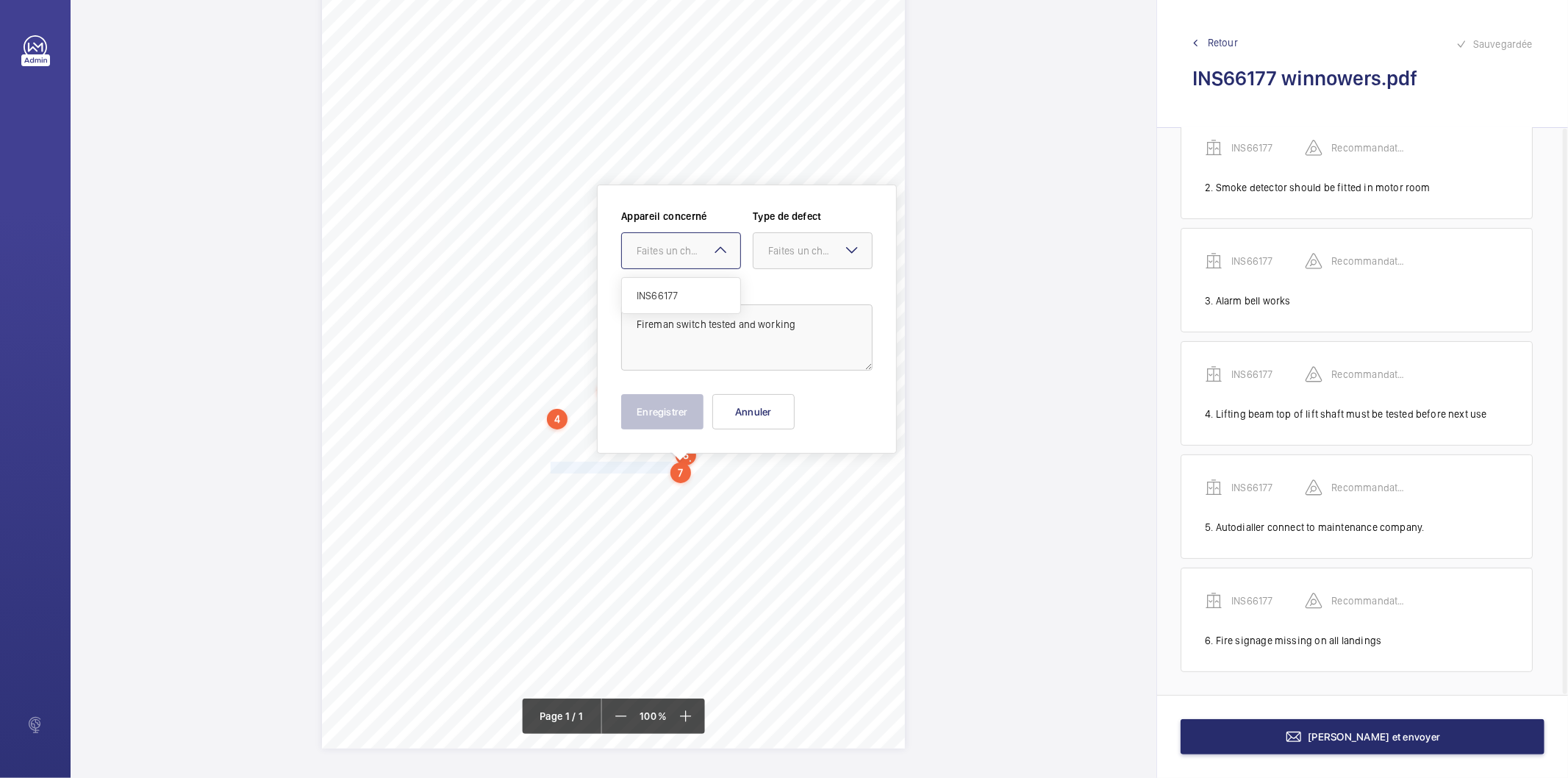
click at [693, 243] on div "Faites un choix" at bounding box center [688, 250] width 104 height 14
click at [682, 290] on span "INS66177" at bounding box center [680, 295] width 89 height 14
click at [777, 247] on div "Faites un choix" at bounding box center [820, 250] width 104 height 14
click at [780, 397] on span "Recommandation" at bounding box center [812, 403] width 89 height 14
click at [670, 412] on button "Enregistrer" at bounding box center [662, 412] width 82 height 36
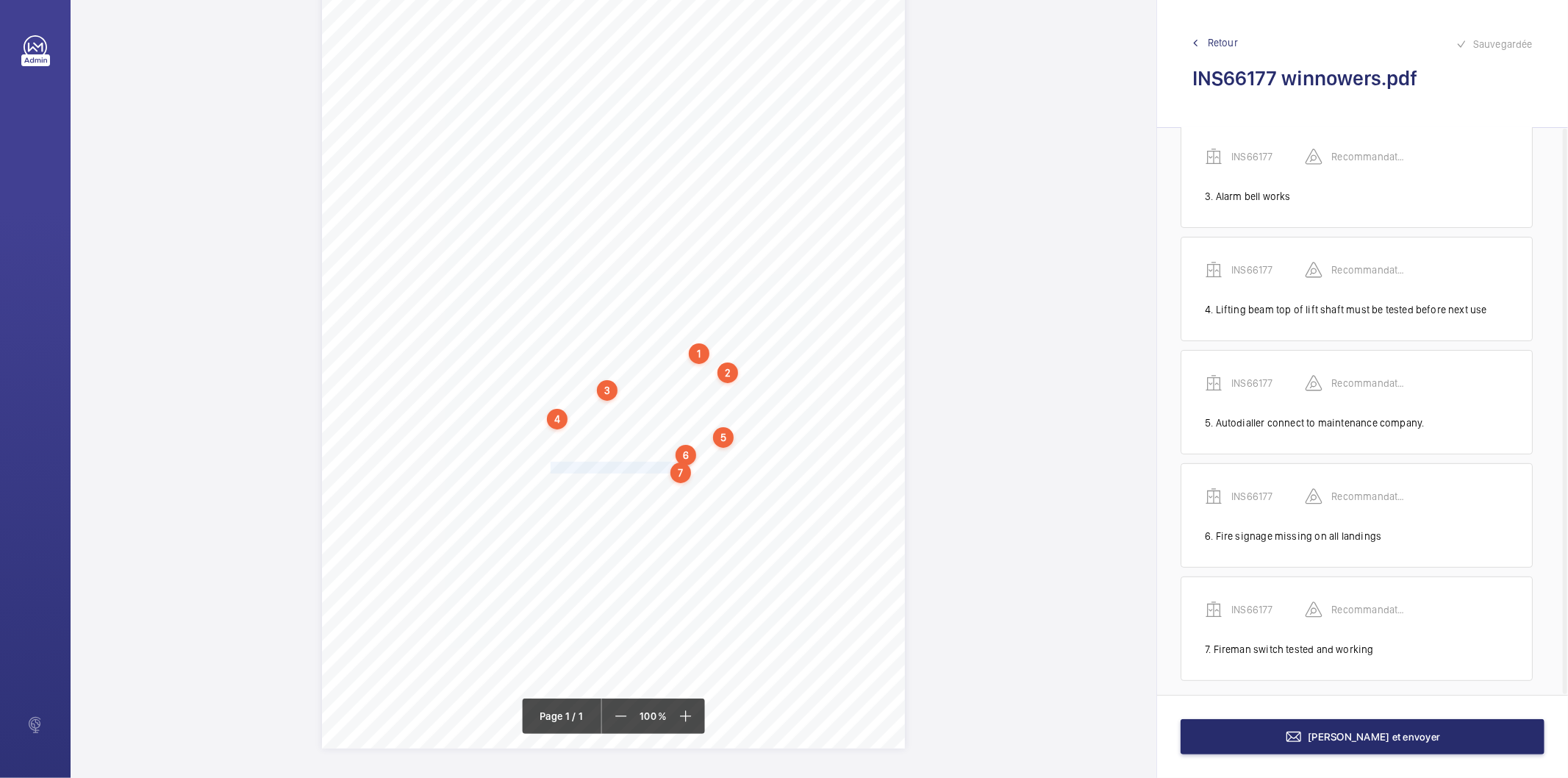
scroll to position [263, 0]
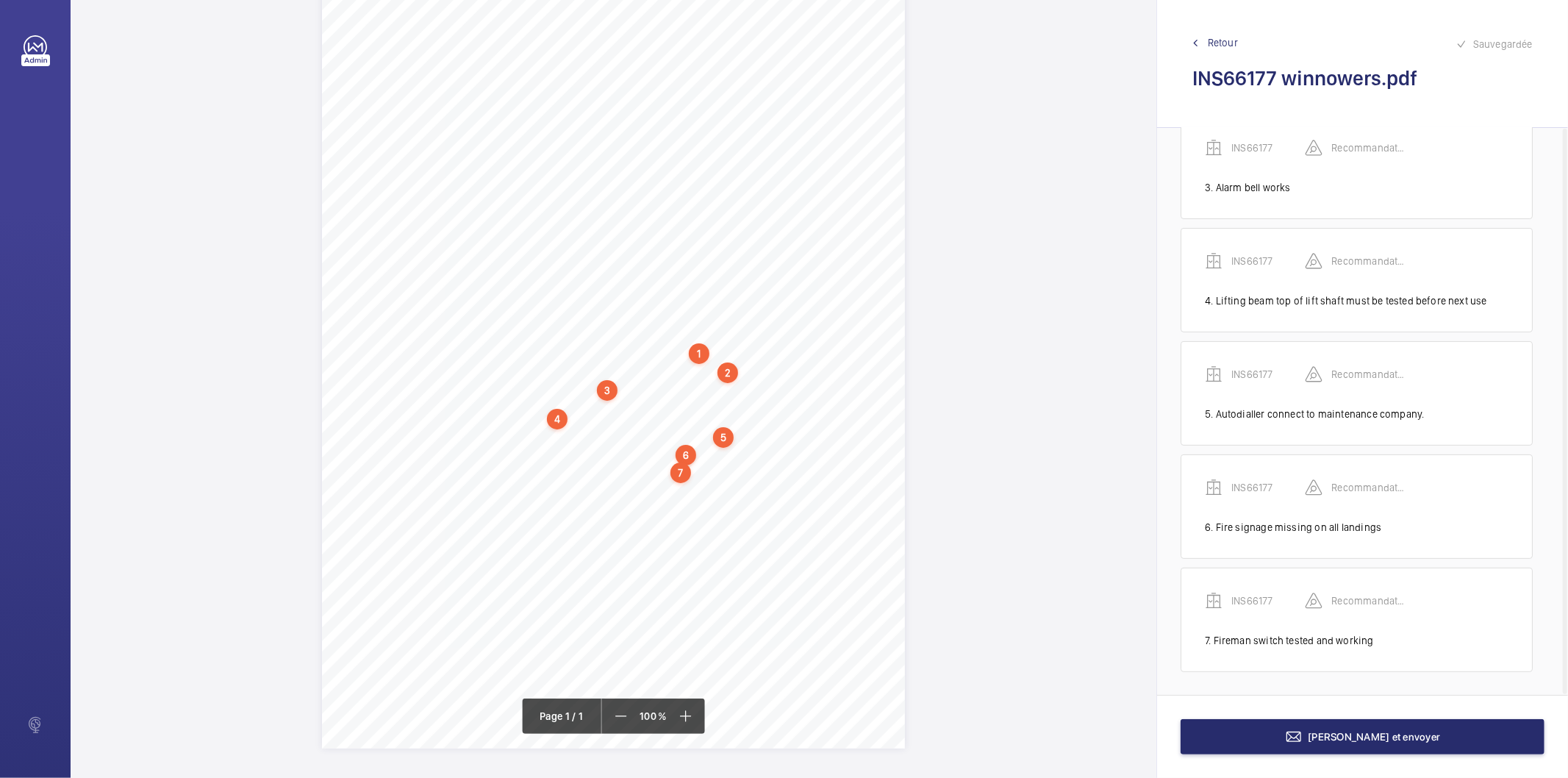
click at [684, 474] on div "7" at bounding box center [680, 472] width 20 height 20
click at [655, 353] on div "INS66177" at bounding box center [684, 359] width 126 height 14
copy div "INS66177"
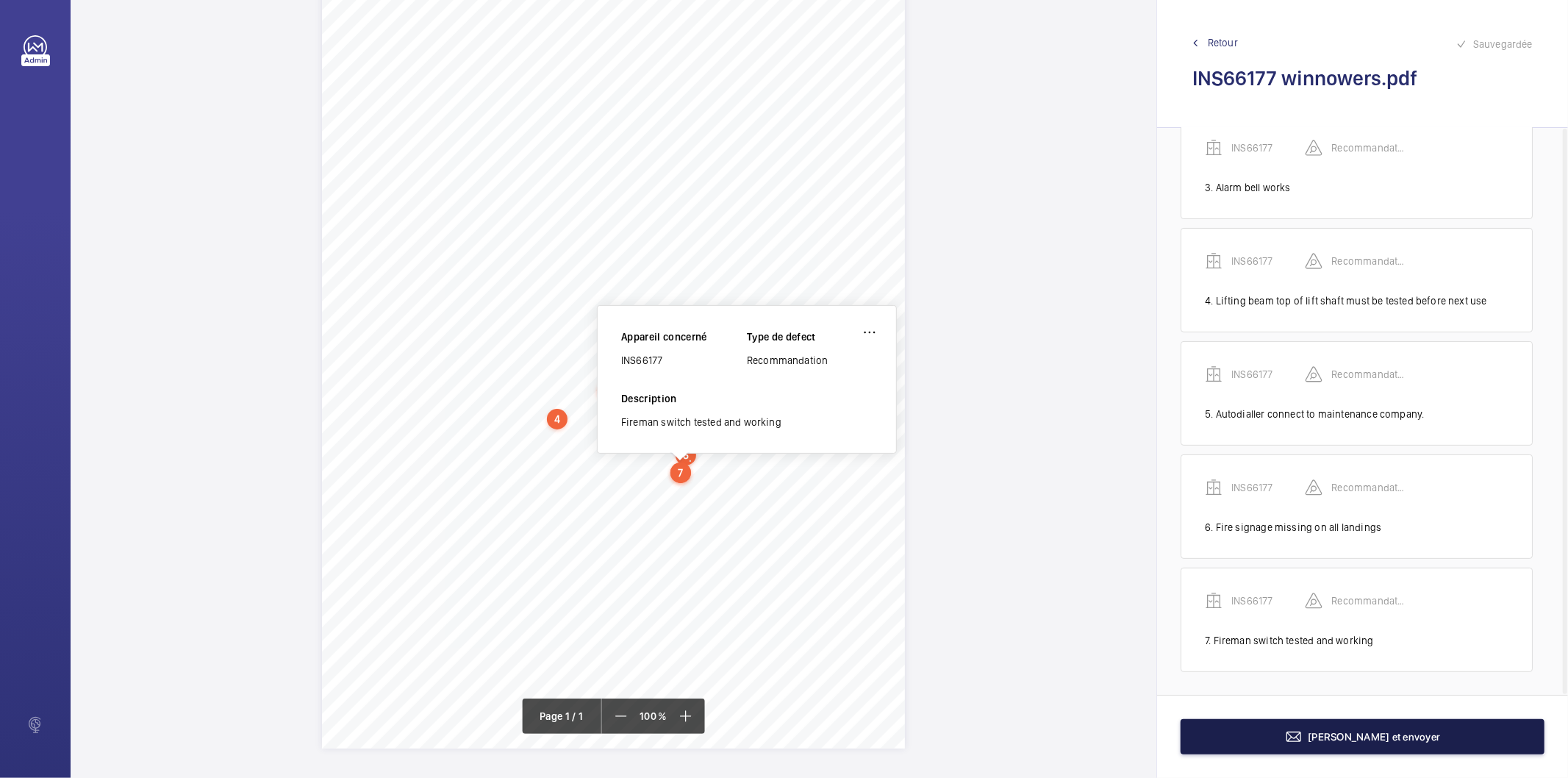
click at [1237, 735] on button "Terminer et envoyer" at bounding box center [1362, 736] width 364 height 36
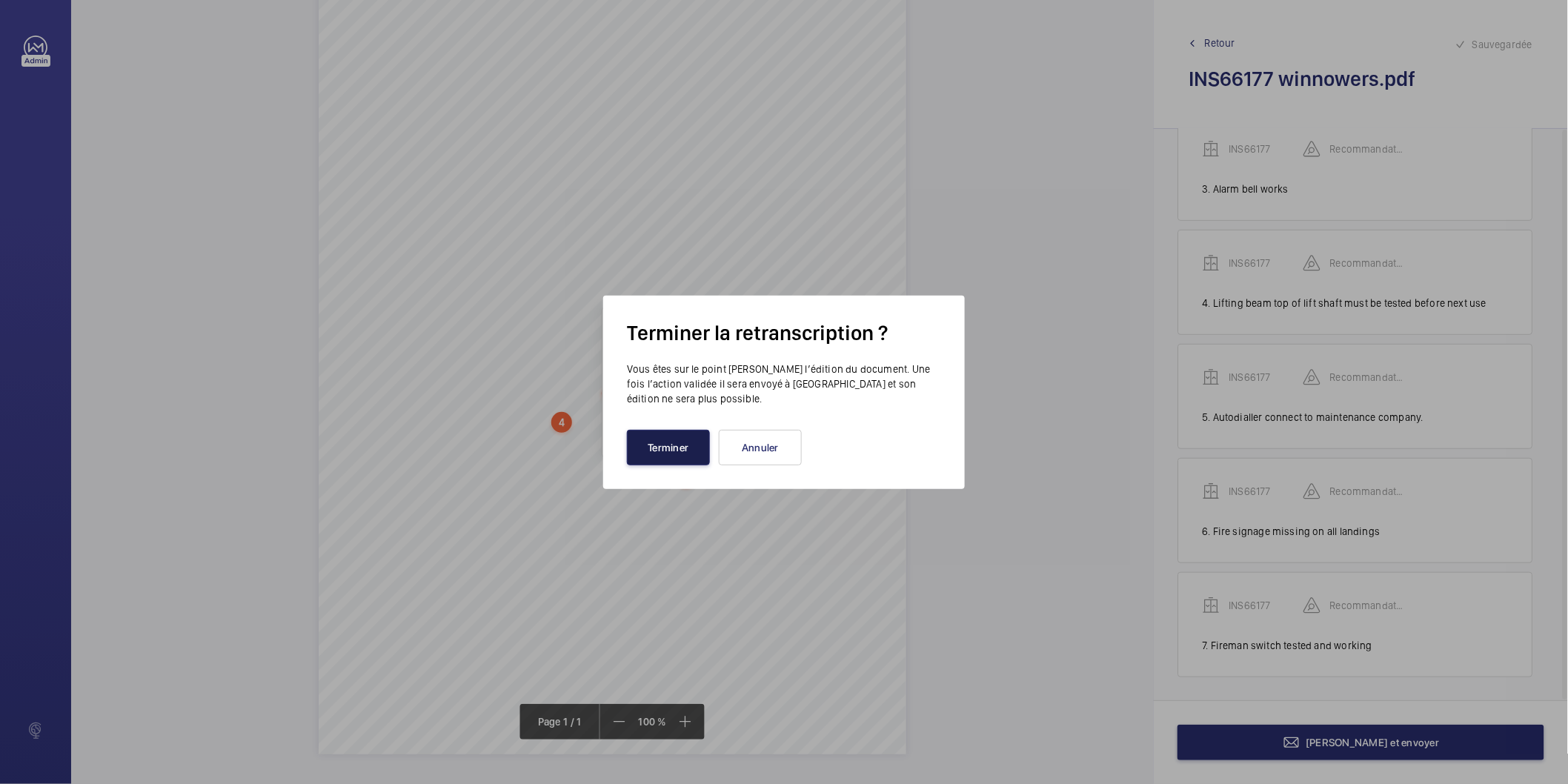
click at [663, 453] on button "Terminer" at bounding box center [668, 448] width 83 height 36
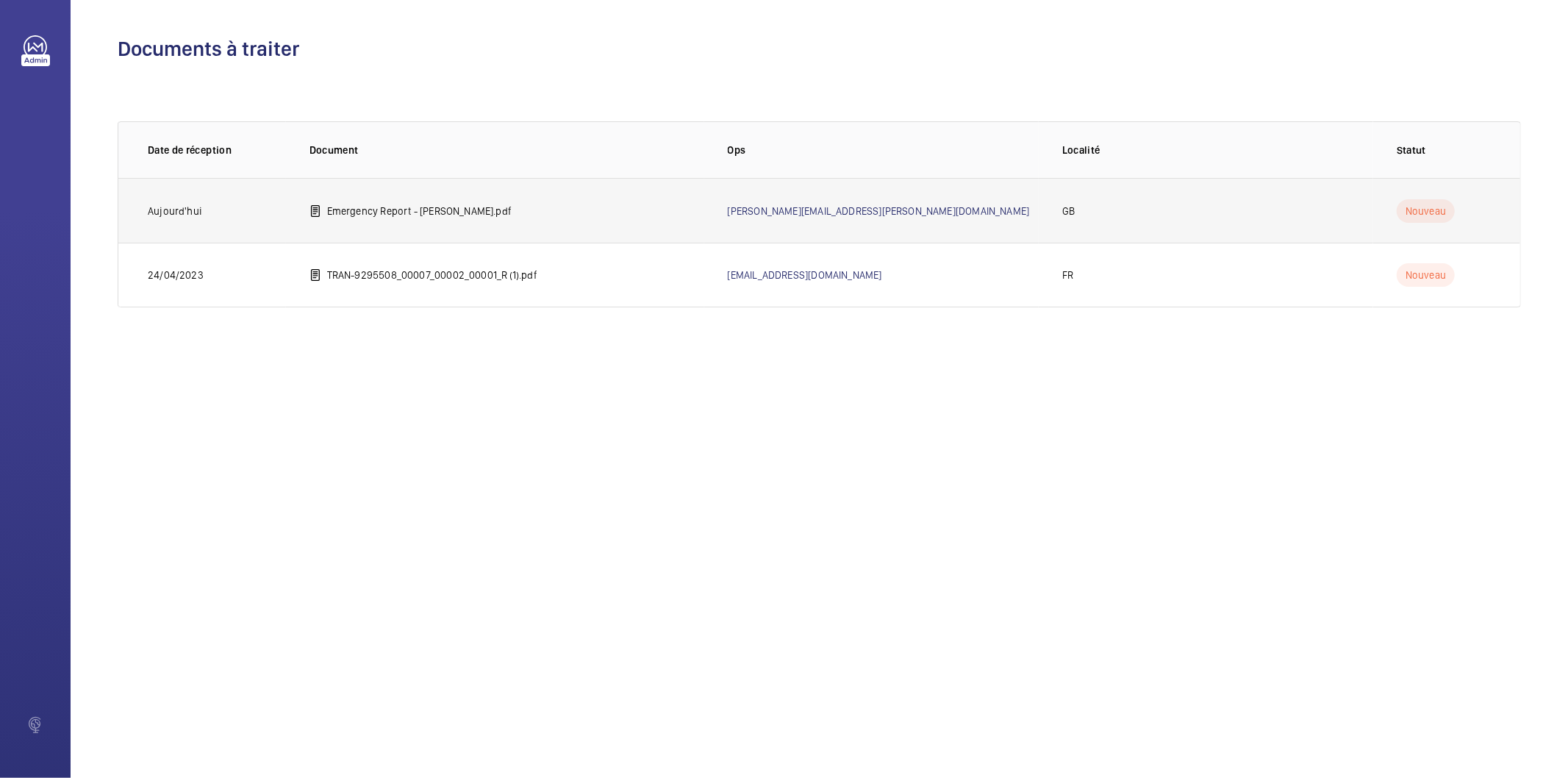
click at [442, 204] on p "Emergency Report - Shurgard farnborough.pdf" at bounding box center [420, 211] width 185 height 14
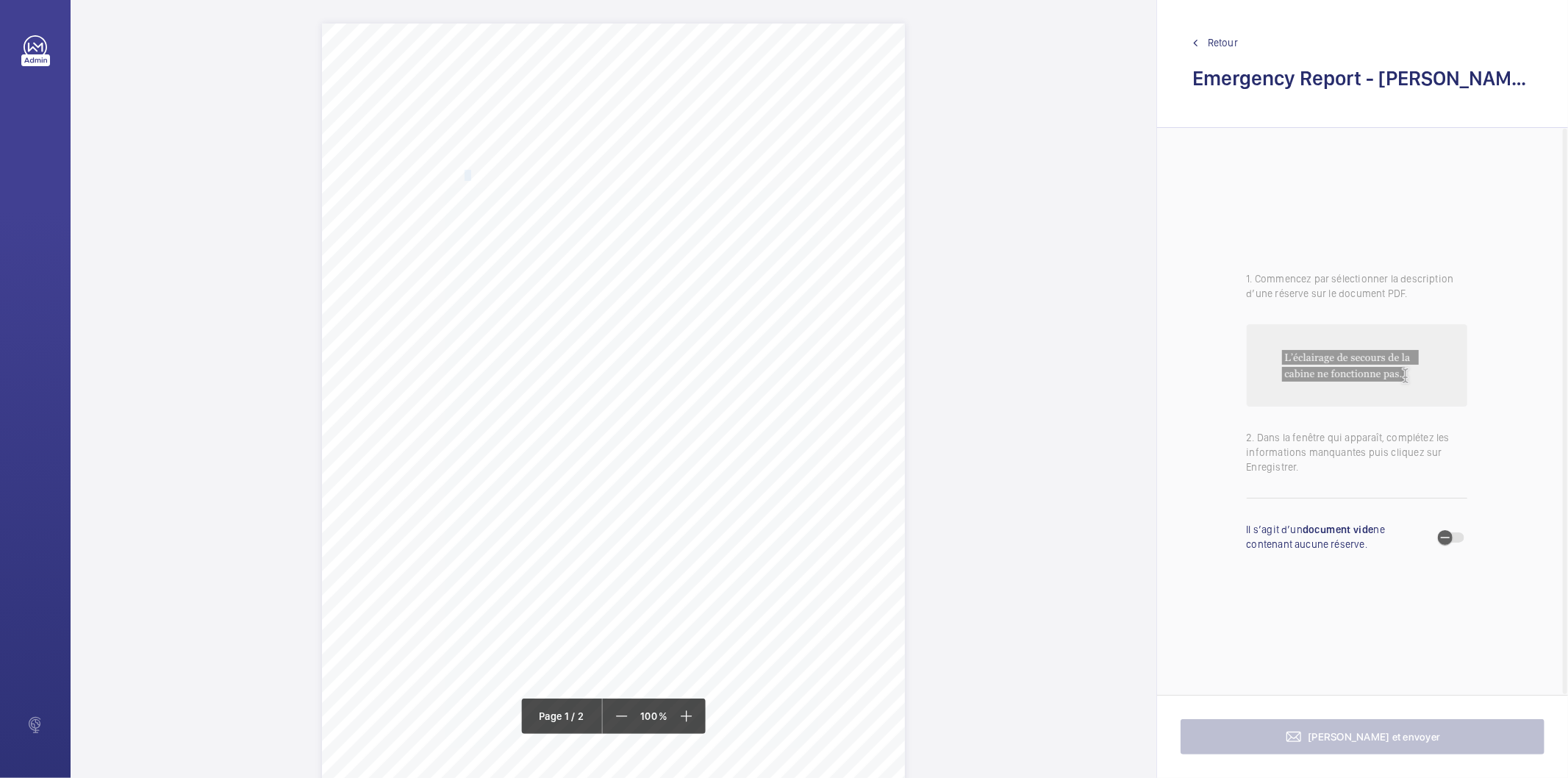
click at [467, 173] on span "SHURGARD UK LNS HOLDINGS LTD" at bounding box center [549, 175] width 169 height 9
click at [567, 428] on button "Annuler" at bounding box center [533, 431] width 82 height 36
drag, startPoint x: 464, startPoint y: 196, endPoint x: 544, endPoint y: 194, distance: 80.0
click at [544, 194] on span "LOK N STORE LTD" at bounding box center [508, 198] width 87 height 9
click at [573, 358] on textarea "LOK N STORE LT" at bounding box center [603, 379] width 251 height 66
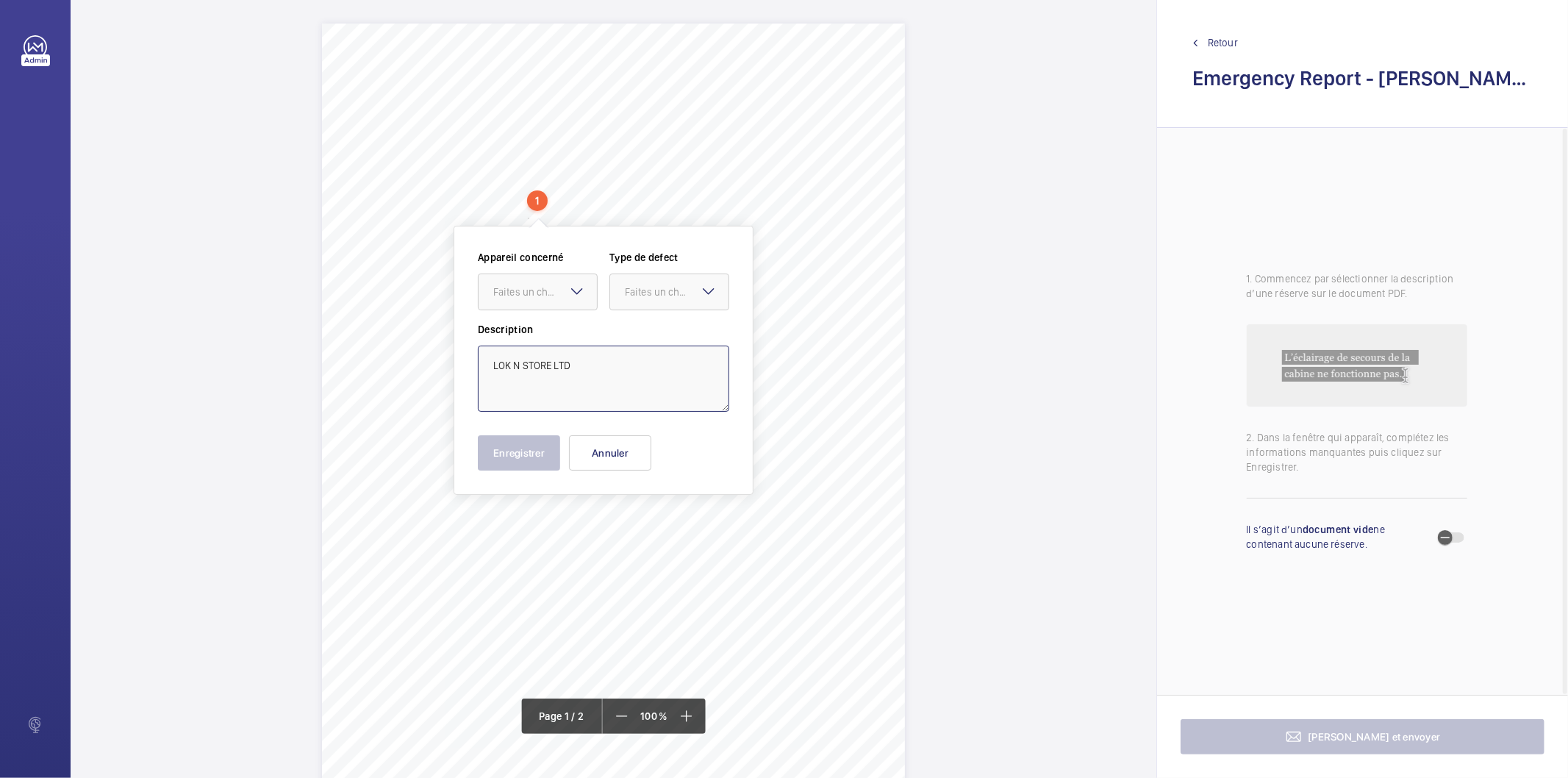
drag, startPoint x: 572, startPoint y: 358, endPoint x: 485, endPoint y: 358, distance: 87.0
click at [485, 358] on textarea "LOK N STORE LTD" at bounding box center [603, 379] width 251 height 66
type textarea "LOK N STORE LTD"
click at [611, 443] on button "Annuler" at bounding box center [610, 453] width 82 height 36
drag, startPoint x: 463, startPoint y: 219, endPoint x: 662, endPoint y: 221, distance: 199.0
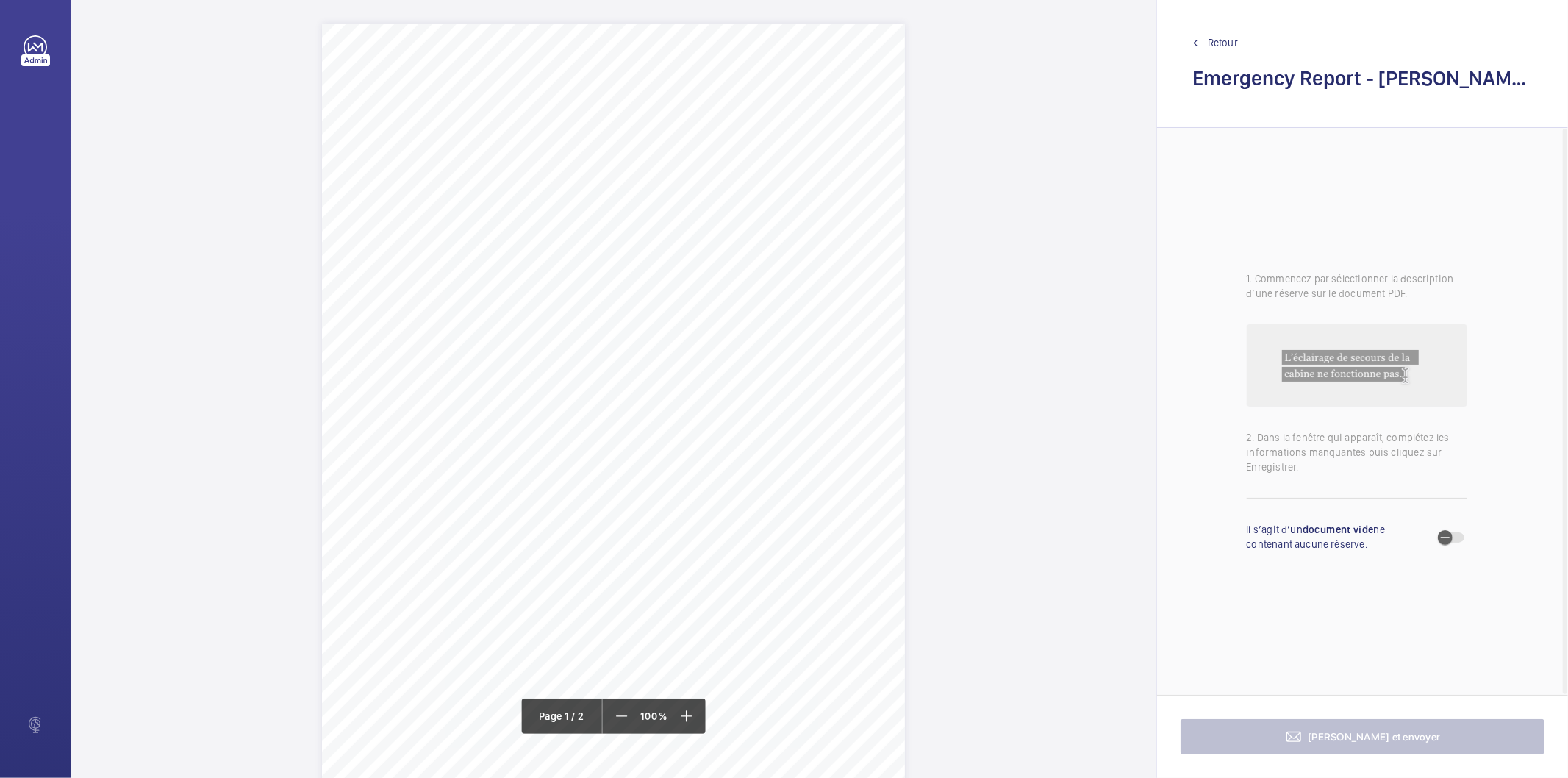
click at [652, 221] on span "UNIT 112, HAWLEY LANE, FARNBOROUGH, ," at bounding box center [558, 220] width 188 height 9
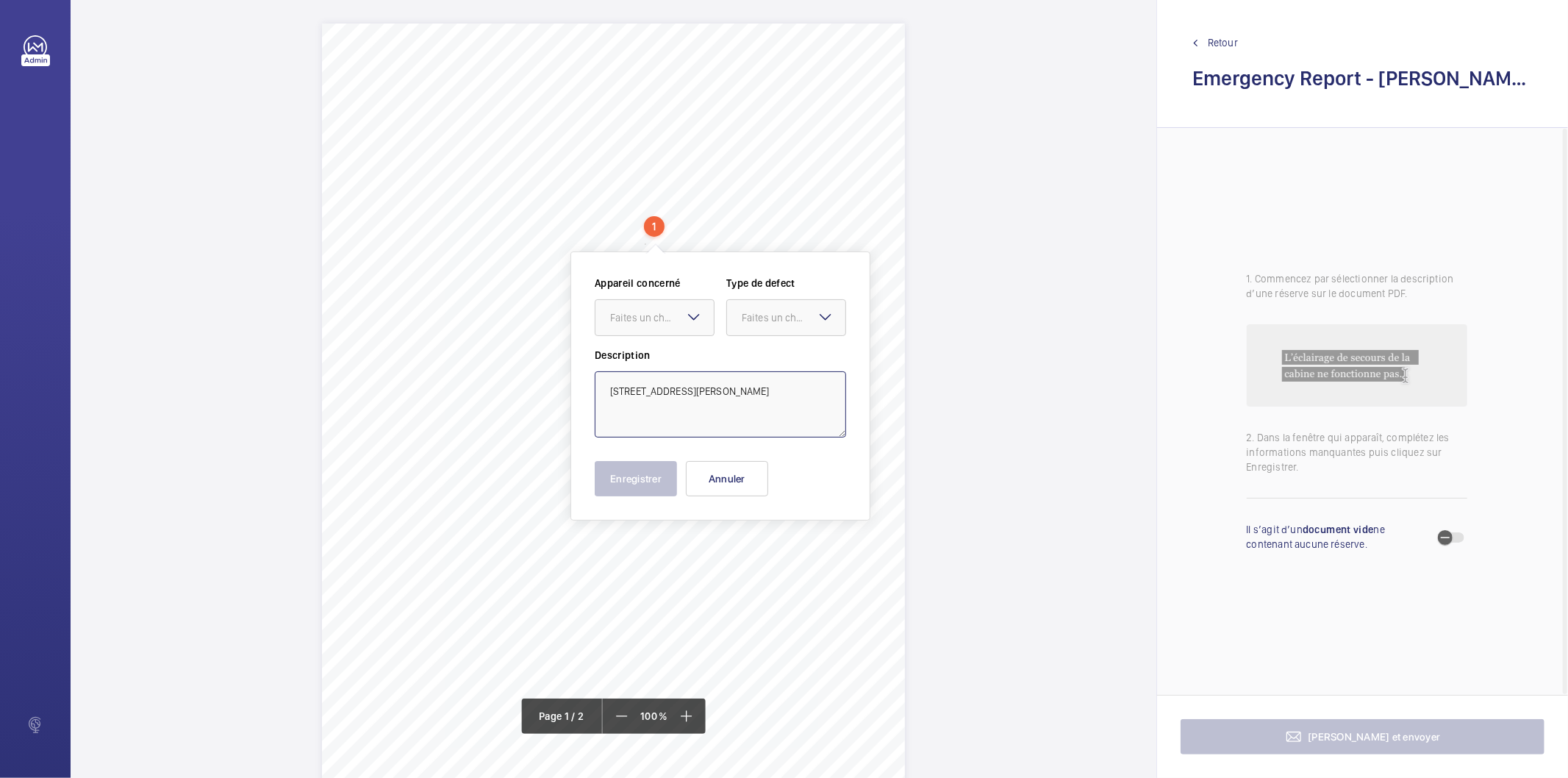
click at [729, 393] on textarea "UNIT 112, HAWLEY LANE, FARNBOROUGH" at bounding box center [720, 404] width 251 height 66
click at [736, 479] on button "Annuler" at bounding box center [726, 479] width 82 height 36
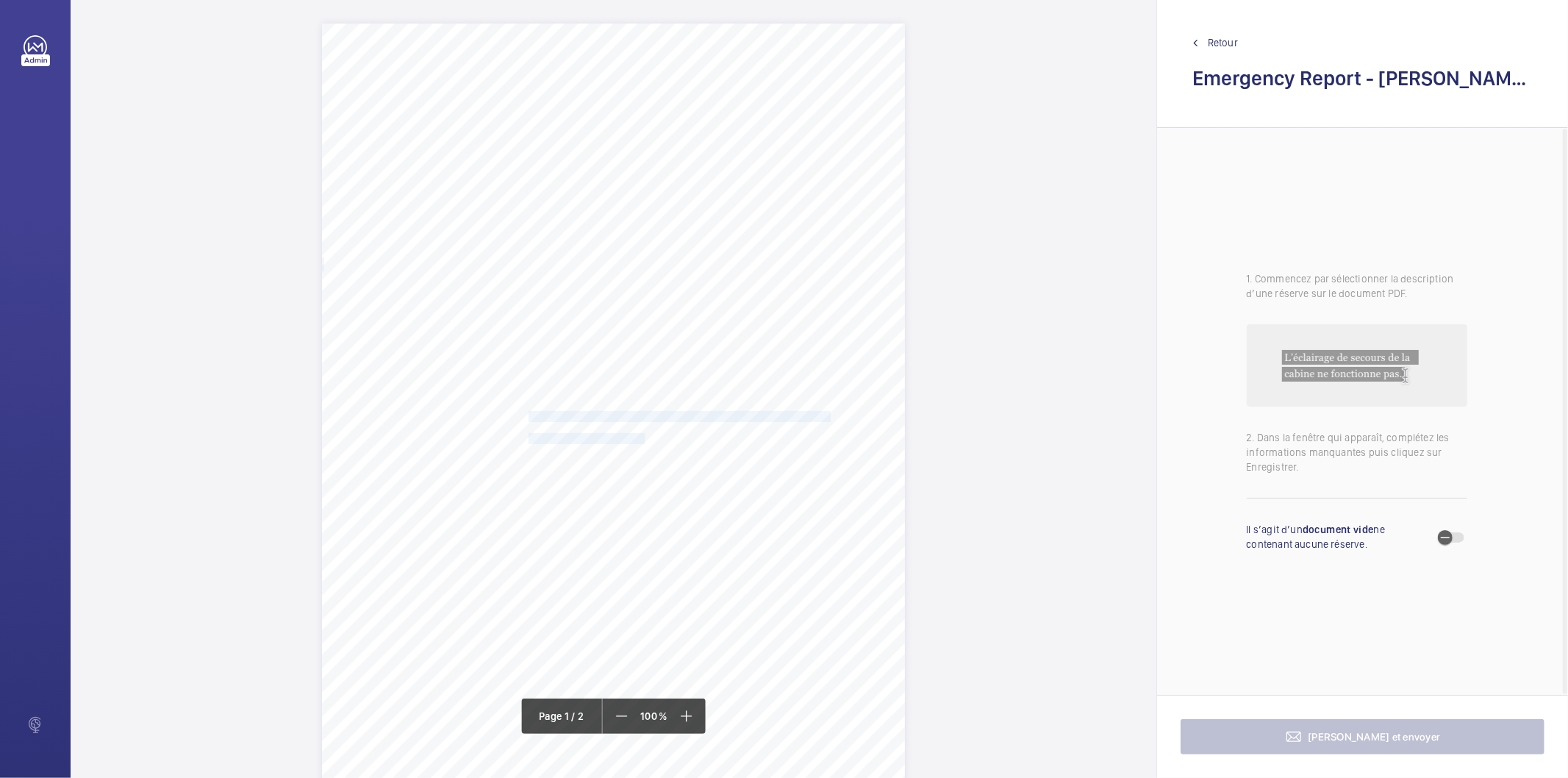
drag, startPoint x: 527, startPoint y: 414, endPoint x: 644, endPoint y: 435, distance: 118.9
click at [644, 435] on div "GU14 8JE UNIT 112, HAWLEY LANE, FARNBOROUGH, , Location Address: Client Name: P…" at bounding box center [613, 436] width 583 height 825
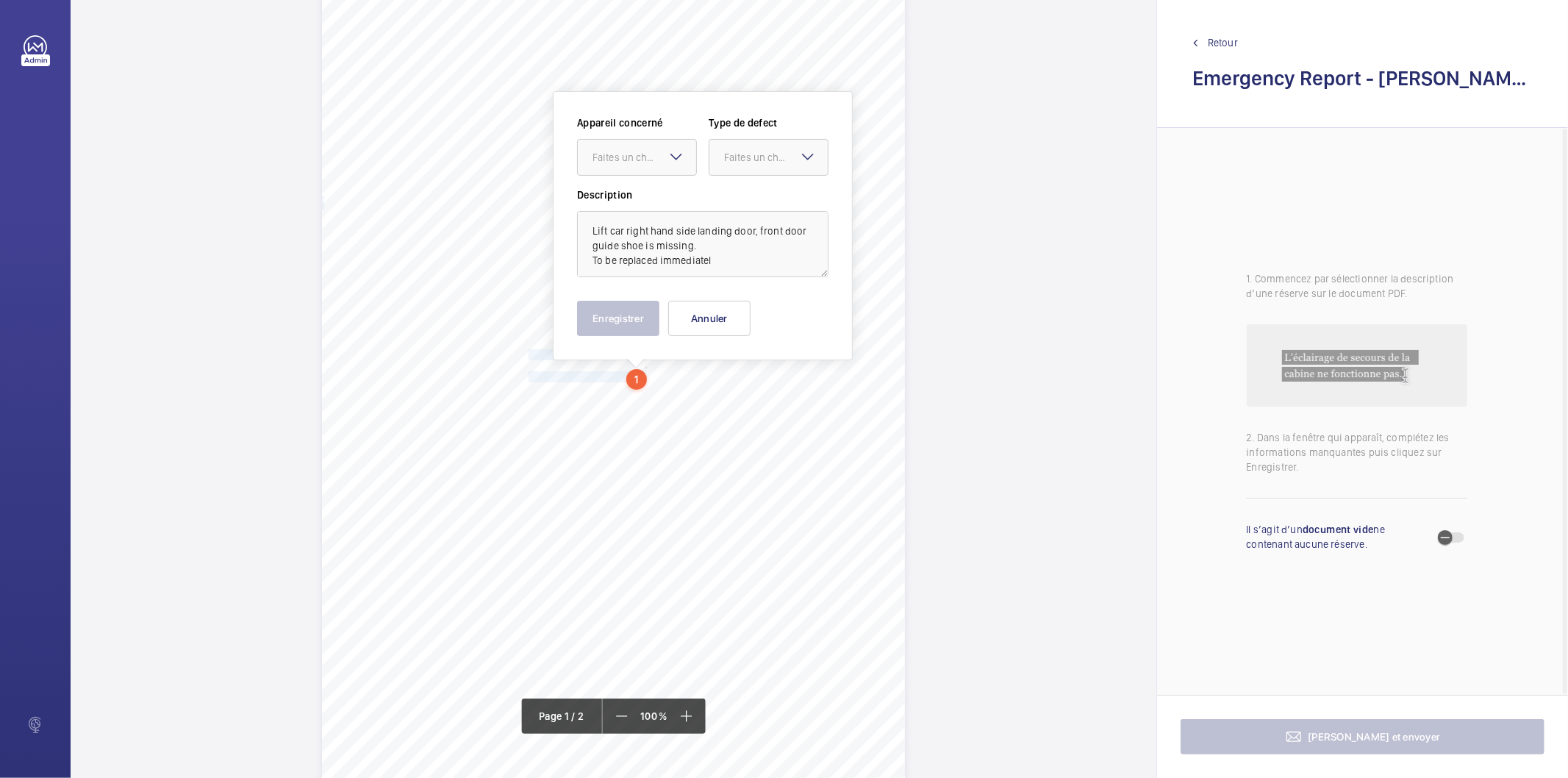
scroll to position [63, 0]
click at [718, 256] on textarea "Lift car right hand side landing door, front door guide shoe is missing. To be …" at bounding box center [702, 243] width 251 height 66
click at [598, 139] on div at bounding box center [636, 157] width 118 height 36
click at [609, 202] on span "Emergency Report" at bounding box center [636, 200] width 89 height 14
click at [725, 166] on div at bounding box center [768, 157] width 118 height 36
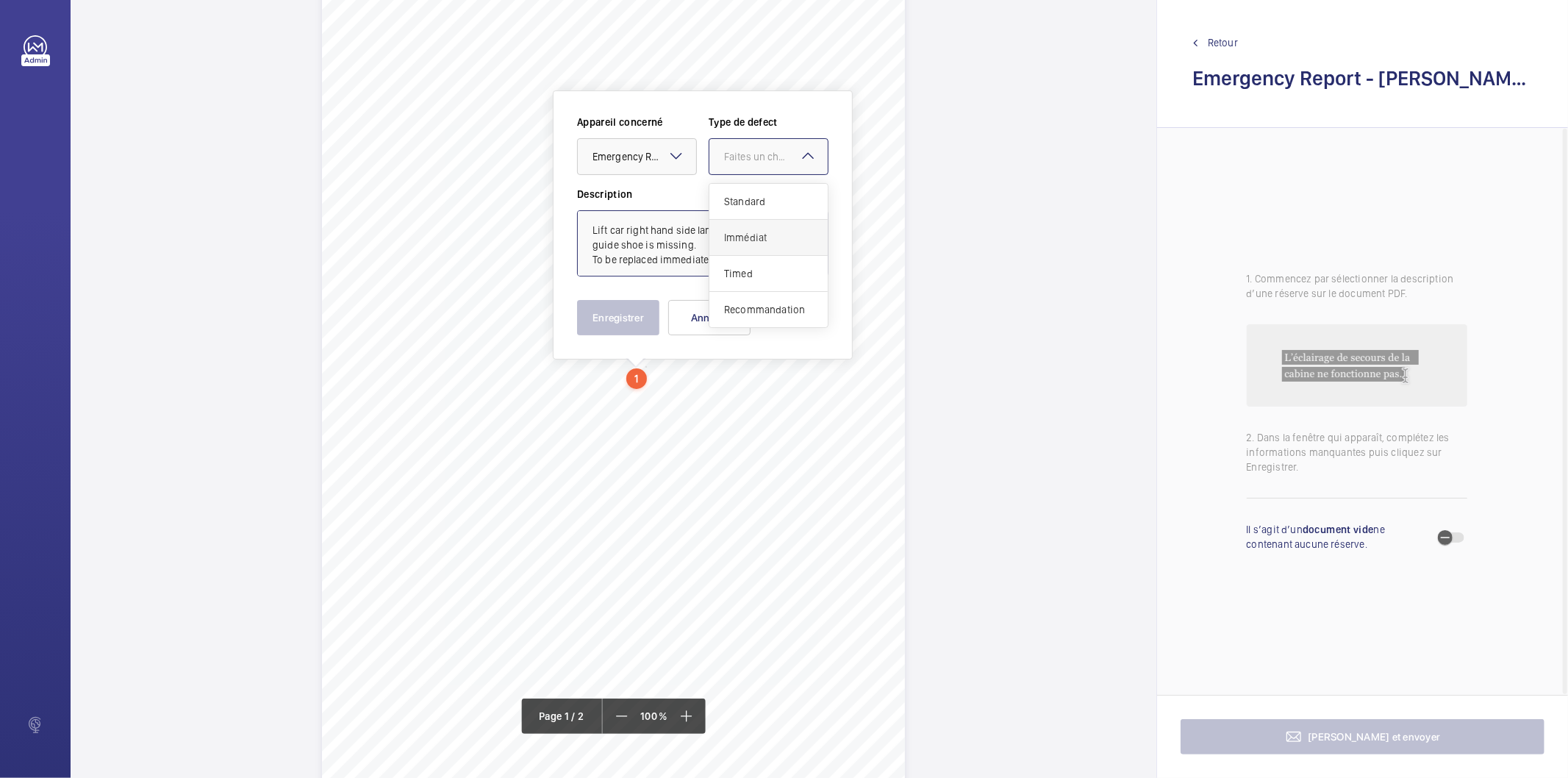
click at [740, 241] on span "Immédiat" at bounding box center [768, 237] width 89 height 14
type textarea "Lift car right hand side landing door, front door guide shoe is missing. To be …"
click at [625, 319] on button "Enregistrer" at bounding box center [618, 318] width 82 height 36
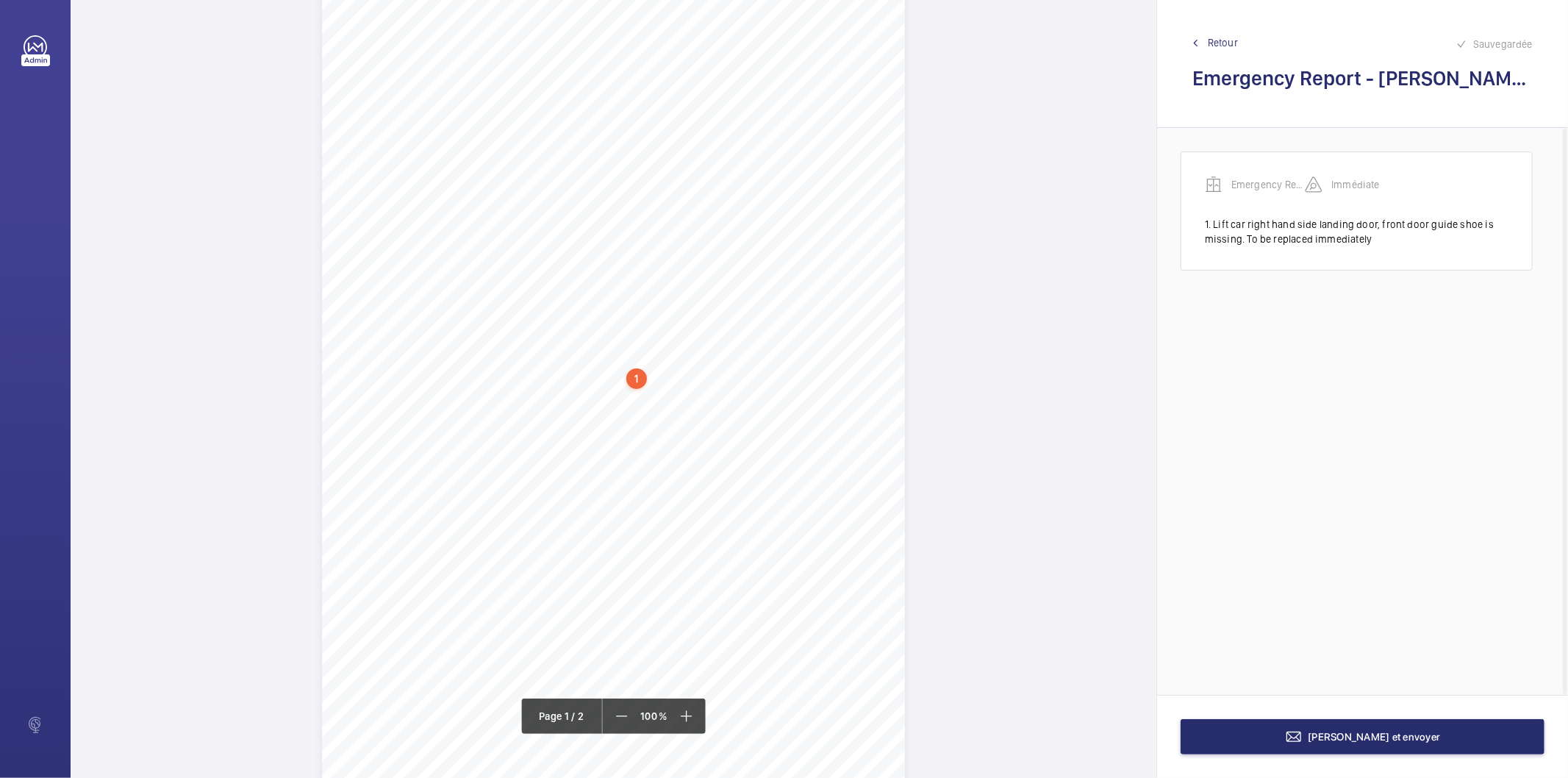
click at [635, 375] on div "1" at bounding box center [636, 379] width 20 height 20
click at [628, 262] on div "Emergency Report" at bounding box center [640, 262] width 126 height 14
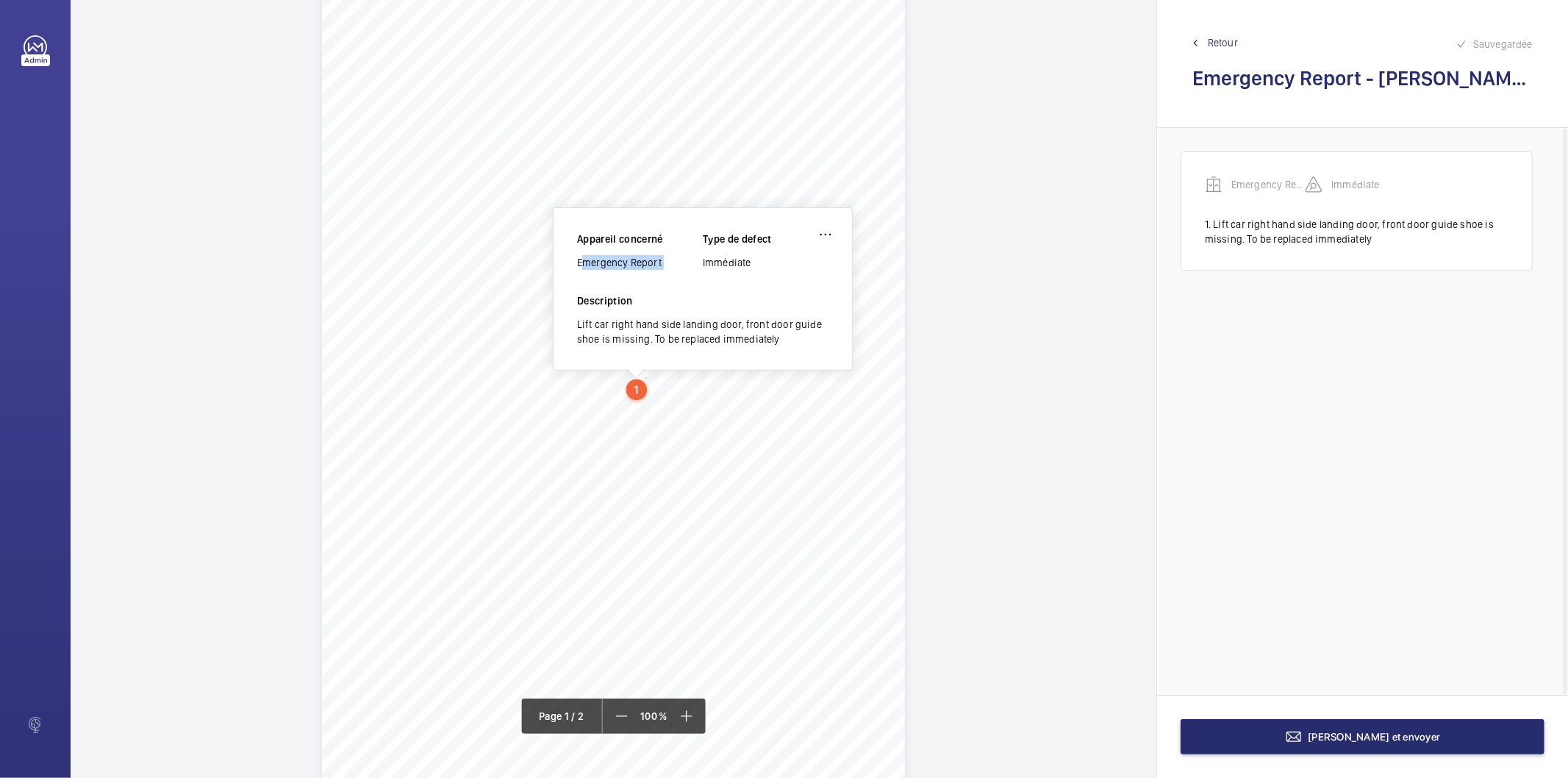
copy div "Emergency Report"
drag, startPoint x: 527, startPoint y: 400, endPoint x: 781, endPoint y: 398, distance: 254.0
click at [781, 398] on span "Slight oil leak from right hand side rupture valve connection." at bounding box center [657, 401] width 259 height 9
click at [770, 401] on span "Slight oil leak from right hand side rupture valve connection." at bounding box center [657, 401] width 259 height 9
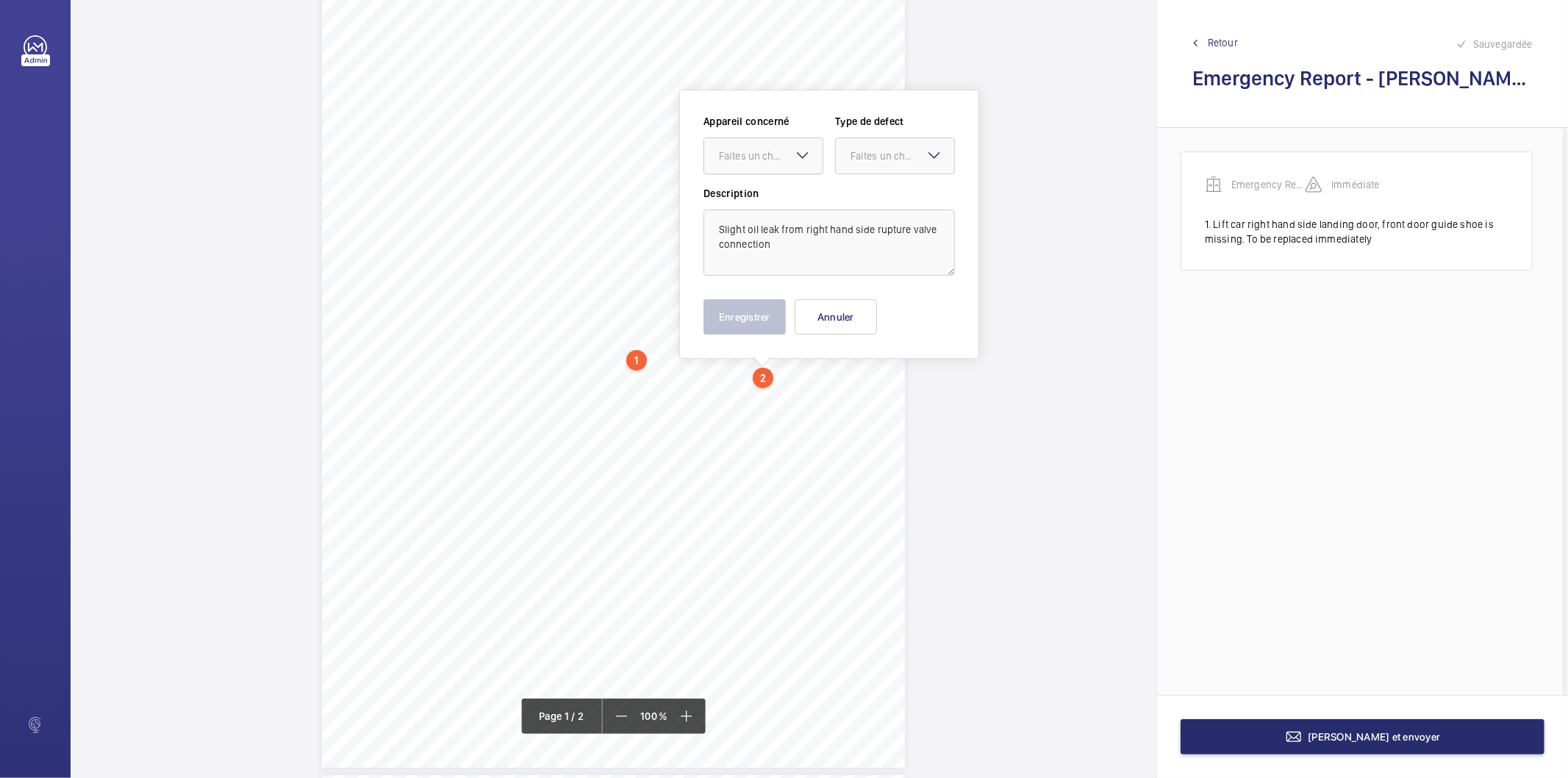
click at [747, 161] on div "Faites un choix" at bounding box center [770, 155] width 104 height 14
click at [733, 197] on span "Emergency Report" at bounding box center [763, 200] width 89 height 14
click at [861, 157] on div "Faites un choix" at bounding box center [902, 155] width 104 height 14
click at [862, 202] on span "Standard" at bounding box center [894, 200] width 89 height 14
click at [748, 321] on button "Enregistrer" at bounding box center [744, 317] width 82 height 36
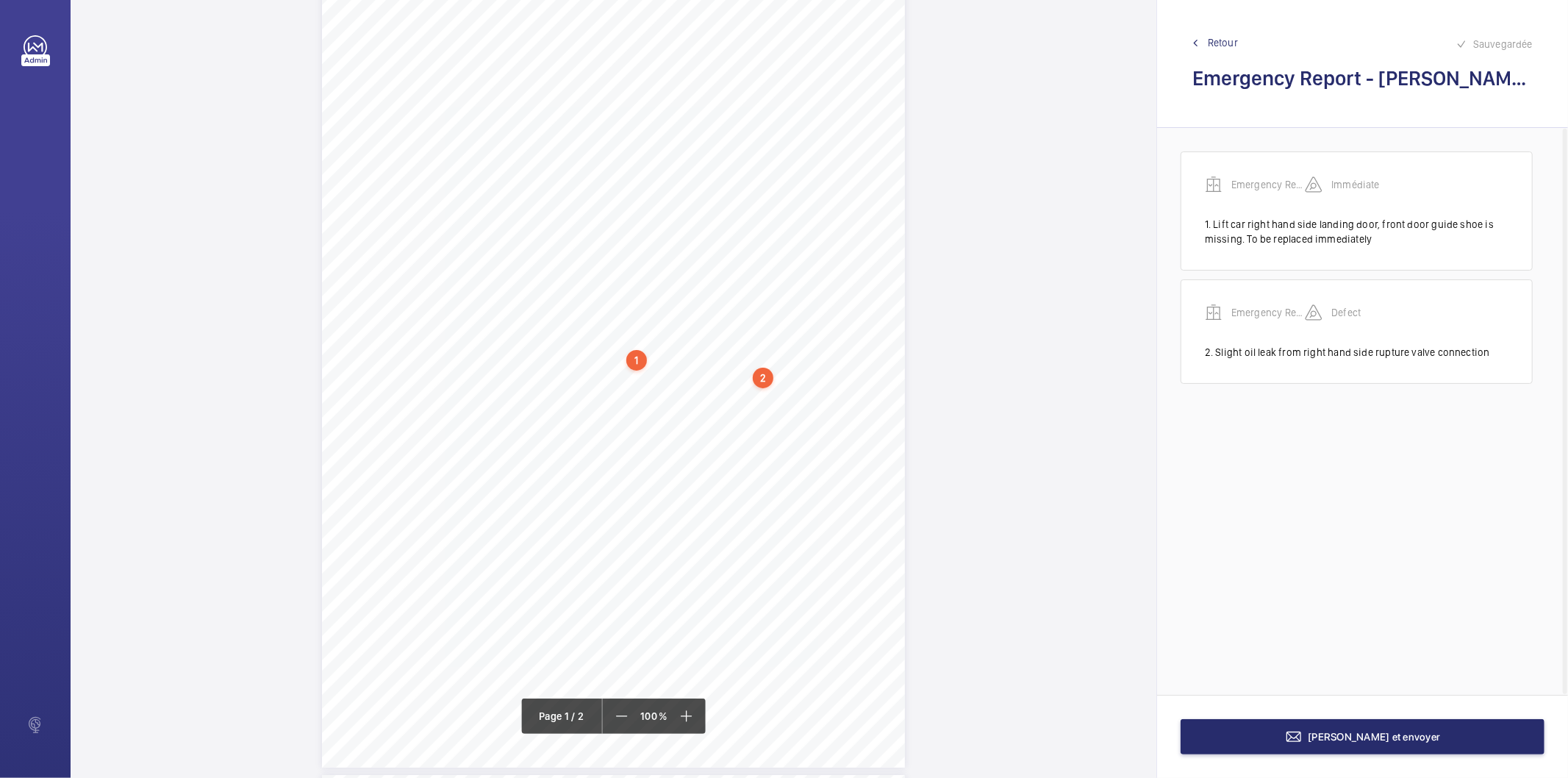
click at [547, 375] on span "Slight oil leak from right hand side rupture valve connection." at bounding box center [657, 372] width 259 height 9
click at [663, 386] on span "Slight oil leak from left hand side rupture valve connection." at bounding box center [655, 385] width 254 height 9
drag, startPoint x: 527, startPoint y: 384, endPoint x: 775, endPoint y: 385, distance: 248.0
click at [775, 385] on span "Slight oil leak from left hand side rupture valve connection." at bounding box center [655, 385] width 254 height 9
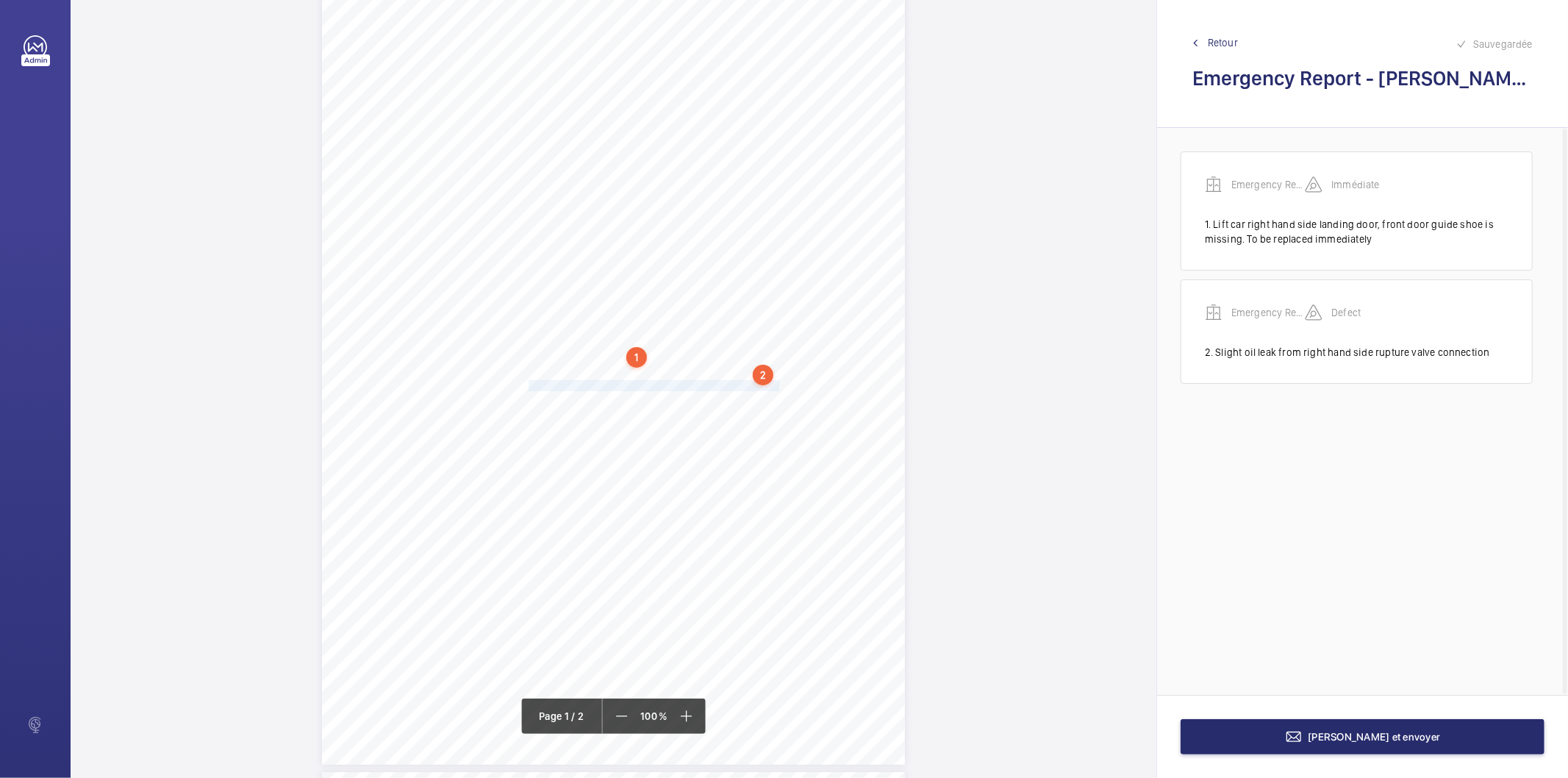
scroll to position [97, 0]
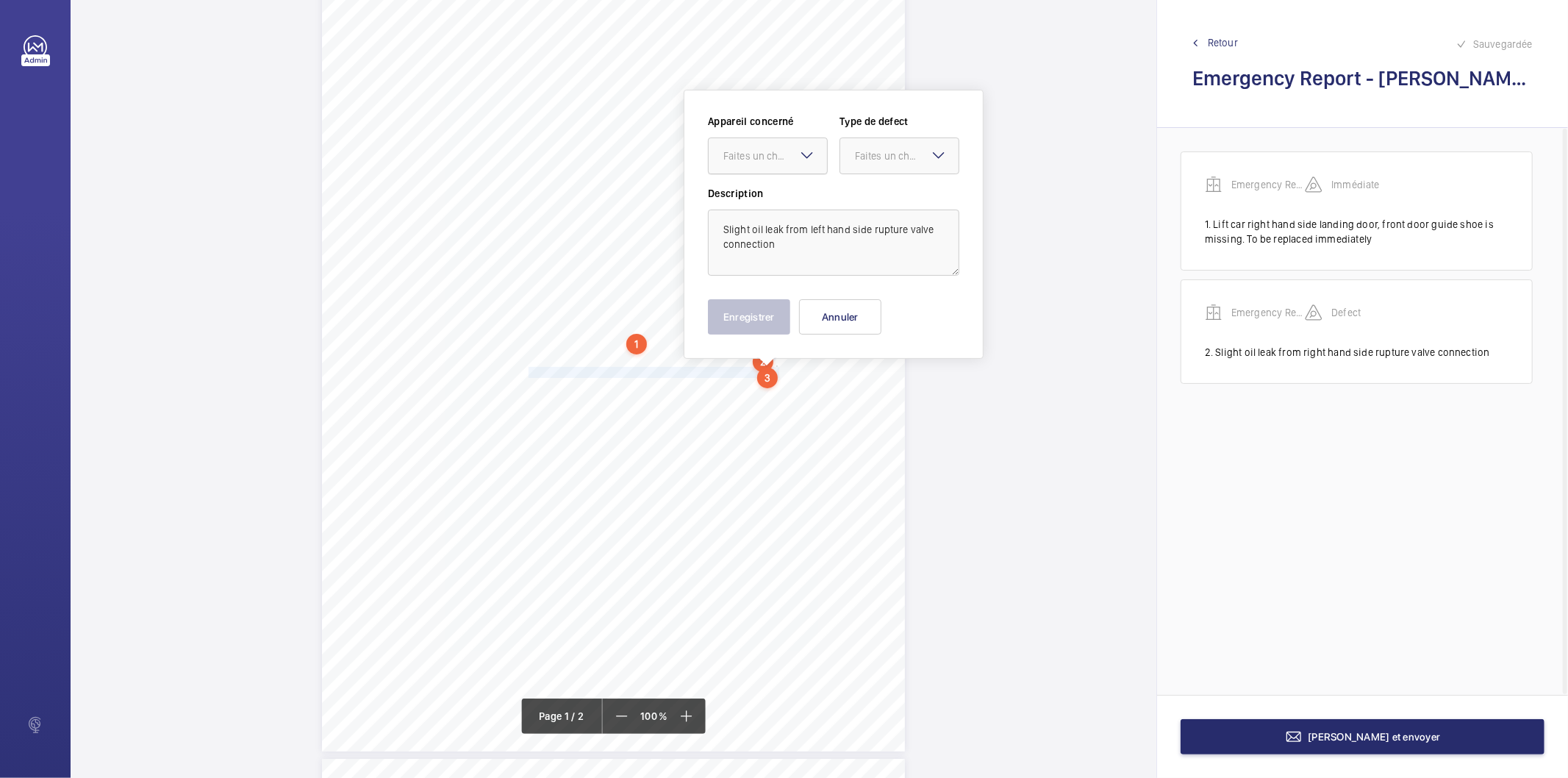
click at [751, 157] on div "Faites un choix" at bounding box center [776, 155] width 104 height 14
drag, startPoint x: 763, startPoint y: 202, endPoint x: 854, endPoint y: 195, distance: 91.3
click at [768, 201] on span "Emergency Report" at bounding box center [768, 200] width 89 height 14
click at [878, 162] on div "Faites un choix" at bounding box center [906, 155] width 104 height 14
click at [882, 203] on span "Standard" at bounding box center [899, 200] width 89 height 14
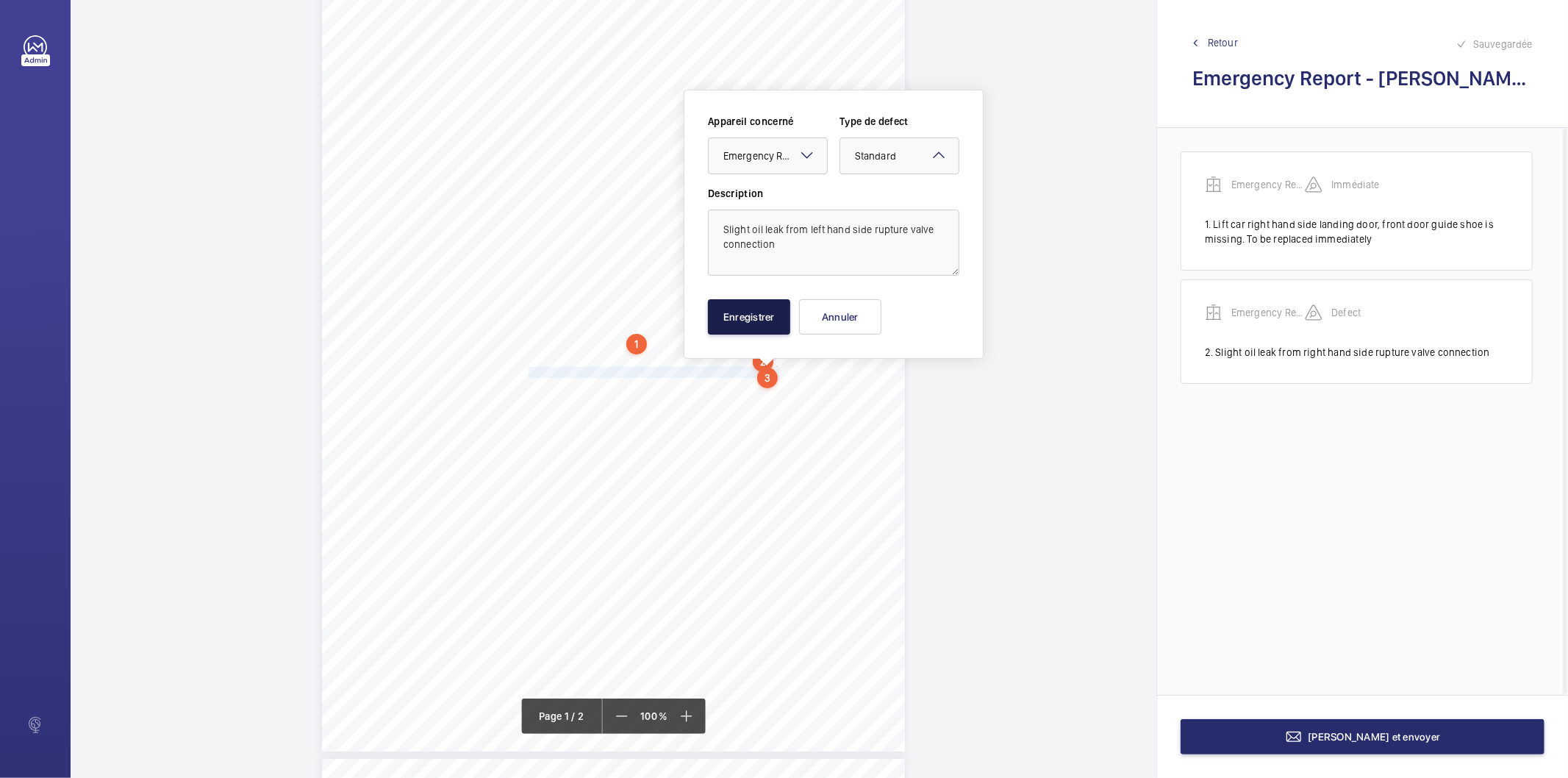
click at [772, 318] on button "Enregistrer" at bounding box center [748, 317] width 82 height 36
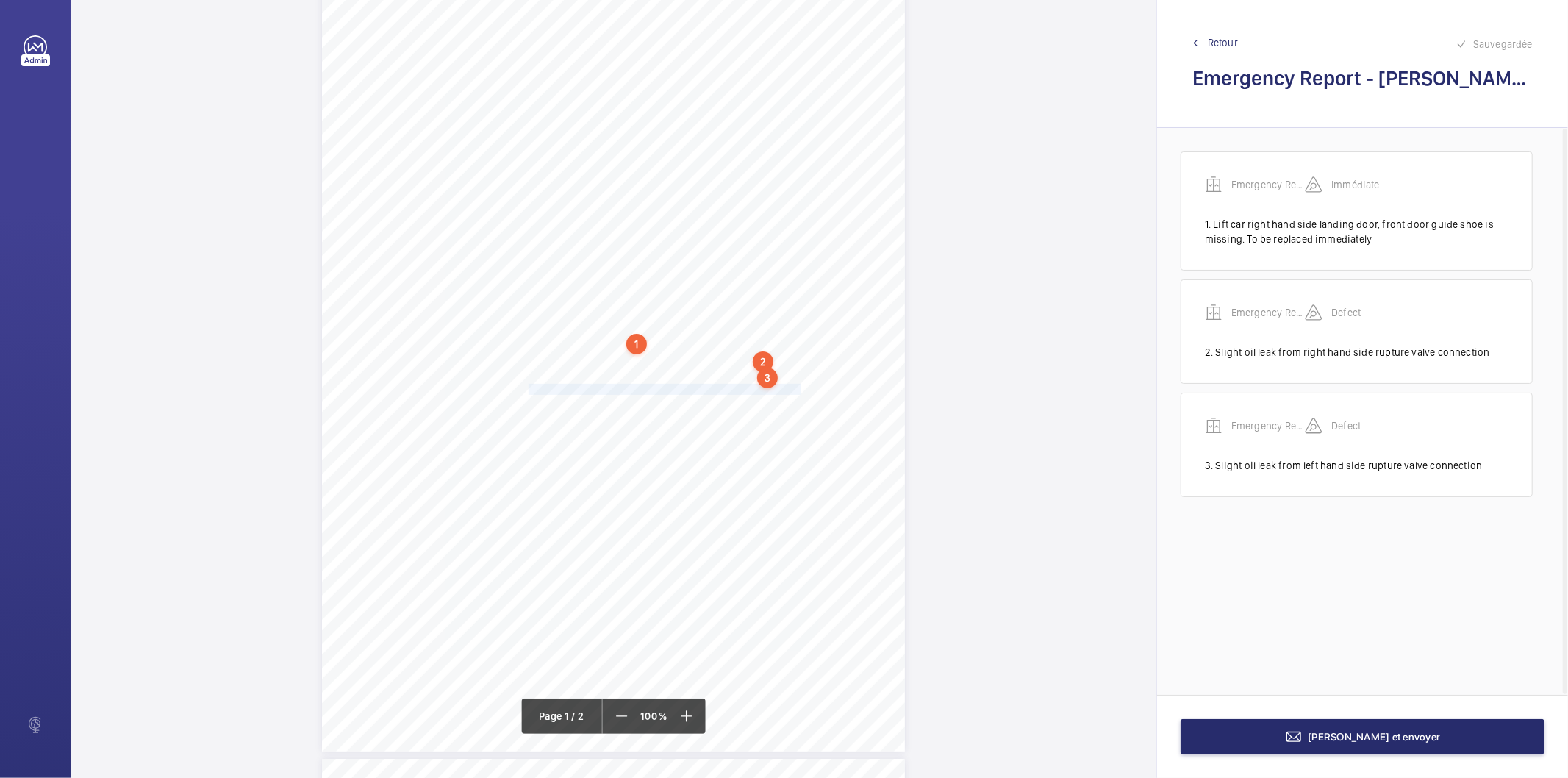
drag, startPoint x: 527, startPoint y: 388, endPoint x: 797, endPoint y: 387, distance: 270.0
click at [797, 387] on span "First floor right hand side landing door bottom edge is distorted." at bounding box center [666, 389] width 275 height 9
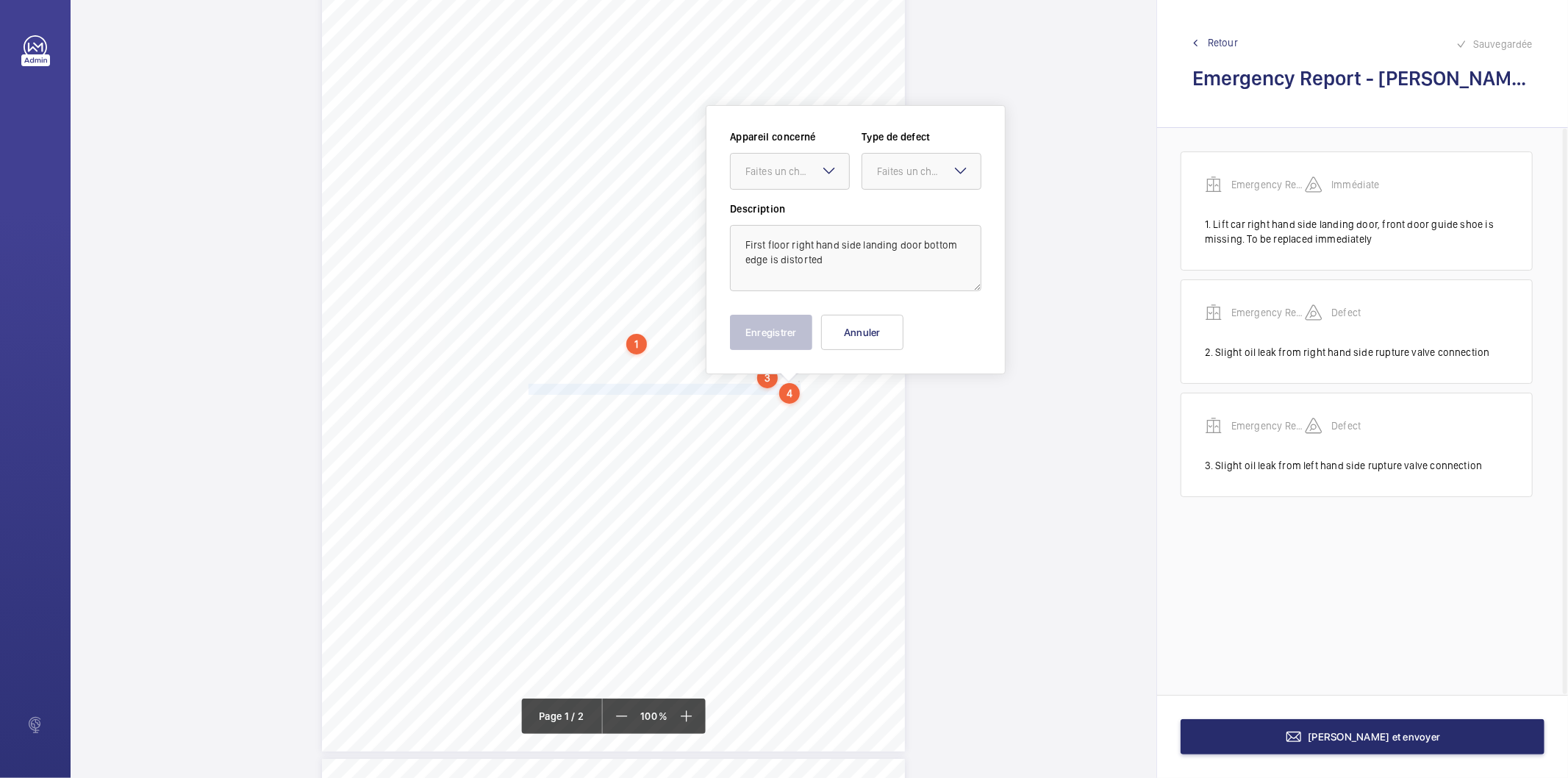
scroll to position [112, 0]
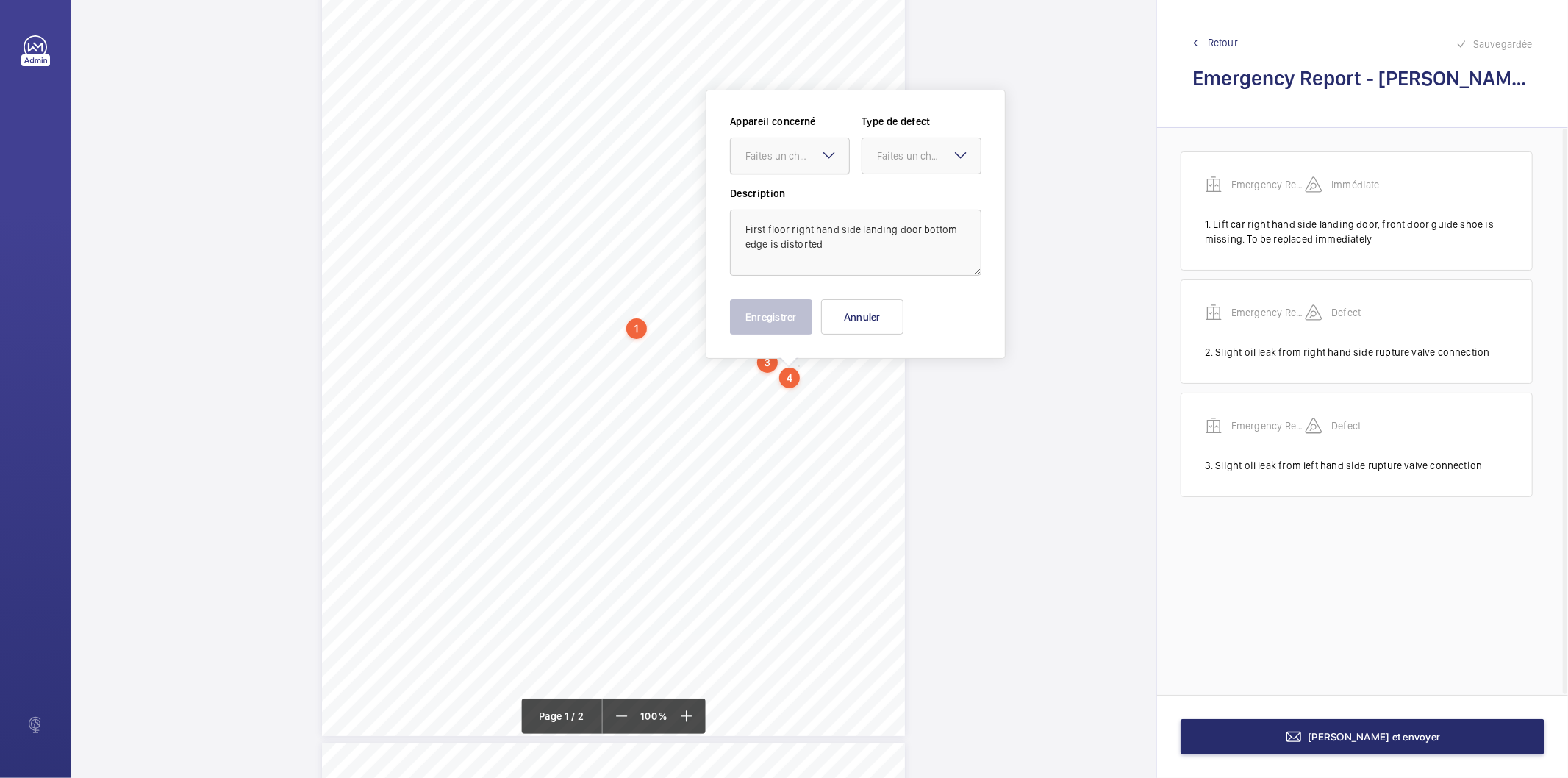
drag, startPoint x: 772, startPoint y: 132, endPoint x: 769, endPoint y: 159, distance: 27.2
click at [770, 132] on wm-front-input-dropdown "Appareil concerné Faites un choix" at bounding box center [789, 144] width 120 height 60
click at [776, 157] on div "Faites un choix" at bounding box center [797, 155] width 104 height 14
click at [788, 200] on span "Emergency Report" at bounding box center [789, 200] width 89 height 14
click at [891, 155] on div "Faites un choix" at bounding box center [928, 155] width 104 height 14
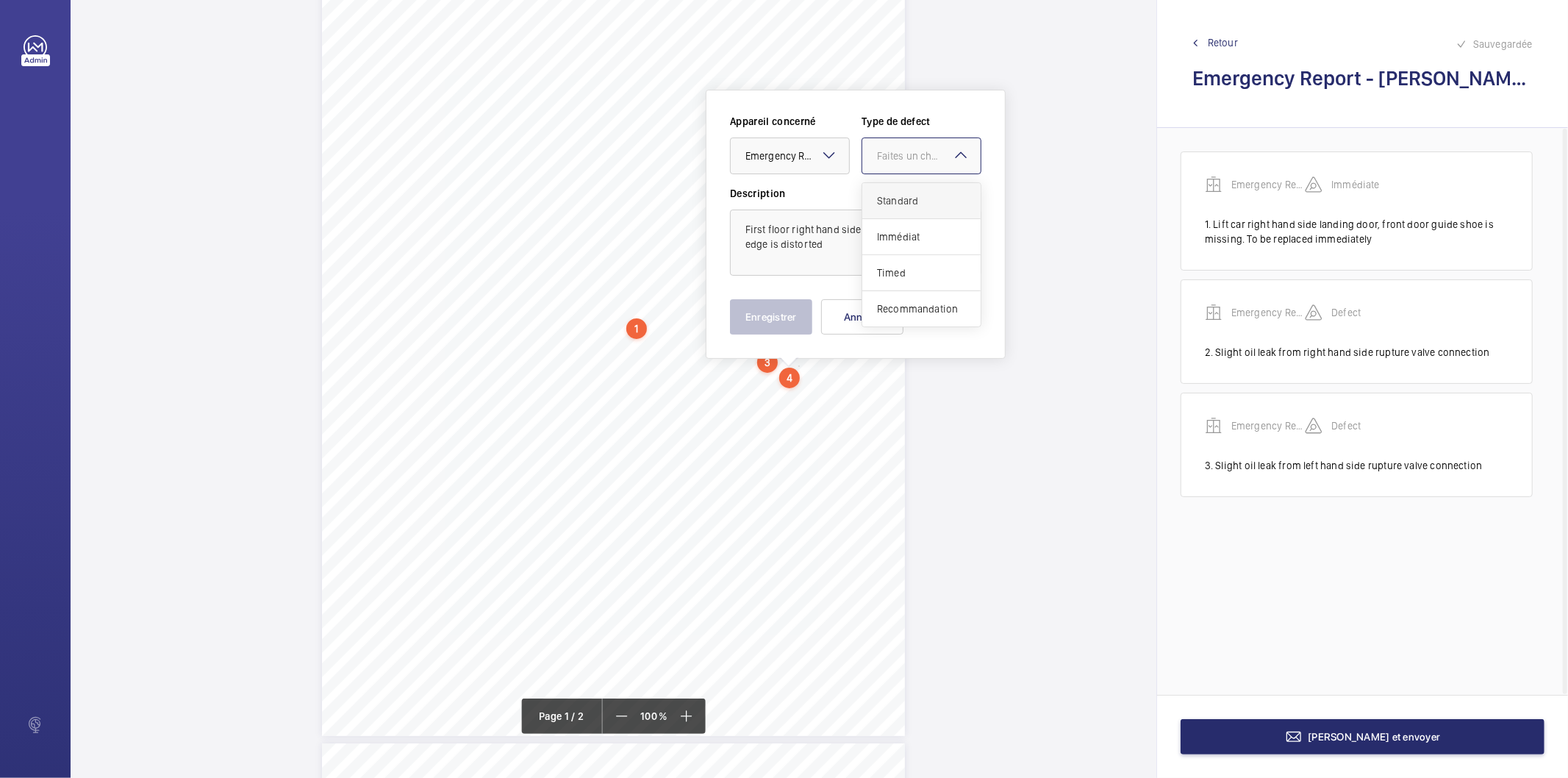
click at [893, 199] on span "Standard" at bounding box center [921, 200] width 89 height 14
click at [784, 311] on button "Enregistrer" at bounding box center [770, 317] width 82 height 36
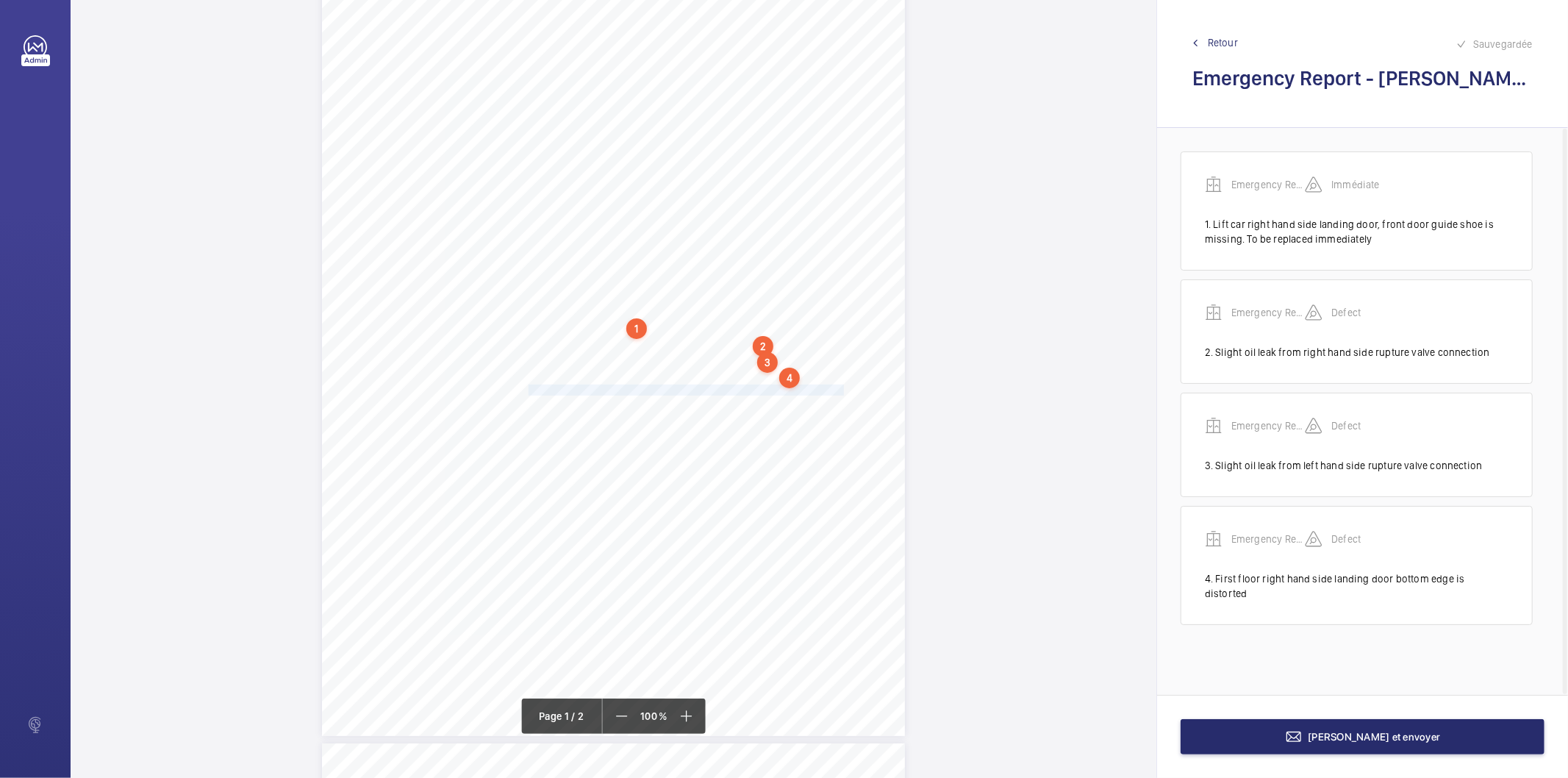
drag, startPoint x: 527, startPoint y: 386, endPoint x: 840, endPoint y: 387, distance: 313.0
click at [840, 387] on span "Second floor lock rubber bump stop is perishing on left hand landing door." at bounding box center [688, 389] width 320 height 9
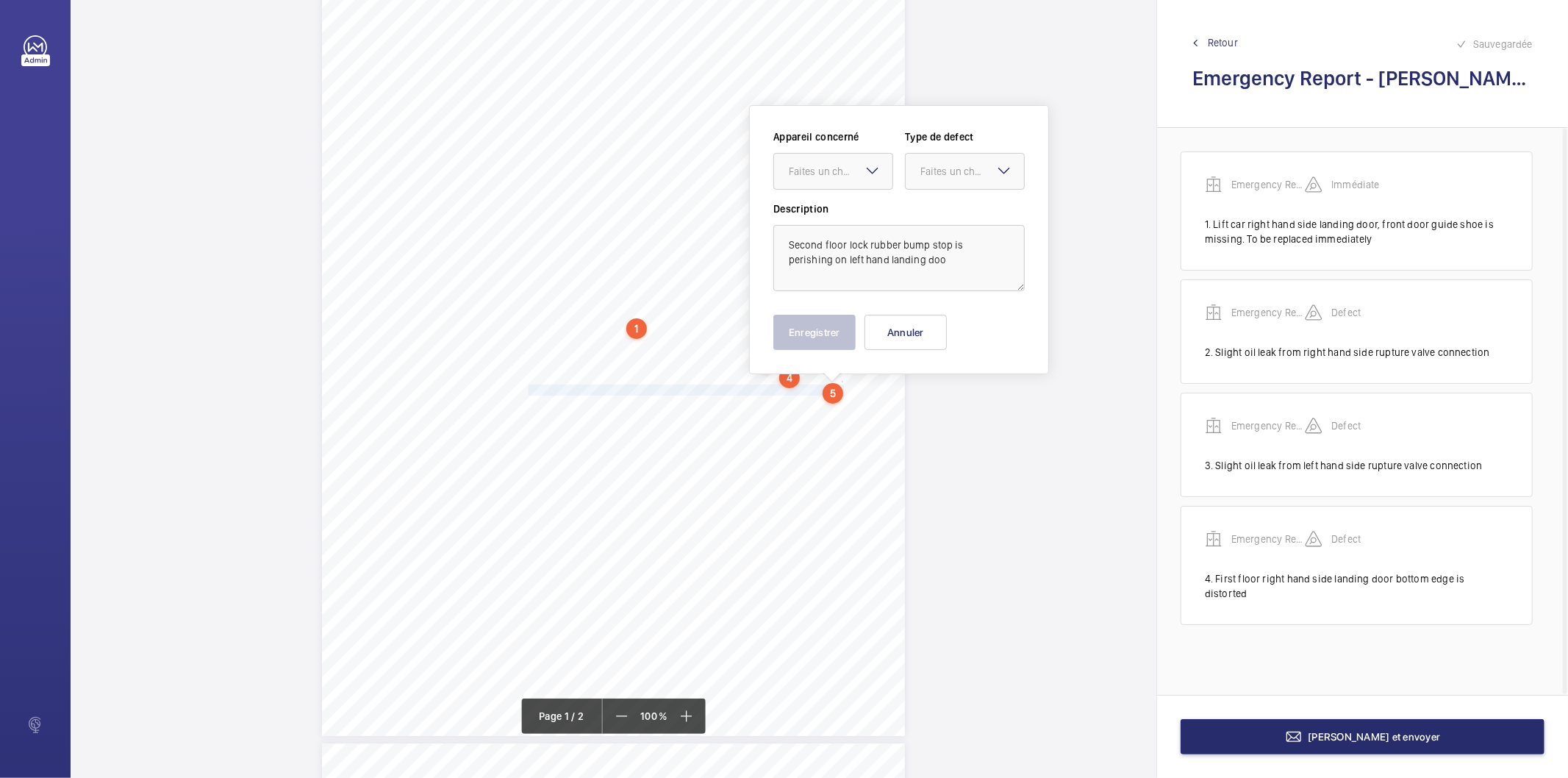
scroll to position [128, 0]
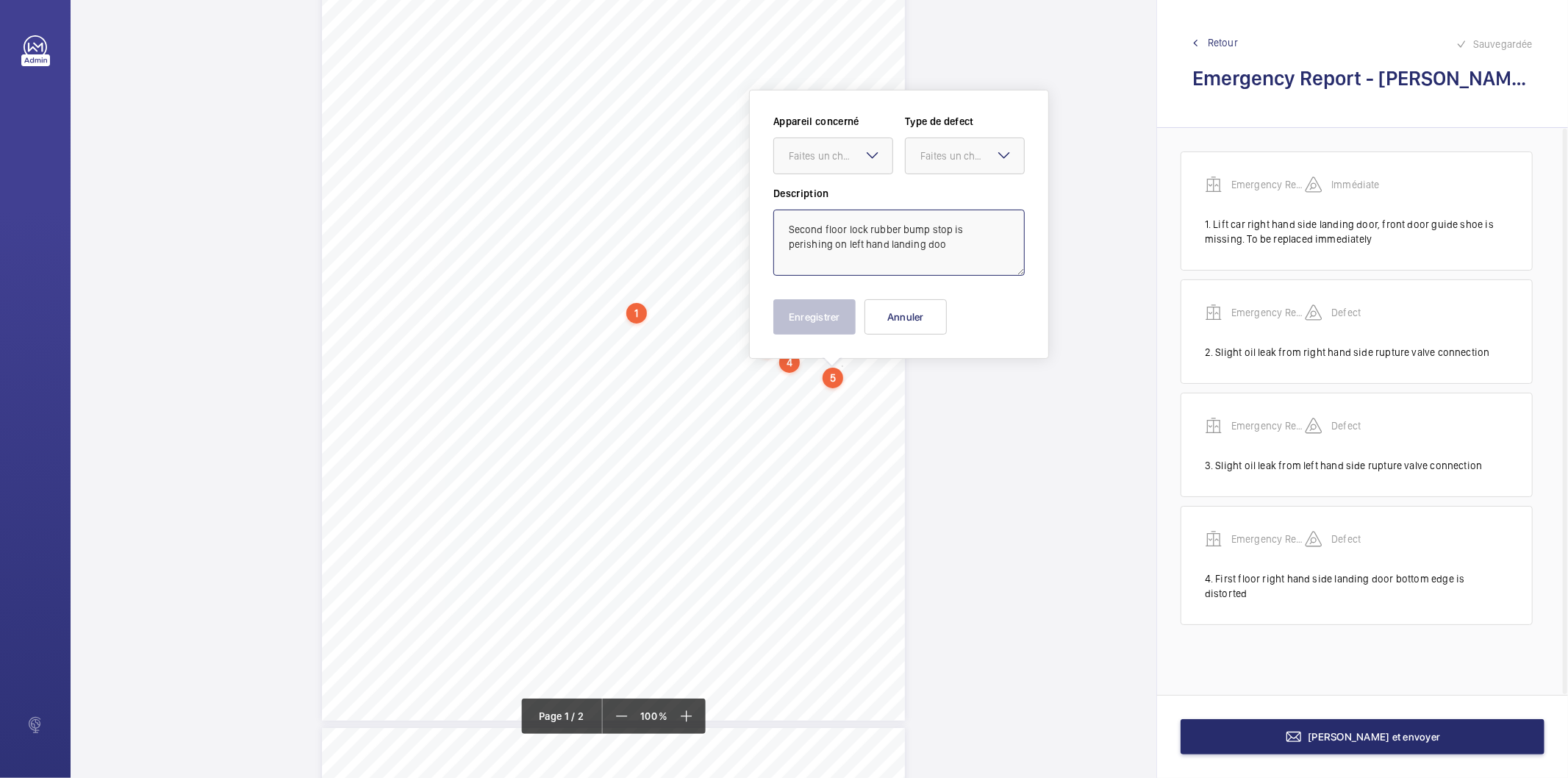
click at [900, 260] on textarea "Second floor lock rubber bump stop is perishing on left hand landing doo" at bounding box center [899, 243] width 251 height 66
click at [861, 158] on div "Faites un choix" at bounding box center [841, 155] width 104 height 14
click at [834, 200] on span "Emergency Report" at bounding box center [833, 200] width 89 height 14
click at [920, 157] on div "Faites un choix" at bounding box center [972, 155] width 104 height 14
click at [956, 307] on span "Recommandation" at bounding box center [964, 308] width 89 height 14
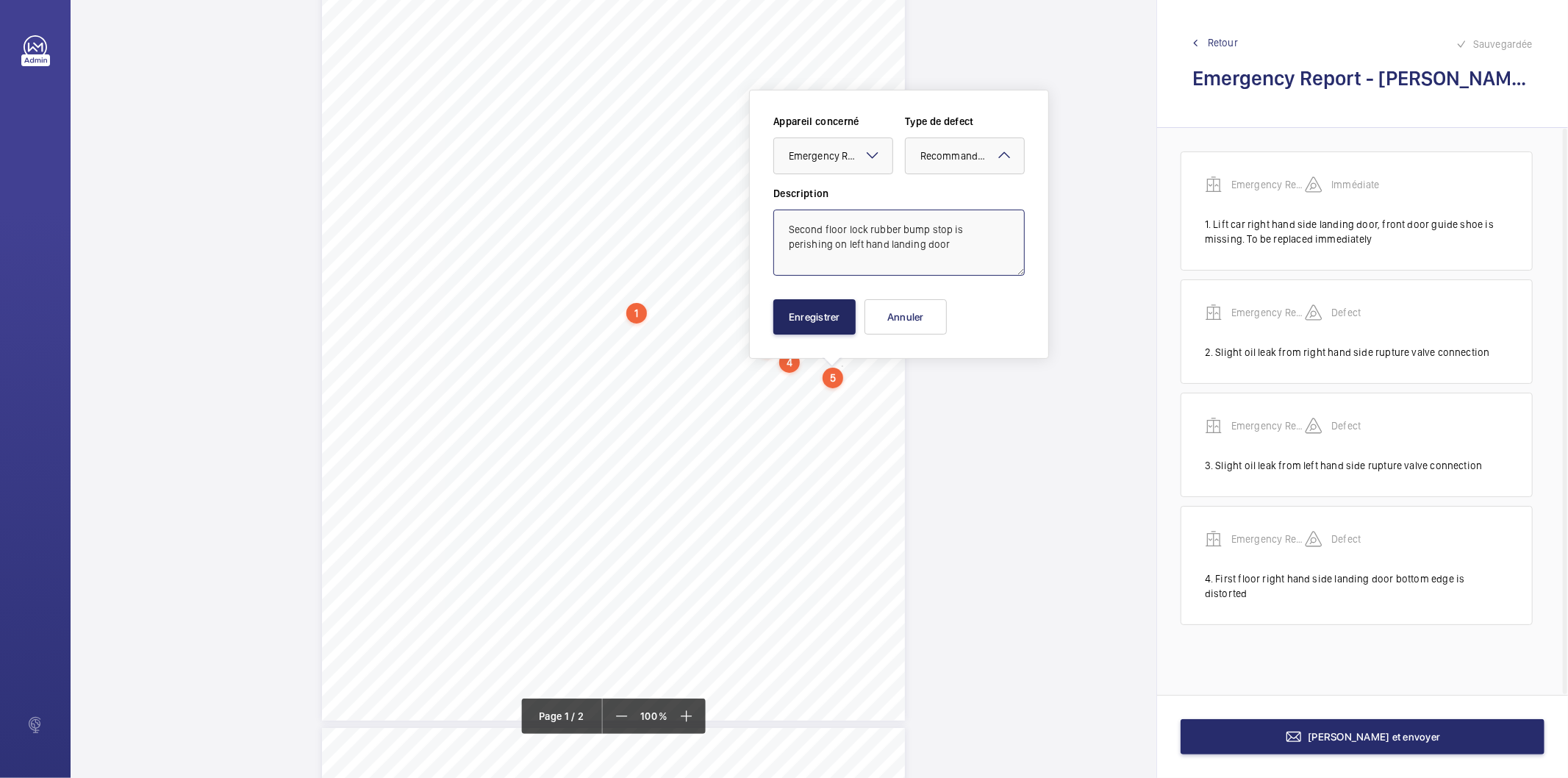
type textarea "Second floor lock rubber bump stop is perishing on left hand landing door"
click at [832, 318] on button "Enregistrer" at bounding box center [814, 317] width 82 height 36
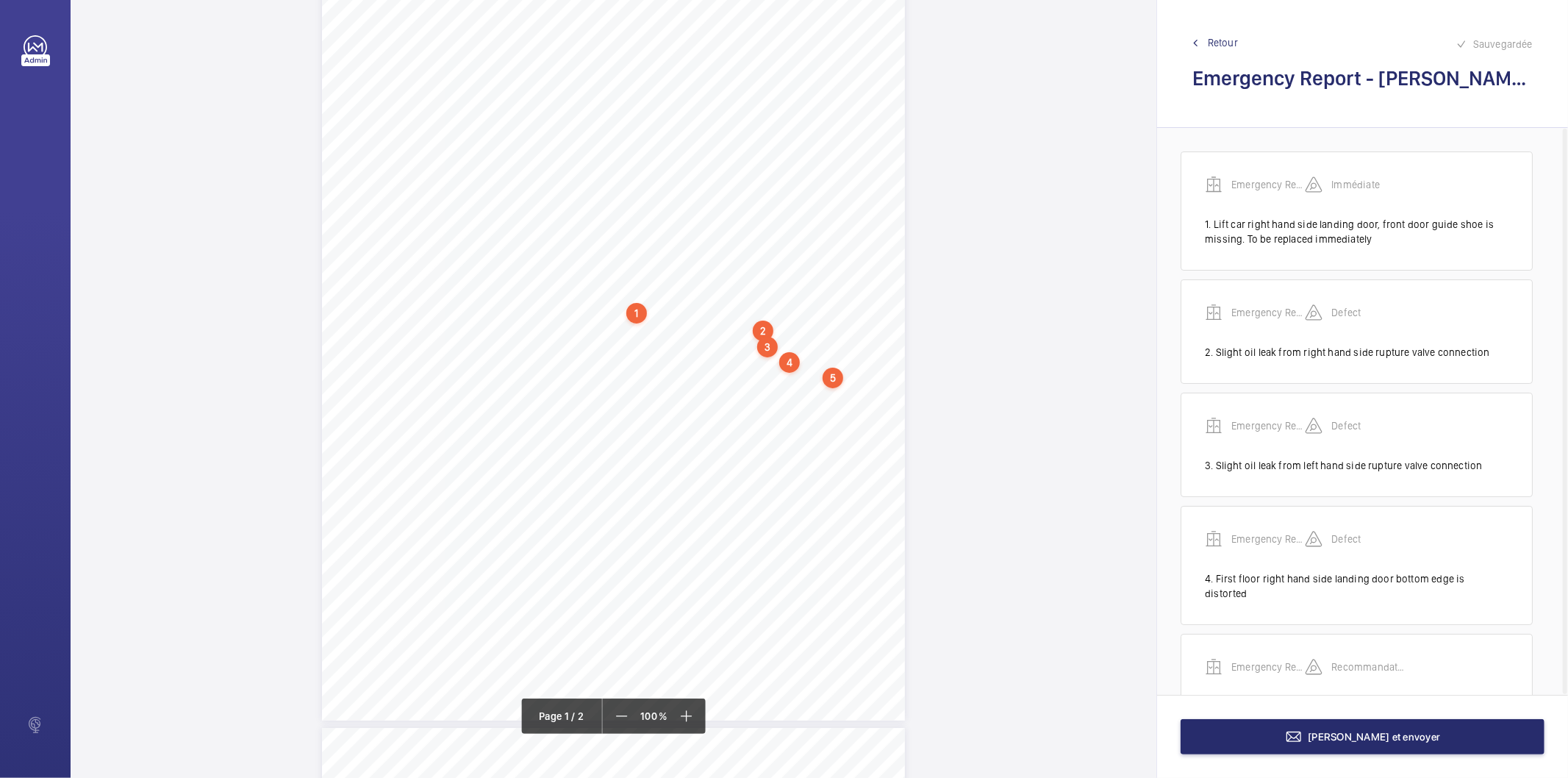
scroll to position [67, 0]
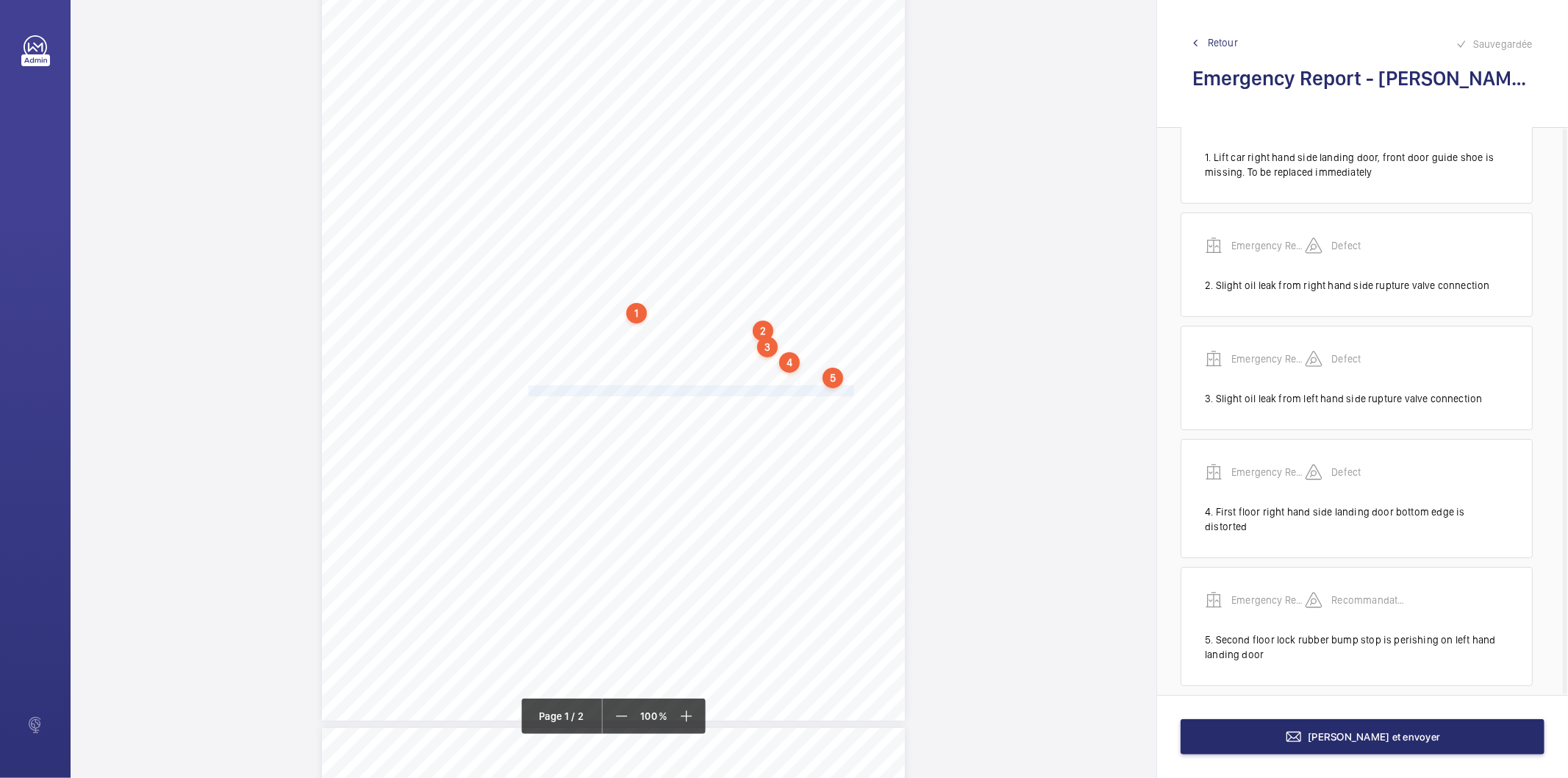
drag, startPoint x: 527, startPoint y: 390, endPoint x: 850, endPoint y: 391, distance: 323.0
click at [850, 391] on span "Ground floor right hand side landing door lock rubber bump stop is perishing." at bounding box center [695, 390] width 333 height 9
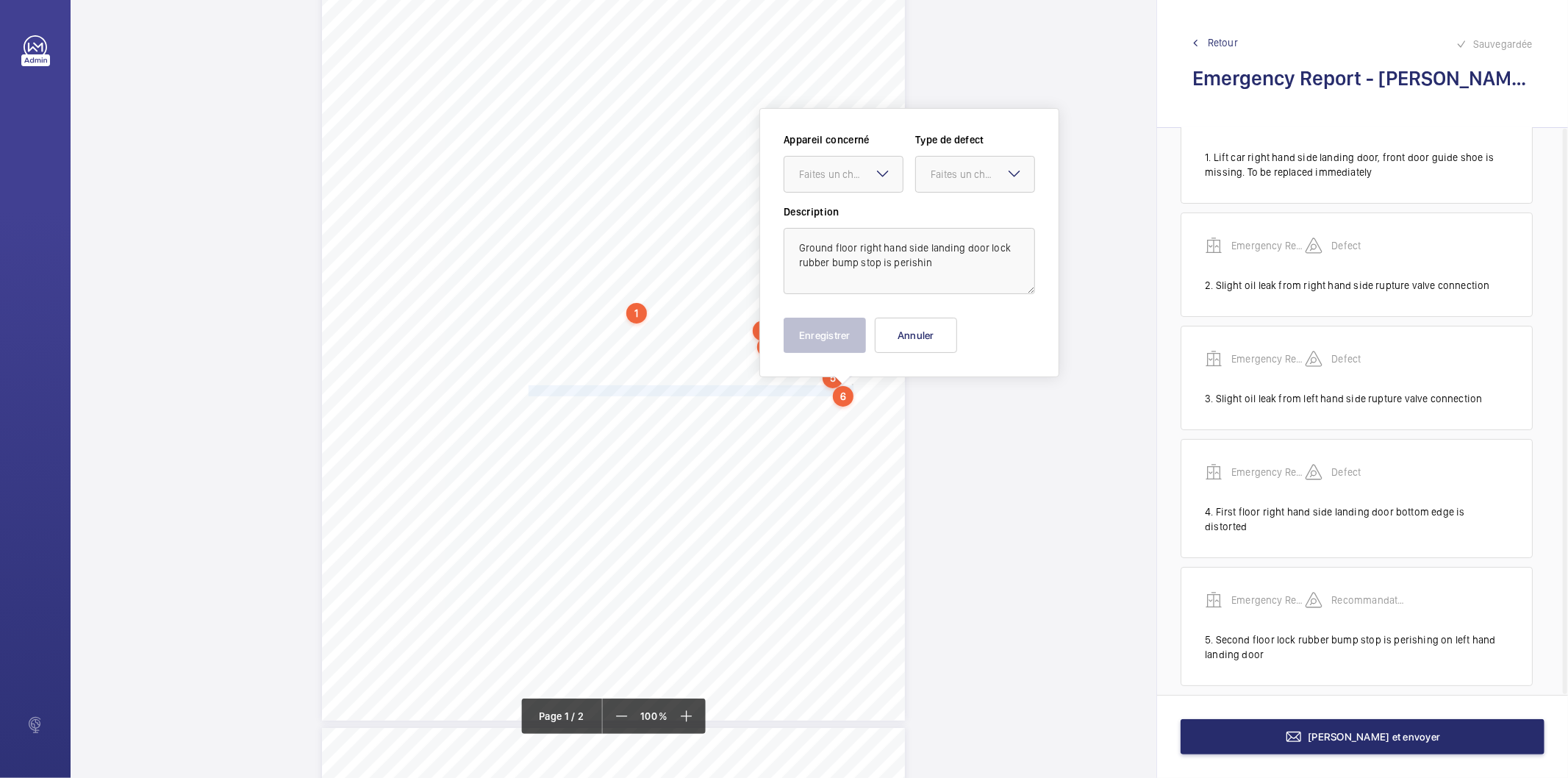
scroll to position [145, 0]
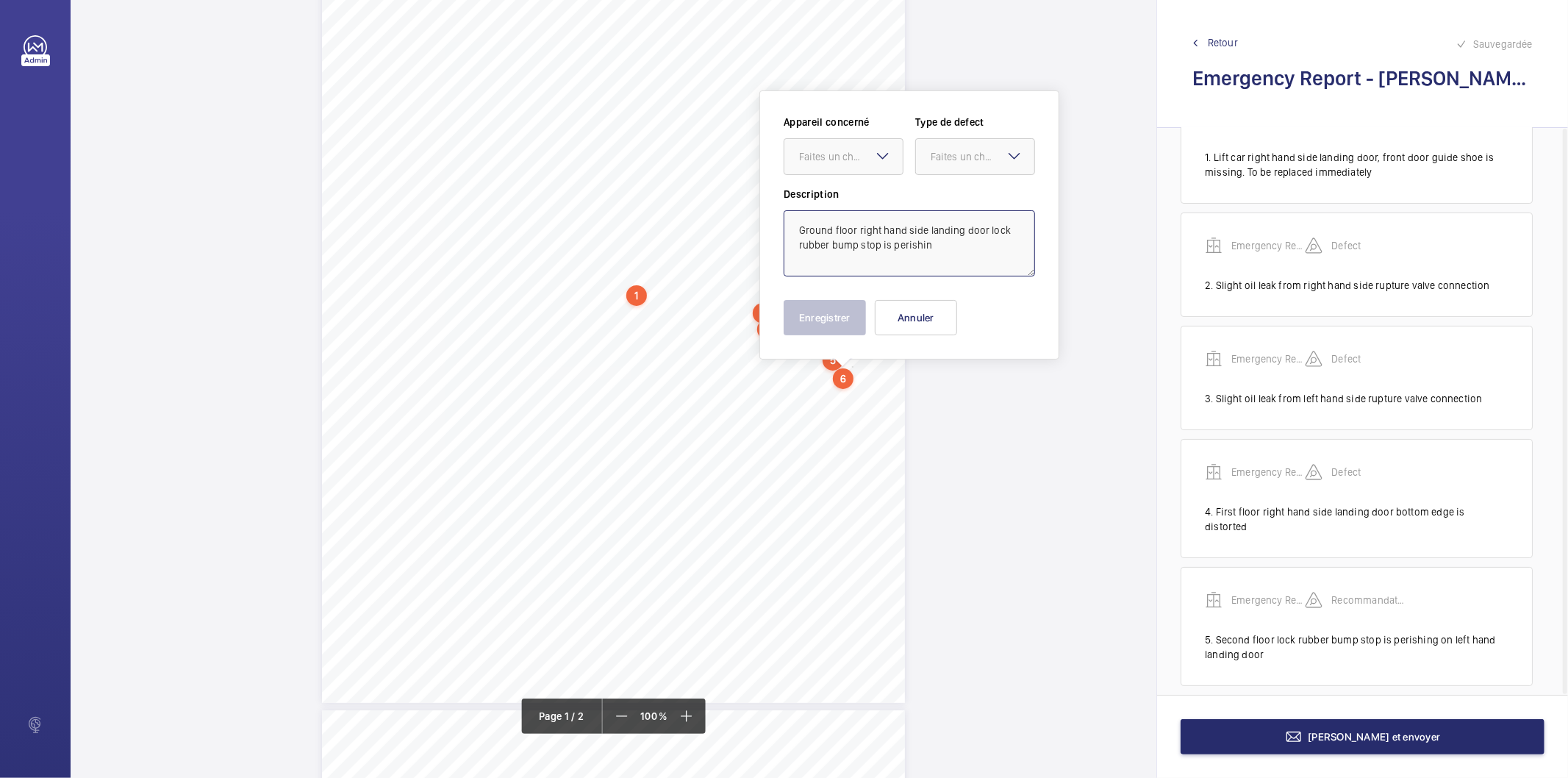
click at [939, 248] on textarea "Ground floor right hand side landing door lock rubber bump stop is perishin" at bounding box center [909, 243] width 251 height 66
click at [851, 149] on div "Faites un choix" at bounding box center [851, 156] width 104 height 14
click at [843, 207] on span "Emergency Report" at bounding box center [843, 200] width 89 height 14
click at [962, 155] on div "Faites un choix" at bounding box center [983, 156] width 104 height 14
drag, startPoint x: 979, startPoint y: 302, endPoint x: 845, endPoint y: 310, distance: 134.2
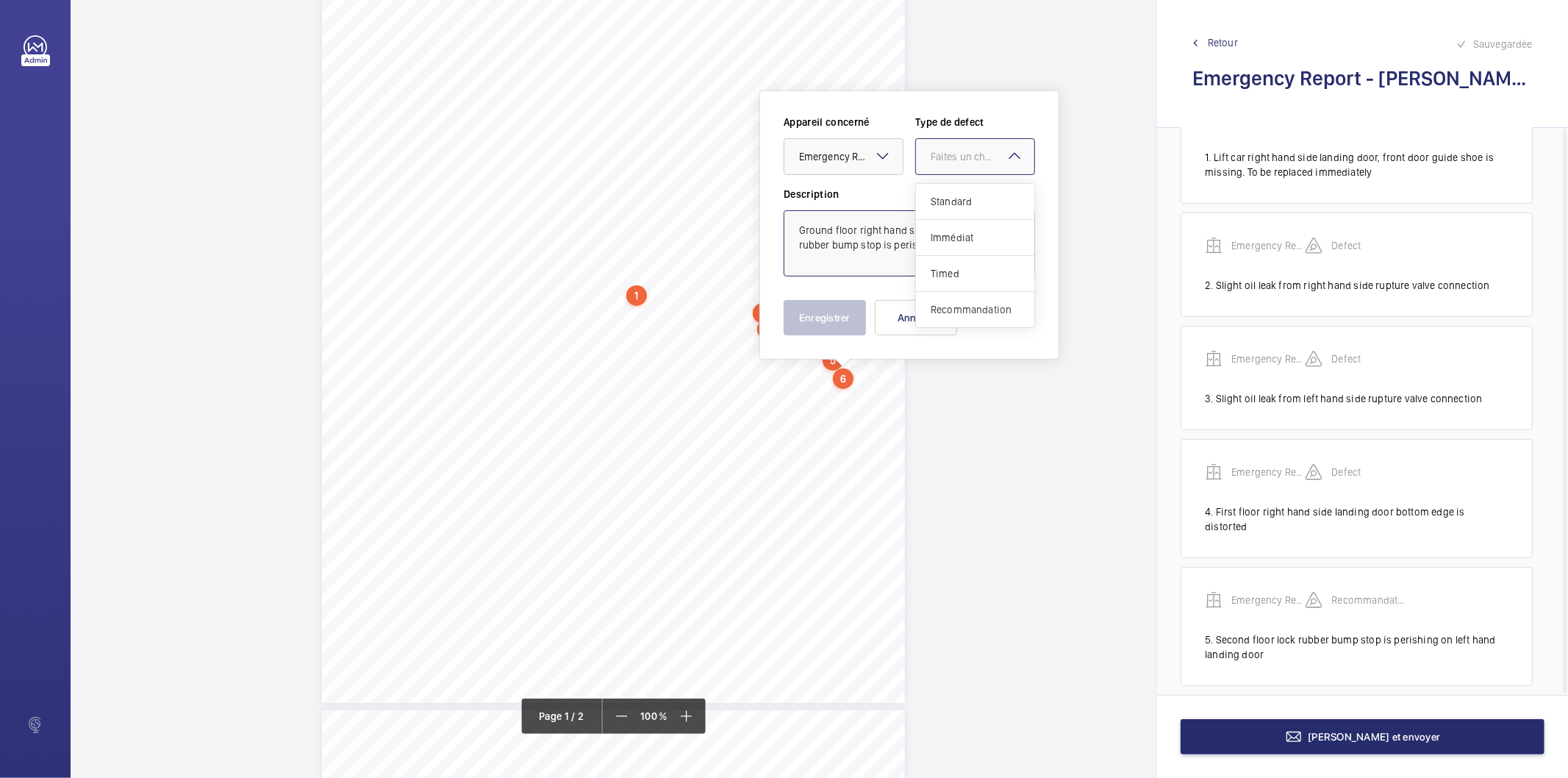
click at [979, 304] on span "Recommandation" at bounding box center [975, 309] width 89 height 14
type textarea "Ground floor right hand side landing door lock rubber bump stop is perishing"
click at [838, 310] on button "Enregistrer" at bounding box center [824, 318] width 82 height 36
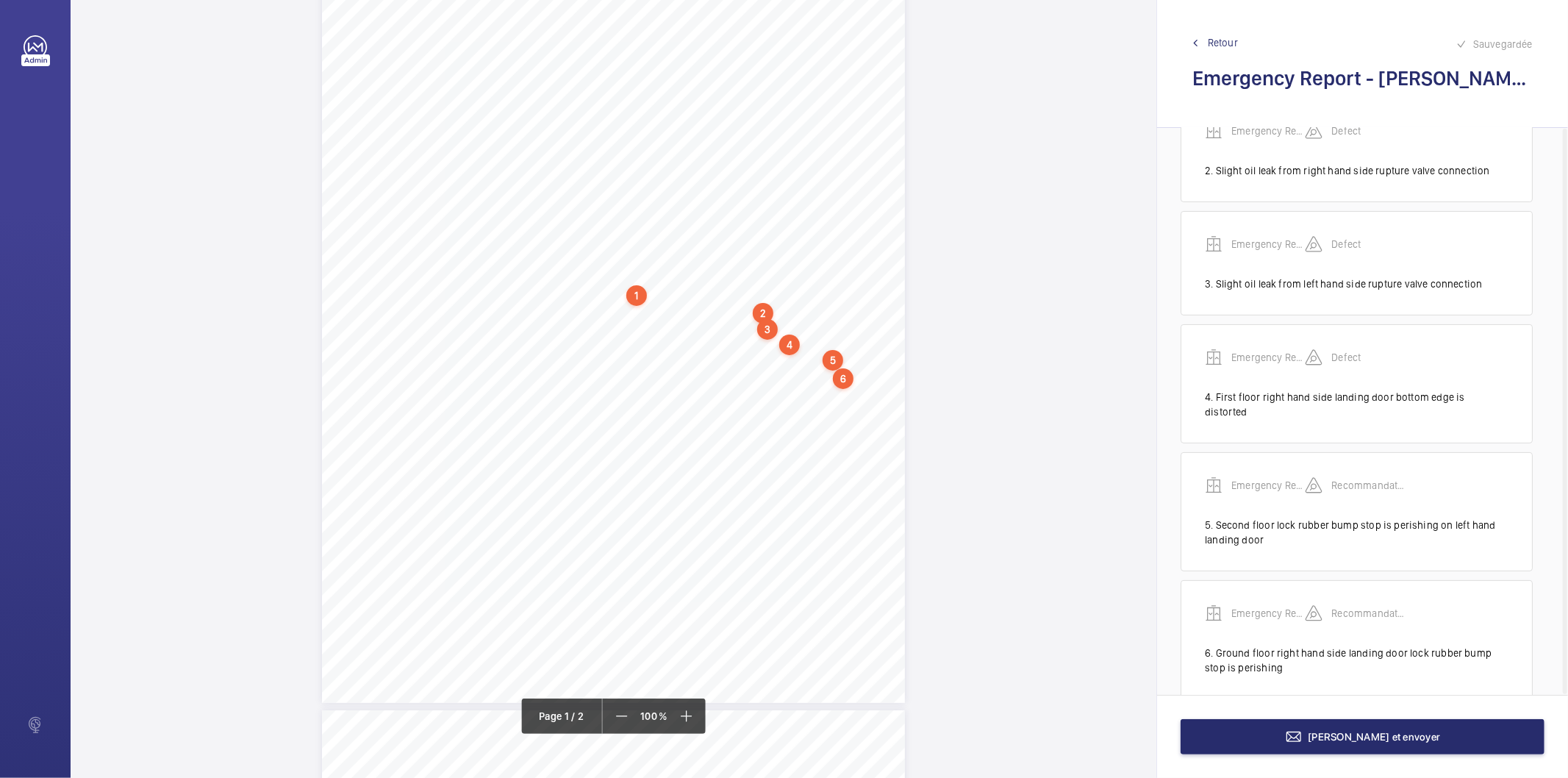
scroll to position [194, 0]
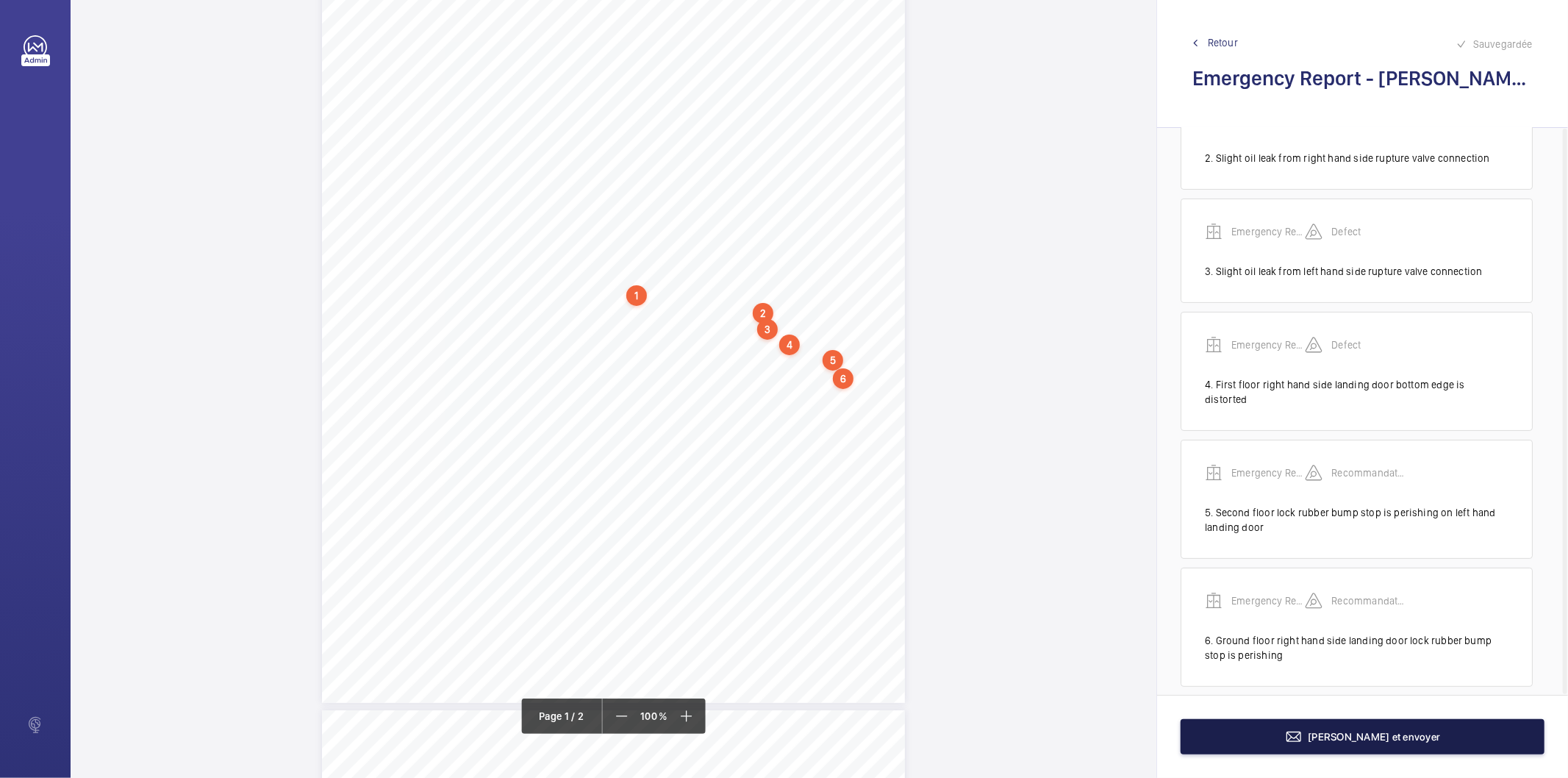
click at [1270, 731] on button "Terminer et envoyer" at bounding box center [1362, 736] width 364 height 36
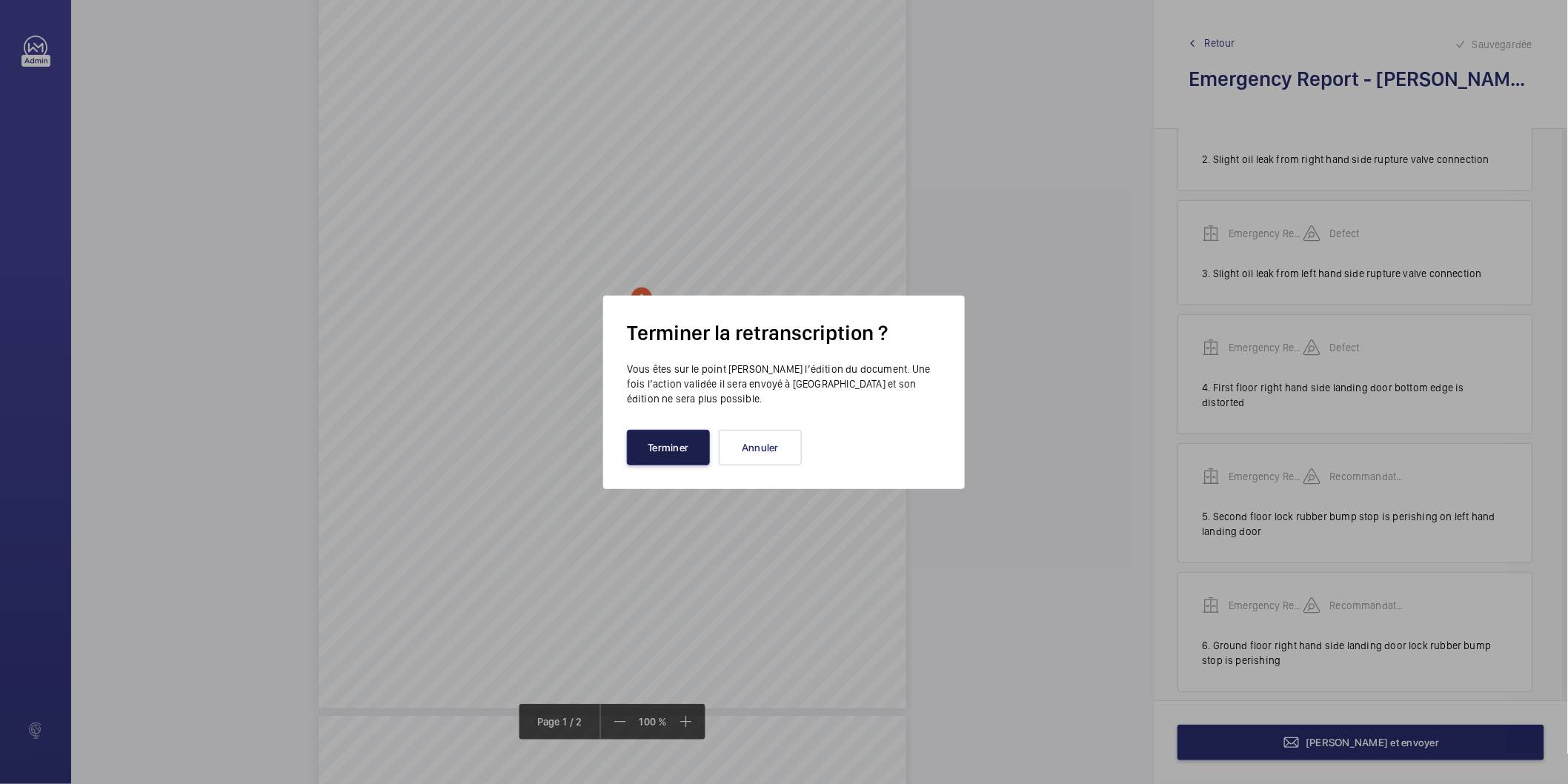
click at [678, 455] on button "Terminer" at bounding box center [668, 448] width 83 height 36
